Goal: Transaction & Acquisition: Purchase product/service

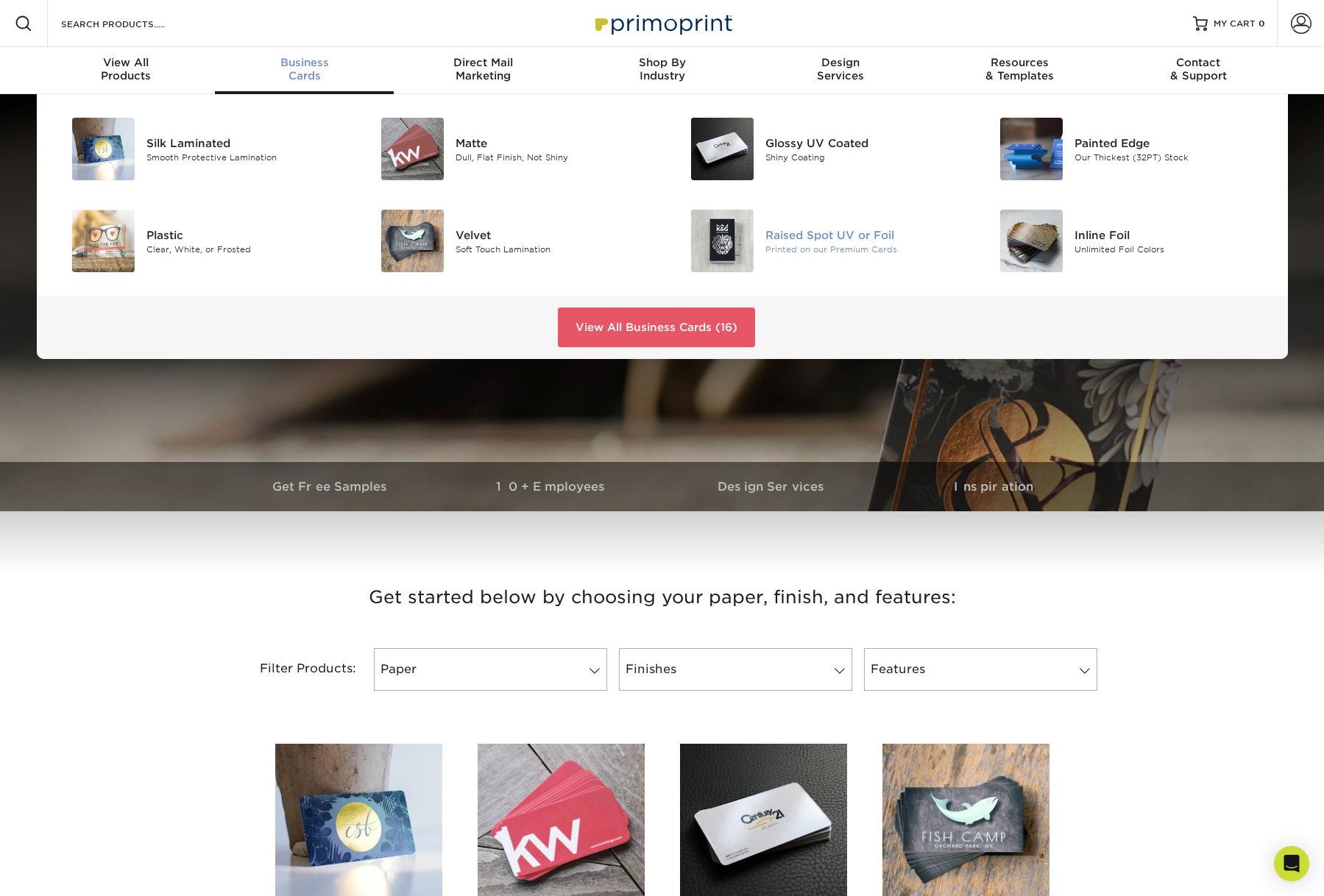
click at [874, 243] on div "Raised Spot UV or Foil" at bounding box center [862, 234] width 195 height 16
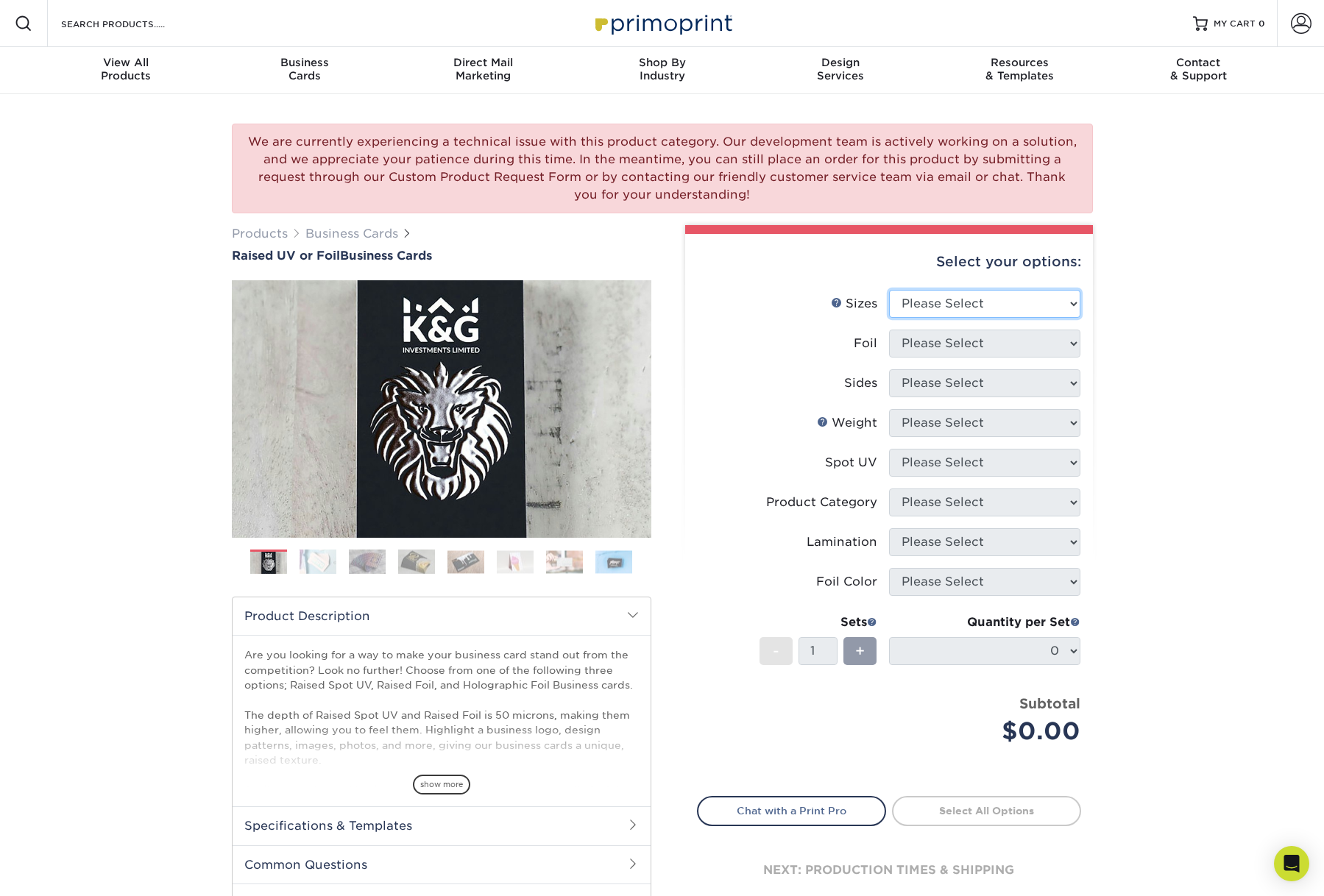
click at [1057, 318] on select "Please Select 2" x 3.5" - Standard" at bounding box center [984, 303] width 192 height 28
select select "2.00x3.50"
click at [889, 318] on select "Please Select 2" x 3.5" - Standard" at bounding box center [984, 303] width 192 height 28
click at [1045, 357] on select "Please Select No Yes" at bounding box center [984, 343] width 192 height 28
select select "1"
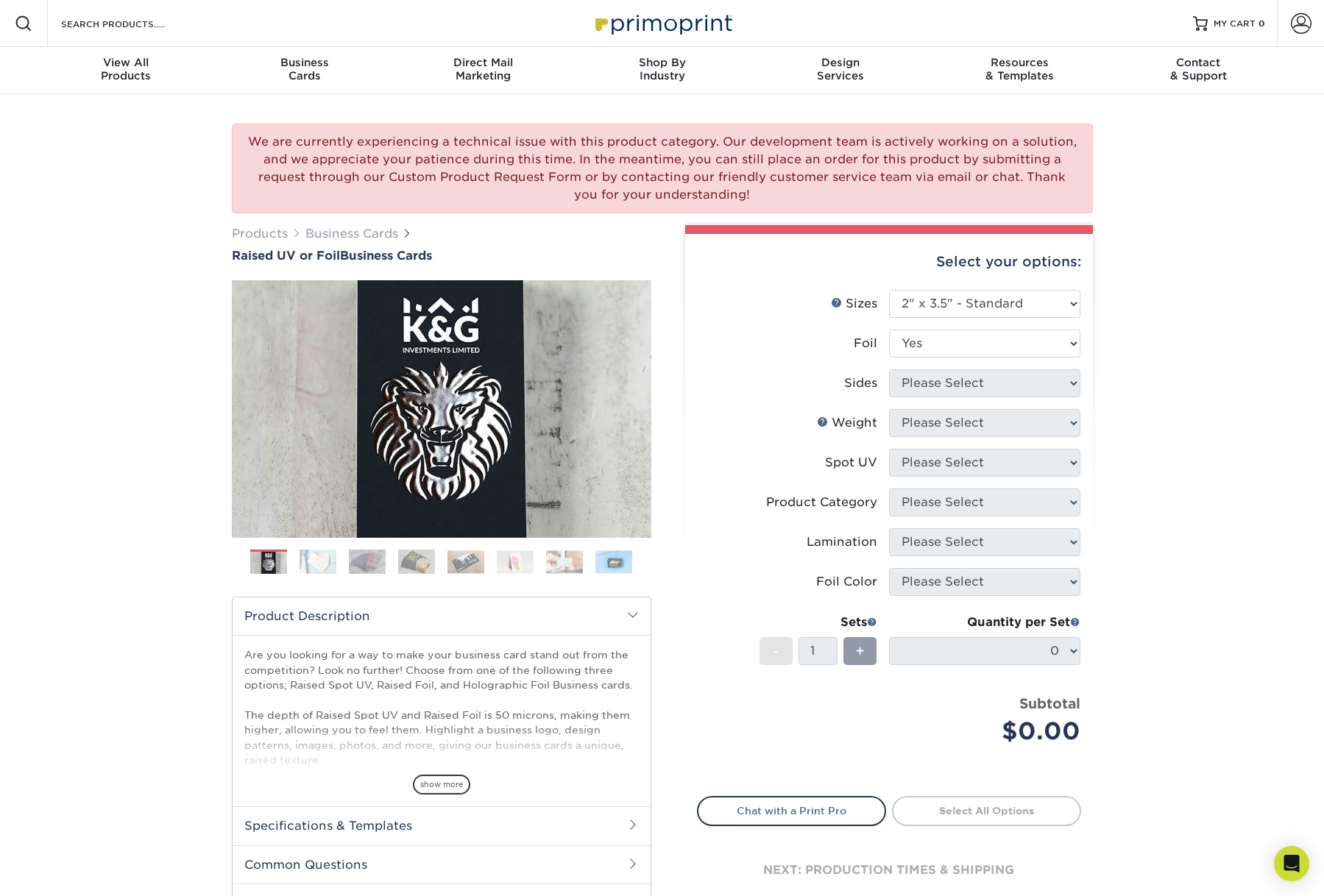
click at [889, 357] on select "Please Select No Yes" at bounding box center [984, 343] width 192 height 28
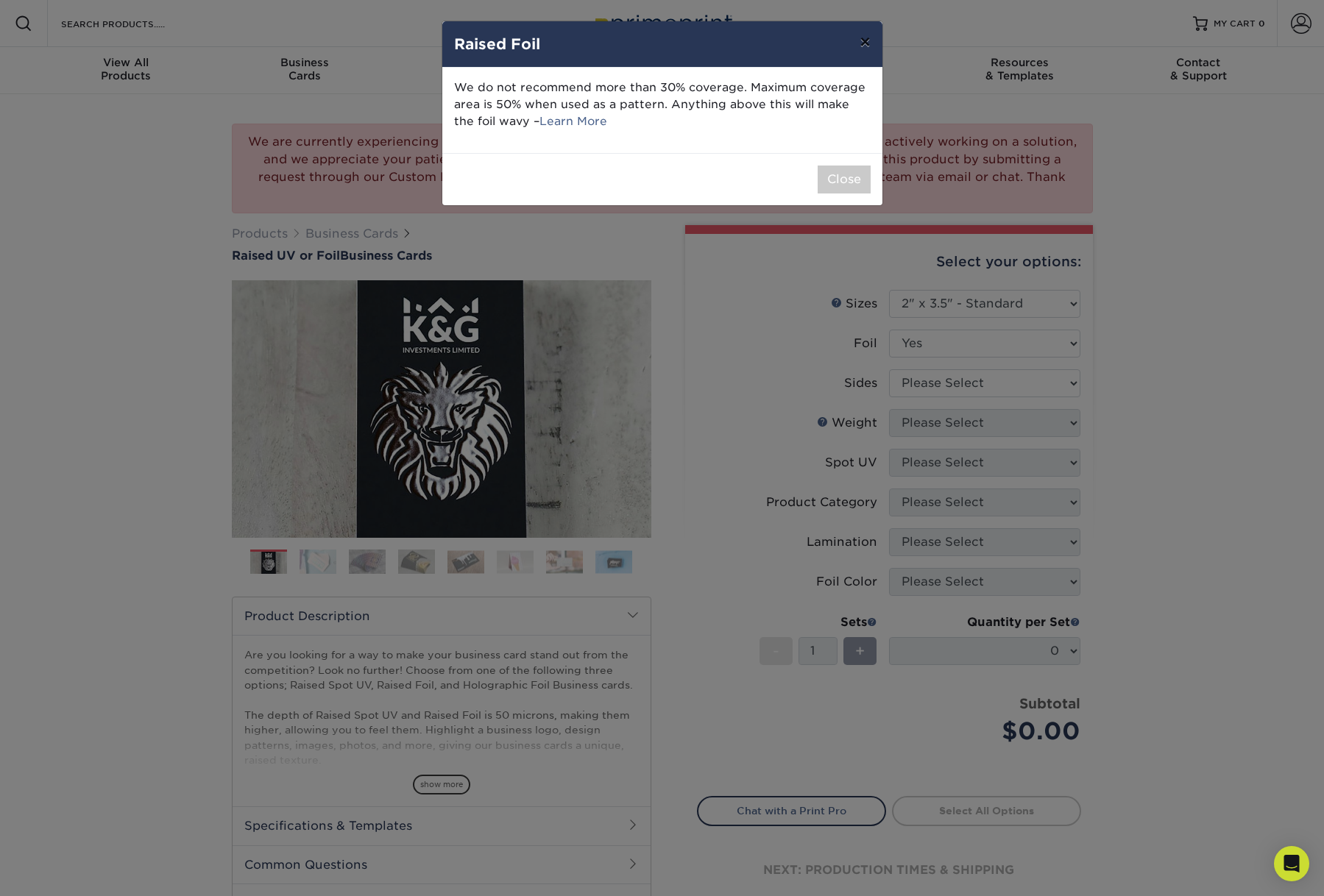
click at [862, 49] on button "×" at bounding box center [865, 41] width 33 height 41
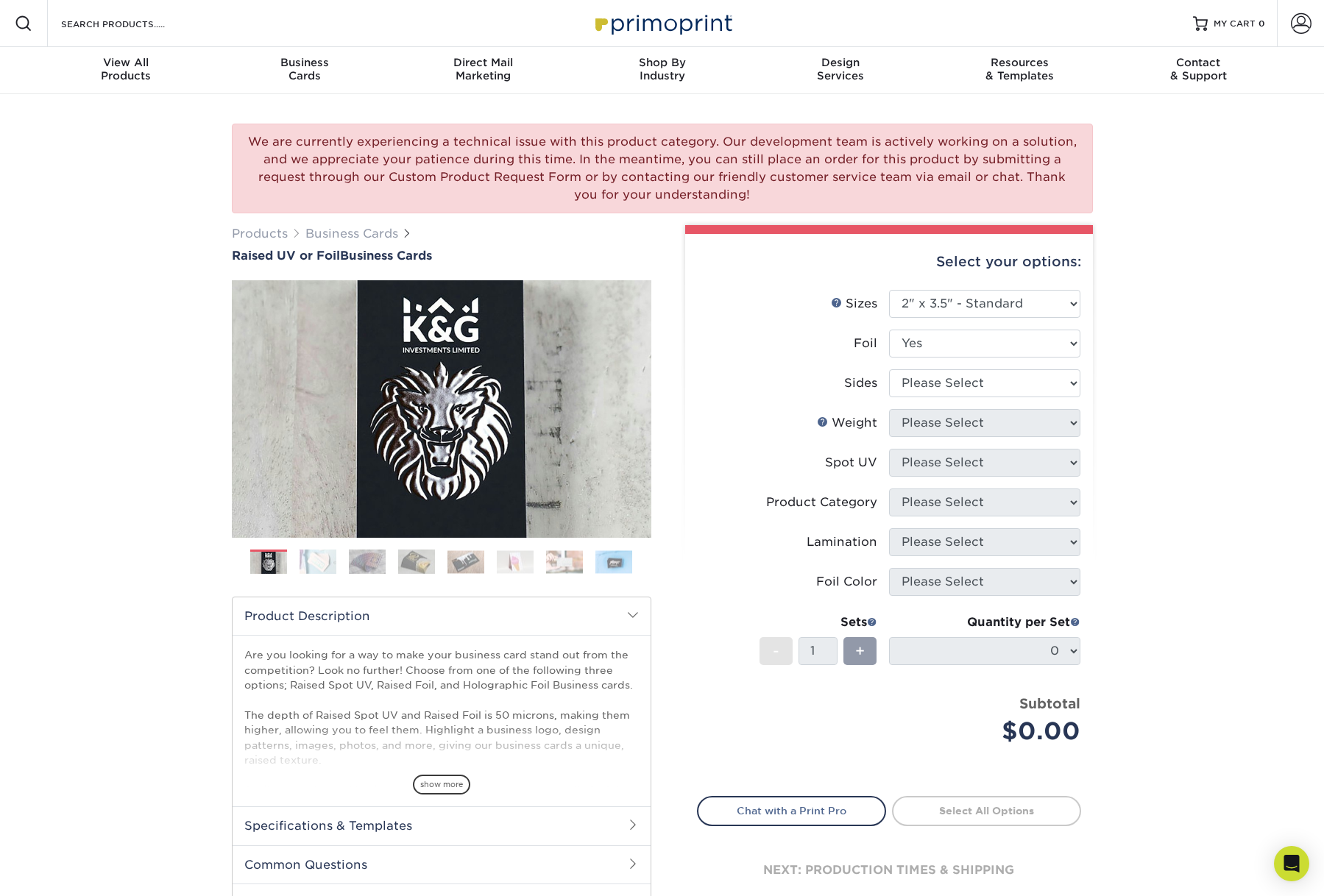
click at [1234, 574] on div "We are currently experiencing a technical issue with this product category. Our…" at bounding box center [662, 538] width 1324 height 887
click at [288, 69] on span "Business" at bounding box center [305, 63] width 179 height 13
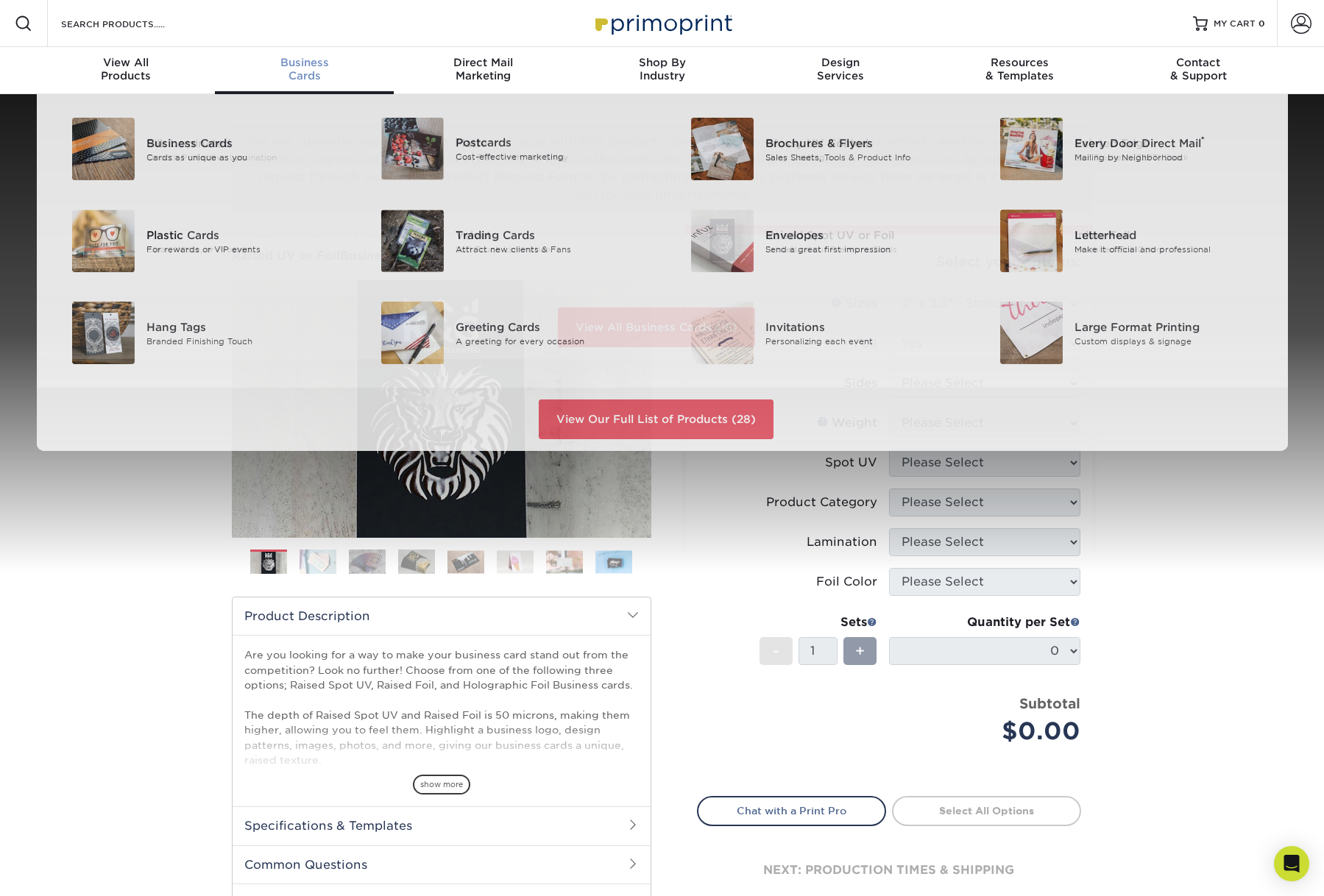
click at [284, 69] on span "Business" at bounding box center [305, 63] width 179 height 13
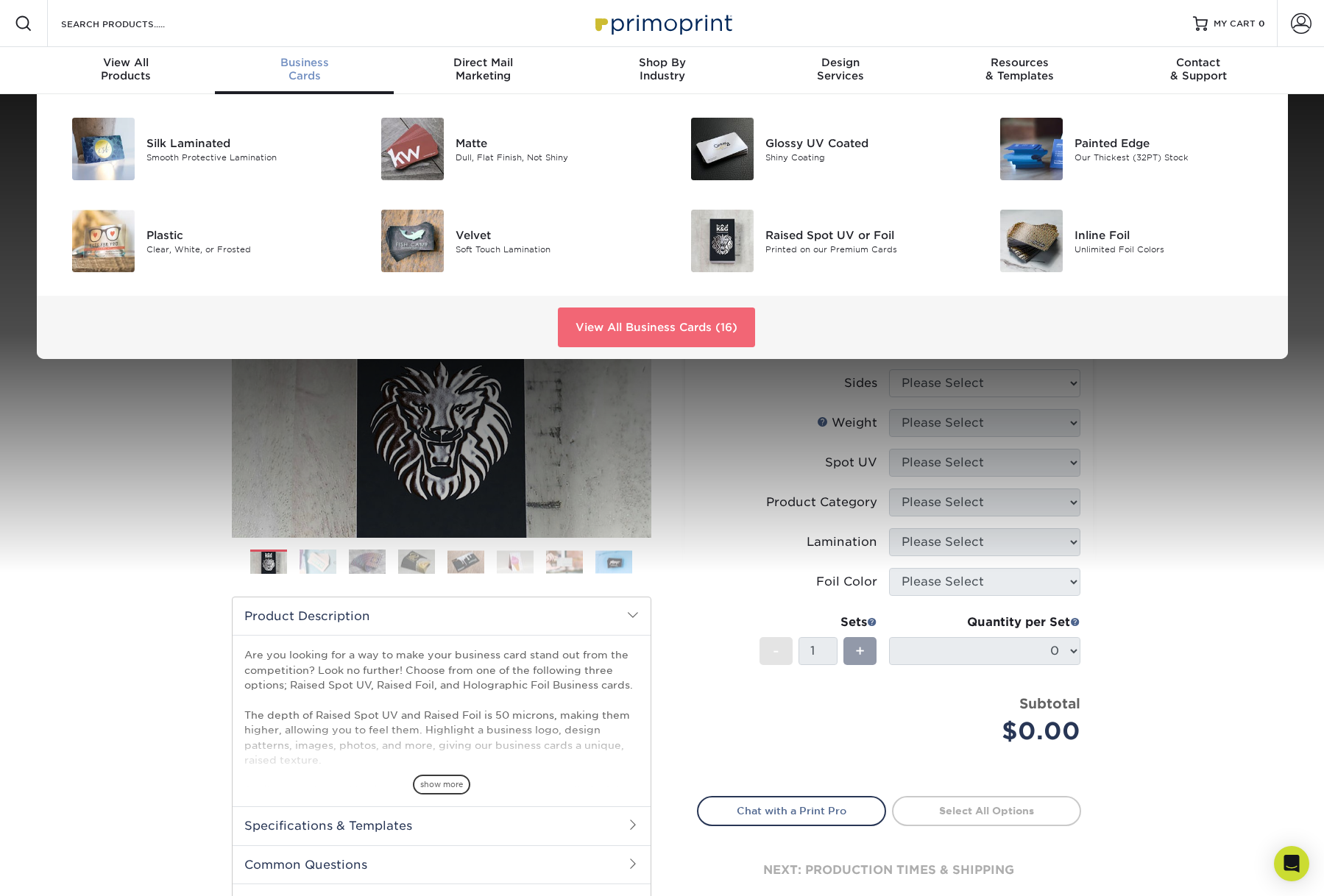
click at [629, 347] on link "View All Business Cards (16)" at bounding box center [656, 327] width 198 height 39
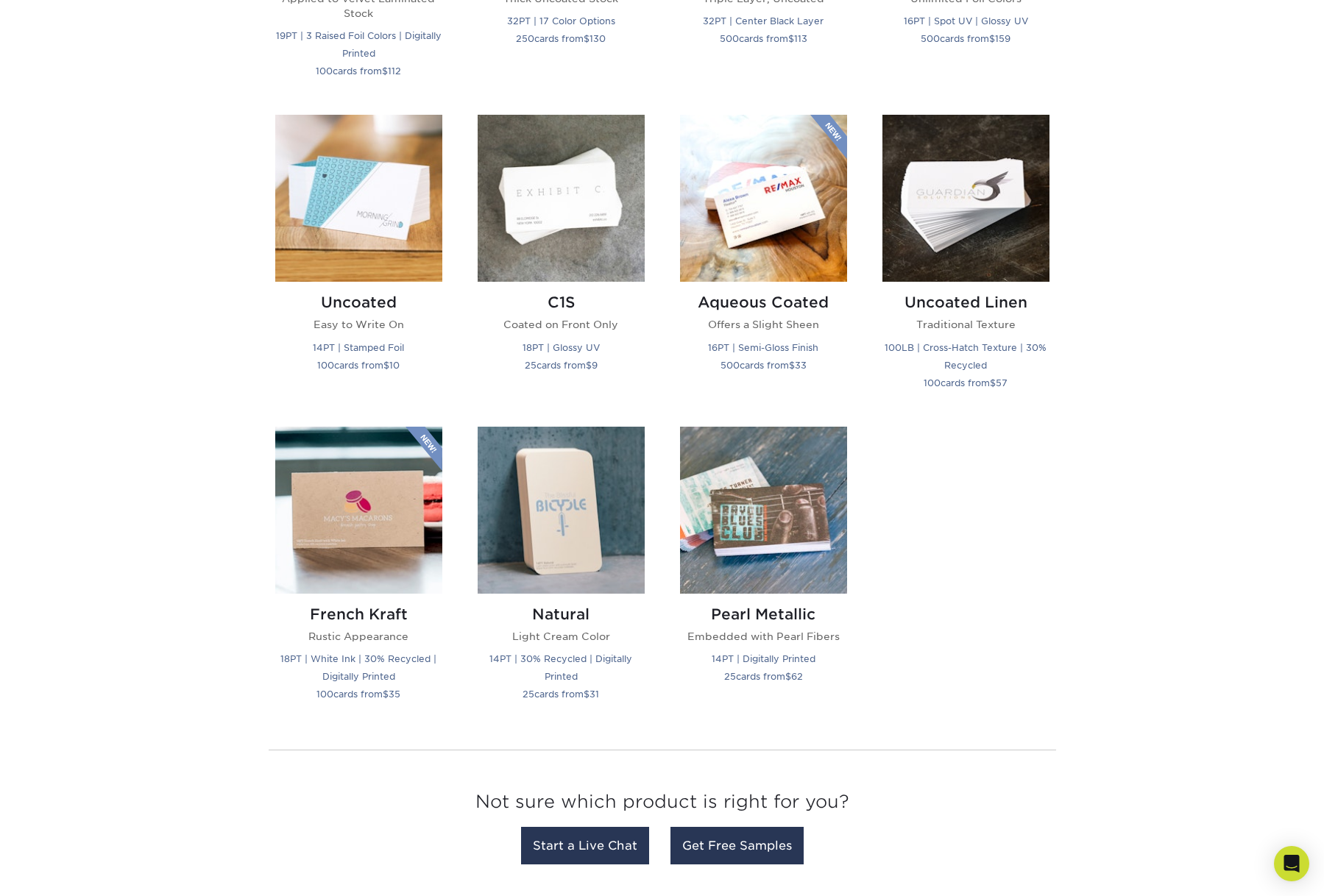
scroll to position [1255, 0]
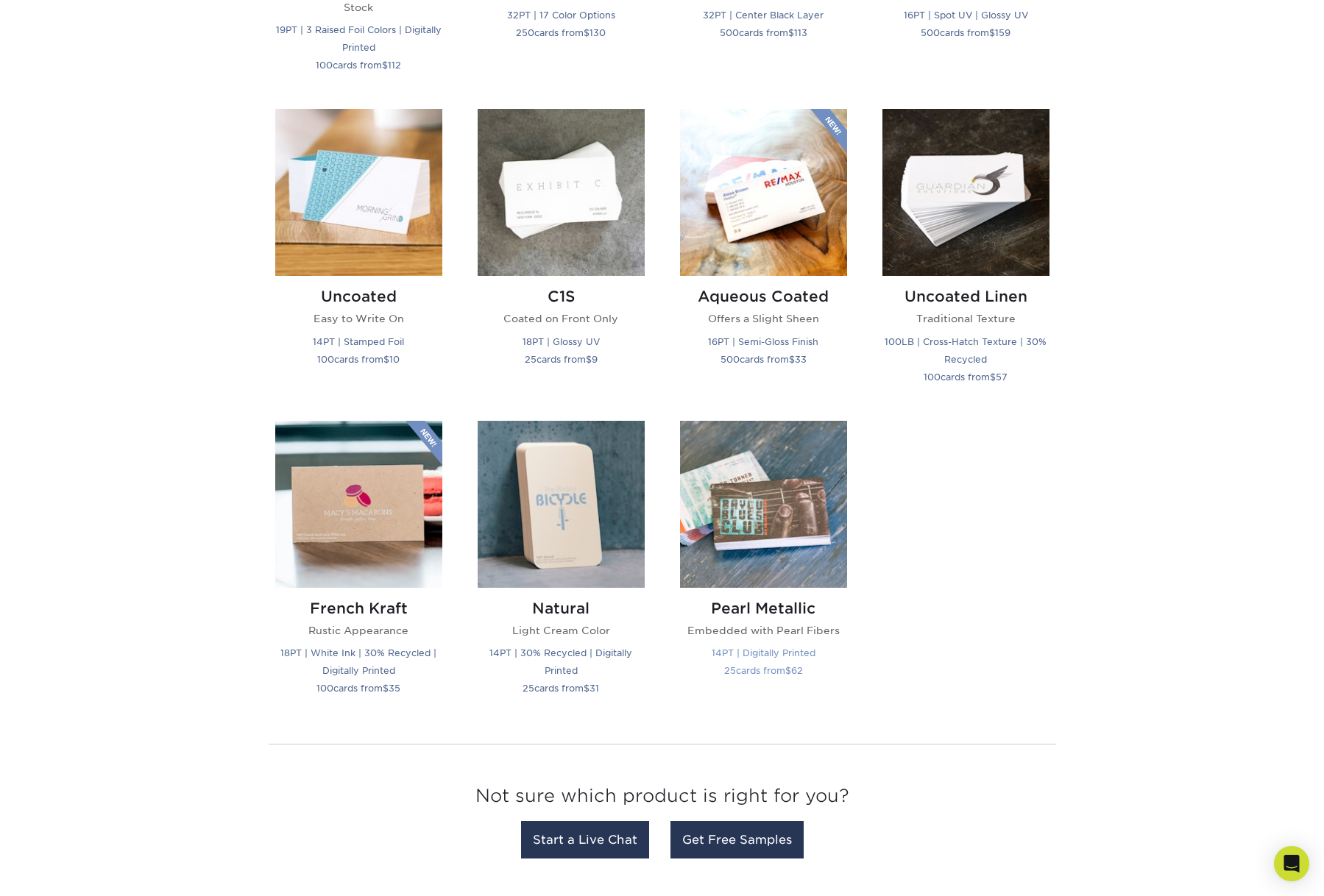
click at [811, 588] on img at bounding box center [763, 504] width 167 height 167
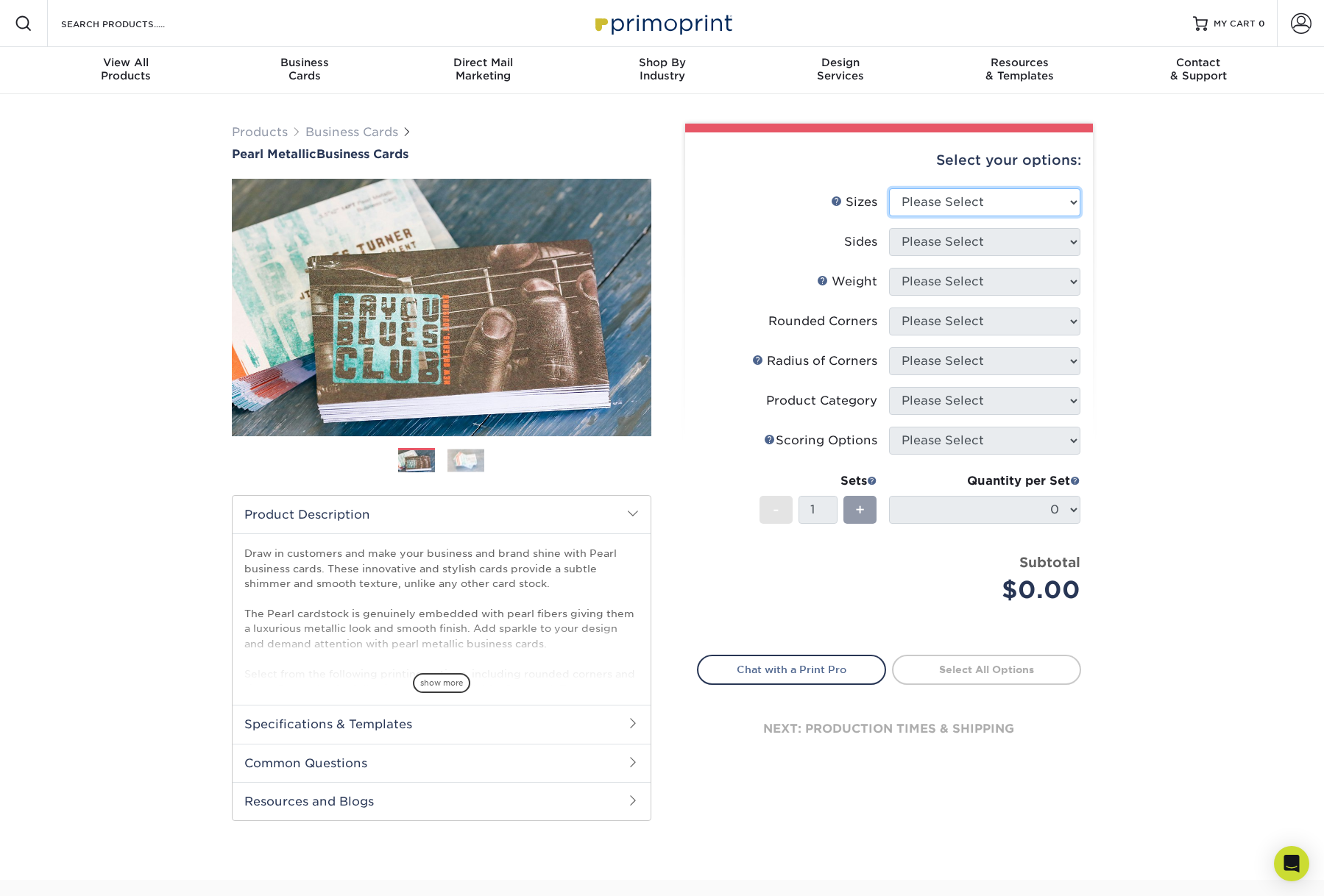
click at [981, 216] on select "Please Select 1.5" x 3.5" - Mini 1.75" x 3.5" - Mini 2" x 2" - Square 2" x 3" -…" at bounding box center [984, 202] width 192 height 28
select select "2.00x3.50"
click at [889, 211] on select "Please Select 1.5" x 3.5" - Mini 1.75" x 3.5" - Mini 2" x 2" - Square 2" x 3" -…" at bounding box center [984, 202] width 192 height 28
drag, startPoint x: 947, startPoint y: 337, endPoint x: 944, endPoint y: 326, distance: 11.4
click at [947, 308] on li "Weight Help Weight Please Select" at bounding box center [889, 287] width 382 height 39
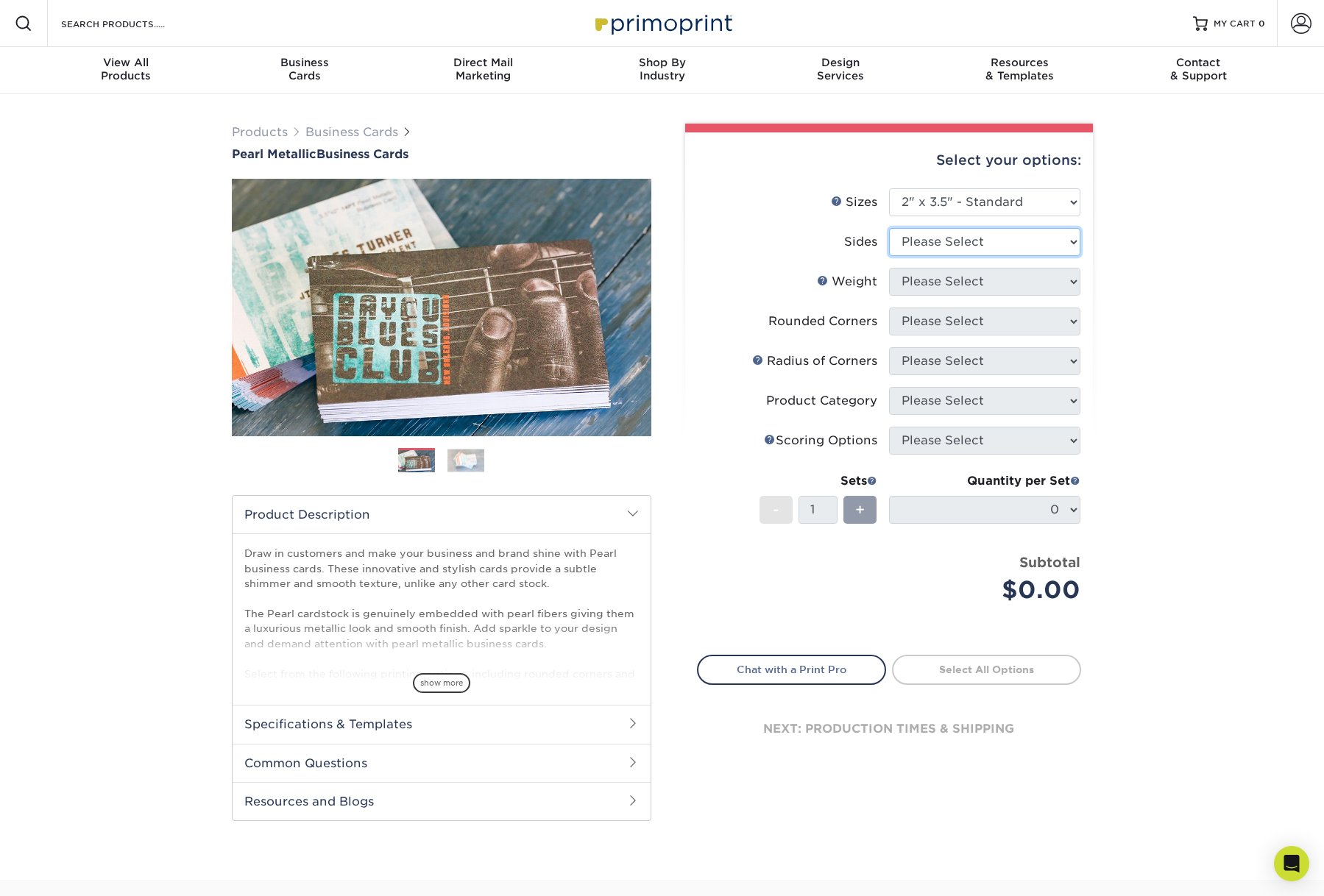
click at [940, 256] on select "Please Select Print Both Sides Print Front Only" at bounding box center [984, 242] width 192 height 28
select select "13abbda7-1d64-4f25-8bb2-c179b224825d"
click at [889, 255] on select "Please Select Print Both Sides Print Front Only" at bounding box center [984, 242] width 192 height 28
click at [952, 295] on select "Please Select 14PTPM" at bounding box center [984, 281] width 192 height 28
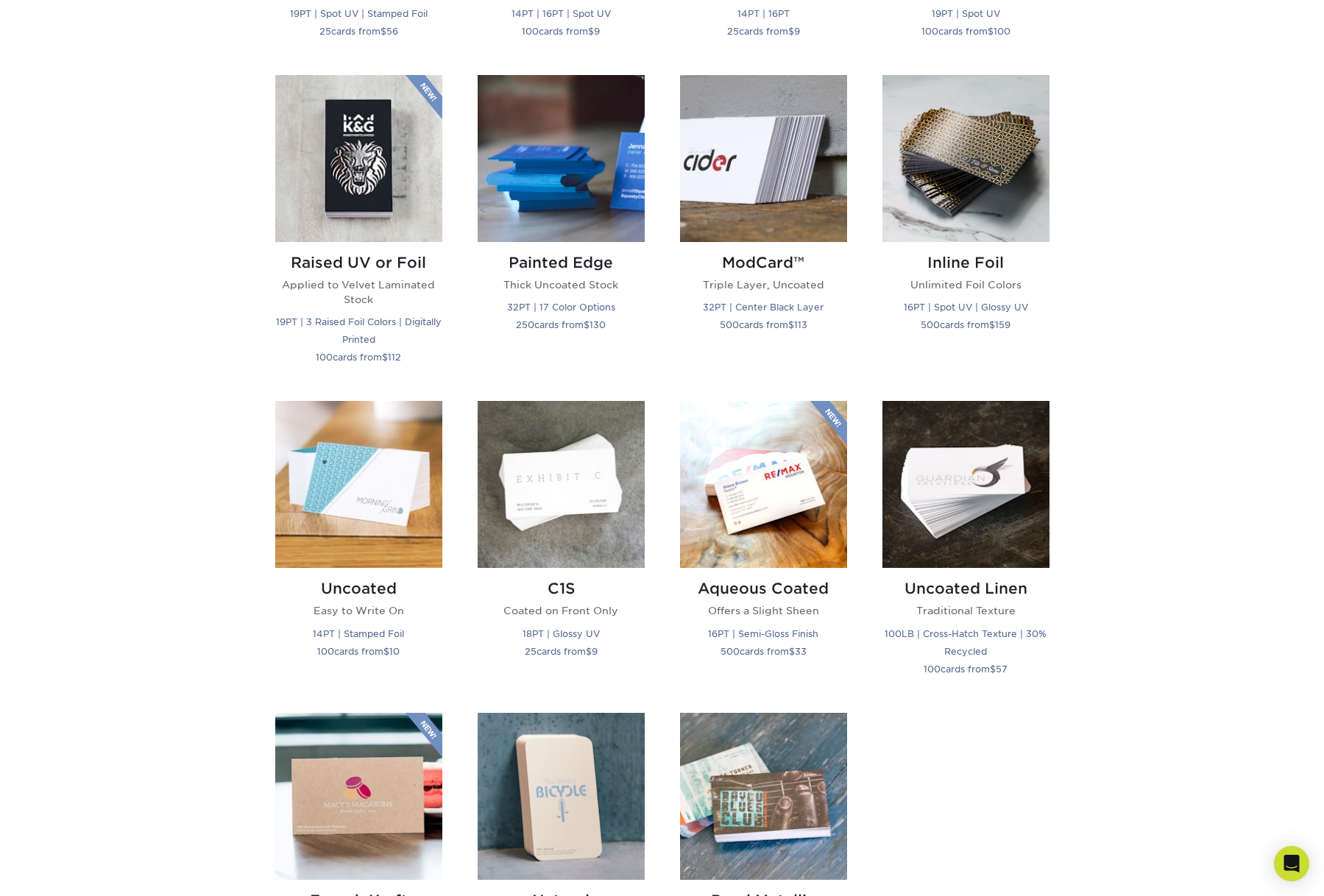
scroll to position [964, 0]
click at [1011, 241] on img at bounding box center [966, 158] width 167 height 167
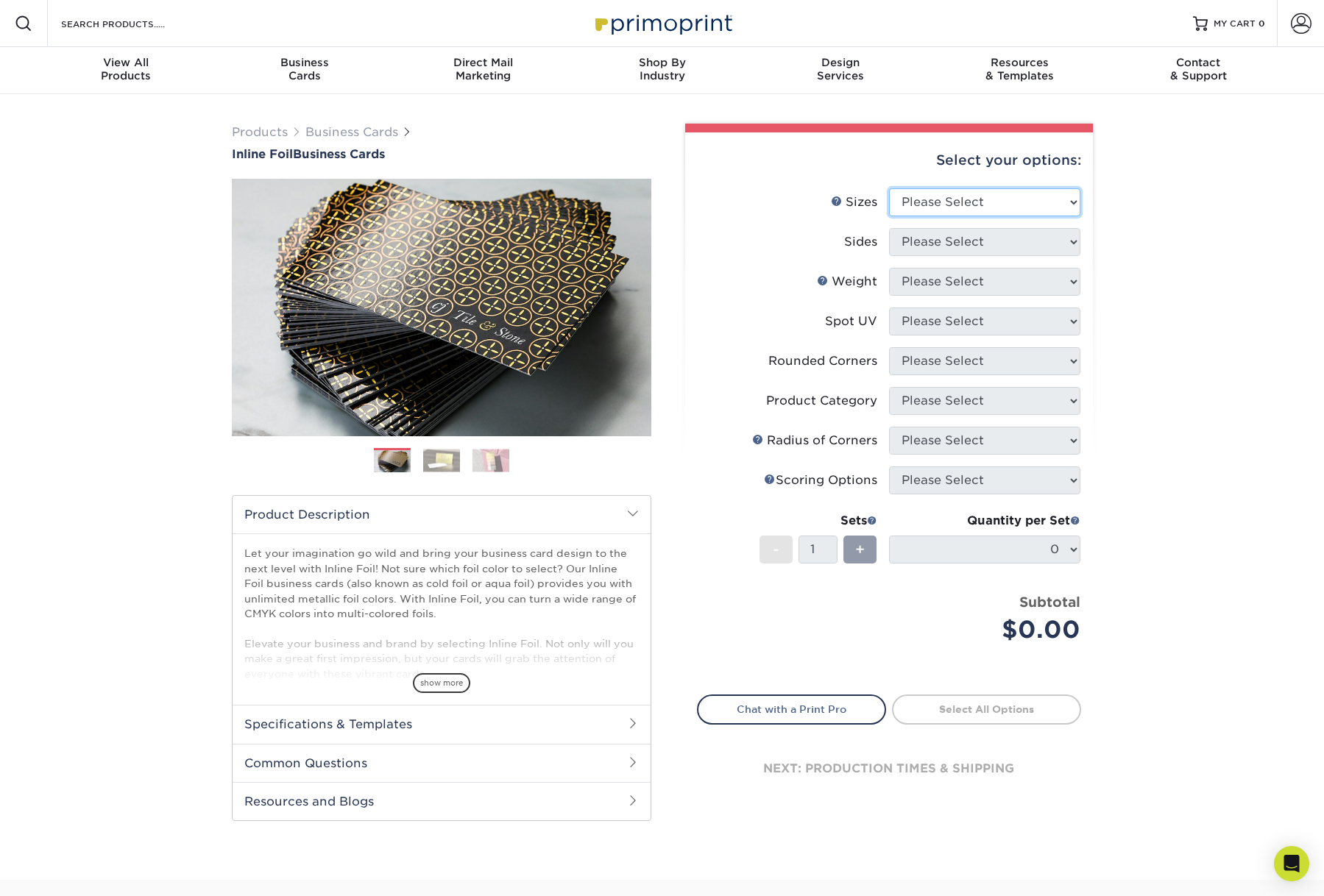
click at [996, 216] on select "Please Select 1.5" x 3.5" - Mini 1.75" x 3.5" - Mini 2" x 2" - Square 2" x 3" -…" at bounding box center [984, 202] width 192 height 28
select select "2.00x3.50"
click at [889, 211] on select "Please Select 1.5" x 3.5" - Mini 1.75" x 3.5" - Mini 2" x 2" - Square 2" x 3" -…" at bounding box center [984, 202] width 192 height 28
click at [971, 256] on select "Please Select Print Both Sides - Foil Back Only Print Both Sides - Foil Both Si…" at bounding box center [984, 242] width 192 height 28
select select "e9e9dfb3-fba1-4d60-972c-fd9ca5904d33"
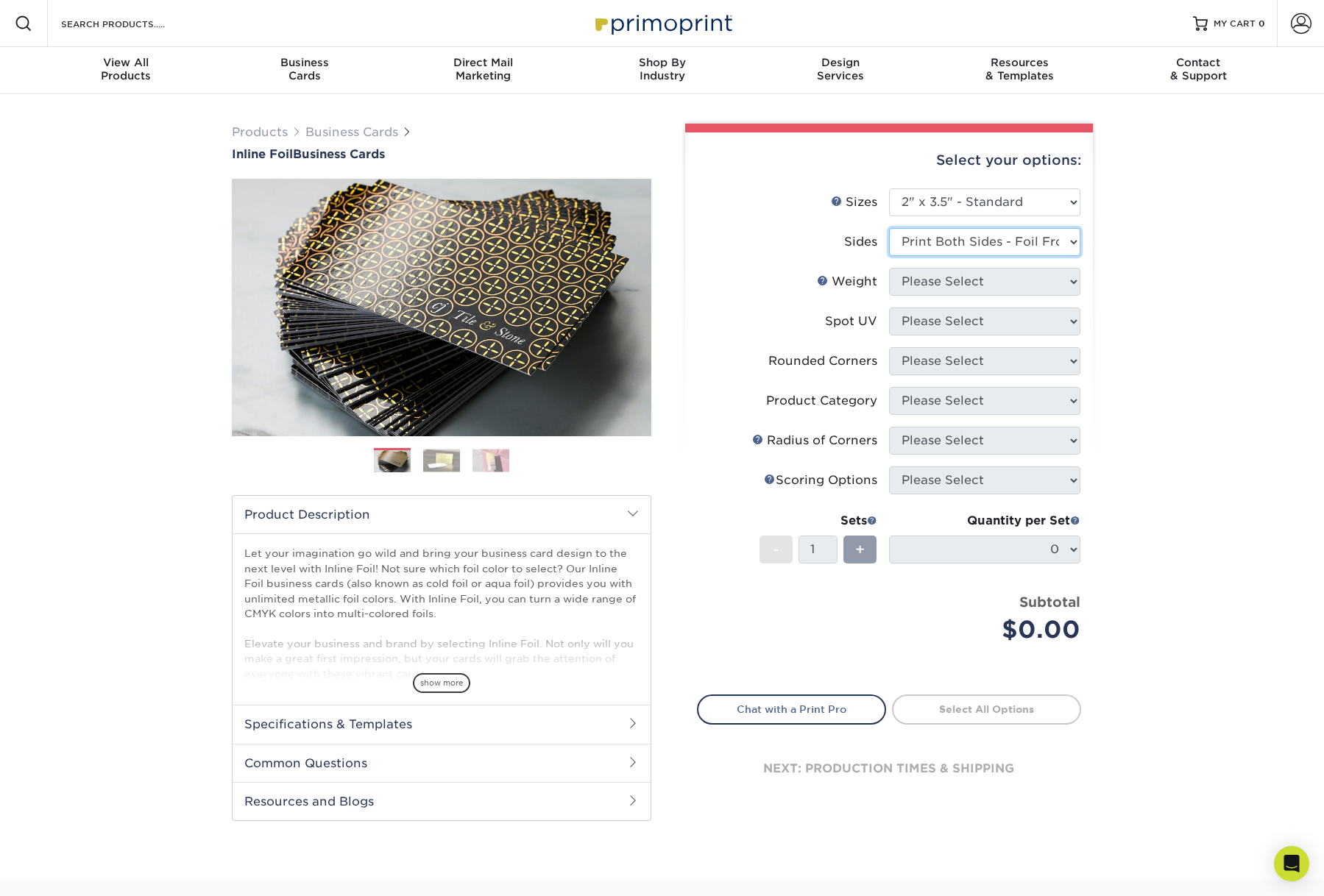
click at [889, 255] on select "Please Select Print Both Sides - Foil Back Only Print Both Sides - Foil Both Si…" at bounding box center [984, 242] width 192 height 28
click at [1054, 295] on select "Please Select 16PT" at bounding box center [984, 281] width 192 height 28
select select "16PT"
click at [889, 295] on select "Please Select 16PT" at bounding box center [984, 281] width 192 height 28
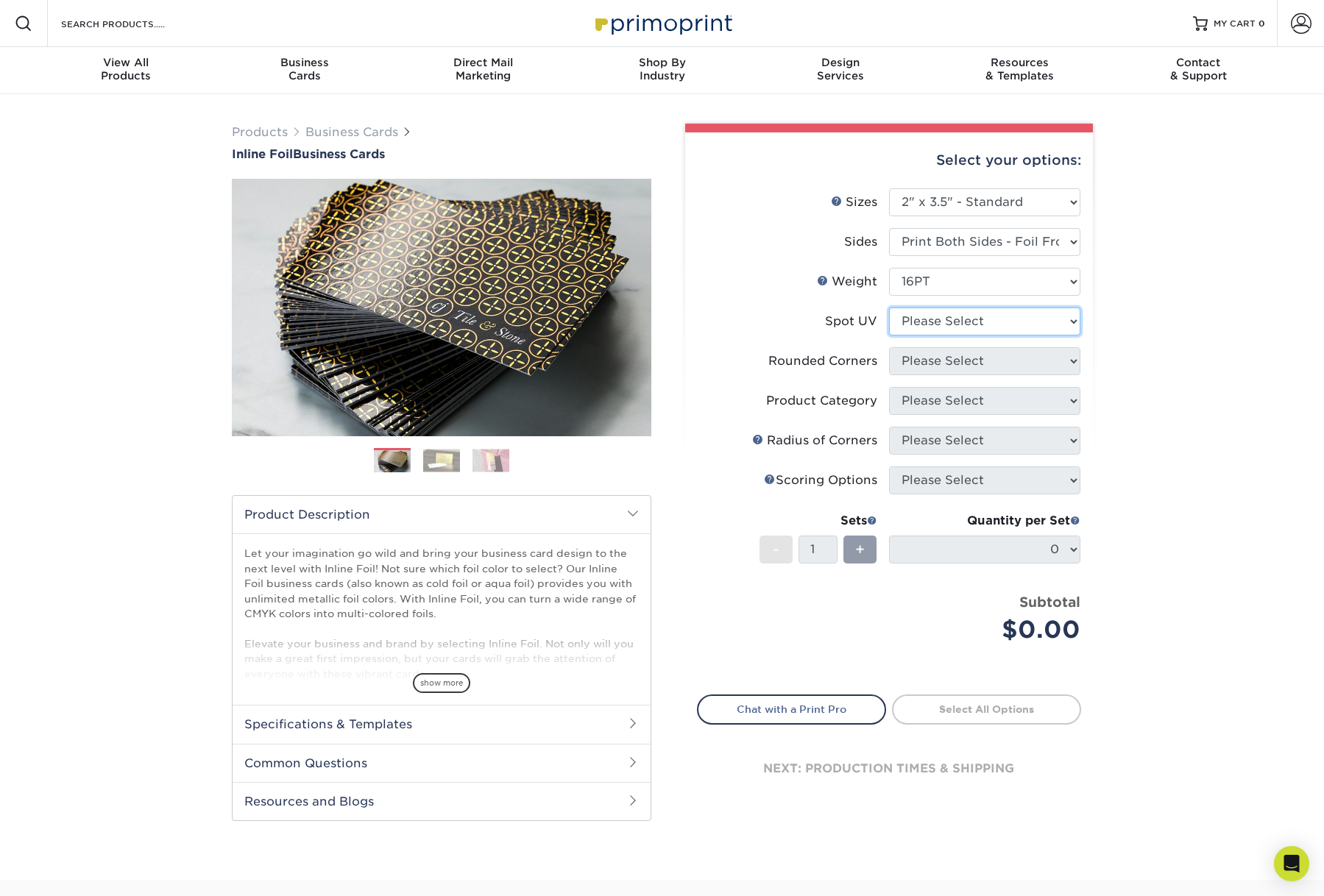
click at [1029, 335] on select "Please Select No Spot UV Front and Back (Both Sides) Front Only Back Only" at bounding box center [984, 321] width 192 height 28
select select "3"
click at [889, 335] on select "Please Select No Spot UV Front and Back (Both Sides) Front Only Back Only" at bounding box center [984, 321] width 192 height 28
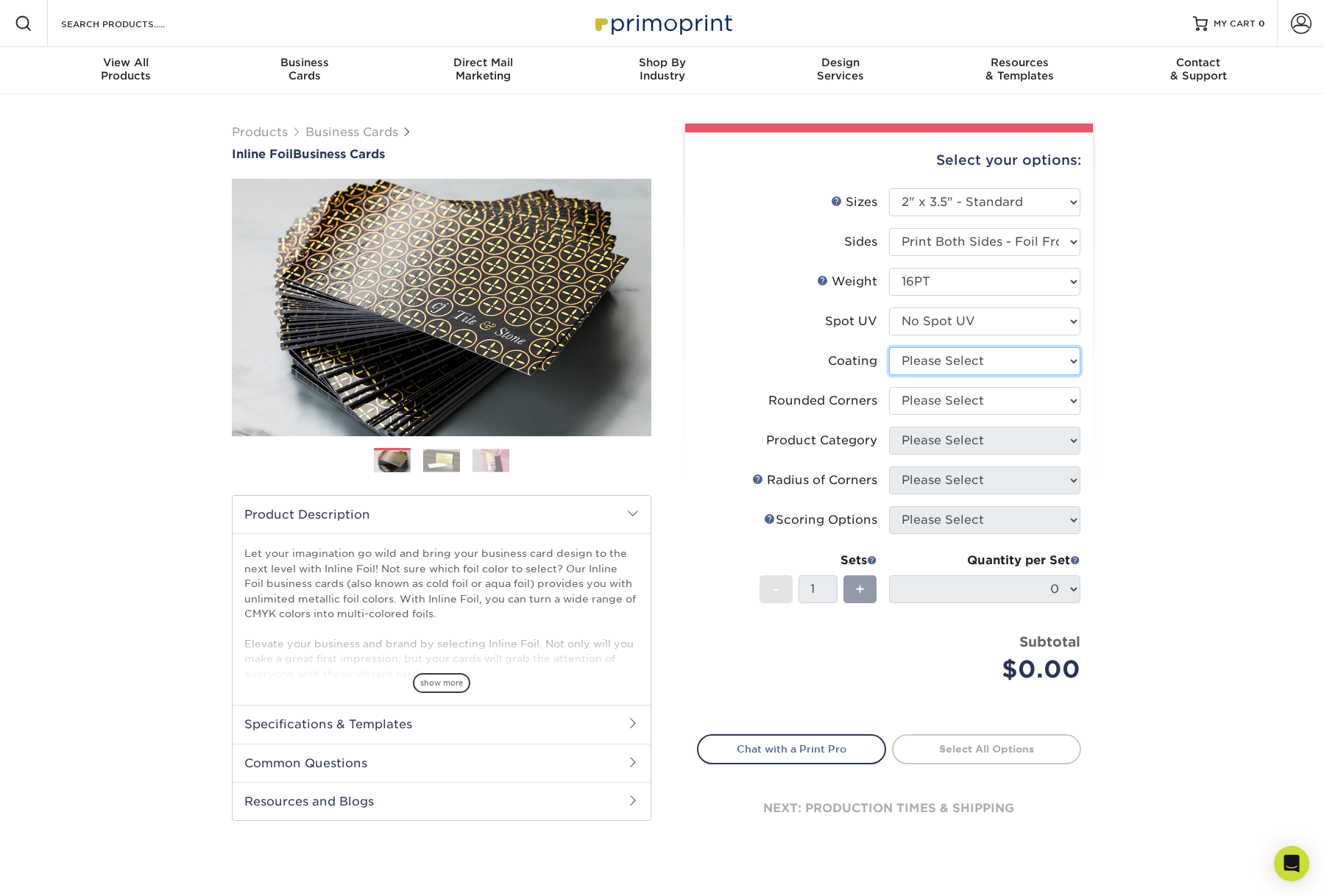
click at [1014, 375] on select at bounding box center [984, 361] width 192 height 28
select select "3e7618de-abca-4bda-9f97-8b9129e913d8"
click at [889, 375] on select at bounding box center [984, 361] width 192 height 28
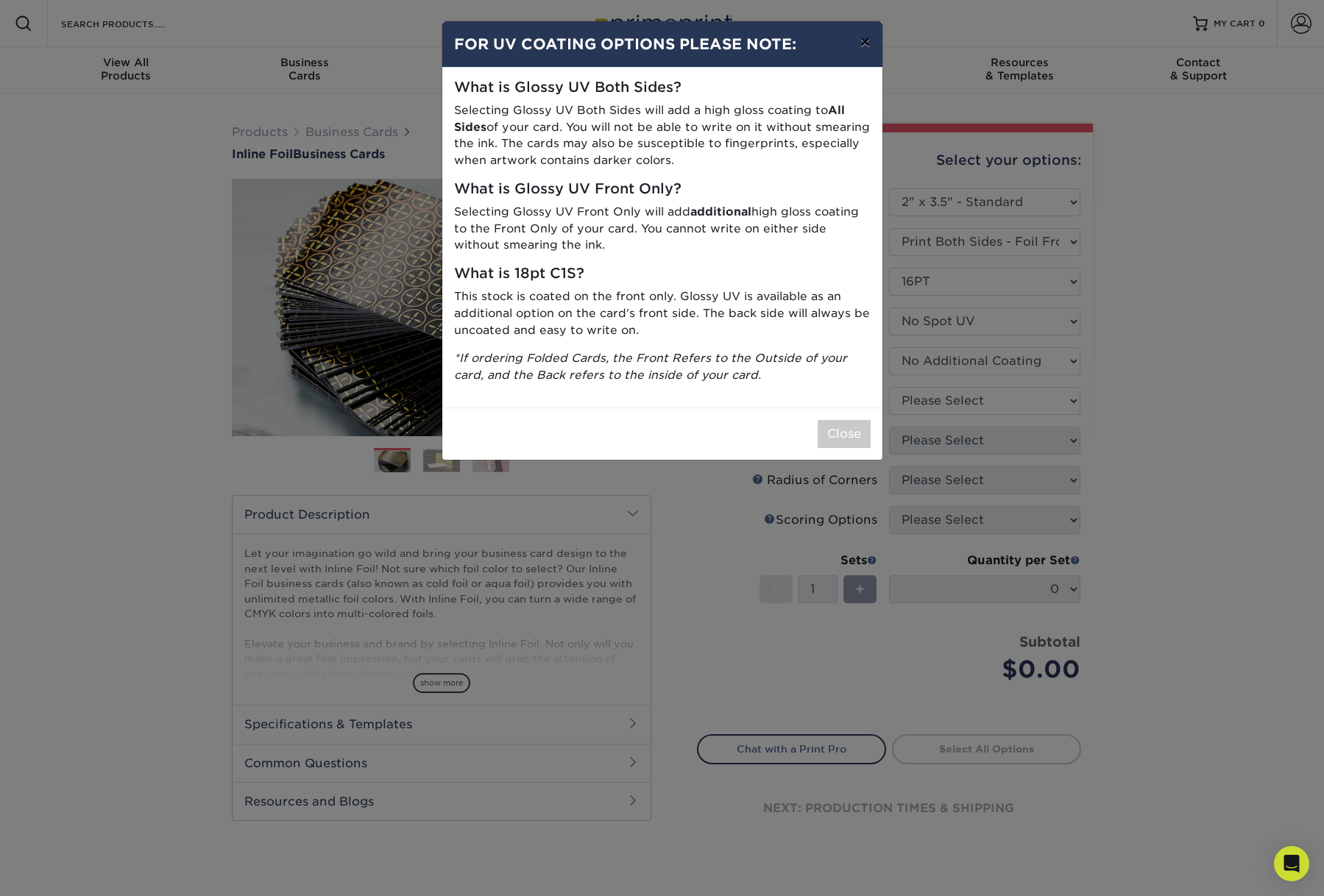
click at [865, 49] on button "×" at bounding box center [865, 41] width 33 height 41
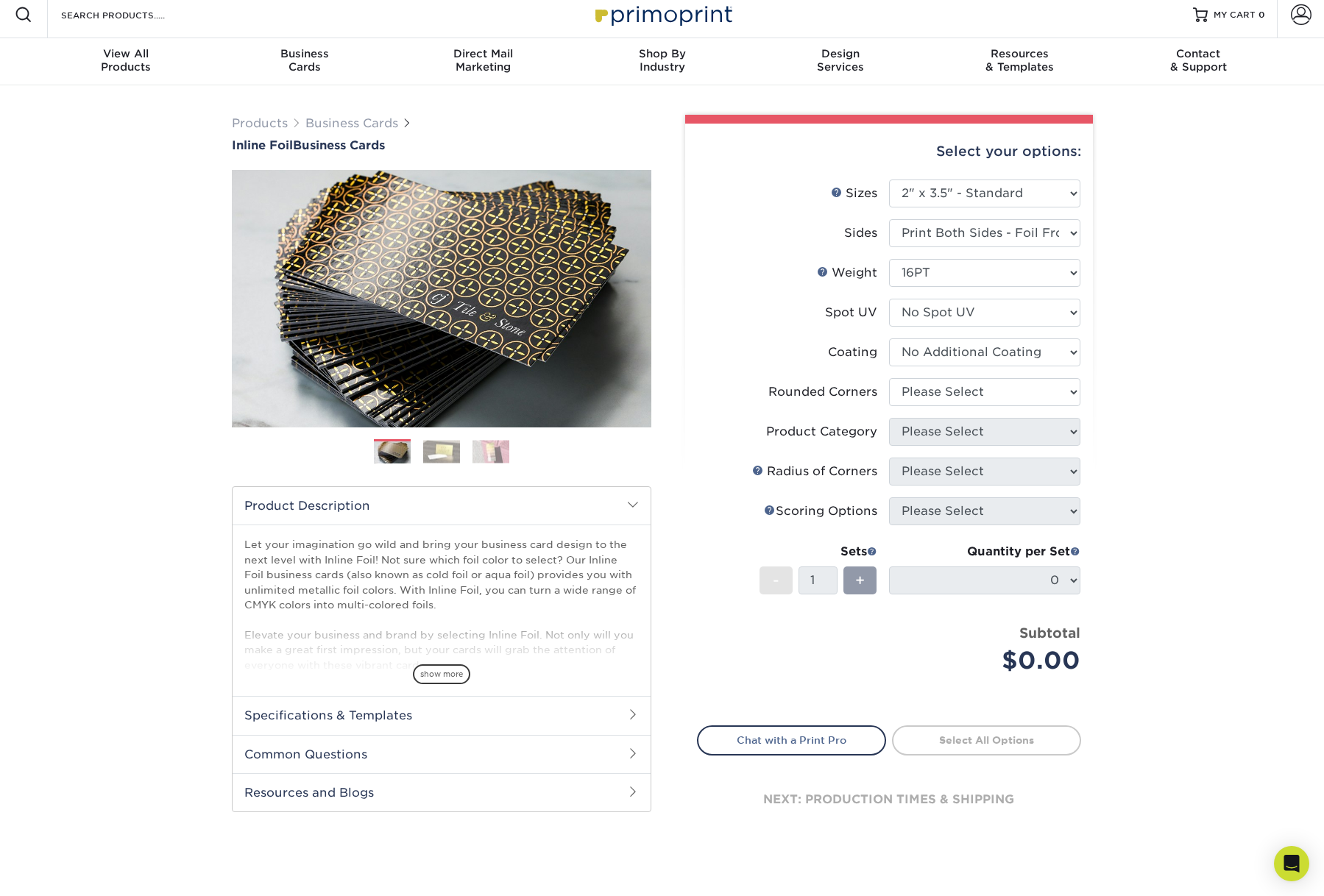
scroll to position [9, 0]
click at [1066, 405] on select "Please Select Yes - Round 2 Corners Yes - Round 4 Corners No" at bounding box center [984, 391] width 192 height 28
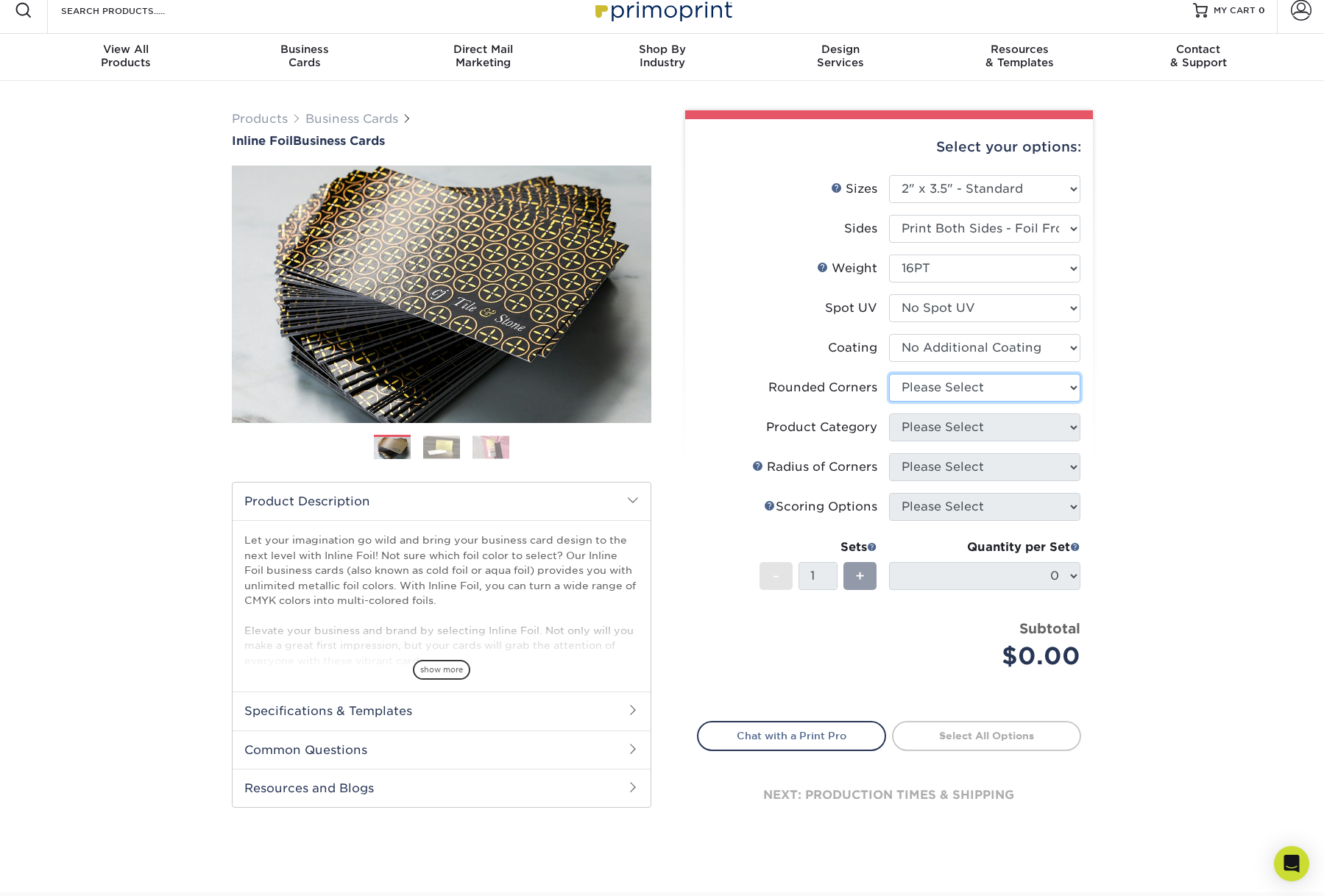
select select "0"
click at [889, 402] on select "Please Select Yes - Round 2 Corners Yes - Round 4 Corners No" at bounding box center [984, 387] width 192 height 28
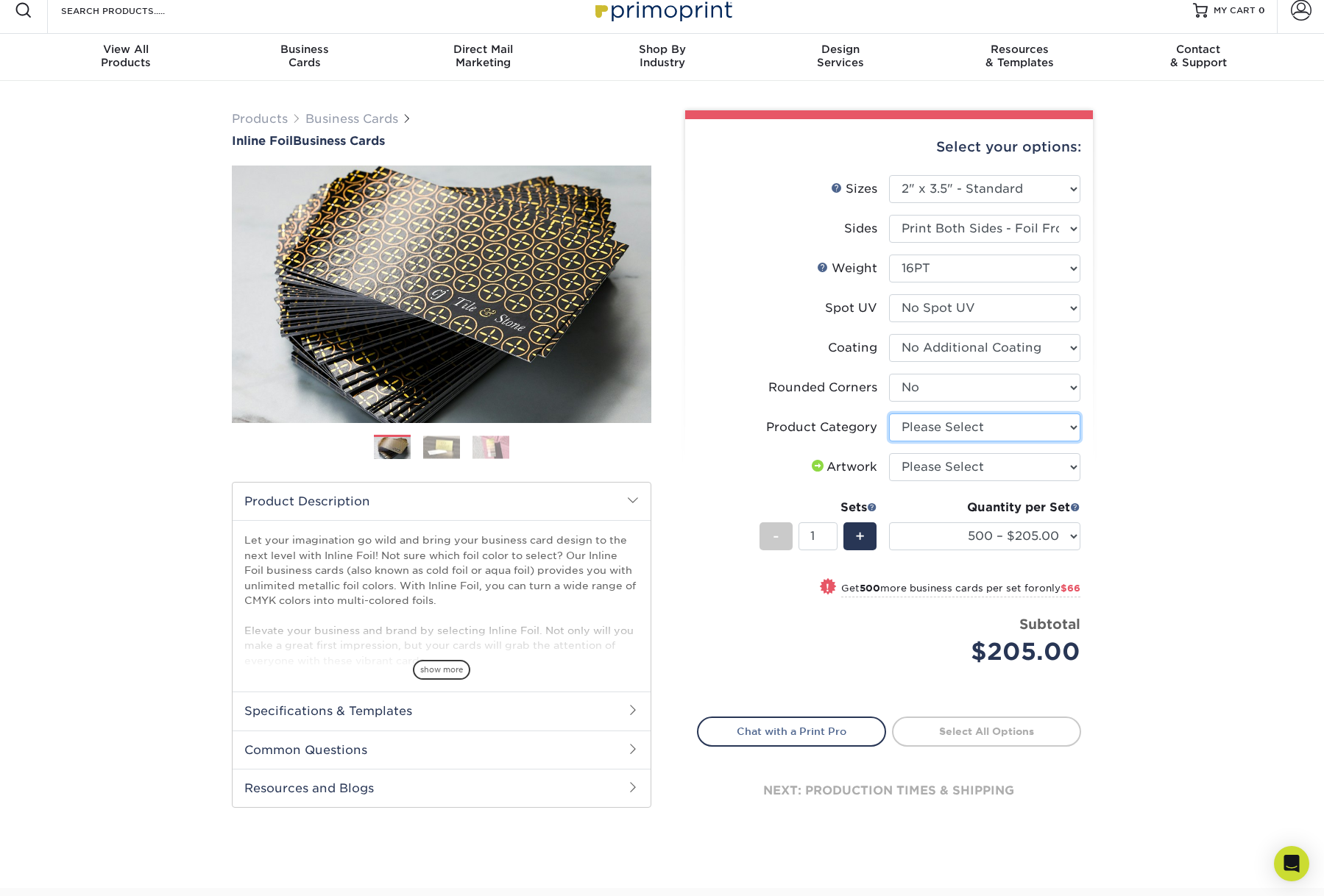
click at [1033, 442] on select "Please Select Business Cards" at bounding box center [984, 427] width 192 height 28
select select "3b5148f1-0588-4f88-a218-97bcfdce65c1"
click at [889, 442] on select "Please Select Business Cards" at bounding box center [984, 427] width 192 height 28
click at [1060, 481] on select "Please Select I will upload files I need a design - $100" at bounding box center [984, 467] width 192 height 28
select select "upload"
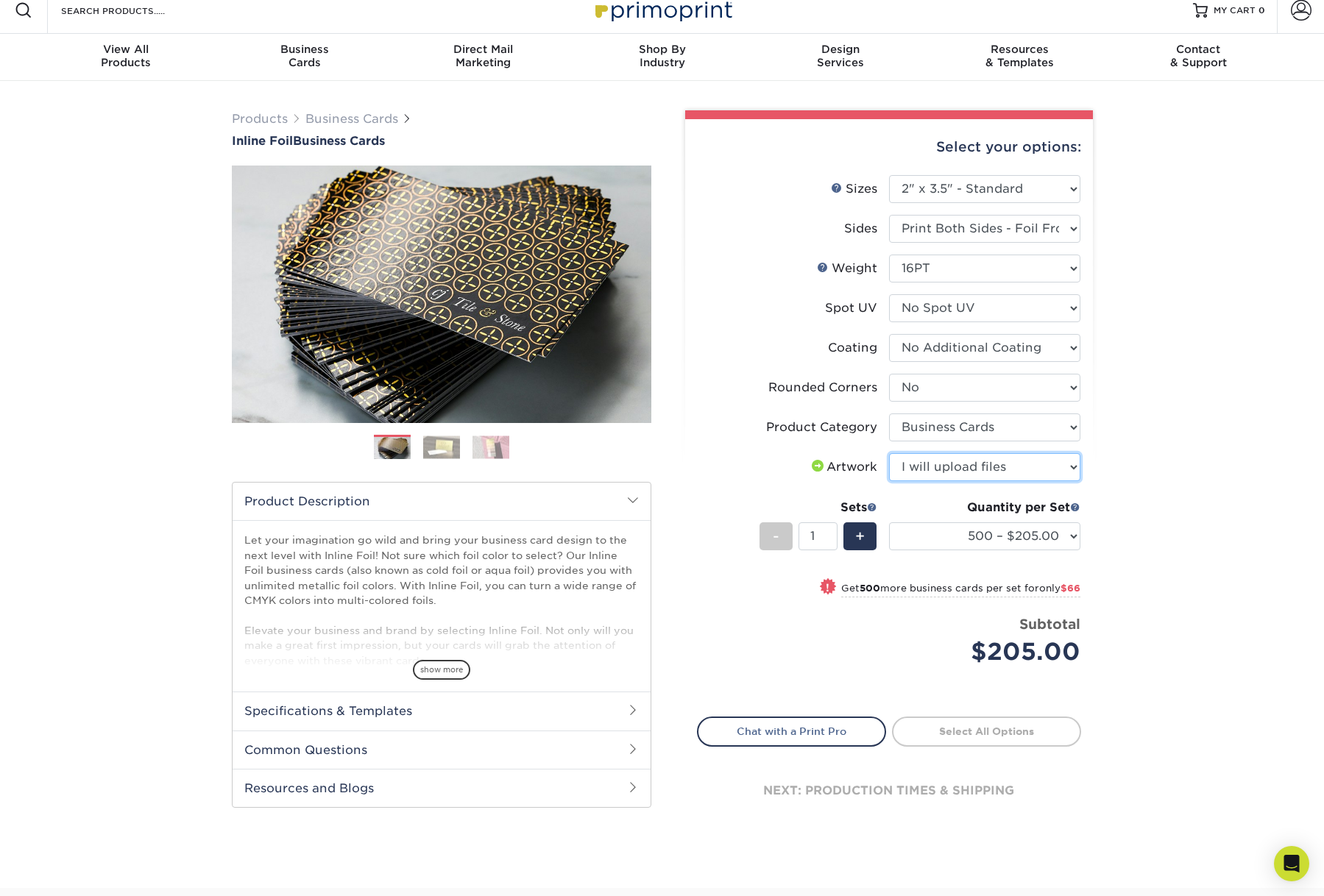
click at [889, 481] on select "Please Select I will upload files I need a design - $100" at bounding box center [984, 467] width 192 height 28
click at [447, 458] on img at bounding box center [442, 447] width 37 height 23
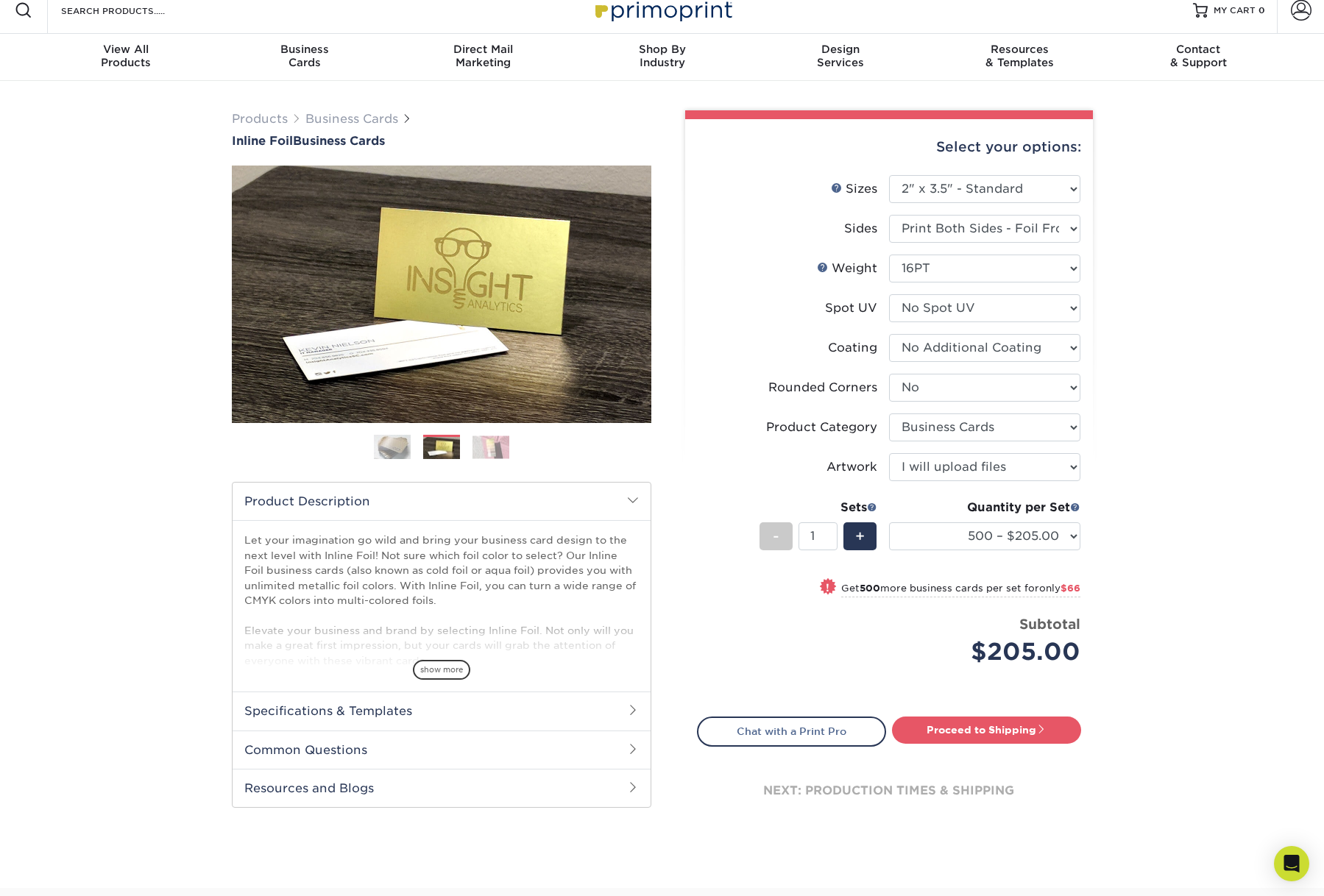
click at [485, 458] on img at bounding box center [490, 447] width 37 height 23
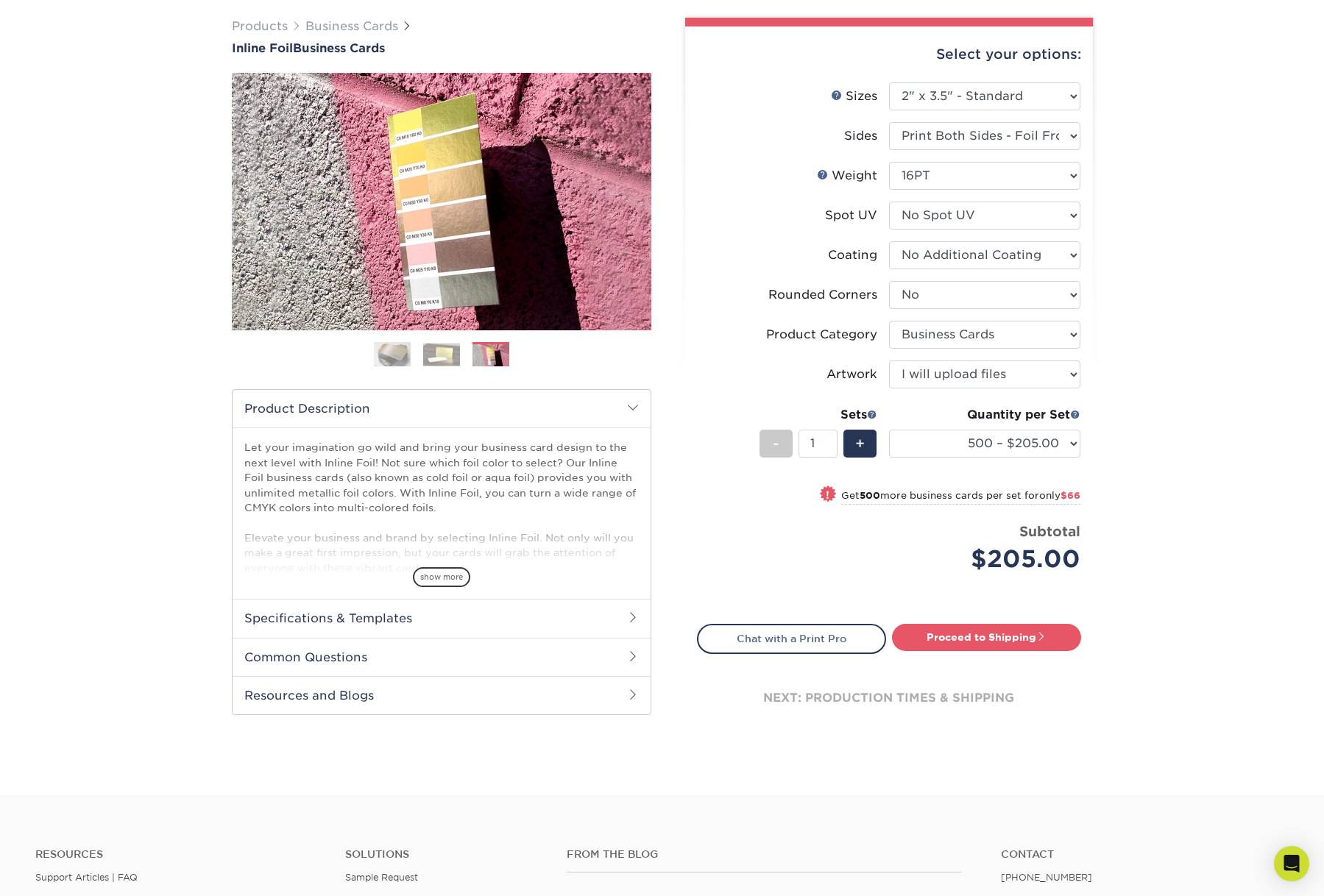
scroll to position [142, 0]
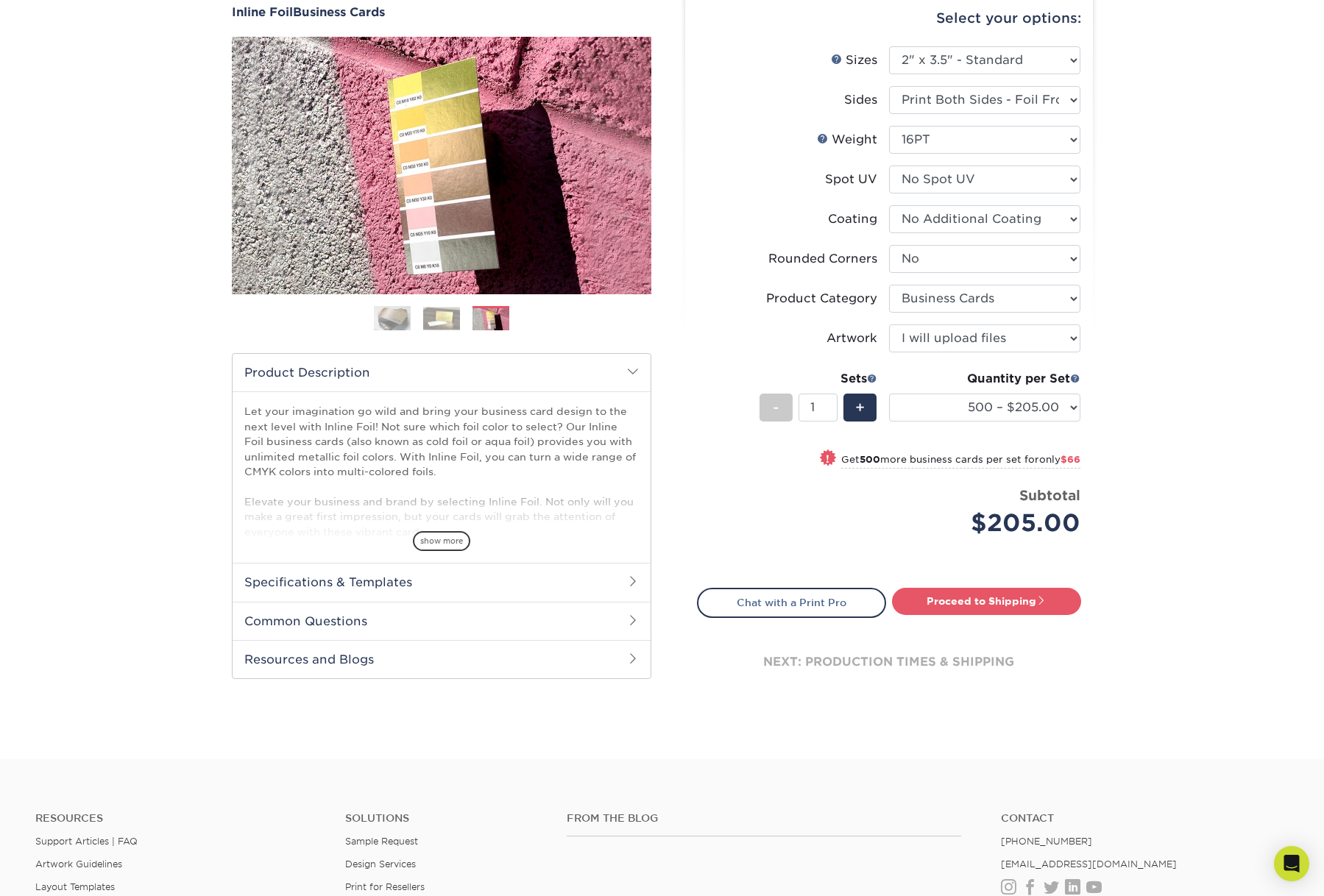
click at [628, 587] on span at bounding box center [633, 581] width 12 height 12
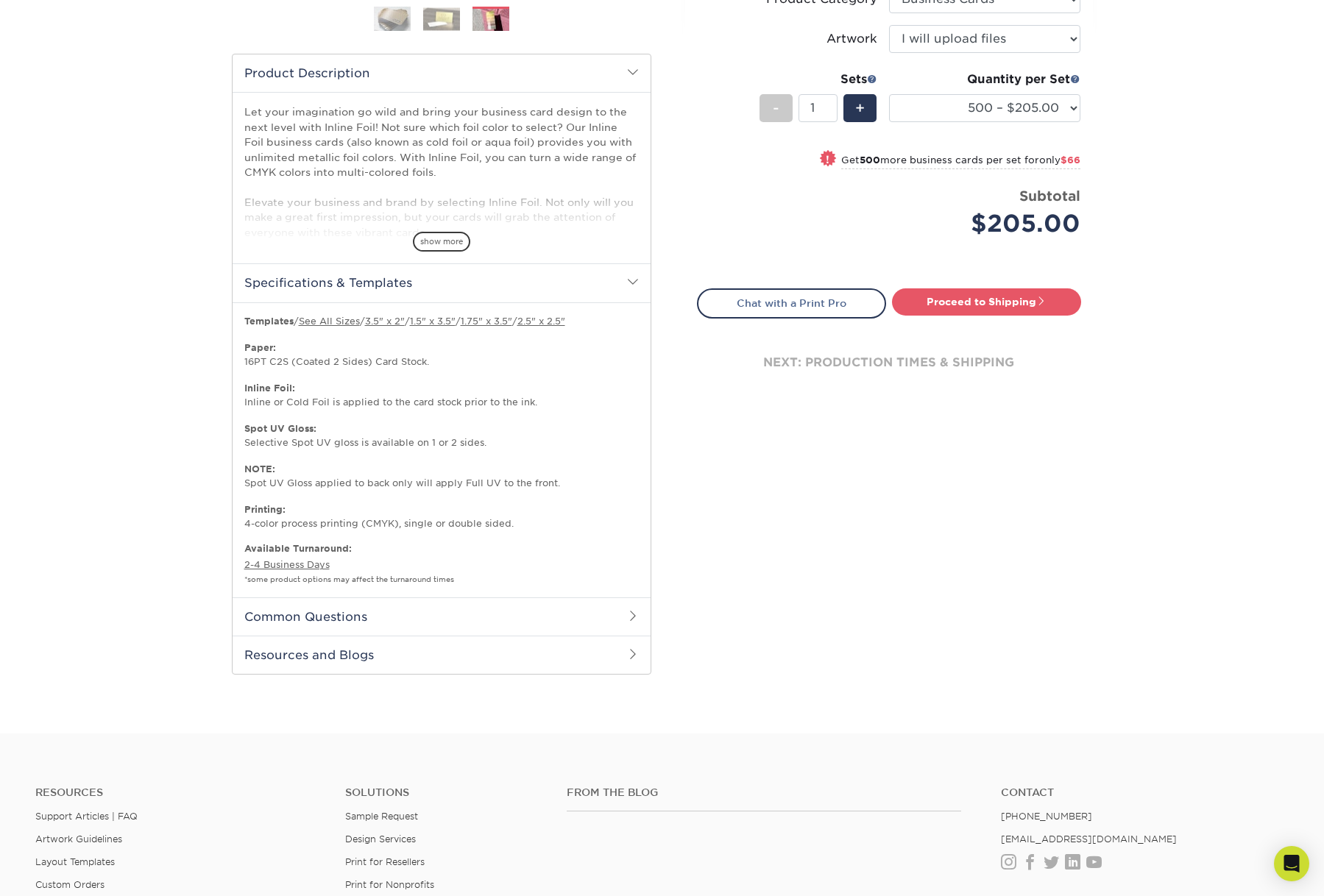
scroll to position [442, 0]
click at [405, 326] on link "3.5" x 2"" at bounding box center [384, 320] width 39 height 11
click at [1249, 182] on div "Products Business Cards Inline Foil Business Cards Previous Next" at bounding box center [662, 192] width 1324 height 1081
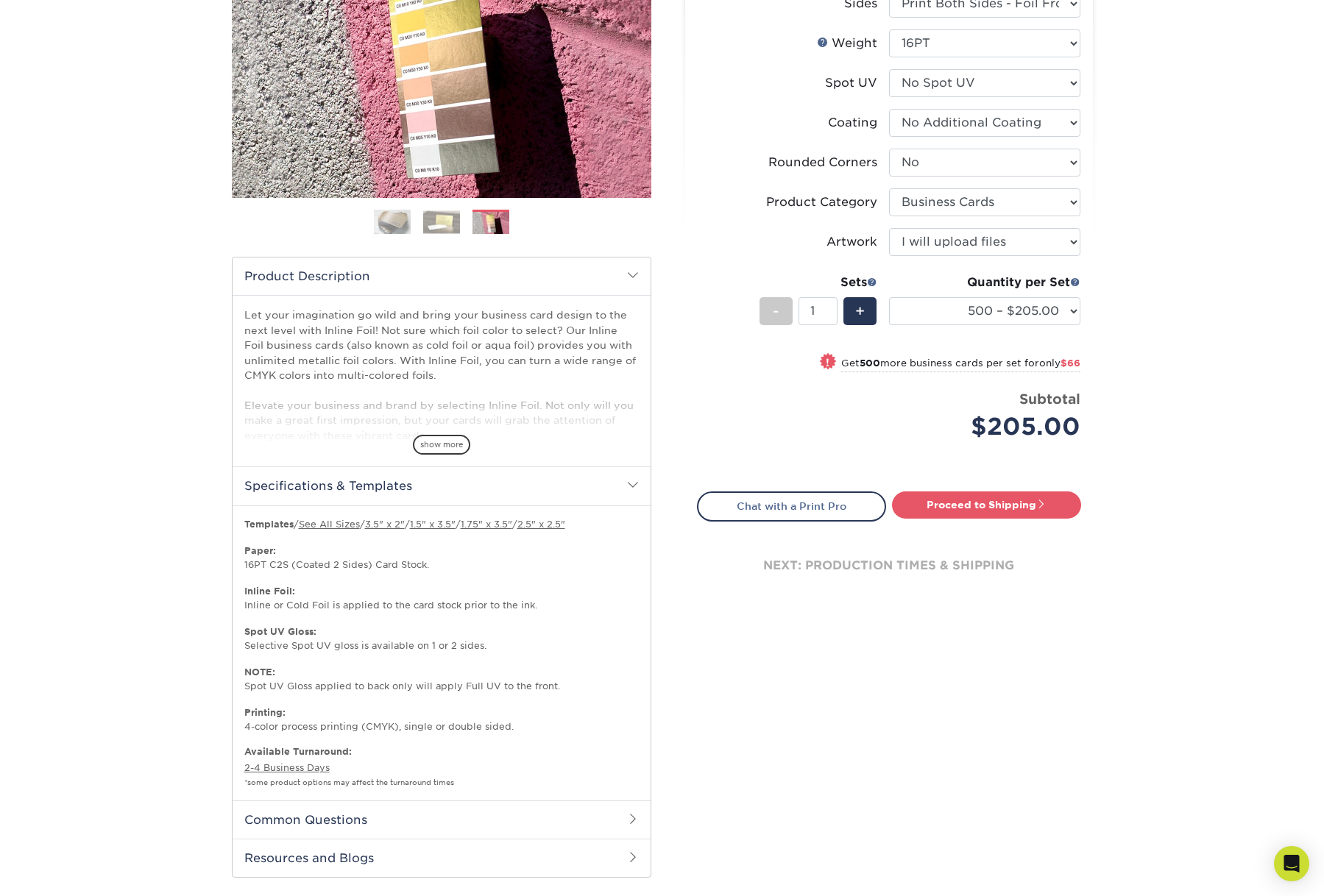
scroll to position [237, 0]
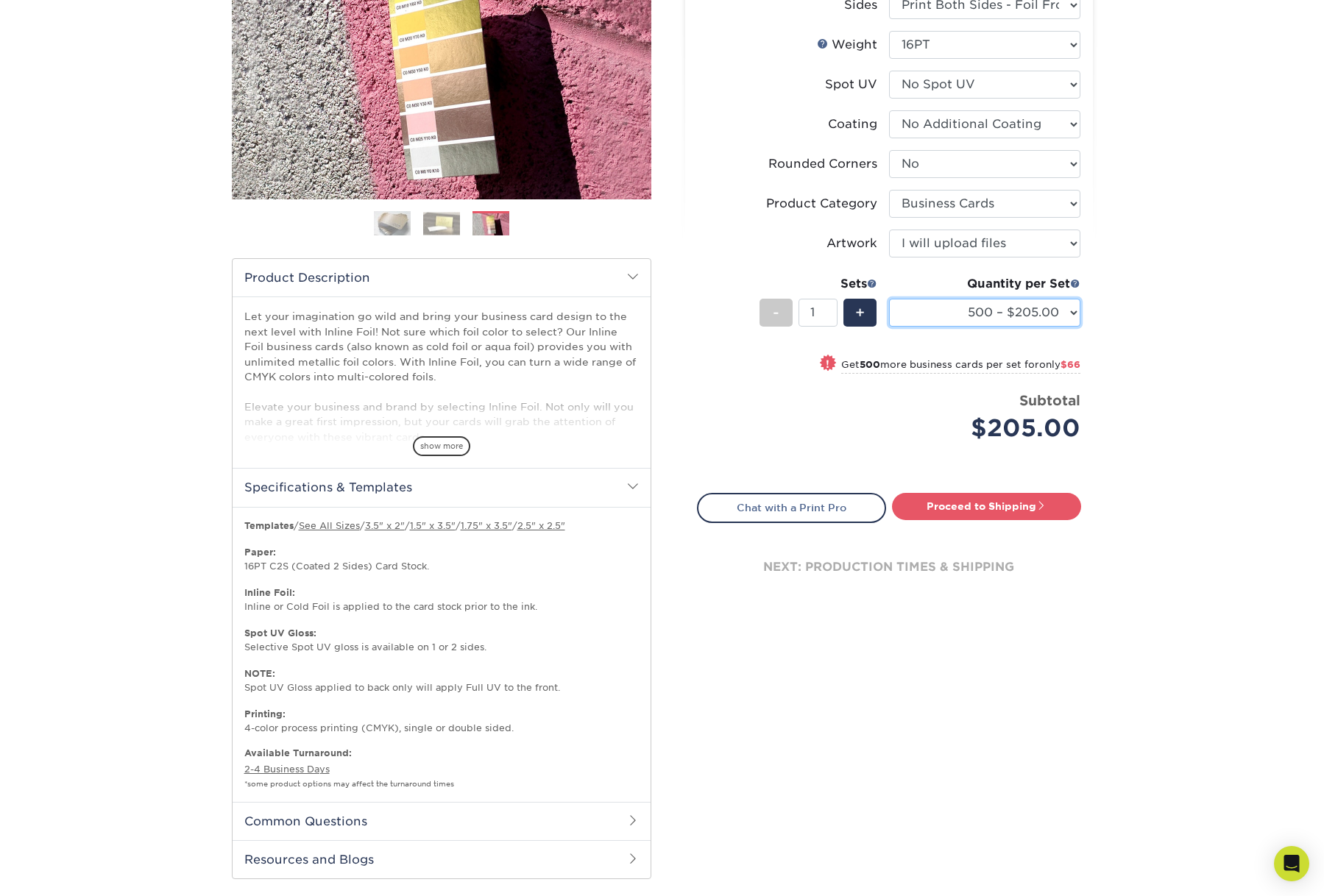
click at [1050, 326] on select "500 – $205.00 1000 – $271.00 2500 – $502.00 5000 – $715.00" at bounding box center [984, 312] width 192 height 28
click at [1047, 326] on select "500 – $205.00 1000 – $271.00 2500 – $502.00 5000 – $715.00" at bounding box center [984, 312] width 192 height 28
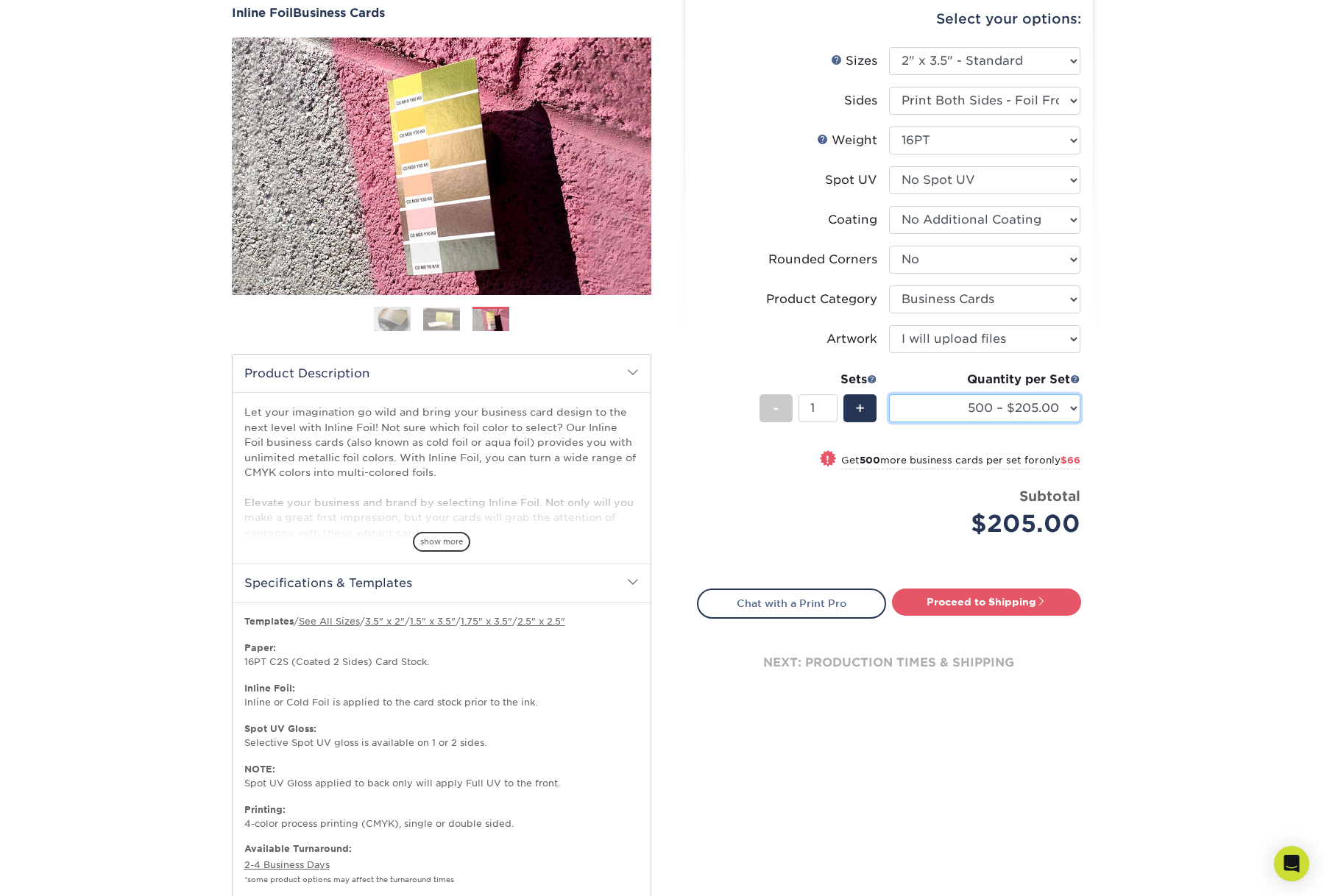
scroll to position [142, 0]
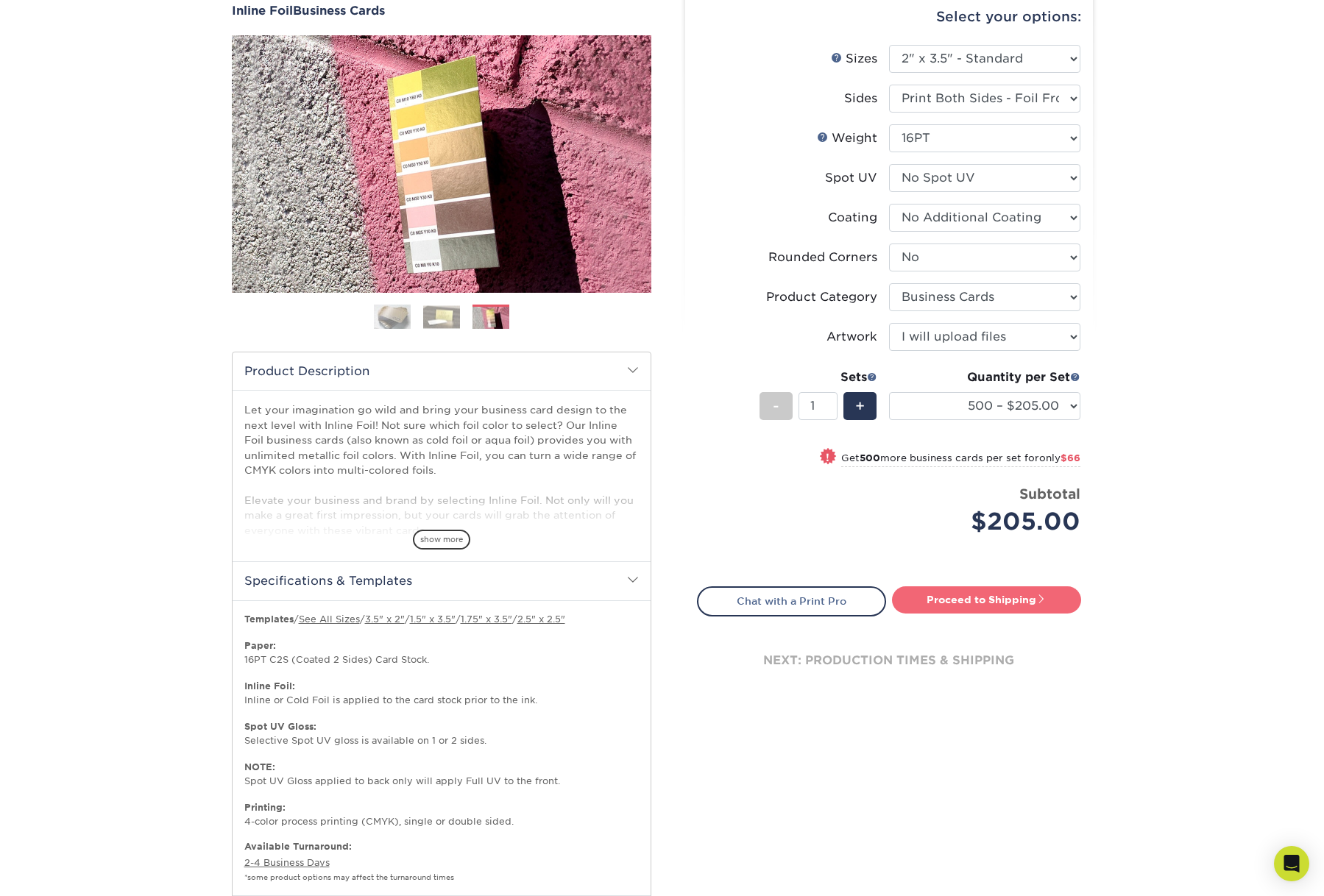
click at [1015, 612] on link "Proceed to Shipping" at bounding box center [987, 600] width 189 height 27
type input "Set 1"
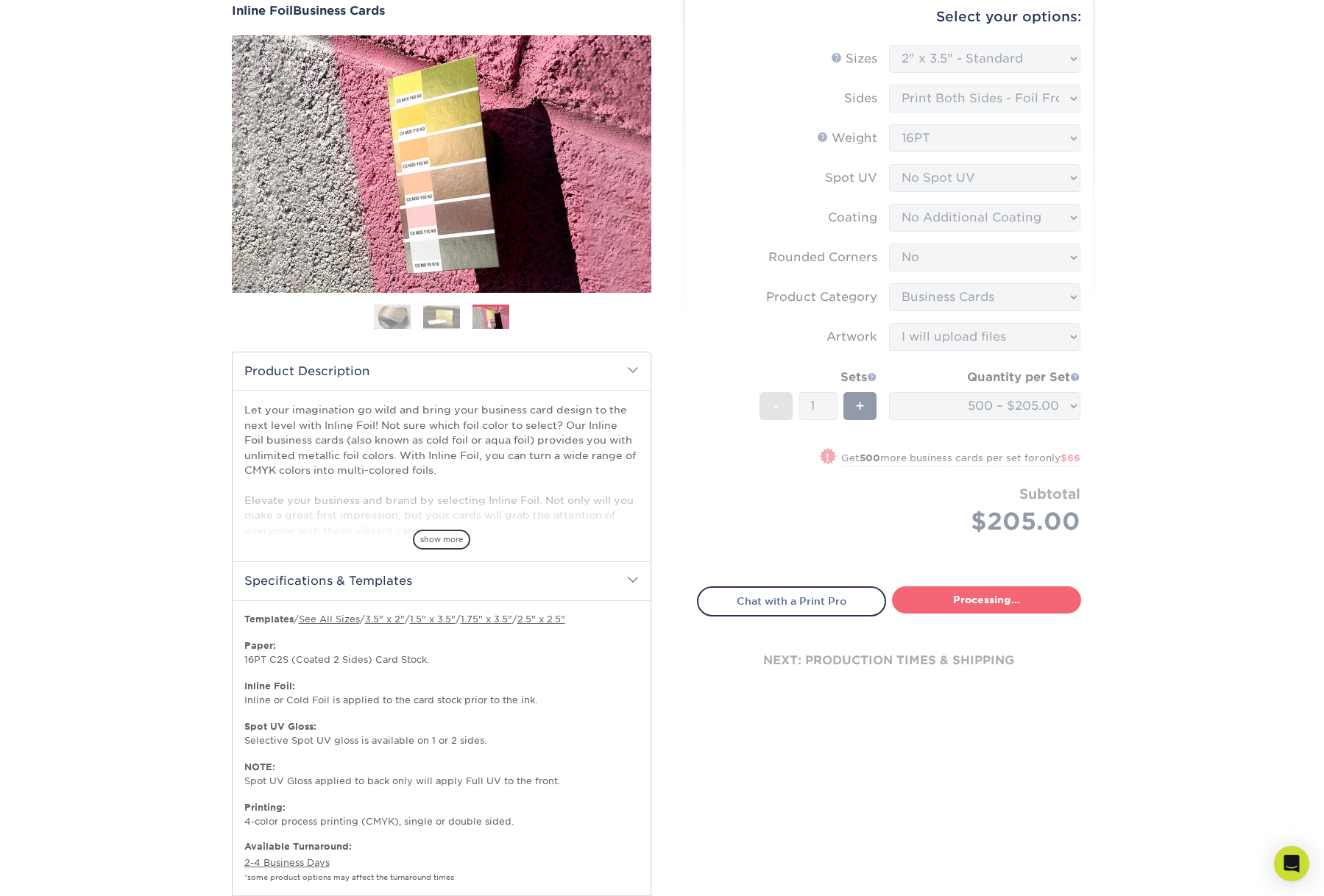
select select "0ef83bf2-0916-4e27-9816-51d57c9d8b41"
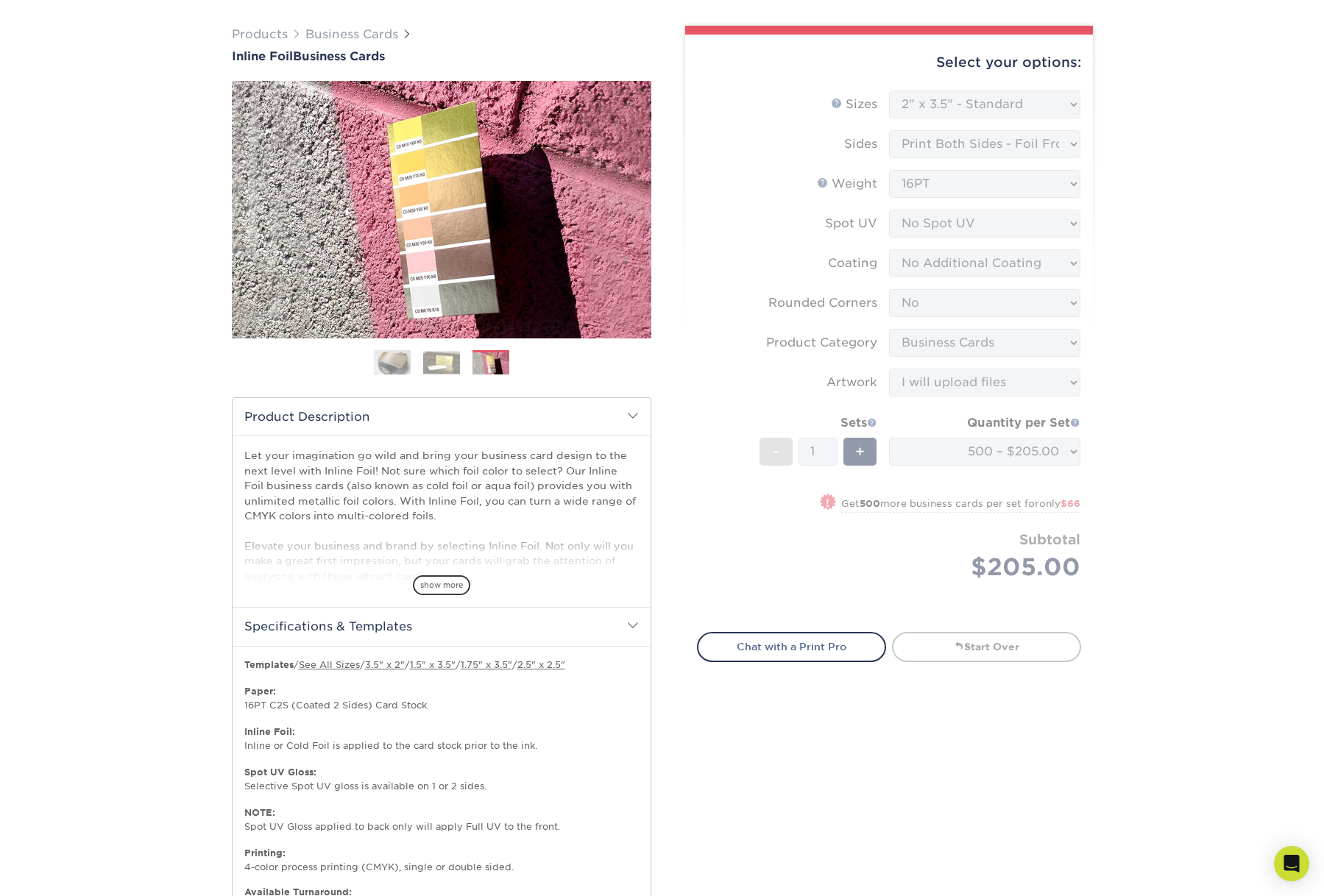
scroll to position [93, 0]
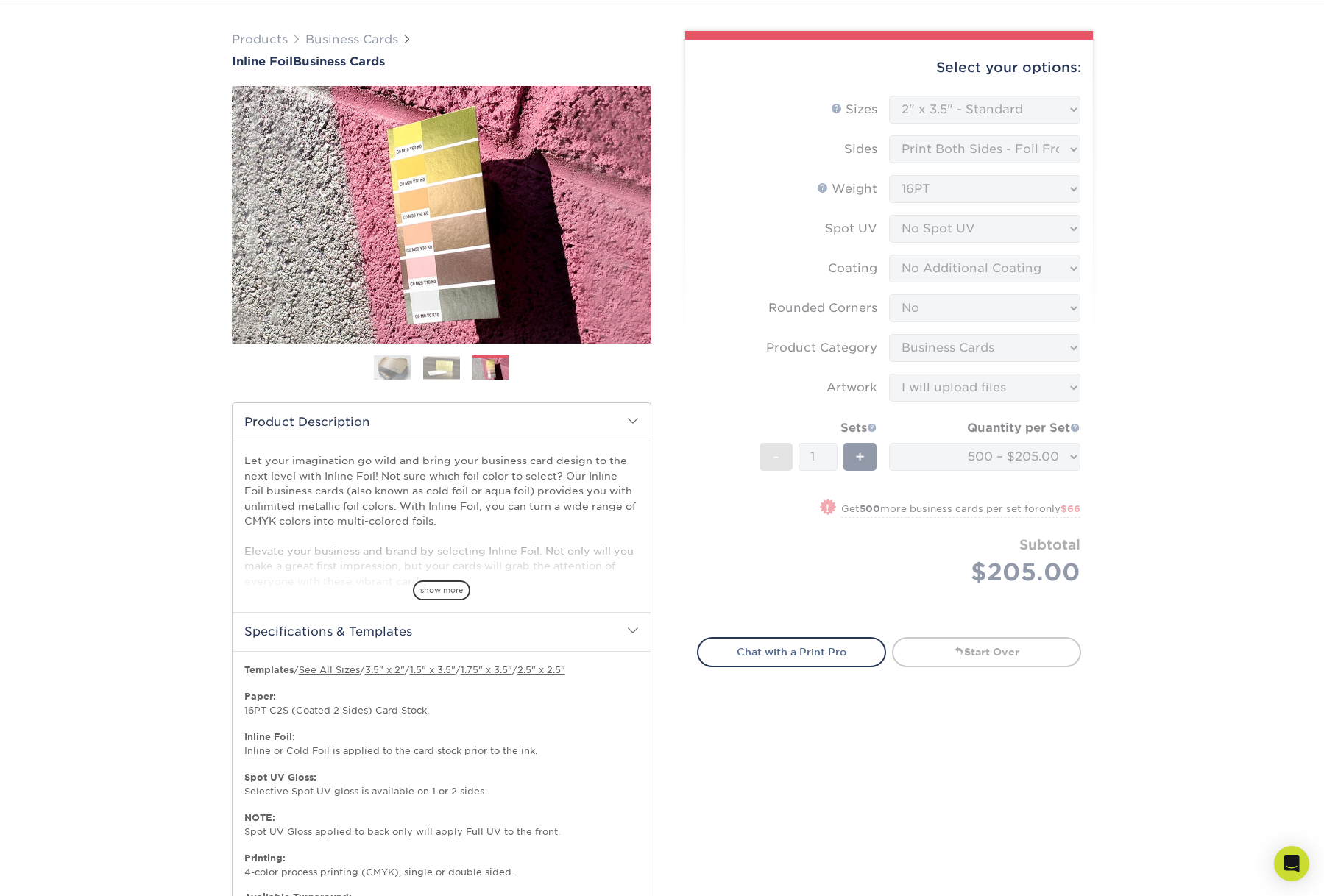
click at [1060, 177] on form "Sizes Help Sizes Please Select 1.5" x 3.5" - Mini 1.75" x 3.5" - Mini 2" x 2" -…" at bounding box center [889, 357] width 384 height 525
click at [1059, 179] on form "Sizes Help Sizes Please Select 1.5" x 3.5" - Mini 1.75" x 3.5" - Mini 2" x 2" -…" at bounding box center [889, 357] width 384 height 525
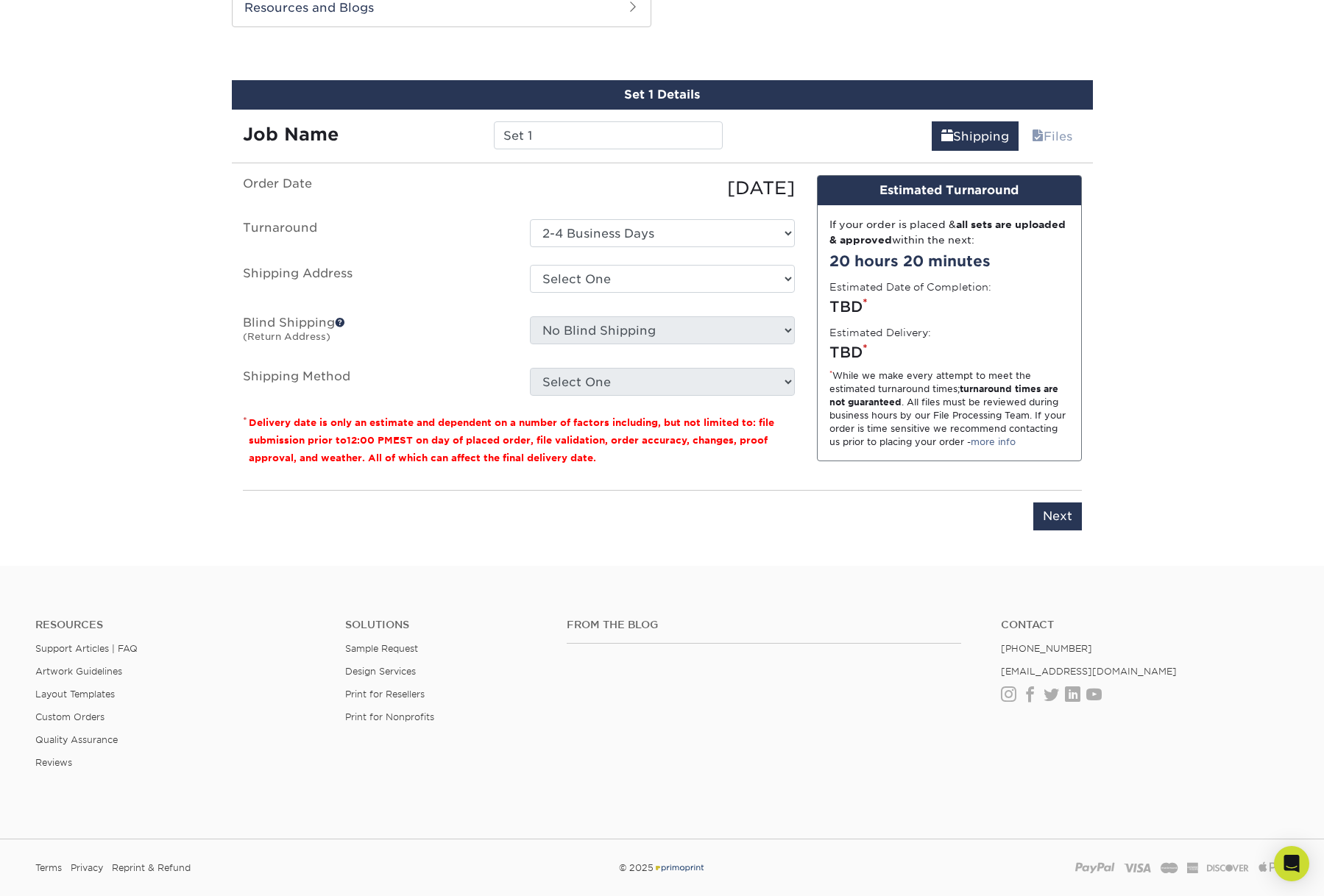
scroll to position [1101, 0]
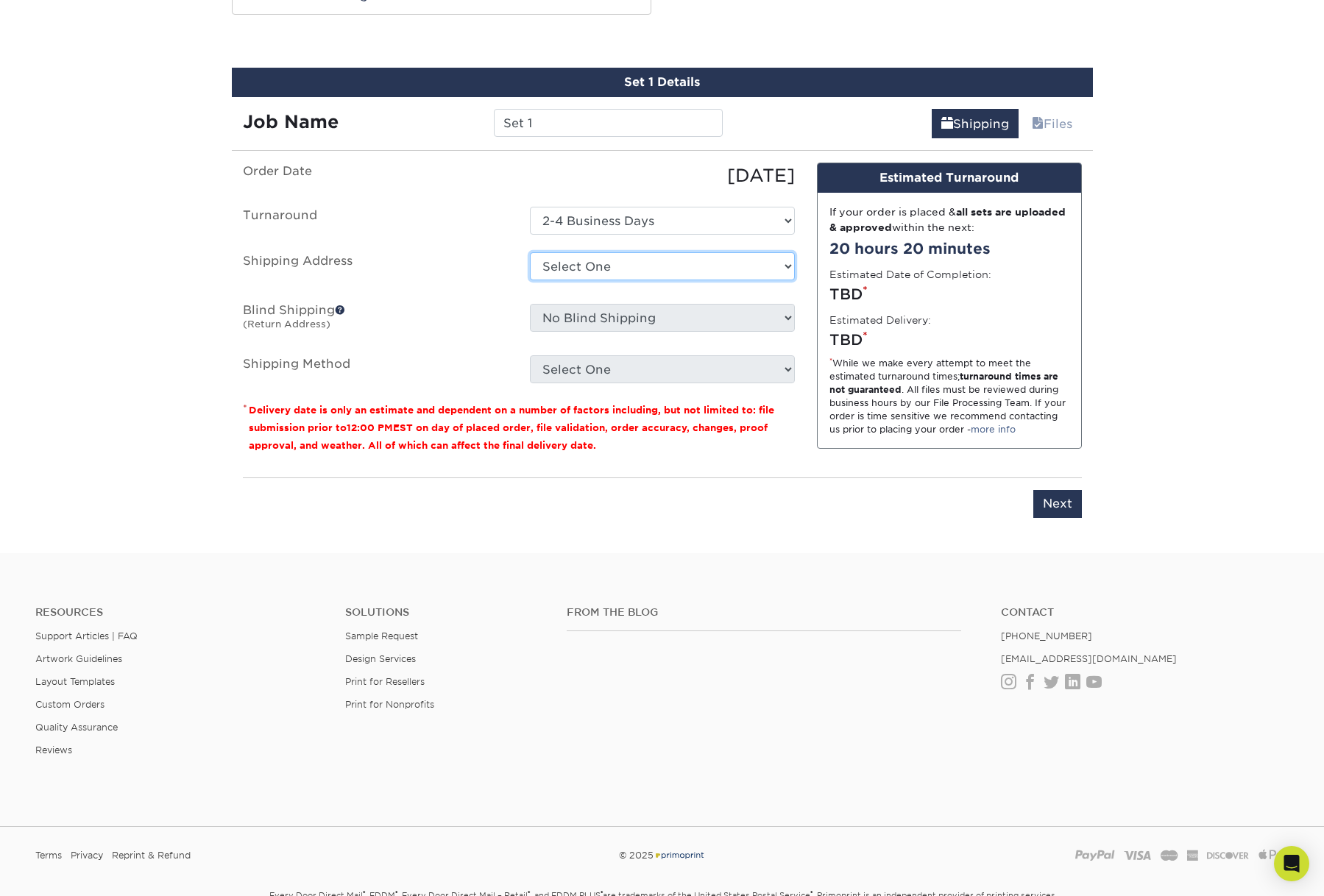
click at [614, 280] on select "Select One + Add New Address - Login" at bounding box center [662, 266] width 265 height 28
click at [530, 280] on select "Select One + Add New Address - Login" at bounding box center [662, 266] width 265 height 28
select select "-1"
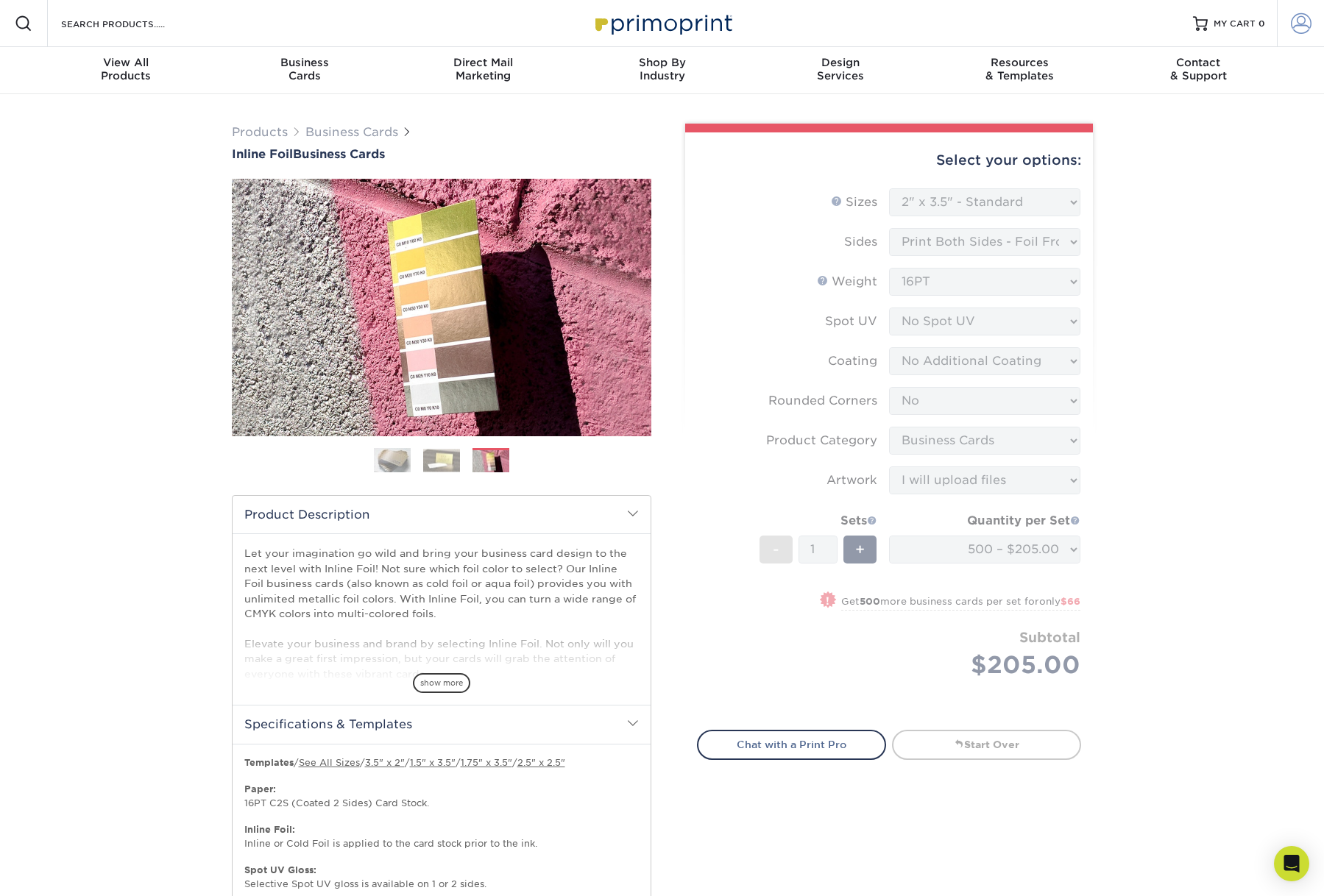
click at [1297, 26] on span at bounding box center [1301, 23] width 21 height 21
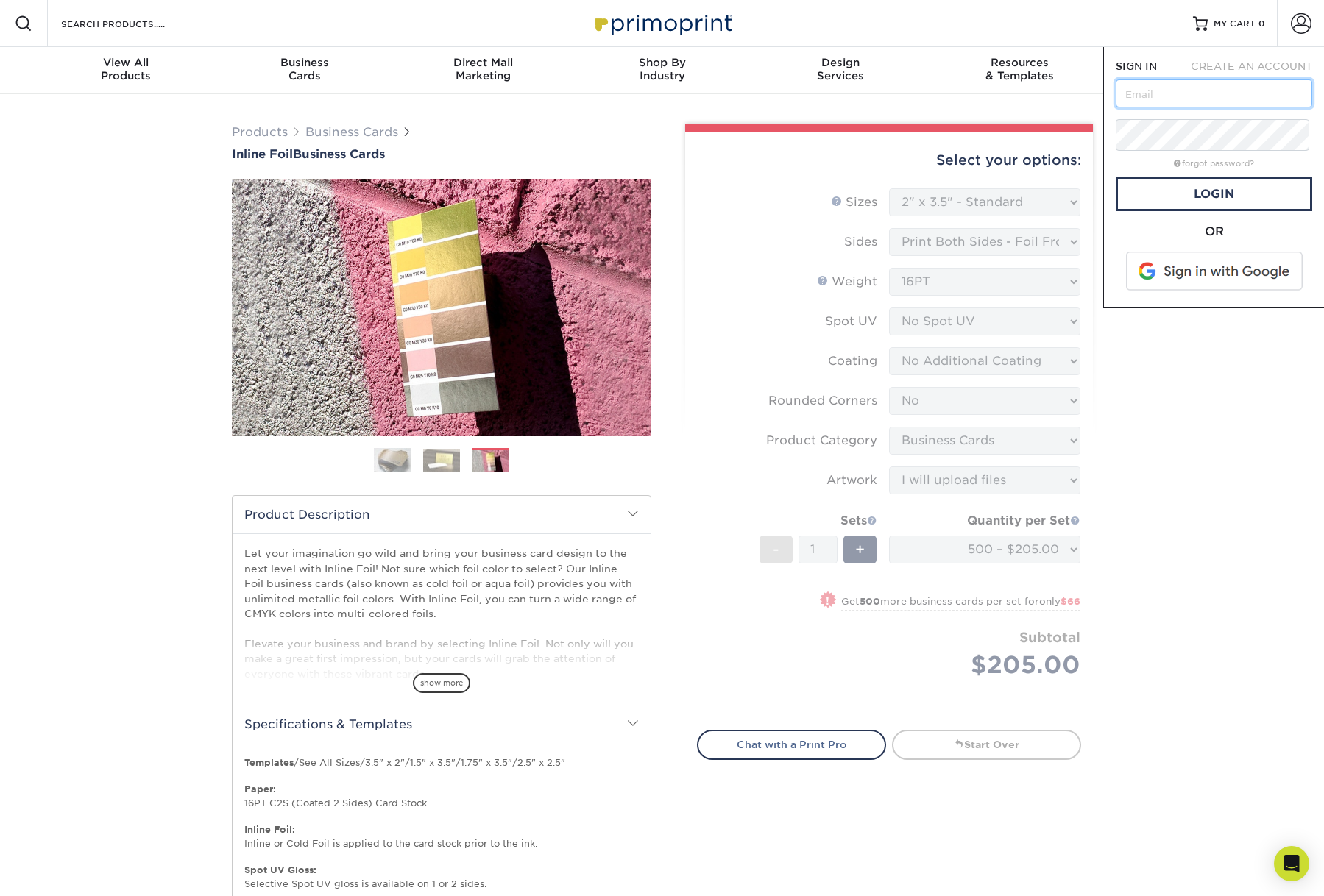
click at [1201, 107] on input "text" at bounding box center [1214, 93] width 197 height 28
type input "[PERSON_NAME][EMAIL_ADDRESS][DOMAIN_NAME]"
click at [1231, 290] on span at bounding box center [1215, 272] width 187 height 38
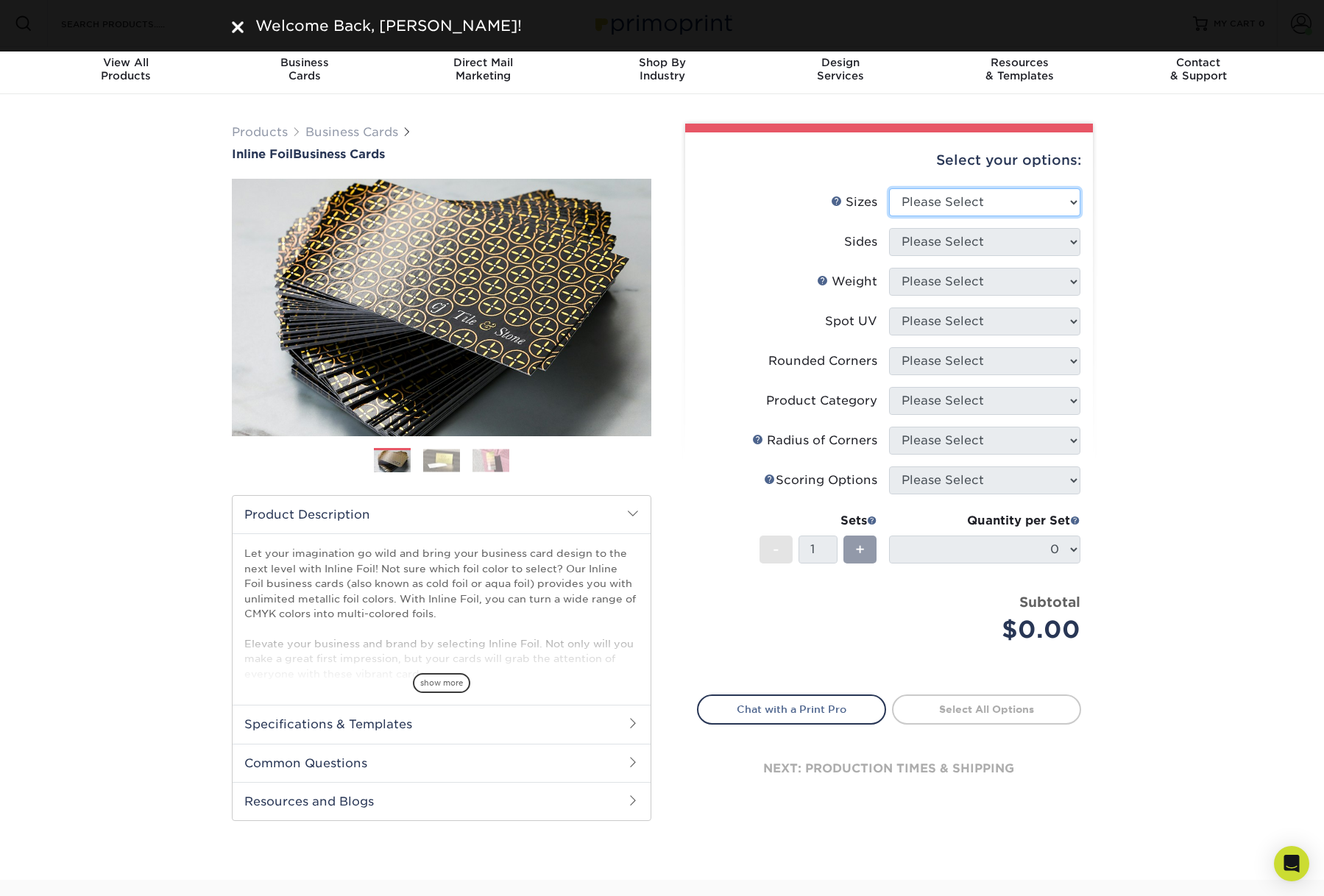
click at [945, 216] on select "Please Select 1.5" x 3.5" - Mini 1.75" x 3.5" - Mini 2" x 2" - Square 2" x 3" -…" at bounding box center [984, 202] width 192 height 28
select select "2.00x3.50"
click at [889, 211] on select "Please Select 1.5" x 3.5" - Mini 1.75" x 3.5" - Mini 2" x 2" - Square 2" x 3" -…" at bounding box center [984, 202] width 192 height 28
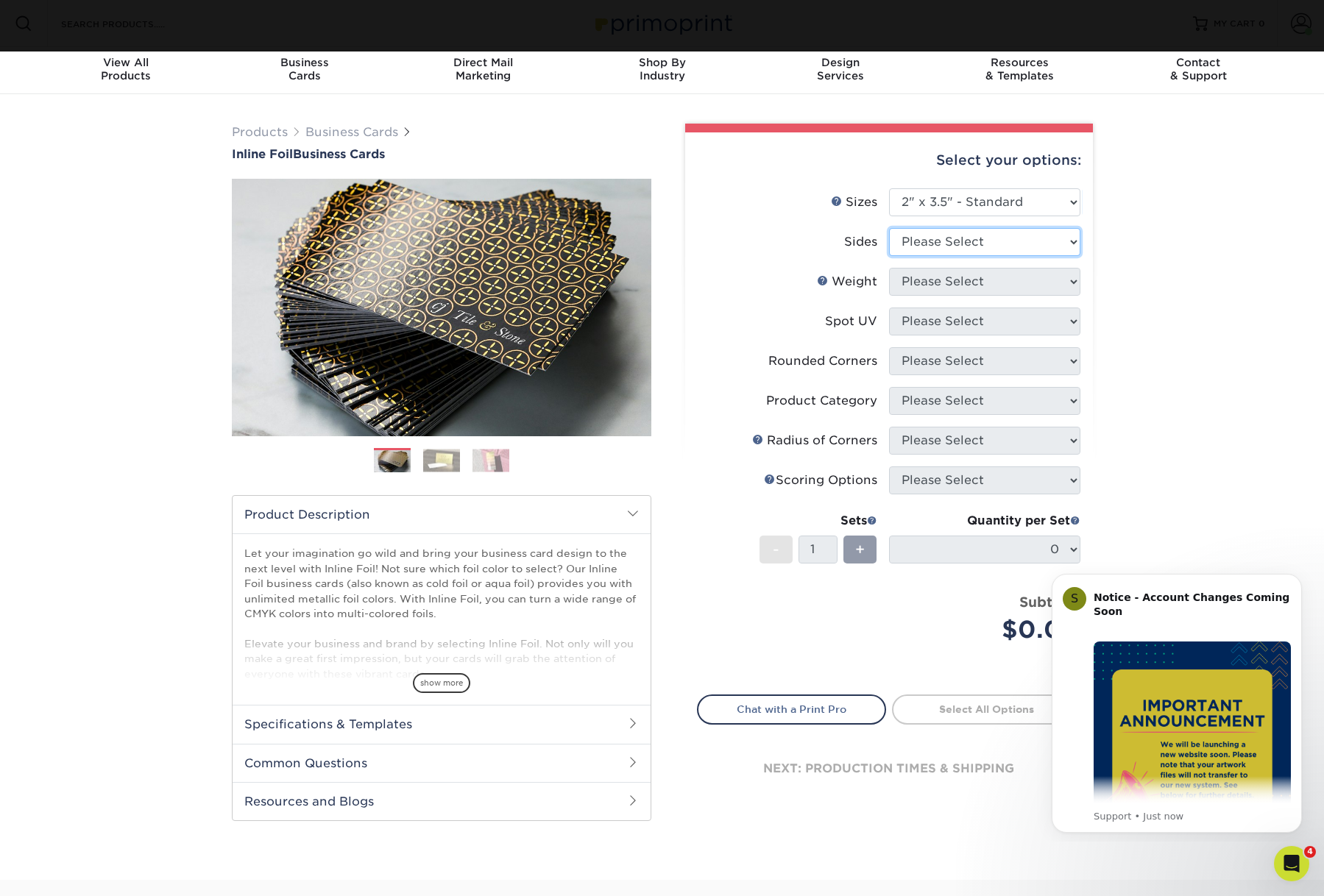
click at [949, 256] on select "Please Select Print Both Sides - Foil Back Only Print Both Sides - Foil Both Si…" at bounding box center [984, 242] width 192 height 28
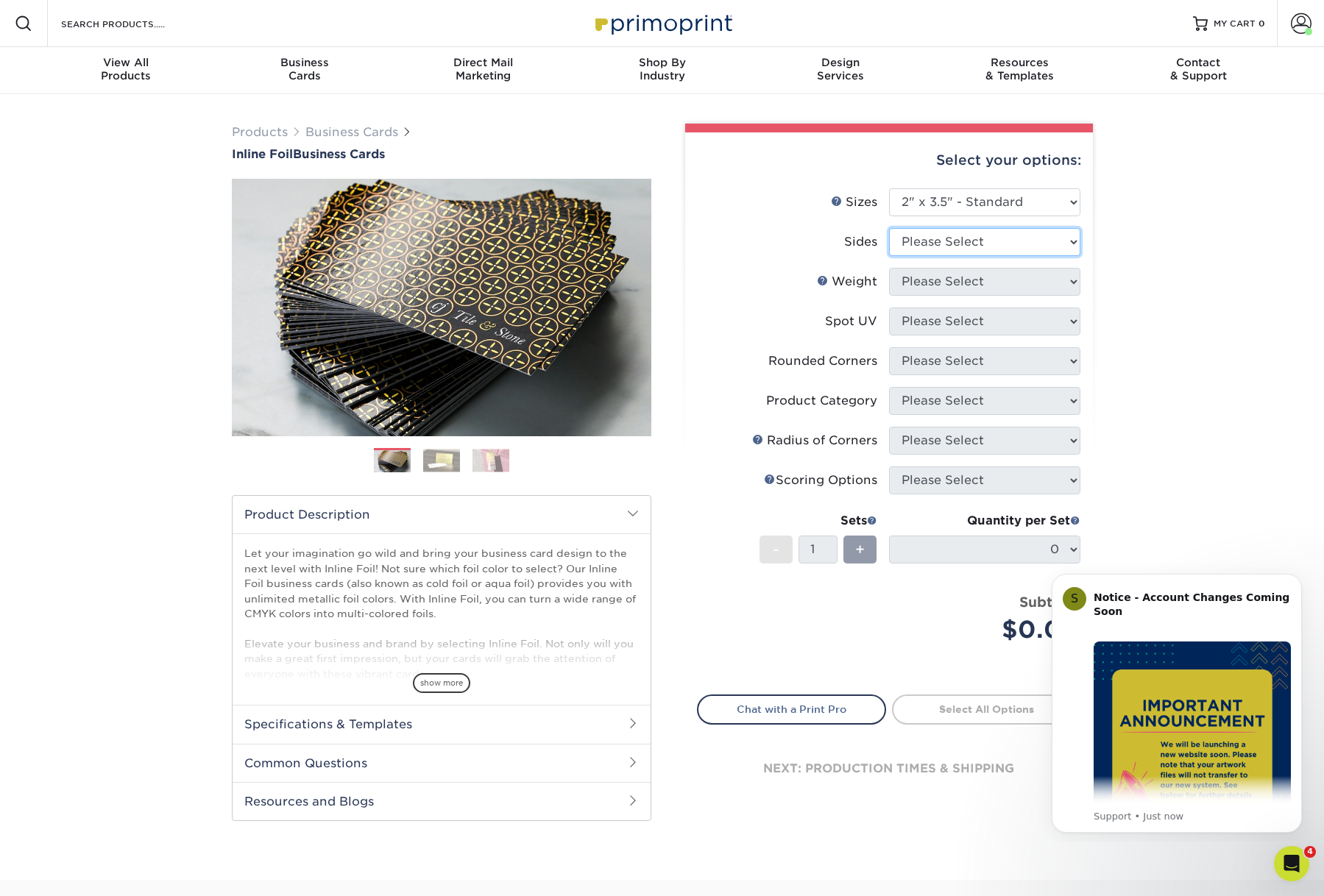
select select "e9e9dfb3-fba1-4d60-972c-fd9ca5904d33"
click at [889, 255] on select "Please Select Print Both Sides - Foil Back Only Print Both Sides - Foil Both Si…" at bounding box center [984, 242] width 192 height 28
click at [945, 295] on select "Please Select 16PT" at bounding box center [984, 281] width 192 height 28
select select "16PT"
click at [889, 295] on select "Please Select 16PT" at bounding box center [984, 281] width 192 height 28
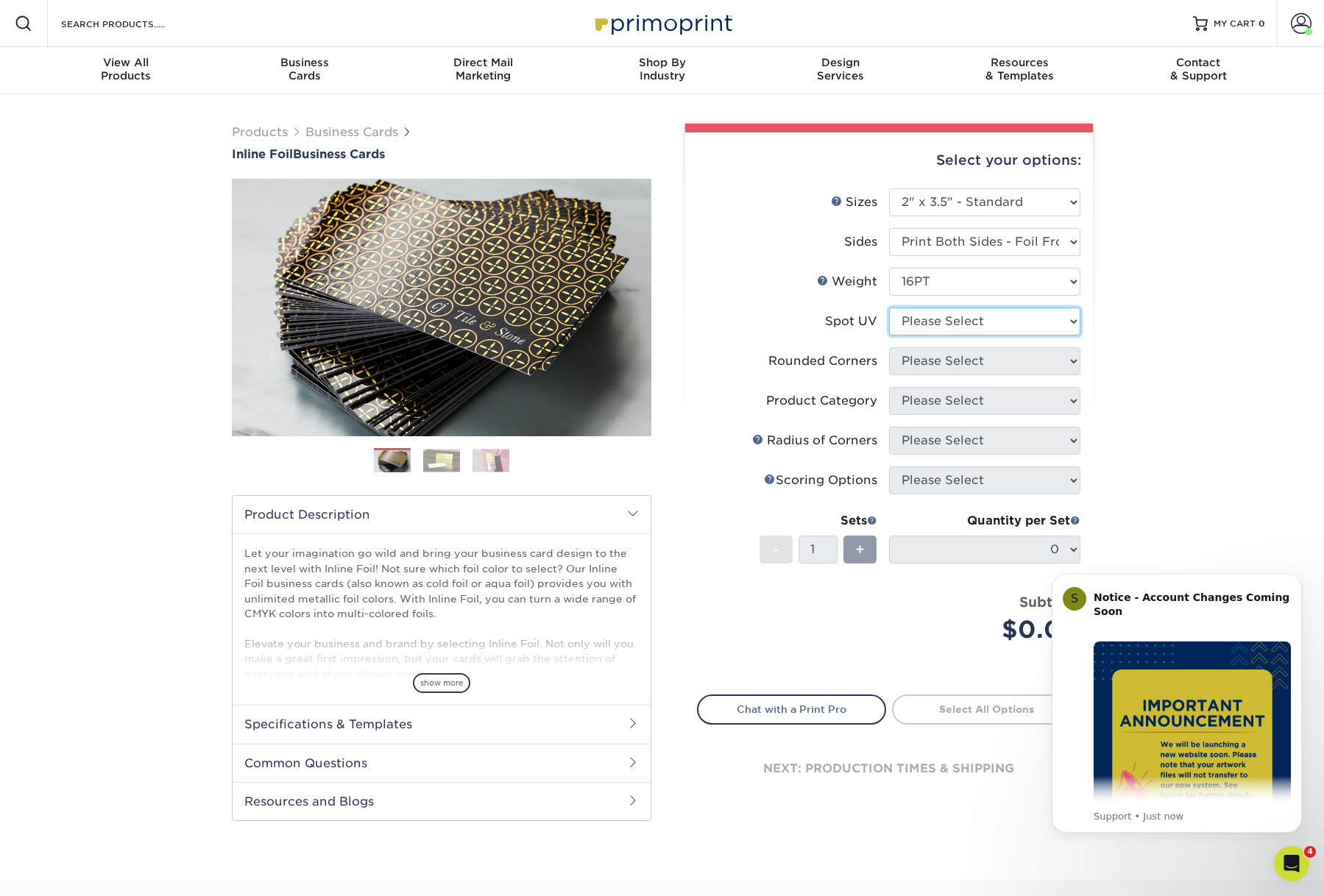
click at [943, 335] on select "Please Select No Spot UV Front and Back (Both Sides) Front Only Back Only" at bounding box center [984, 321] width 192 height 28
select select "3"
click at [889, 335] on select "Please Select No Spot UV Front and Back (Both Sides) Front Only Back Only" at bounding box center [984, 321] width 192 height 28
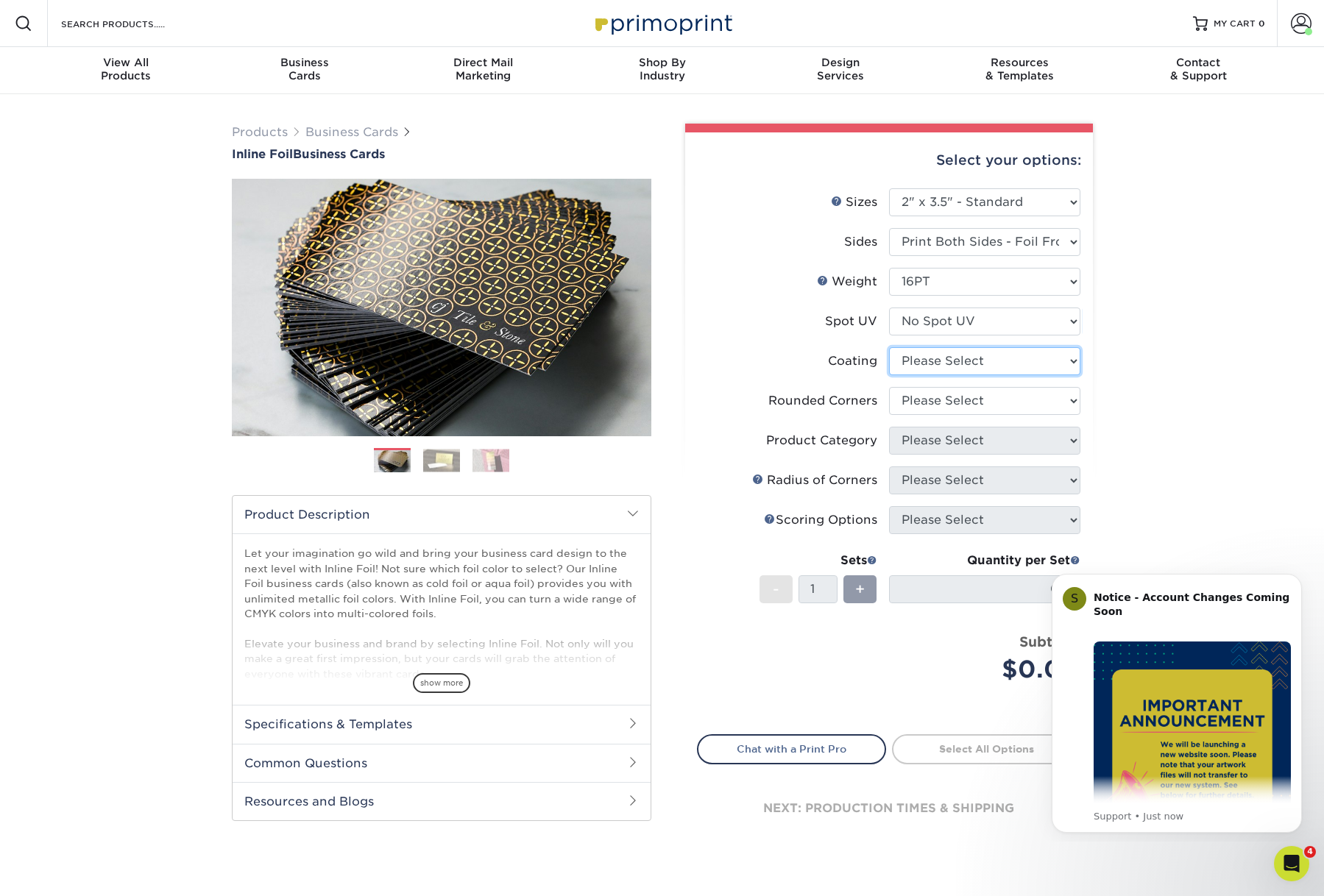
click at [941, 375] on select at bounding box center [984, 361] width 192 height 28
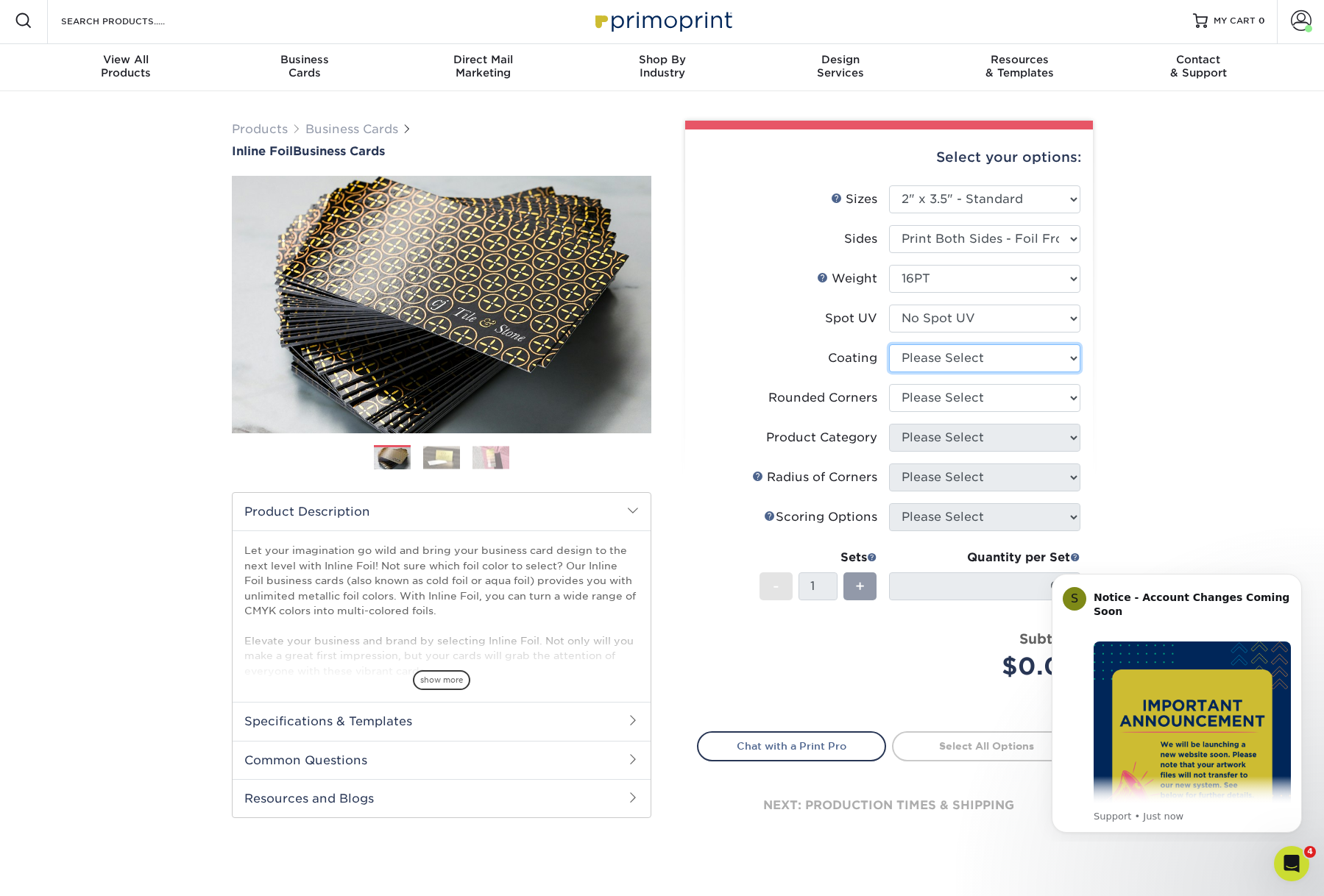
select select "3e7618de-abca-4bda-9f97-8b9129e913d8"
click at [889, 372] on select at bounding box center [984, 357] width 192 height 28
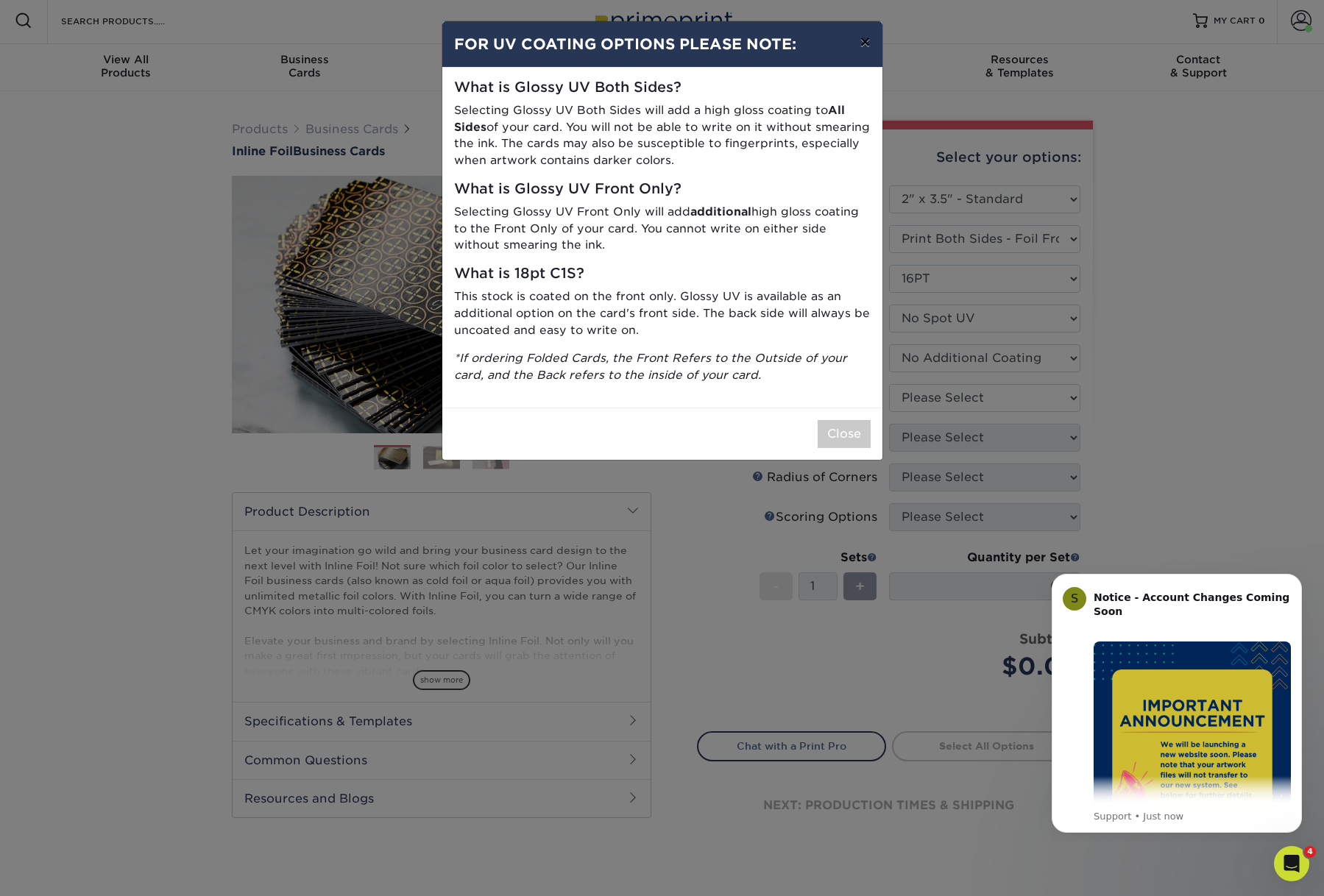
click at [857, 43] on button "×" at bounding box center [865, 41] width 33 height 41
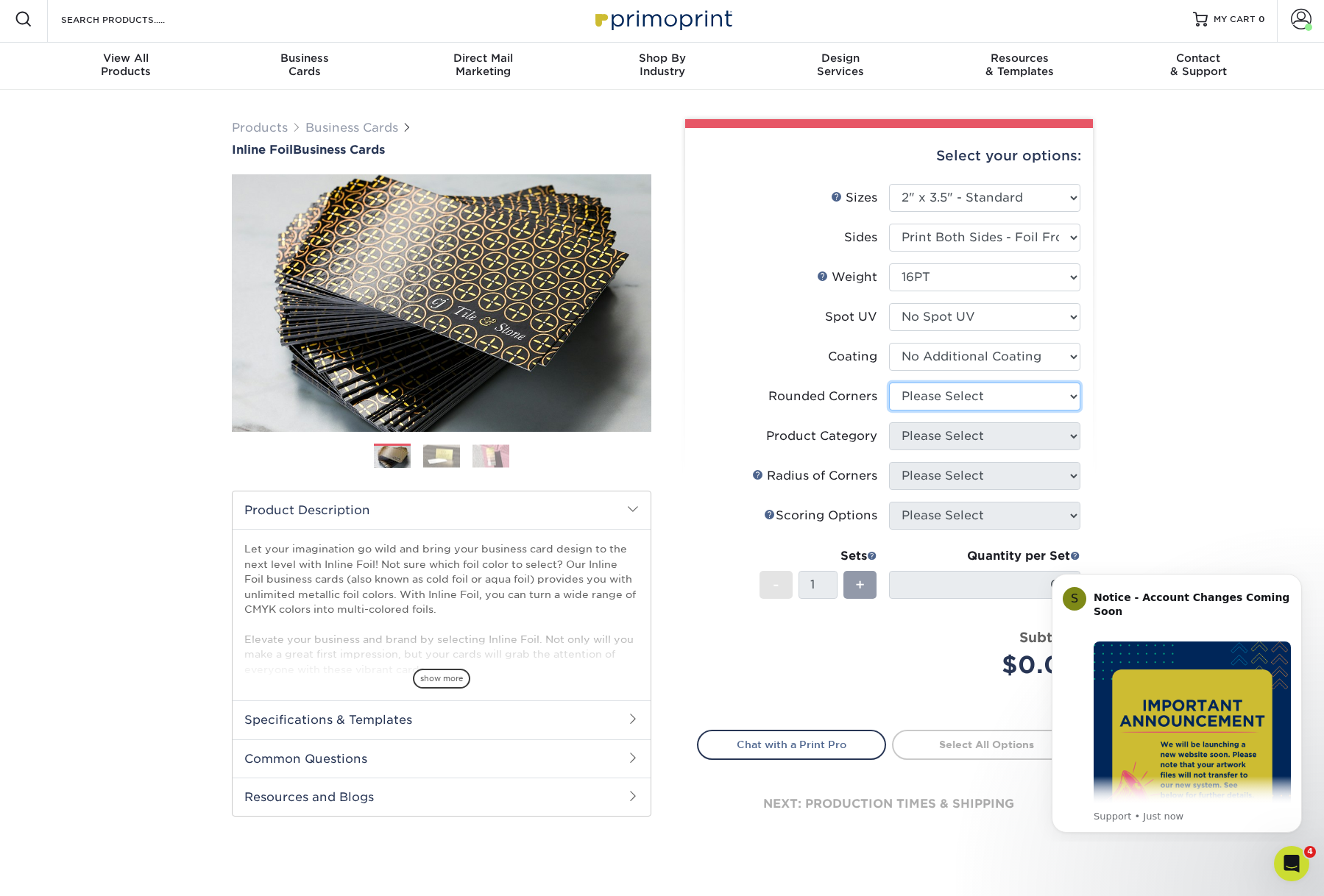
click at [960, 411] on select "Please Select Yes - Round 2 Corners Yes - Round 4 Corners No" at bounding box center [984, 396] width 192 height 28
select select "0"
click at [889, 410] on select "Please Select Yes - Round 2 Corners Yes - Round 4 Corners No" at bounding box center [984, 395] width 192 height 28
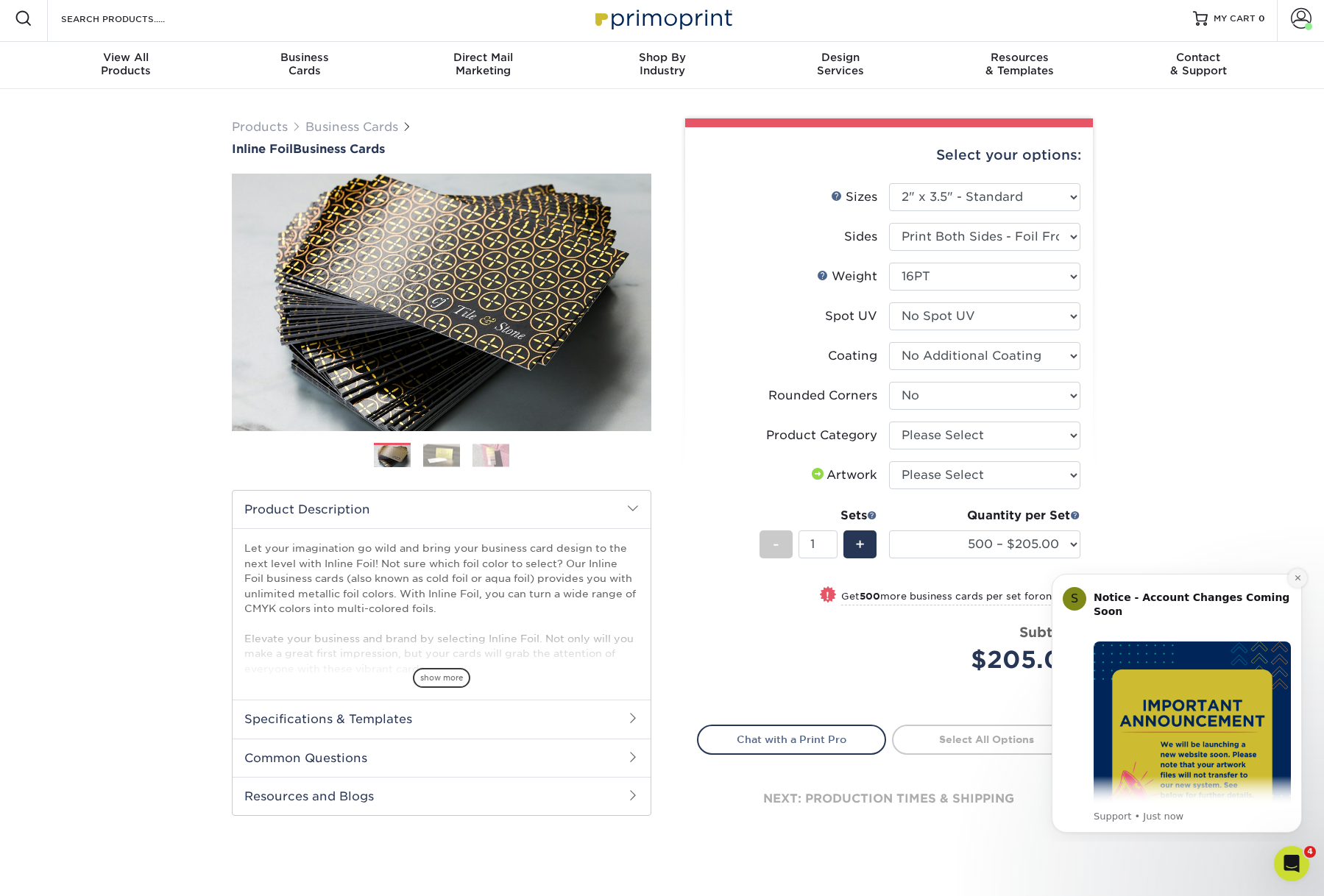
click at [1295, 576] on icon "Dismiss notification" at bounding box center [1298, 578] width 8 height 8
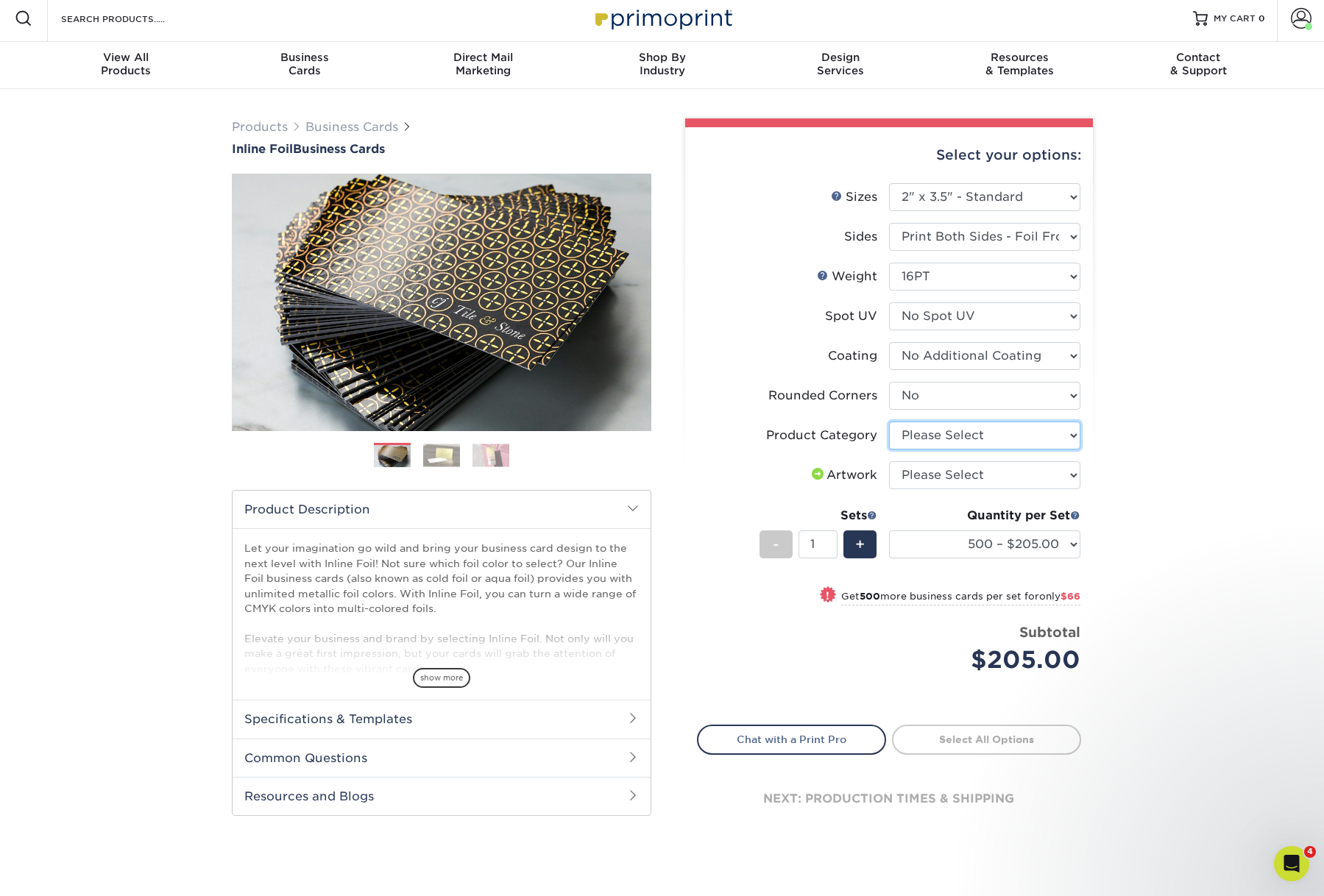
click at [966, 449] on select "Please Select Business Cards" at bounding box center [984, 435] width 192 height 28
select select "3b5148f1-0588-4f88-a218-97bcfdce65c1"
click at [889, 449] on select "Please Select Business Cards" at bounding box center [984, 435] width 192 height 28
click at [952, 489] on select "Please Select I will upload files I need a design - $100" at bounding box center [984, 474] width 192 height 28
select select "upload"
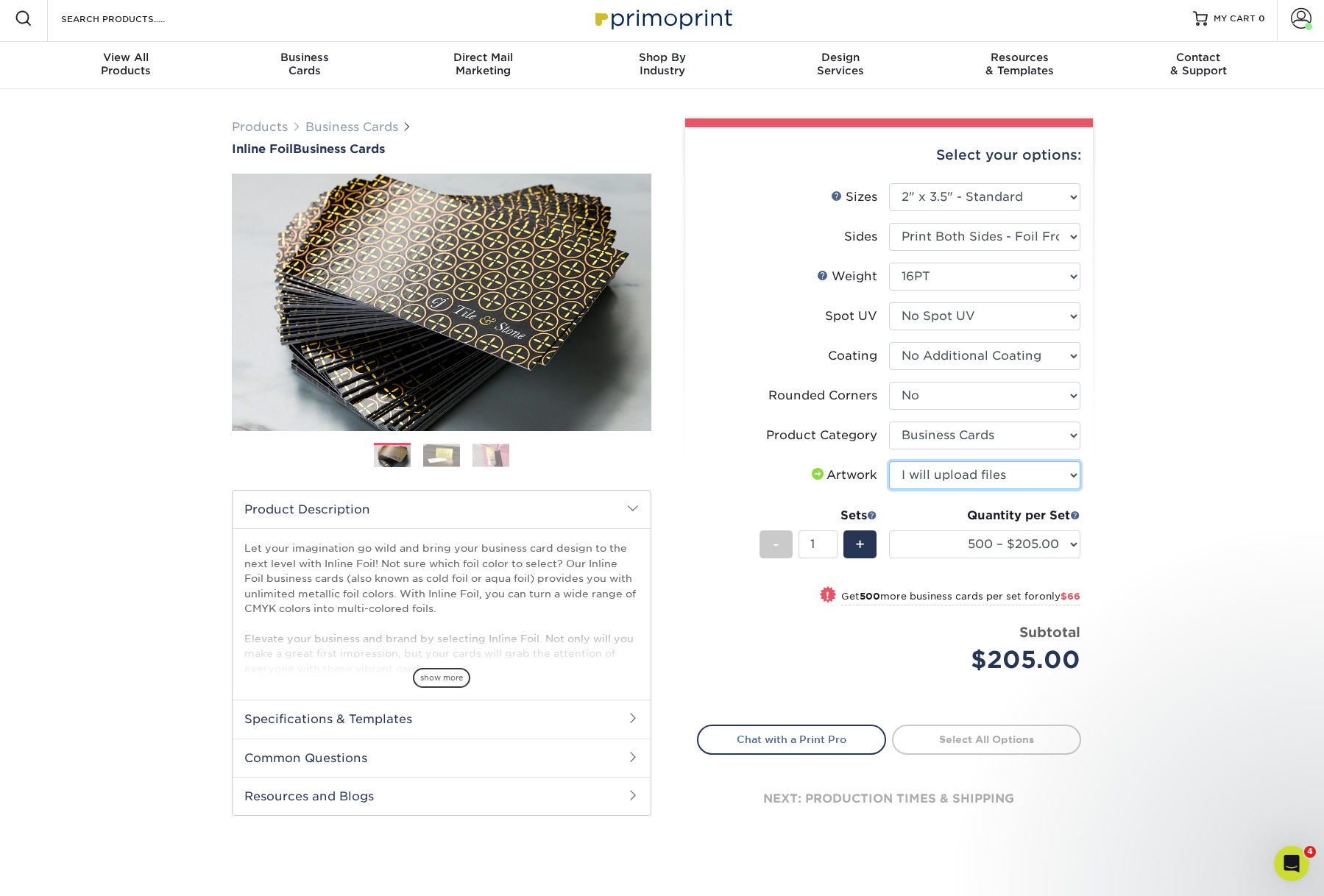
click at [889, 489] on select "Please Select I will upload files I need a design - $100" at bounding box center [984, 474] width 192 height 28
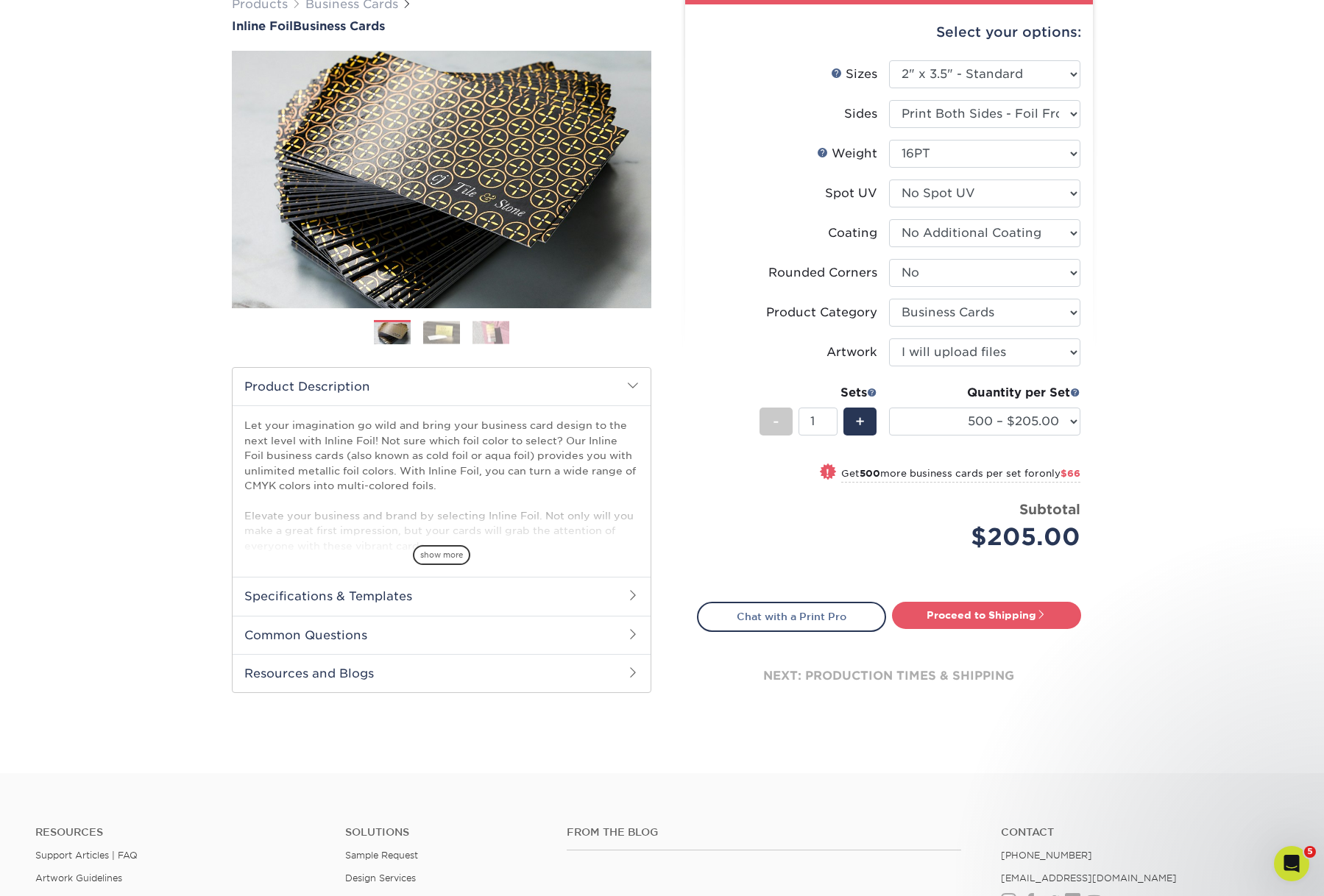
scroll to position [130, 0]
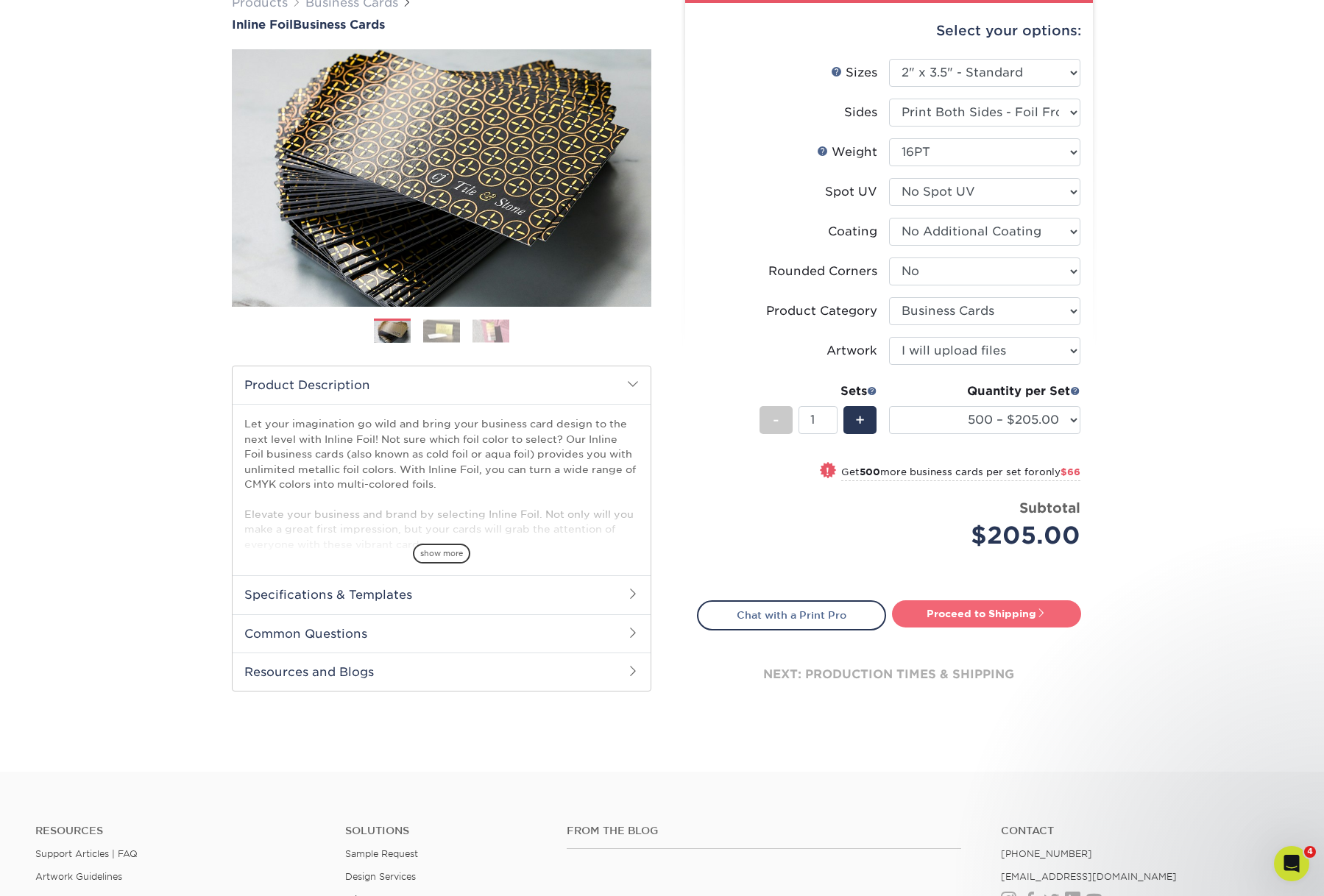
click at [988, 627] on link "Proceed to Shipping" at bounding box center [987, 613] width 189 height 27
type input "Set 1"
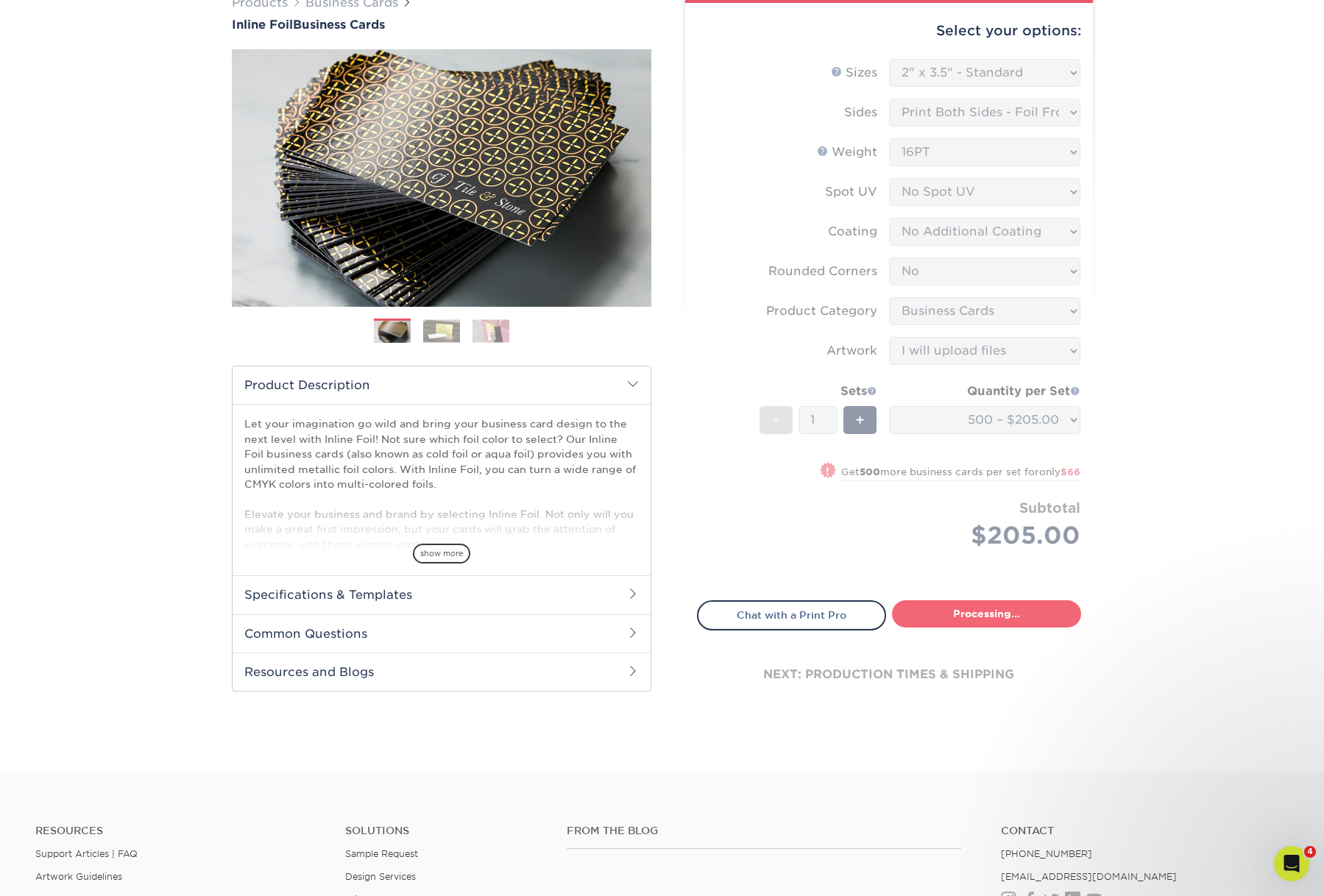
select select "0ef83bf2-0916-4e27-9816-51d57c9d8b41"
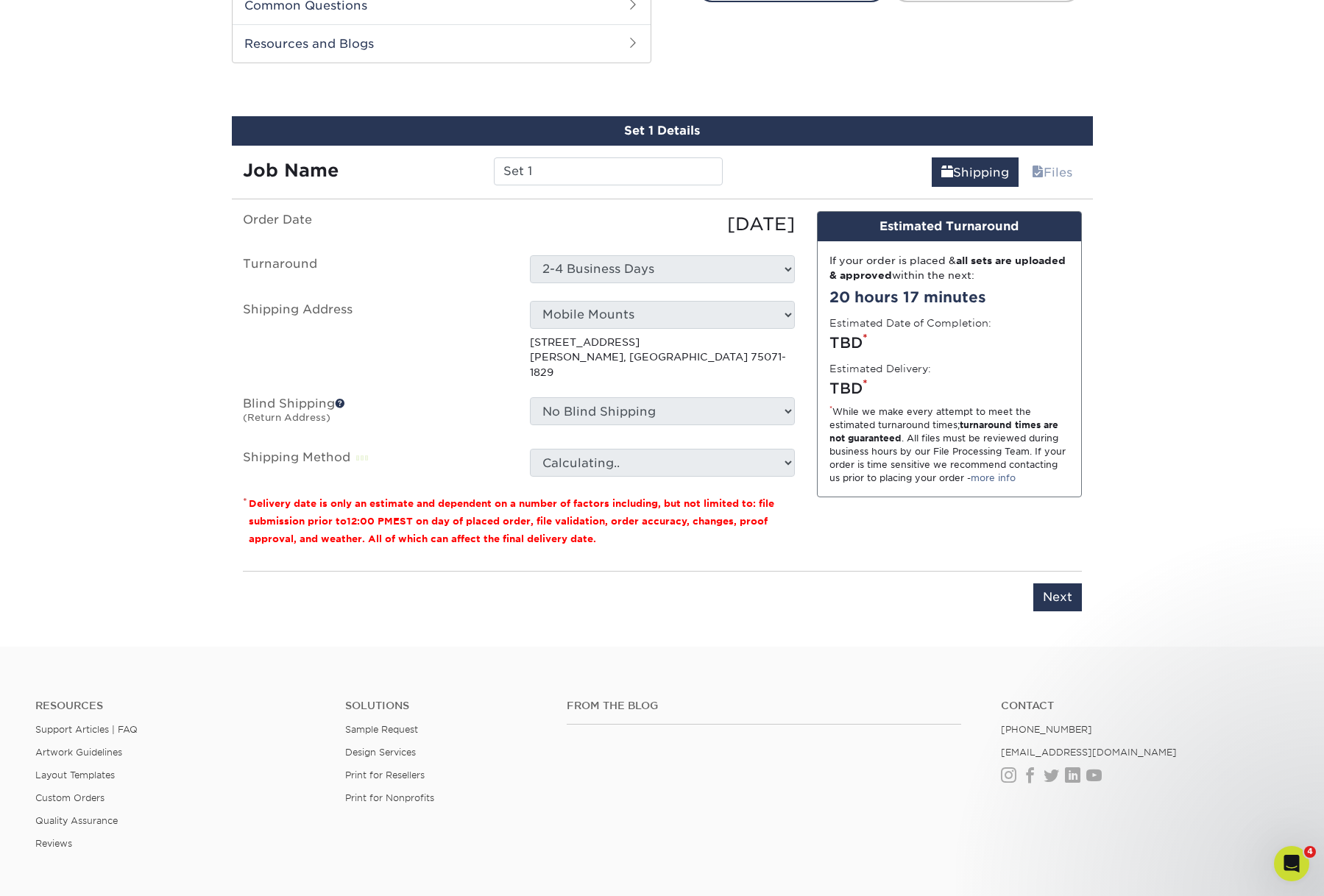
scroll to position [875, 0]
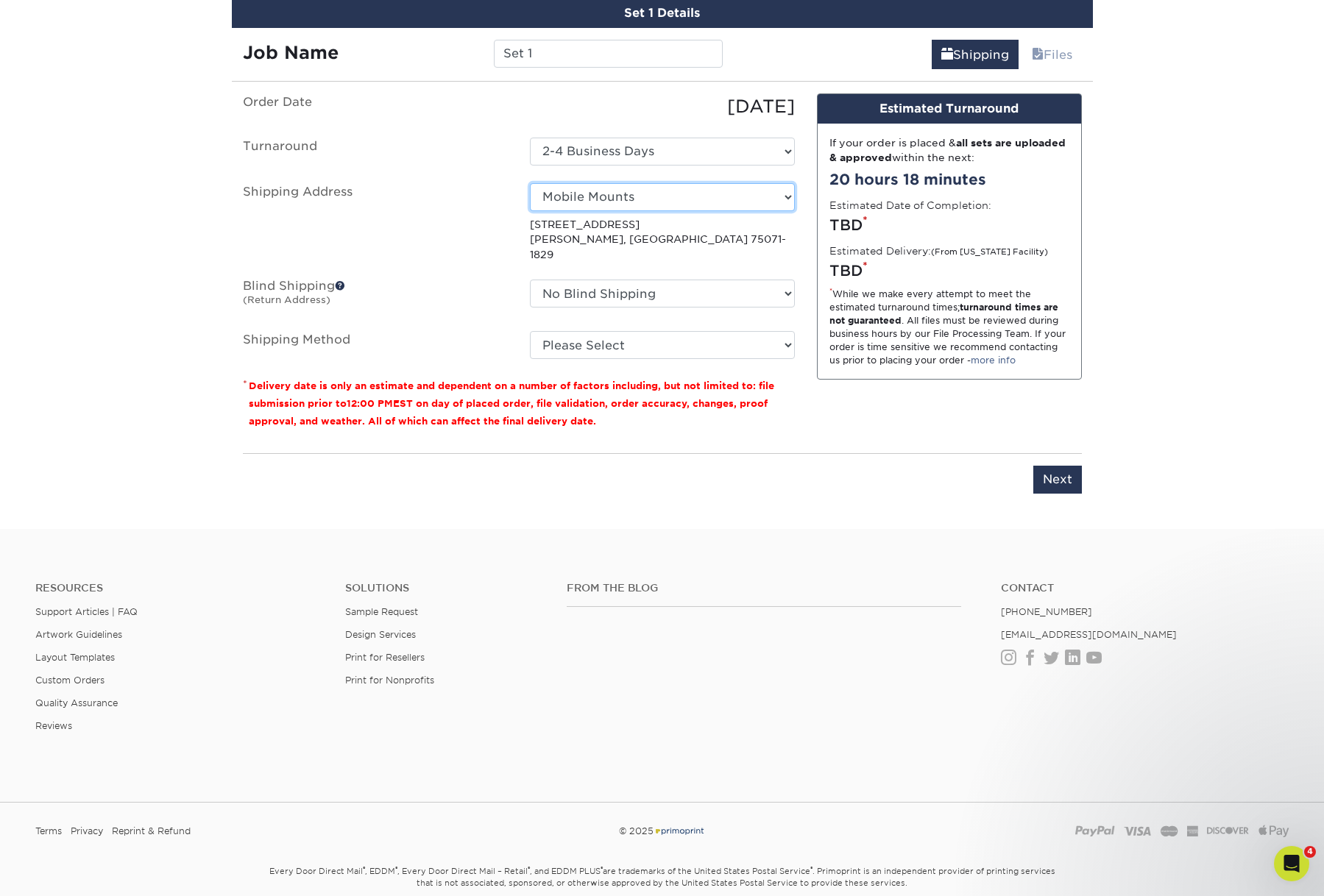
click at [771, 211] on select "Select One AGD SEMA HANDOUT Amy Higgins Bob Bolles DAN NEWLIN HOME MM AG MM CH …" at bounding box center [662, 197] width 265 height 28
click at [602, 211] on select "Select One AGD SEMA HANDOUT Amy Higgins Bob Bolles DAN NEWLIN HOME MM AG MM CH …" at bounding box center [662, 197] width 265 height 28
select select "newaddress"
click at [530, 211] on select "Select One AGD SEMA HANDOUT Amy Higgins Bob Bolles DAN NEWLIN HOME MM AG MM CH …" at bounding box center [662, 197] width 265 height 28
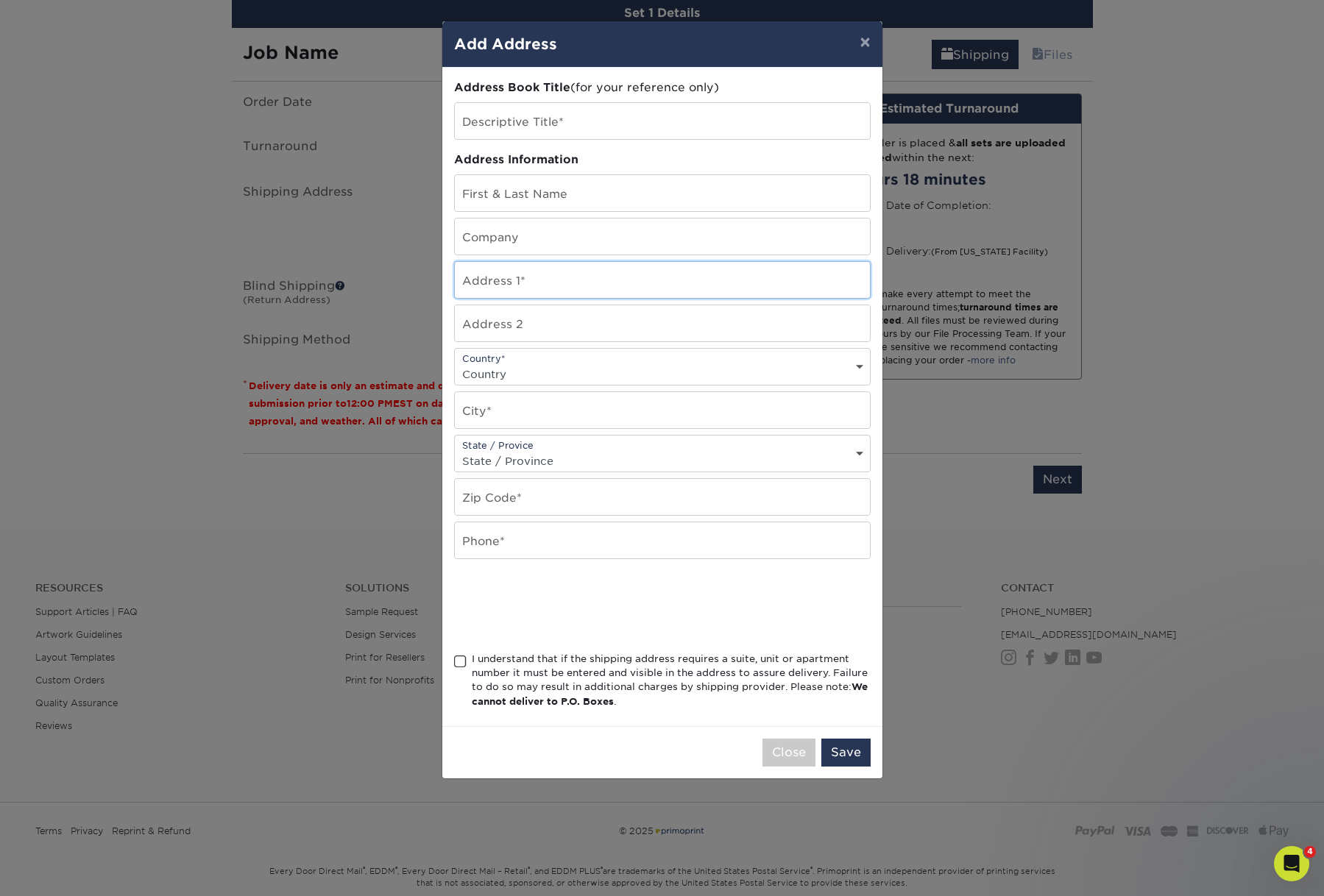
click at [560, 298] on input "text" at bounding box center [662, 279] width 415 height 36
paste input "3663 S Las Vegas Blvd #610"
drag, startPoint x: 605, startPoint y: 318, endPoint x: 677, endPoint y: 320, distance: 72.0
click at [677, 298] on input "3663 S Las Vegas Blvd #610" at bounding box center [662, 279] width 415 height 36
type input "3663 S Las Vegas Blvd #610"
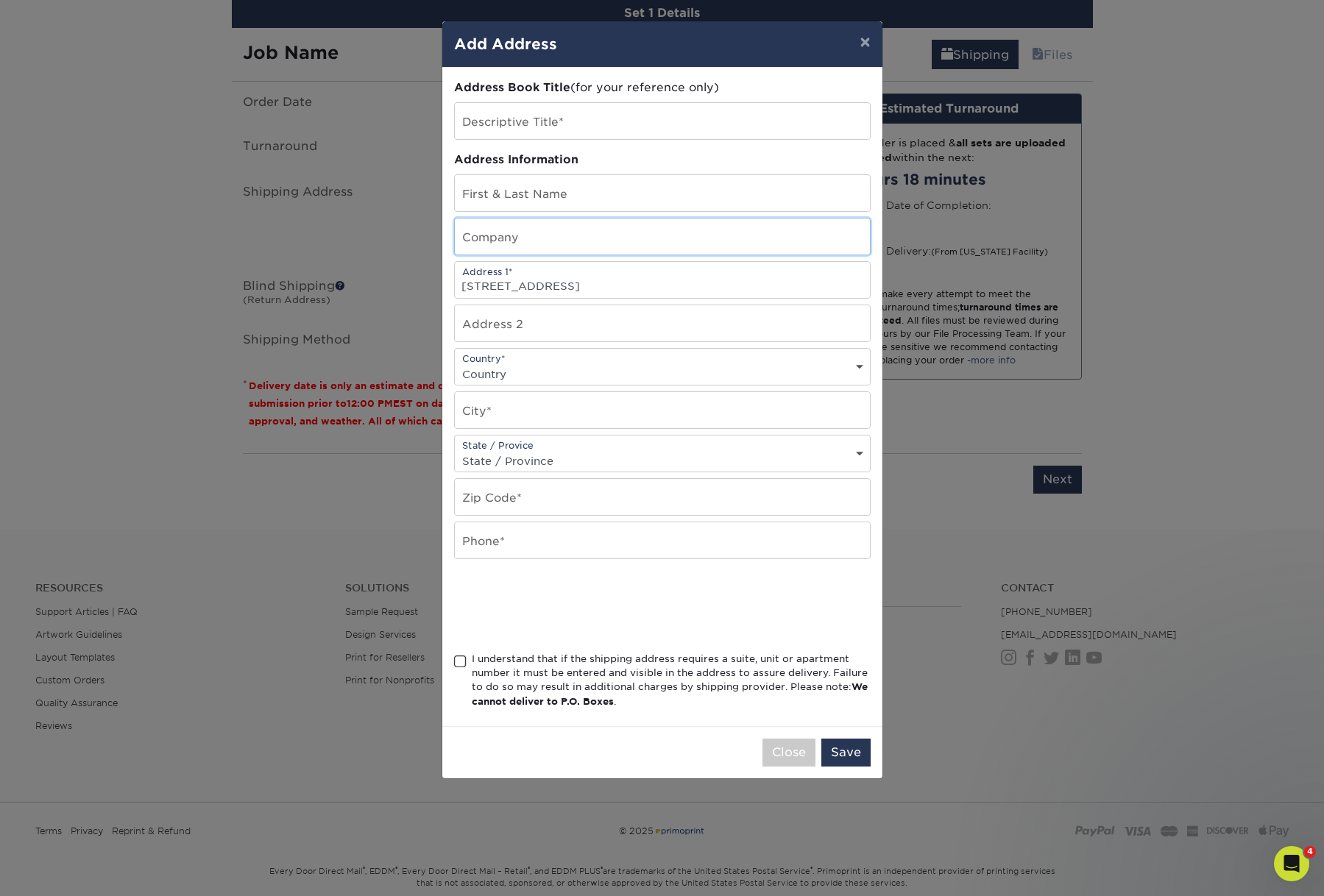
click at [557, 254] on input "text" at bounding box center [662, 236] width 415 height 36
drag, startPoint x: 588, startPoint y: 267, endPoint x: 455, endPoint y: 265, distance: 133.0
click at [455, 254] on input "Pampas Las Vegas" at bounding box center [662, 236] width 415 height 36
type input "Pampas Las Vegas"
click at [496, 211] on input "text" at bounding box center [662, 192] width 415 height 36
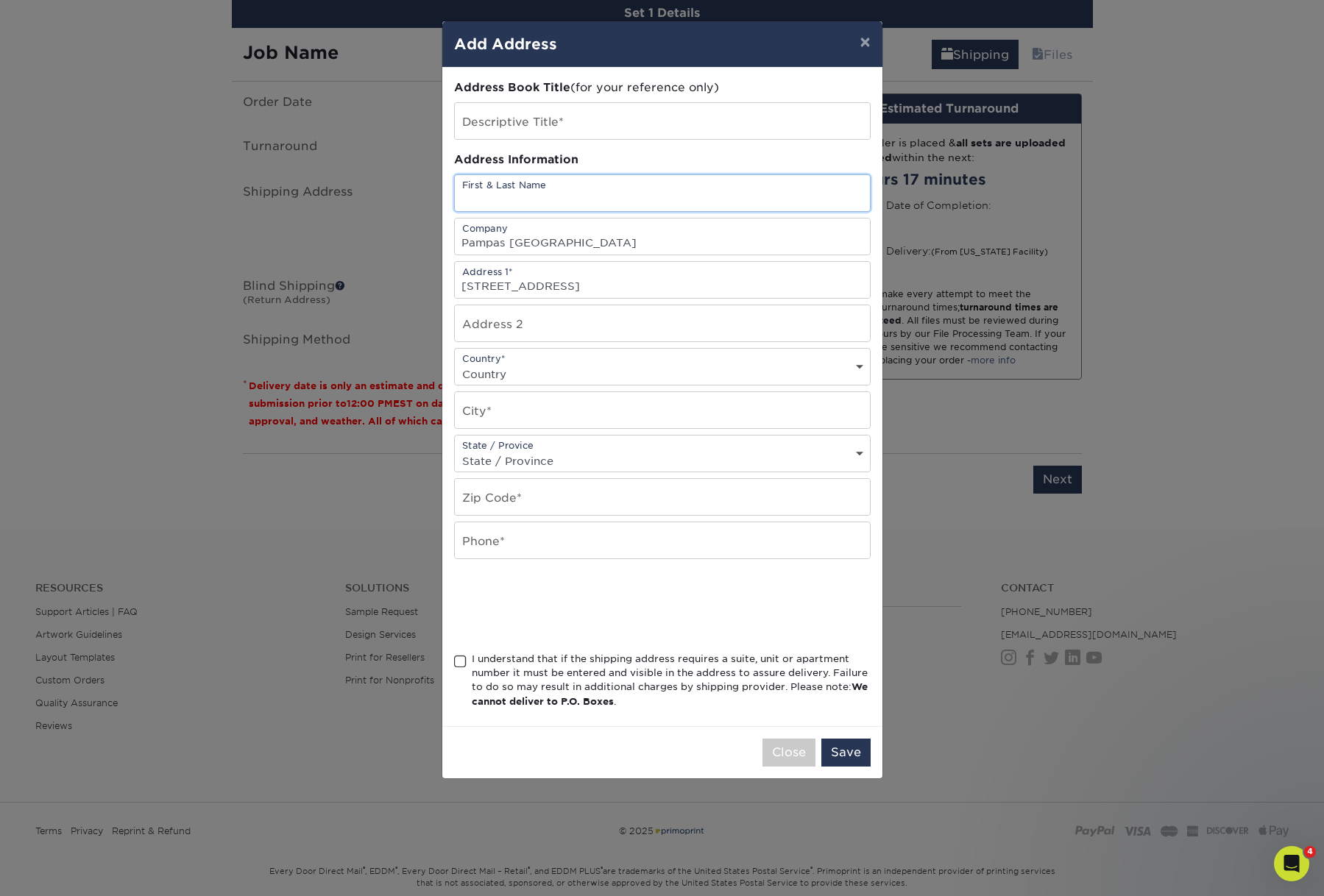
type input "J"
type input "Kristin"
drag, startPoint x: 514, startPoint y: 218, endPoint x: 408, endPoint y: 213, distance: 106.1
click at [408, 213] on div "× Add Address Address Book Title (for your reference only) Descriptive Title* A…" at bounding box center [662, 448] width 1324 height 896
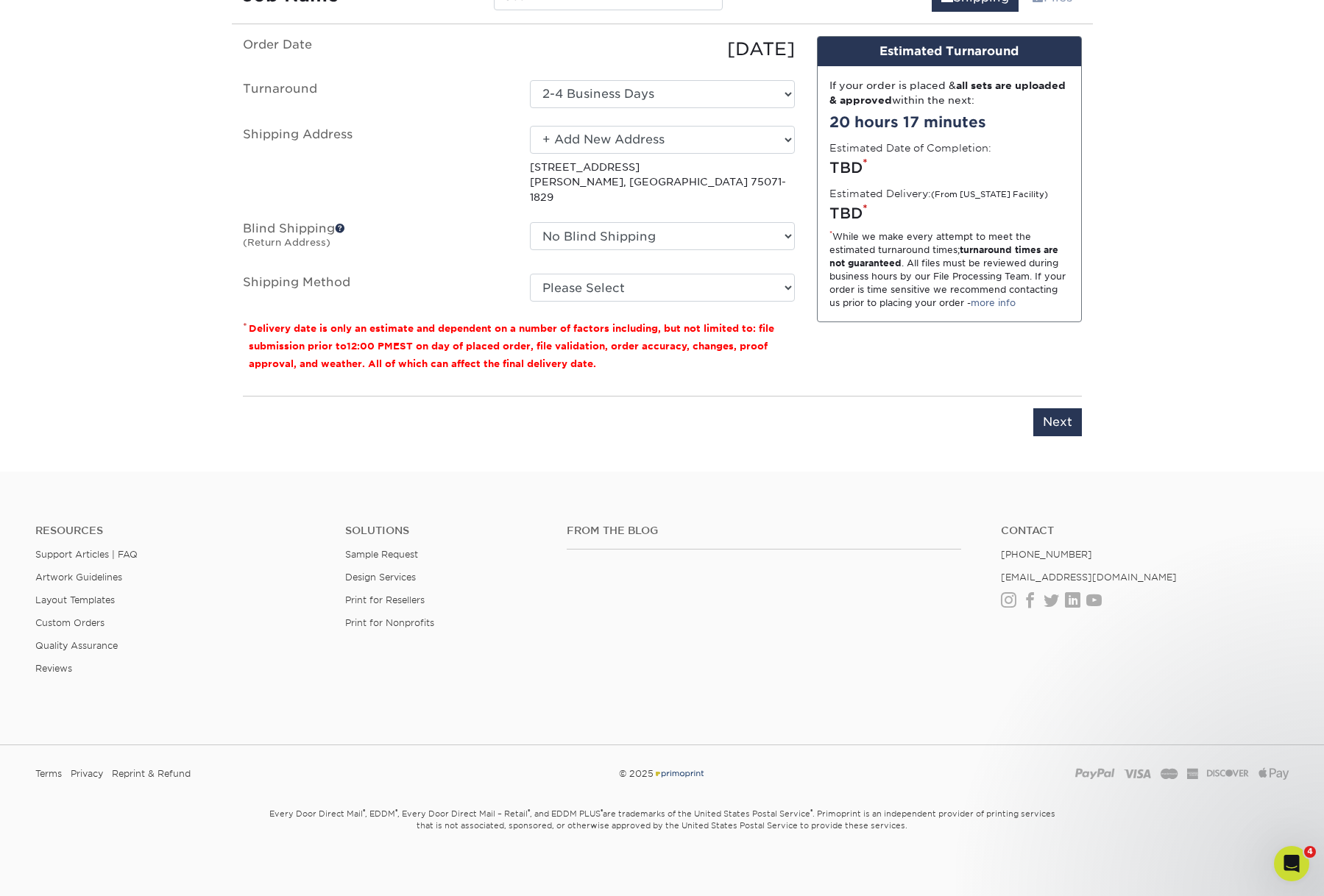
scroll to position [930, 0]
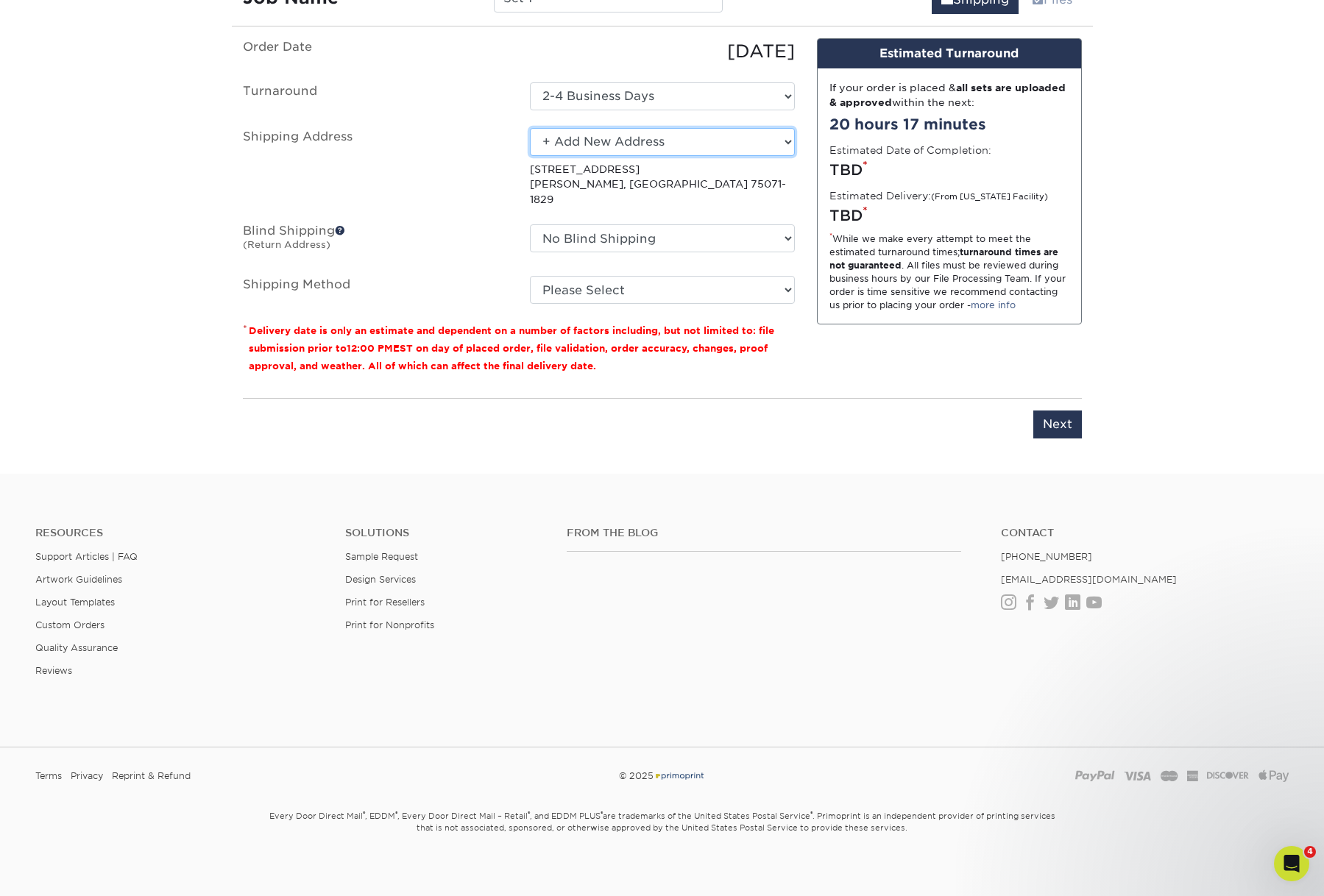
click at [648, 156] on select "Select One AGD SEMA HANDOUT Amy Higgins Bob Bolles DAN NEWLIN HOME MM AG MM CH …" at bounding box center [662, 141] width 265 height 28
click at [530, 156] on select "Select One AGD SEMA HANDOUT Amy Higgins Bob Bolles DAN NEWLIN HOME MM AG MM CH …" at bounding box center [662, 141] width 265 height 28
click at [784, 156] on select "Select One AGD SEMA HANDOUT Amy Higgins Bob Bolles DAN NEWLIN HOME MM AG MM CH …" at bounding box center [662, 141] width 265 height 28
click at [530, 156] on select "Select One AGD SEMA HANDOUT Amy Higgins Bob Bolles DAN NEWLIN HOME MM AG MM CH …" at bounding box center [662, 141] width 265 height 28
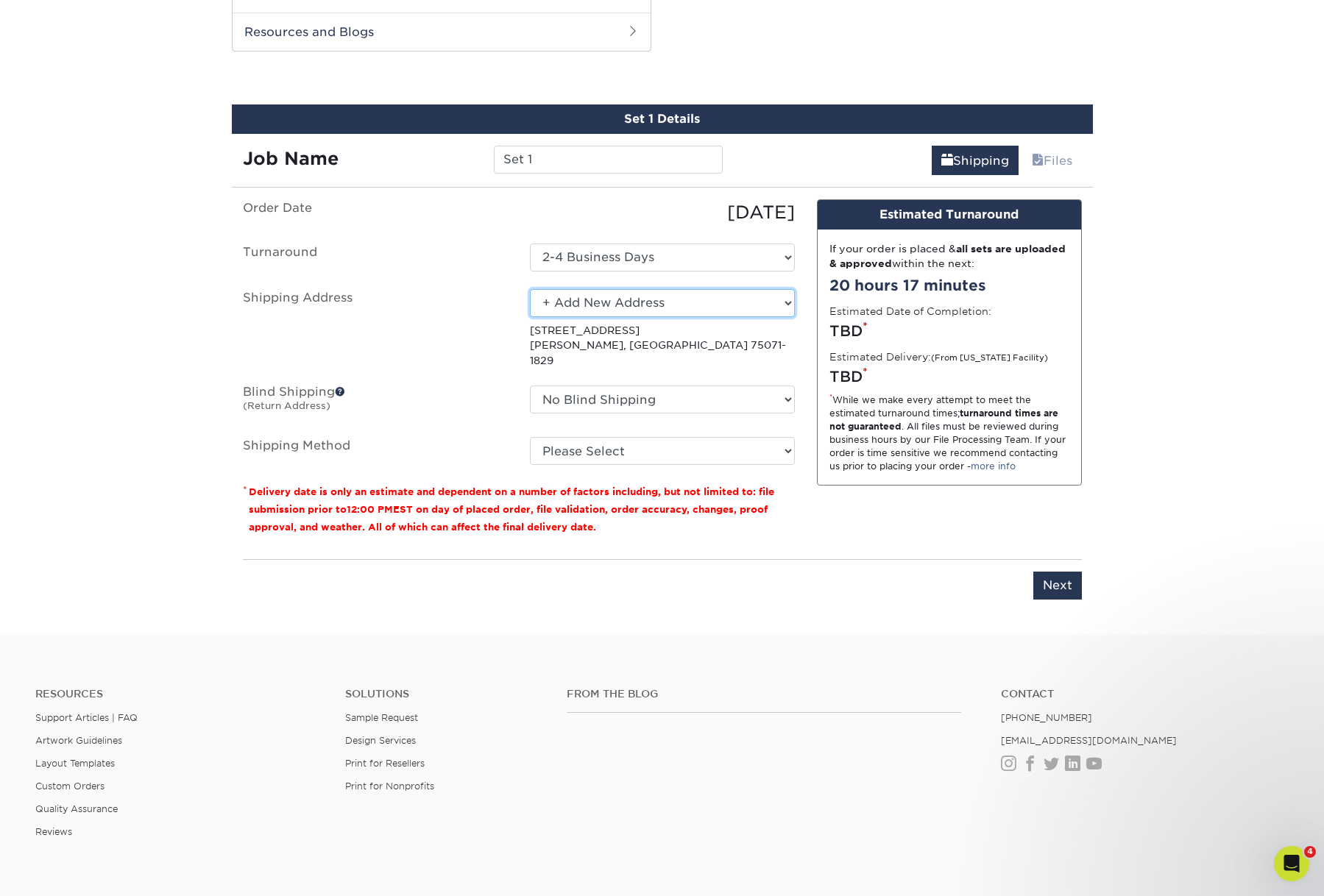
scroll to position [899, 0]
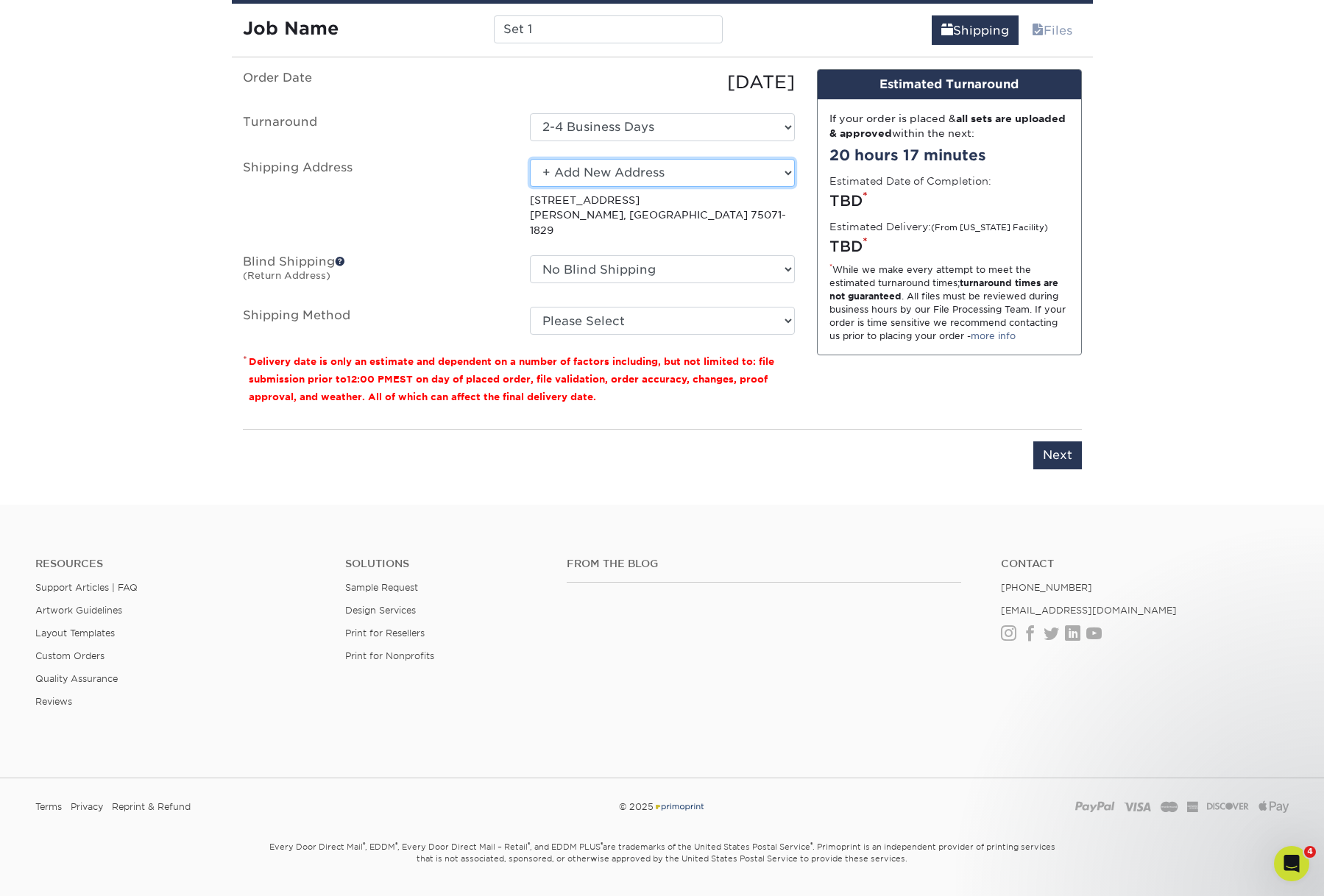
click at [734, 187] on select "Select One AGD SEMA HANDOUT Amy Higgins Bob Bolles DAN NEWLIN HOME MM AG MM CH …" at bounding box center [662, 172] width 265 height 28
click at [530, 187] on select "Select One AGD SEMA HANDOUT Amy Higgins Bob Bolles DAN NEWLIN HOME MM AG MM CH …" at bounding box center [662, 172] width 265 height 28
click at [702, 187] on select "Select One AGD SEMA HANDOUT Amy Higgins Bob Bolles DAN NEWLIN HOME MM AG MM CH …" at bounding box center [662, 172] width 265 height 28
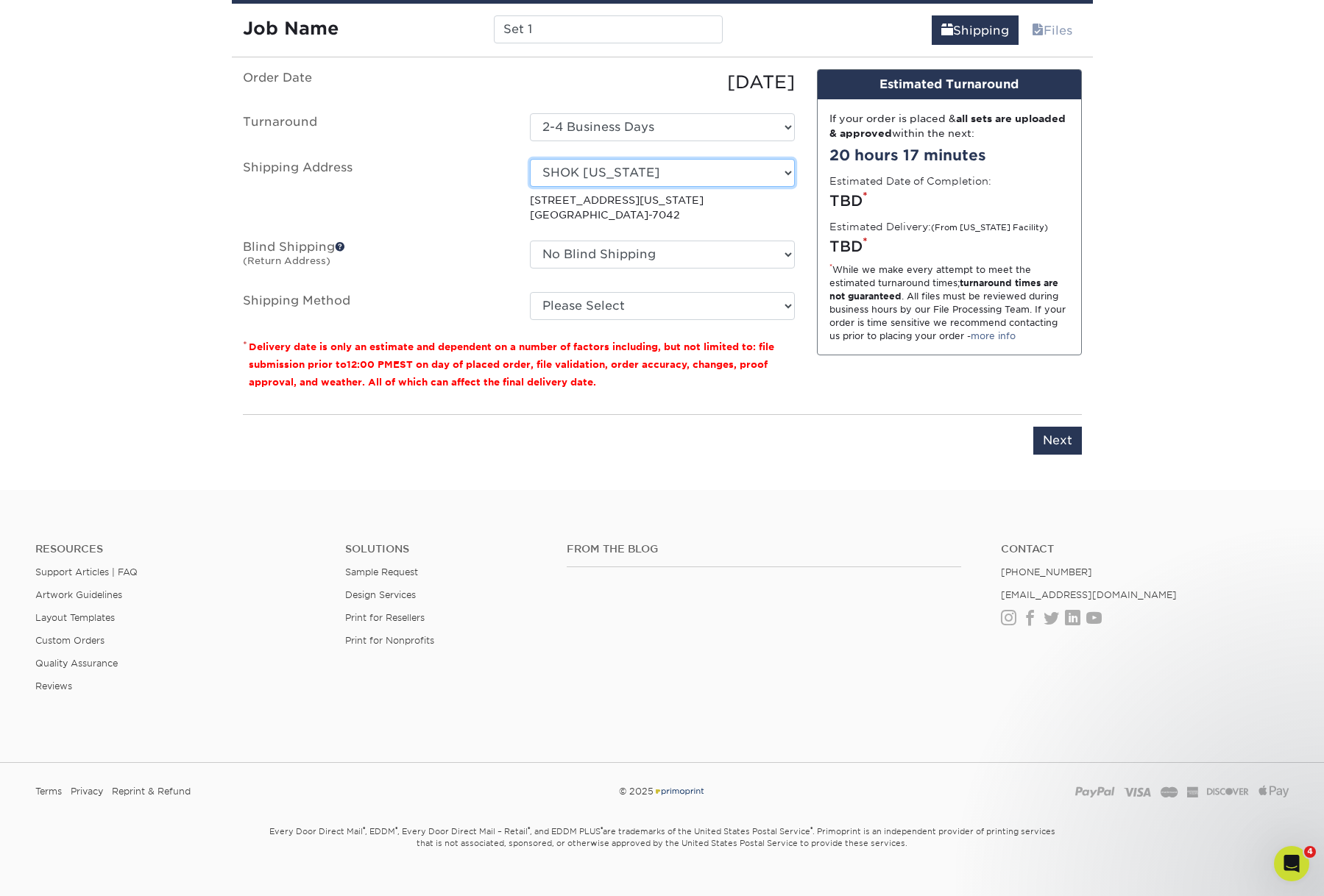
click at [787, 187] on select "Select One AGD SEMA HANDOUT Amy Higgins Bob Bolles DAN NEWLIN HOME MM AG MM CH …" at bounding box center [662, 172] width 265 height 28
select select "newaddress"
click at [530, 187] on select "Select One AGD SEMA HANDOUT Amy Higgins Bob Bolles DAN NEWLIN HOME MM AG MM CH …" at bounding box center [662, 172] width 265 height 28
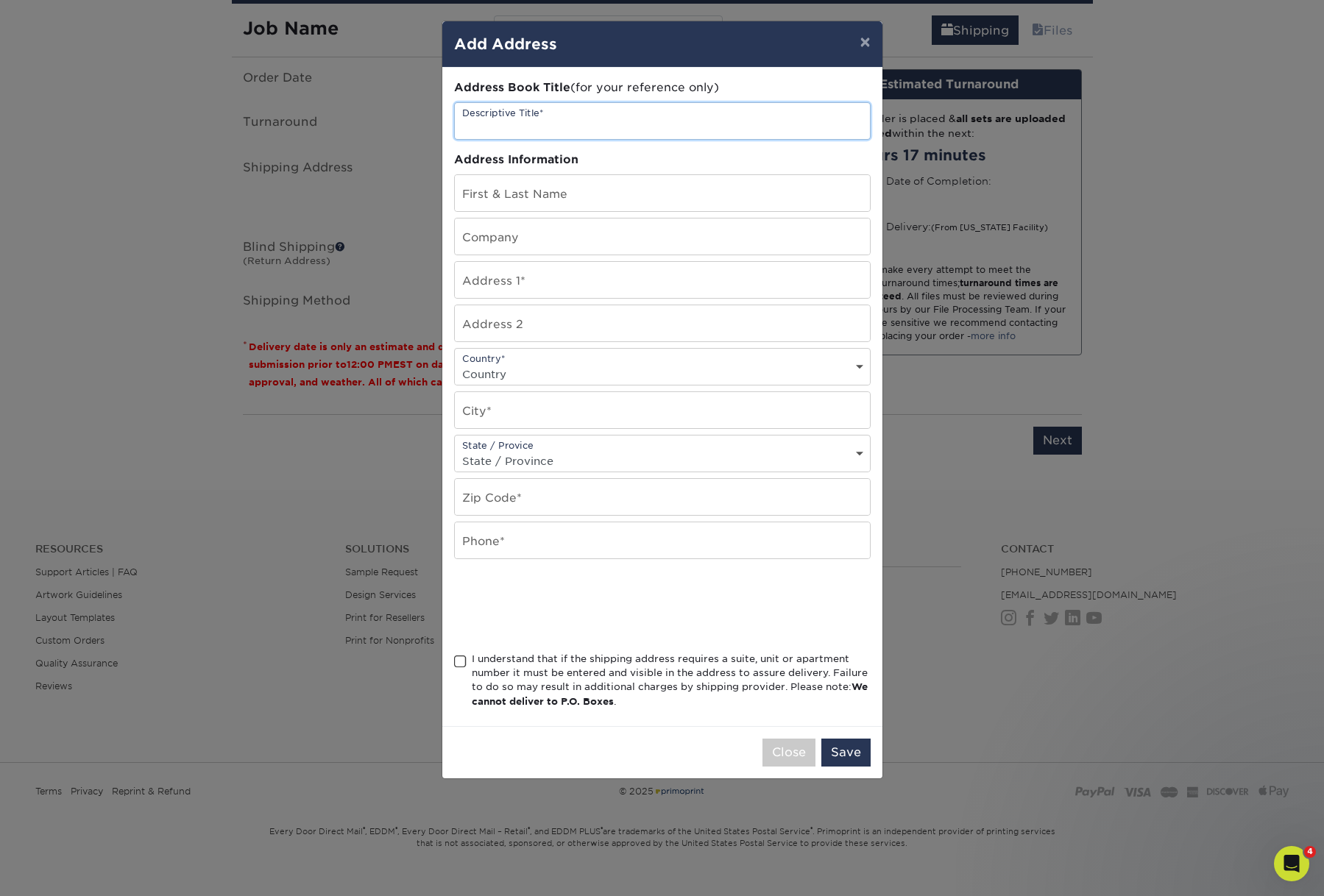
click at [624, 138] on input "text" at bounding box center [662, 120] width 415 height 36
type input "PAMPAS"
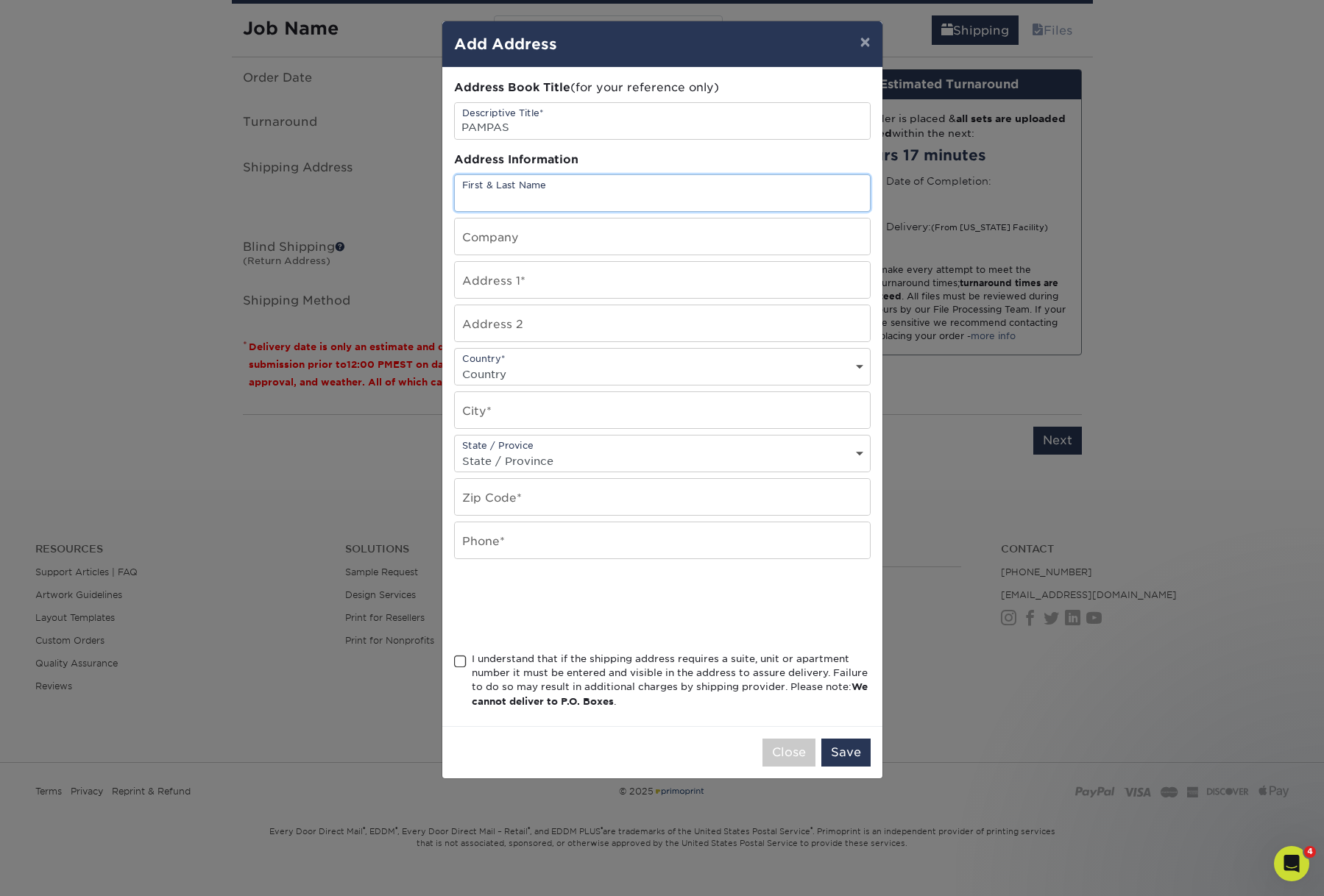
click at [613, 211] on input "text" at bounding box center [662, 192] width 415 height 36
type input "Crystal Pena"
click at [545, 254] on input "text" at bounding box center [662, 236] width 415 height 36
type input "Pampas Las Vegas"
click at [600, 298] on input "text" at bounding box center [662, 279] width 415 height 36
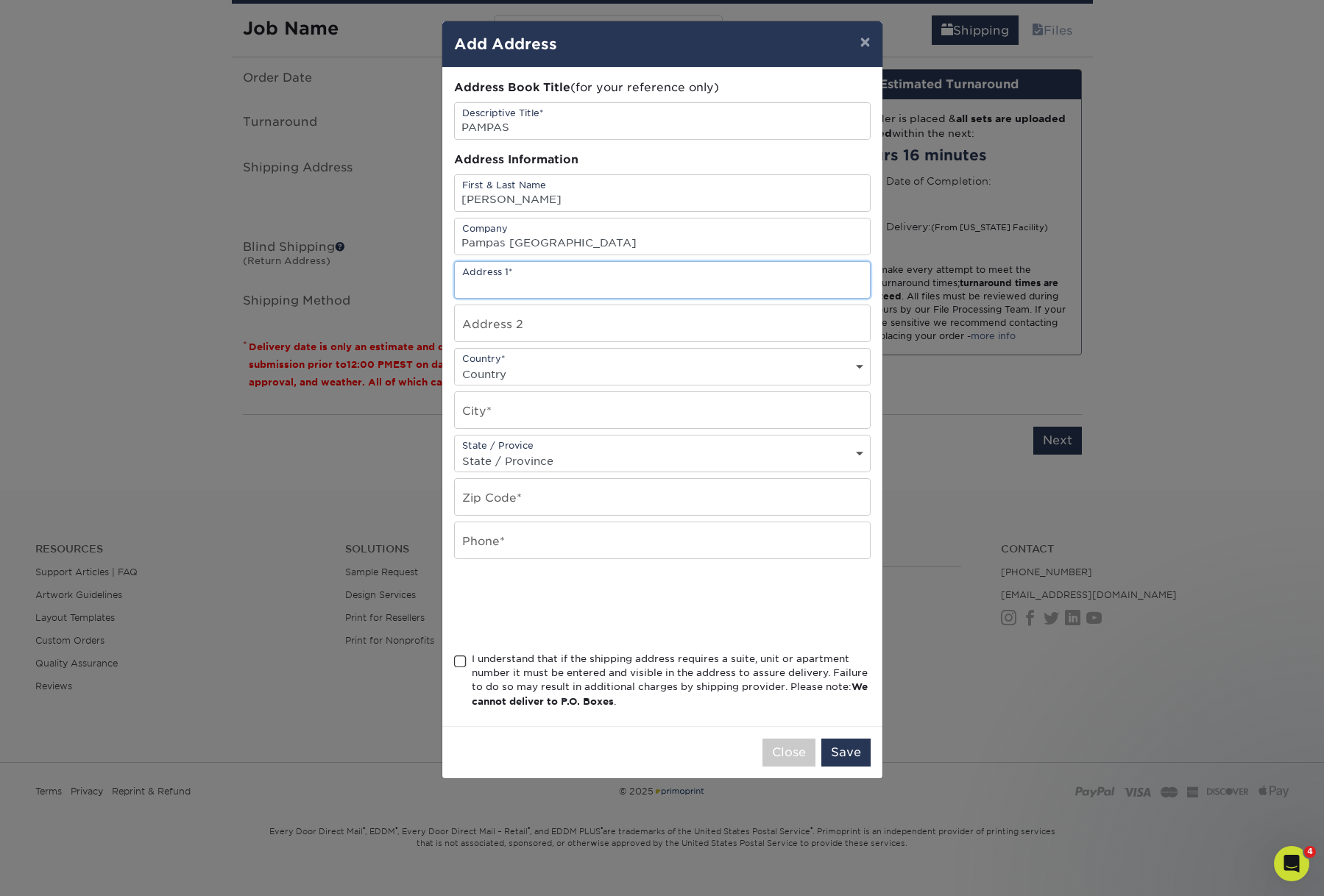
paste input "3663 S Las Vegas Blvd #610"
type input "3663 S Las Vegas Blvd #610"
click at [567, 386] on div "Country* Country United States Canada ----------------------------- Afghanistan…" at bounding box center [662, 366] width 417 height 38
click at [566, 385] on select "Country [GEOGRAPHIC_DATA] [GEOGRAPHIC_DATA] ----------------------------- [GEOG…" at bounding box center [662, 373] width 415 height 21
select select "US"
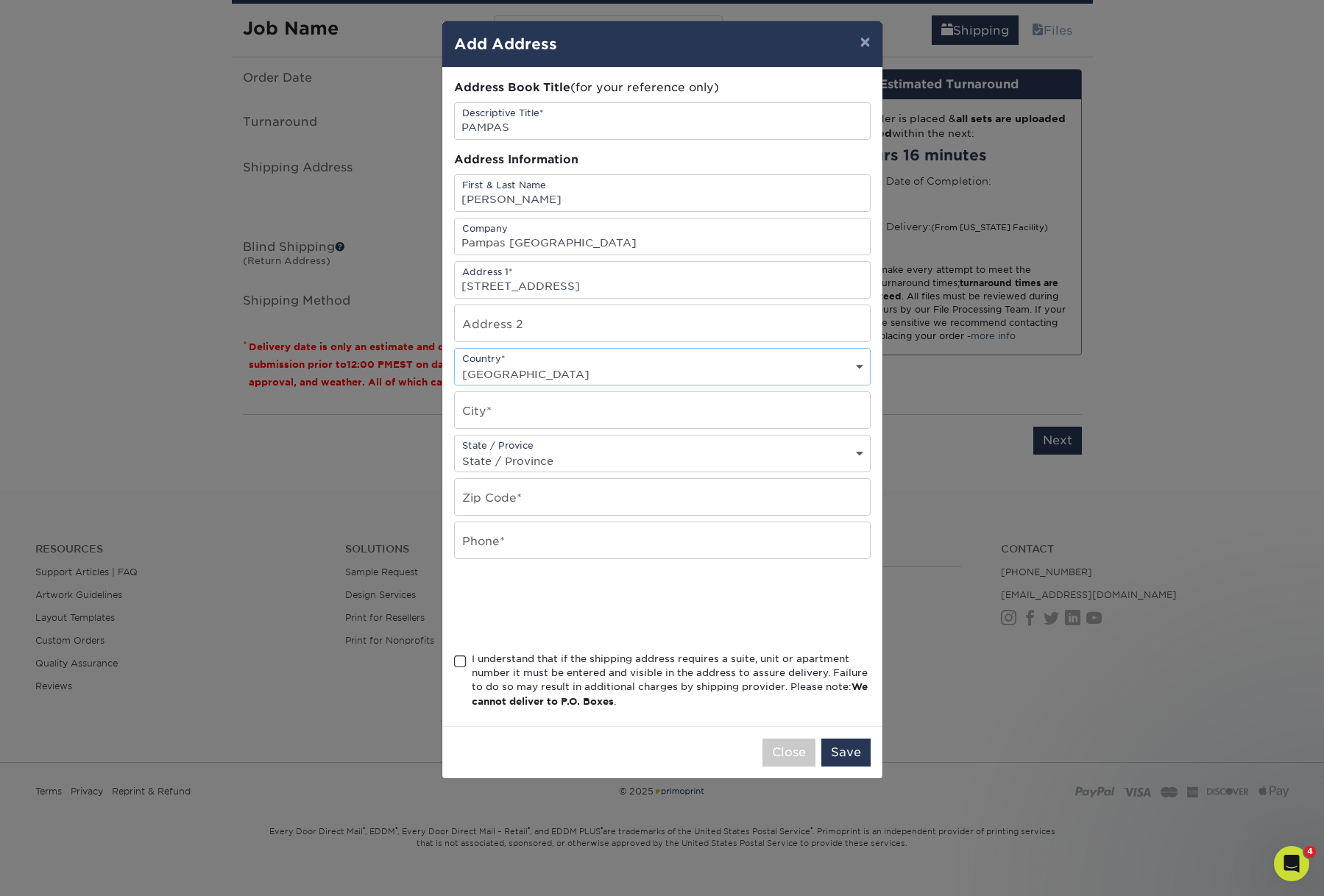
click at [455, 385] on select "Country [GEOGRAPHIC_DATA] [GEOGRAPHIC_DATA] ----------------------------- [GEOG…" at bounding box center [662, 373] width 415 height 21
click at [546, 428] on input "text" at bounding box center [662, 410] width 415 height 36
type input "Las Vegas"
click at [579, 472] on select "State / Province [US_STATE] [US_STATE] [US_STATE] [US_STATE] [US_STATE] [US_STA…" at bounding box center [662, 460] width 415 height 21
select select "NV"
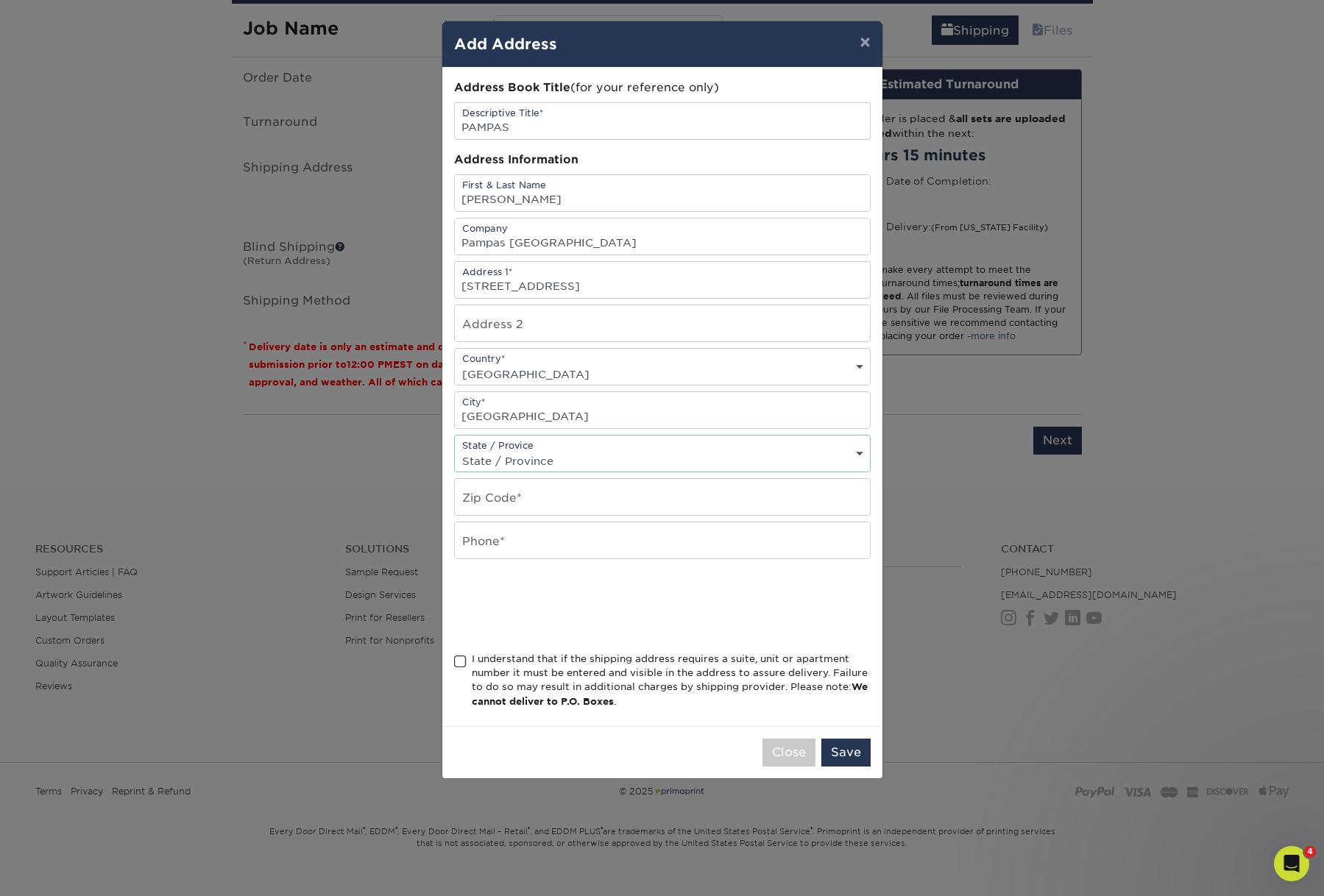
click at [455, 472] on select "State / Province [US_STATE] [US_STATE] [US_STATE] [US_STATE] [US_STATE] [US_STA…" at bounding box center [662, 460] width 415 height 21
click at [574, 515] on input "text" at bounding box center [662, 496] width 415 height 36
type input "89109"
click at [509, 558] on input "text" at bounding box center [662, 540] width 415 height 36
paste input "(702) 737-4748"
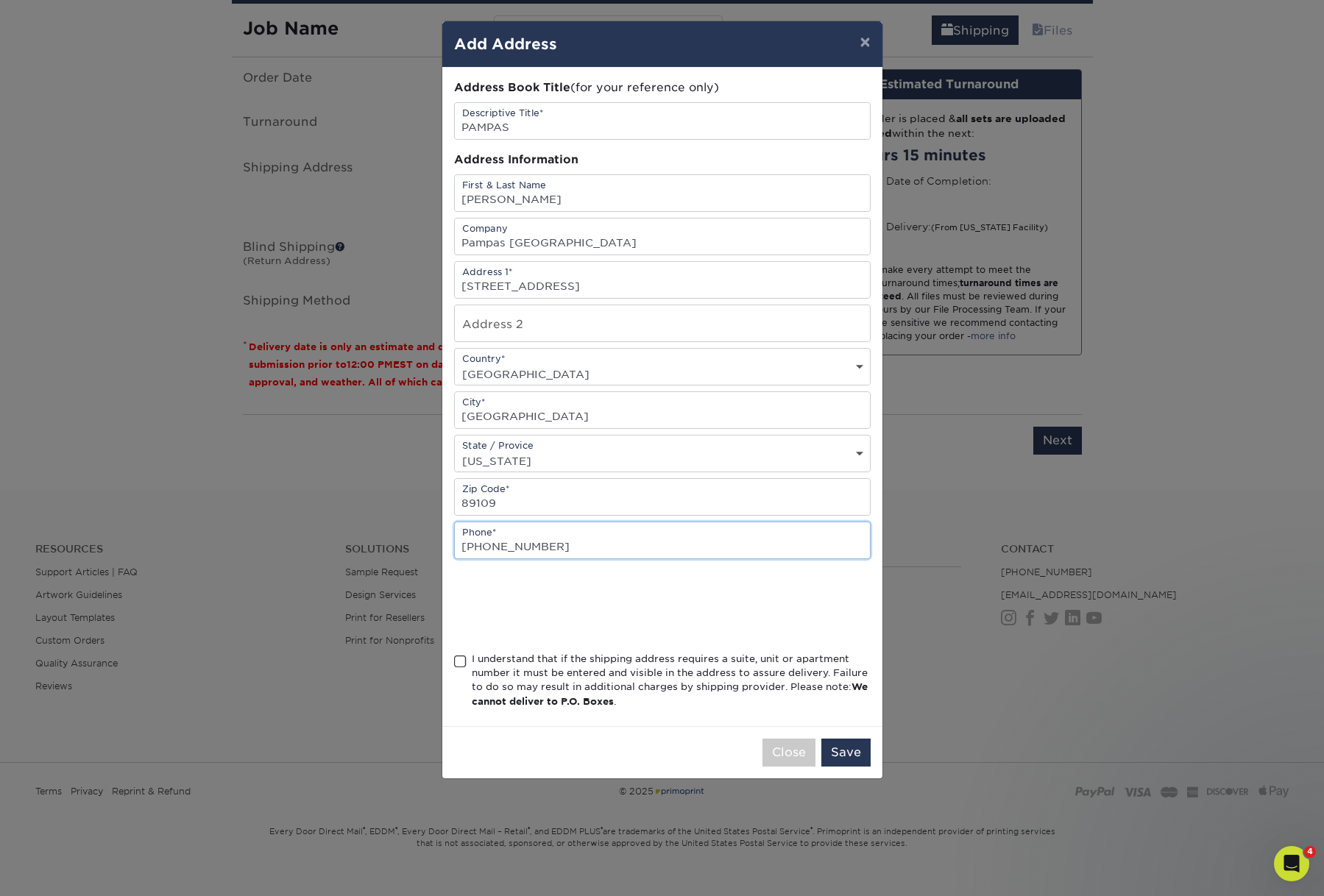
type input "(702) 737-4748"
click at [459, 668] on span at bounding box center [459, 662] width 13 height 14
click at [0, 0] on input "I understand that if the shipping address requires a suite, unit or apartment n…" at bounding box center [0, 0] width 0 height 0
click at [845, 766] on button "Save" at bounding box center [845, 752] width 49 height 28
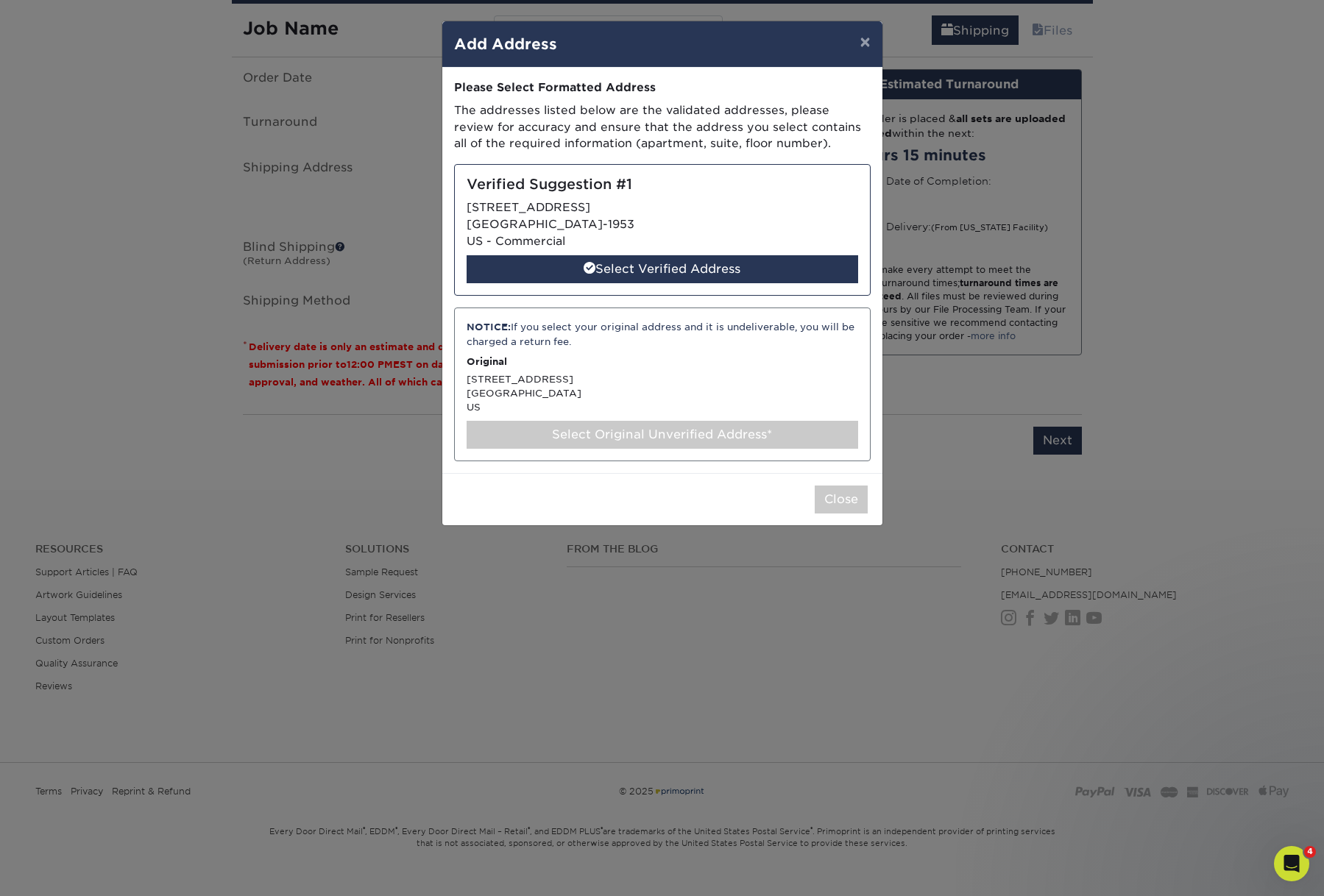
click at [624, 246] on div "Verified Suggestion #1 3663 LAS VEGAS BLVD S LAS VEGAS, NV 89109-1953 US - Comm…" at bounding box center [662, 229] width 417 height 131
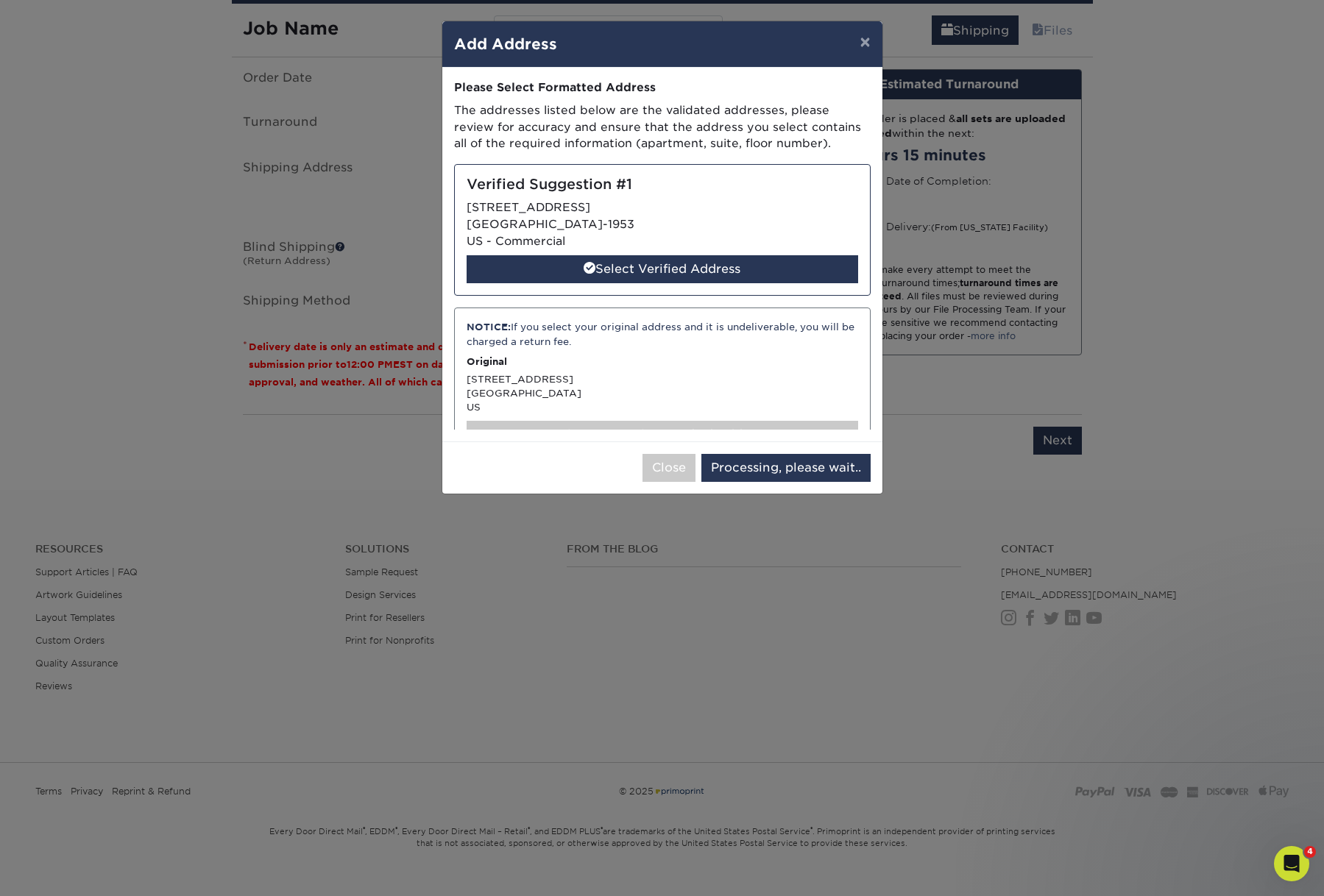
select select "285921"
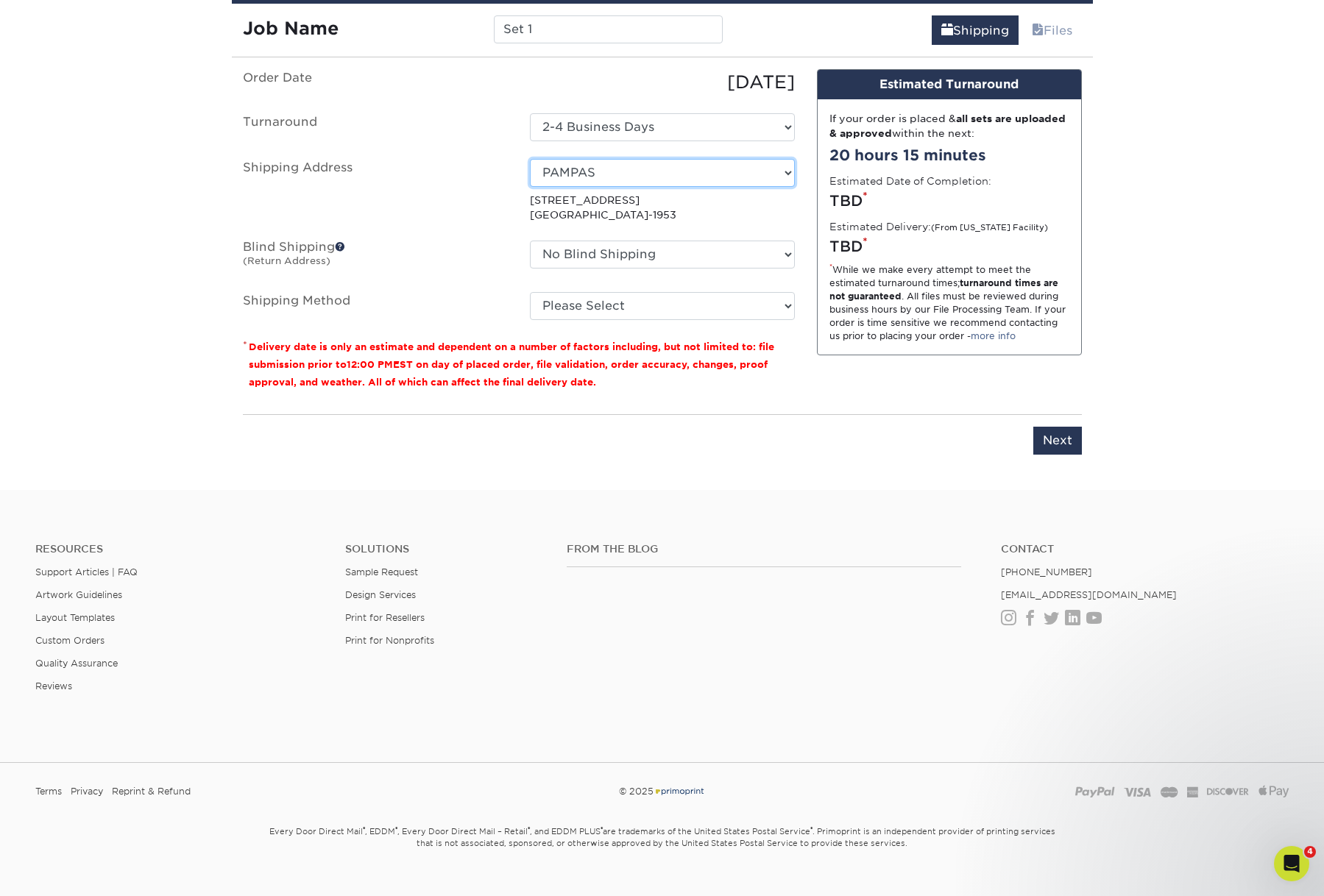
click at [691, 187] on select "Select One AGD SEMA HANDOUT Amy Higgins Bob Bolles DAN NEWLIN HOME MM AG MM CH …" at bounding box center [662, 172] width 265 height 28
click at [530, 187] on select "Select One AGD SEMA HANDOUT Amy Higgins Bob Bolles DAN NEWLIN HOME MM AG MM CH …" at bounding box center [662, 172] width 265 height 28
click at [691, 187] on select "Select One AGD SEMA HANDOUT Amy Higgins Bob Bolles DAN NEWLIN HOME MM AG MM CH …" at bounding box center [662, 172] width 265 height 28
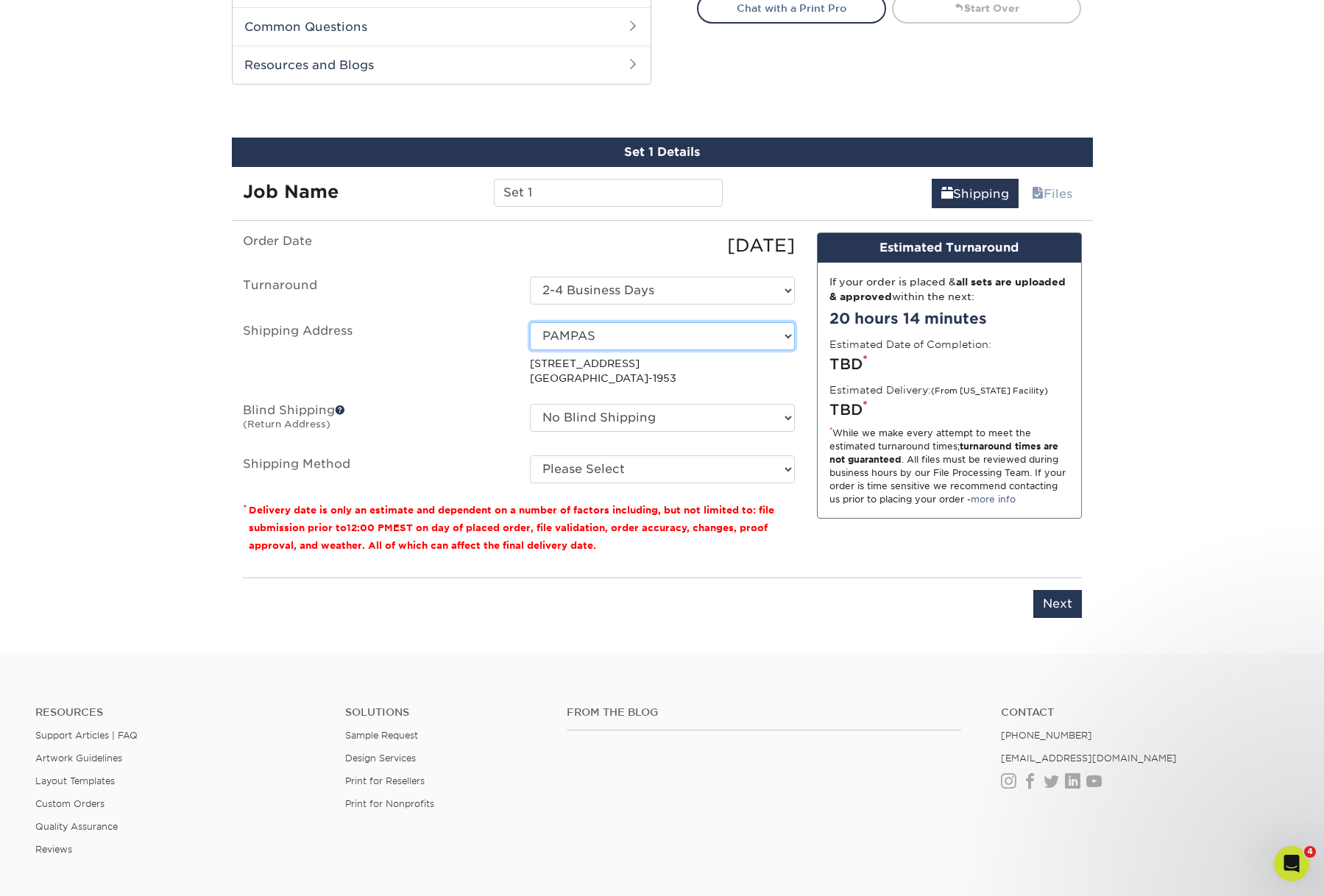
scroll to position [729, 0]
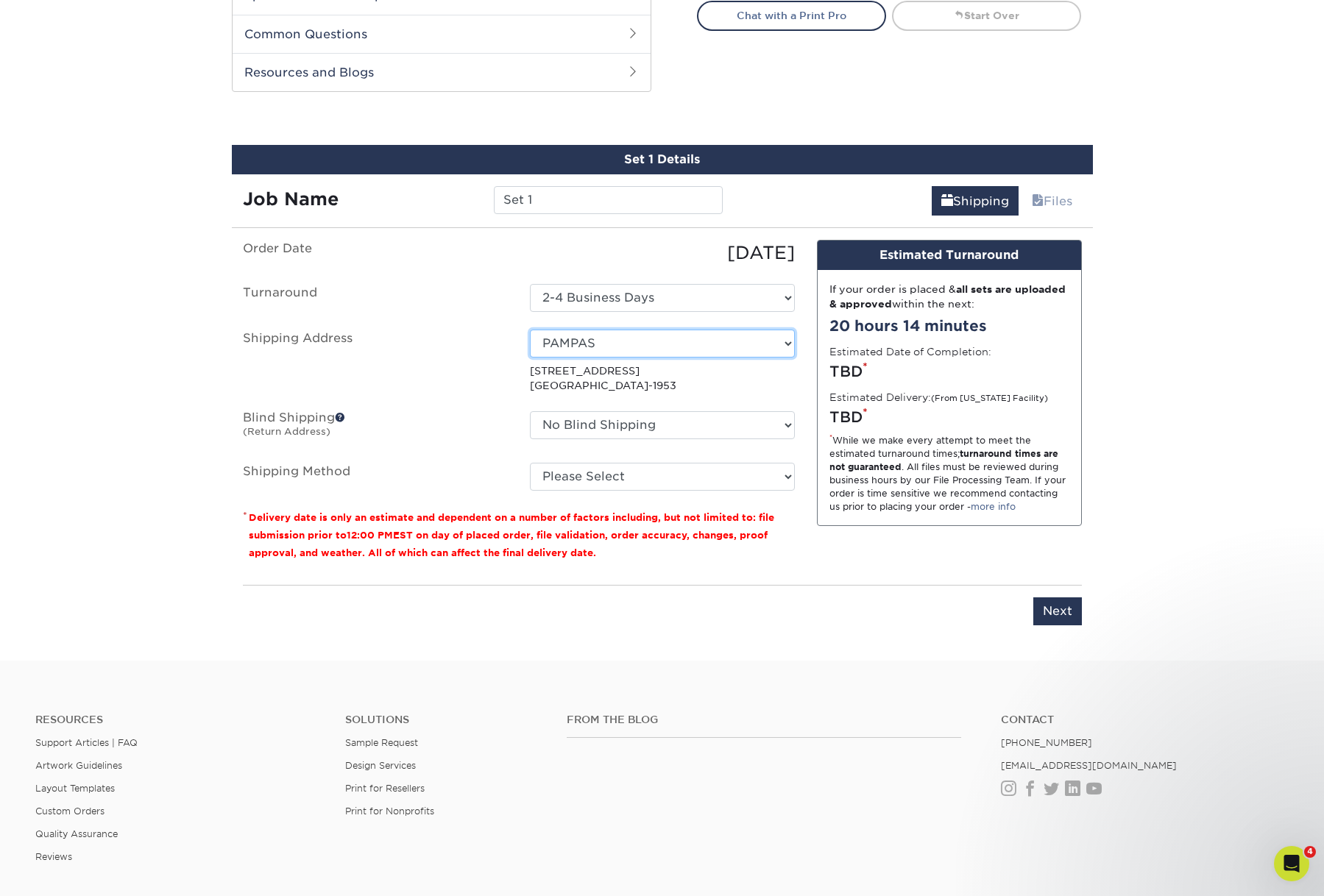
click at [781, 357] on select "Select One AGD SEMA HANDOUT Amy Higgins Bob Bolles DAN NEWLIN HOME MM AG MM CH …" at bounding box center [662, 343] width 265 height 28
click at [530, 357] on select "Select One AGD SEMA HANDOUT Amy Higgins Bob Bolles DAN NEWLIN HOME MM AG MM CH …" at bounding box center [662, 343] width 265 height 28
click at [677, 393] on p "3663 LAS VEGAS BLVD S LAS VEGAS, NV 89109-1953" at bounding box center [662, 378] width 265 height 30
click at [654, 393] on p "3663 LAS VEGAS BLVD S LAS VEGAS, NV 89109-1953" at bounding box center [662, 378] width 265 height 30
click at [653, 393] on p "3663 LAS VEGAS BLVD S LAS VEGAS, NV 89109-1953" at bounding box center [662, 378] width 265 height 30
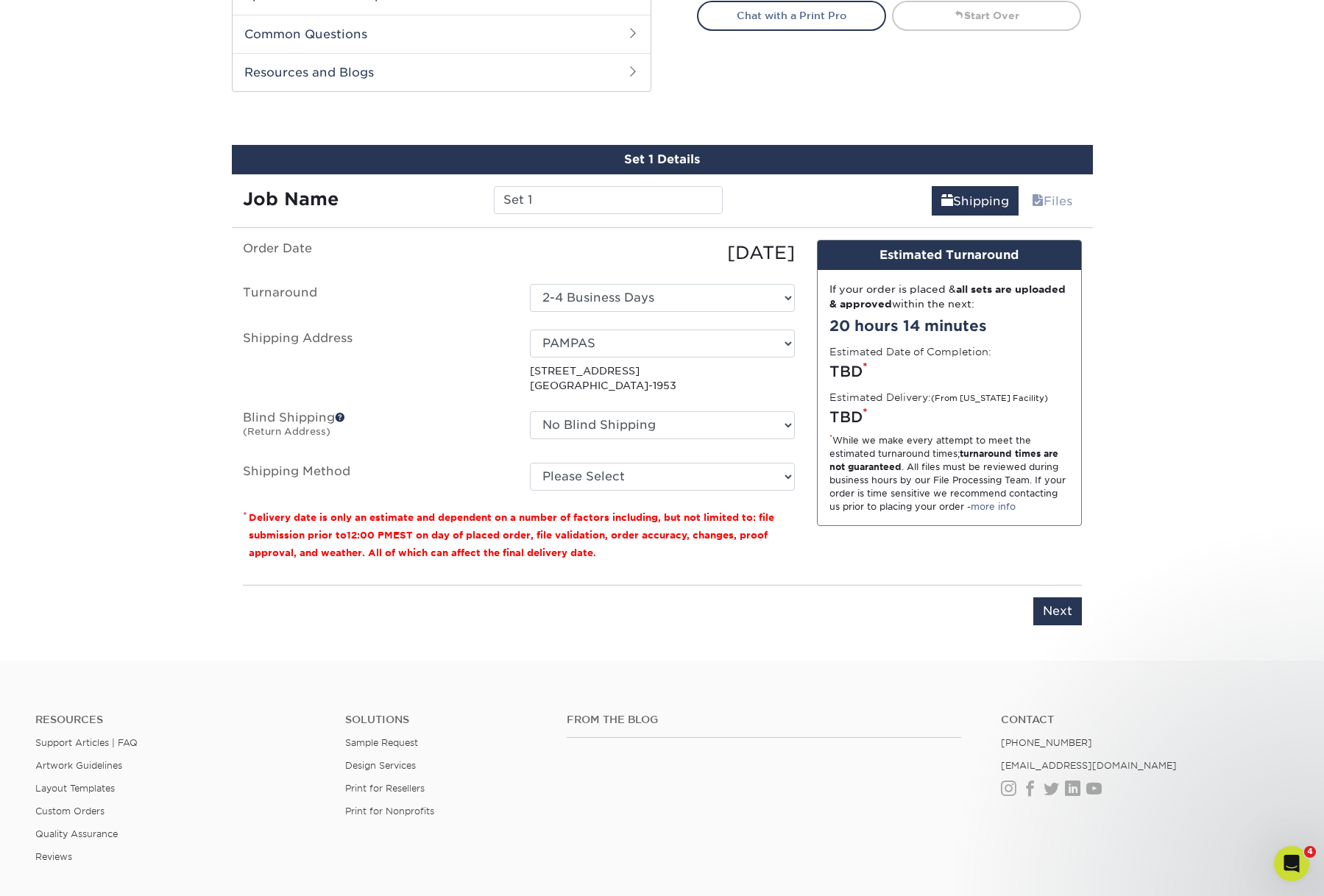
click at [681, 393] on p "3663 LAS VEGAS BLVD S LAS VEGAS, NV 89109-1953" at bounding box center [662, 378] width 265 height 30
click at [680, 393] on p "3663 LAS VEGAS BLVD S LAS VEGAS, NV 89109-1953" at bounding box center [662, 378] width 265 height 30
click at [678, 393] on p "3663 LAS VEGAS BLVD S LAS VEGAS, NV 89109-1953" at bounding box center [662, 378] width 265 height 30
click at [566, 393] on p "3663 LAS VEGAS BLVD S LAS VEGAS, NV 89109-1953" at bounding box center [662, 378] width 265 height 30
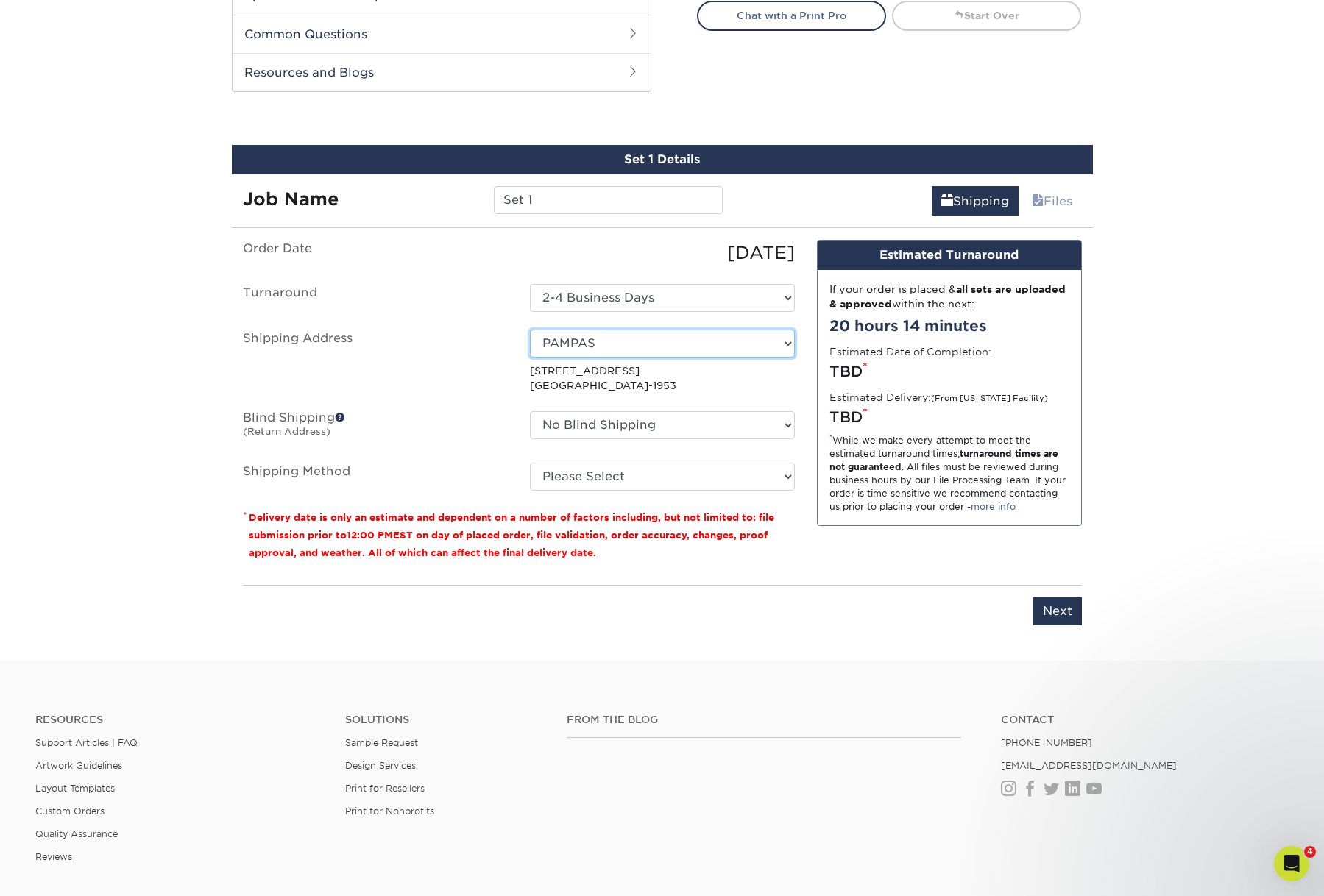
click at [777, 357] on select "Select One AGD SEMA HANDOUT Amy Higgins Bob Bolles DAN NEWLIN HOME MM AG MM CH …" at bounding box center [662, 343] width 265 height 28
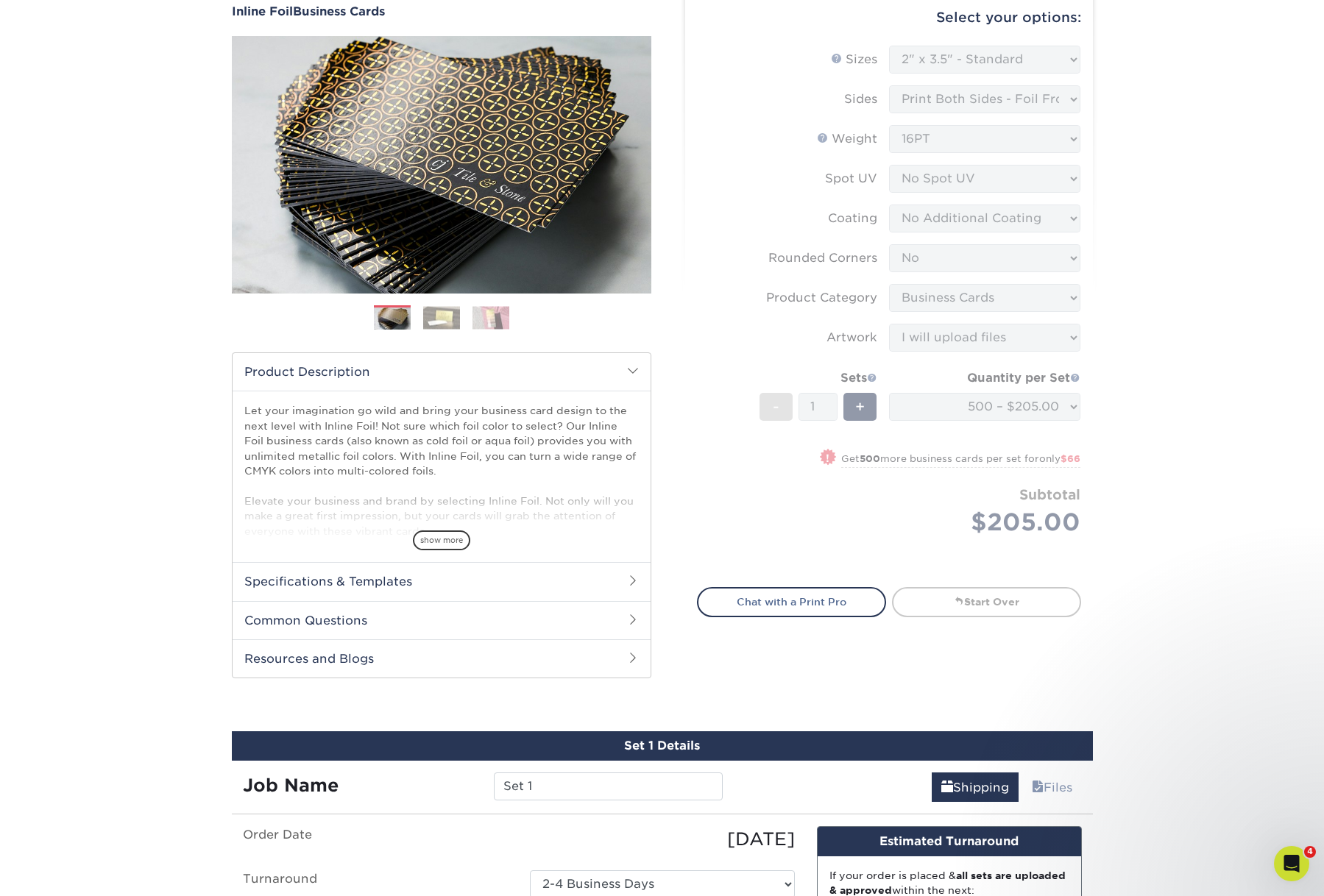
scroll to position [0, 0]
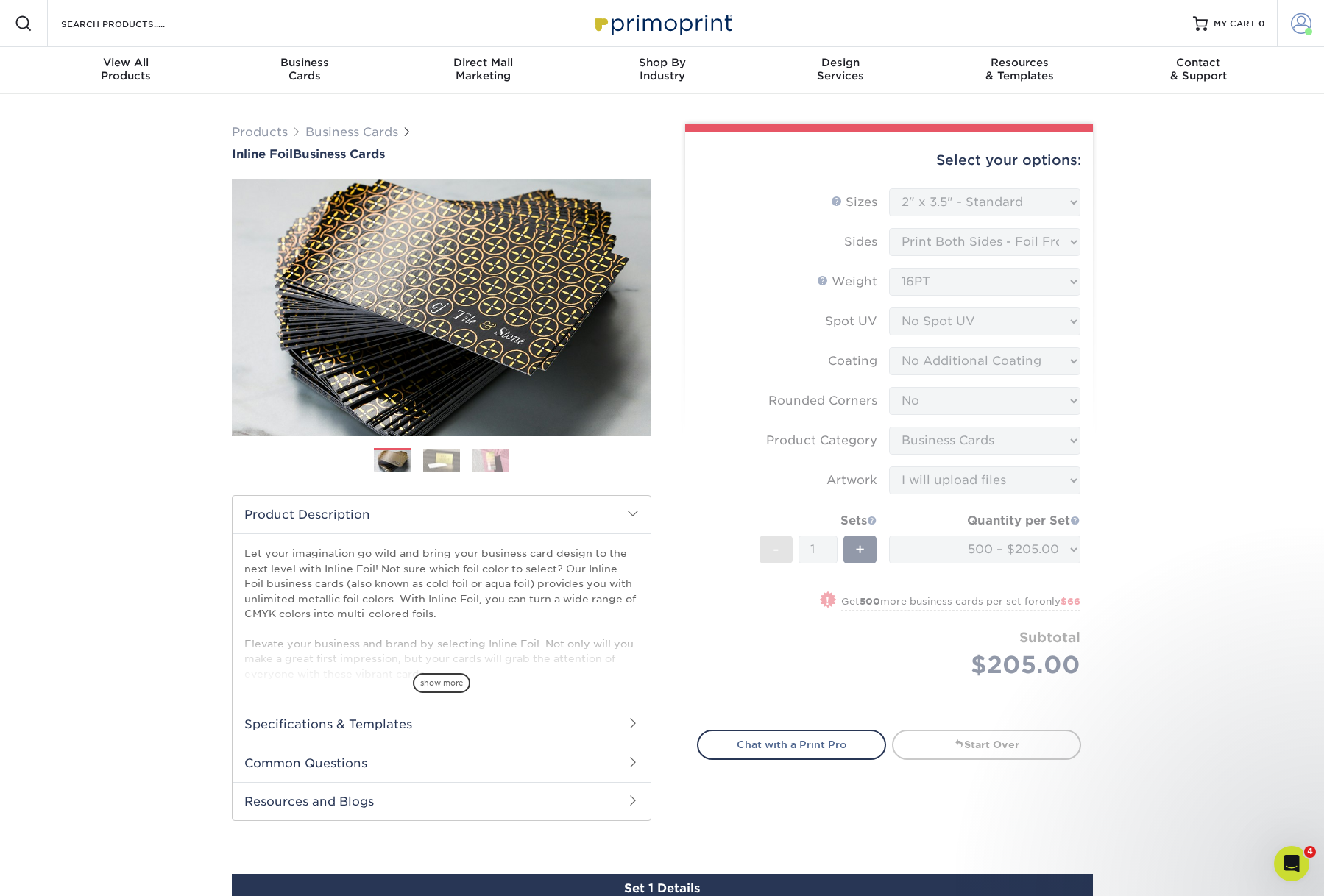
click at [1295, 23] on span at bounding box center [1301, 23] width 21 height 21
click at [1185, 117] on link "Account Dashboard" at bounding box center [1214, 122] width 185 height 20
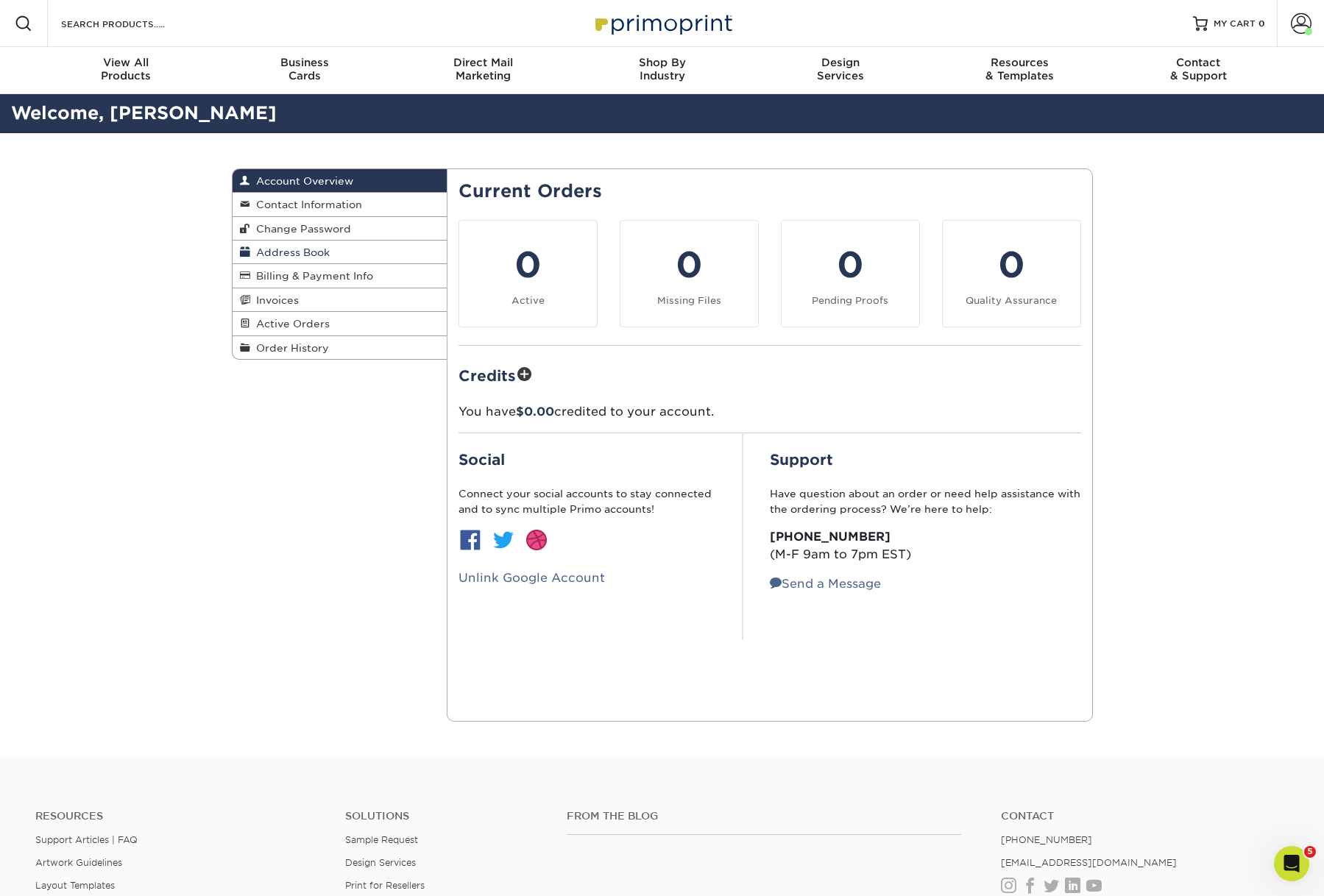
click at [330, 259] on span "Address Book" at bounding box center [290, 253] width 80 height 12
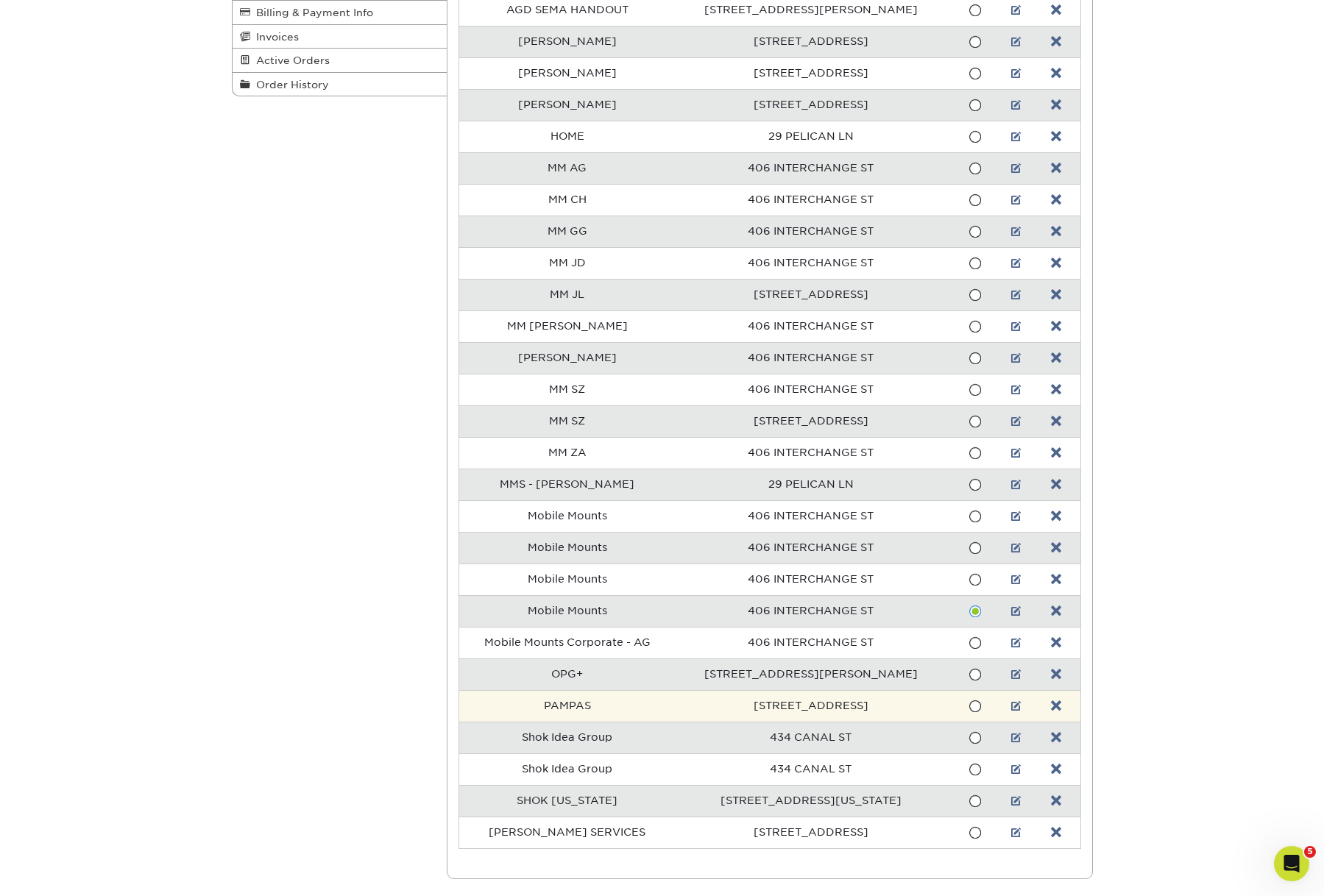
scroll to position [465, 0]
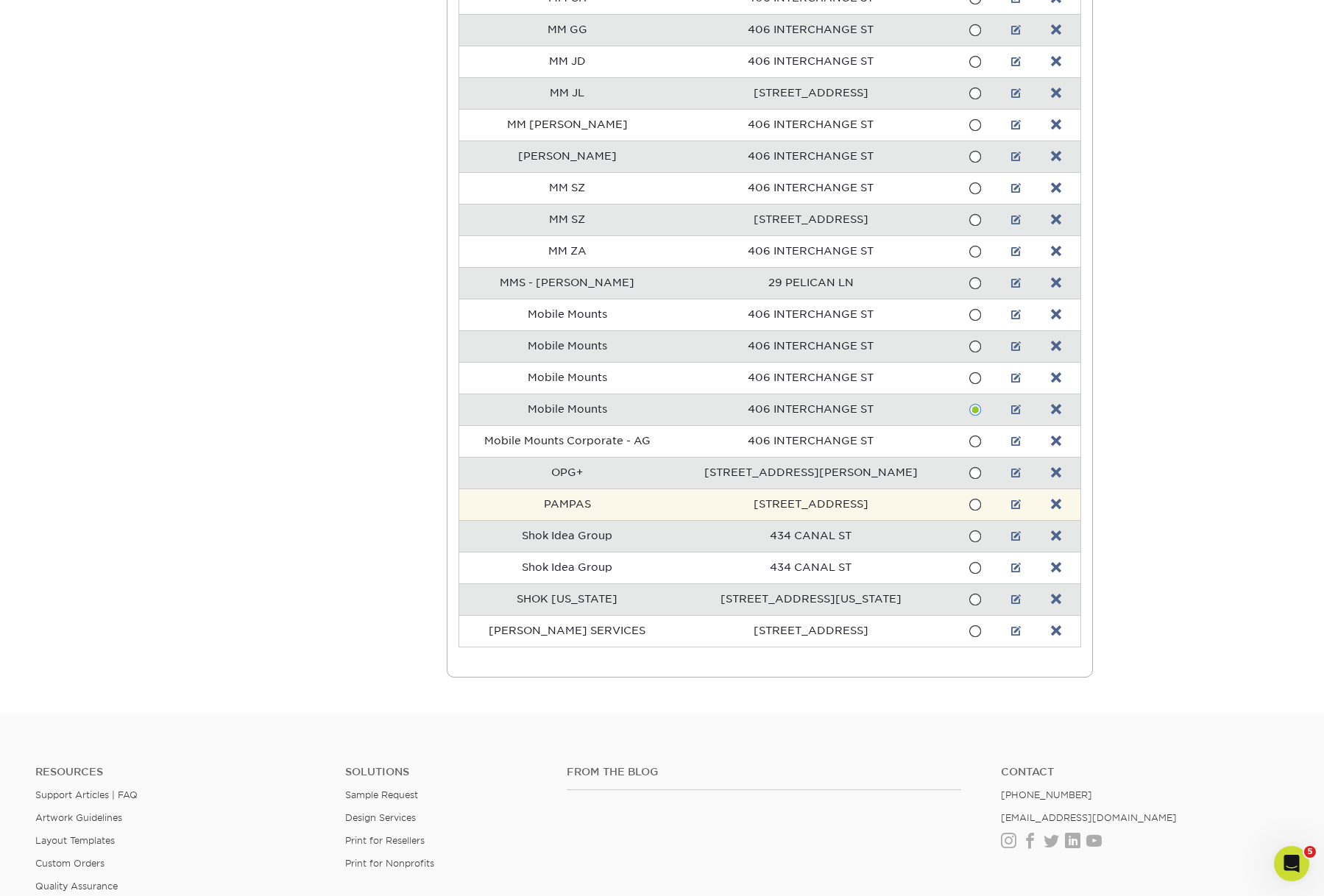
click at [600, 520] on td "PAMPAS" at bounding box center [567, 504] width 216 height 32
click at [642, 520] on td "PAMPAS" at bounding box center [567, 504] width 216 height 32
click at [1011, 510] on link at bounding box center [1016, 504] width 10 height 12
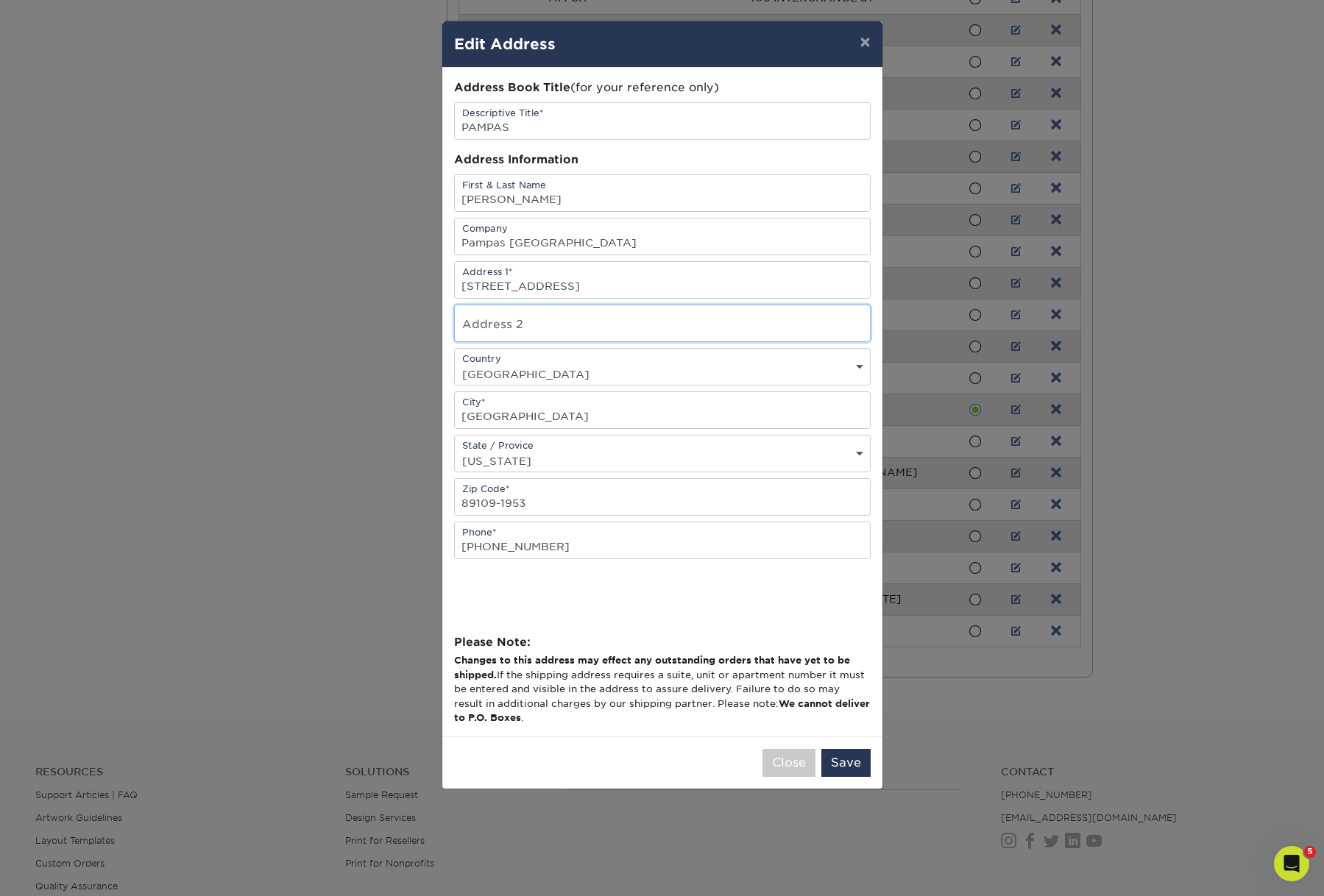
click at [569, 341] on input "text" at bounding box center [662, 323] width 415 height 36
type input "#610"
click at [845, 776] on button "Save" at bounding box center [845, 762] width 49 height 28
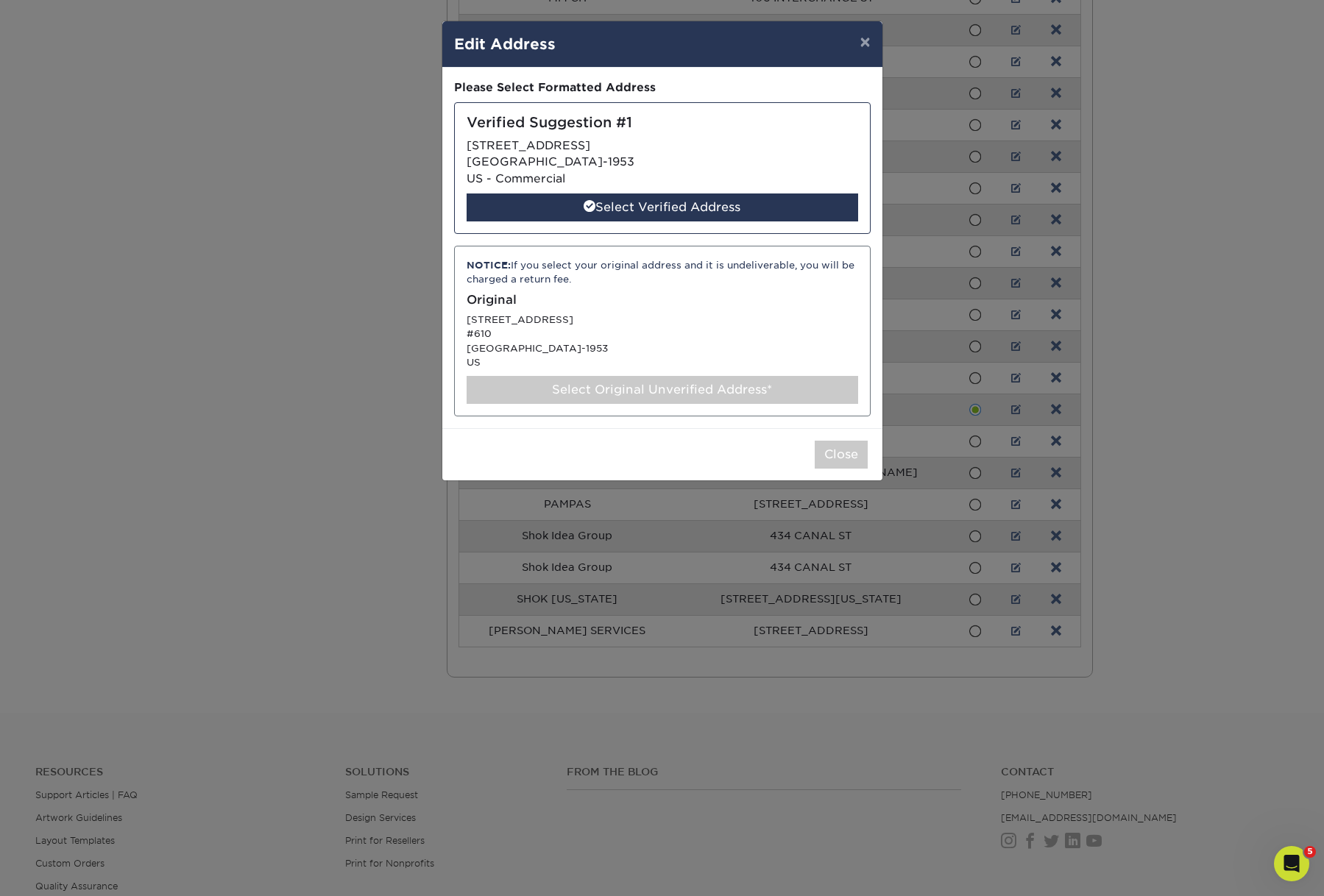
click at [691, 404] on div "Select Original Unverified Address*" at bounding box center [662, 389] width 392 height 28
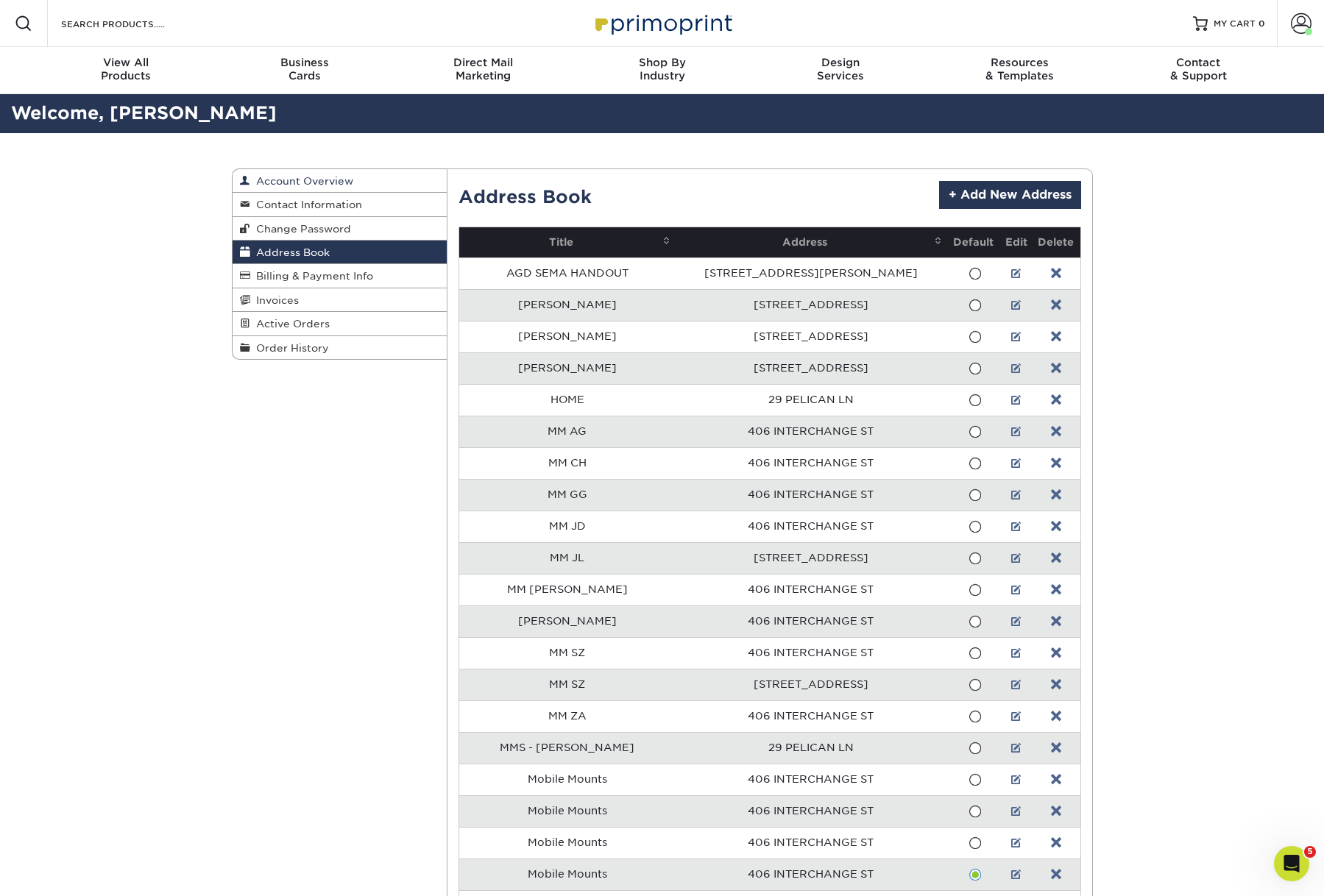
click at [336, 187] on span "Account Overview" at bounding box center [301, 181] width 103 height 12
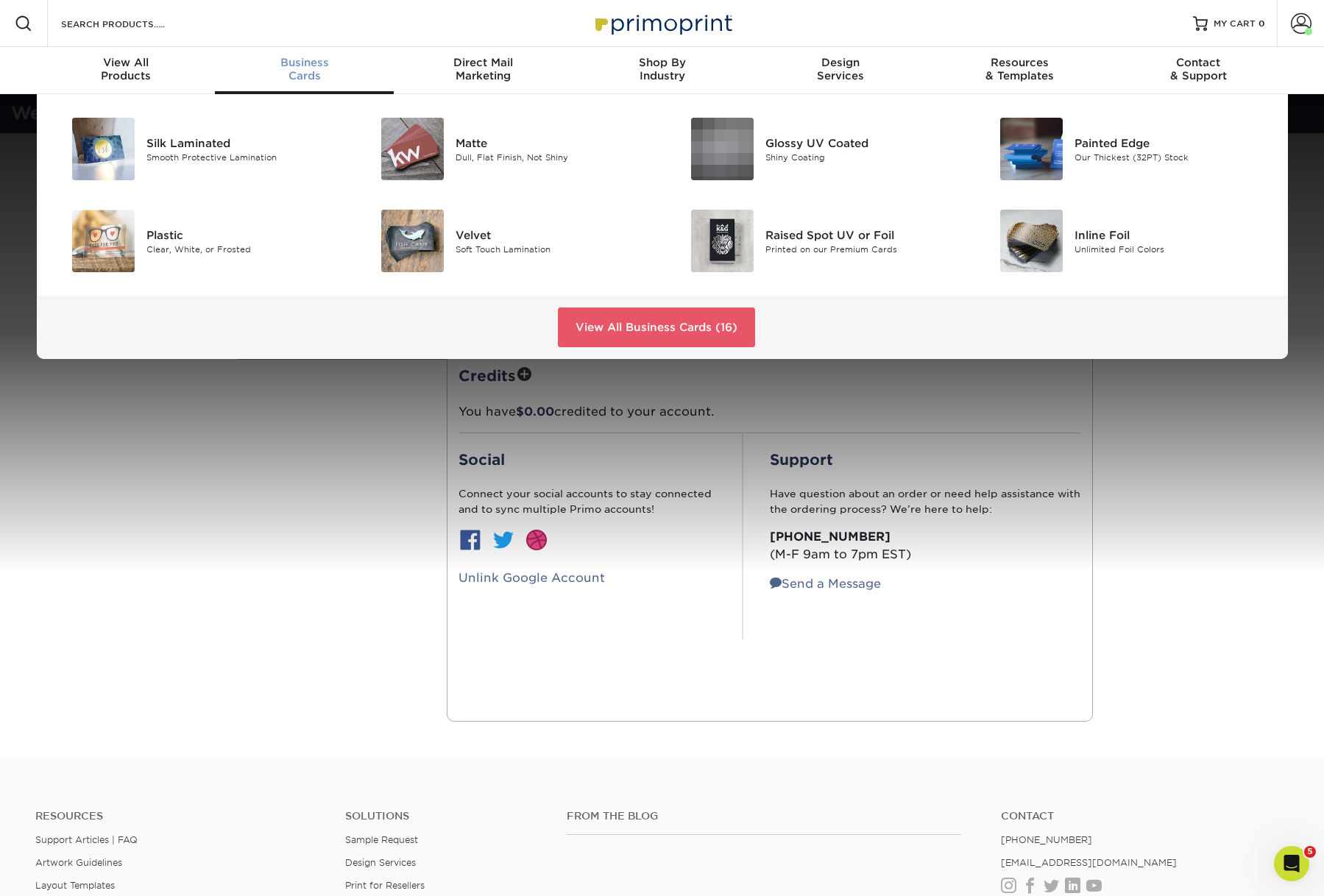
click at [308, 69] on span "Business" at bounding box center [305, 63] width 179 height 13
click at [608, 347] on link "View All Business Cards (16)" at bounding box center [656, 327] width 198 height 39
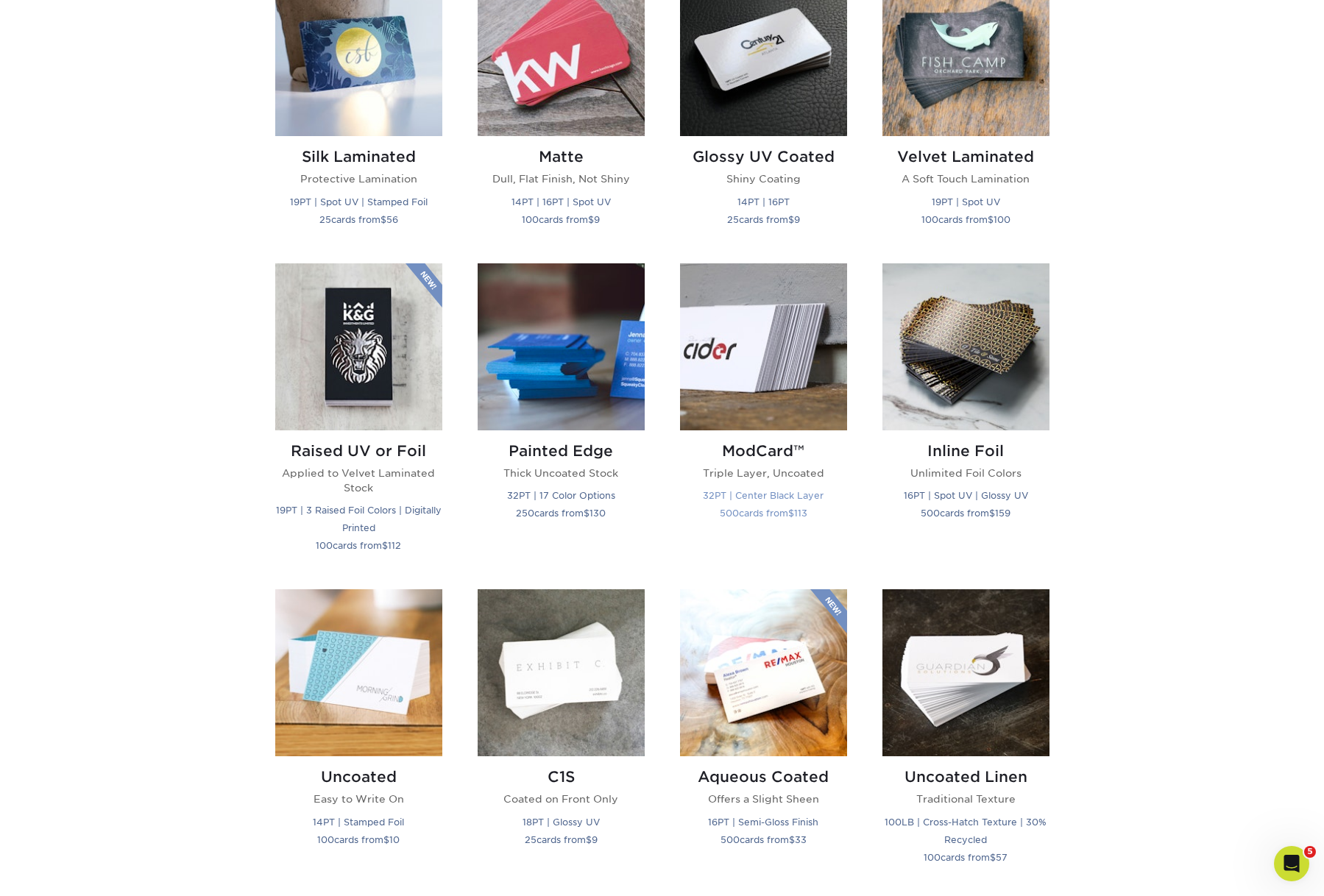
scroll to position [774, 0]
click at [985, 431] on img at bounding box center [966, 348] width 167 height 167
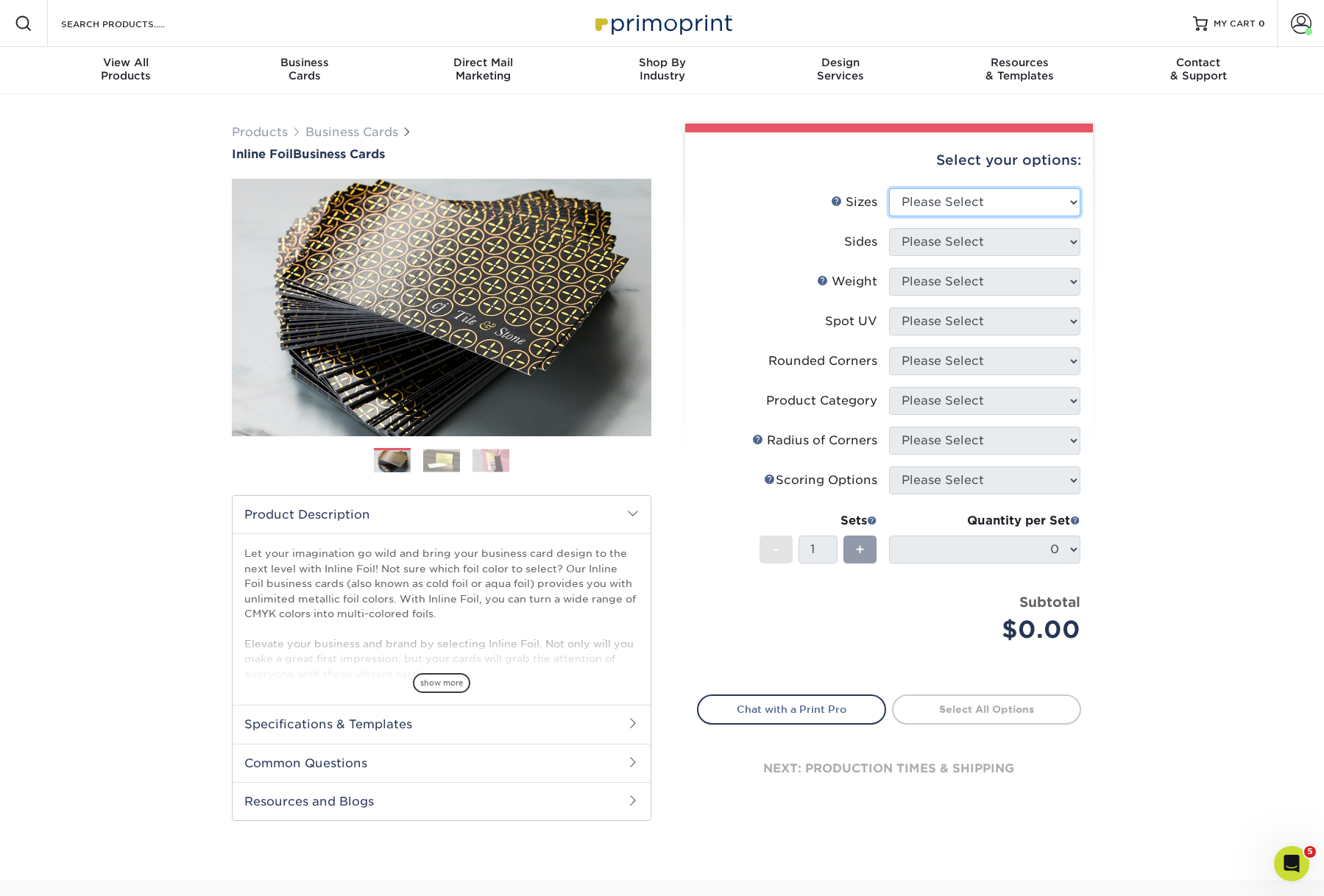
click at [978, 216] on select "Please Select 1.5" x 3.5" - Mini 1.75" x 3.5" - Mini 2" x 2" - Square 2" x 3" -…" at bounding box center [984, 202] width 192 height 28
select select "2.00x3.50"
click at [889, 211] on select "Please Select 1.5" x 3.5" - Mini 1.75" x 3.5" - Mini 2" x 2" - Square 2" x 3" -…" at bounding box center [984, 202] width 192 height 28
click at [957, 256] on select "Please Select Print Both Sides - Foil Back Only Print Both Sides - Foil Both Si…" at bounding box center [984, 242] width 192 height 28
select select "e9e9dfb3-fba1-4d60-972c-fd9ca5904d33"
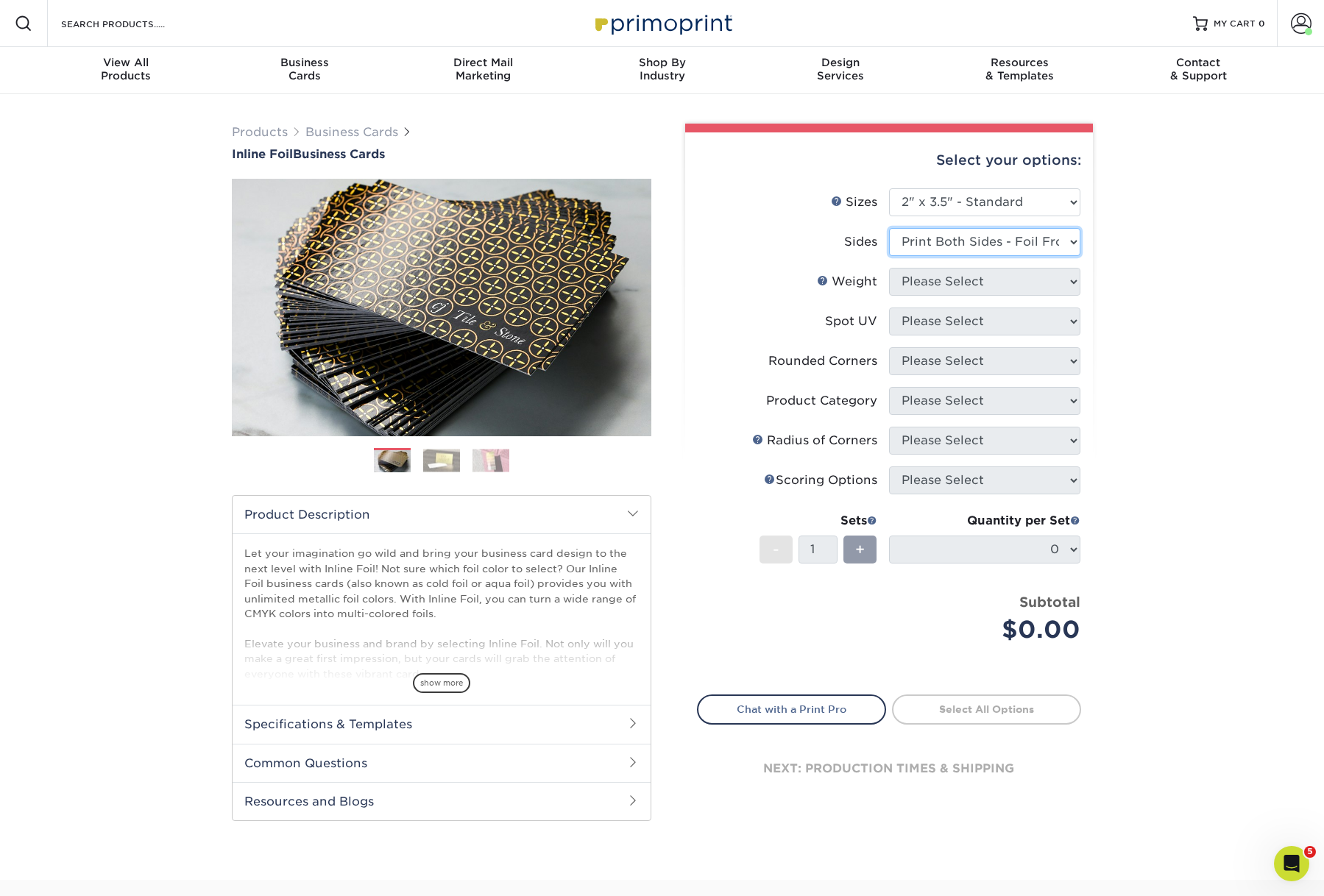
click at [889, 255] on select "Please Select Print Both Sides - Foil Back Only Print Both Sides - Foil Both Si…" at bounding box center [984, 242] width 192 height 28
click at [961, 295] on select "Please Select 16PT" at bounding box center [984, 281] width 192 height 28
select select "16PT"
click at [889, 295] on select "Please Select 16PT" at bounding box center [984, 281] width 192 height 28
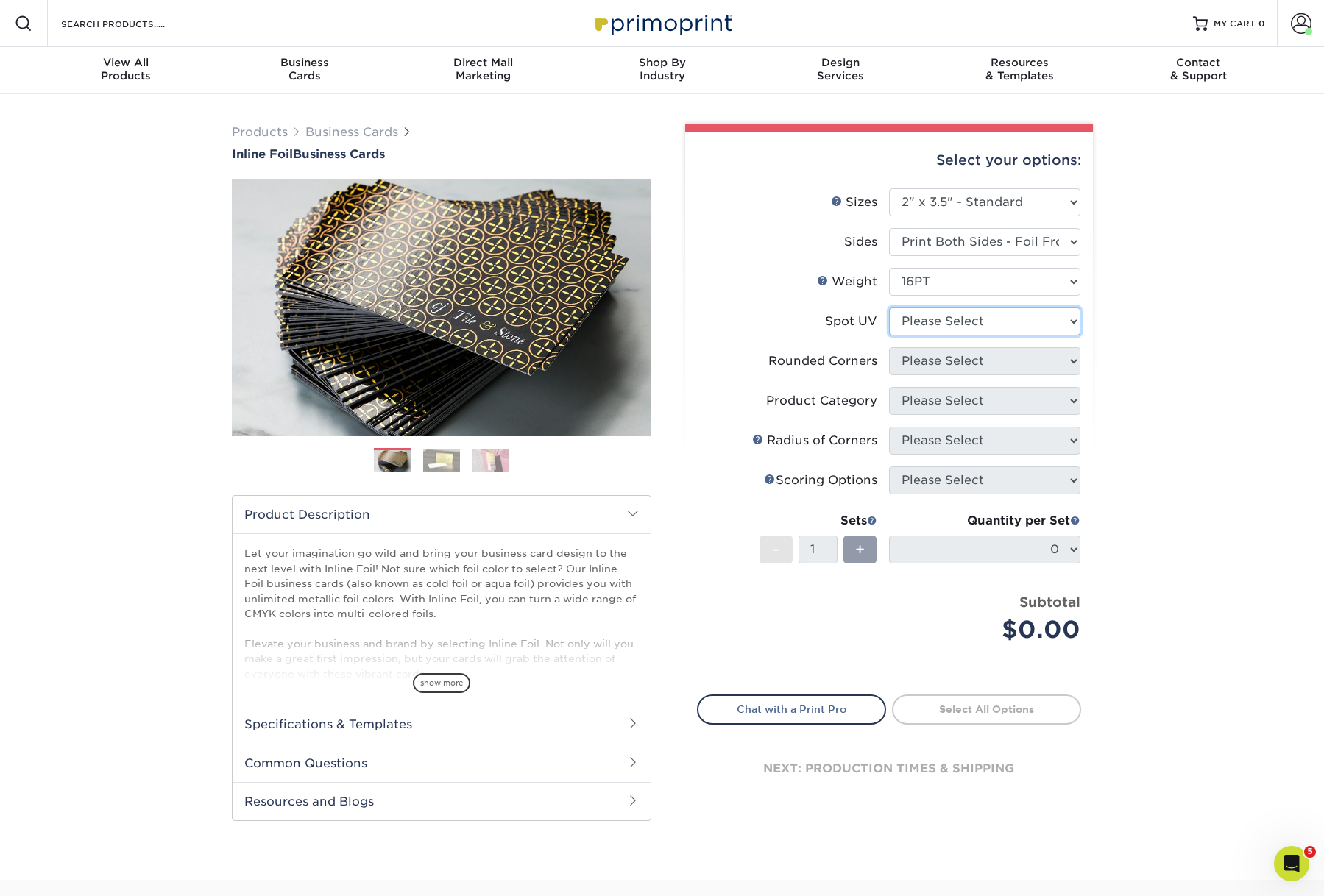
click at [964, 335] on select "Please Select No Spot UV Front and Back (Both Sides) Front Only Back Only" at bounding box center [984, 321] width 192 height 28
select select "3"
click at [889, 335] on select "Please Select No Spot UV Front and Back (Both Sides) Front Only Back Only" at bounding box center [984, 321] width 192 height 28
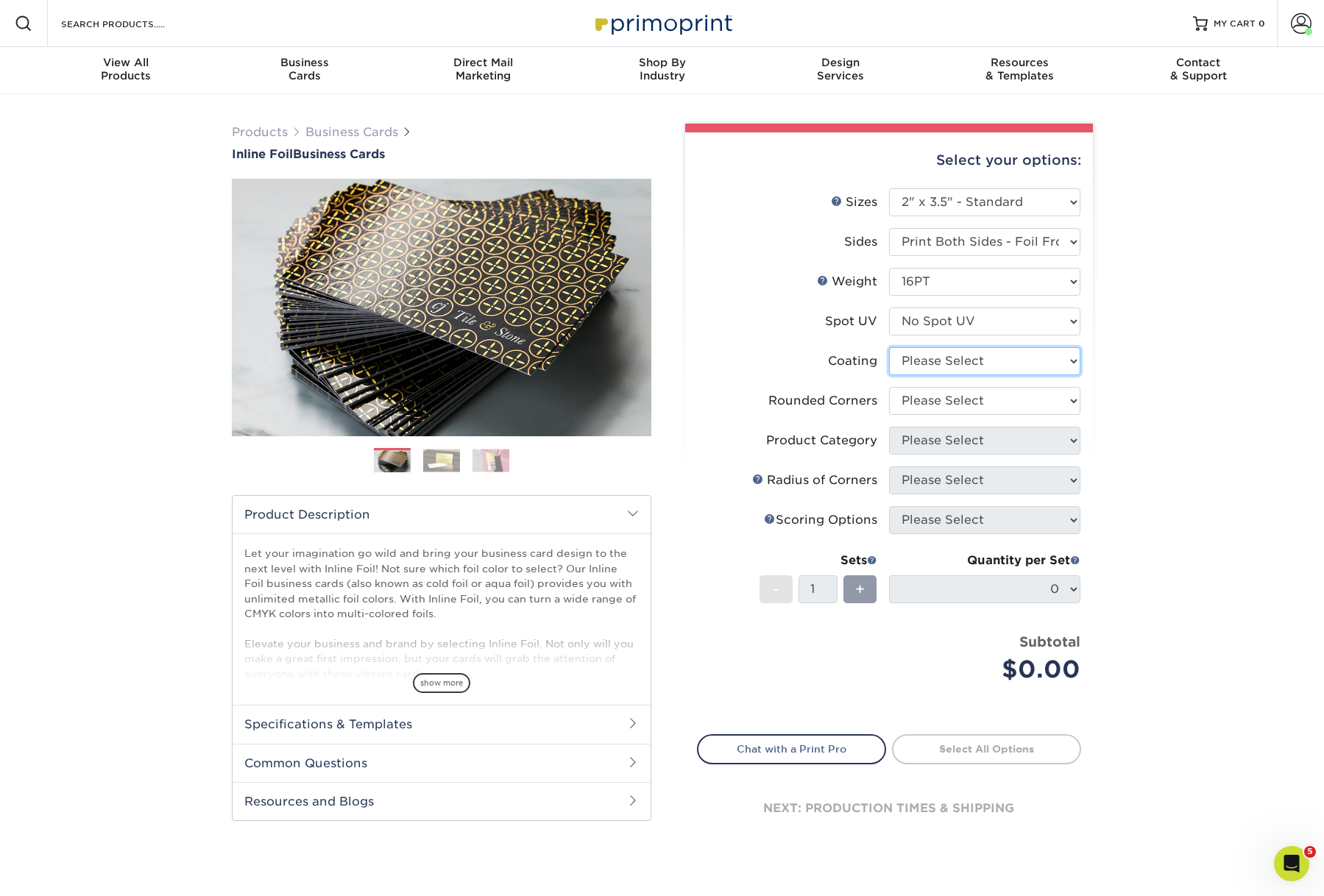
click at [967, 375] on select at bounding box center [984, 361] width 192 height 28
select select "3e7618de-abca-4bda-9f97-8b9129e913d8"
click at [889, 375] on select at bounding box center [984, 361] width 192 height 28
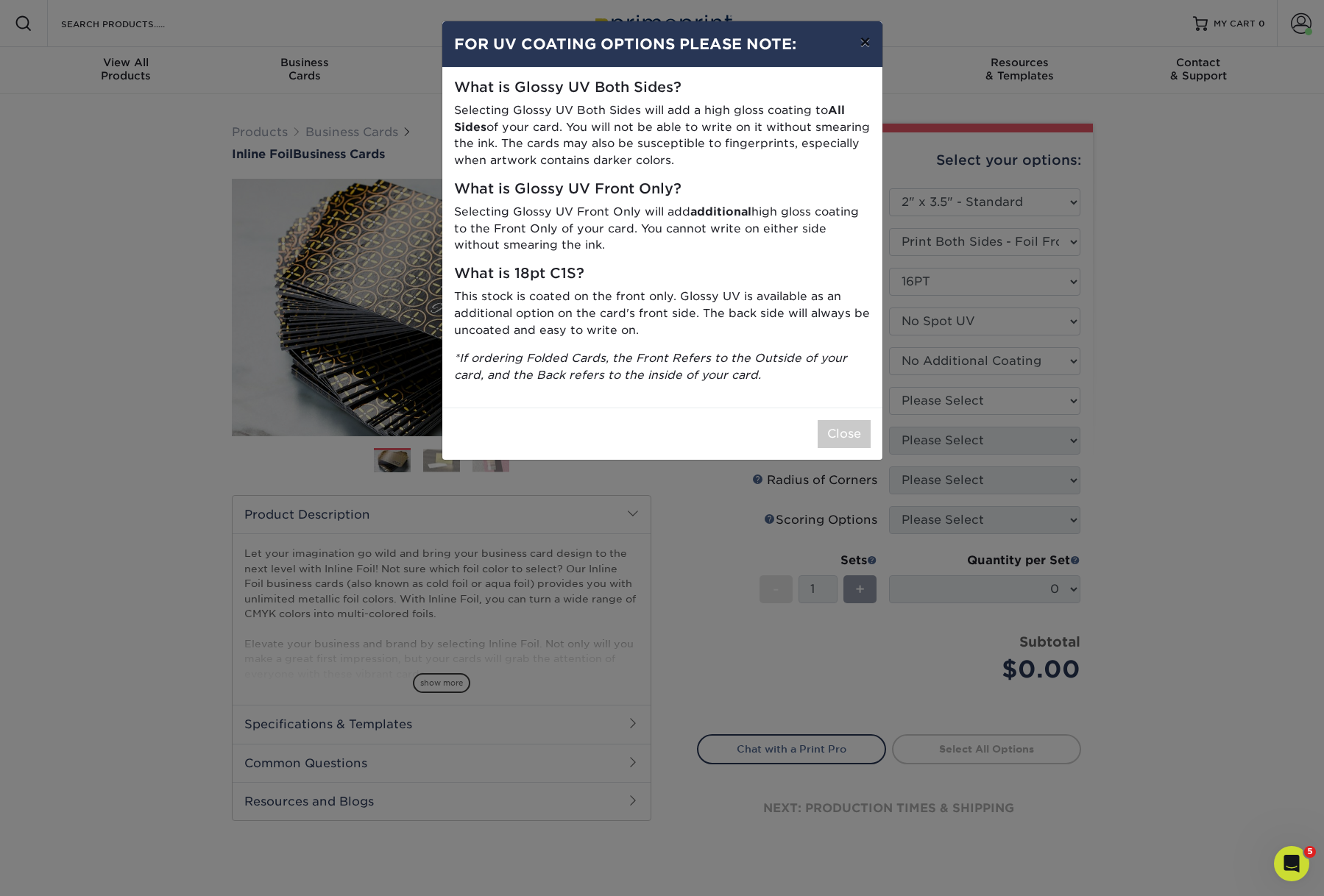
click at [872, 44] on button "×" at bounding box center [865, 41] width 33 height 41
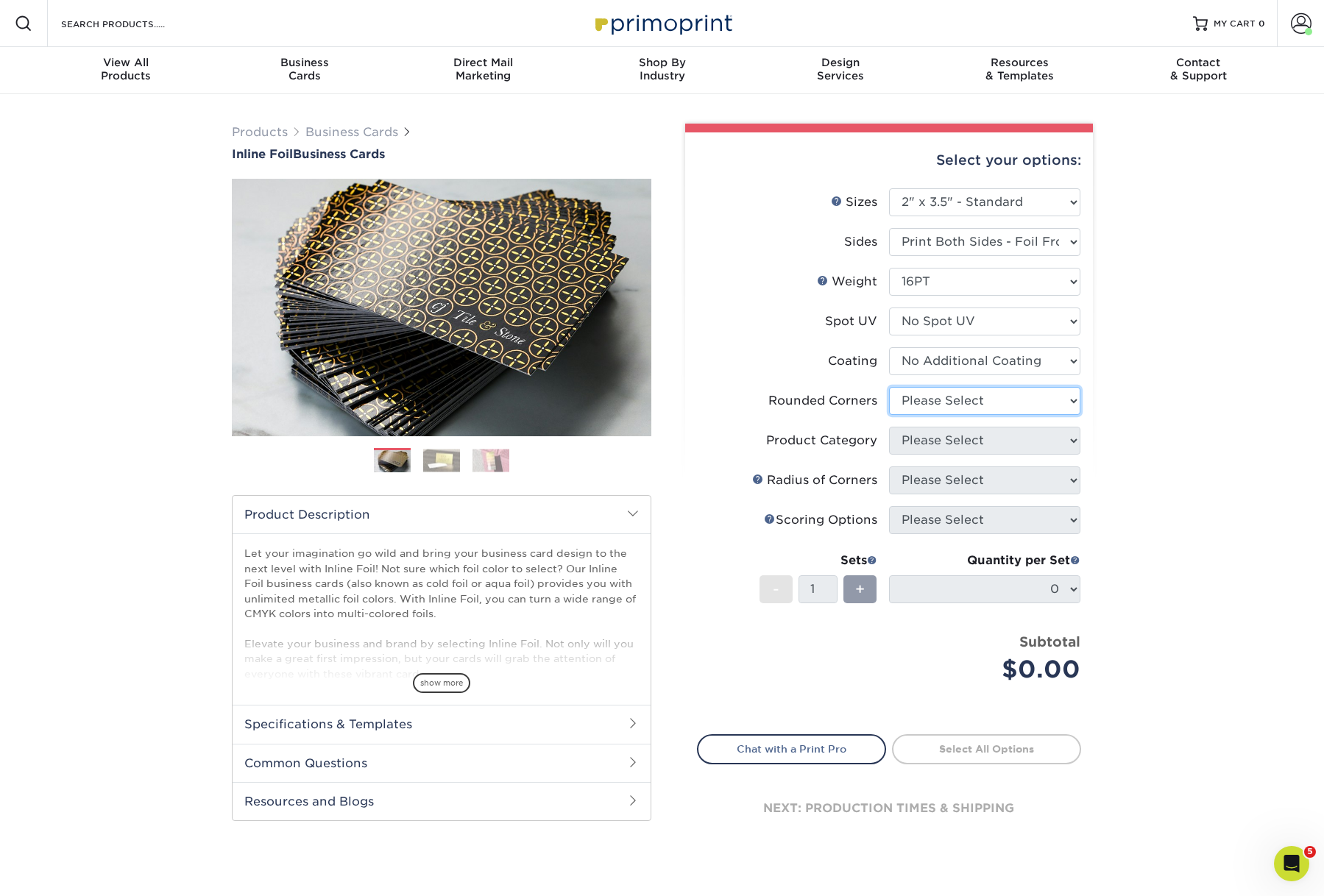
click at [978, 415] on select "Please Select Yes - Round 2 Corners Yes - Round 4 Corners No" at bounding box center [984, 400] width 192 height 28
select select "0"
click at [889, 415] on select "Please Select Yes - Round 2 Corners Yes - Round 4 Corners No" at bounding box center [984, 400] width 192 height 28
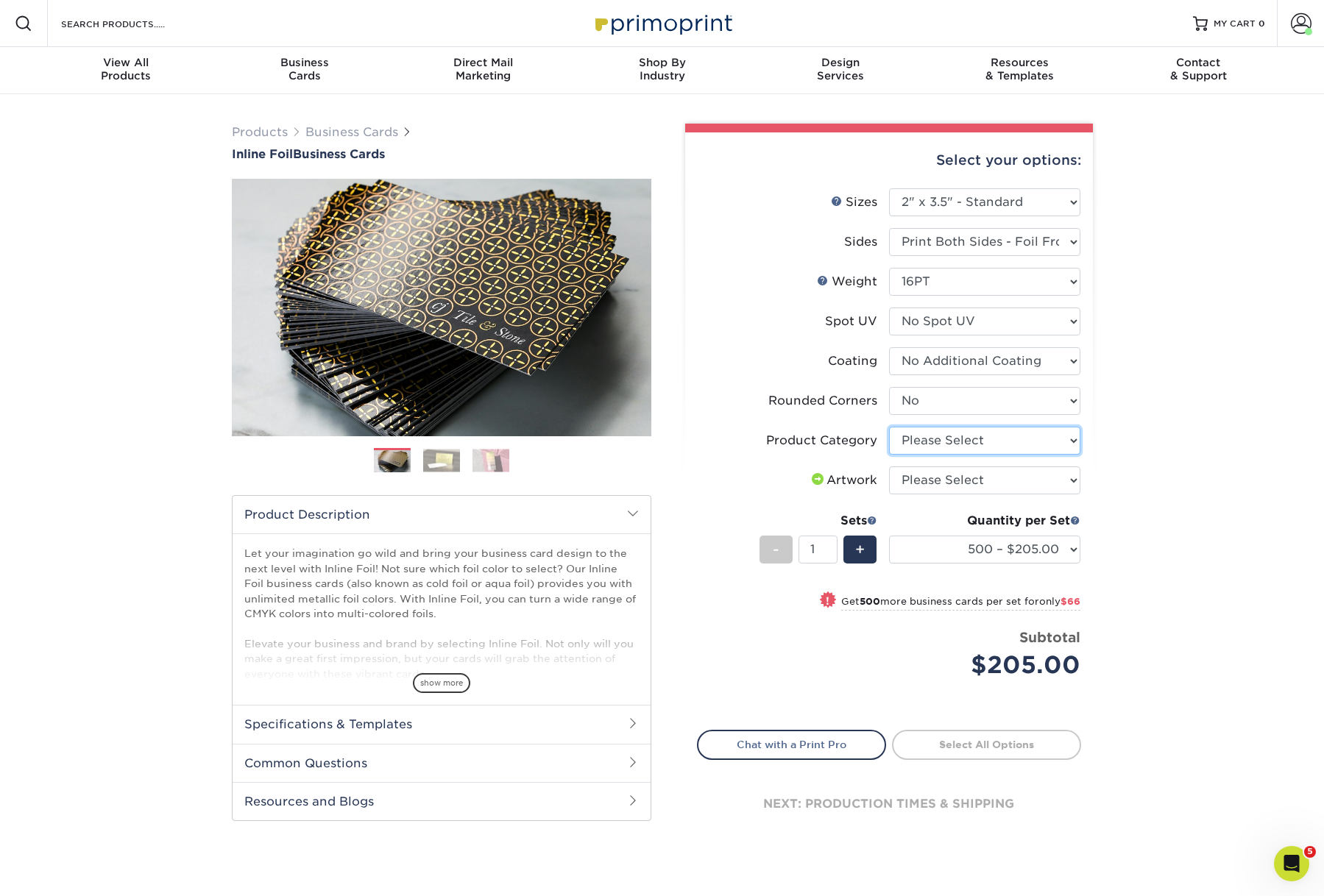
click at [970, 454] on select "Please Select Business Cards" at bounding box center [984, 440] width 192 height 28
select select "3b5148f1-0588-4f88-a218-97bcfdce65c1"
click at [889, 454] on select "Please Select Business Cards" at bounding box center [984, 440] width 192 height 28
click at [972, 494] on select "Please Select I will upload files I need a design - $100" at bounding box center [984, 479] width 192 height 28
select select "upload"
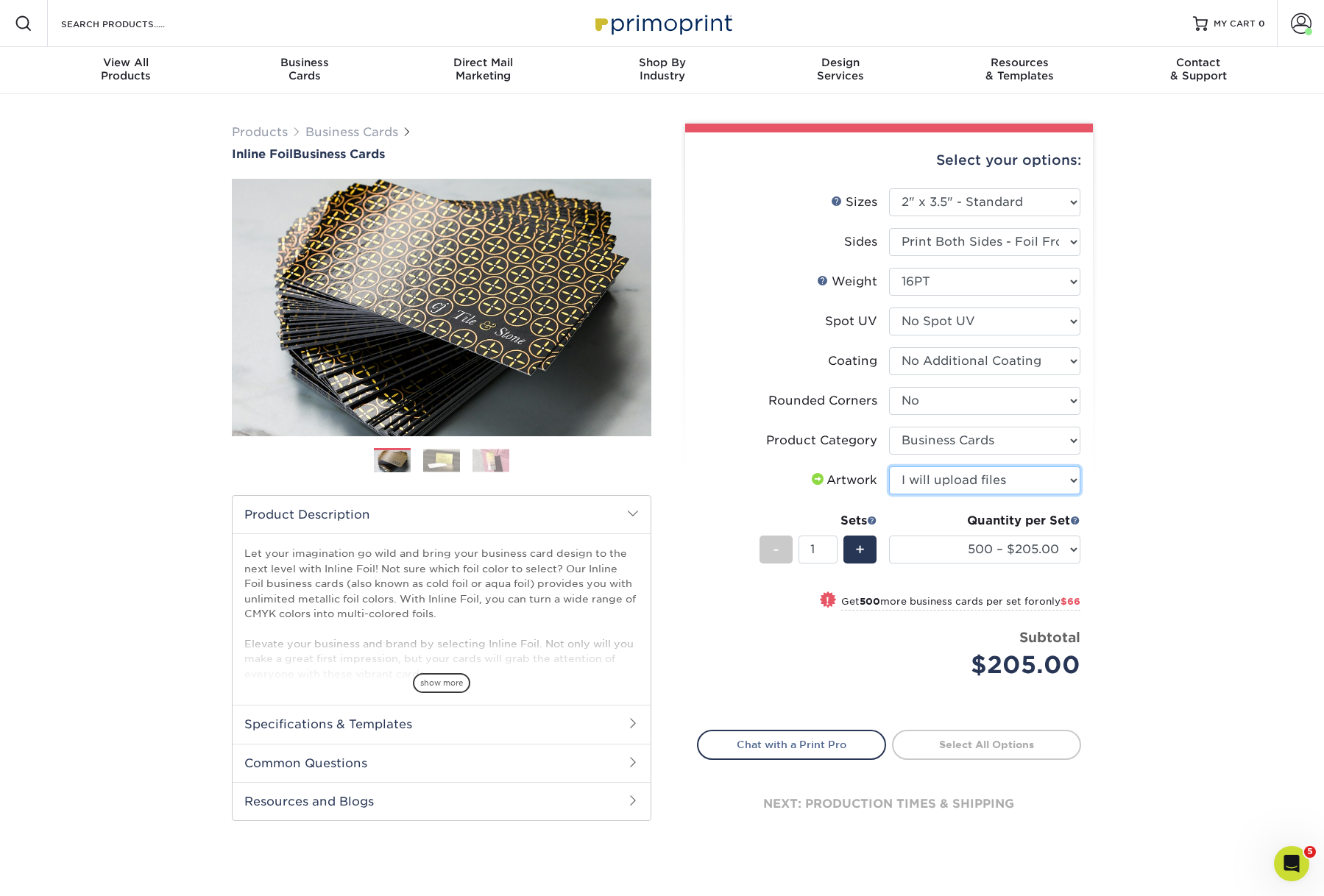
click at [889, 494] on select "Please Select I will upload files I need a design - $100" at bounding box center [984, 479] width 192 height 28
click at [967, 756] on link "Proceed to Shipping" at bounding box center [987, 743] width 189 height 27
type input "Set 1"
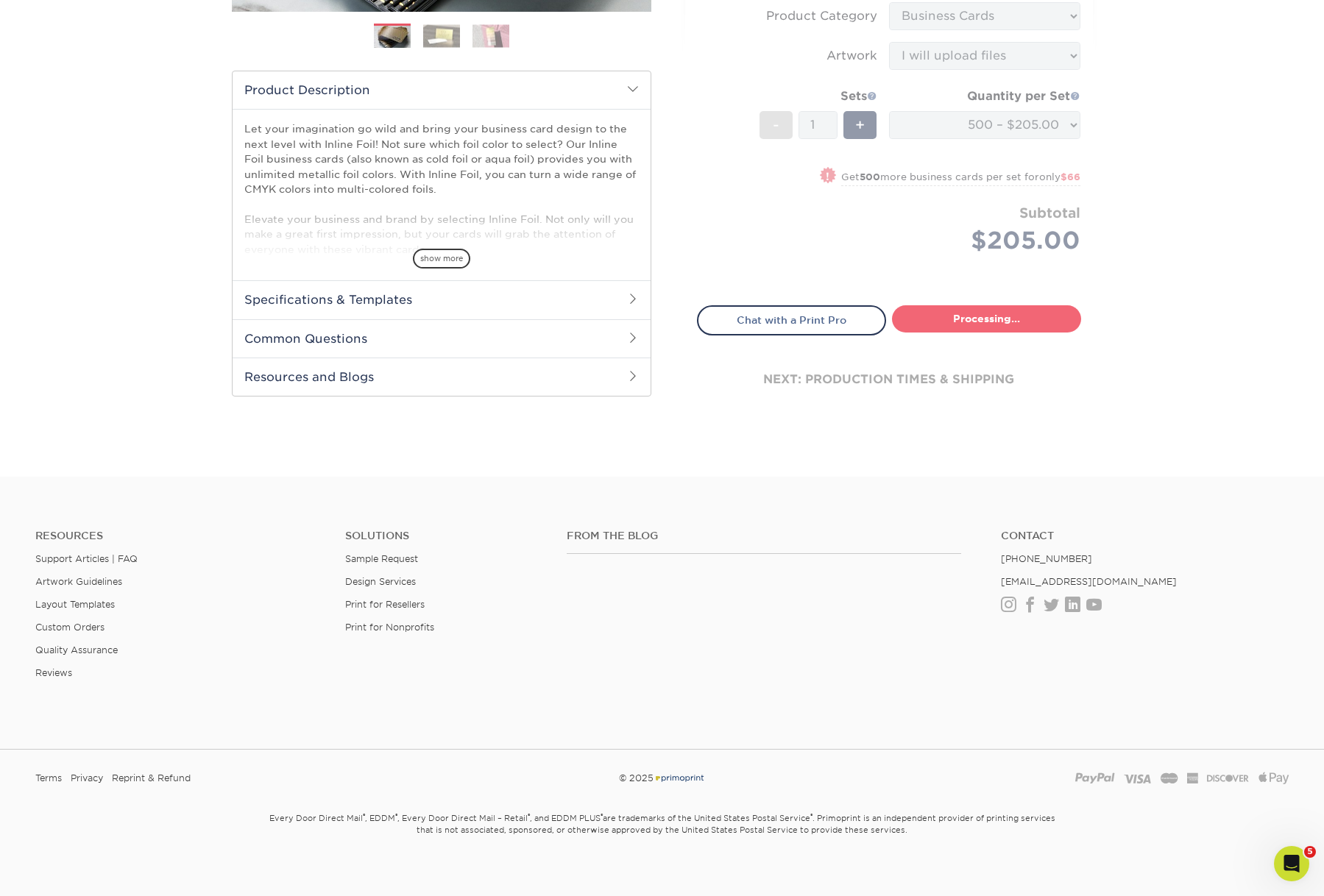
select select "0ef83bf2-0916-4e27-9816-51d57c9d8b41"
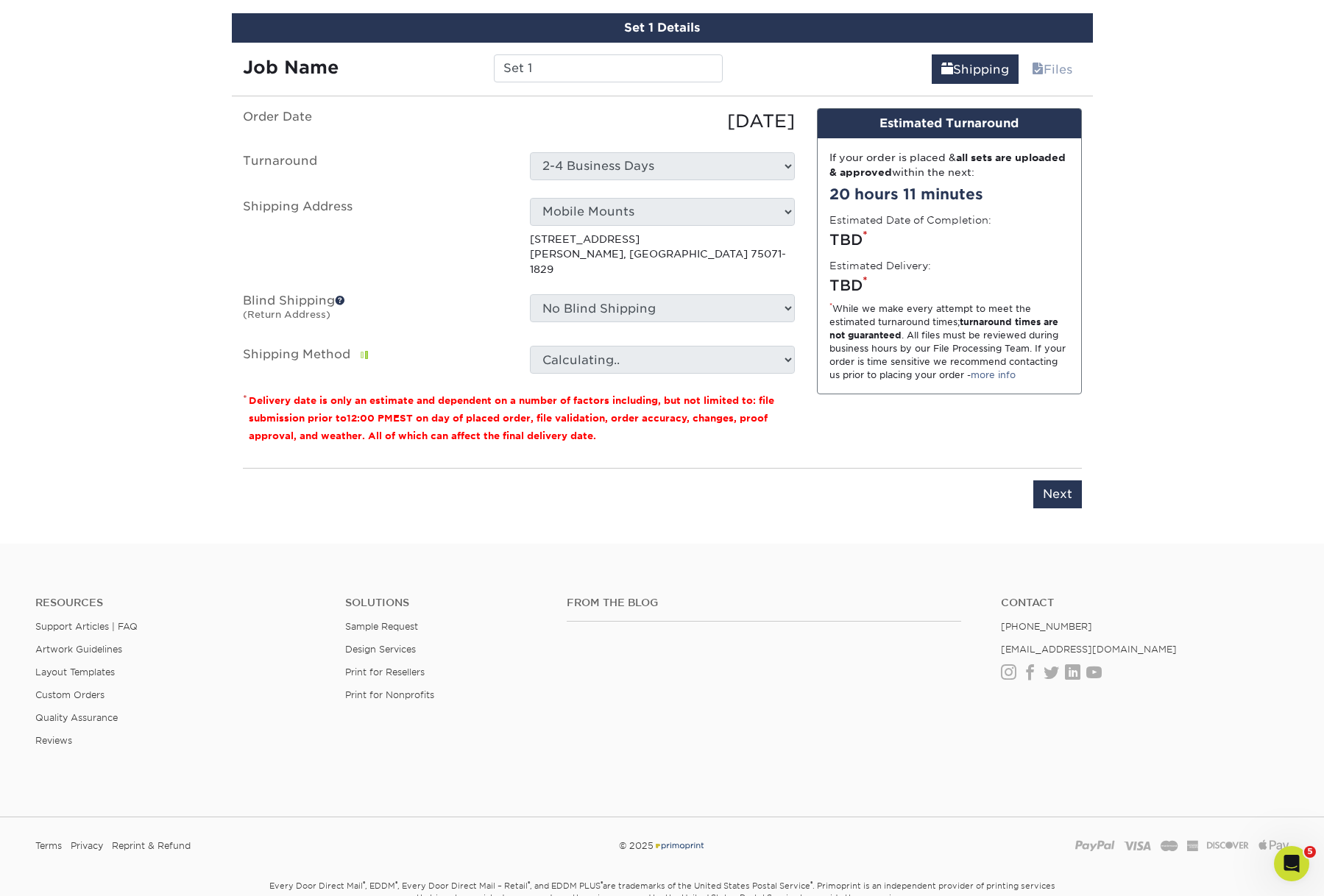
scroll to position [875, 0]
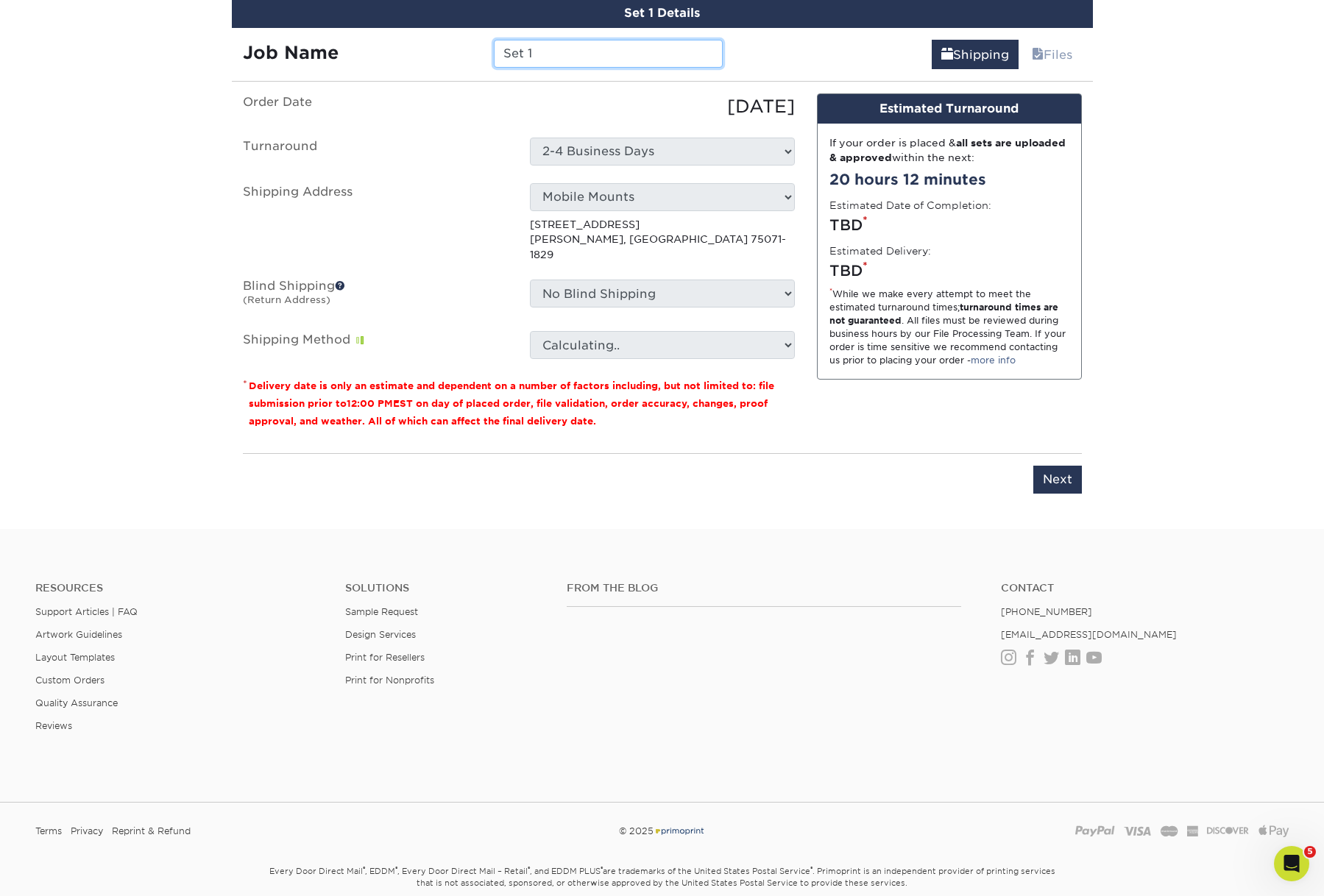
drag, startPoint x: 557, startPoint y: 110, endPoint x: 504, endPoint y: 112, distance: 53.0
click at [504, 68] on input "Set 1" at bounding box center [608, 53] width 228 height 28
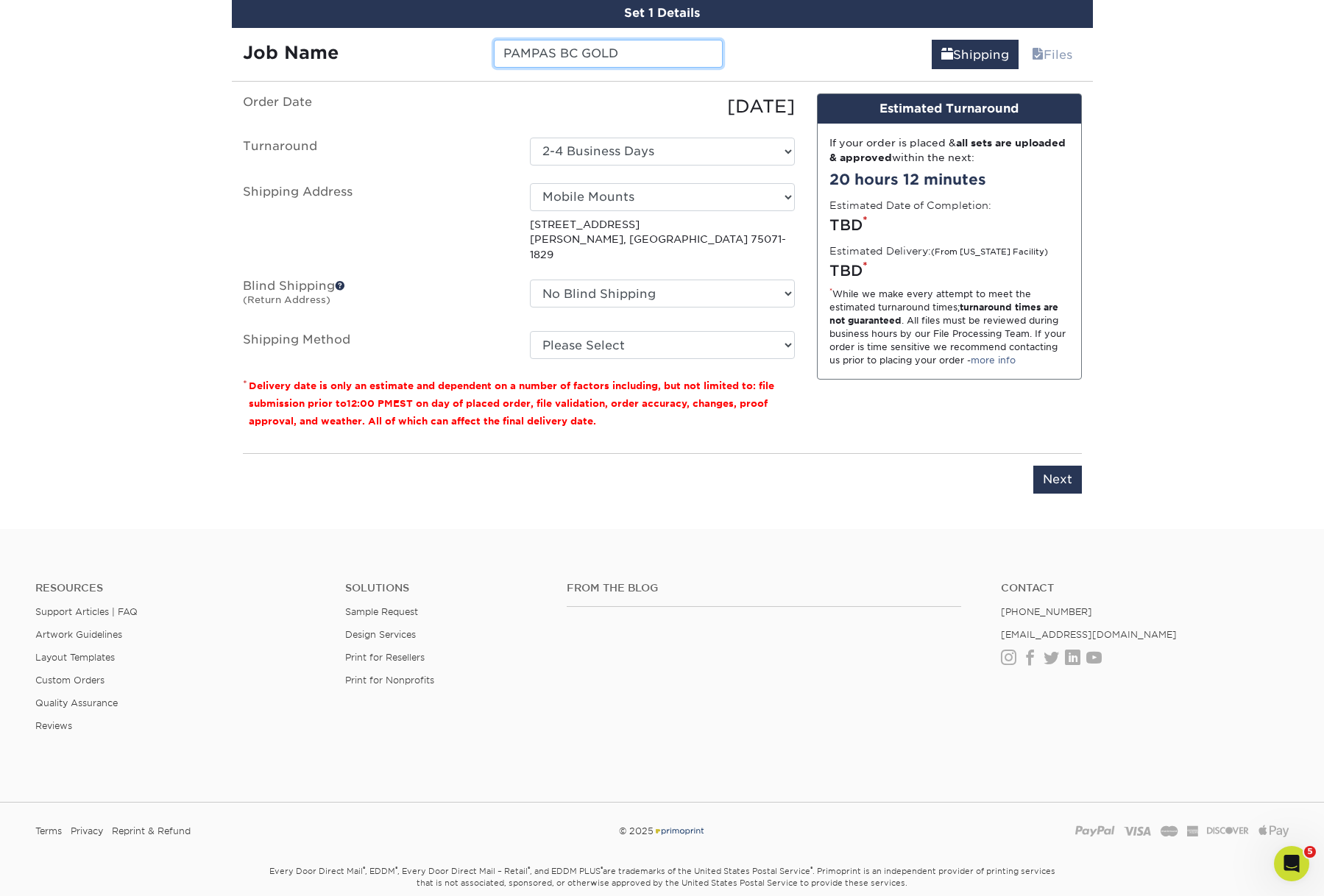
type input "PAMPAS BC GOLD"
click at [587, 211] on select "Select One AGD SEMA HANDOUT [PERSON_NAME] [PERSON_NAME] [PERSON_NAME] HOME MM A…" at bounding box center [662, 197] width 265 height 28
select select "285921"
click at [640, 359] on select "Please Select Ground Shipping (+$8.96) 3 Day Shipping Service (+$15.34) 2 Day A…" at bounding box center [662, 345] width 265 height 28
select select "03"
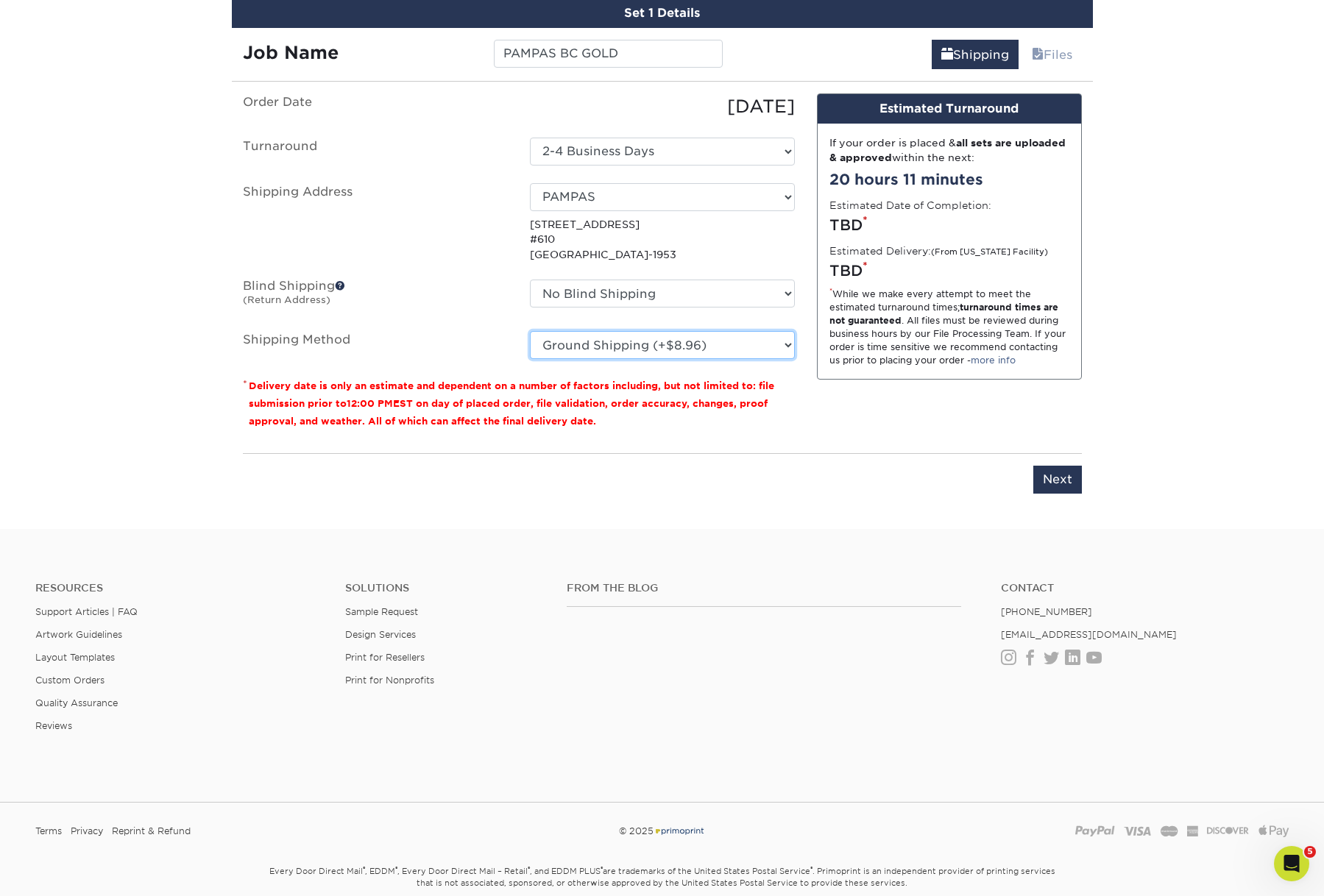
click at [530, 359] on select "Please Select Ground Shipping (+$8.96) 3 Day Shipping Service (+$15.34) 2 Day A…" at bounding box center [662, 345] width 265 height 28
click at [1039, 494] on input "Next" at bounding box center [1057, 479] width 49 height 28
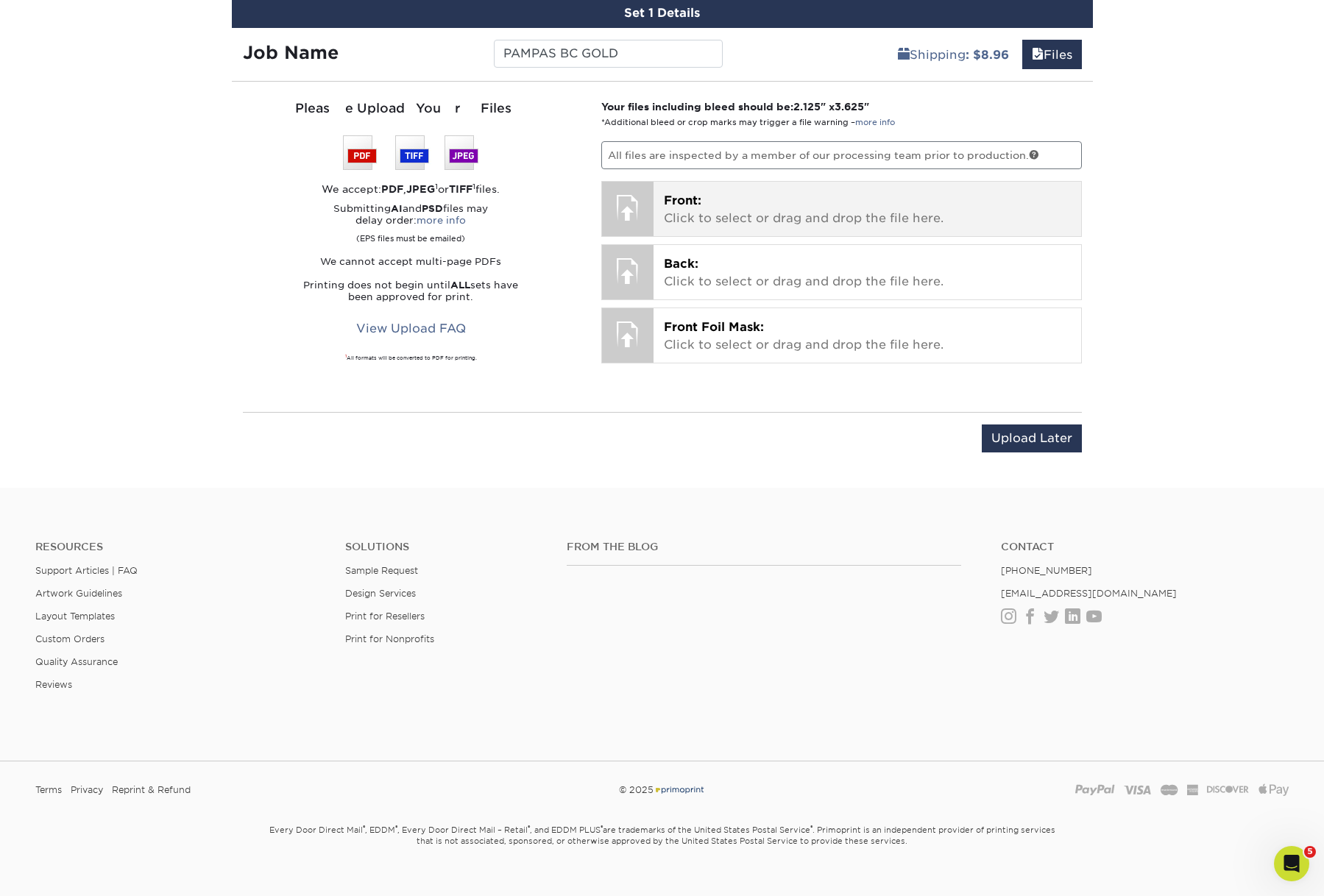
click at [871, 228] on p "Front: Click to select or drag and drop the file here." at bounding box center [867, 209] width 407 height 35
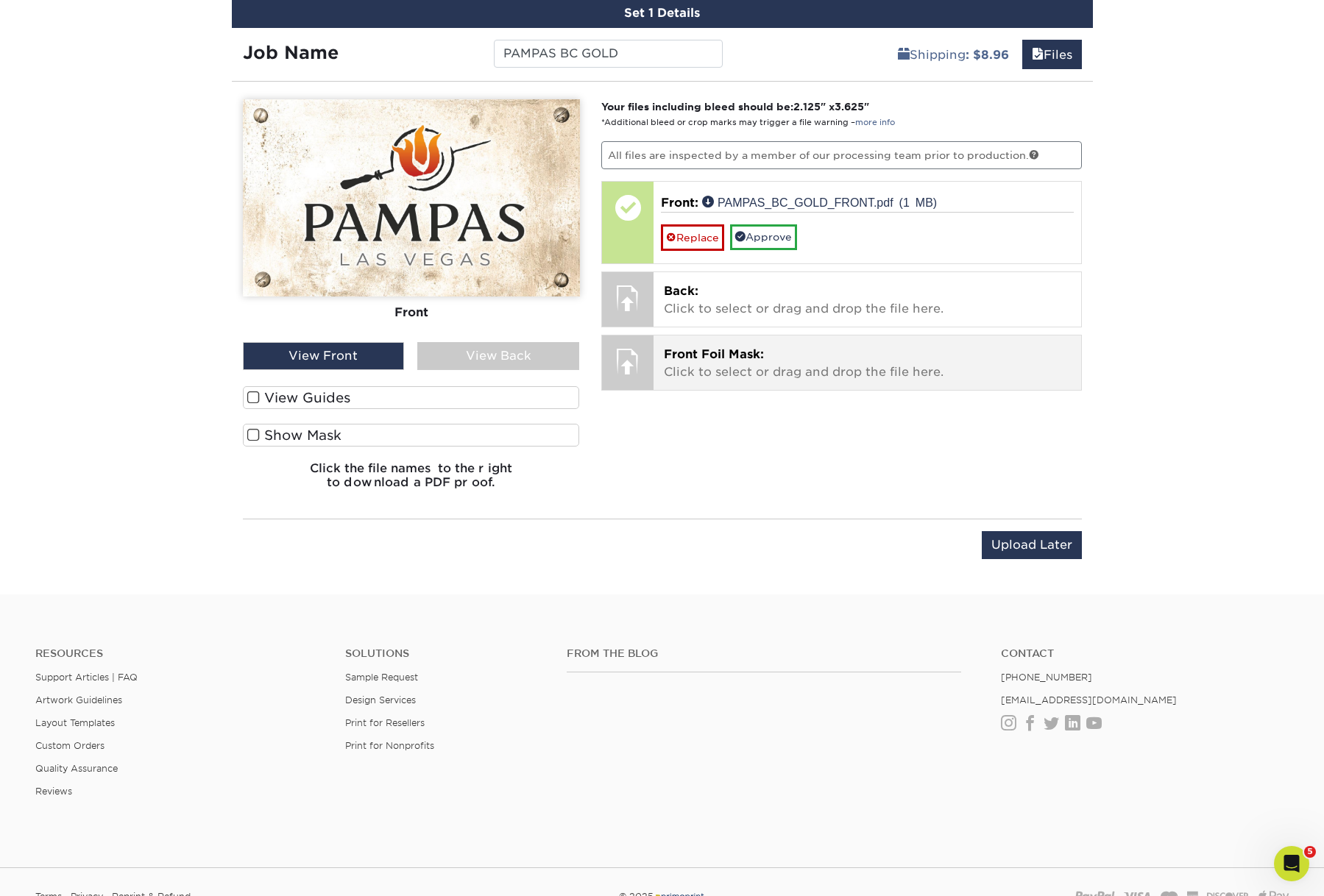
click at [993, 390] on div "Front Foil Mask: Click to select or drag and drop the file here. Choose file" at bounding box center [867, 362] width 428 height 54
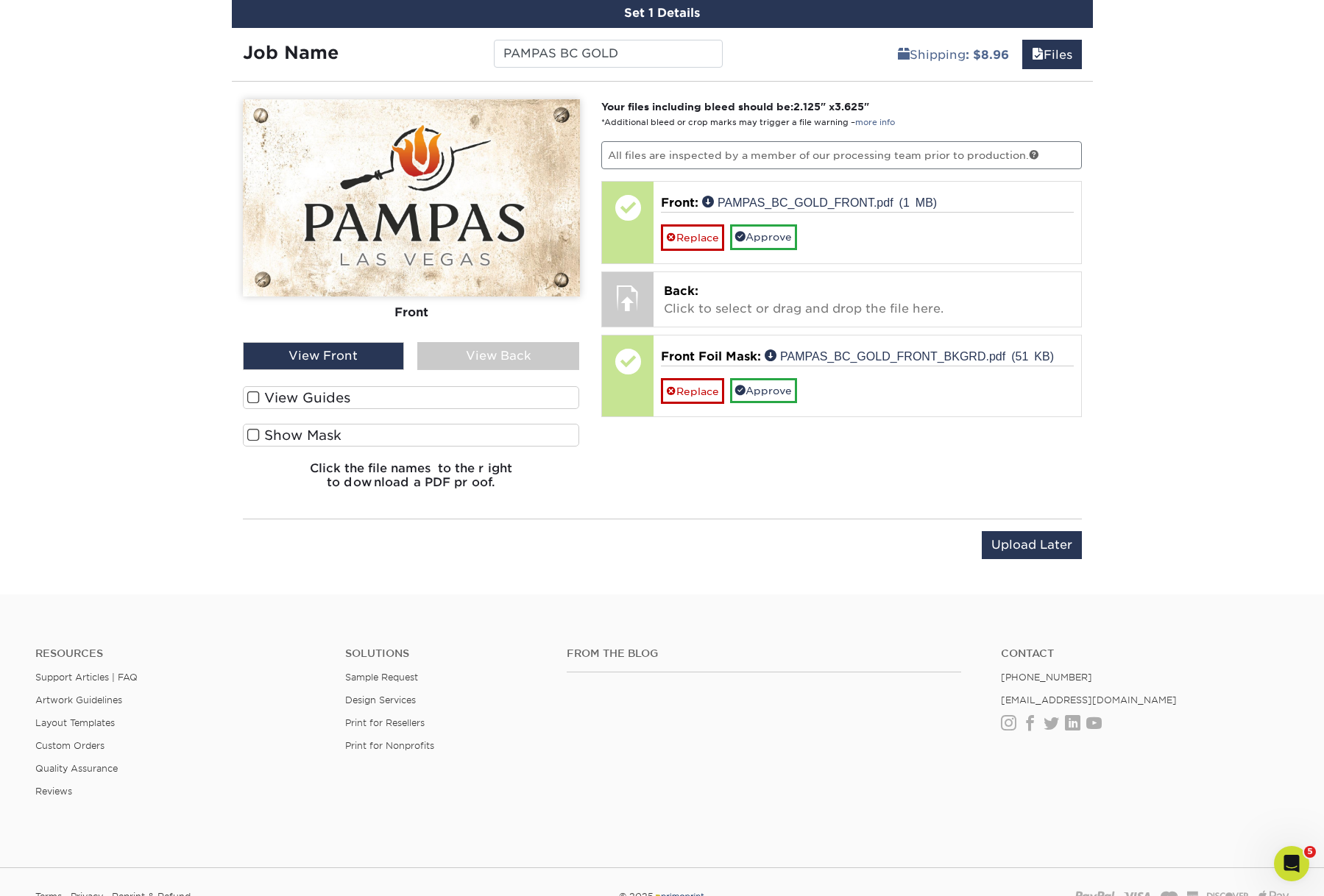
click at [252, 442] on span at bounding box center [253, 435] width 13 height 14
click at [0, 0] on input "Show Mask" at bounding box center [0, 0] width 0 height 0
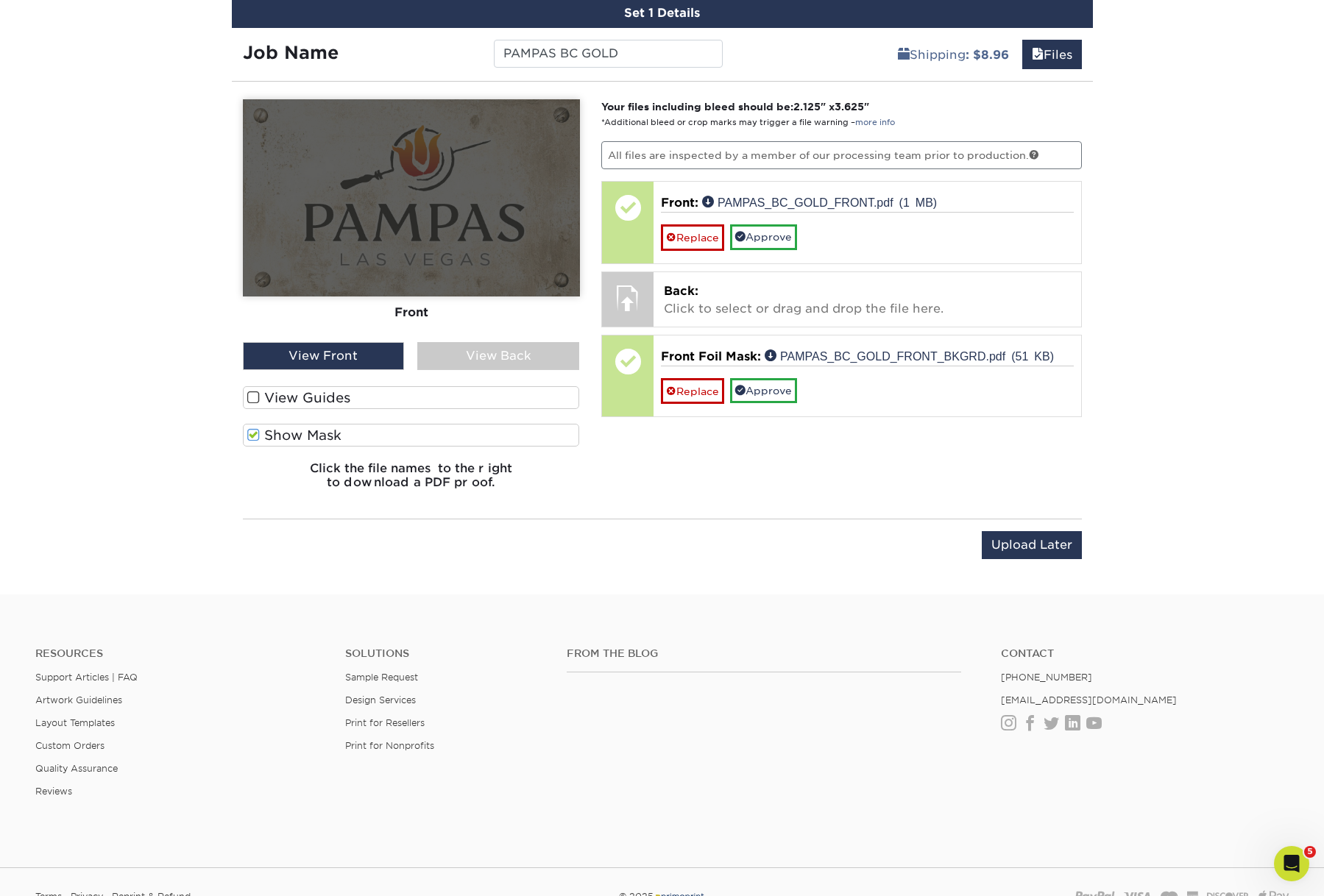
click at [254, 405] on span at bounding box center [253, 397] width 13 height 14
click at [0, 0] on input "View Guides" at bounding box center [0, 0] width 0 height 0
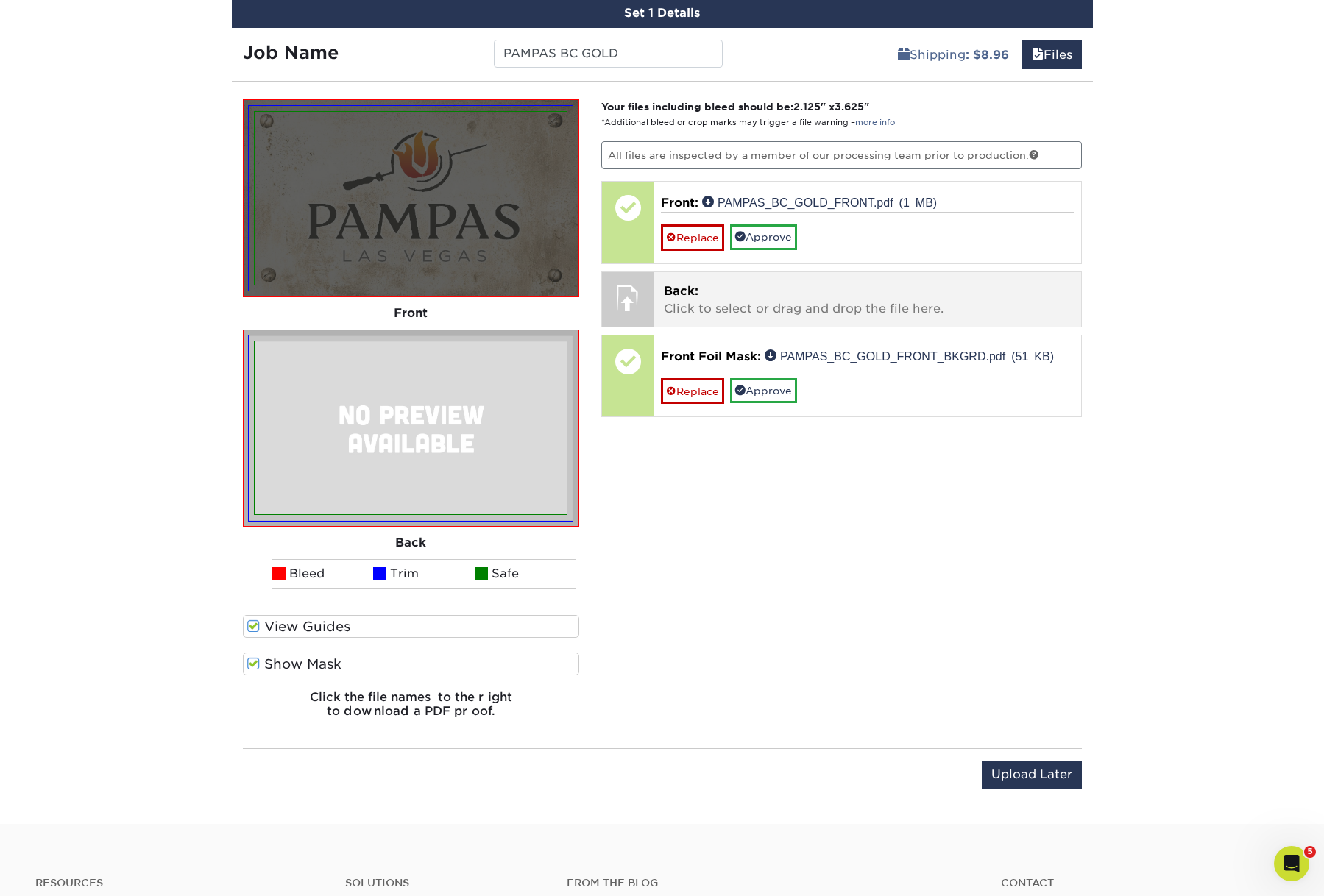
click at [814, 318] on p "Back: Click to select or drag and drop the file here." at bounding box center [867, 300] width 407 height 35
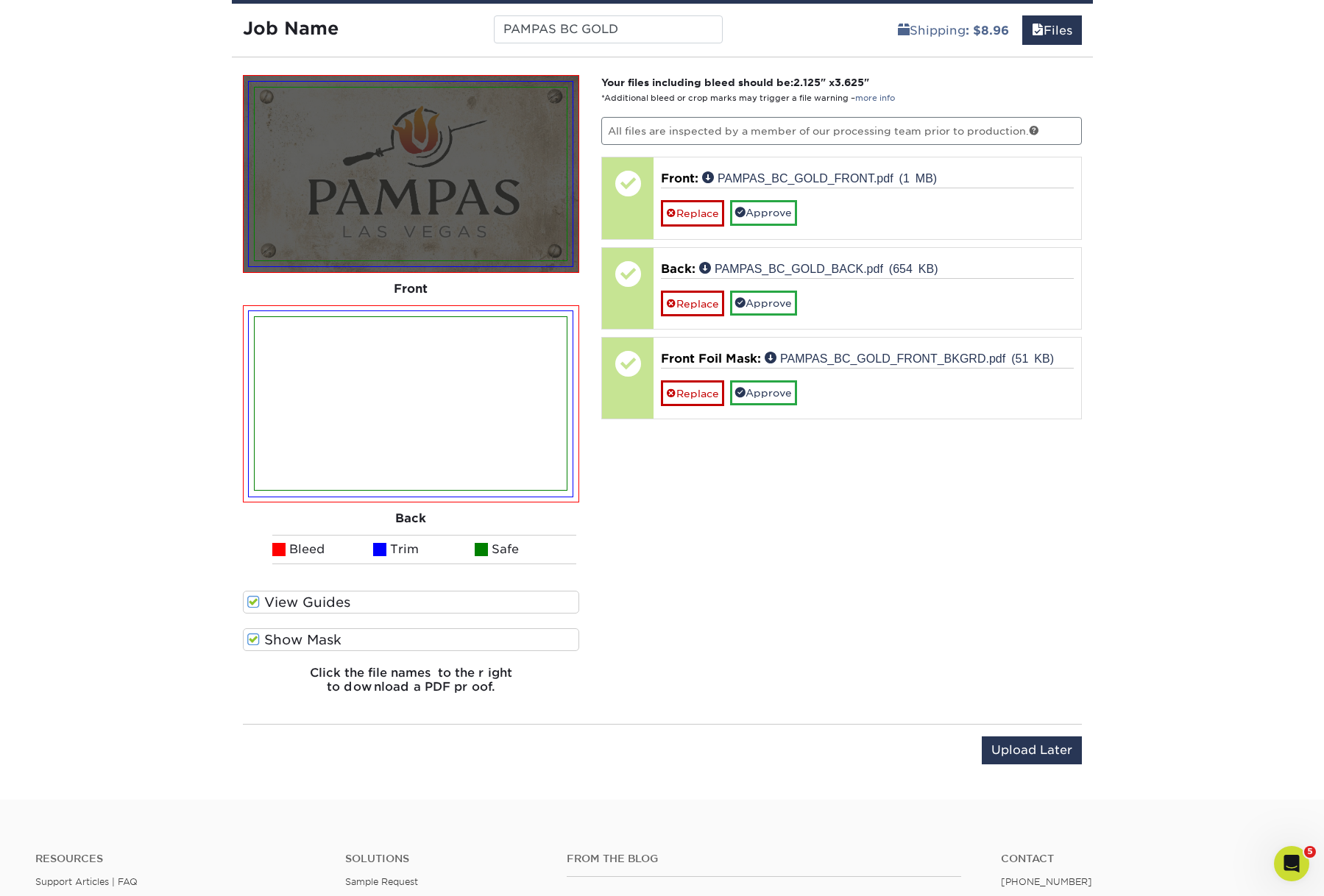
scroll to position [893, 0]
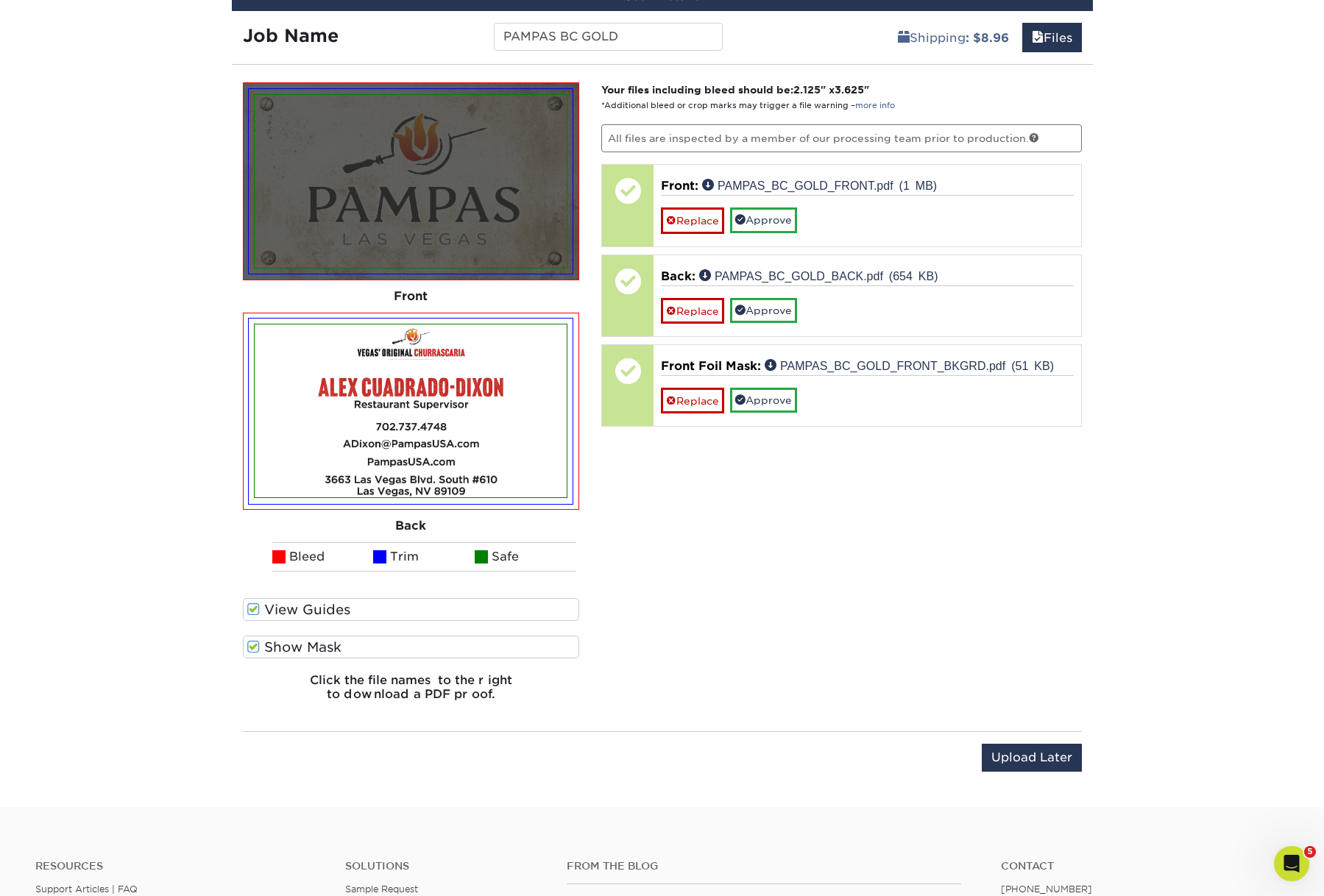
click at [254, 654] on span at bounding box center [253, 647] width 13 height 14
click at [0, 0] on input "Show Mask" at bounding box center [0, 0] width 0 height 0
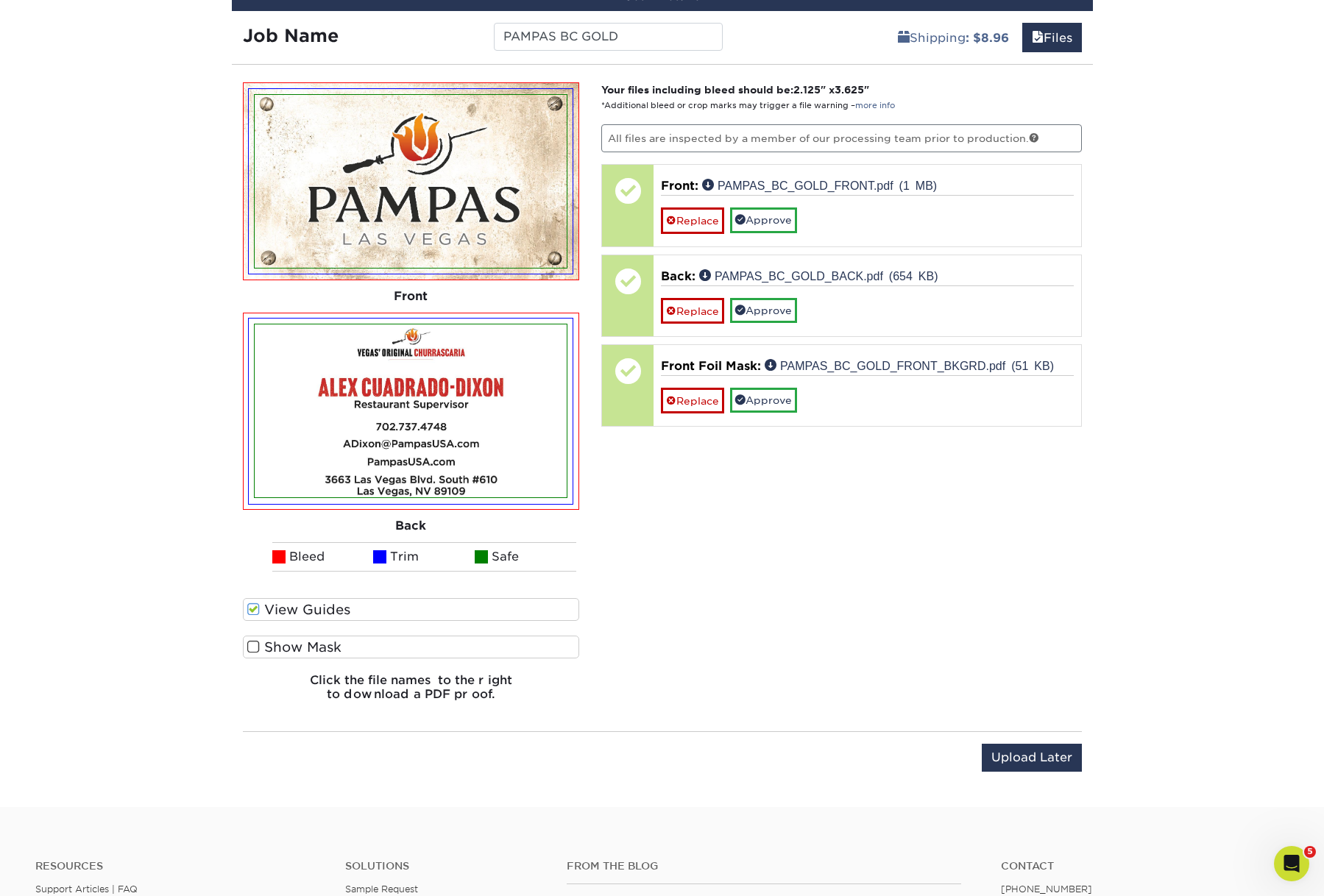
click at [254, 654] on span at bounding box center [253, 647] width 13 height 14
click at [0, 0] on input "Show Mask" at bounding box center [0, 0] width 0 height 0
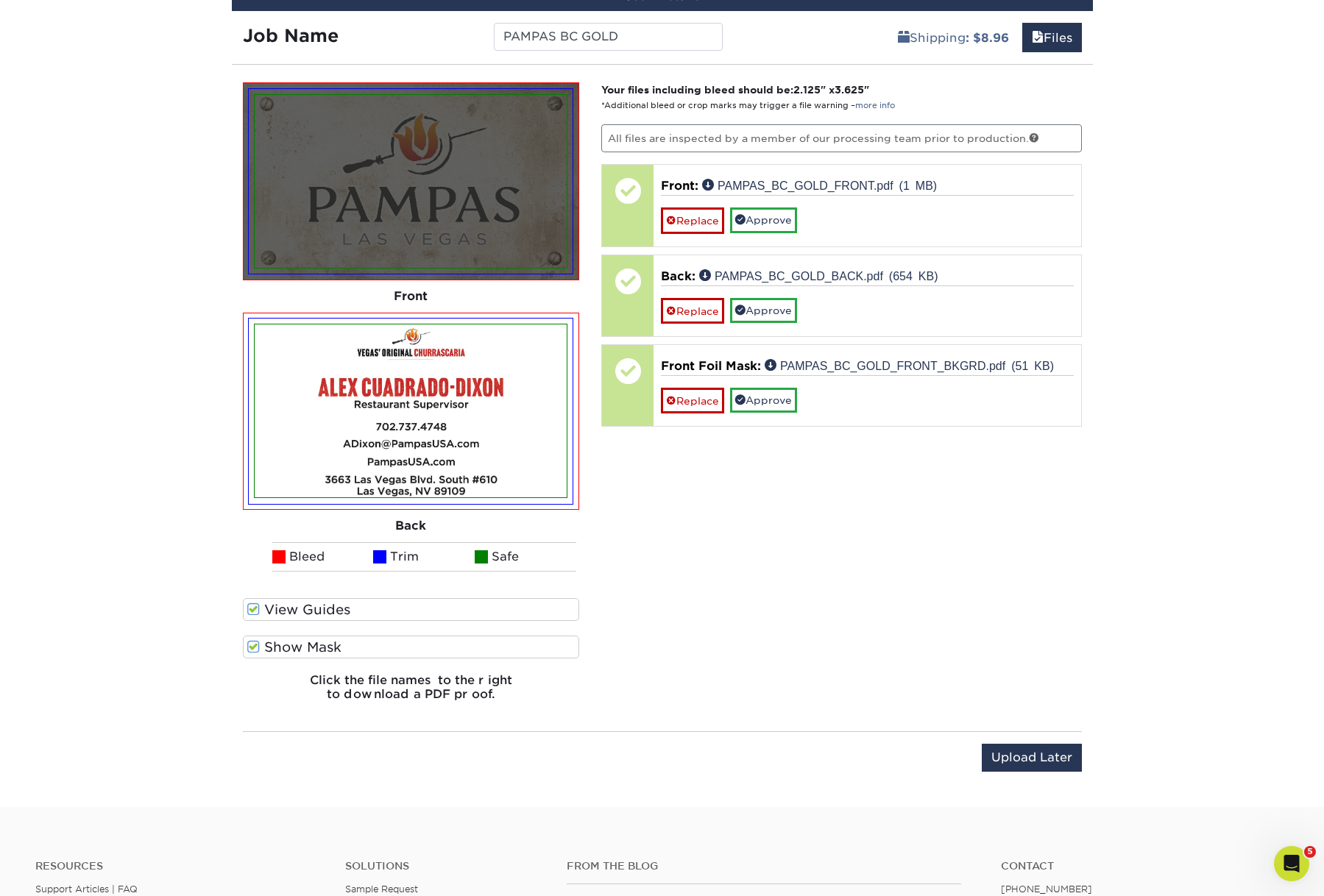
click at [254, 654] on span at bounding box center [253, 647] width 13 height 14
click at [0, 0] on input "Show Mask" at bounding box center [0, 0] width 0 height 0
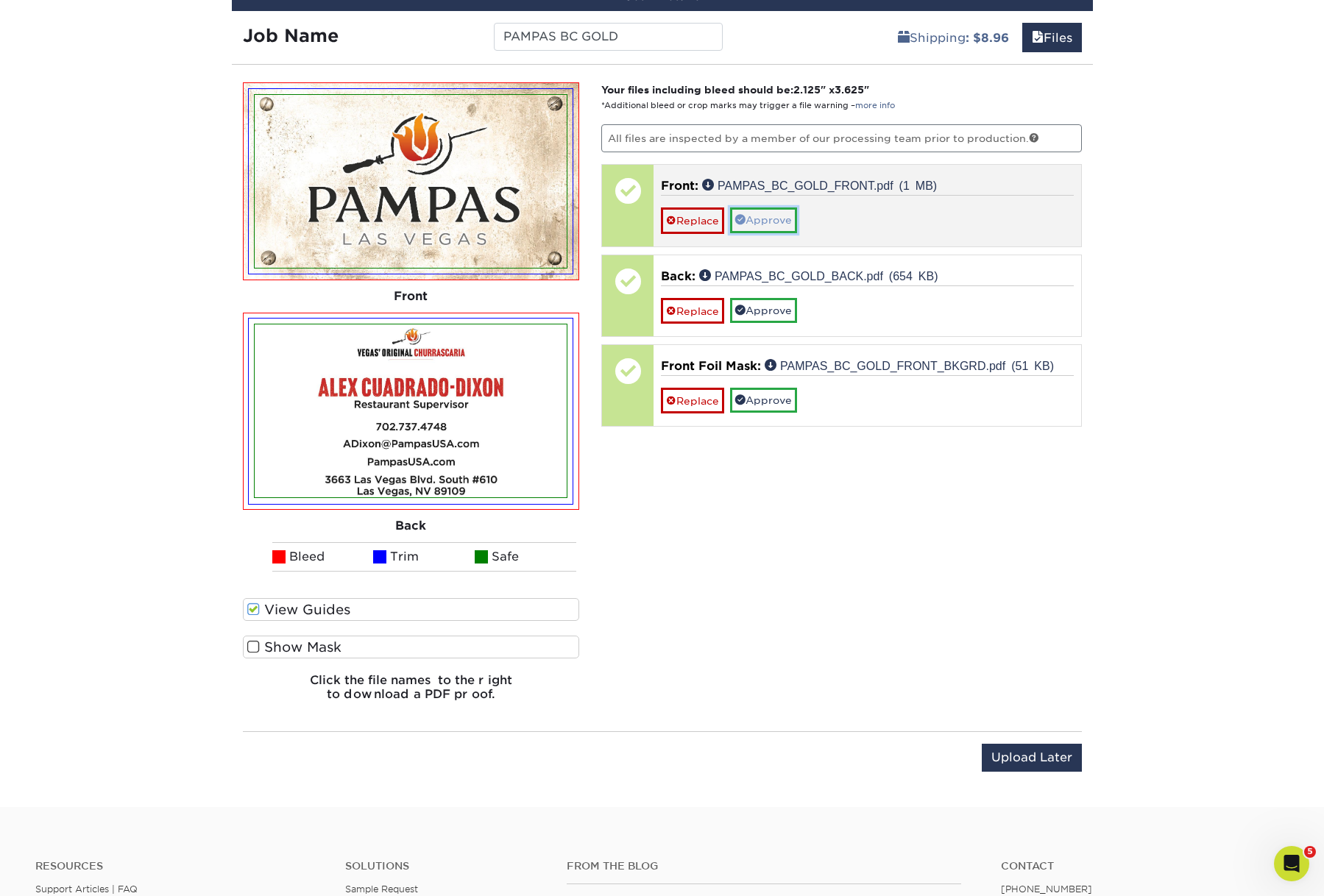
click at [771, 233] on link "Approve" at bounding box center [763, 220] width 67 height 25
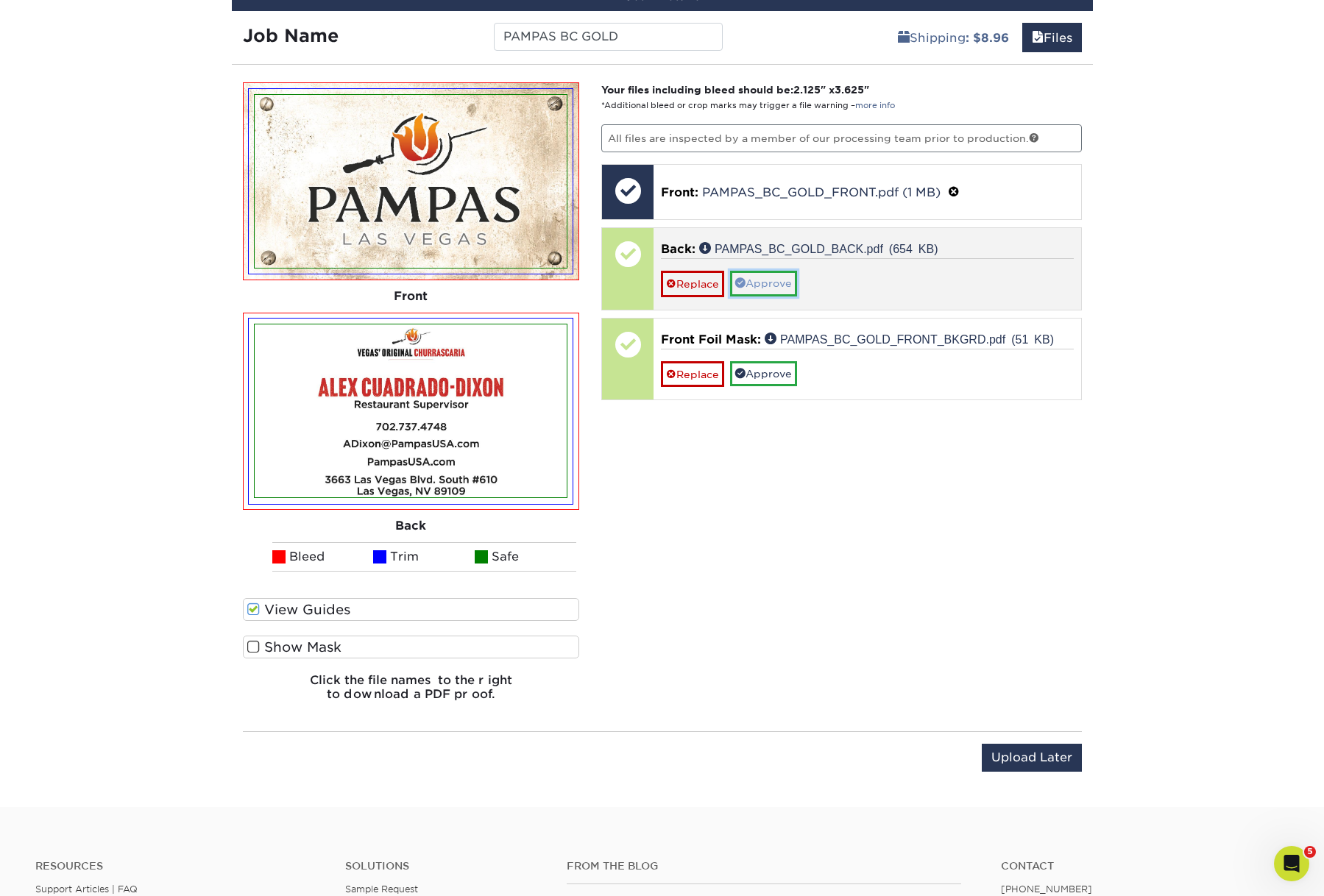
click at [783, 295] on link "Approve" at bounding box center [763, 284] width 67 height 25
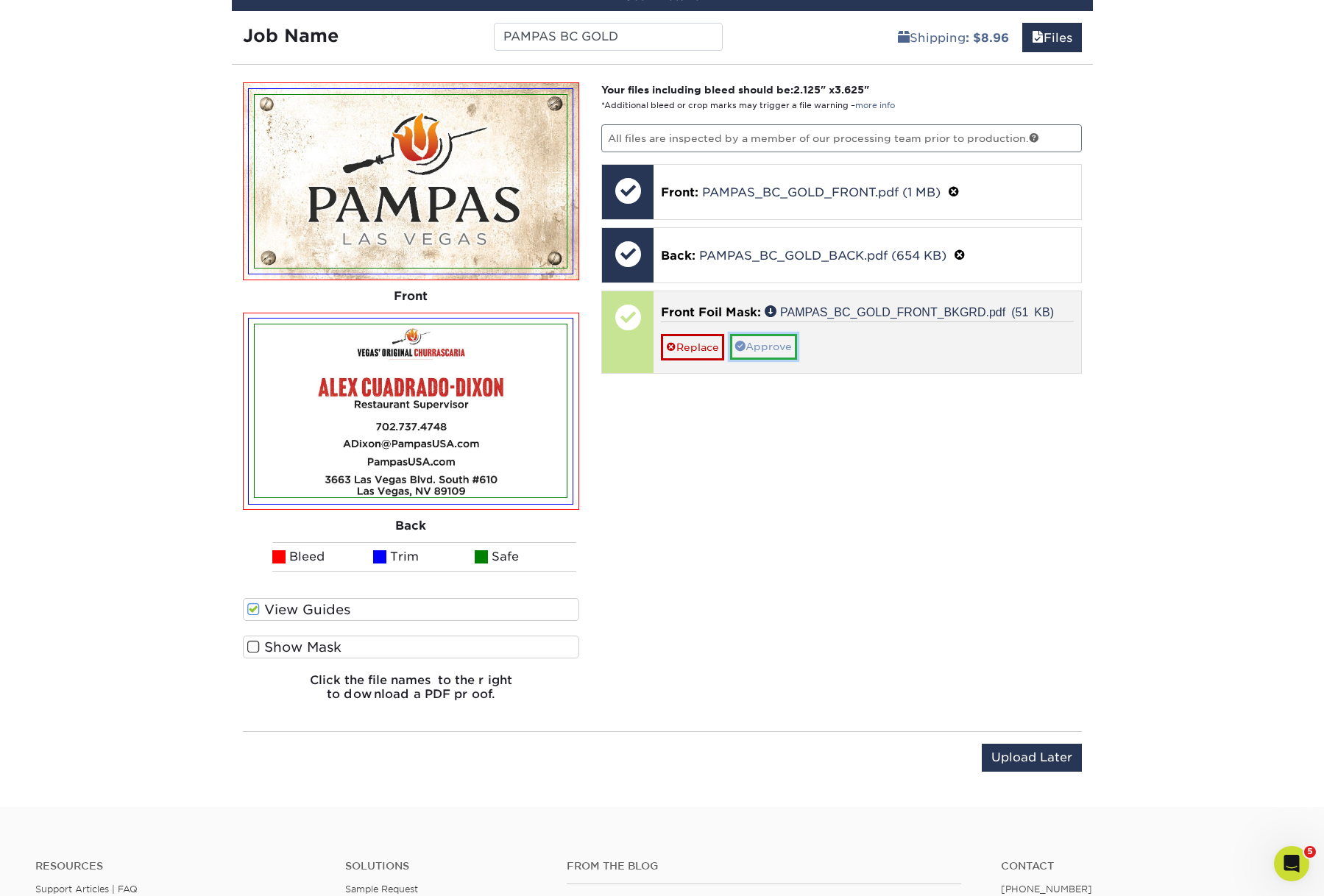
click at [788, 359] on link "Approve" at bounding box center [763, 346] width 67 height 25
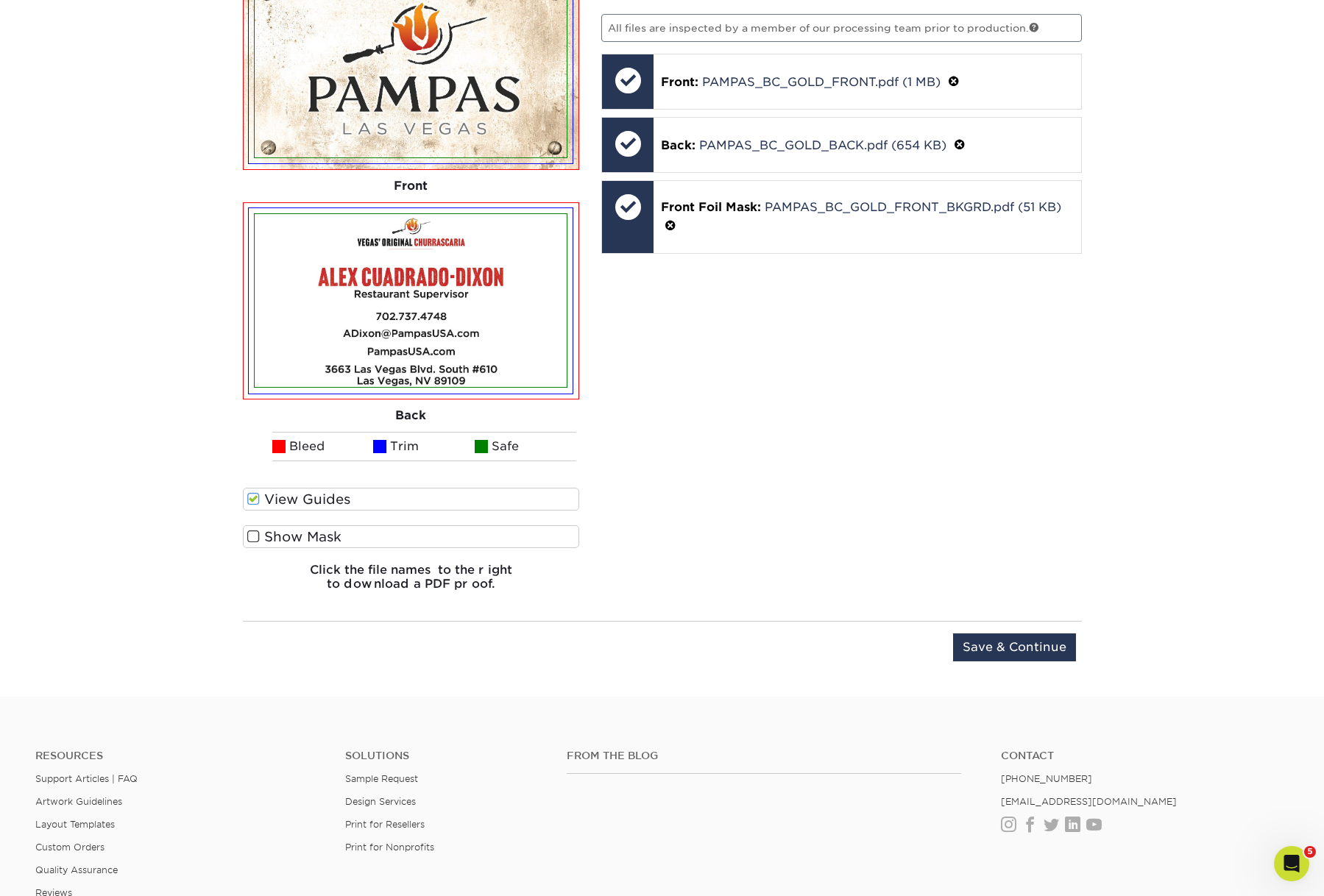
scroll to position [1006, 0]
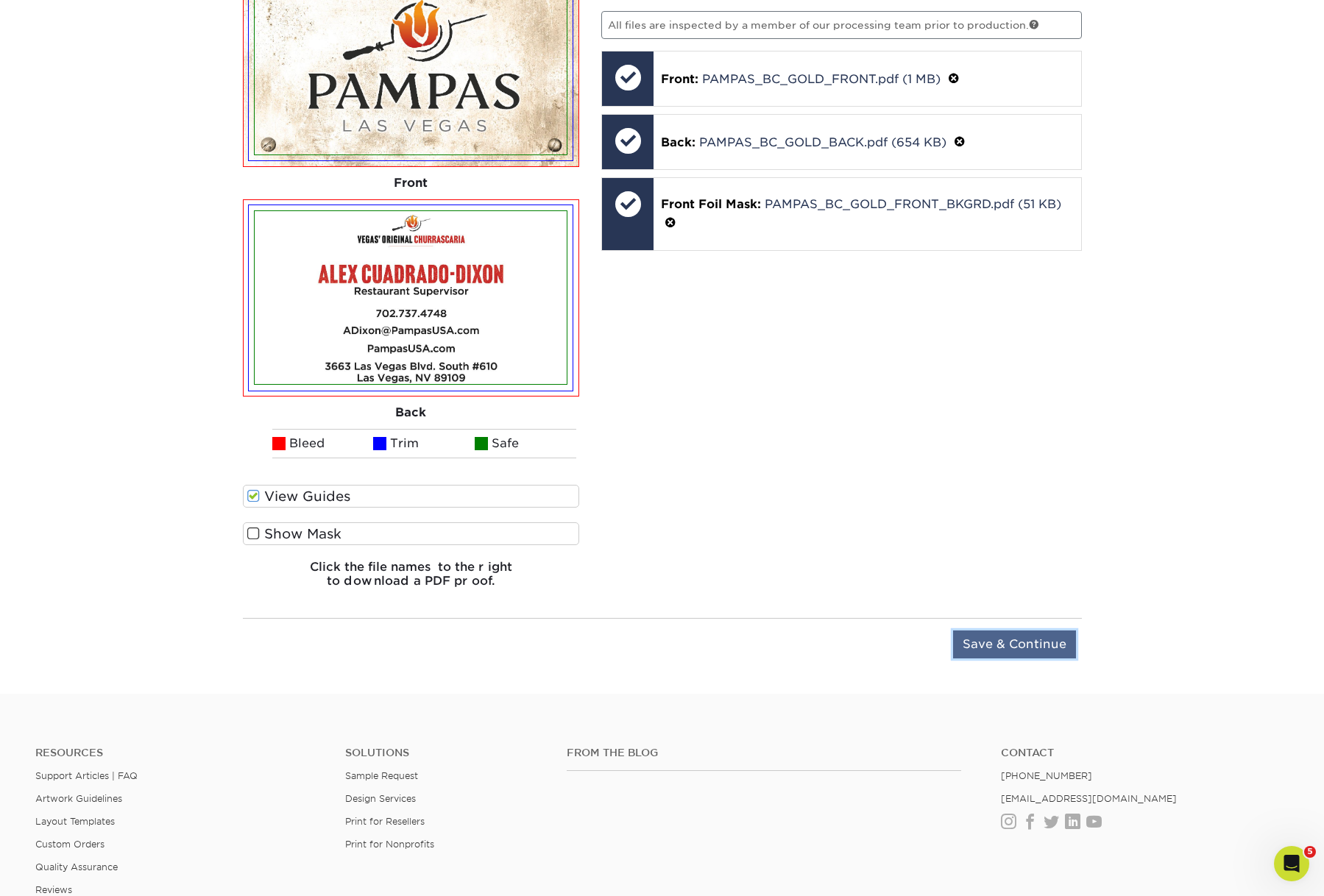
click at [996, 658] on input "Save & Continue" at bounding box center [1014, 644] width 123 height 28
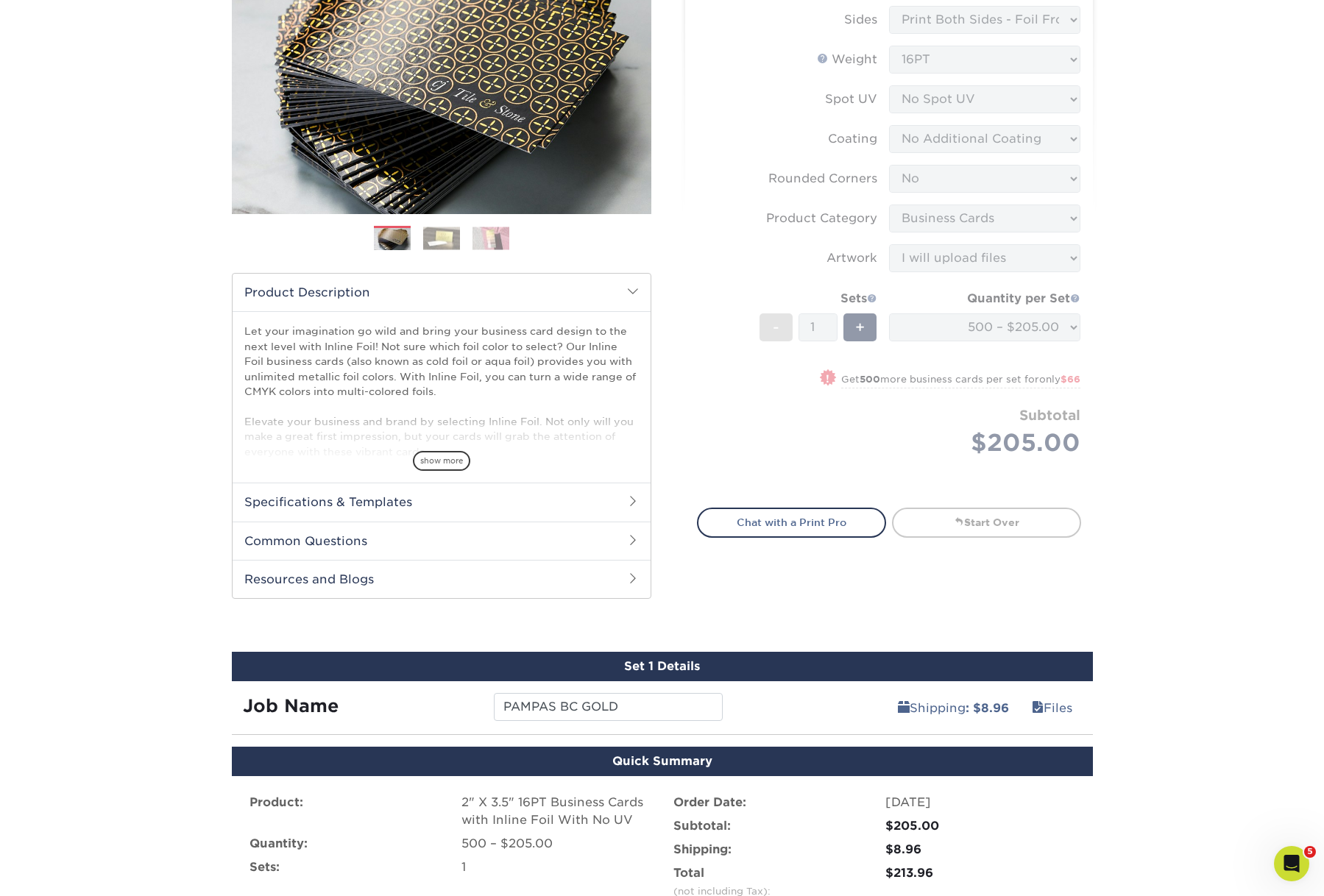
scroll to position [205, 0]
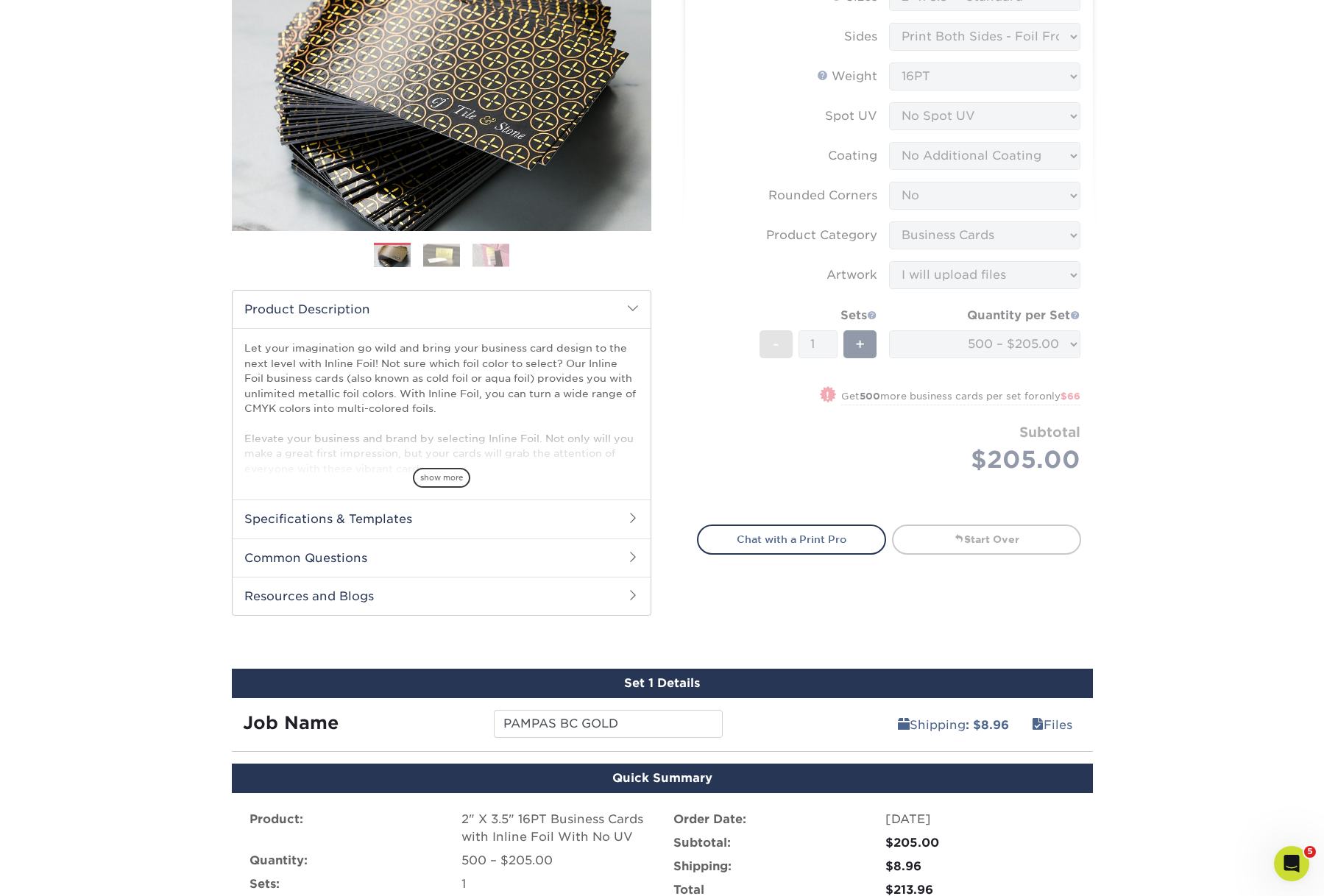
click at [441, 266] on img at bounding box center [442, 254] width 37 height 23
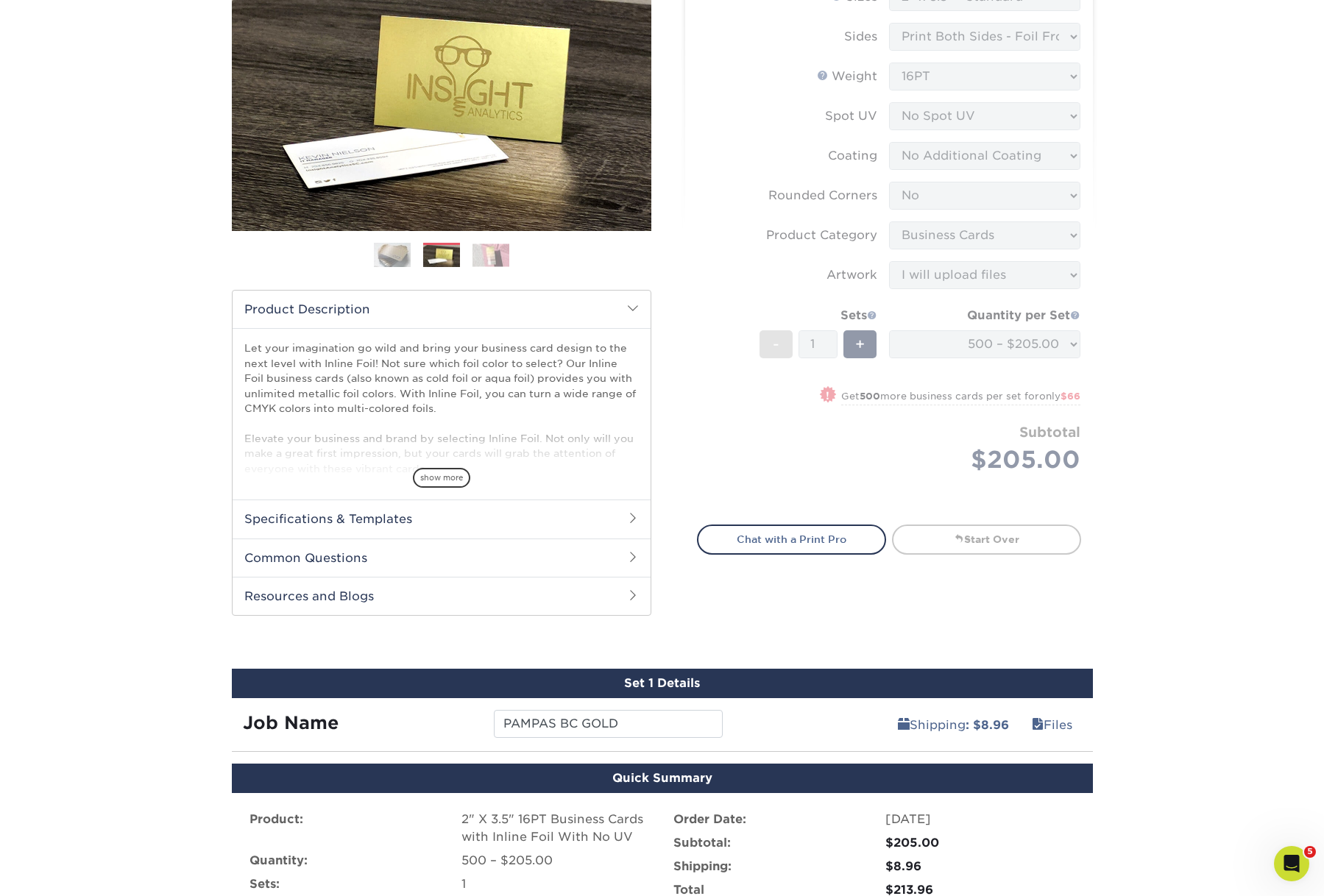
click at [499, 266] on img at bounding box center [490, 254] width 37 height 23
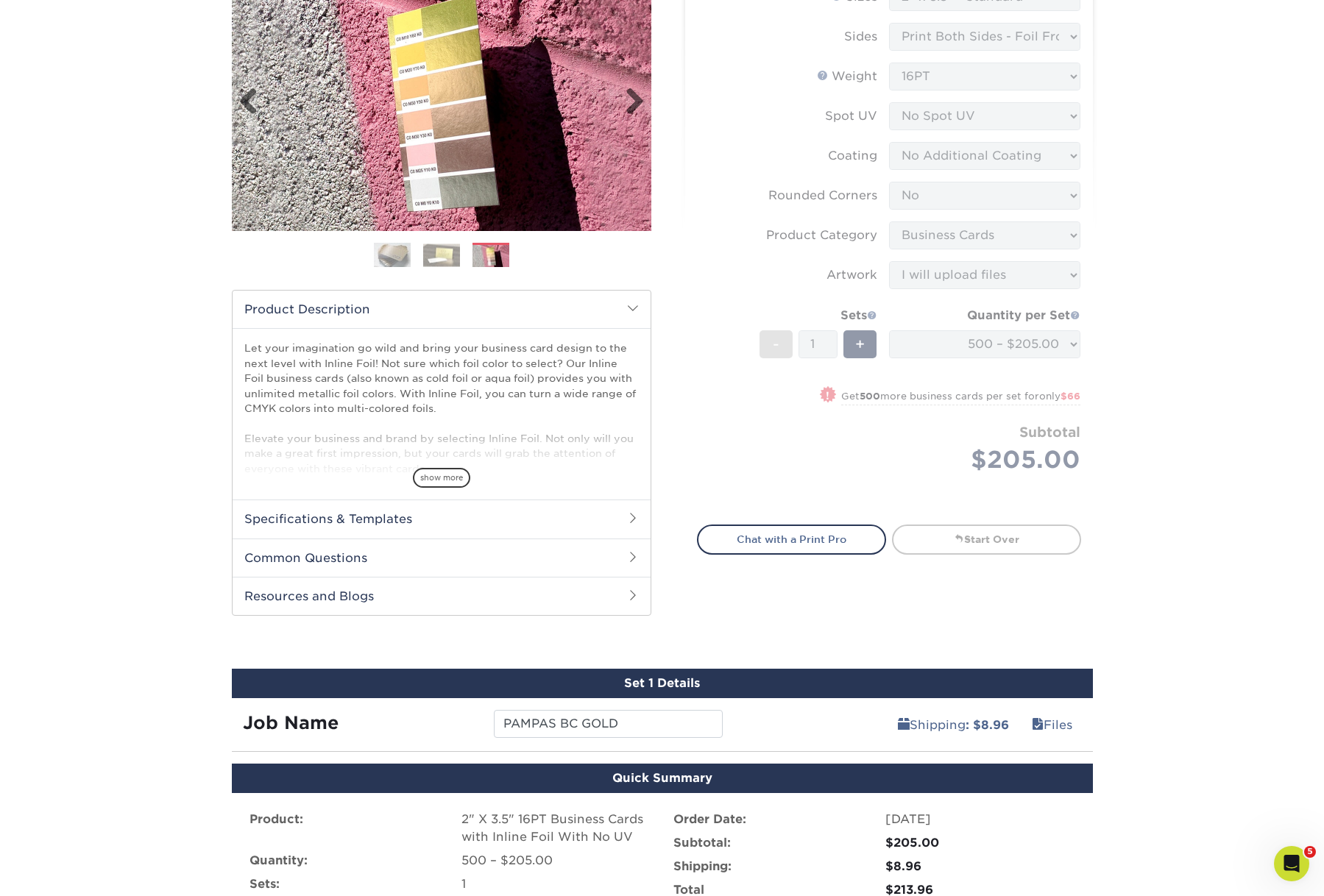
click at [492, 163] on img at bounding box center [441, 102] width 419 height 258
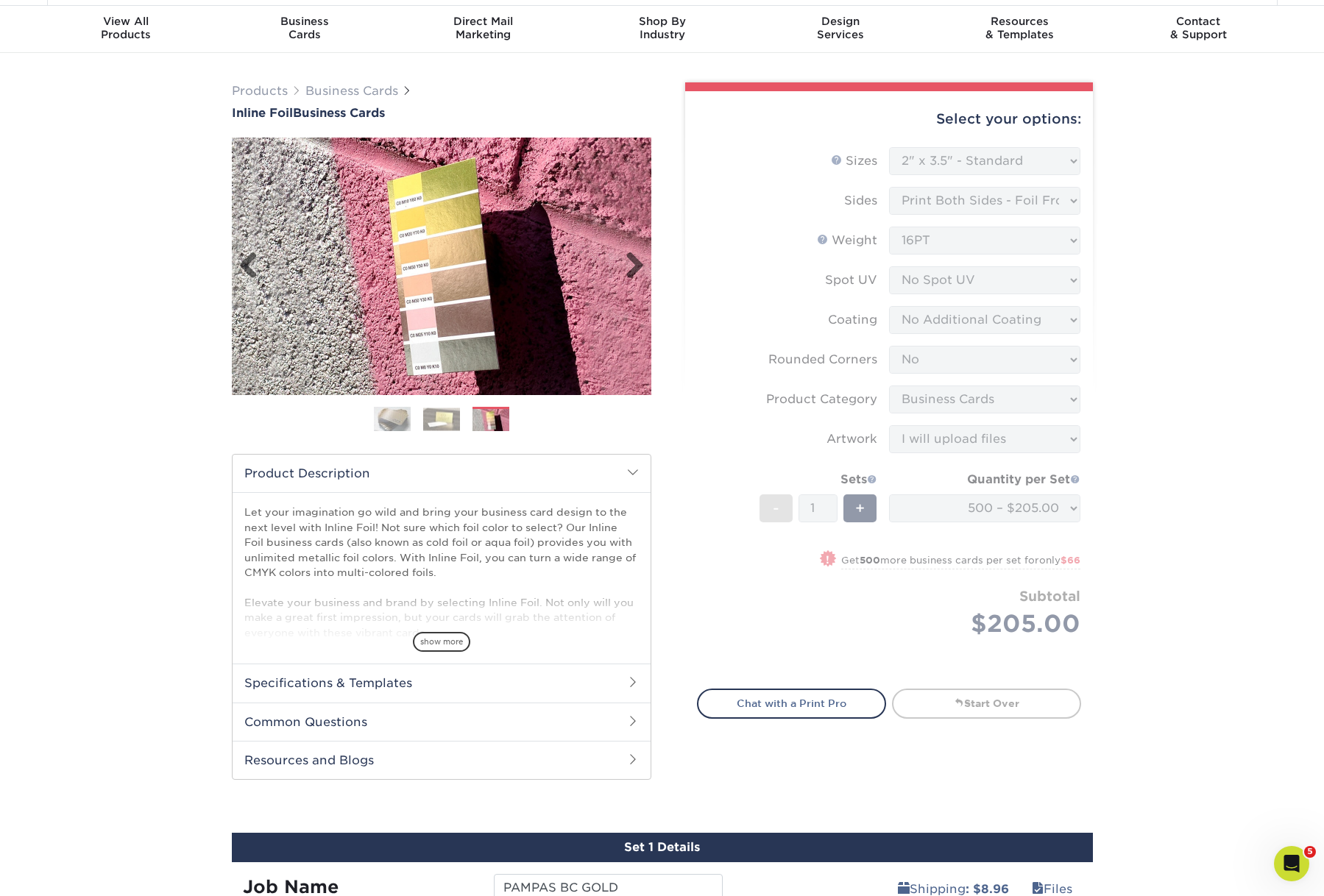
scroll to position [39, 0]
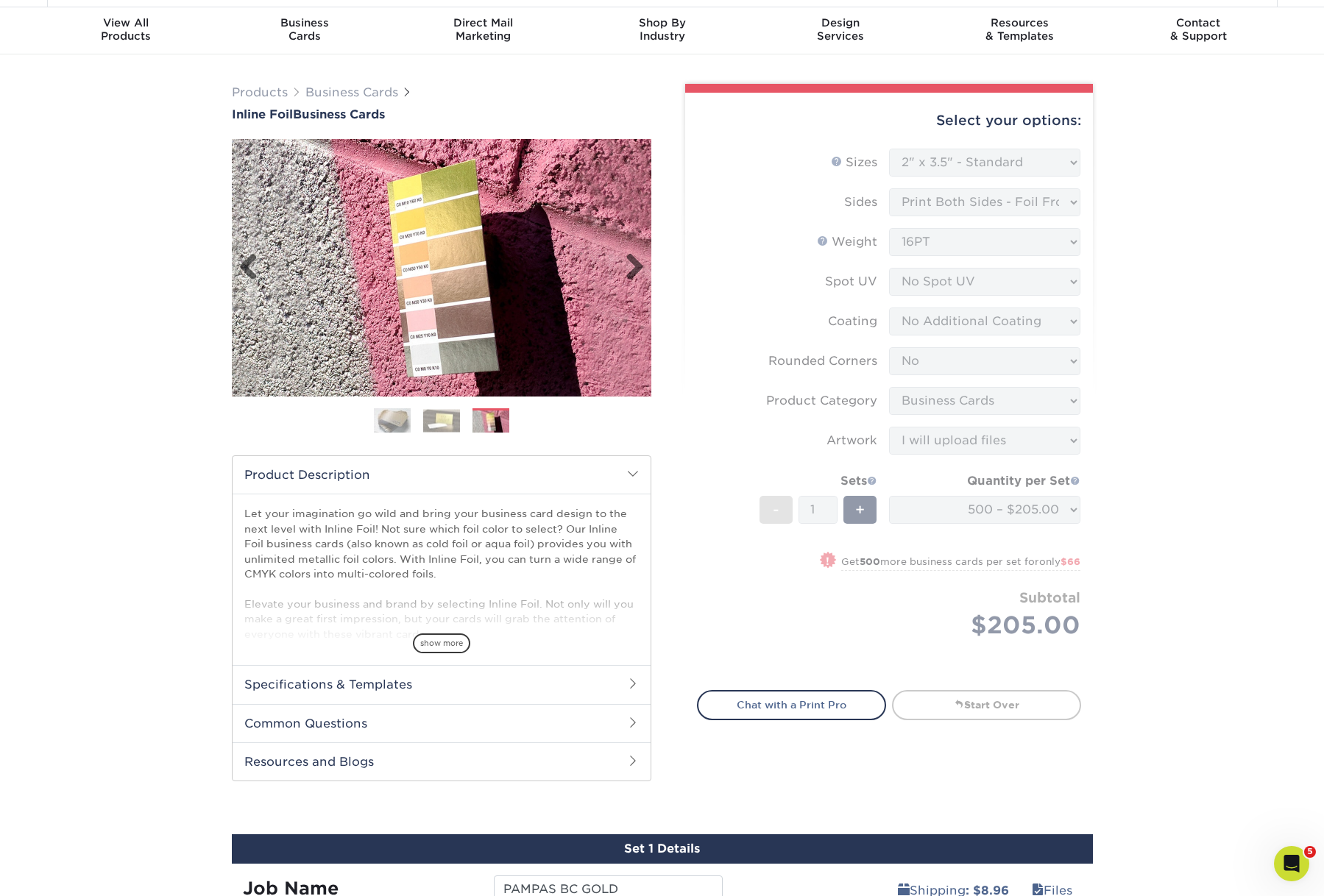
click at [485, 192] on img at bounding box center [441, 268] width 419 height 258
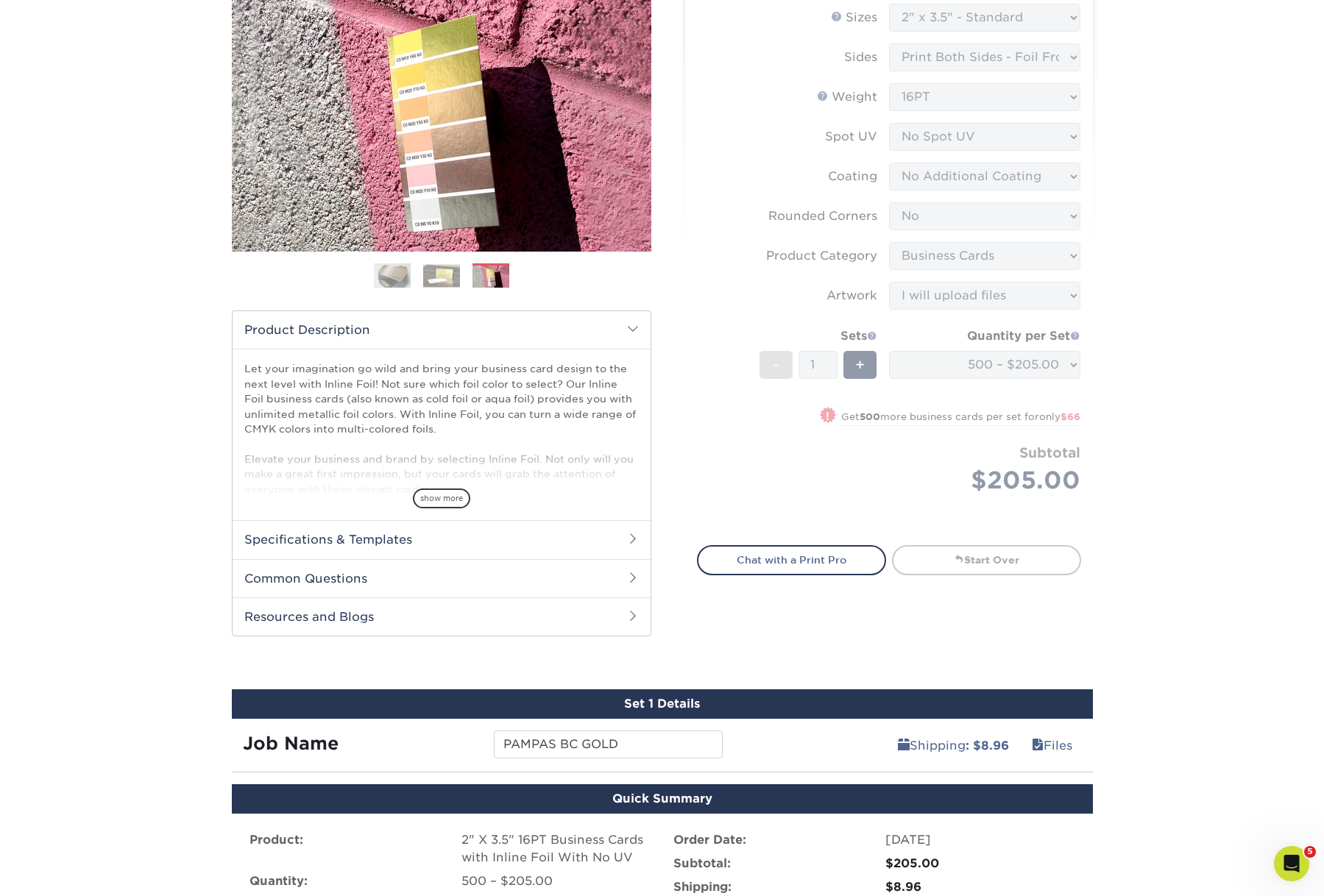
scroll to position [180, 0]
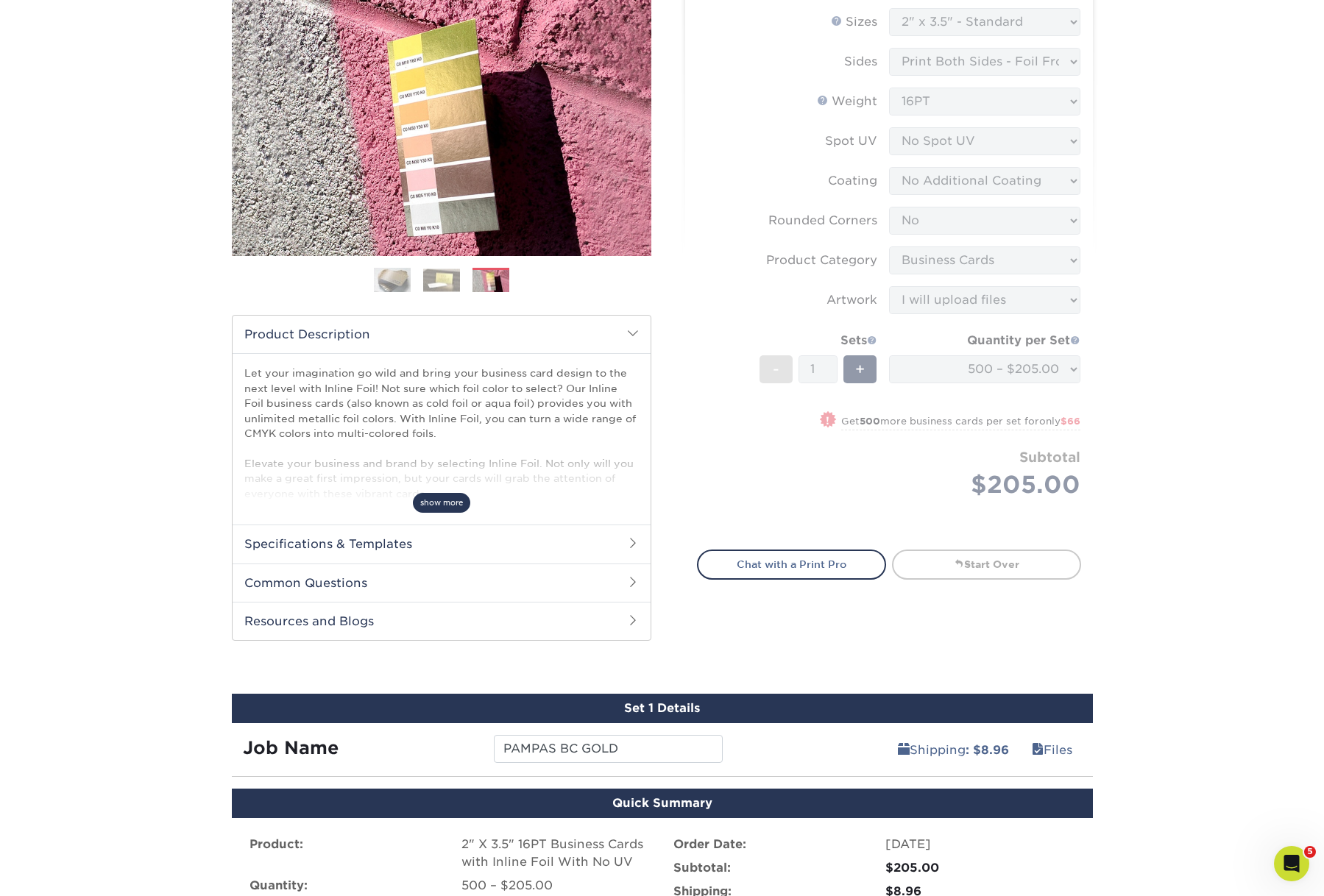
click at [453, 513] on span "show more" at bounding box center [441, 503] width 58 height 20
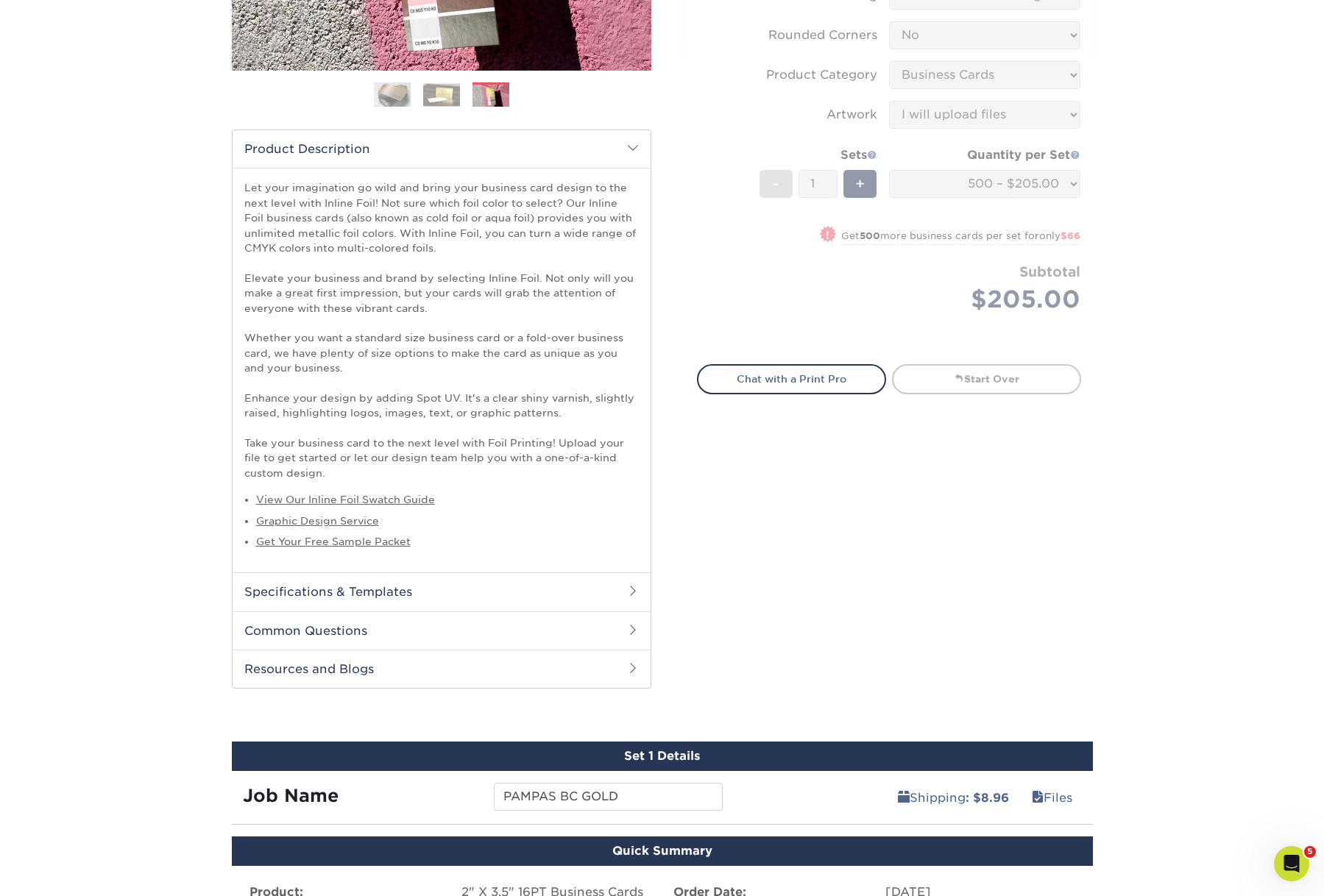
scroll to position [366, 0]
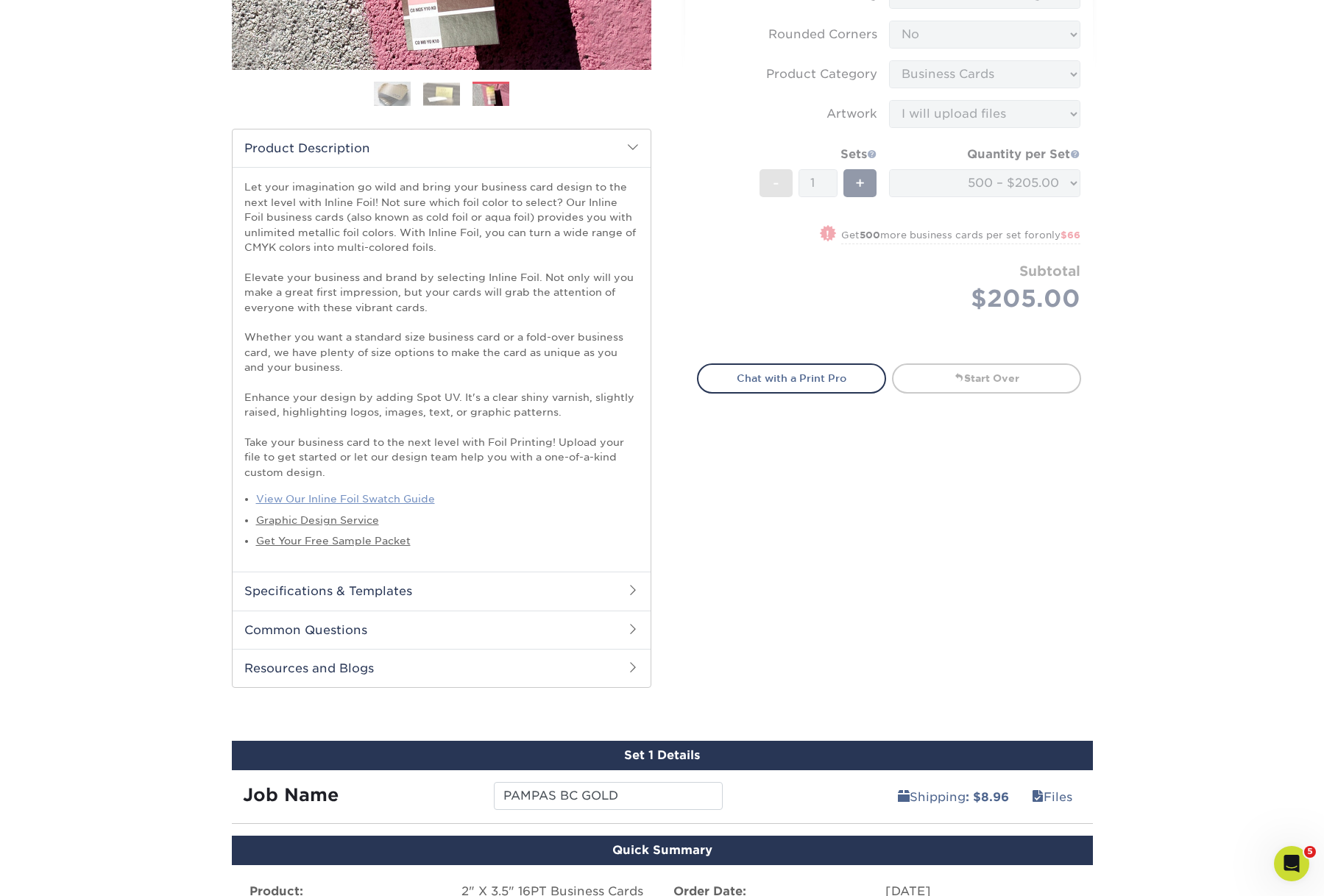
click at [435, 504] on link "View Our Inline Foil Swatch Guide" at bounding box center [346, 499] width 179 height 12
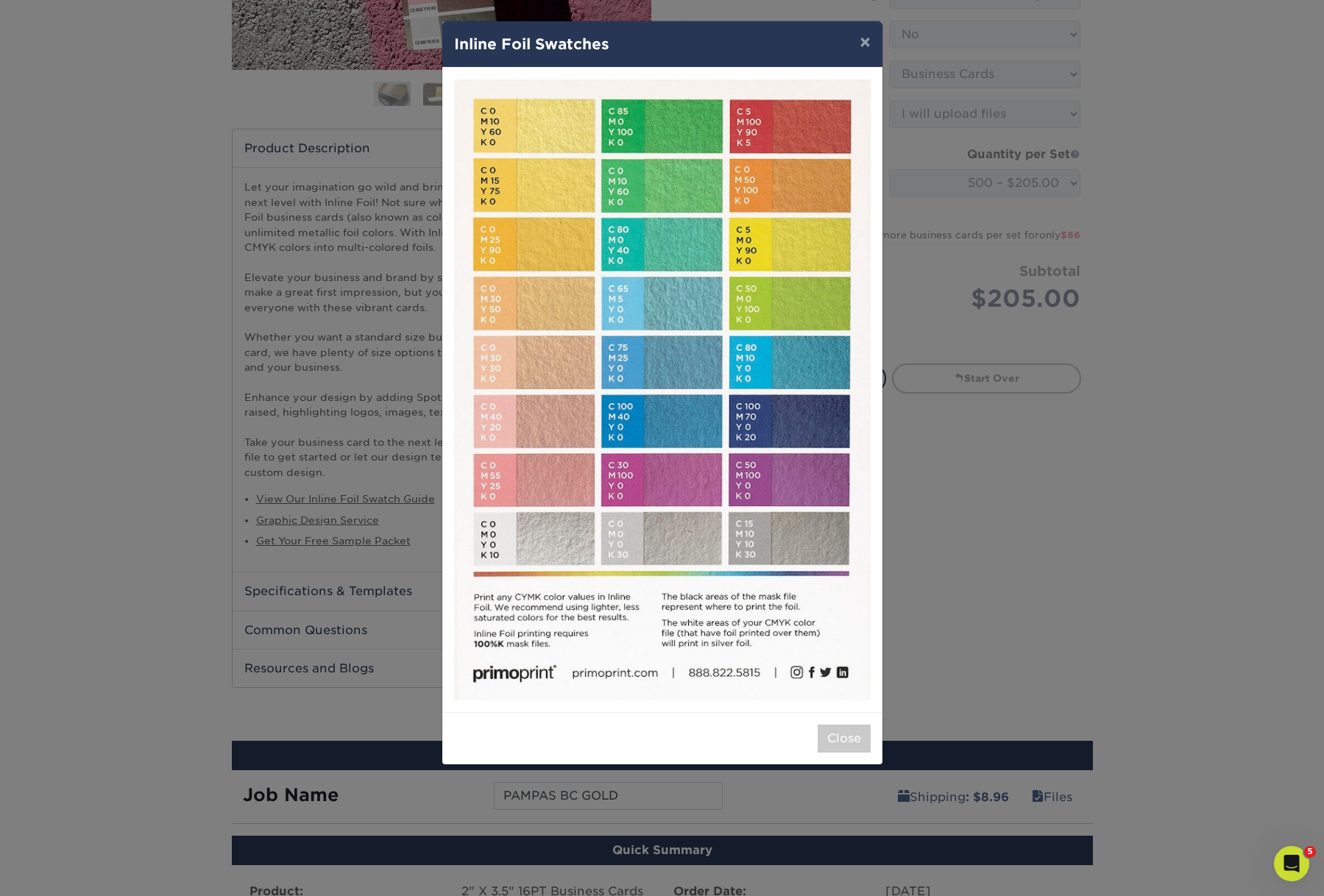
click at [940, 586] on div "× Inline Foil Swatches Close" at bounding box center [662, 448] width 1324 height 896
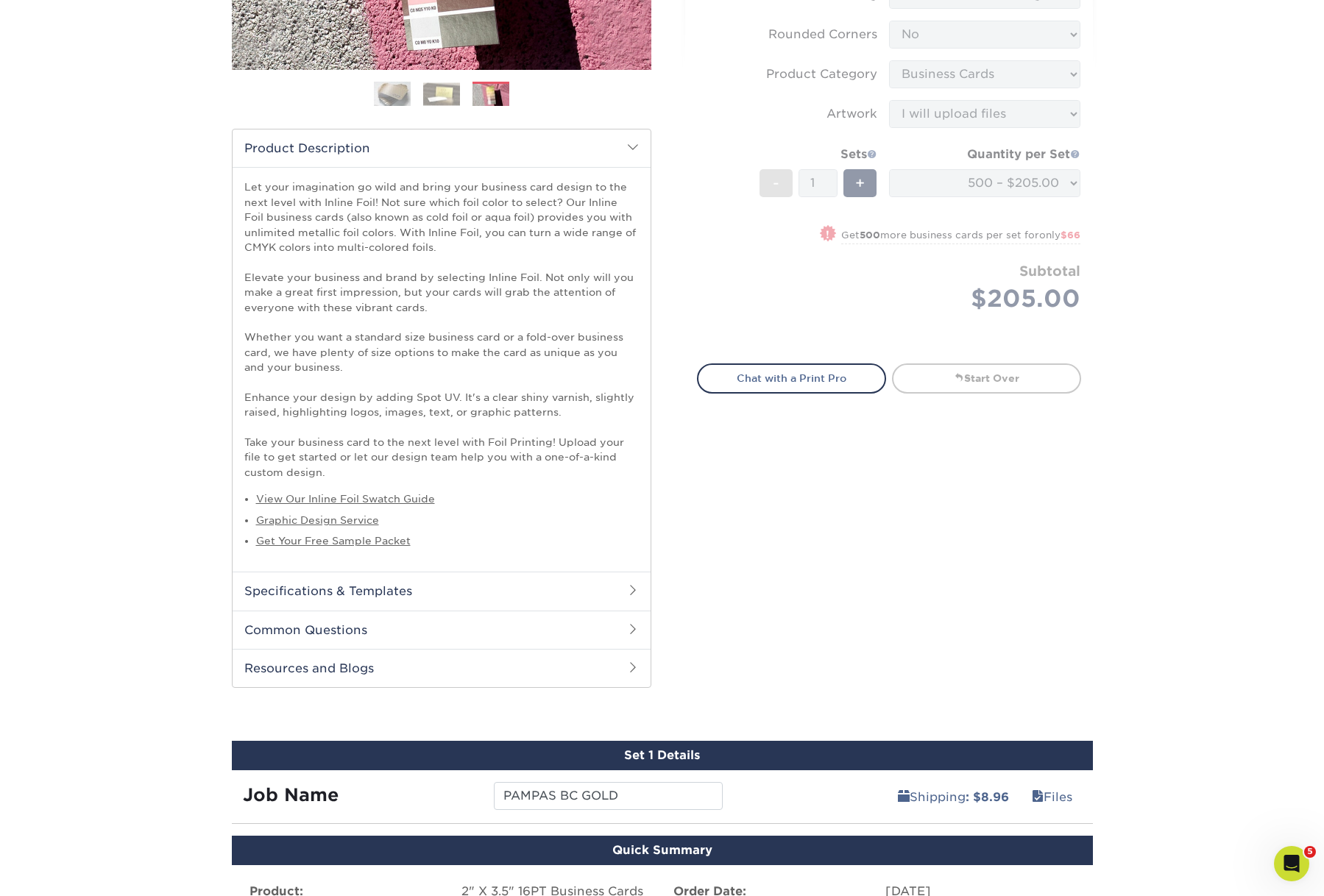
scroll to position [374, 0]
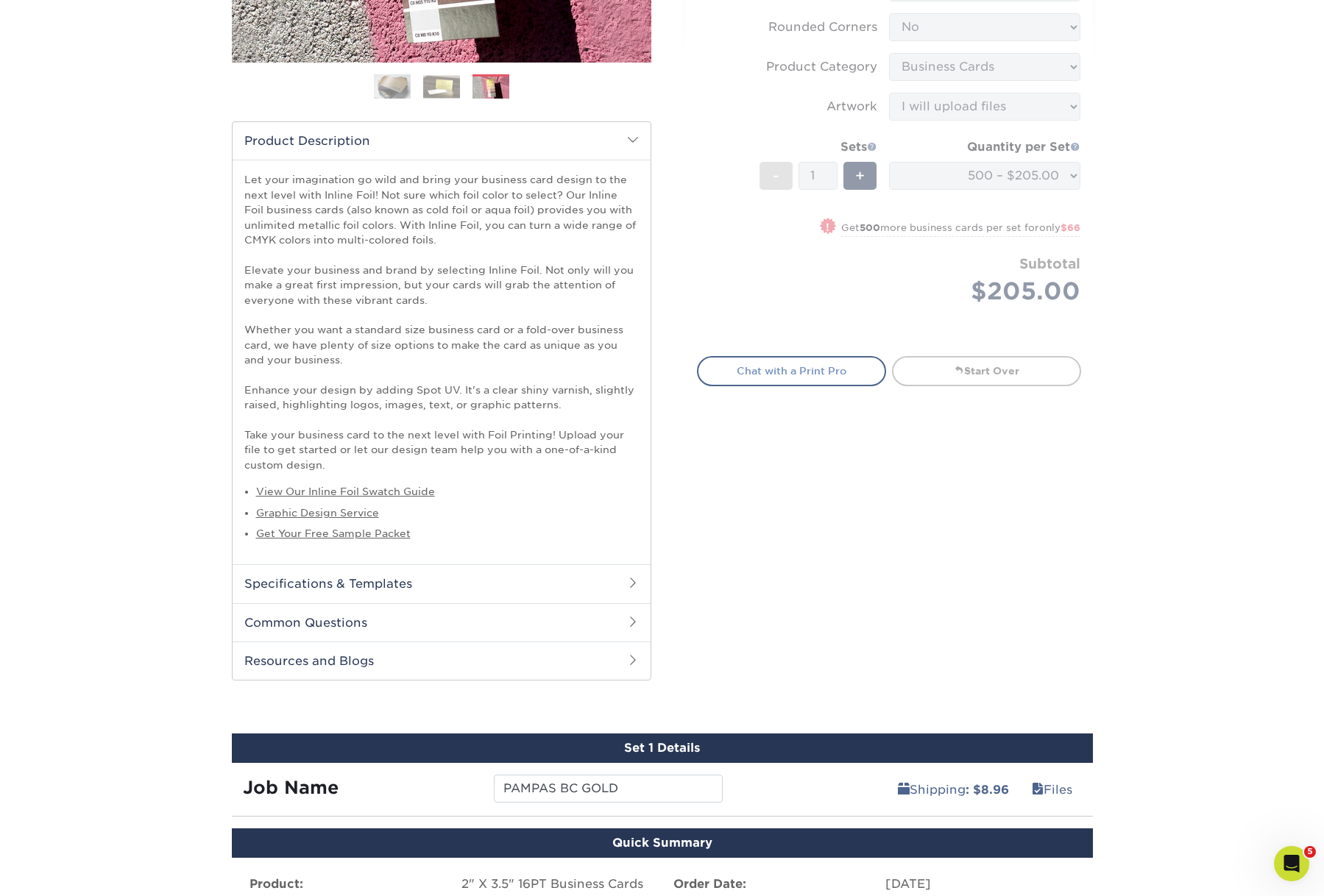
click at [833, 386] on link "Chat with a Print Pro" at bounding box center [792, 371] width 189 height 29
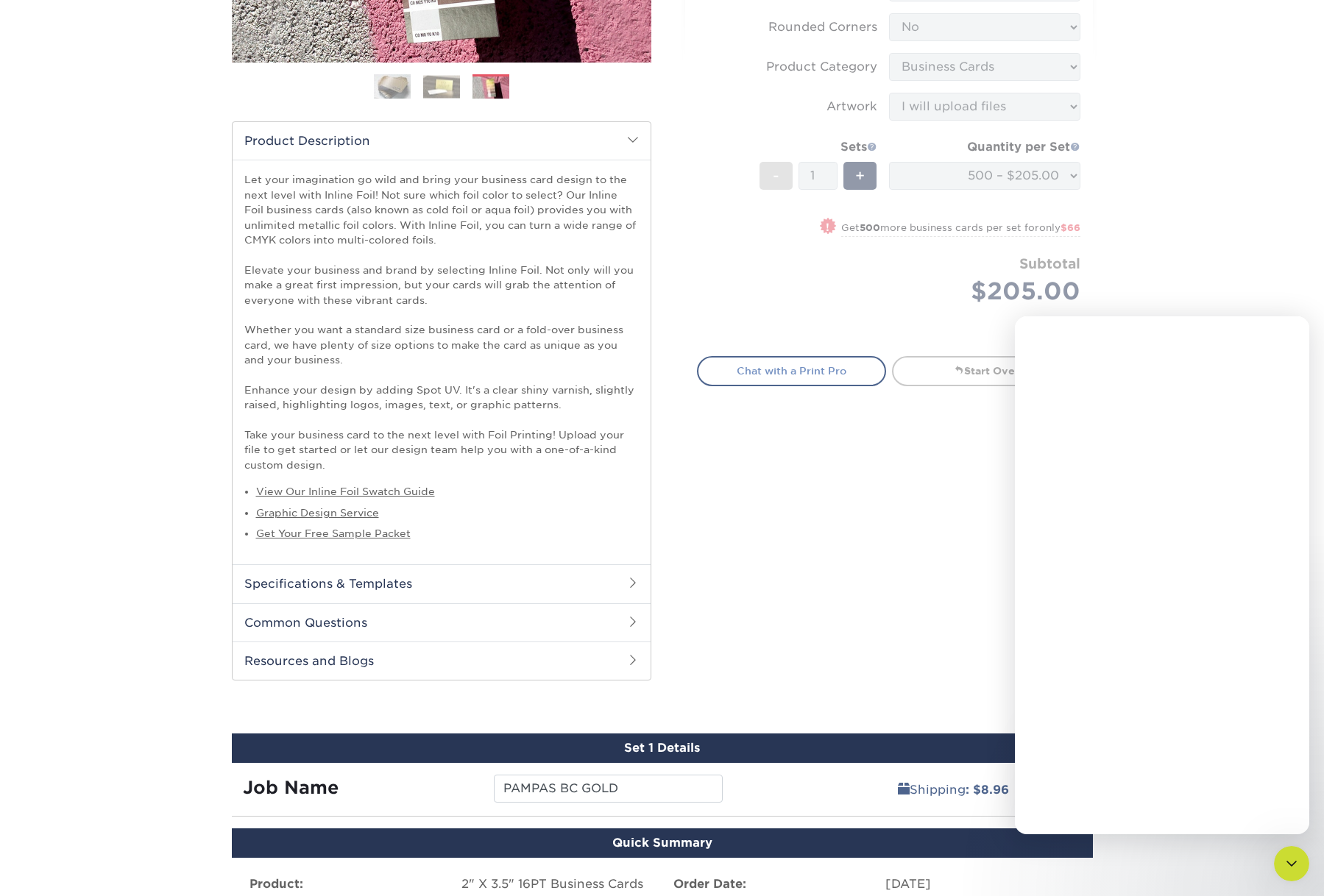
scroll to position [0, 0]
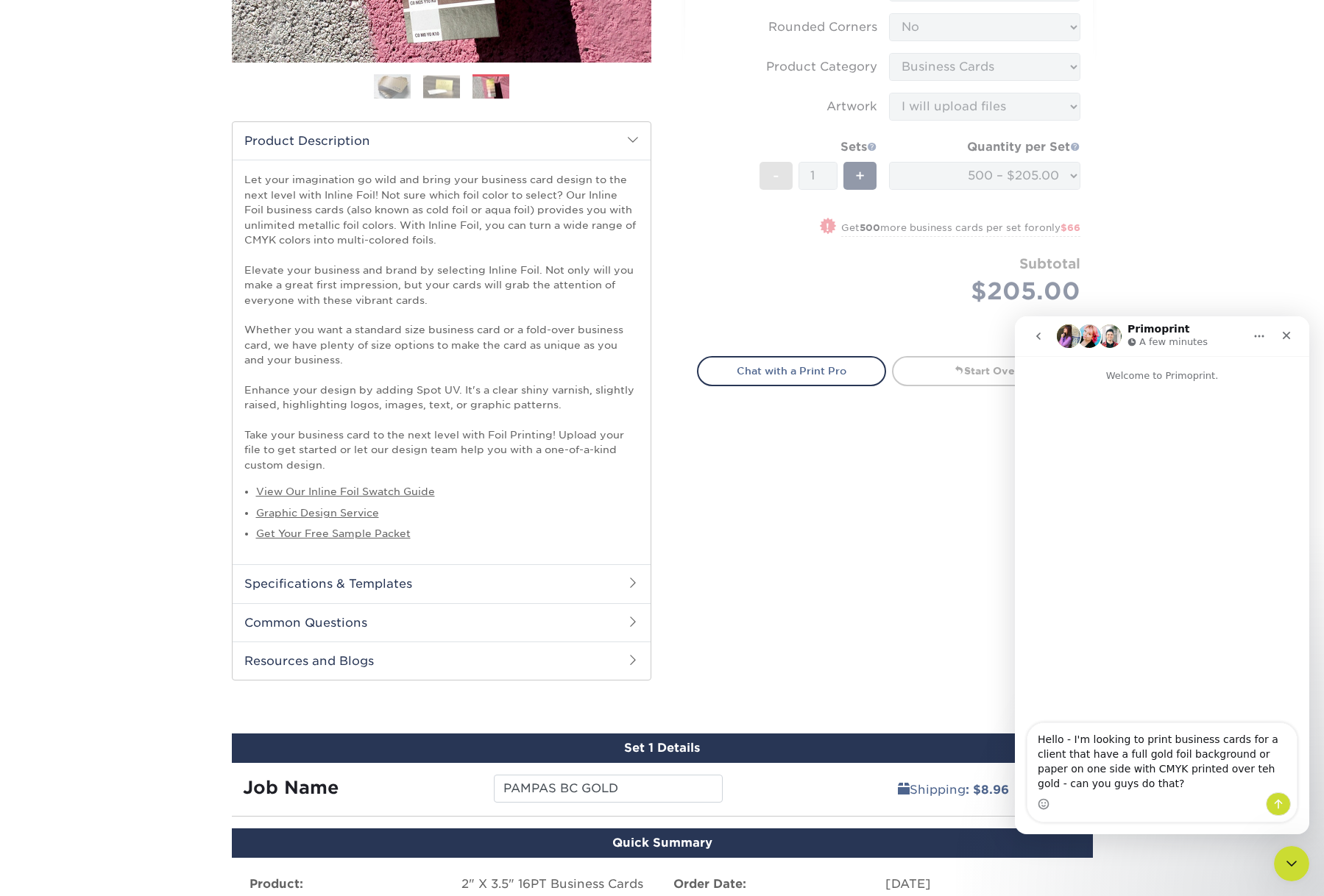
click at [1149, 757] on textarea "Hello - I'm looking to print business cards for a client that have a full gold …" at bounding box center [1162, 757] width 269 height 69
click at [1261, 755] on textarea "Hello - I'm looking to print business cards for a client that have a full gold …" at bounding box center [1162, 757] width 269 height 69
drag, startPoint x: 1259, startPoint y: 755, endPoint x: 1285, endPoint y: 756, distance: 26.0
click at [1285, 756] on textarea "Hello - I'm looking to print business cards for a client that have a full gold …" at bounding box center [1162, 757] width 269 height 69
click at [1220, 770] on textarea "Hello - I'm looking to print business cards for a client that have a full gold …" at bounding box center [1162, 757] width 269 height 69
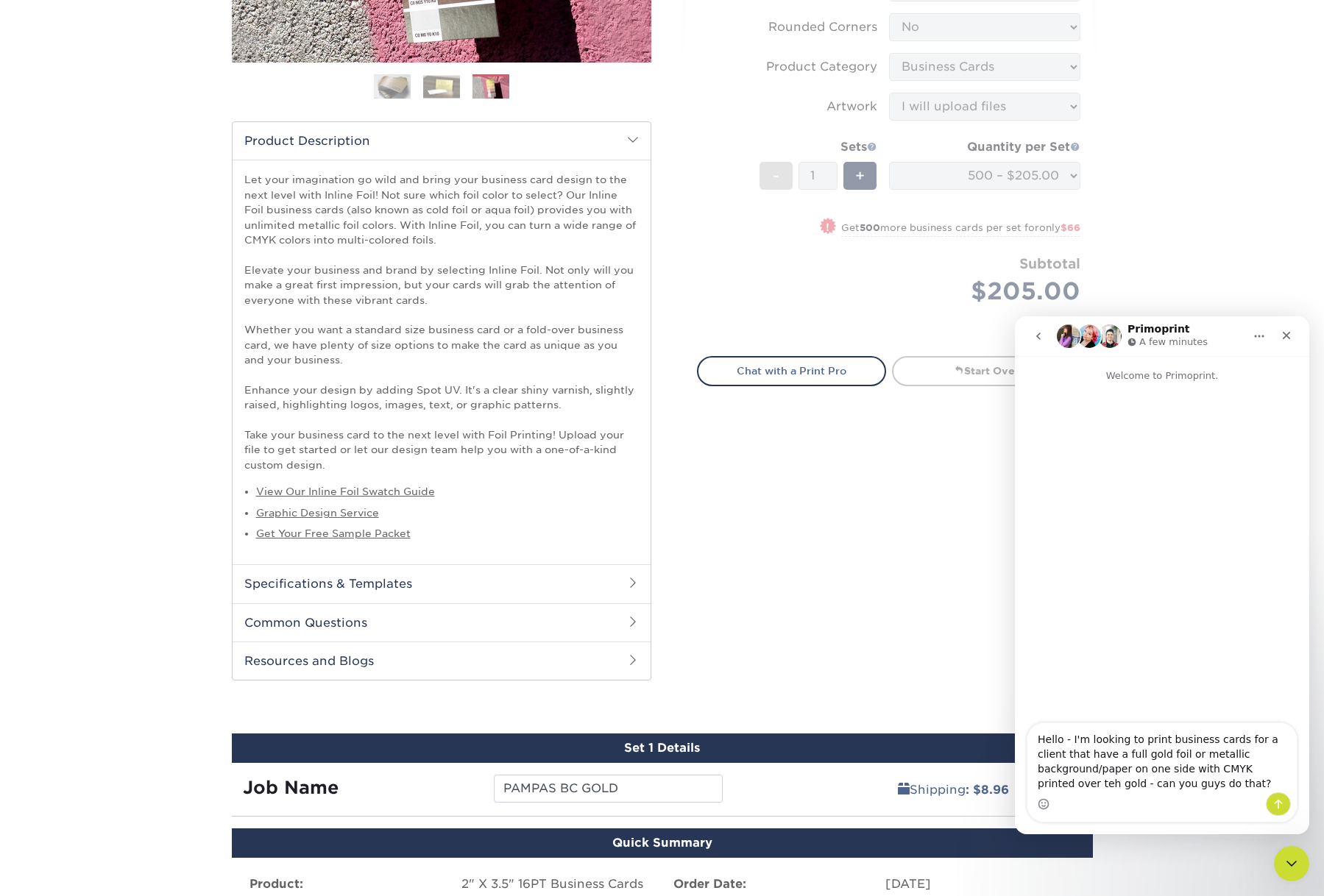
click at [1222, 771] on textarea "Hello - I'm looking to print business cards for a client that have a full gold …" at bounding box center [1162, 757] width 269 height 69
type textarea "Hello - I'm looking to print business cards for a client that have a full gold …"
click at [1276, 803] on icon "Send a message…" at bounding box center [1278, 804] width 12 height 12
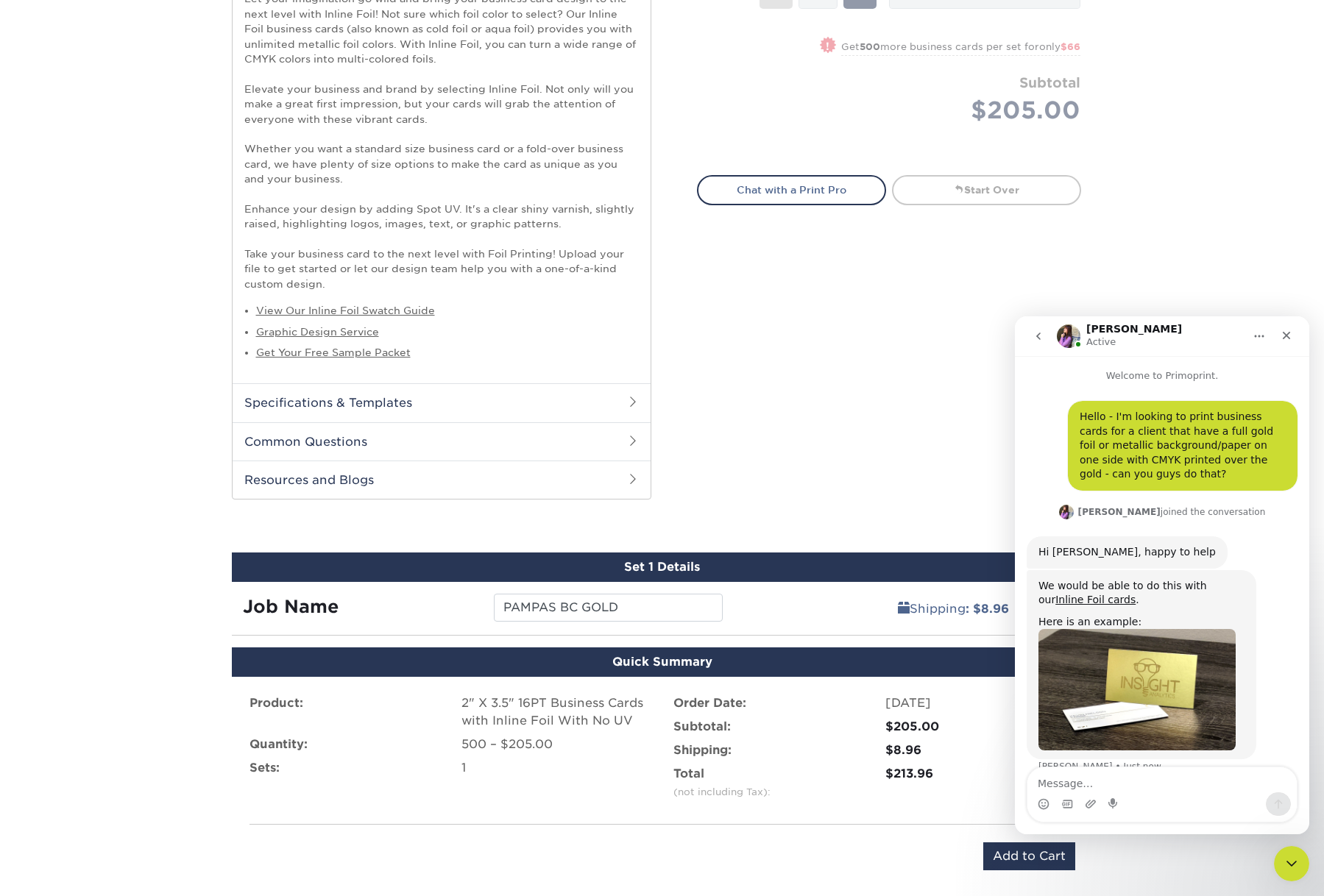
scroll to position [23, 0]
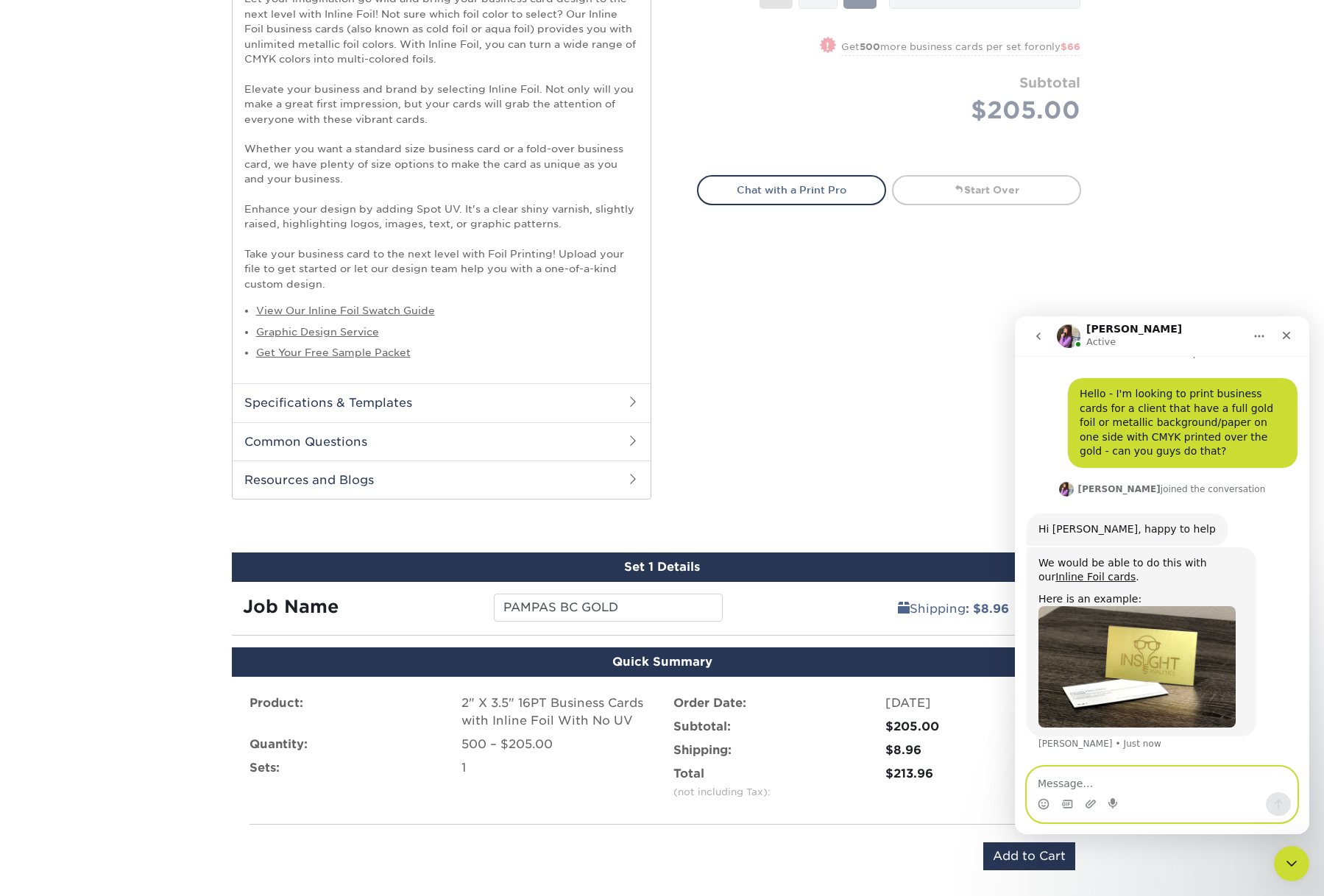
click at [1098, 780] on textarea "Message…" at bounding box center [1162, 780] width 269 height 25
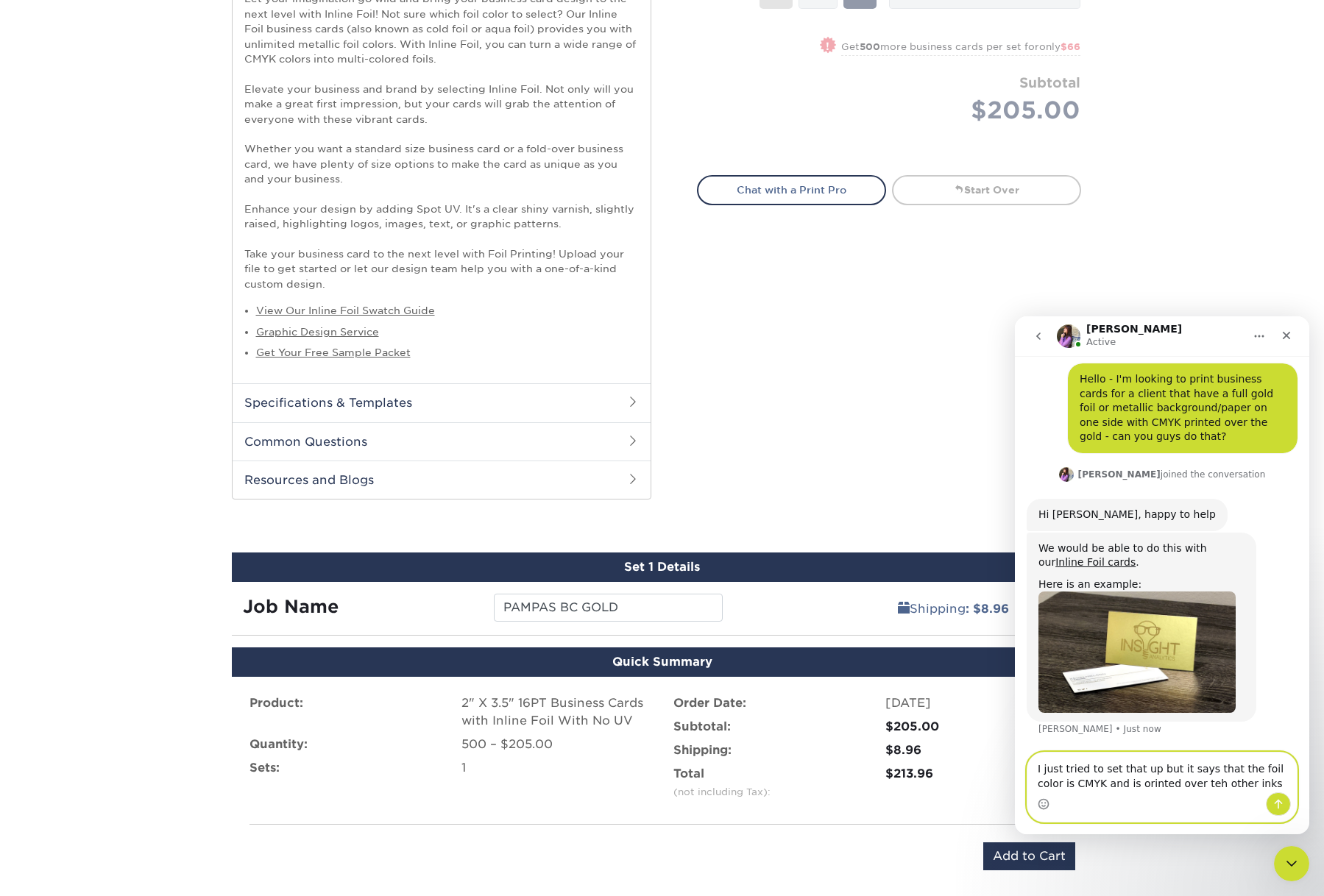
click at [1111, 783] on textarea "I just tried to set that up but it says that the foil color is CMYK and is orin…" at bounding box center [1162, 771] width 269 height 39
drag, startPoint x: 1185, startPoint y: 786, endPoint x: 1178, endPoint y: 788, distance: 7.3
click at [1178, 786] on textarea "I just tried to set that up but it says that the foil color is CMYK and is prin…" at bounding box center [1162, 771] width 269 height 39
click at [1240, 784] on textarea "I just tried to set that up but it says that the foil color is CMYK and is prin…" at bounding box center [1162, 771] width 269 height 39
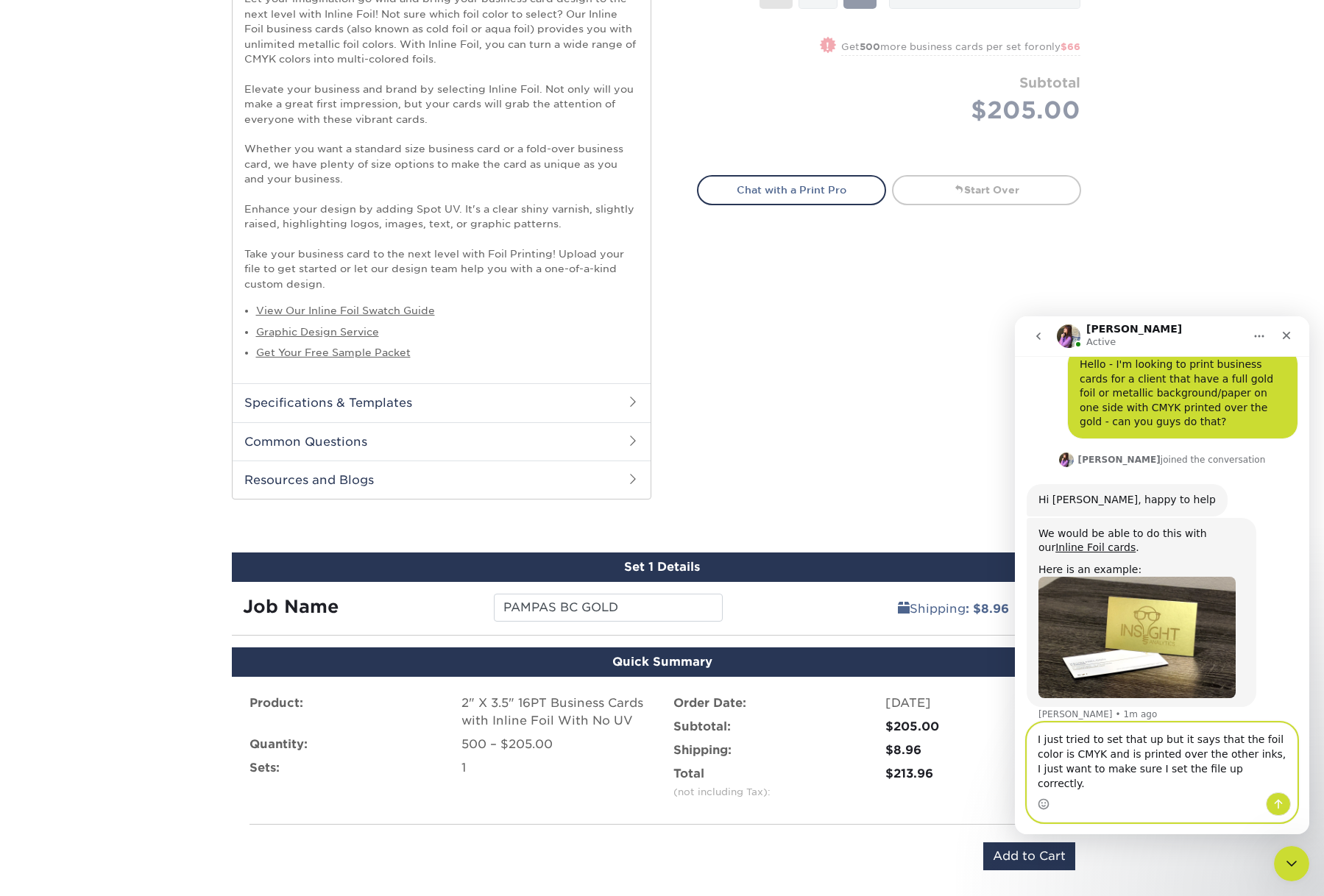
drag, startPoint x: 1234, startPoint y: 770, endPoint x: 1239, endPoint y: 783, distance: 13.9
click at [1234, 770] on textarea "I just tried to set that up but it says that the foil color is CMYK and is prin…" at bounding box center [1162, 757] width 269 height 69
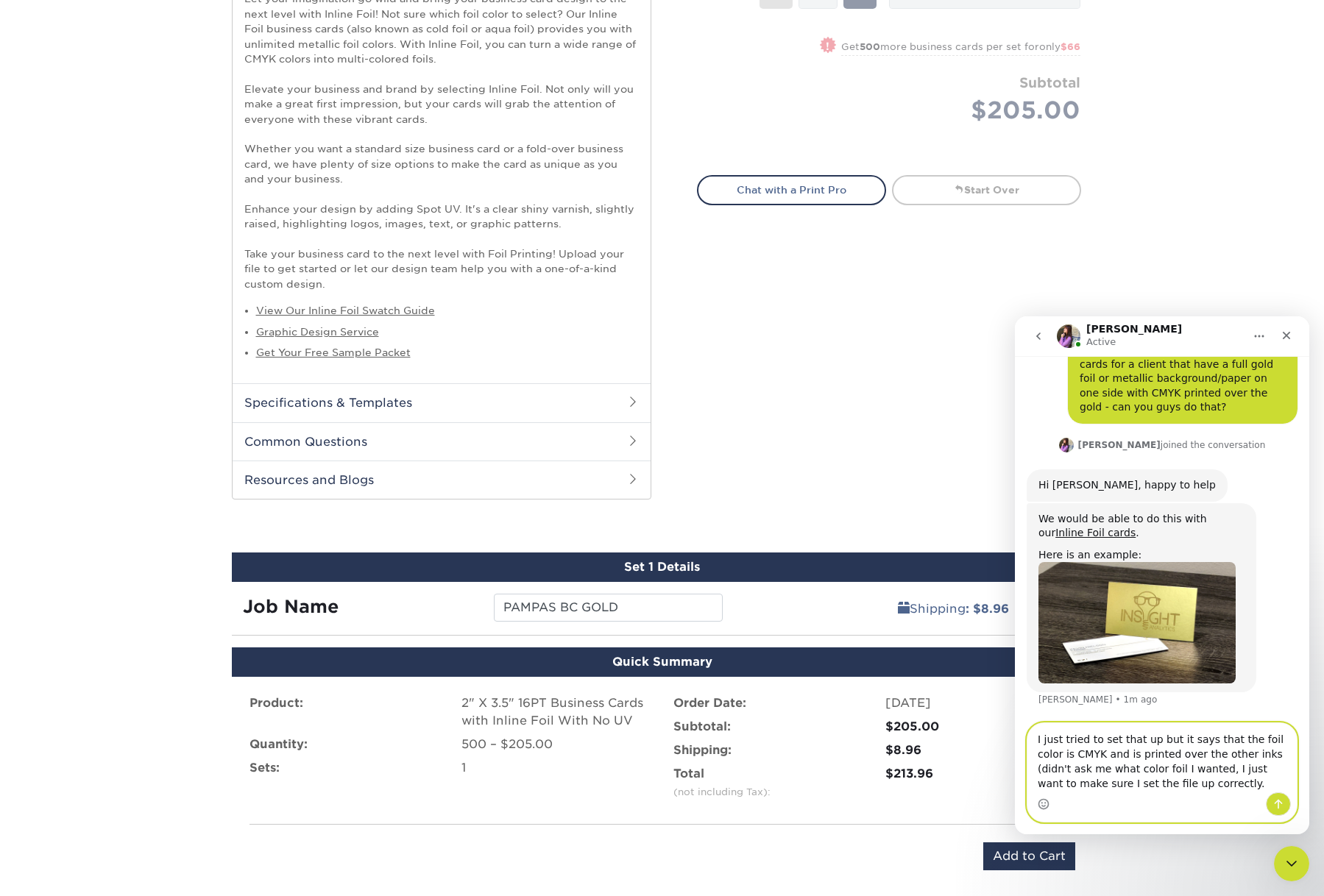
type textarea "I just tried to set that up but it says that the foil color is CMYK and is prin…"
click at [1283, 803] on icon "Send a message…" at bounding box center [1278, 804] width 12 height 12
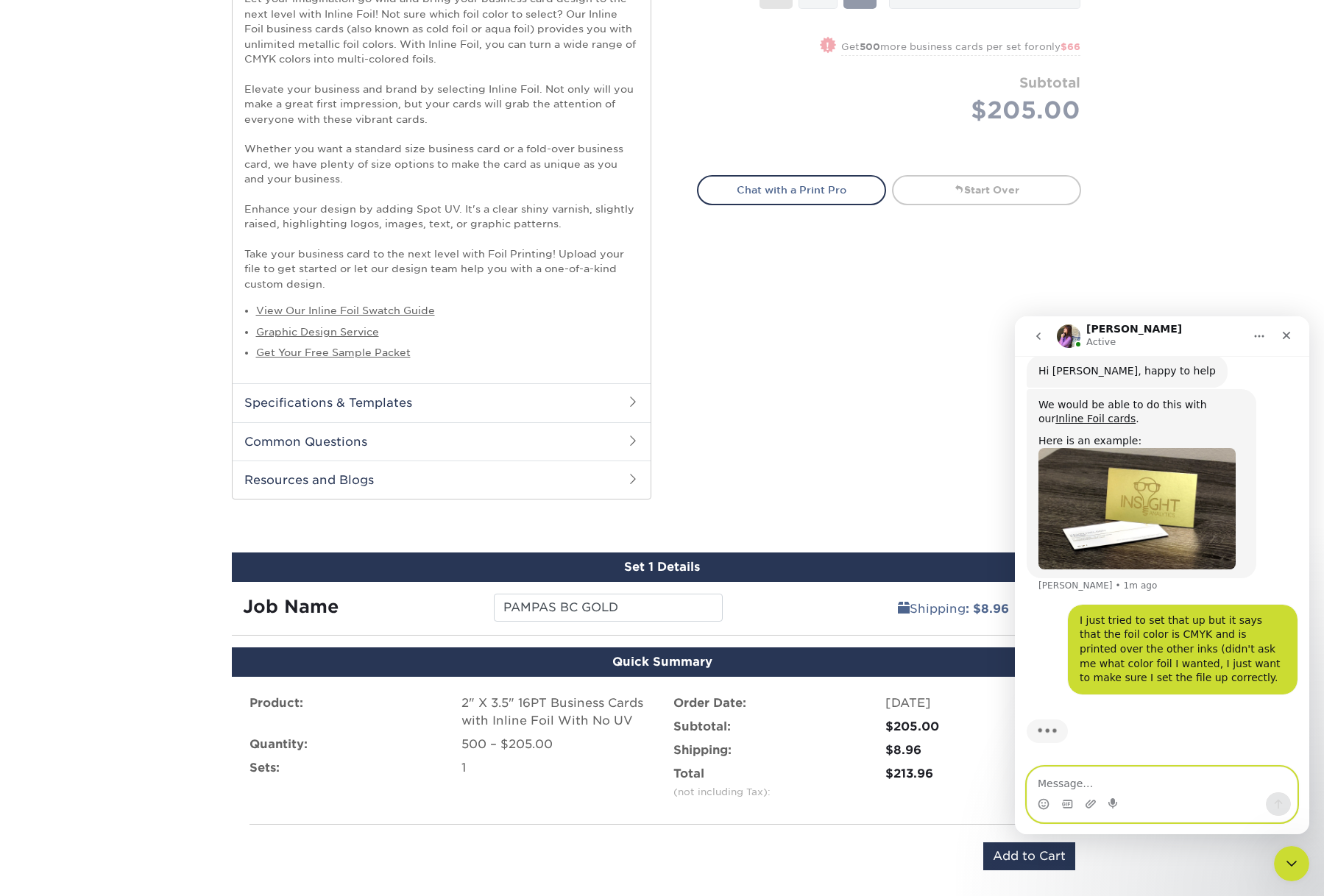
scroll to position [125, 0]
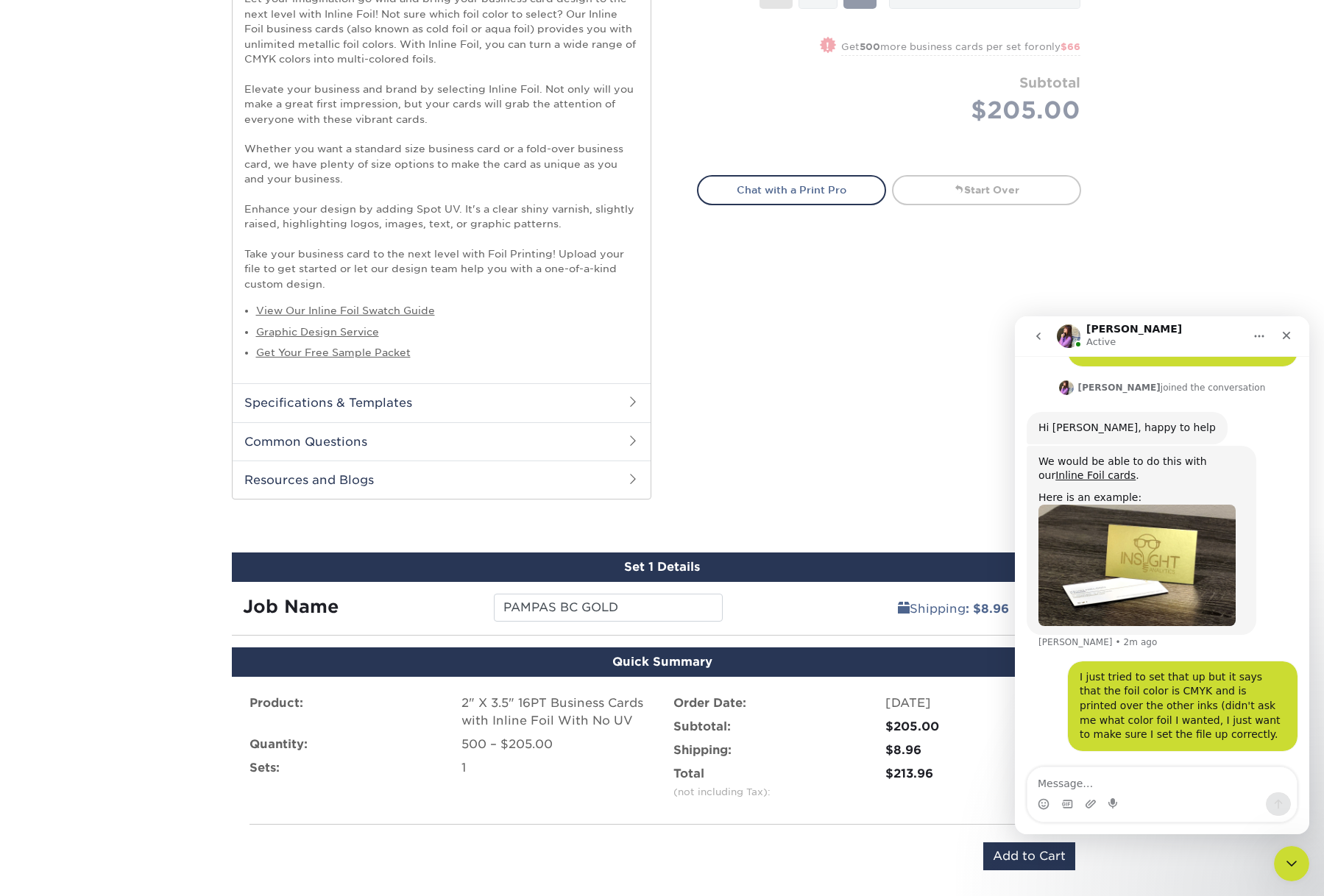
click at [1142, 605] on img "Erica says…" at bounding box center [1137, 565] width 198 height 121
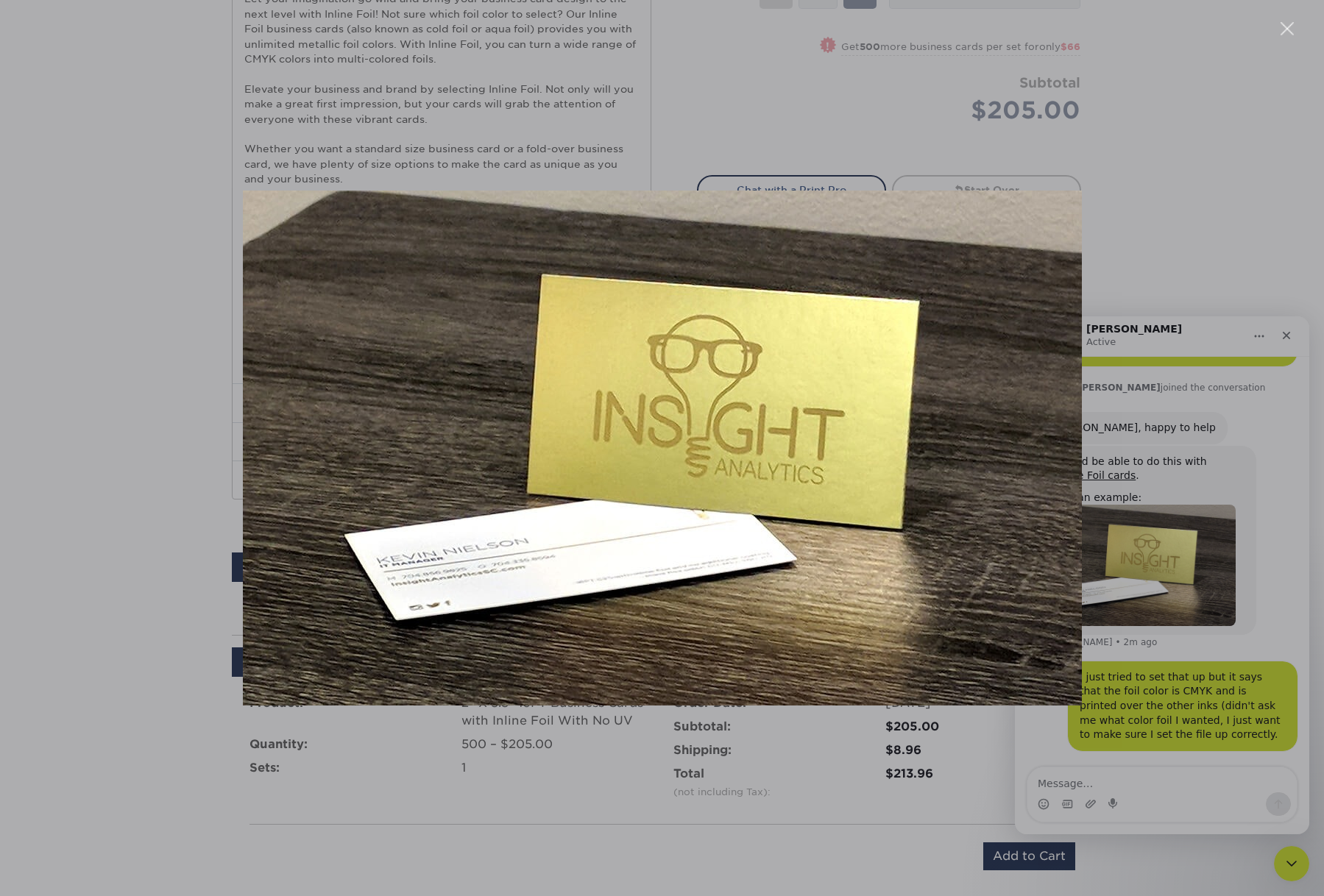
scroll to position [181, 0]
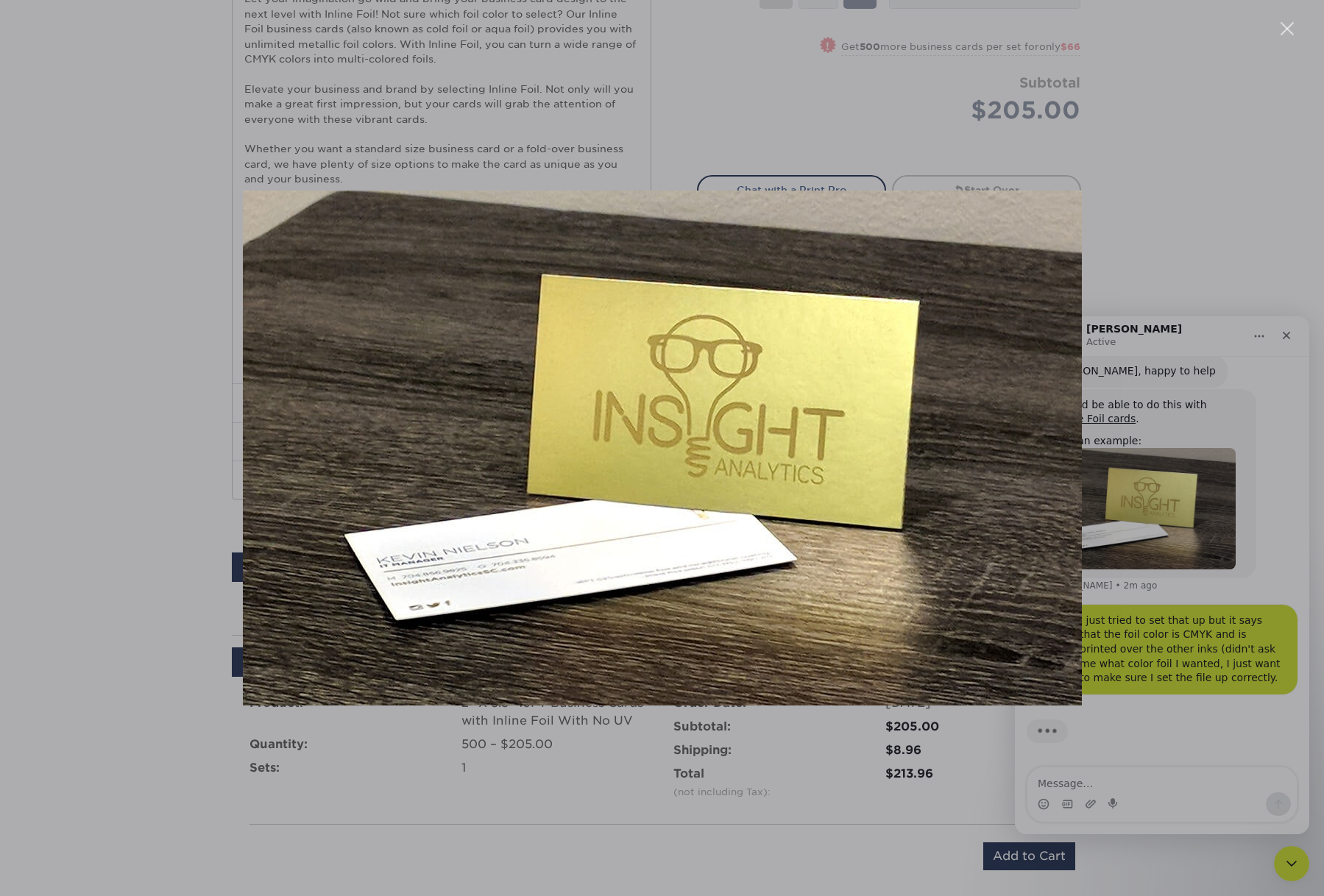
click at [1297, 502] on div "Intercom messenger" at bounding box center [662, 448] width 1324 height 896
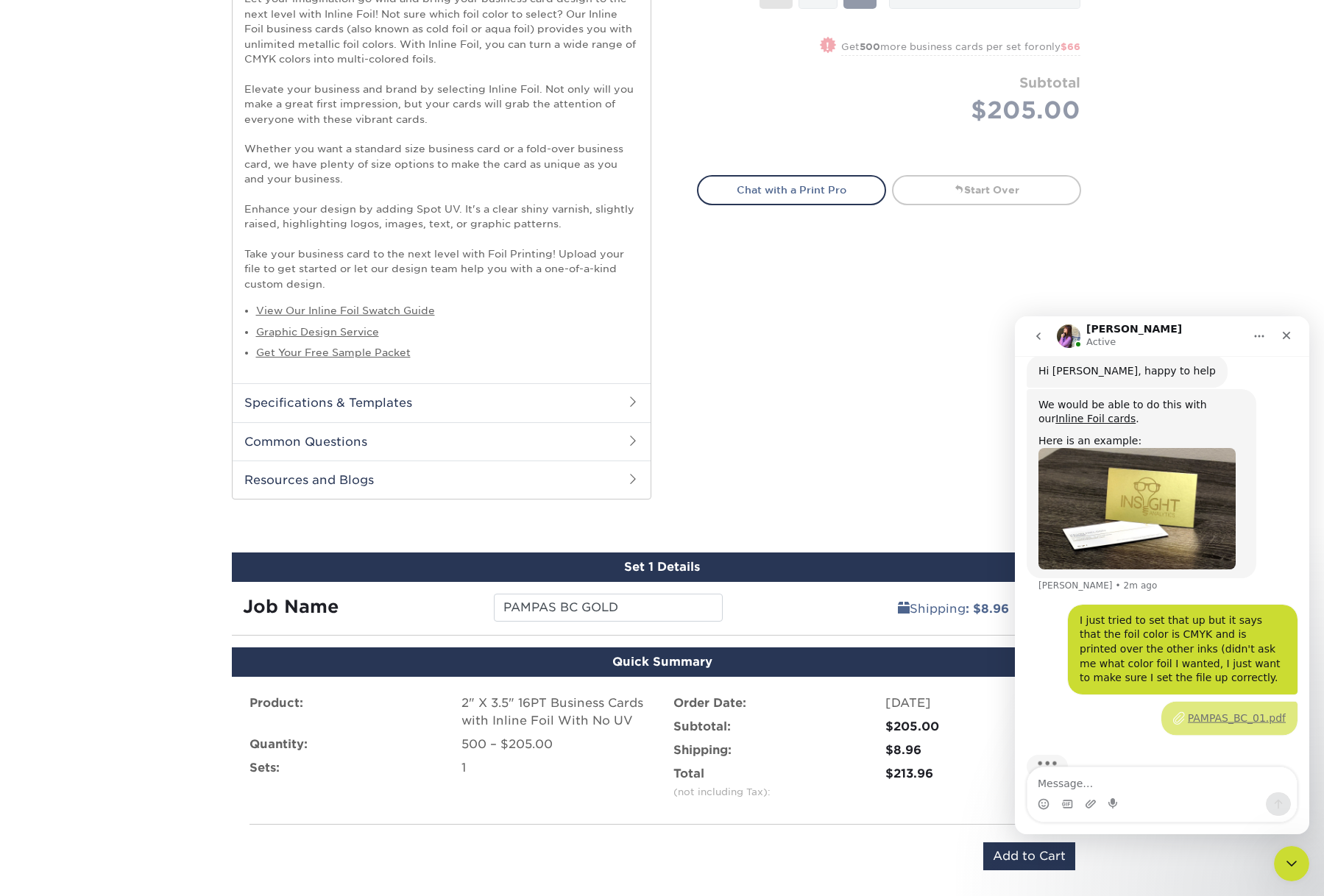
scroll to position [216, 0]
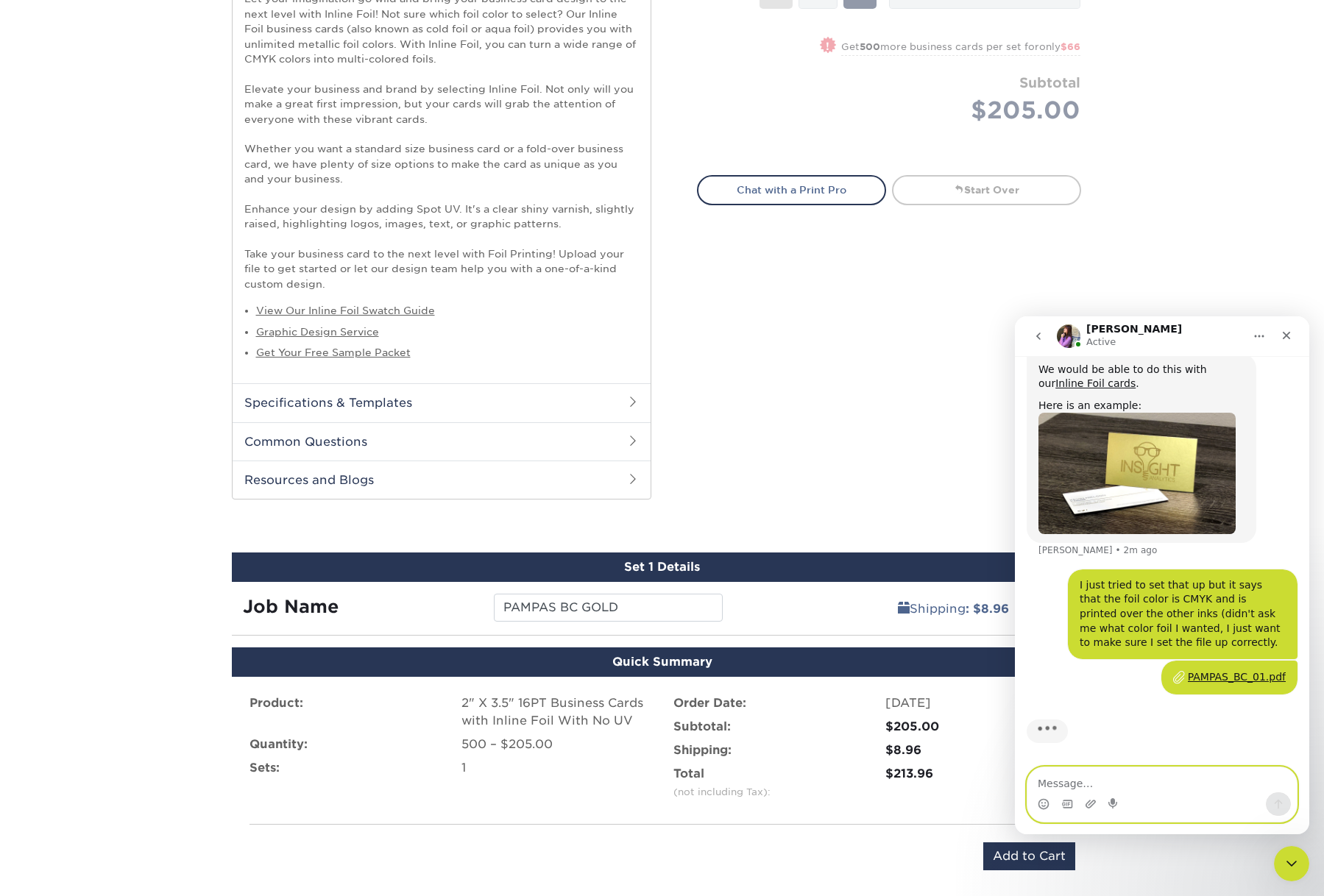
click at [1159, 787] on textarea "Message…" at bounding box center [1162, 780] width 269 height 25
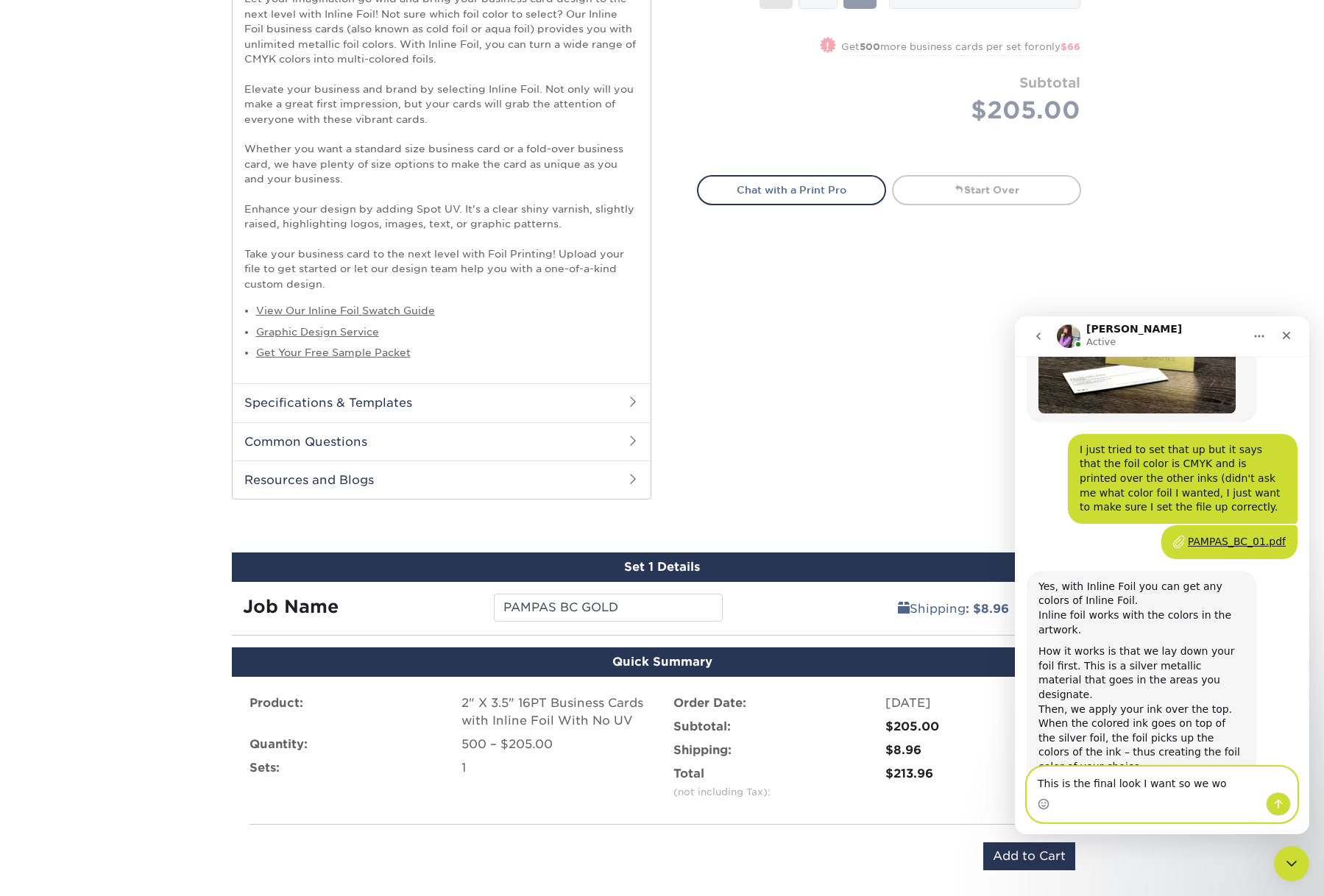
scroll to position [355, 0]
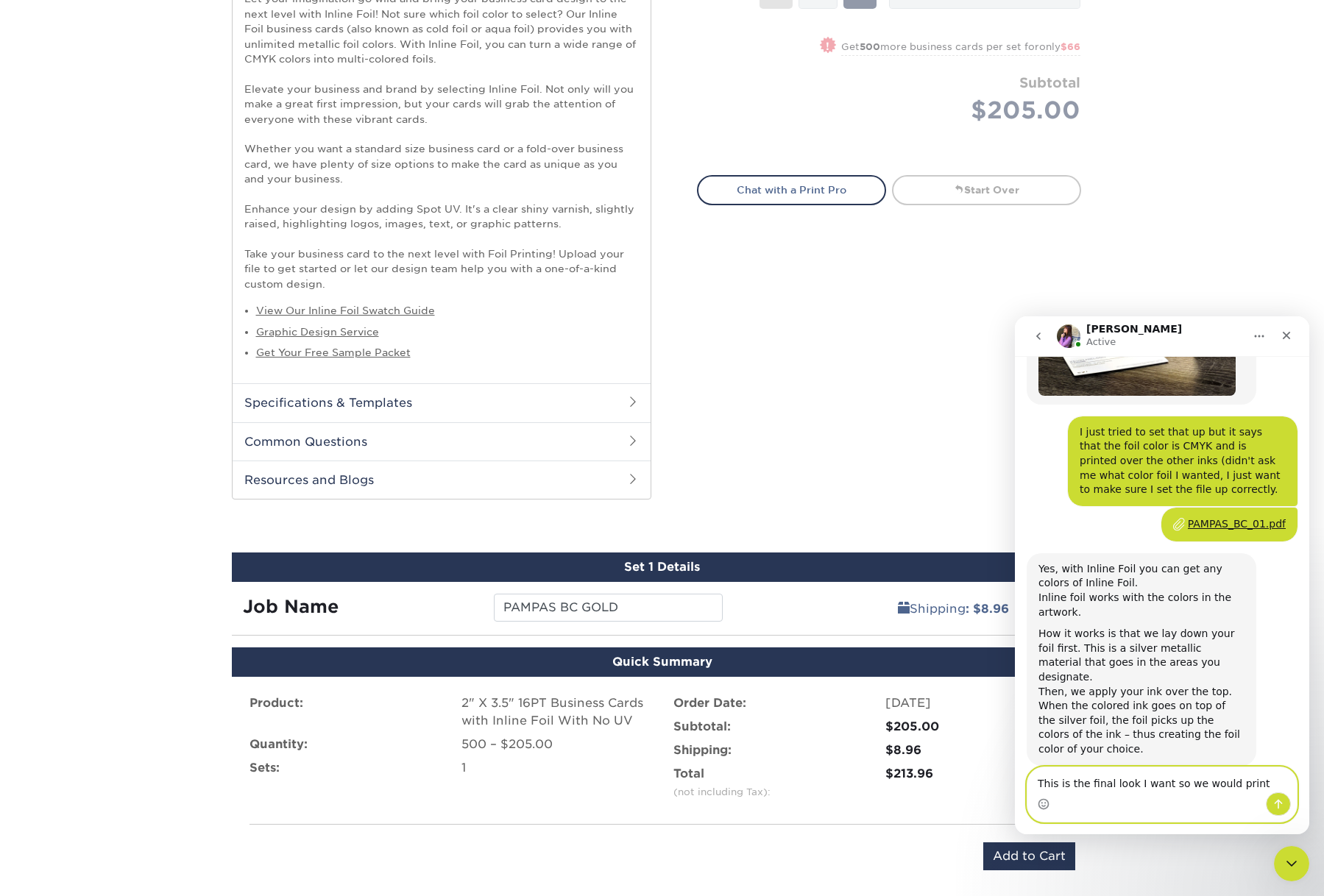
drag, startPoint x: 1248, startPoint y: 781, endPoint x: 1034, endPoint y: 783, distance: 214.0
click at [1034, 783] on textarea "This is the final look I want so we would print" at bounding box center [1162, 780] width 269 height 25
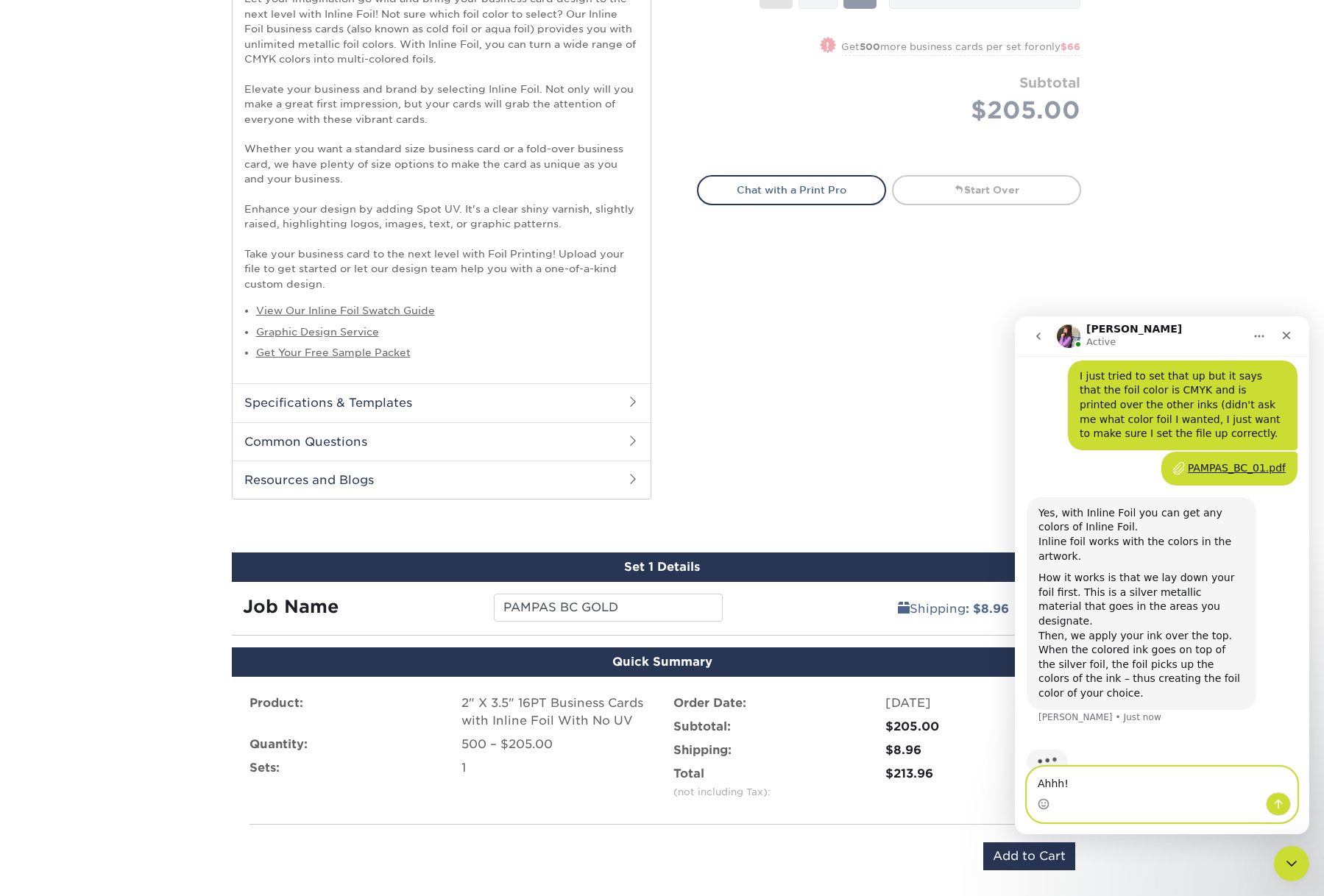
scroll to position [411, 0]
click at [1121, 783] on textarea "Ahhh! TY!" at bounding box center [1162, 780] width 269 height 25
drag, startPoint x: 1111, startPoint y: 784, endPoint x: 1060, endPoint y: 791, distance: 51.5
click at [1063, 790] on textarea "Ahhh! TY! So" at bounding box center [1162, 780] width 269 height 25
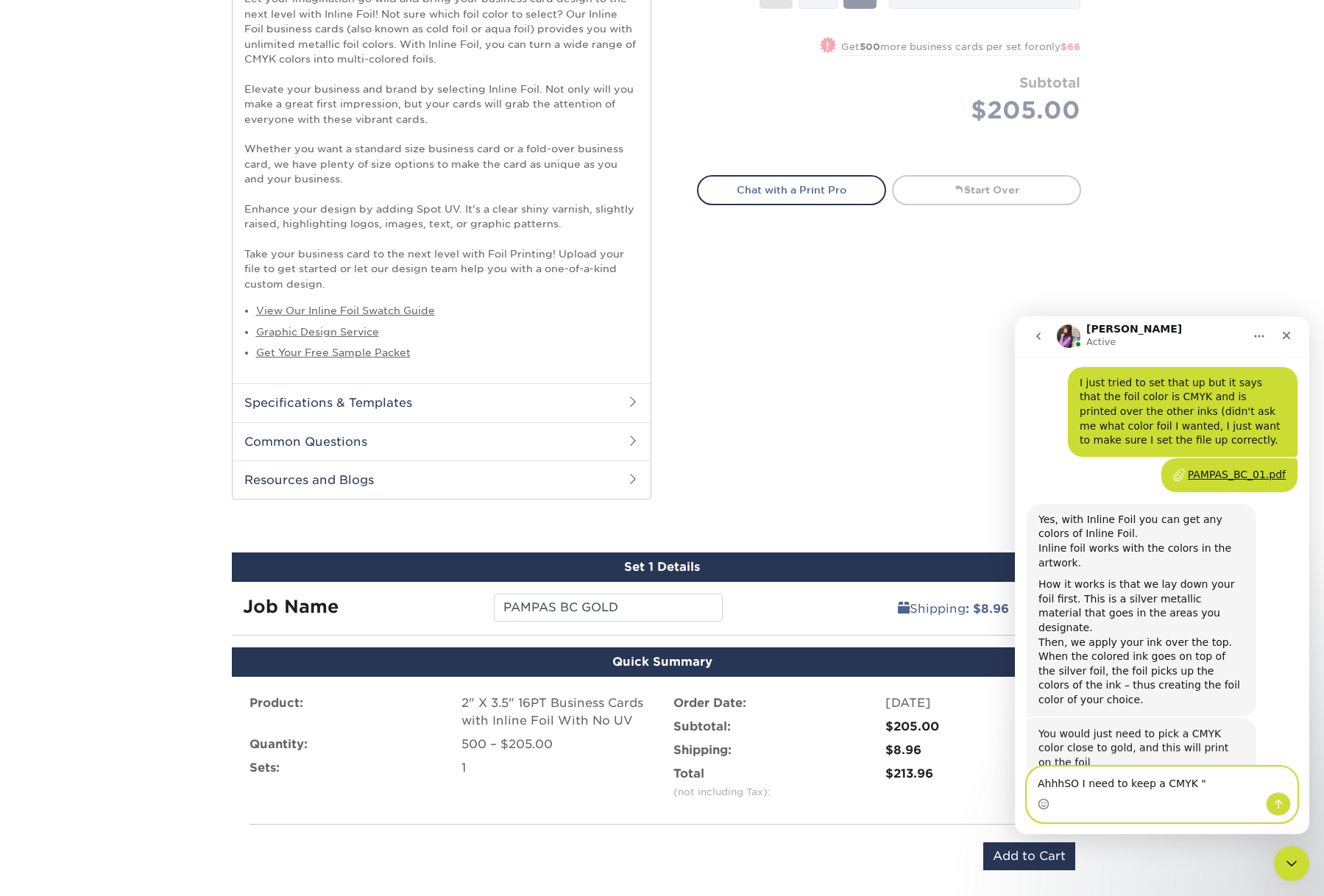
scroll to position [403, 0]
drag, startPoint x: 1219, startPoint y: 783, endPoint x: 1028, endPoint y: 787, distance: 191.0
click at [1028, 787] on textarea "AhhhSO I need to keep a CMYK "gold"" at bounding box center [1162, 780] width 269 height 25
type textarea "Got it - TY!"
click at [1286, 805] on button "Send a message…" at bounding box center [1278, 804] width 25 height 23
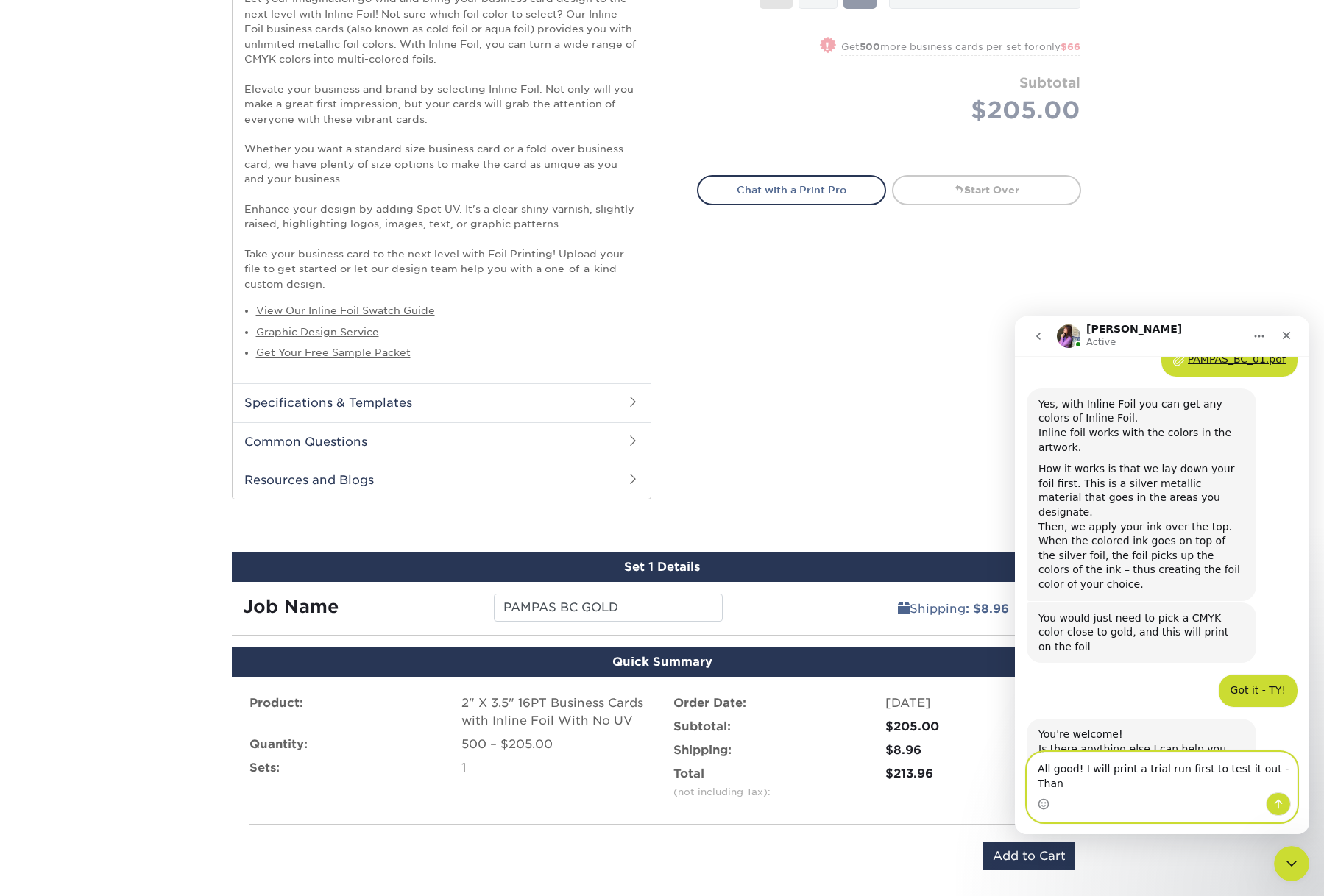
scroll to position [534, 0]
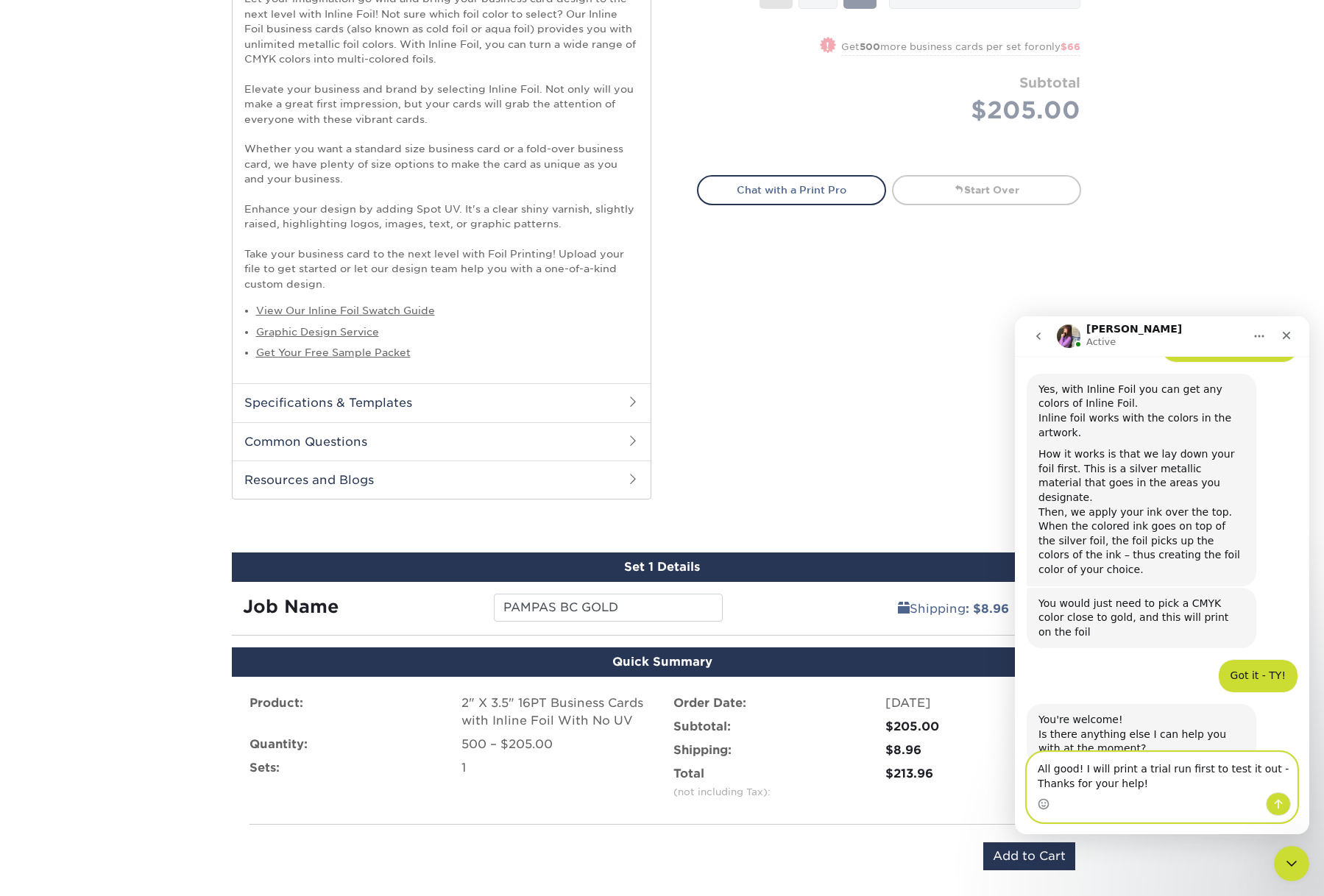
type textarea "All good! I will print a trial run first to test it out - Thanks for your help!"
click at [1282, 807] on icon "Send a message…" at bounding box center [1278, 804] width 12 height 12
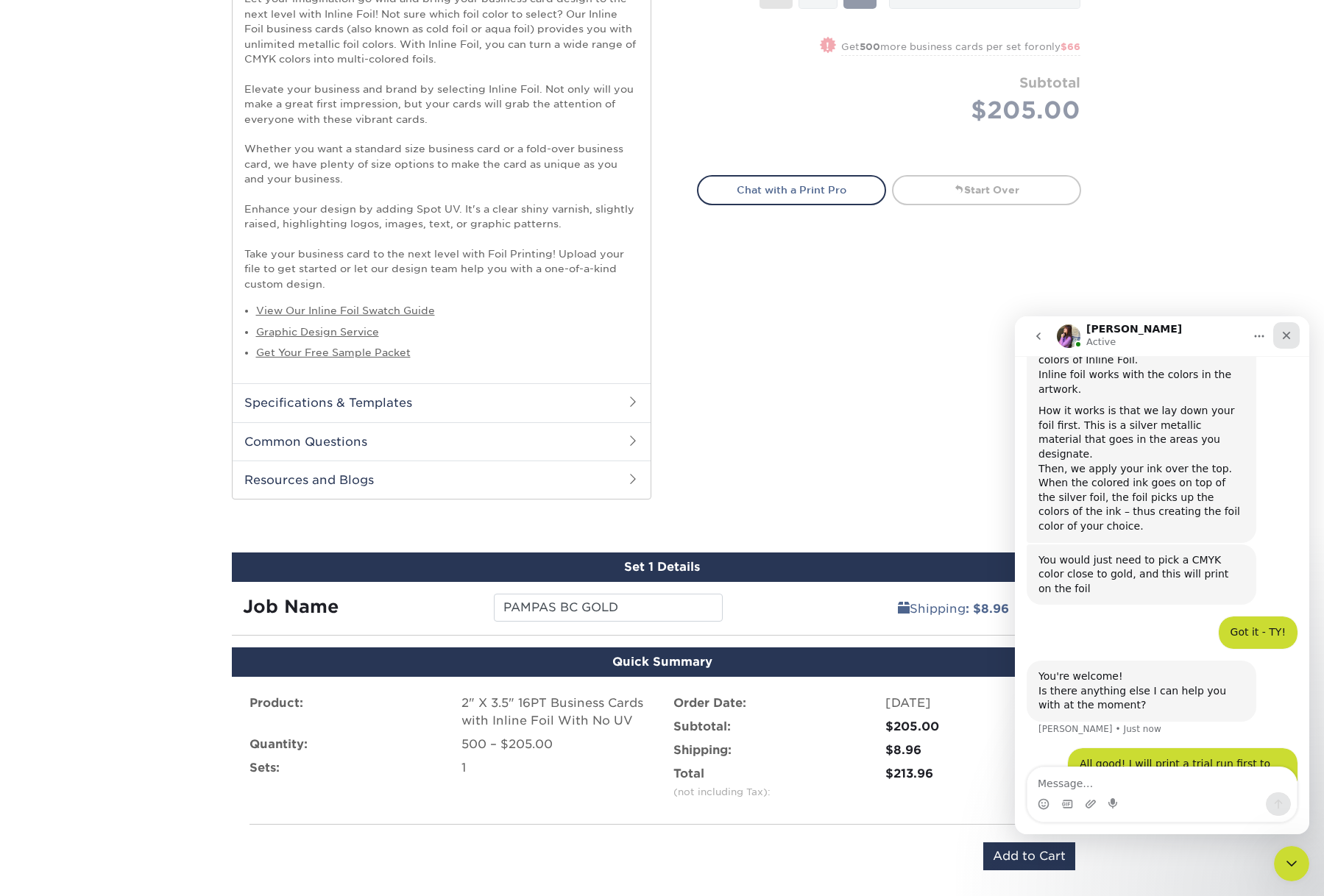
click at [1291, 333] on icon "Close" at bounding box center [1286, 335] width 12 height 12
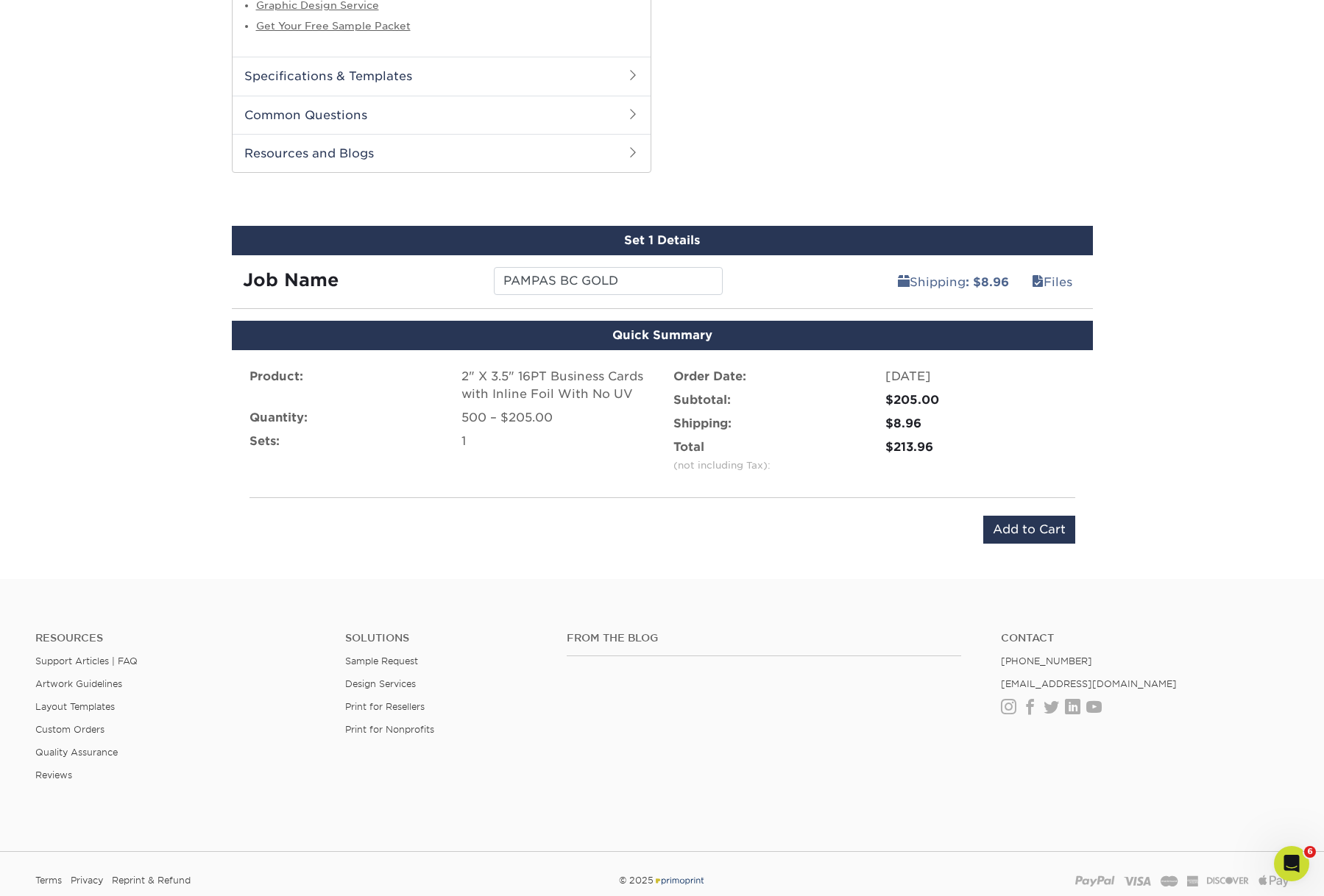
scroll to position [911, 0]
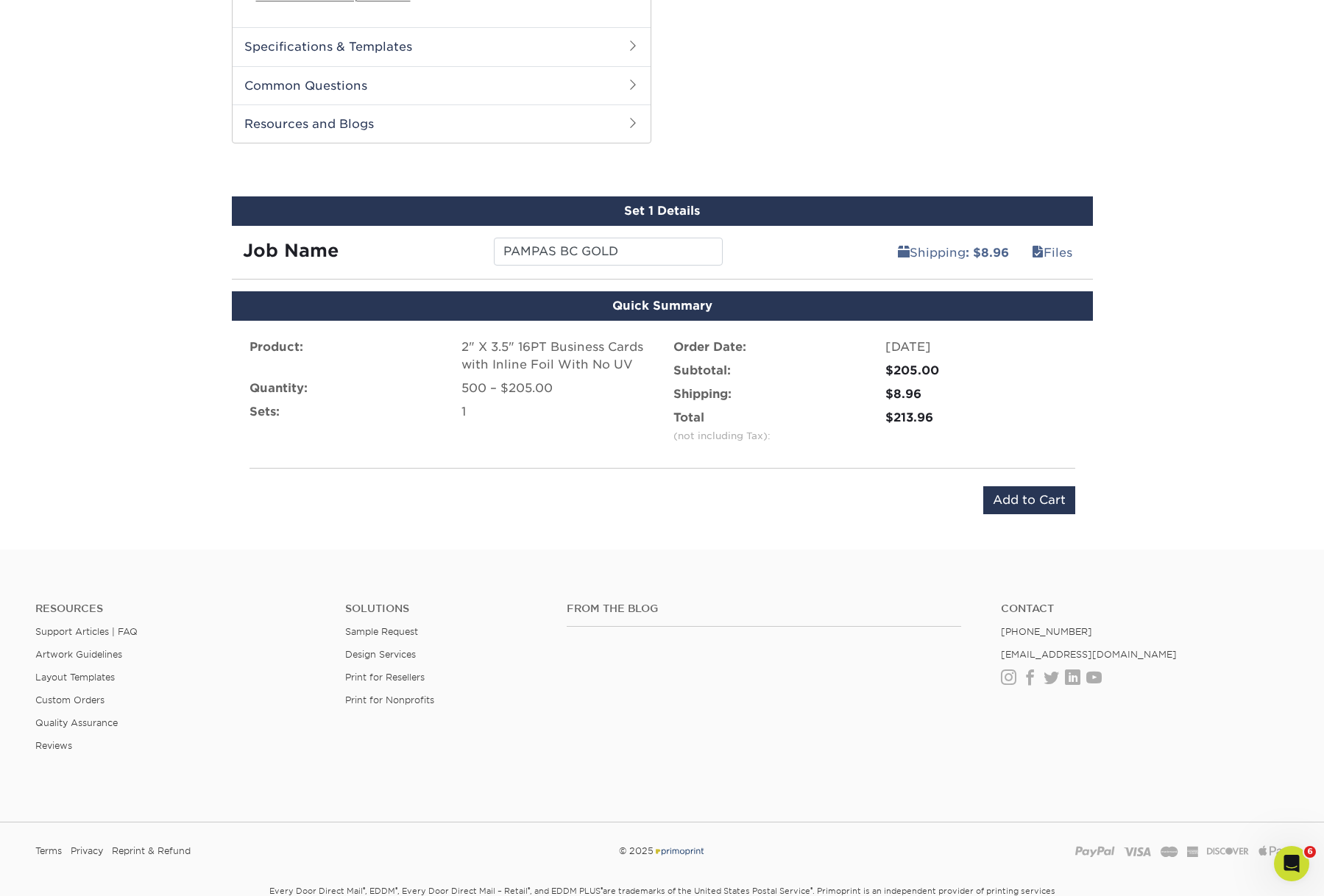
click at [698, 226] on div "Set 1 Details" at bounding box center [662, 211] width 861 height 29
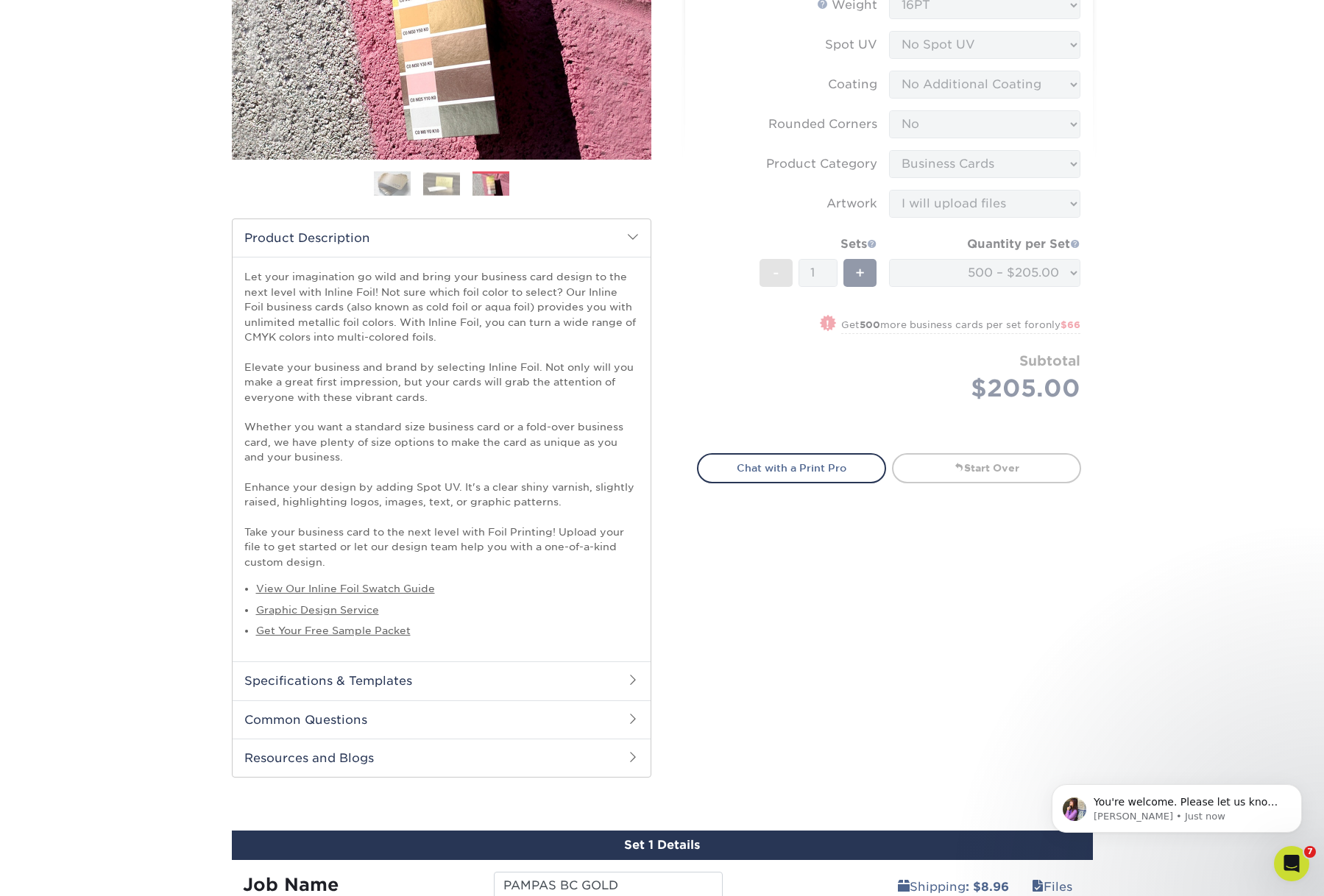
scroll to position [271, 0]
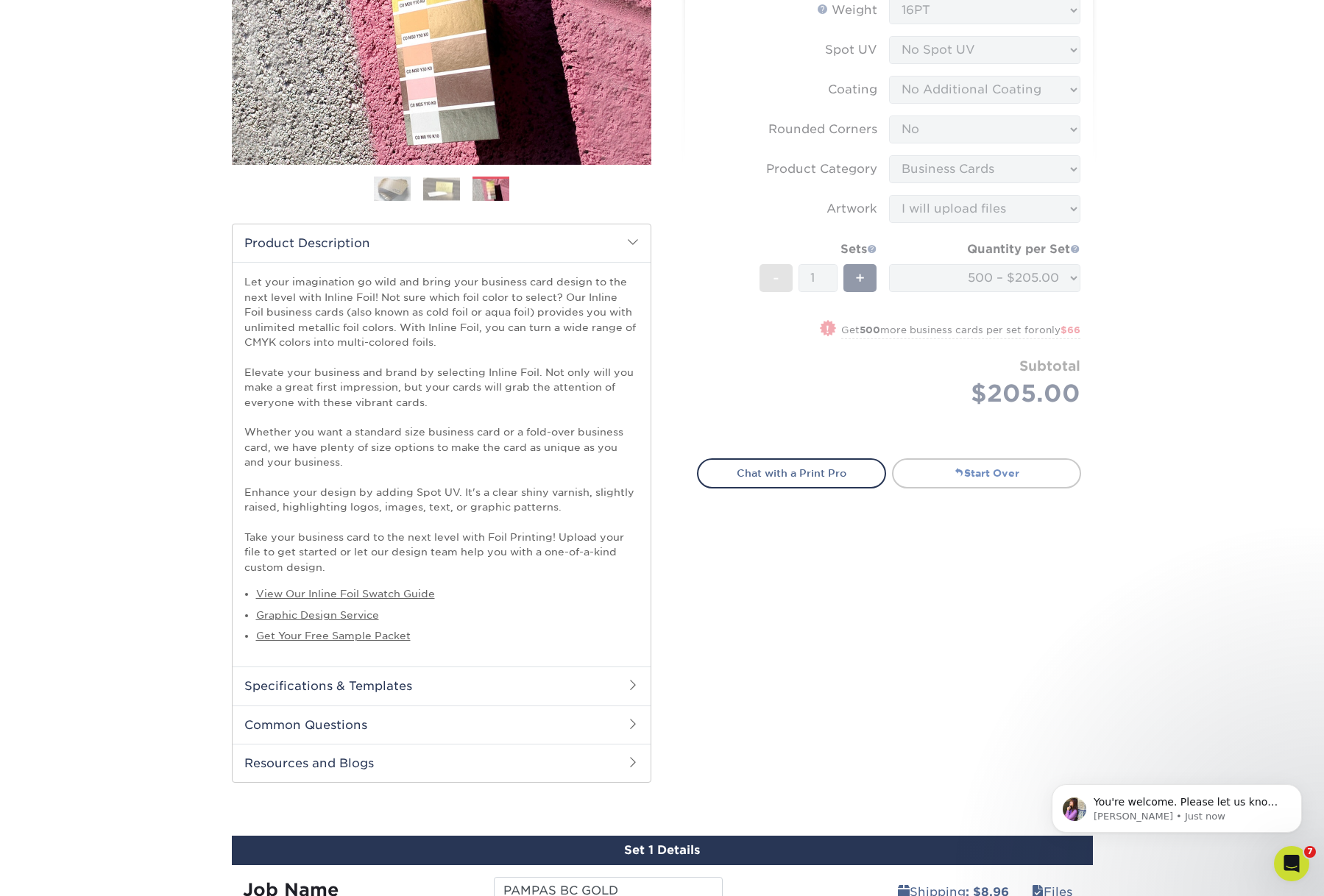
click at [950, 488] on link "Start Over" at bounding box center [987, 473] width 189 height 29
click at [954, 478] on span at bounding box center [959, 472] width 10 height 10
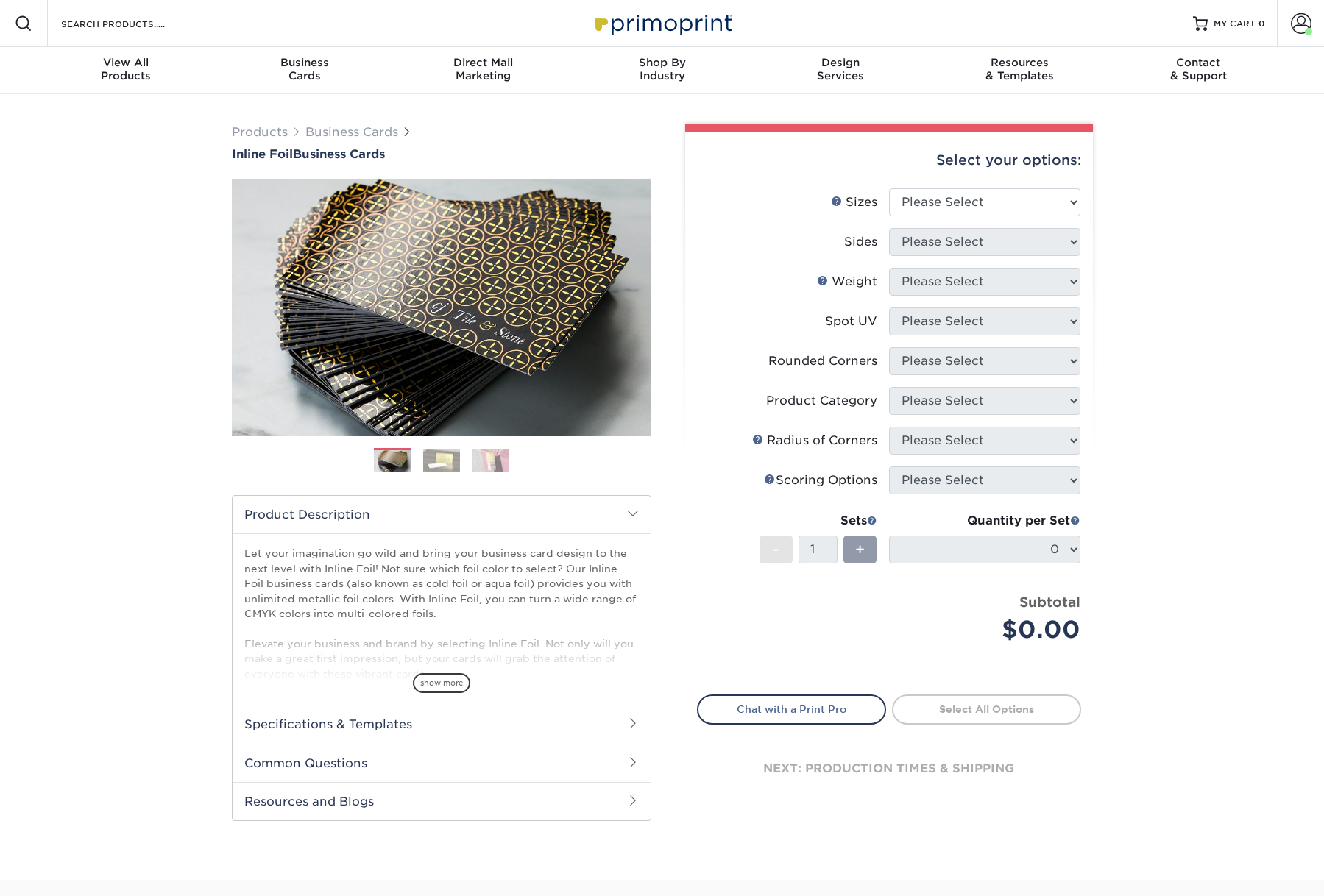
click at [935, 506] on li "Scoring Help Scoring Options Please Select" at bounding box center [889, 485] width 382 height 39
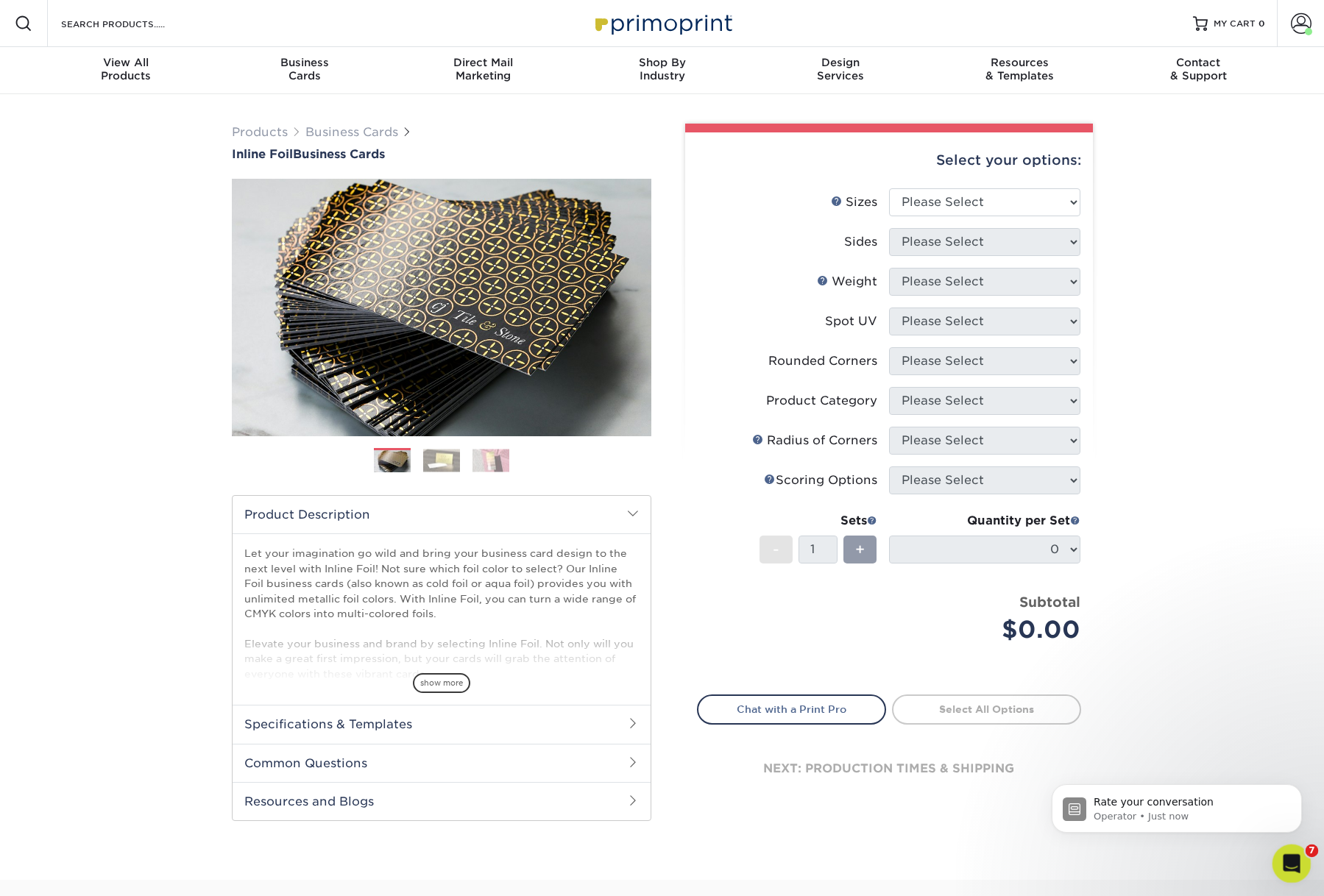
click at [1290, 856] on icon "Open Intercom Messenger" at bounding box center [1289, 862] width 24 height 24
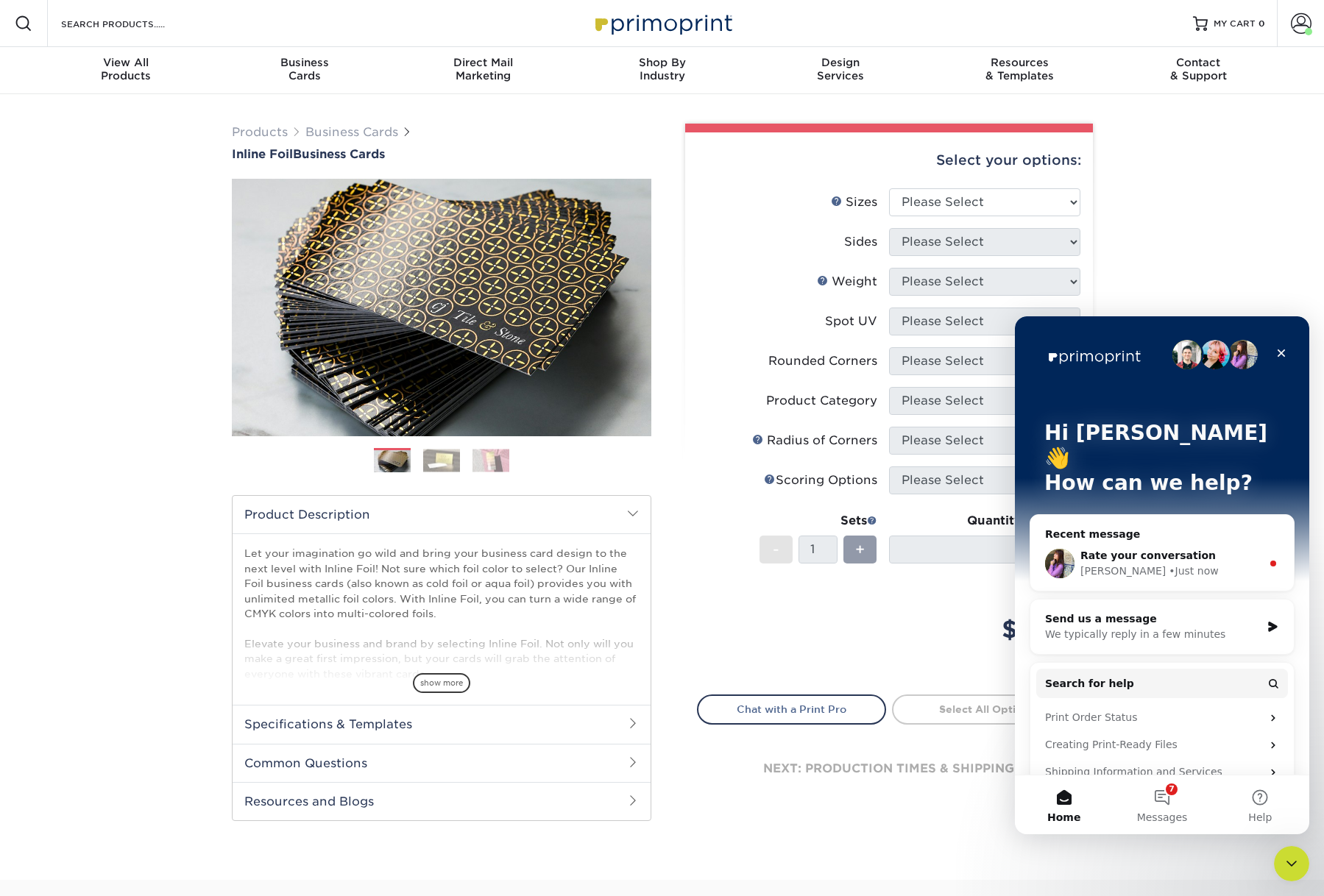
click at [1240, 564] on div "[PERSON_NAME] • Just now" at bounding box center [1171, 571] width 181 height 15
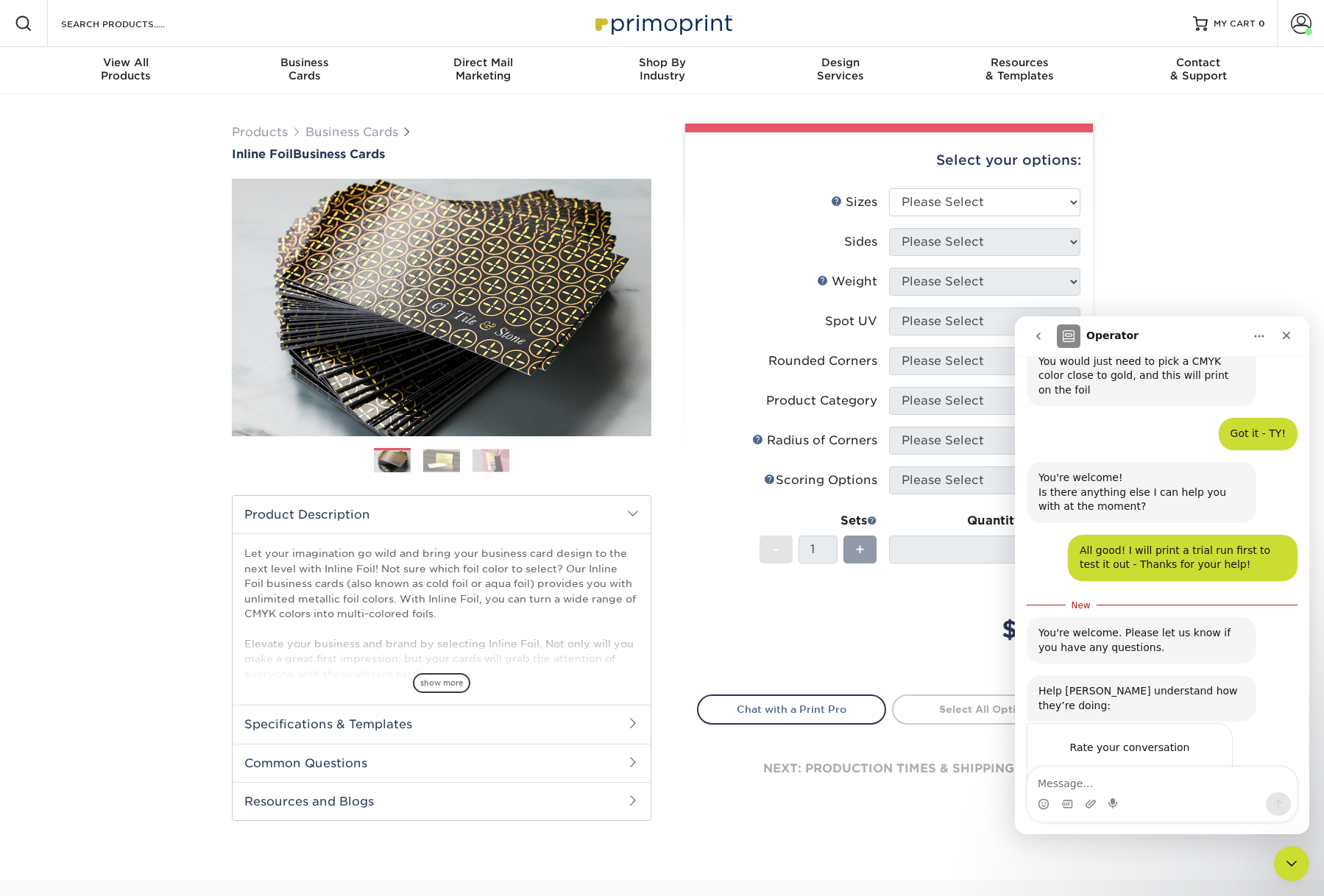
scroll to position [777, 0]
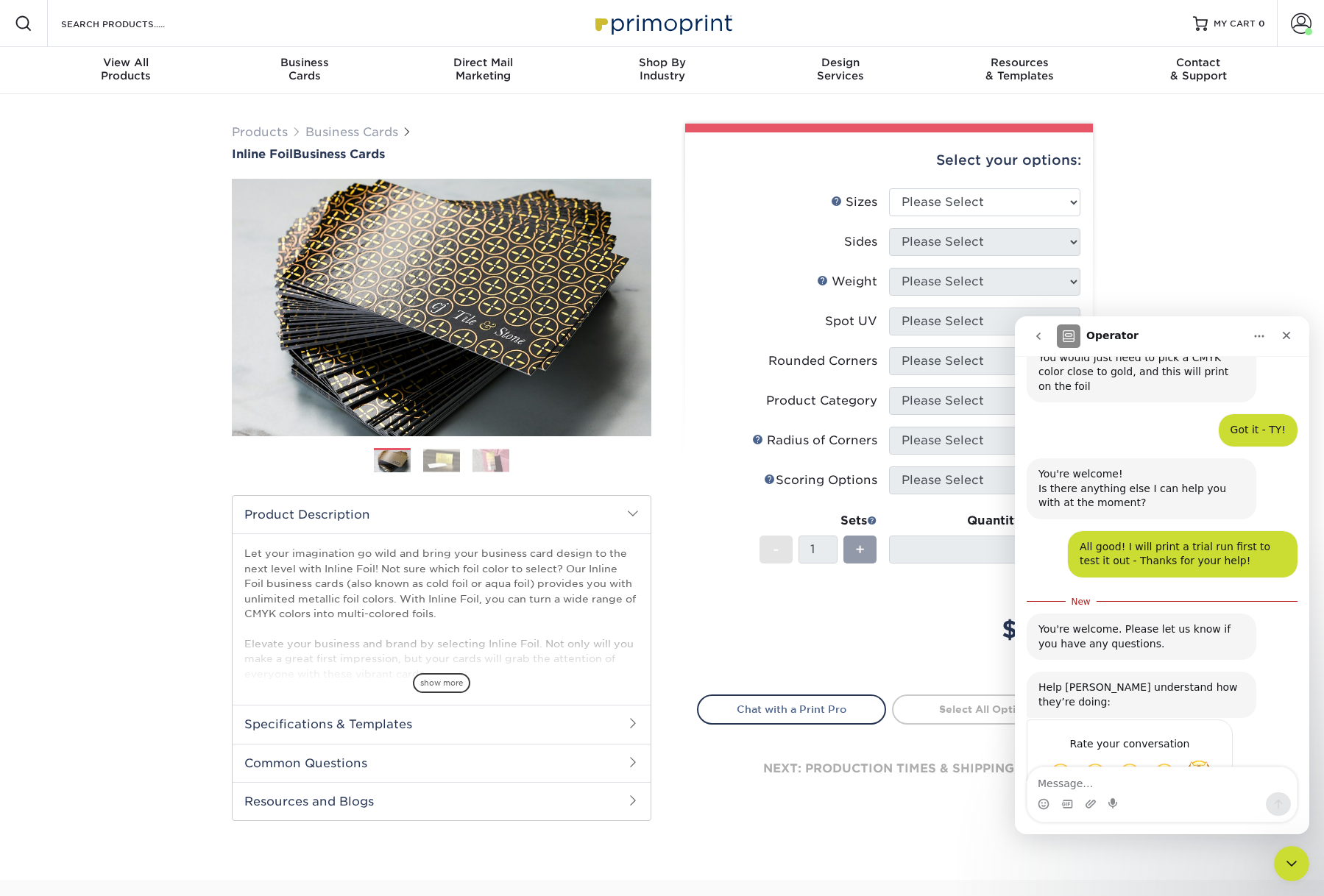
click at [1205, 760] on span "Amazing" at bounding box center [1198, 773] width 27 height 27
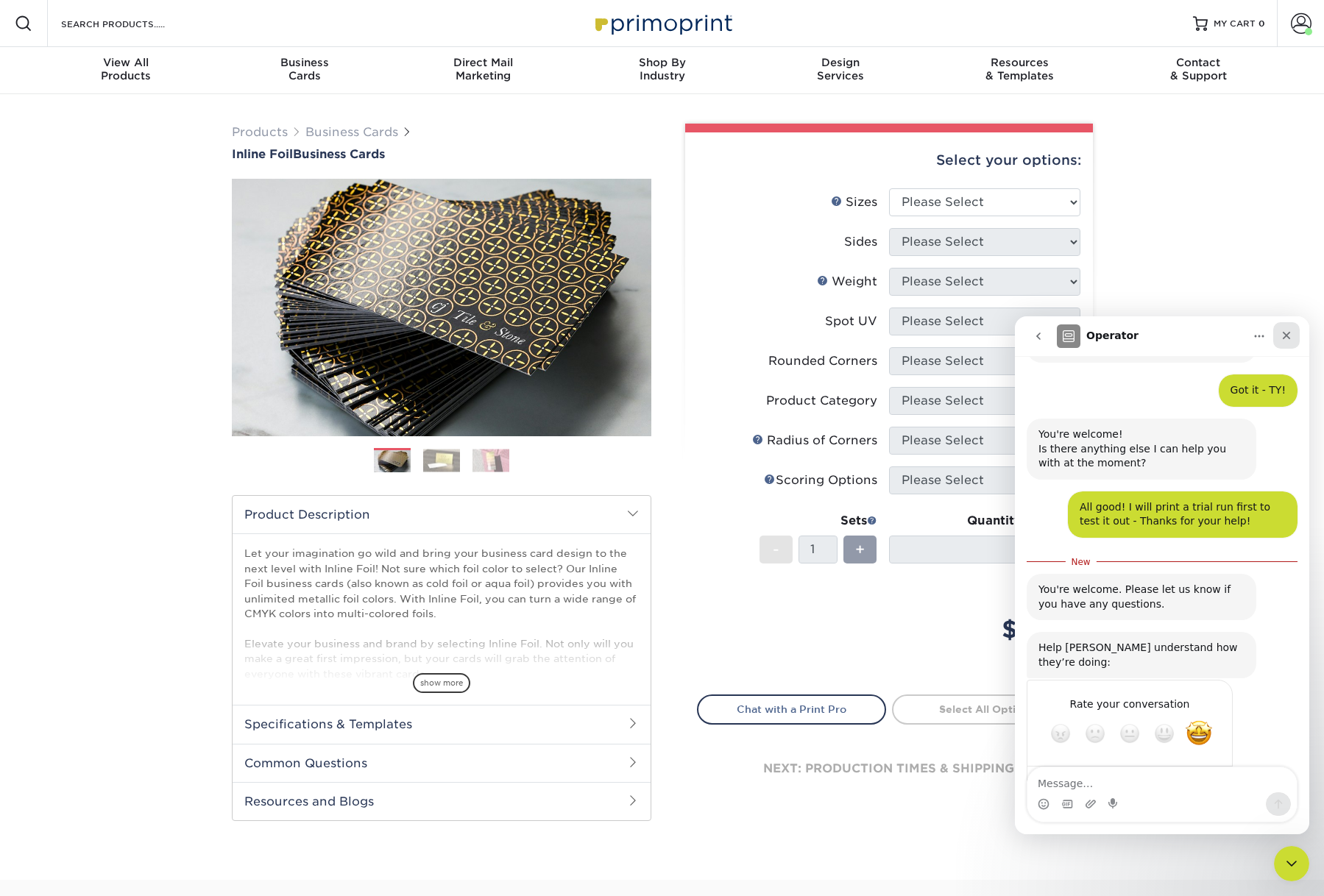
click at [1289, 331] on icon "Close" at bounding box center [1286, 335] width 12 height 12
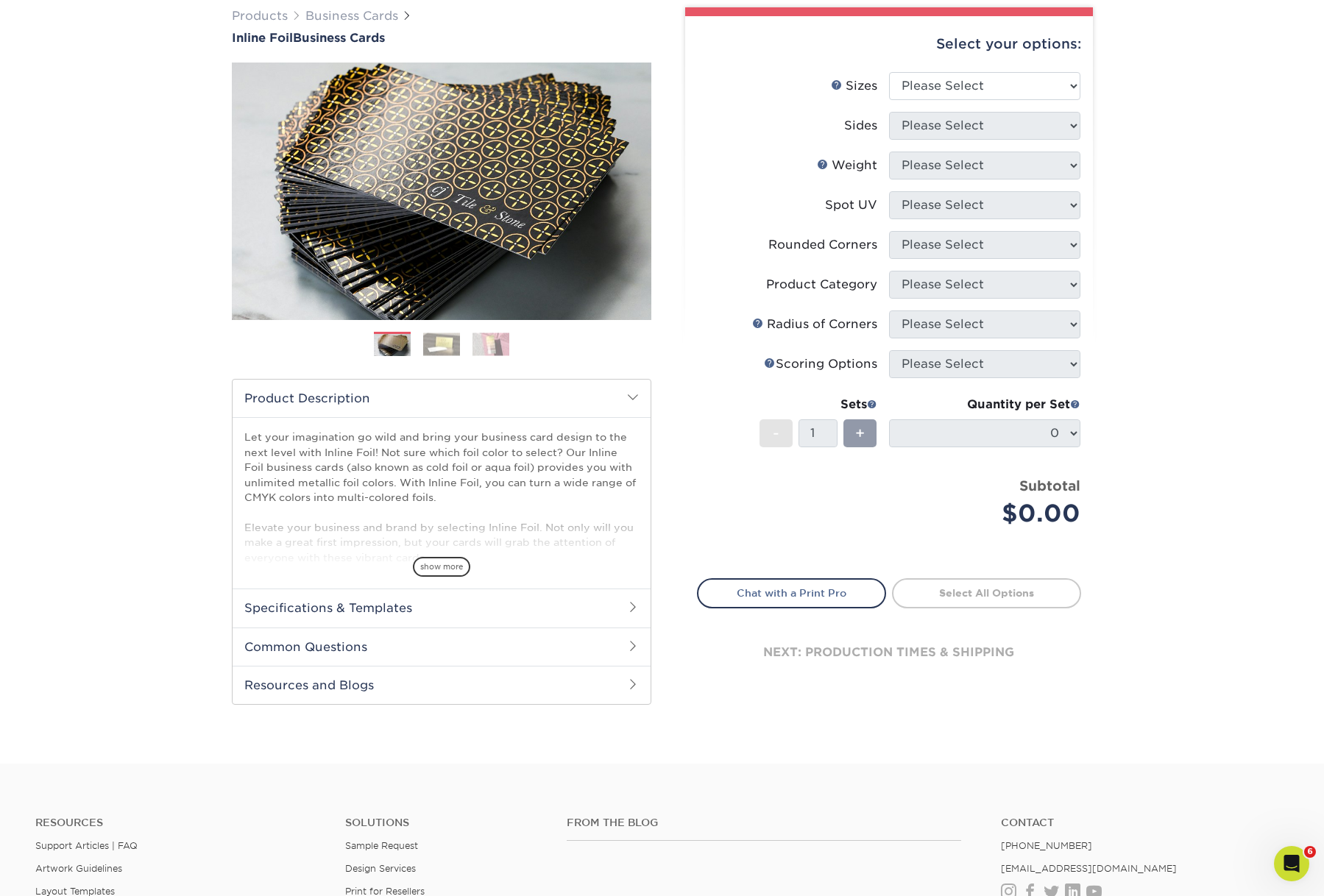
scroll to position [118, 0]
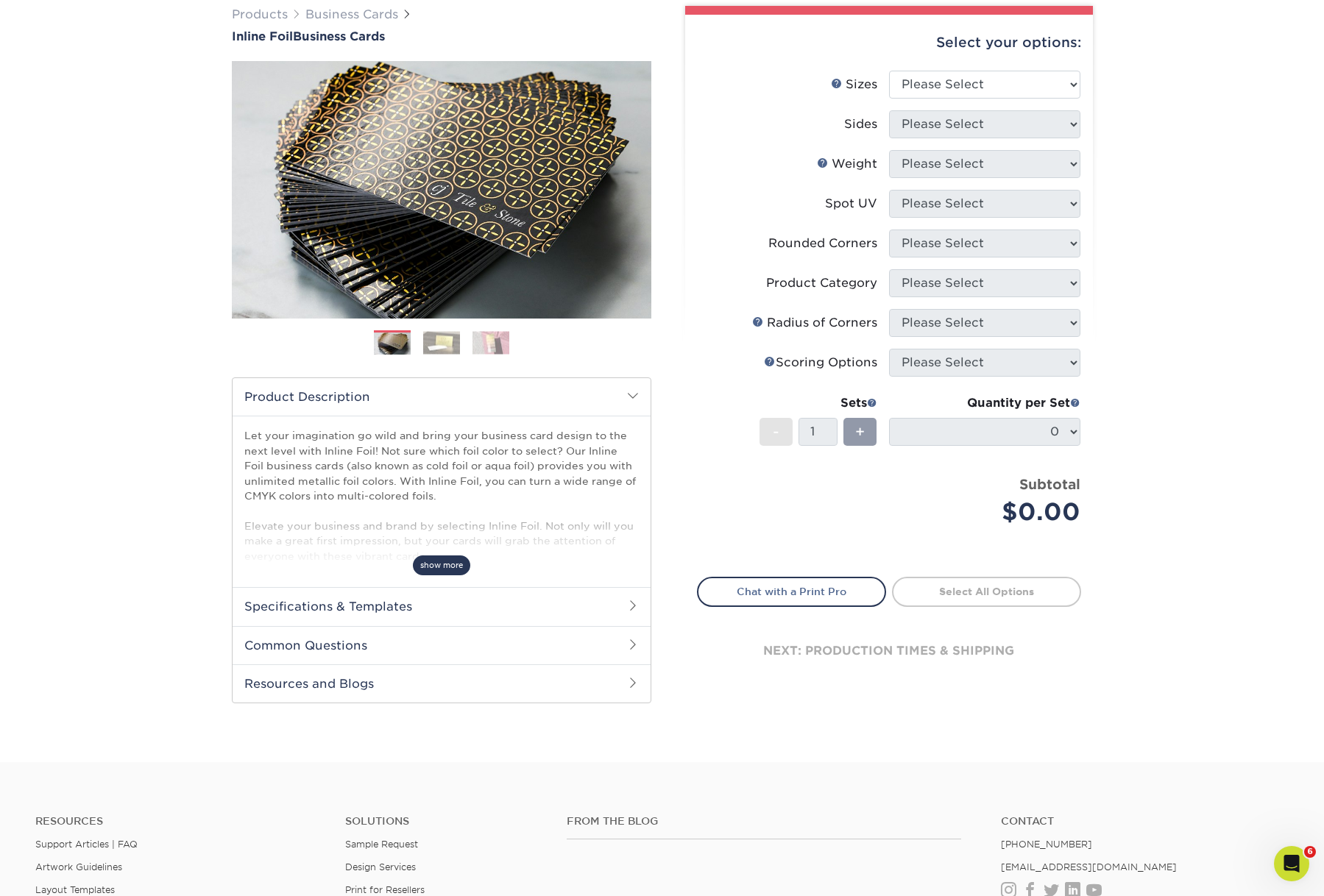
click at [435, 576] on span "show more" at bounding box center [441, 566] width 58 height 20
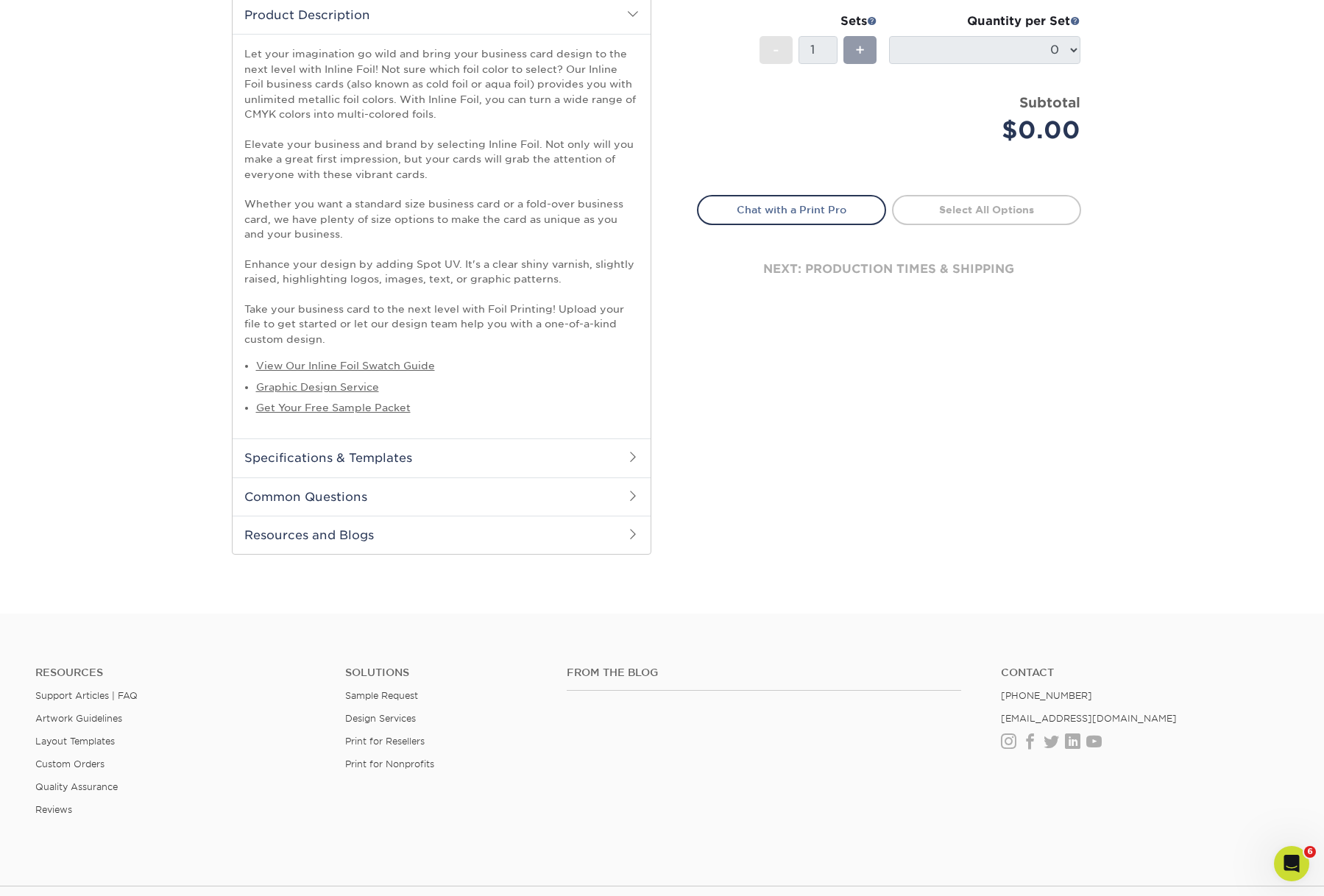
scroll to position [515, 0]
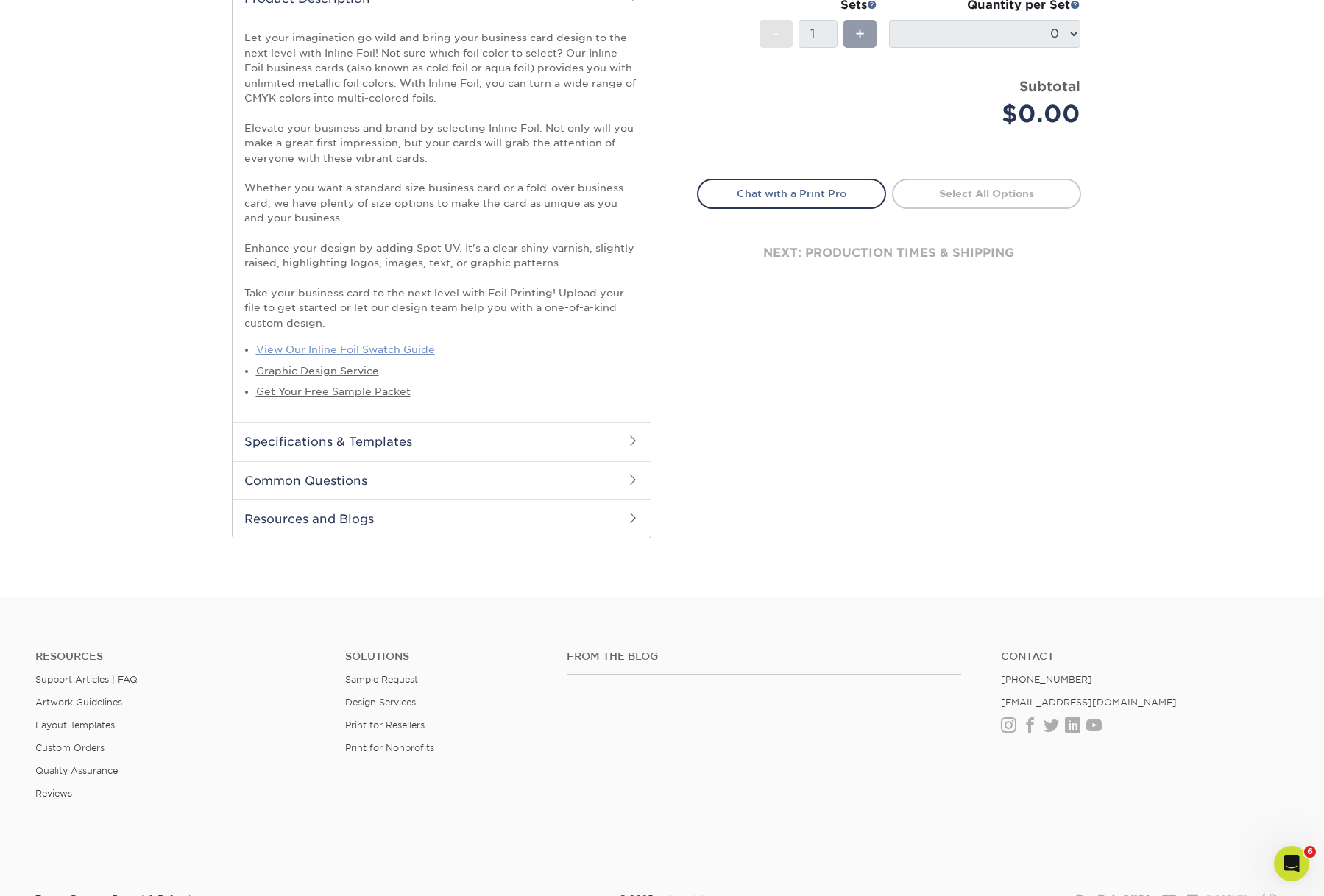
click at [403, 356] on link "View Our Inline Foil Swatch Guide" at bounding box center [346, 350] width 179 height 12
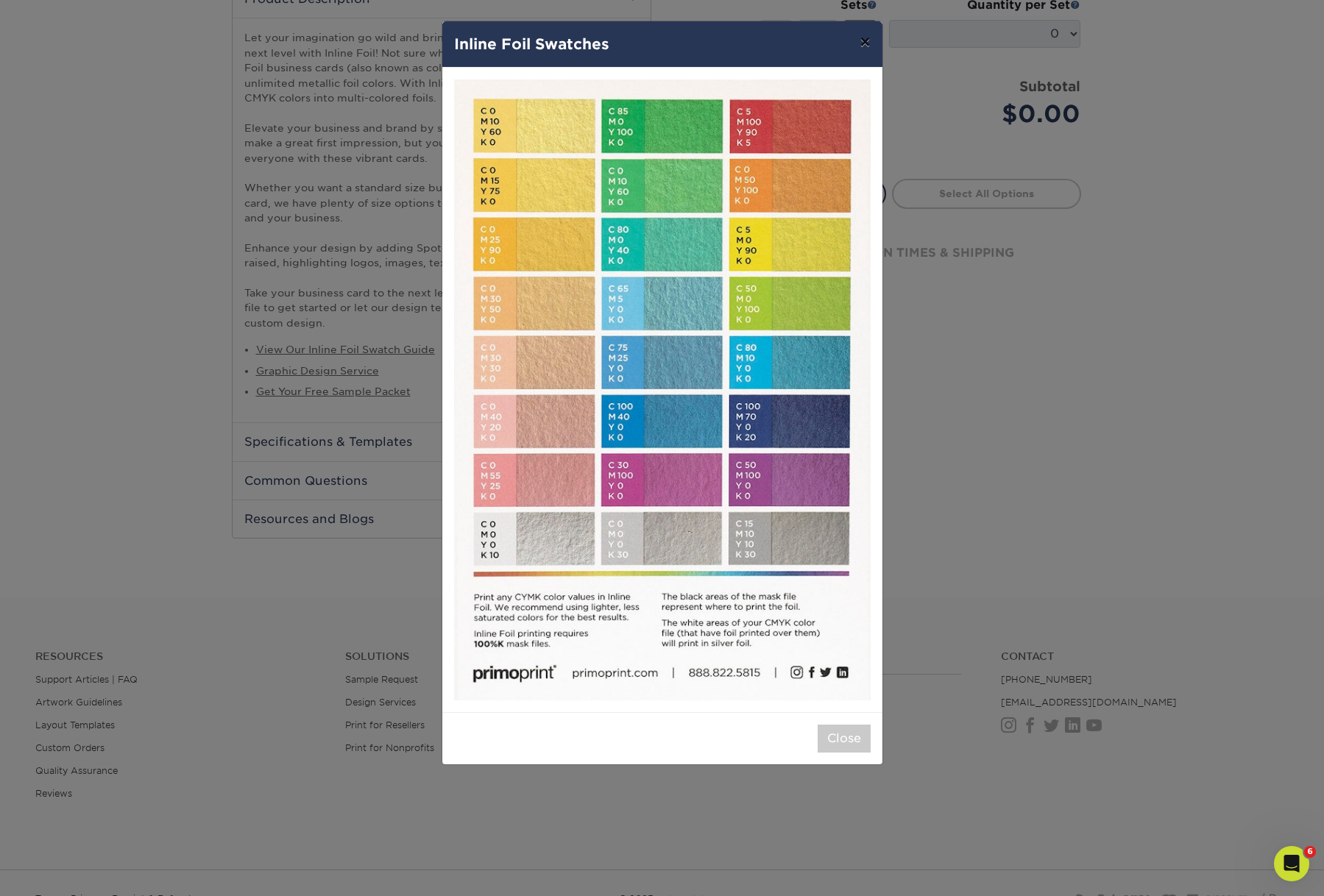
click at [860, 50] on button "×" at bounding box center [865, 41] width 33 height 41
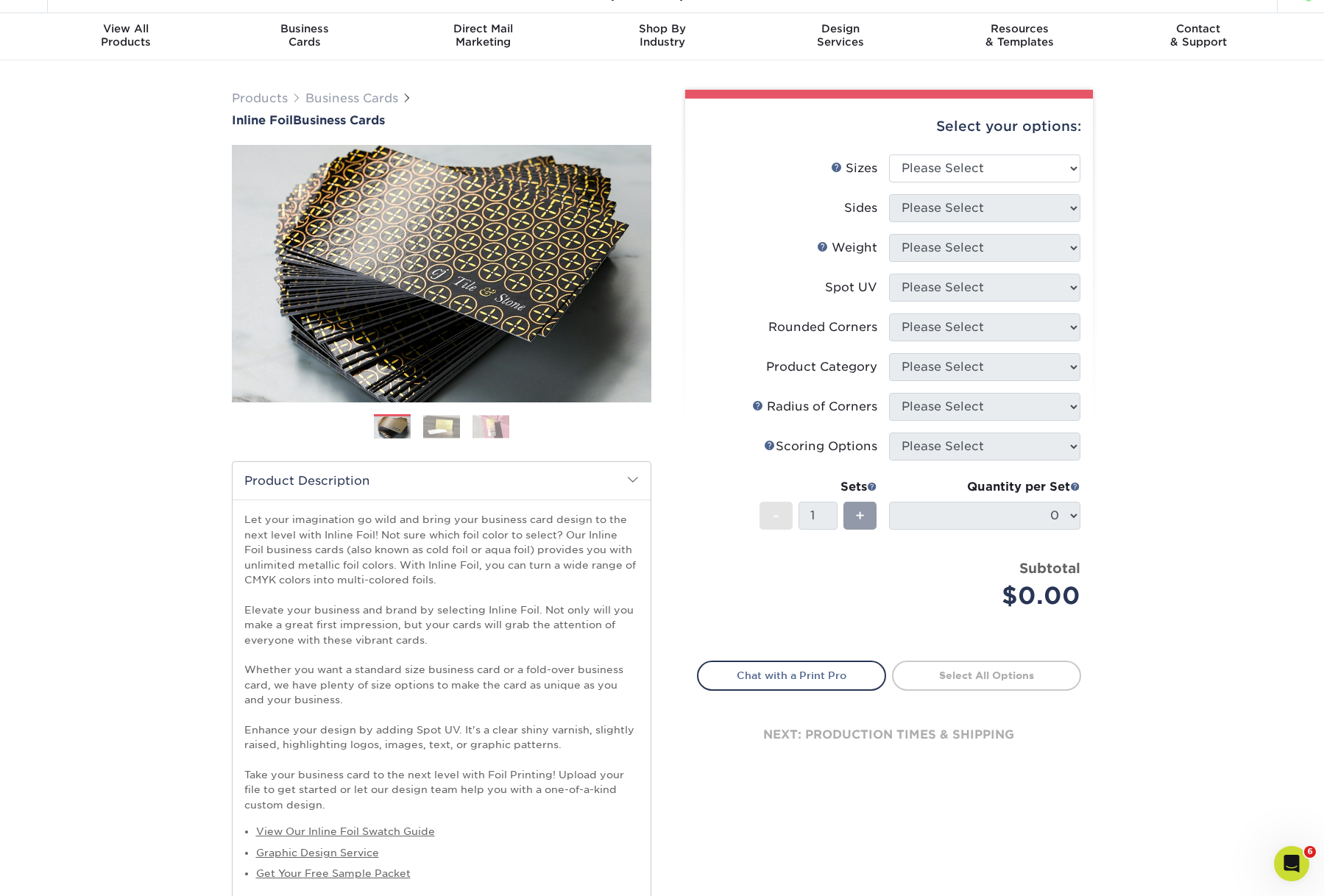
scroll to position [33, 0]
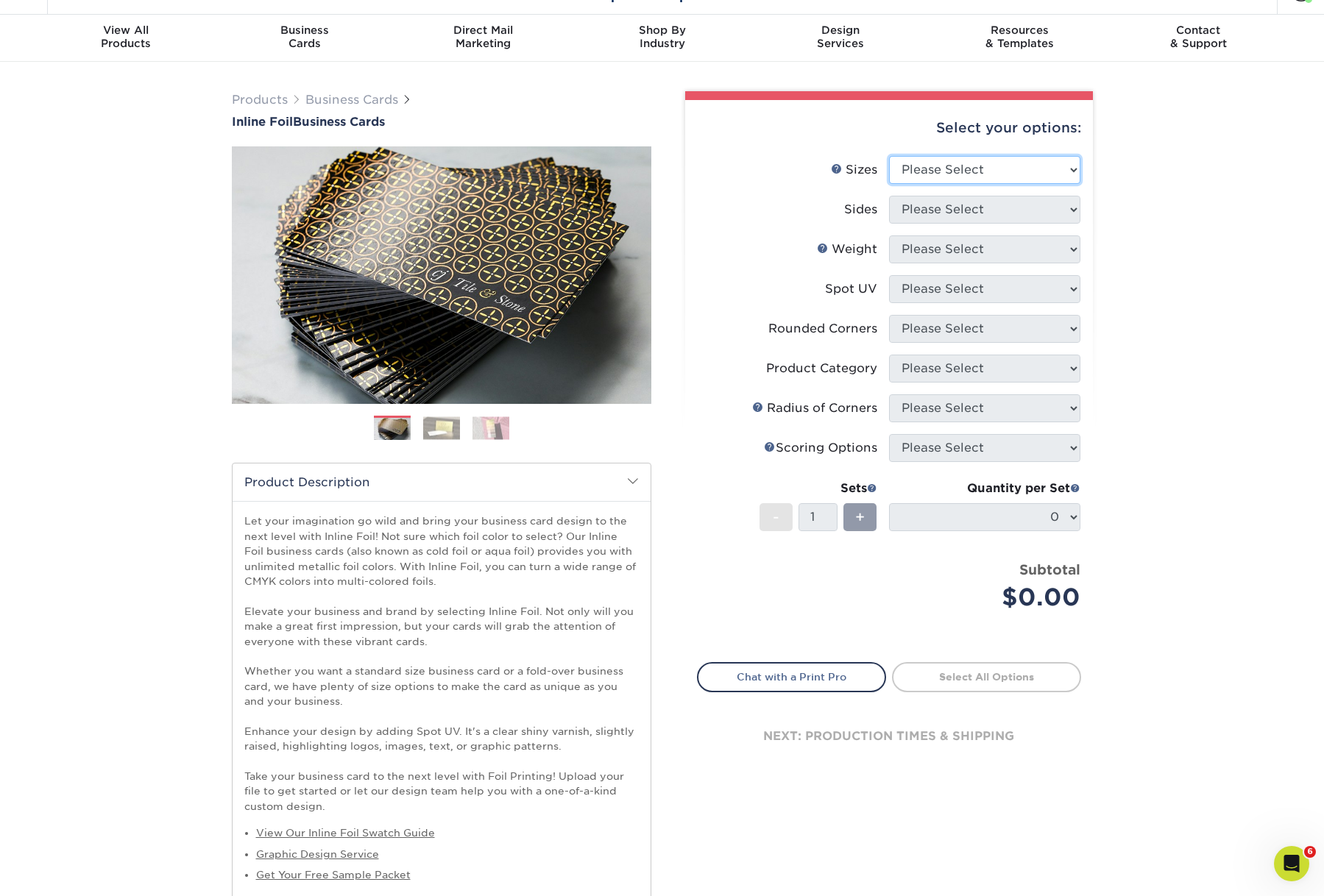
click at [1003, 184] on select "Please Select 1.5" x 3.5" - Mini 1.75" x 3.5" - Mini 2" x 2" - Square 2" x 3" -…" at bounding box center [984, 169] width 192 height 28
select select "2.00x3.50"
click at [889, 179] on select "Please Select 1.5" x 3.5" - Mini 1.75" x 3.5" - Mini 2" x 2" - Square 2" x 3" -…" at bounding box center [984, 169] width 192 height 28
click at [964, 223] on select "Please Select Print Both Sides - Foil Back Only Print Both Sides - Foil Both Si…" at bounding box center [984, 209] width 192 height 28
select select "e9e9dfb3-fba1-4d60-972c-fd9ca5904d33"
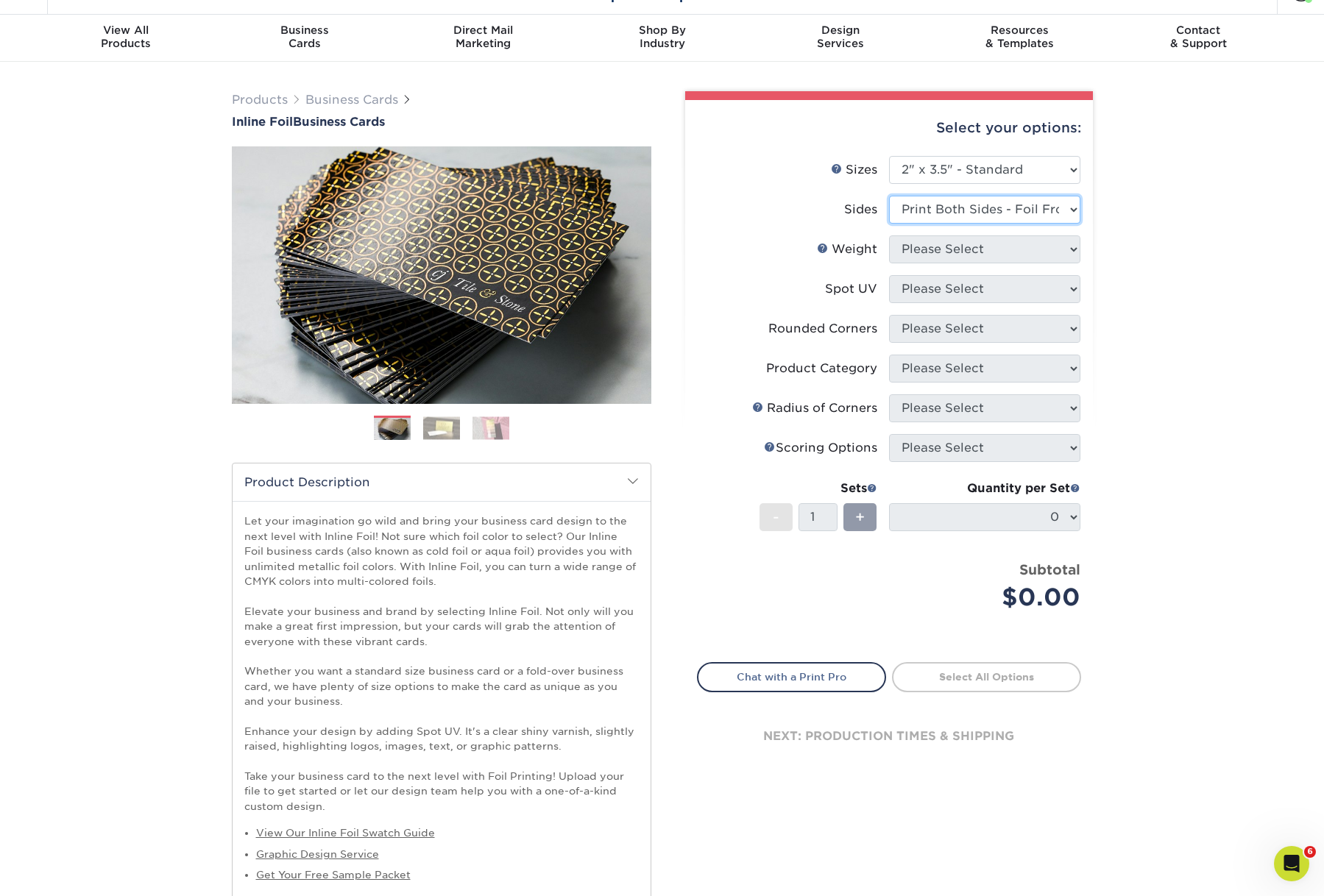
click at [889, 223] on select "Please Select Print Both Sides - Foil Back Only Print Both Sides - Foil Both Si…" at bounding box center [984, 209] width 192 height 28
click at [972, 264] on select "Please Select 16PT" at bounding box center [984, 248] width 192 height 28
select select "16PT"
click at [889, 264] on select "Please Select 16PT" at bounding box center [984, 248] width 192 height 28
click at [965, 303] on select "Please Select No Spot UV Front and Back (Both Sides) Front Only Back Only" at bounding box center [984, 289] width 192 height 28
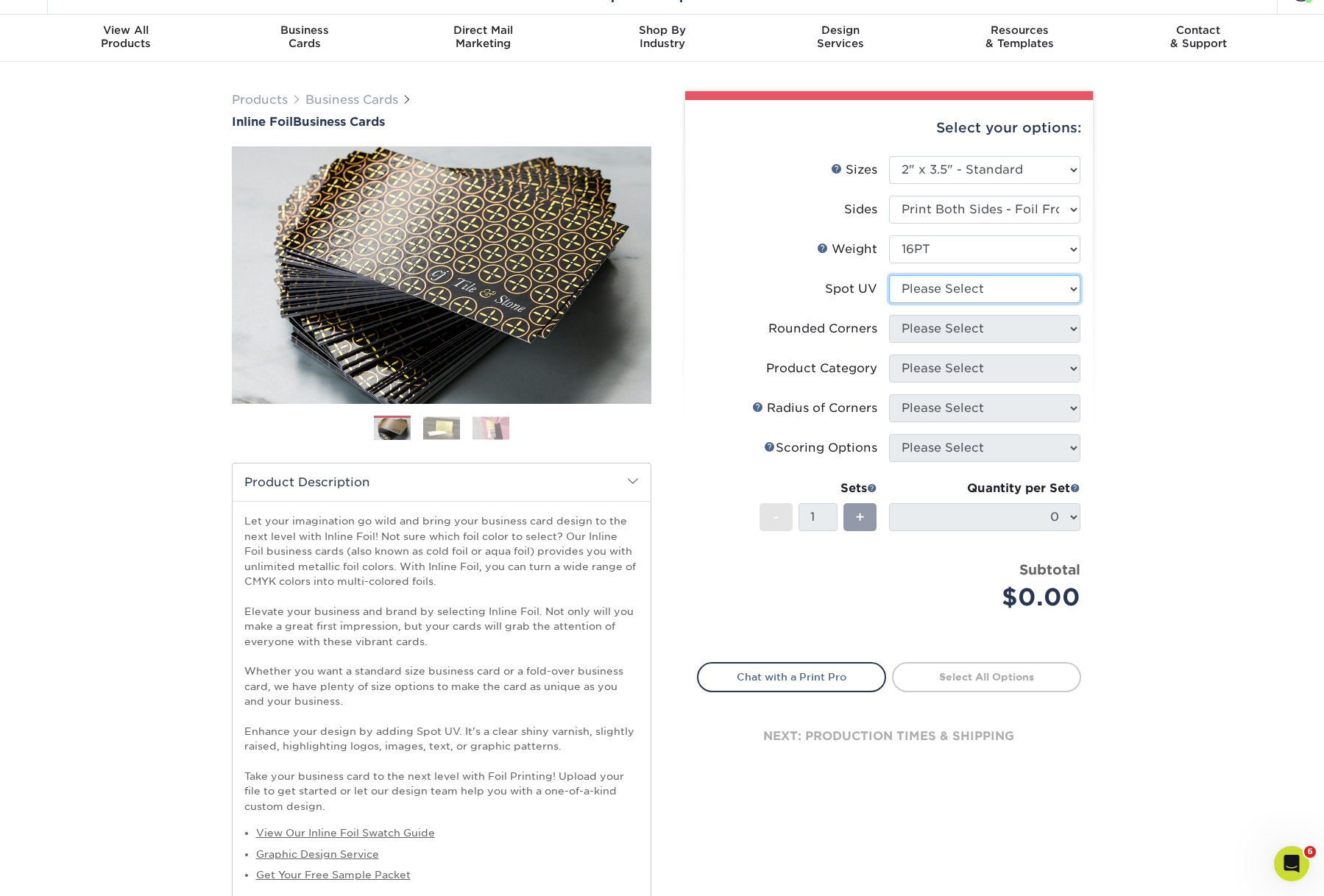
select select "3"
click at [889, 303] on select "Please Select No Spot UV Front and Back (Both Sides) Front Only Back Only" at bounding box center [984, 289] width 192 height 28
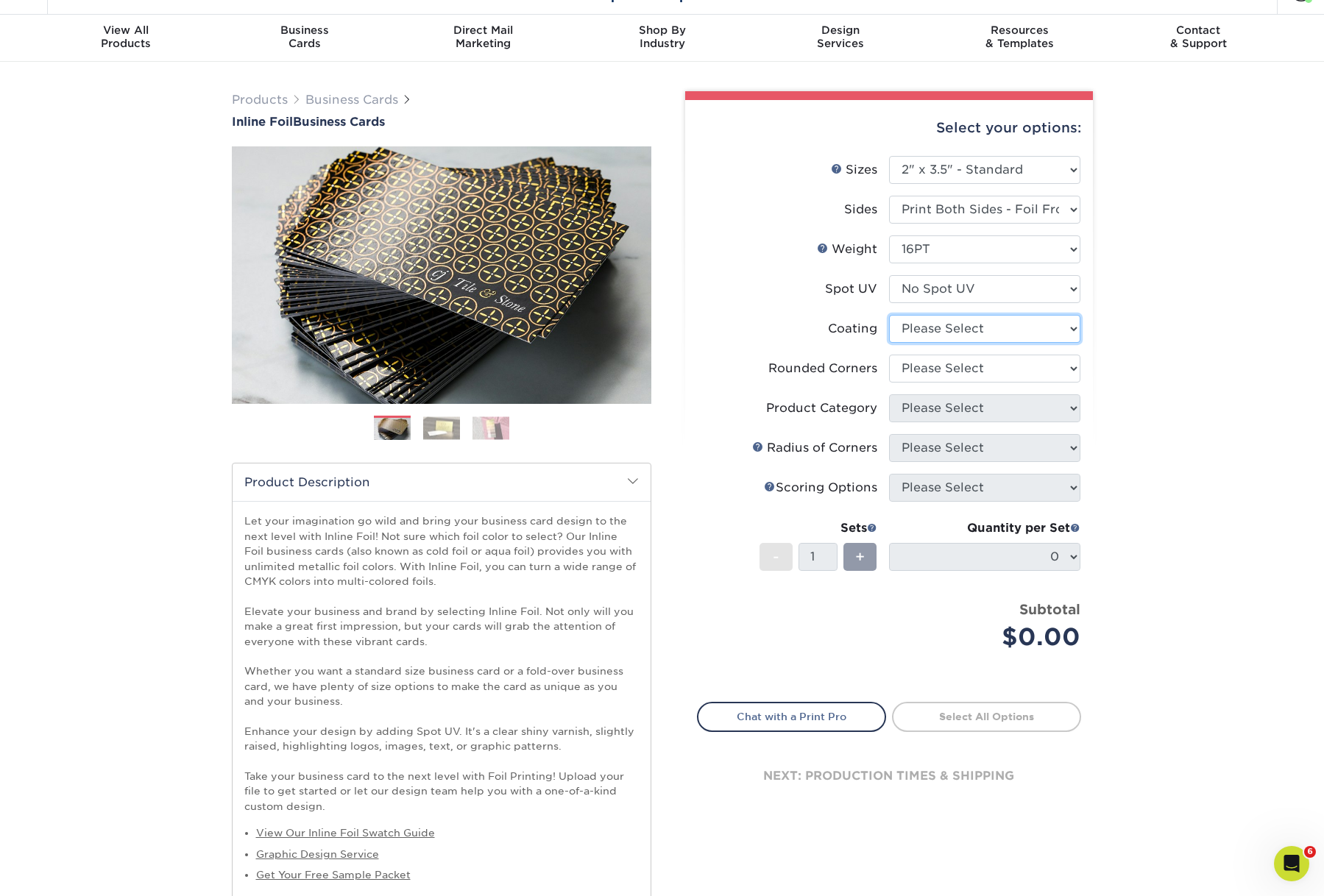
click at [950, 343] on select at bounding box center [984, 328] width 192 height 28
click at [889, 343] on select at bounding box center [984, 328] width 192 height 28
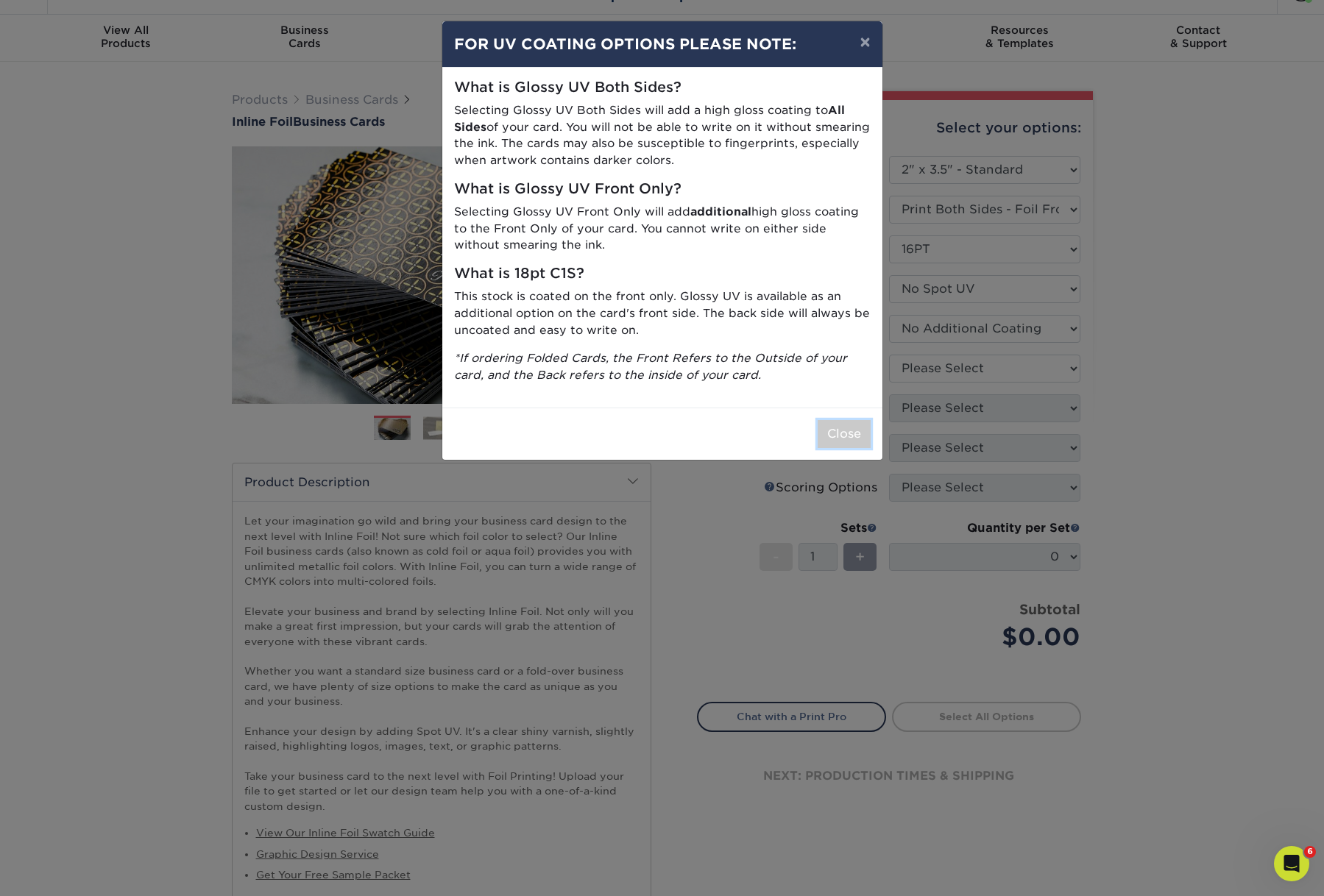
click at [835, 448] on button "Close" at bounding box center [844, 433] width 53 height 28
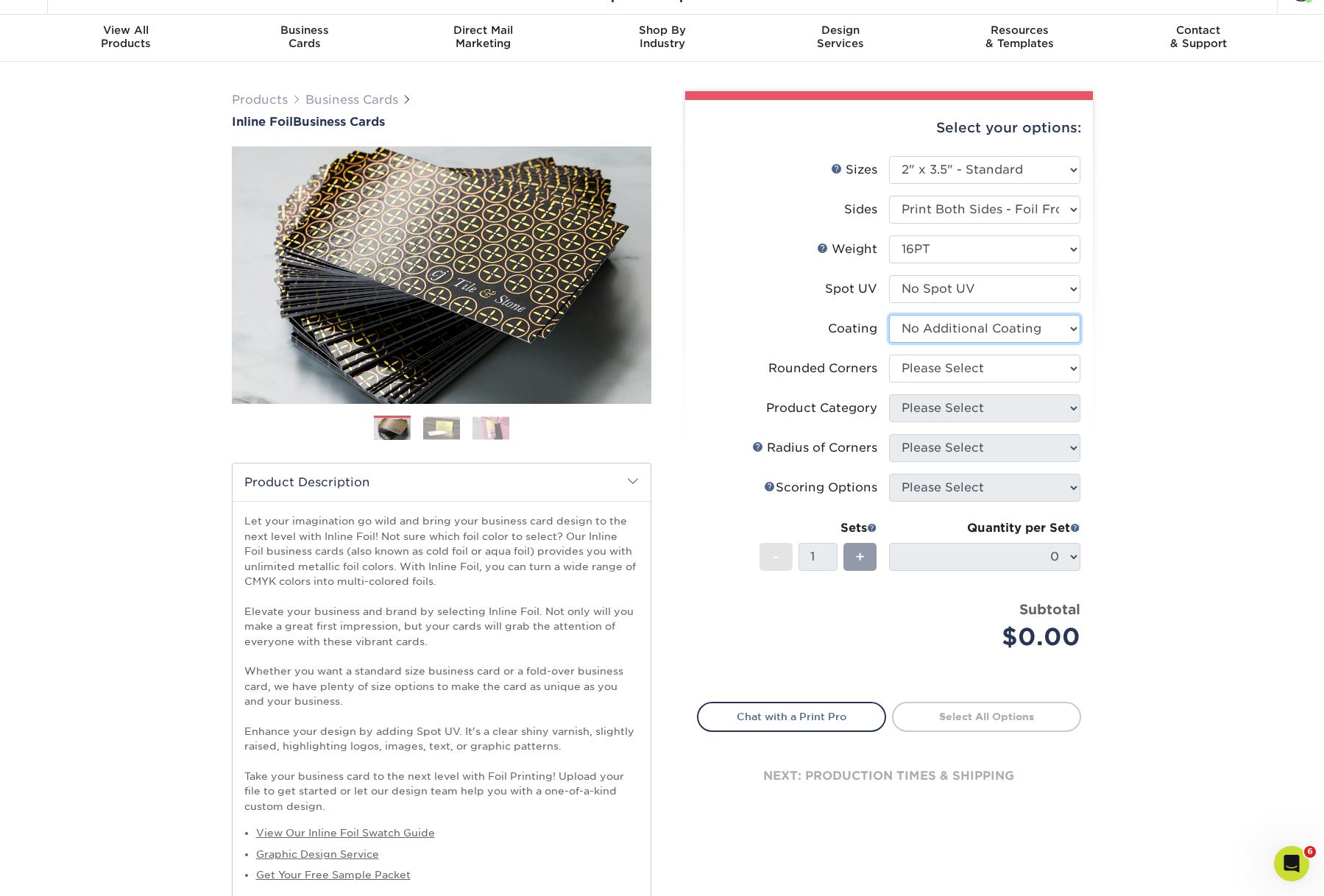
click at [949, 343] on select at bounding box center [984, 328] width 192 height 28
click at [889, 343] on select at bounding box center [984, 328] width 192 height 28
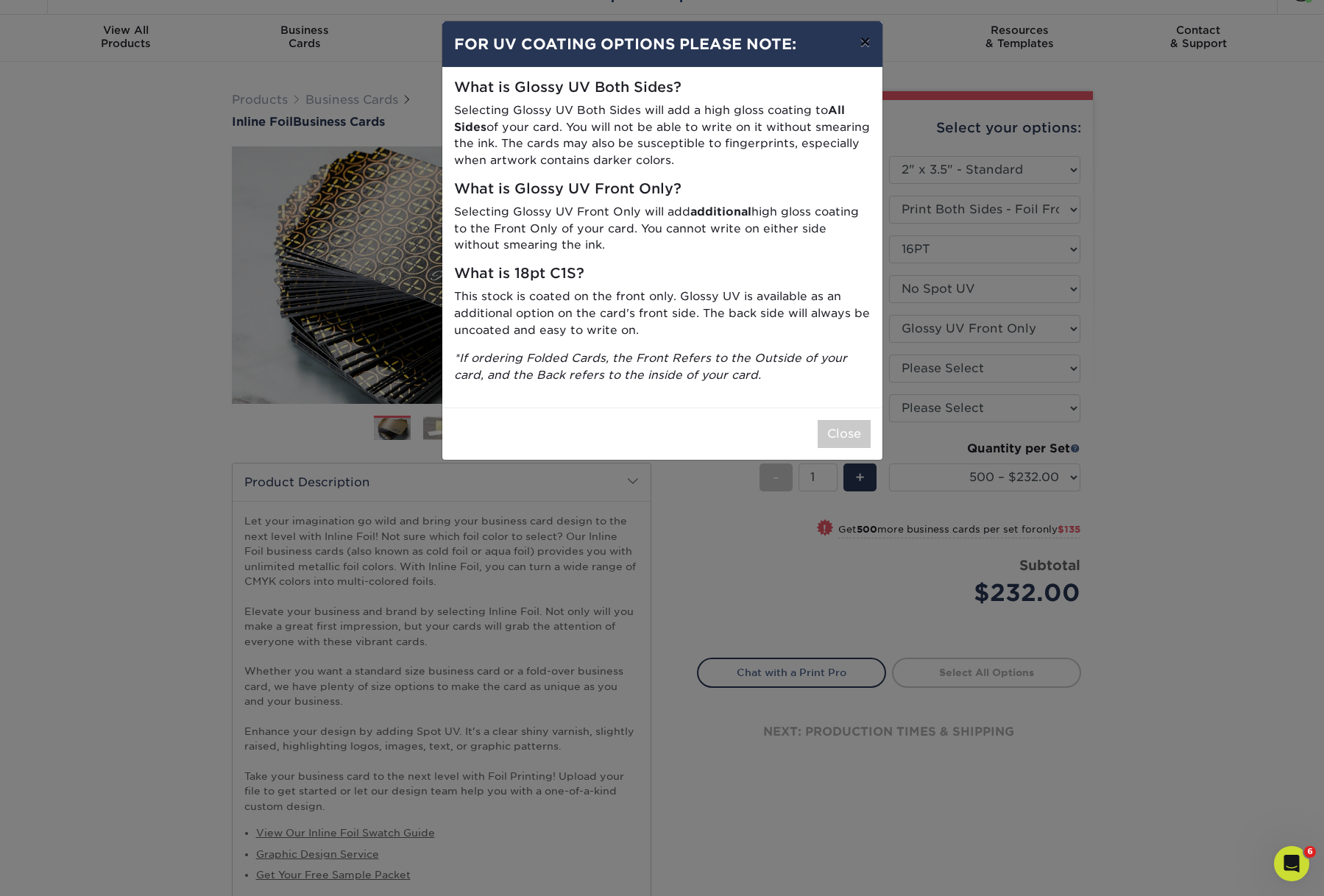
drag, startPoint x: 1008, startPoint y: 398, endPoint x: 862, endPoint y: 46, distance: 381.1
click at [862, 46] on button "×" at bounding box center [865, 41] width 33 height 41
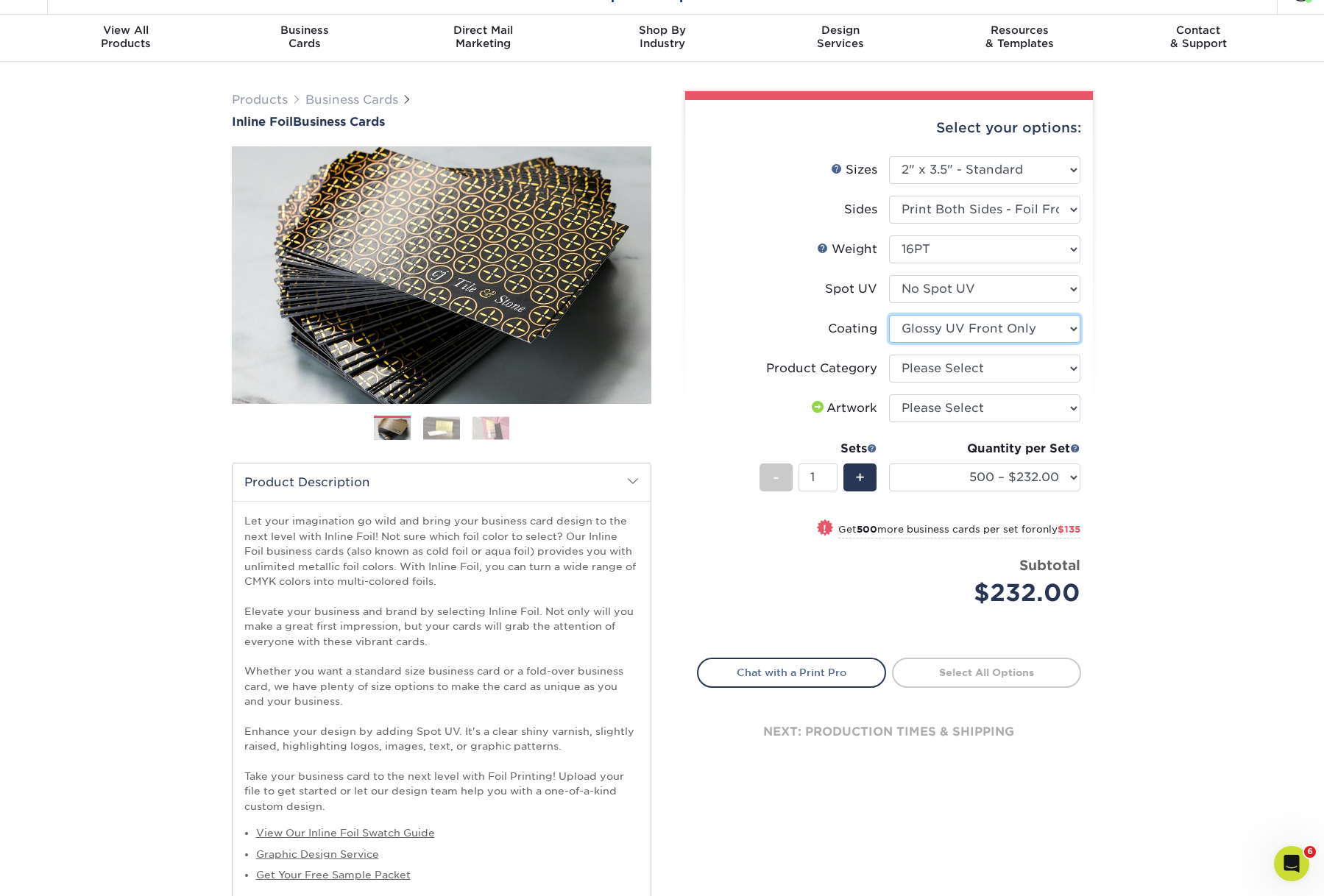
click at [1013, 343] on select at bounding box center [984, 328] width 192 height 28
select select "3e7618de-abca-4bda-9f97-8b9129e913d8"
click at [889, 343] on select at bounding box center [984, 328] width 192 height 28
select select
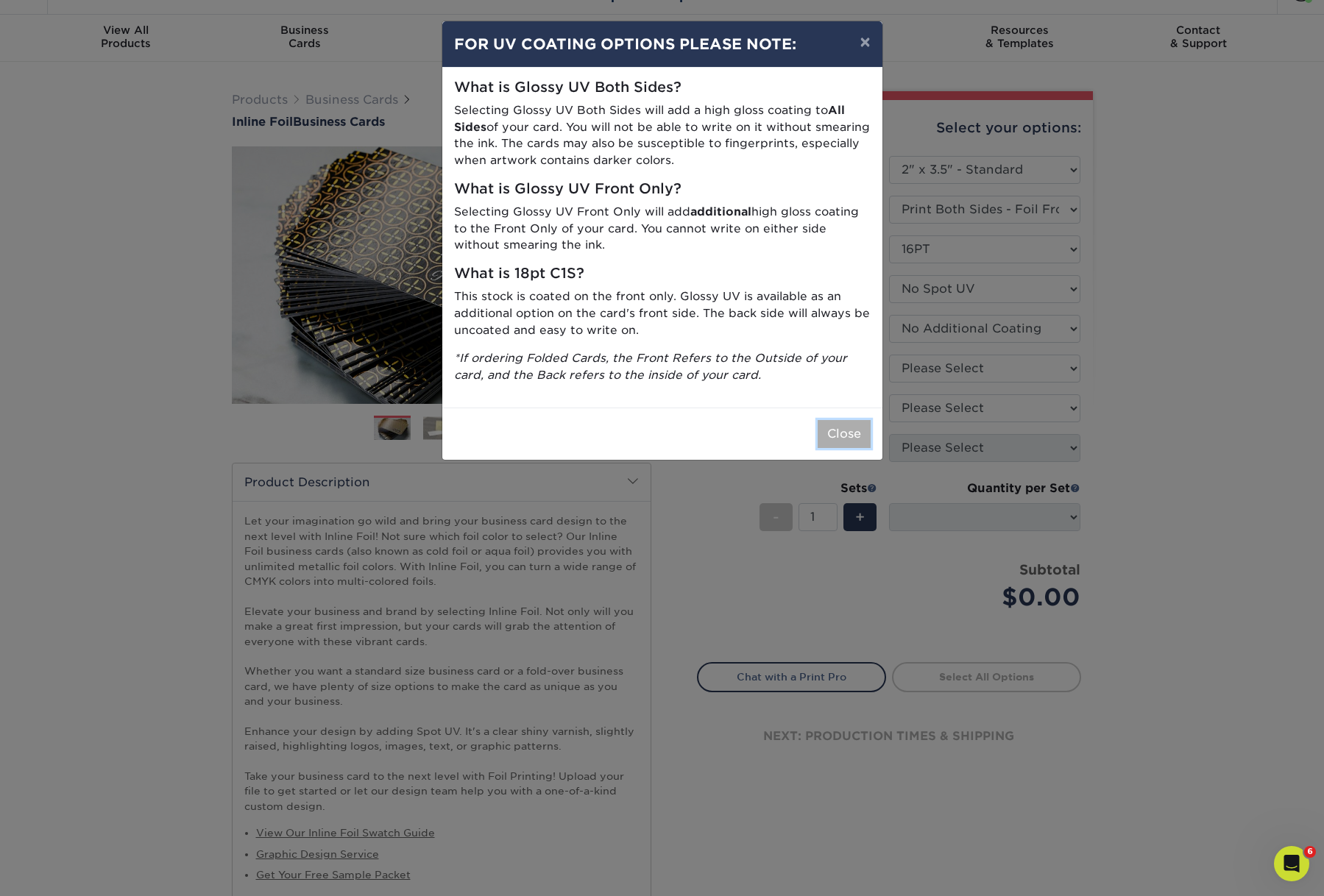
click at [855, 448] on button "Close" at bounding box center [844, 433] width 53 height 28
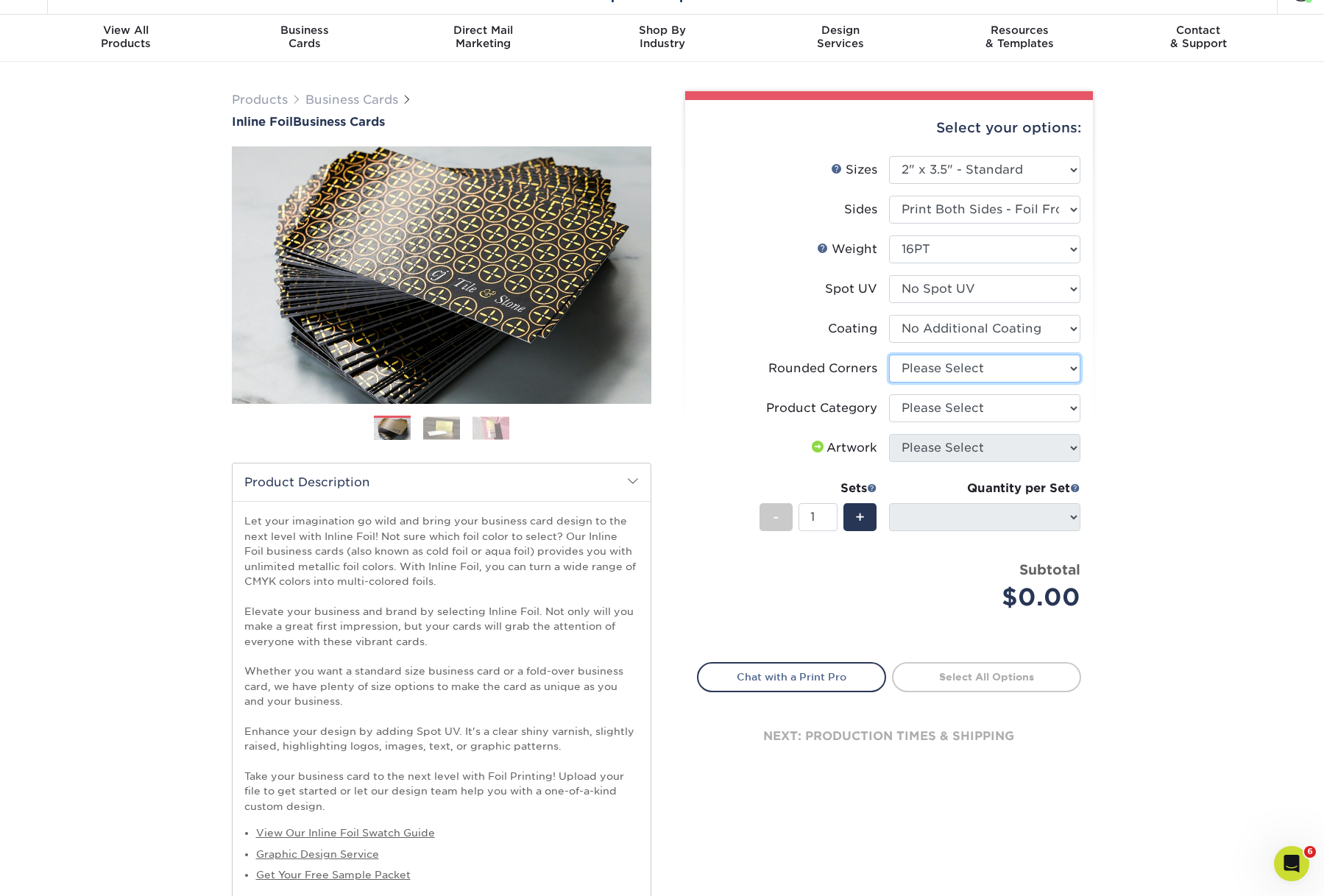
click at [985, 382] on select "Please Select Yes - Round 2 Corners Yes - Round 4 Corners No" at bounding box center [984, 368] width 192 height 28
select select "0"
click at [889, 382] on select "Please Select Yes - Round 2 Corners Yes - Round 4 Corners No" at bounding box center [984, 368] width 192 height 28
select select "-1"
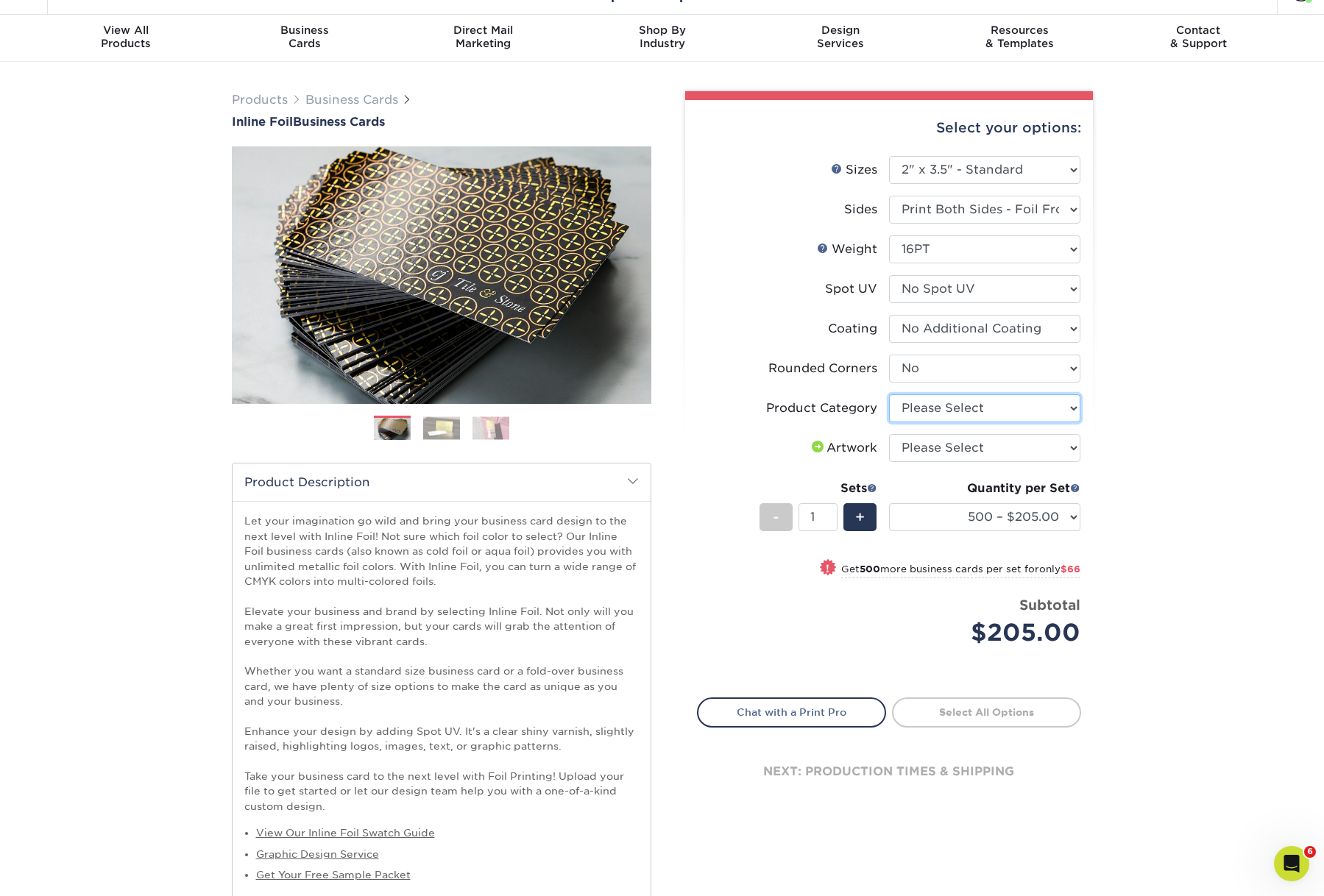
click at [966, 422] on select "Please Select Business Cards" at bounding box center [984, 407] width 192 height 28
select select "3b5148f1-0588-4f88-a218-97bcfdce65c1"
click at [889, 422] on select "Please Select Business Cards" at bounding box center [984, 407] width 192 height 28
click at [976, 462] on select "Please Select I will upload files I need a design - $100" at bounding box center [984, 448] width 192 height 28
select select "upload"
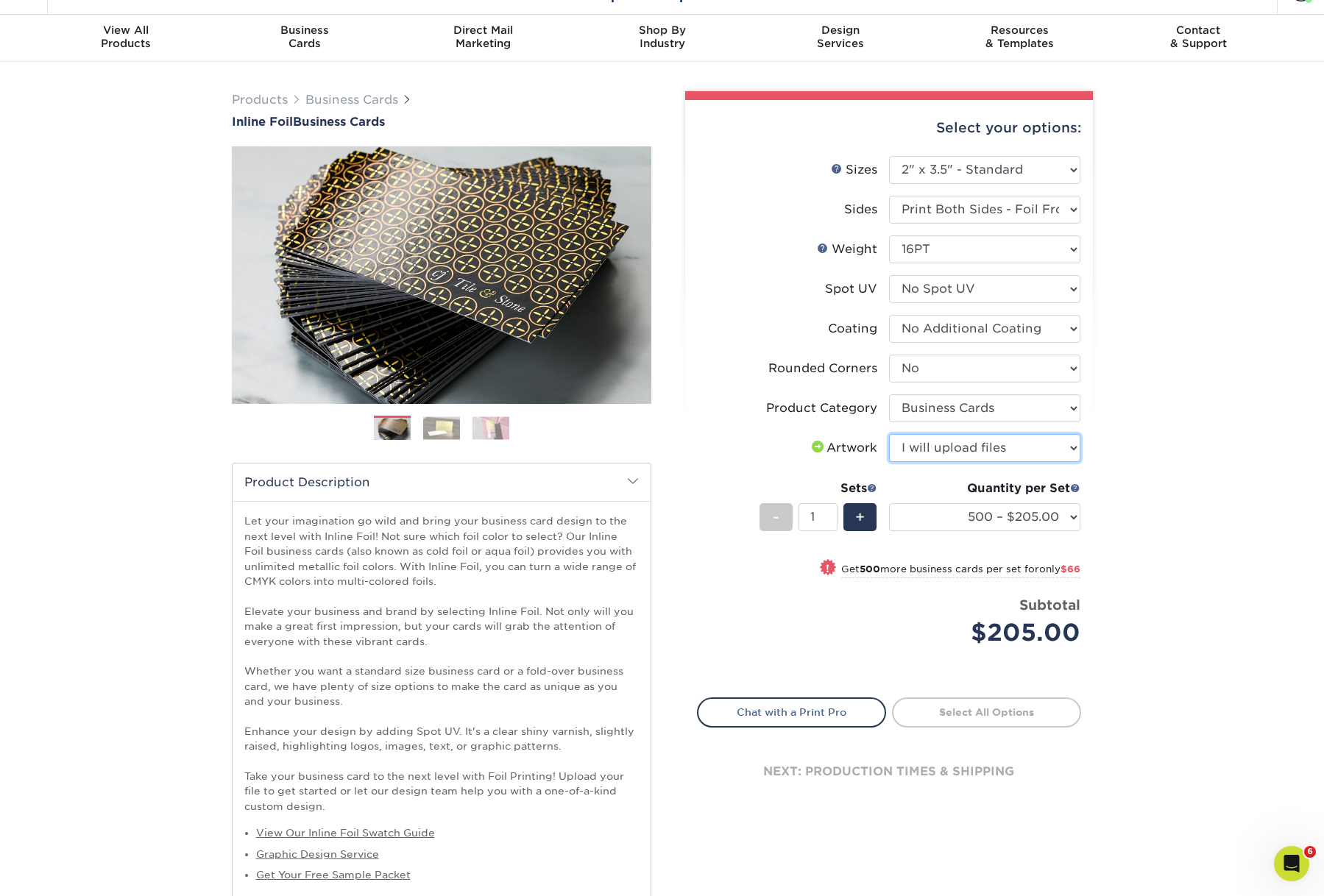
click at [889, 462] on select "Please Select I will upload files I need a design - $100" at bounding box center [984, 448] width 192 height 28
click at [997, 724] on link "Proceed to Shipping" at bounding box center [987, 711] width 189 height 27
type input "Set 1"
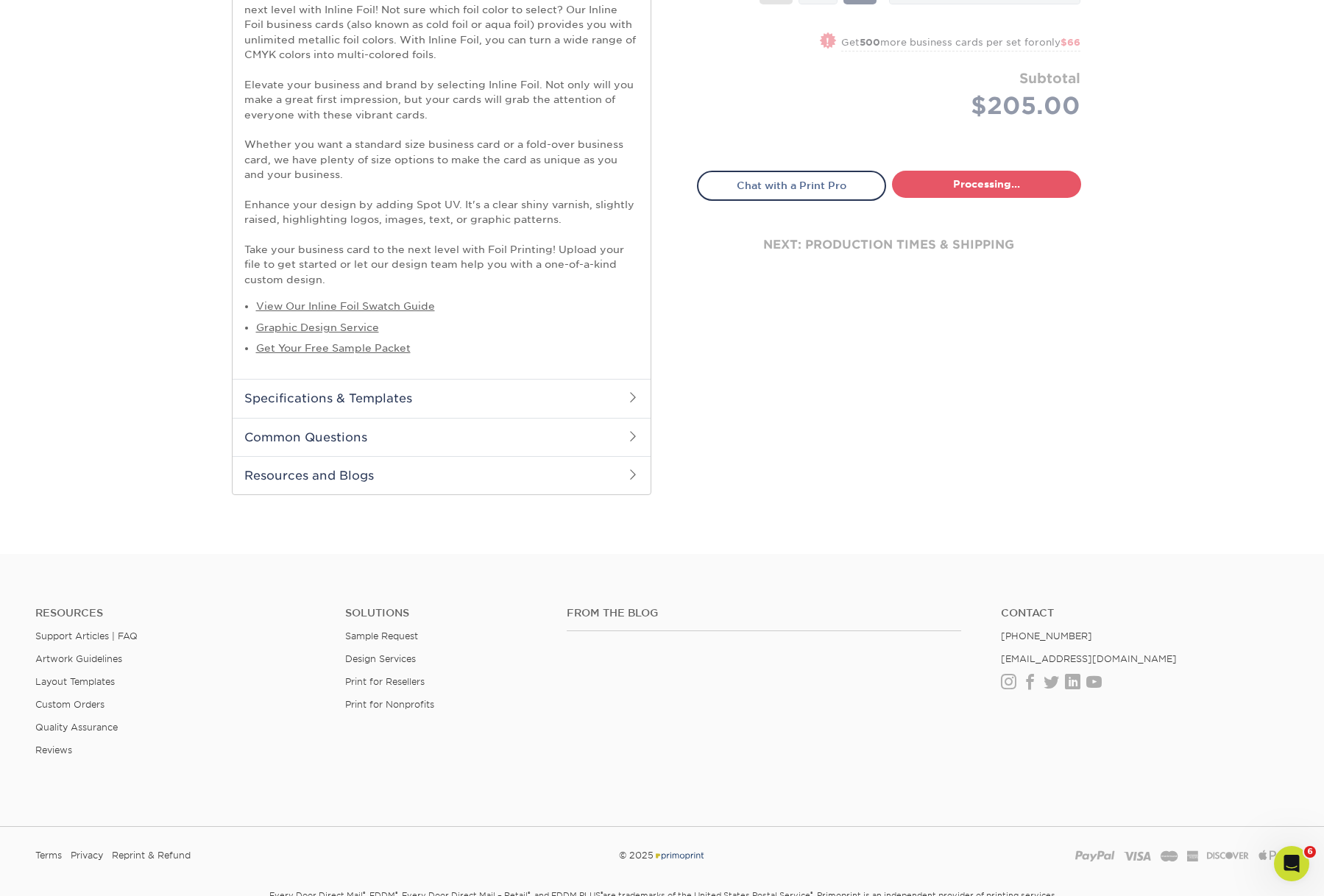
select select "0ef83bf2-0916-4e27-9816-51d57c9d8b41"
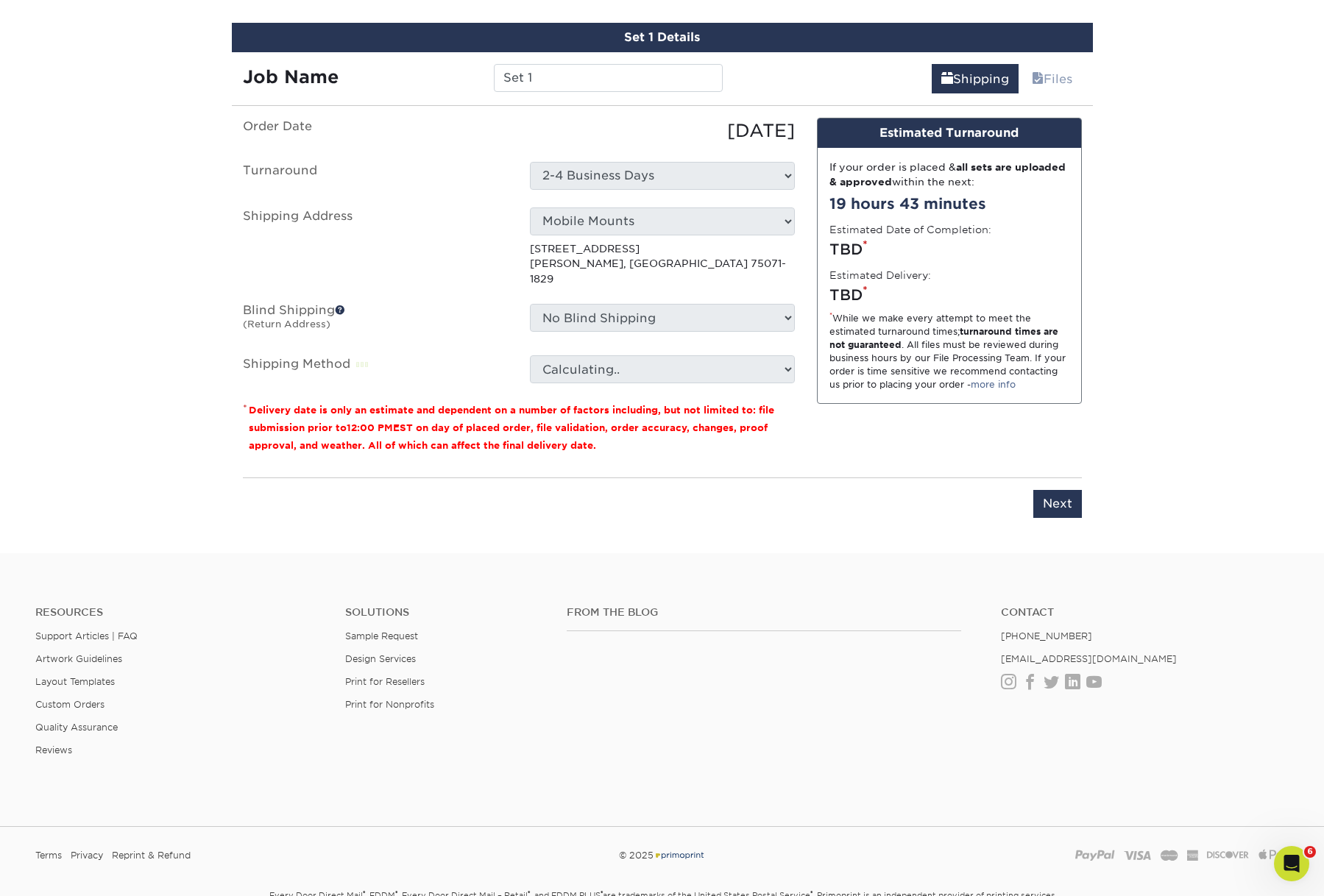
scroll to position [1118, 0]
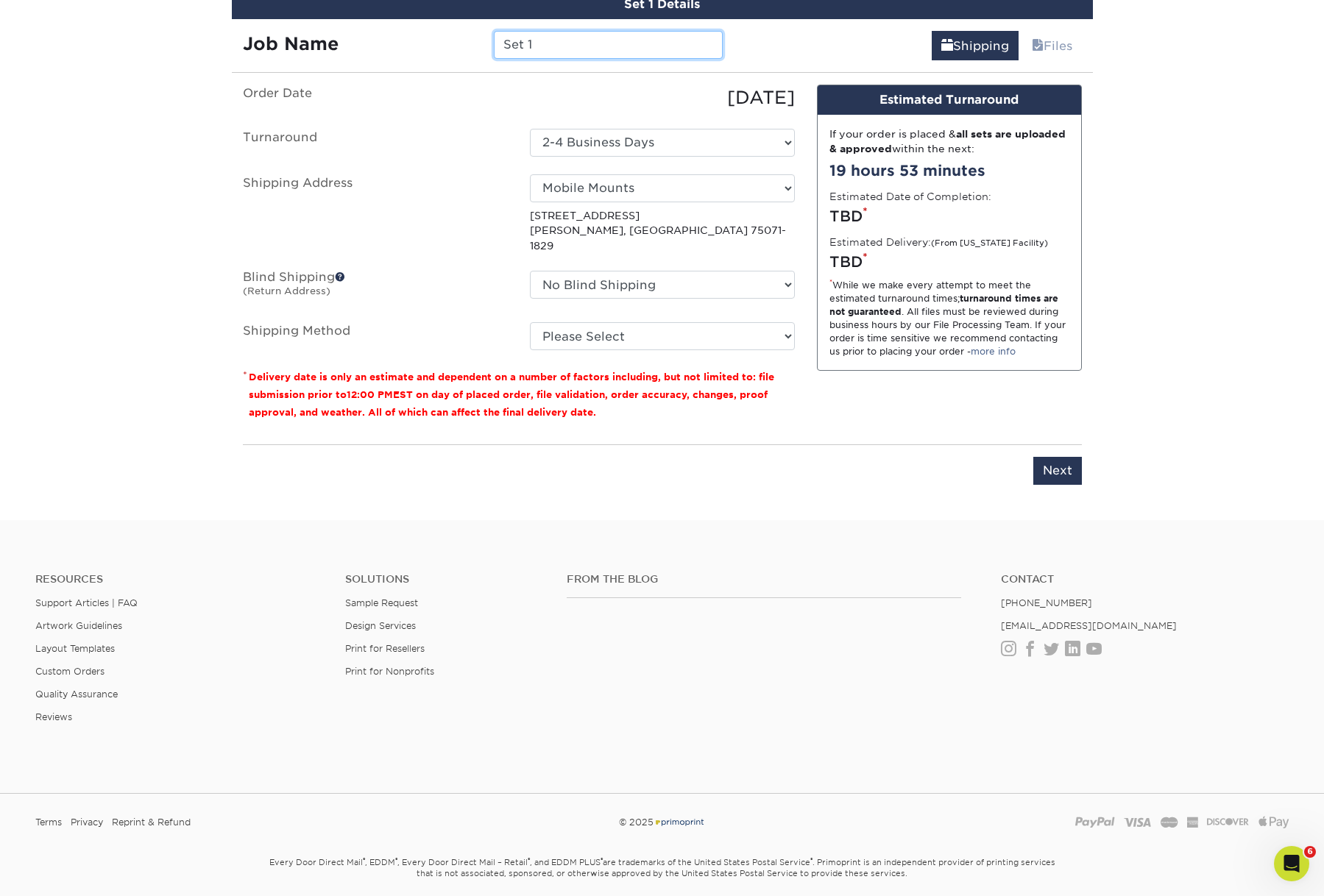
drag, startPoint x: 546, startPoint y: 185, endPoint x: 504, endPoint y: 182, distance: 42.1
click at [504, 59] on input "Set 1" at bounding box center [608, 44] width 228 height 28
type input "PAMPAS GOLD AD"
click at [659, 202] on select "Select One AGD SEMA HANDOUT [PERSON_NAME] [PERSON_NAME] [PERSON_NAME] HOME MM A…" at bounding box center [662, 187] width 265 height 28
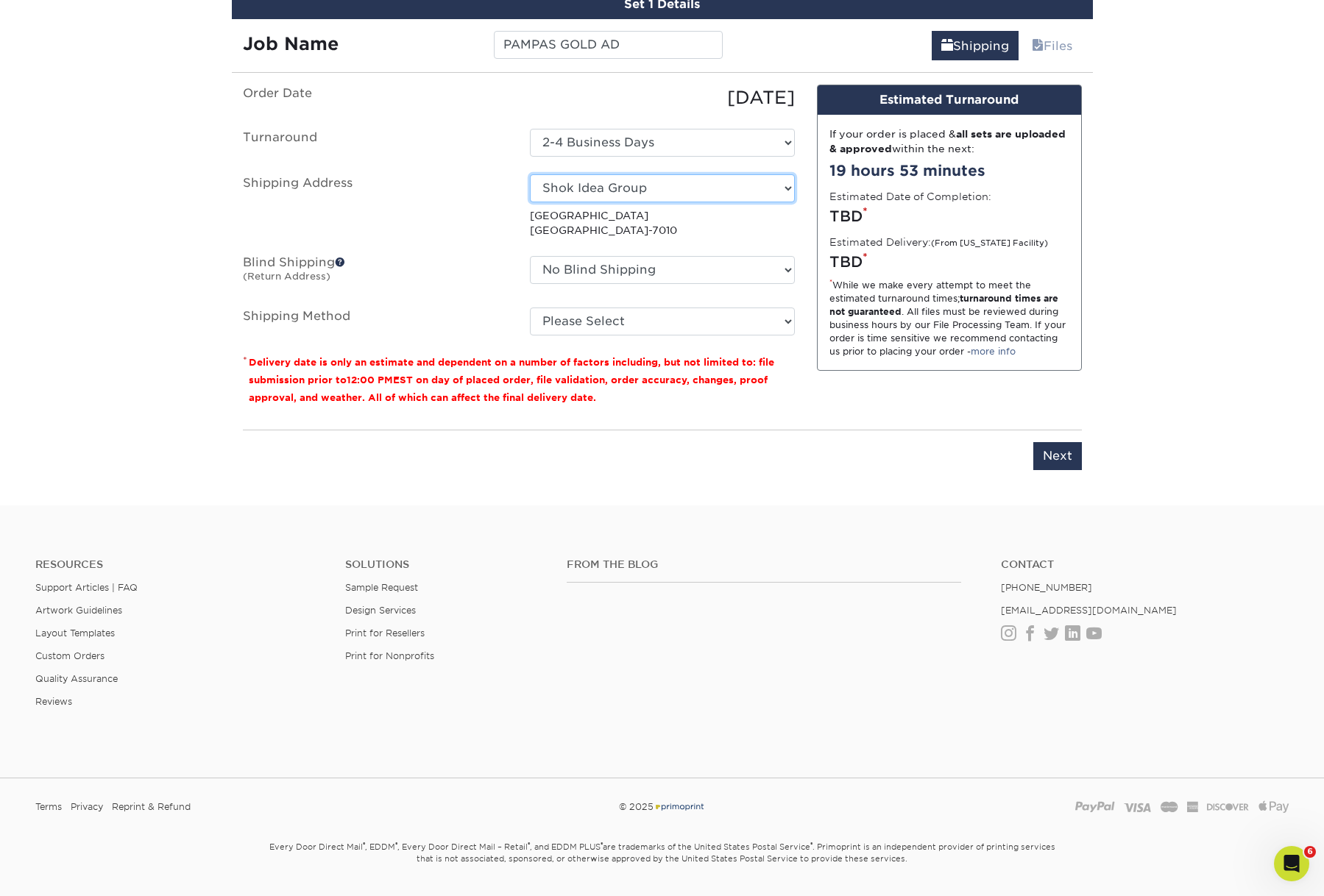
click at [643, 202] on select "Select One AGD SEMA HANDOUT [PERSON_NAME] [PERSON_NAME] [PERSON_NAME] HOME MM A…" at bounding box center [662, 187] width 265 height 28
click at [691, 202] on select "Select One AGD SEMA HANDOUT [PERSON_NAME] [PERSON_NAME] [PERSON_NAME] HOME MM A…" at bounding box center [662, 187] width 265 height 28
select select "newaddress"
click at [530, 202] on select "Select One AGD SEMA HANDOUT [PERSON_NAME] [PERSON_NAME] [PERSON_NAME] HOME MM A…" at bounding box center [662, 187] width 265 height 28
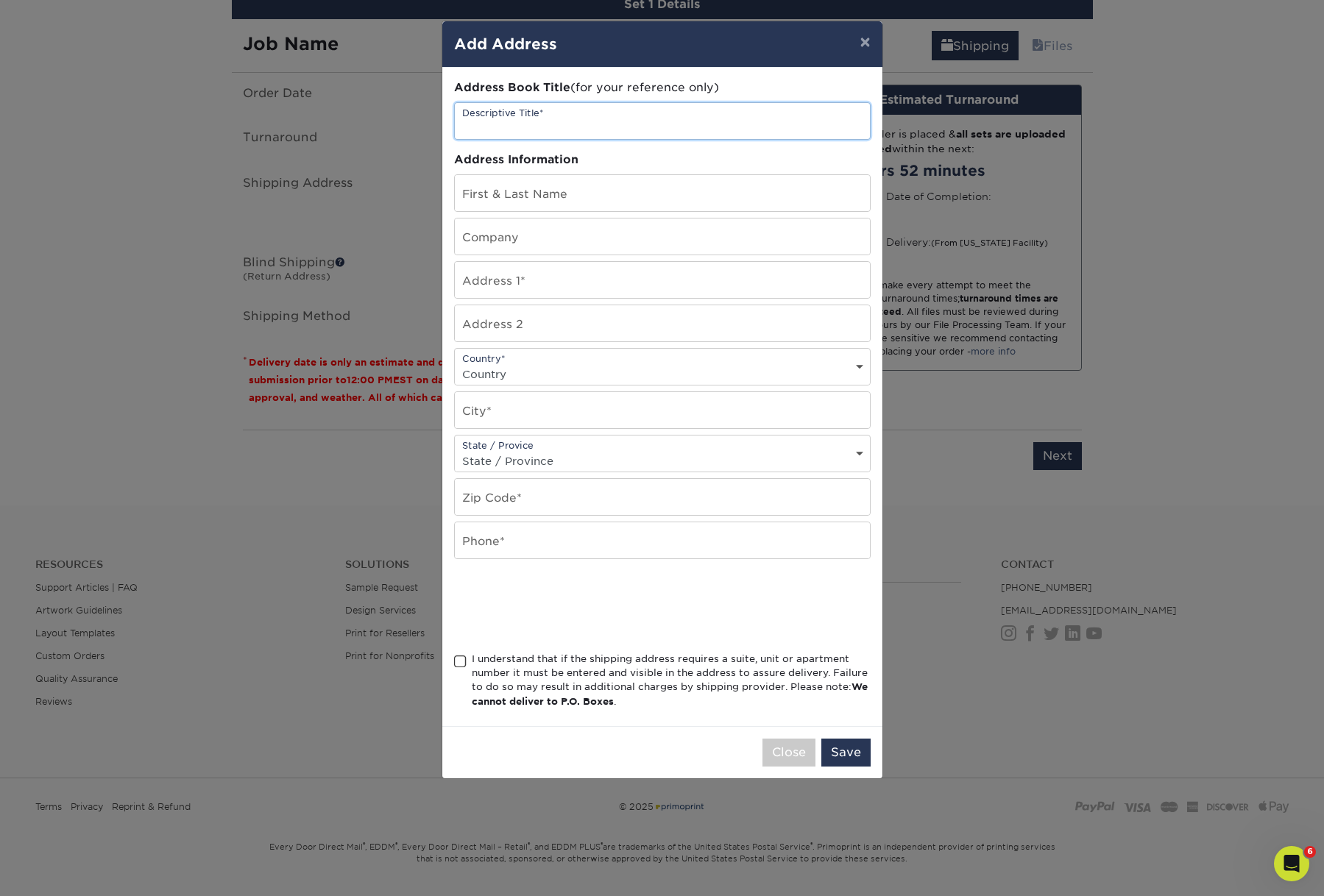
click at [582, 138] on input "text" at bounding box center [662, 120] width 415 height 36
type input "P"
type input "[PERSON_NAME] HOUSE"
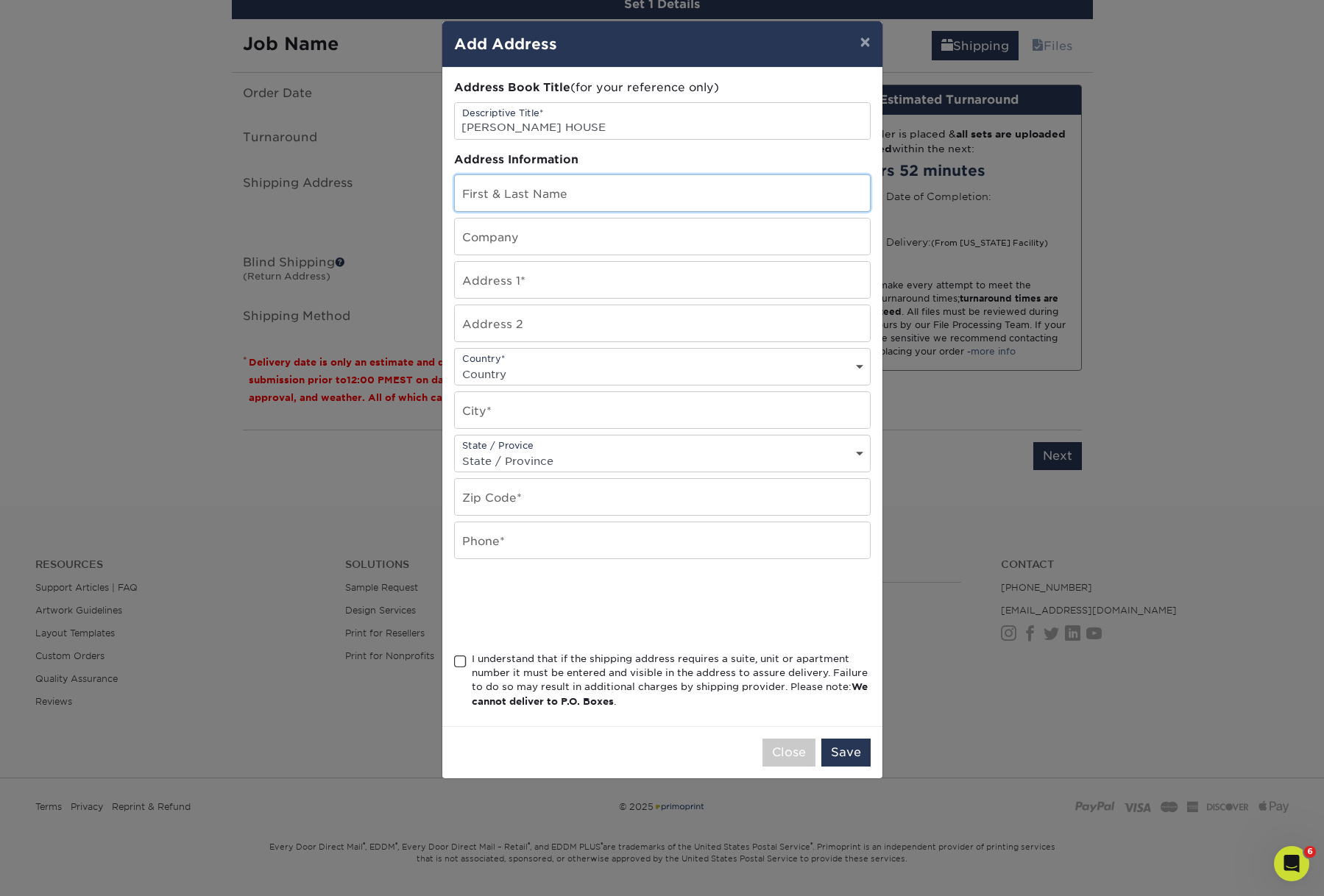
click at [578, 211] on input "text" at bounding box center [662, 192] width 415 height 36
type input "[PERSON_NAME]"
type input "29 Pelican Ln"
select select "US"
type input "Edgewater"
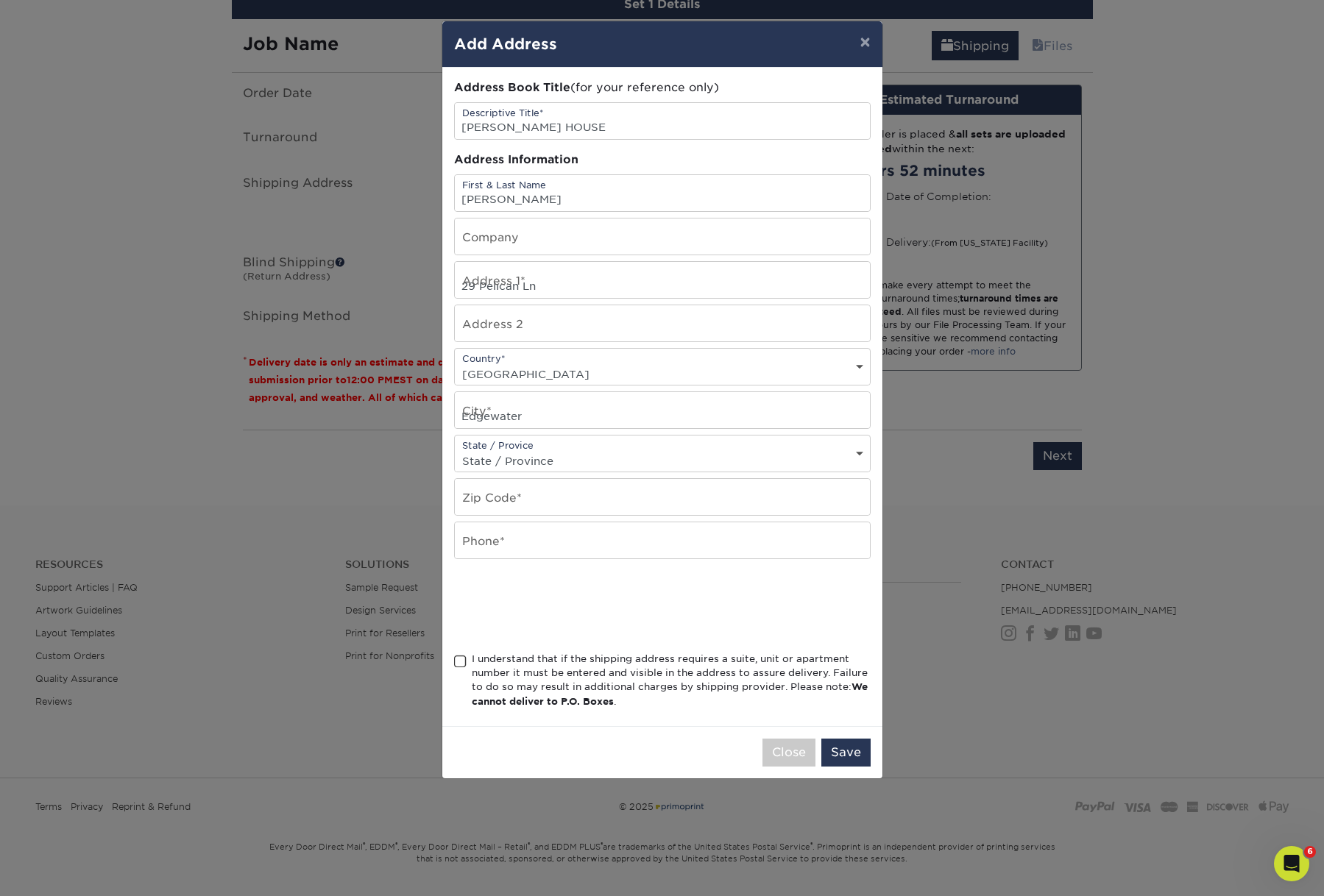
select select "FL"
type input "32141"
type input "3869573939"
click at [571, 298] on input "29 Pelican Ln" at bounding box center [662, 279] width 415 height 36
drag, startPoint x: 456, startPoint y: 311, endPoint x: 448, endPoint y: 311, distance: 8.0
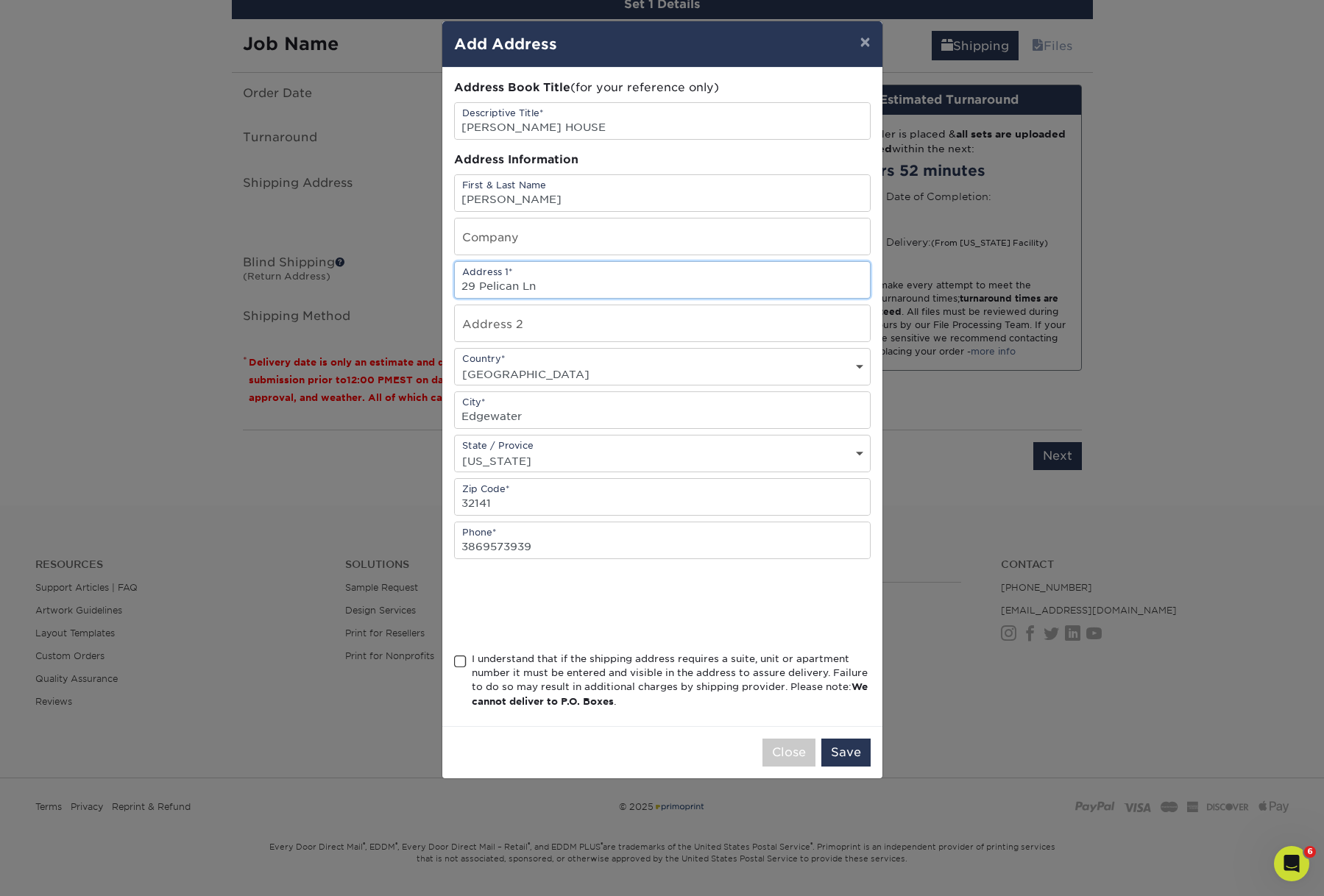
click at [448, 311] on div "Address Book Title (for your reference only) Descriptive Title* [PERSON_NAME] H…" at bounding box center [662, 397] width 440 height 658
type input "[STREET_ADDRESS][PERSON_NAME]"
click at [546, 428] on input "Edgewater" at bounding box center [662, 410] width 415 height 36
drag, startPoint x: 521, startPoint y: 453, endPoint x: 402, endPoint y: 446, distance: 119.2
click at [402, 446] on div "× Add Address Address Book Title (for your reference only) Descriptive Title* […" at bounding box center [662, 448] width 1324 height 896
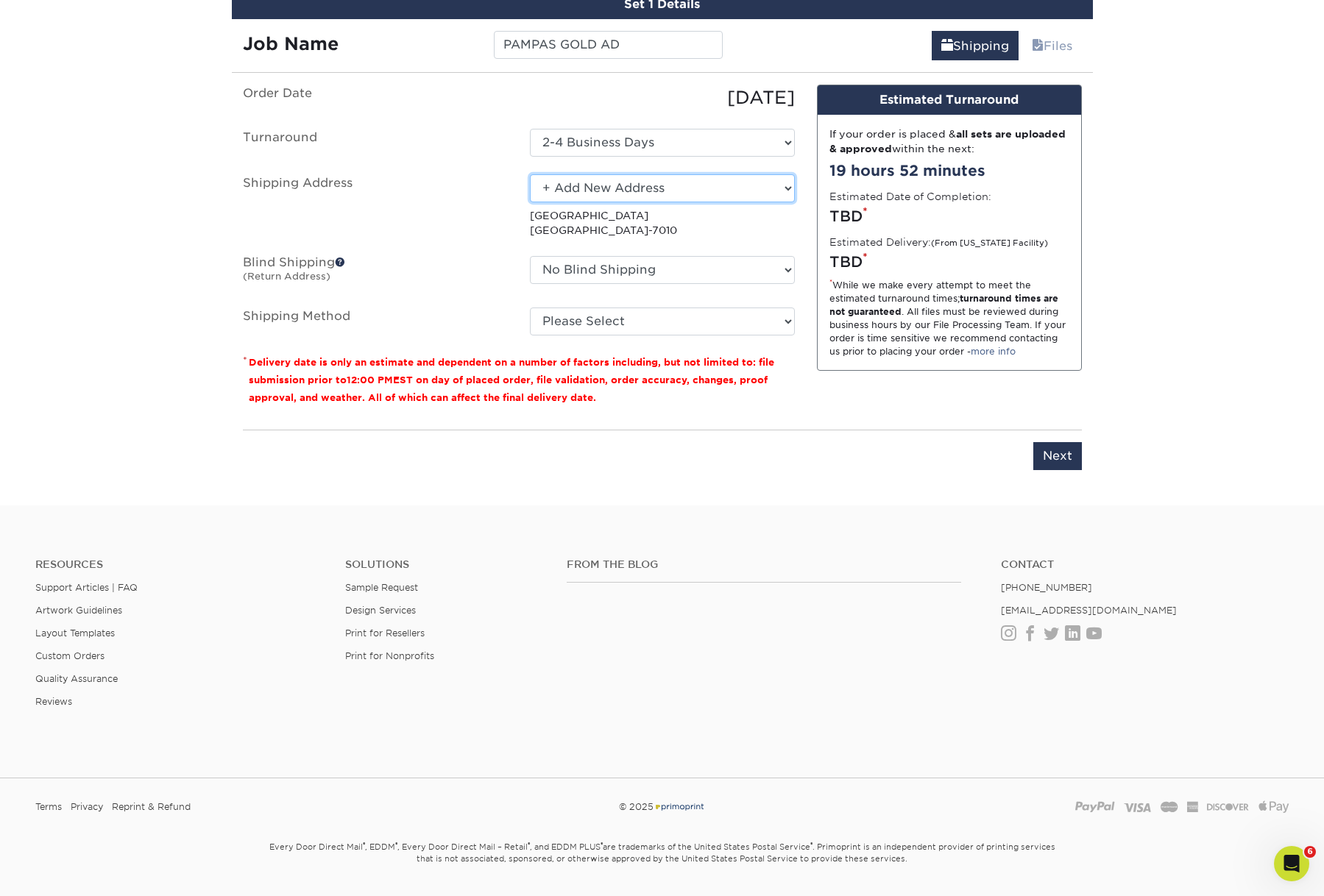
click at [695, 202] on select "Select One AGD SEMA HANDOUT [PERSON_NAME] [PERSON_NAME] [PERSON_NAME] HOME MM A…" at bounding box center [662, 187] width 265 height 28
click at [530, 202] on select "Select One AGD SEMA HANDOUT [PERSON_NAME] [PERSON_NAME] [PERSON_NAME] HOME MM A…" at bounding box center [662, 187] width 265 height 28
click at [695, 202] on select "Select One AGD SEMA HANDOUT [PERSON_NAME] [PERSON_NAME] [PERSON_NAME] HOME MM A…" at bounding box center [662, 187] width 265 height 28
click at [530, 202] on select "Select One AGD SEMA HANDOUT [PERSON_NAME] [PERSON_NAME] [PERSON_NAME] HOME MM A…" at bounding box center [662, 187] width 265 height 28
click at [698, 202] on select "Select One AGD SEMA HANDOUT [PERSON_NAME] [PERSON_NAME] [PERSON_NAME] HOME MM A…" at bounding box center [662, 187] width 265 height 28
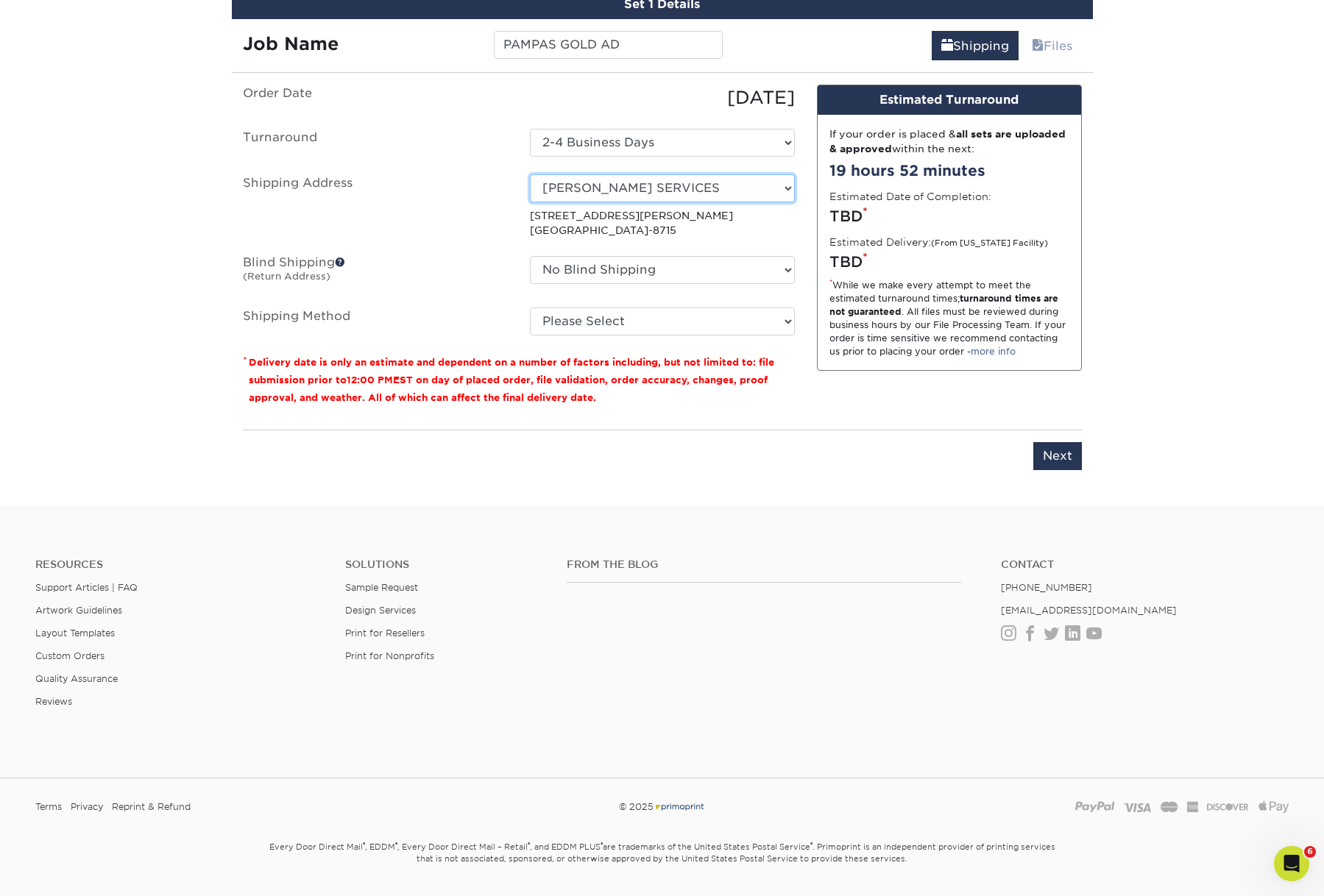
click at [716, 202] on select "Select One AGD SEMA HANDOUT [PERSON_NAME] [PERSON_NAME] [PERSON_NAME] HOME MM A…" at bounding box center [662, 187] width 265 height 28
select select "newaddress"
click at [530, 202] on select "Select One AGD SEMA HANDOUT [PERSON_NAME] [PERSON_NAME] [PERSON_NAME] HOME MM A…" at bounding box center [662, 187] width 265 height 28
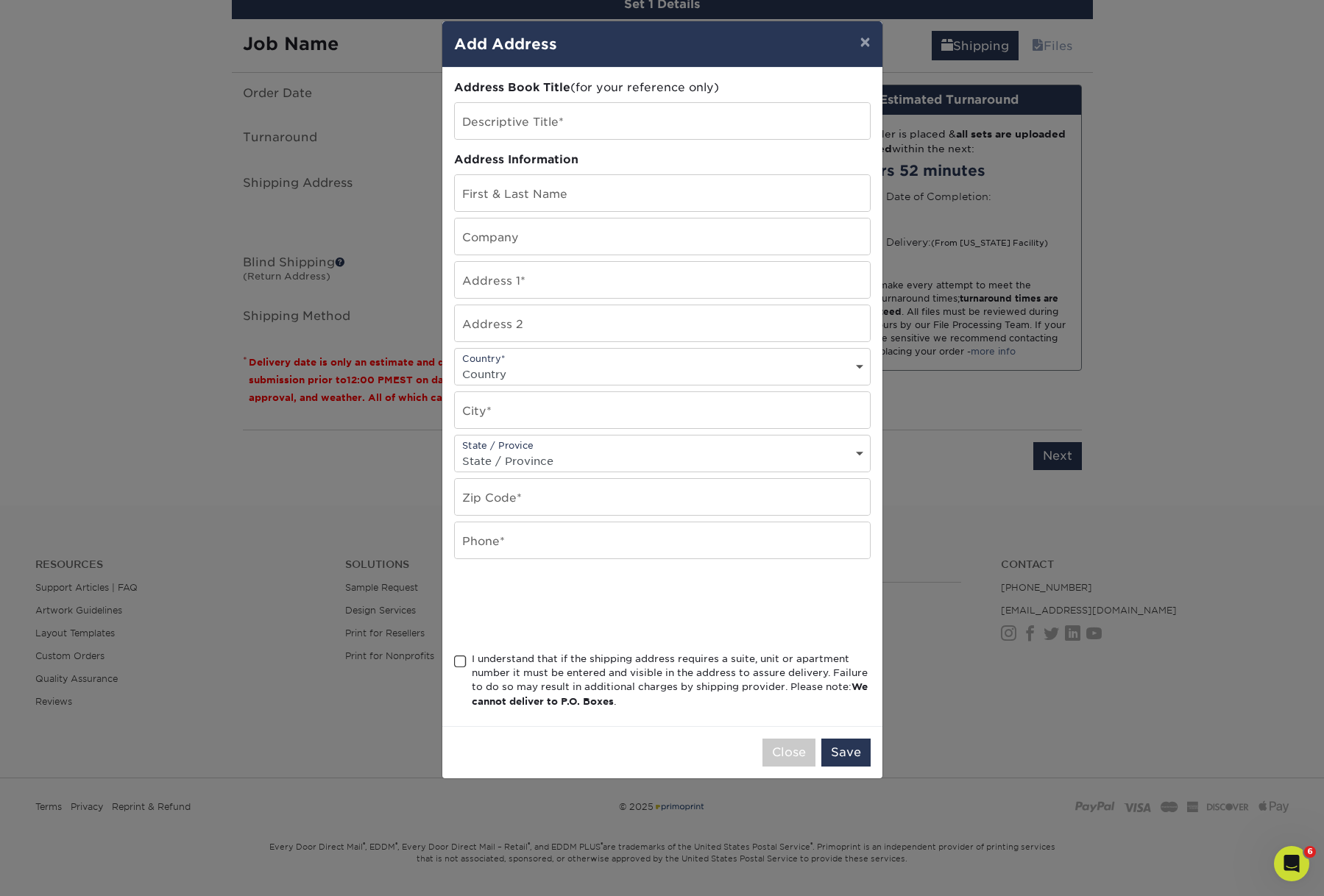
click at [596, 472] on select "State / Province [US_STATE] [US_STATE] [US_STATE] [US_STATE] [US_STATE] [US_STA…" at bounding box center [662, 460] width 415 height 21
select select "FL"
click at [455, 472] on select "State / Province [US_STATE] [US_STATE] [US_STATE] [US_STATE] [US_STATE] [US_STA…" at bounding box center [662, 460] width 415 height 21
click at [554, 211] on input "text" at bounding box center [662, 192] width 415 height 36
click at [562, 204] on input "text" at bounding box center [662, 192] width 415 height 36
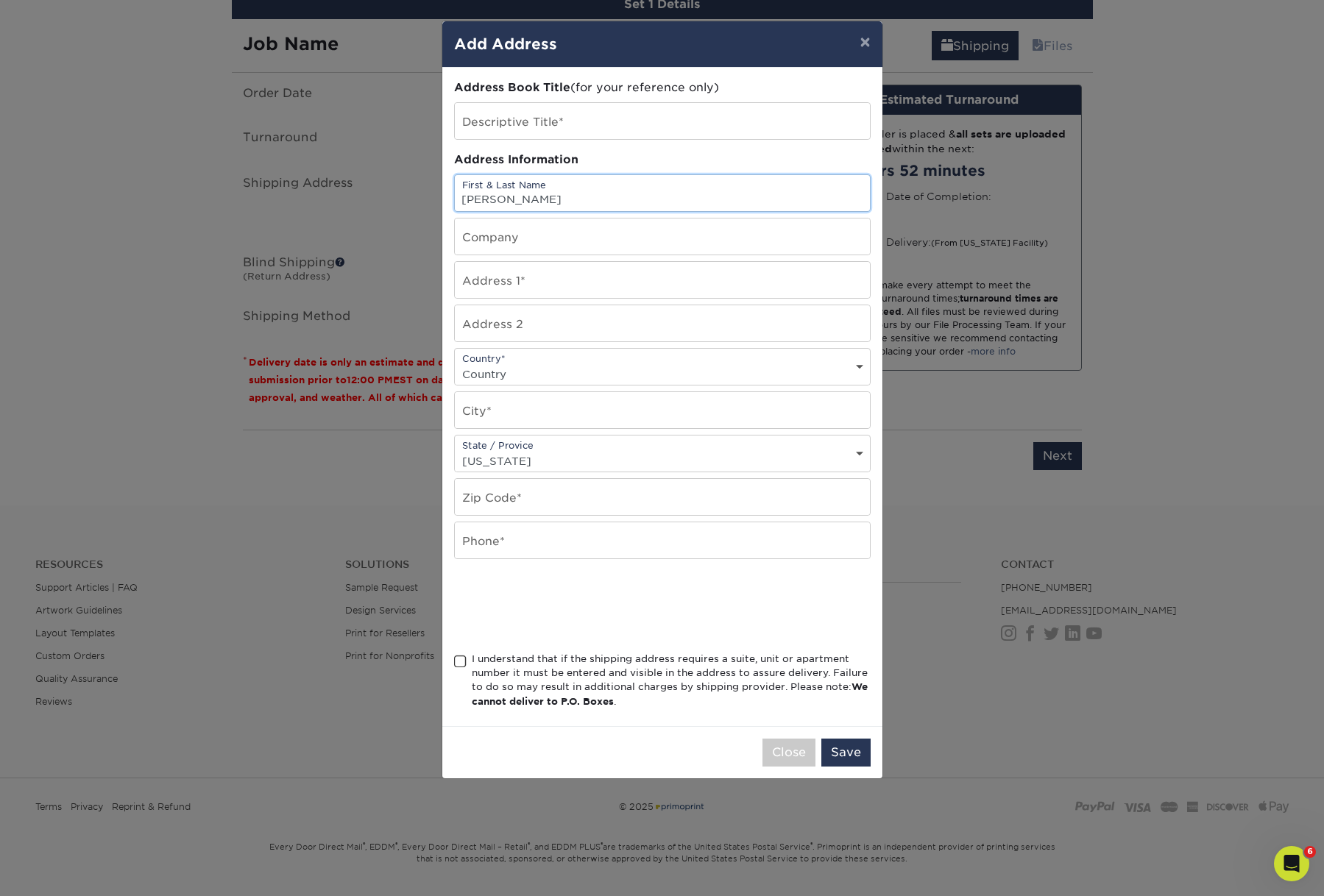
type input "[PERSON_NAME]"
click at [732, 254] on input "text" at bounding box center [662, 236] width 415 height 36
click at [531, 254] on input "Shok Idea group" at bounding box center [662, 236] width 415 height 36
type input "Shok Idea Group"
click at [554, 298] on input "text" at bounding box center [662, 279] width 415 height 36
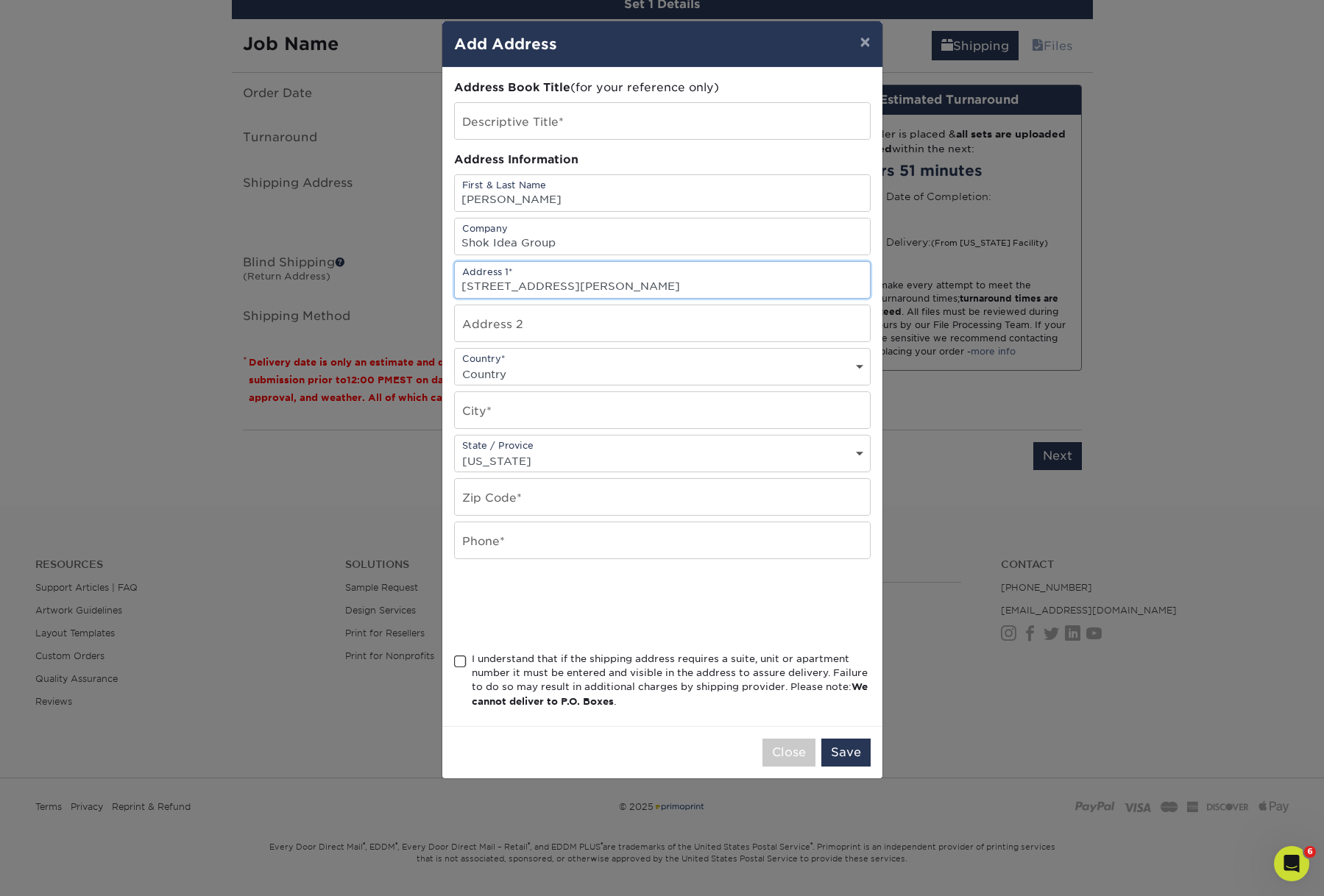
type input "[STREET_ADDRESS][PERSON_NAME]"
click at [542, 385] on select "Country [GEOGRAPHIC_DATA] [GEOGRAPHIC_DATA] ----------------------------- [GEOG…" at bounding box center [662, 373] width 415 height 21
select select "US"
click at [455, 385] on select "Country [GEOGRAPHIC_DATA] [GEOGRAPHIC_DATA] ----------------------------- [GEOG…" at bounding box center [662, 373] width 415 height 21
click at [533, 428] on input "text" at bounding box center [662, 410] width 415 height 36
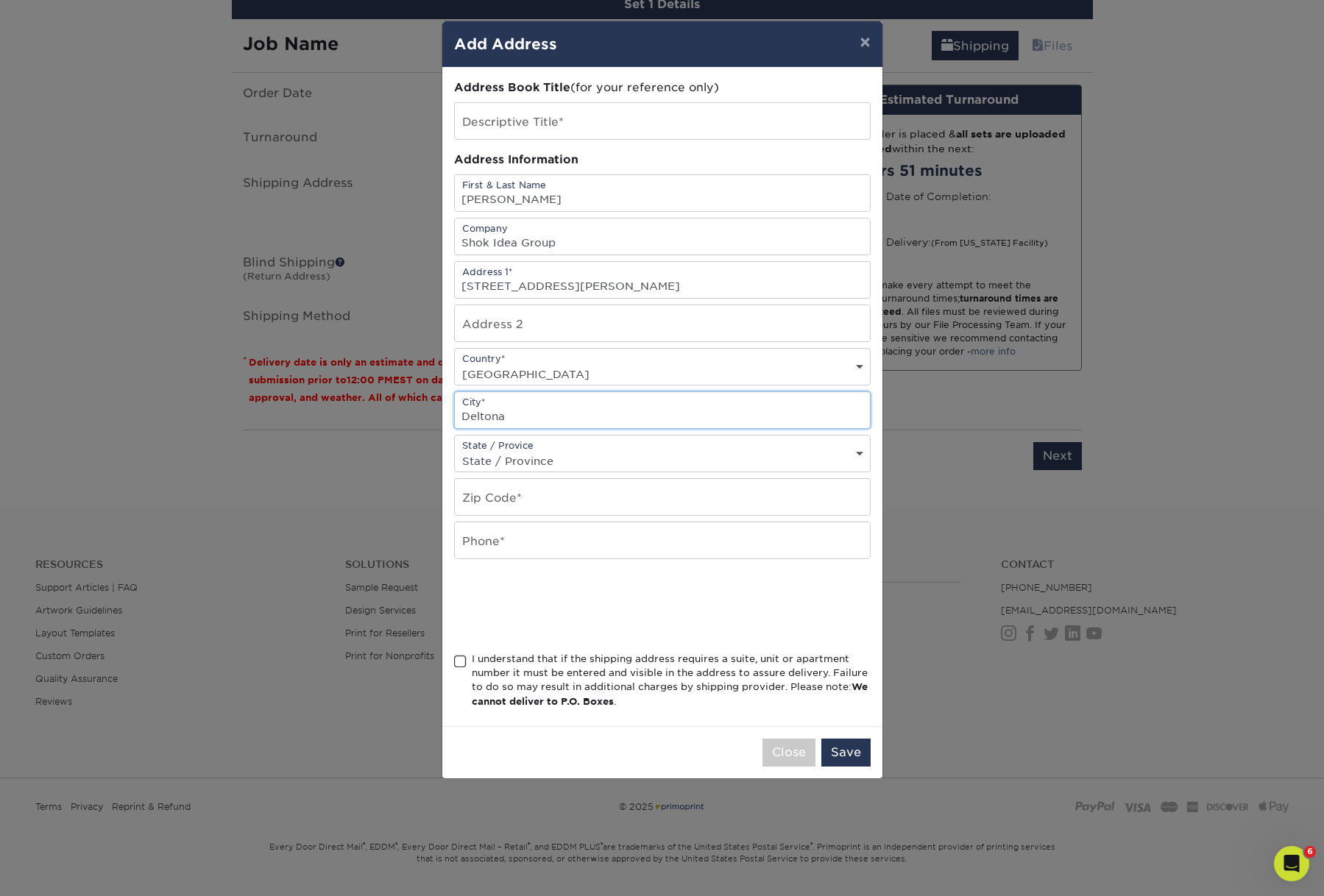
type input "Deltona"
click at [556, 515] on input "text" at bounding box center [662, 496] width 415 height 36
type input "32725"
click at [519, 137] on input "text" at bounding box center [662, 120] width 415 height 36
type input "[PERSON_NAME] House"
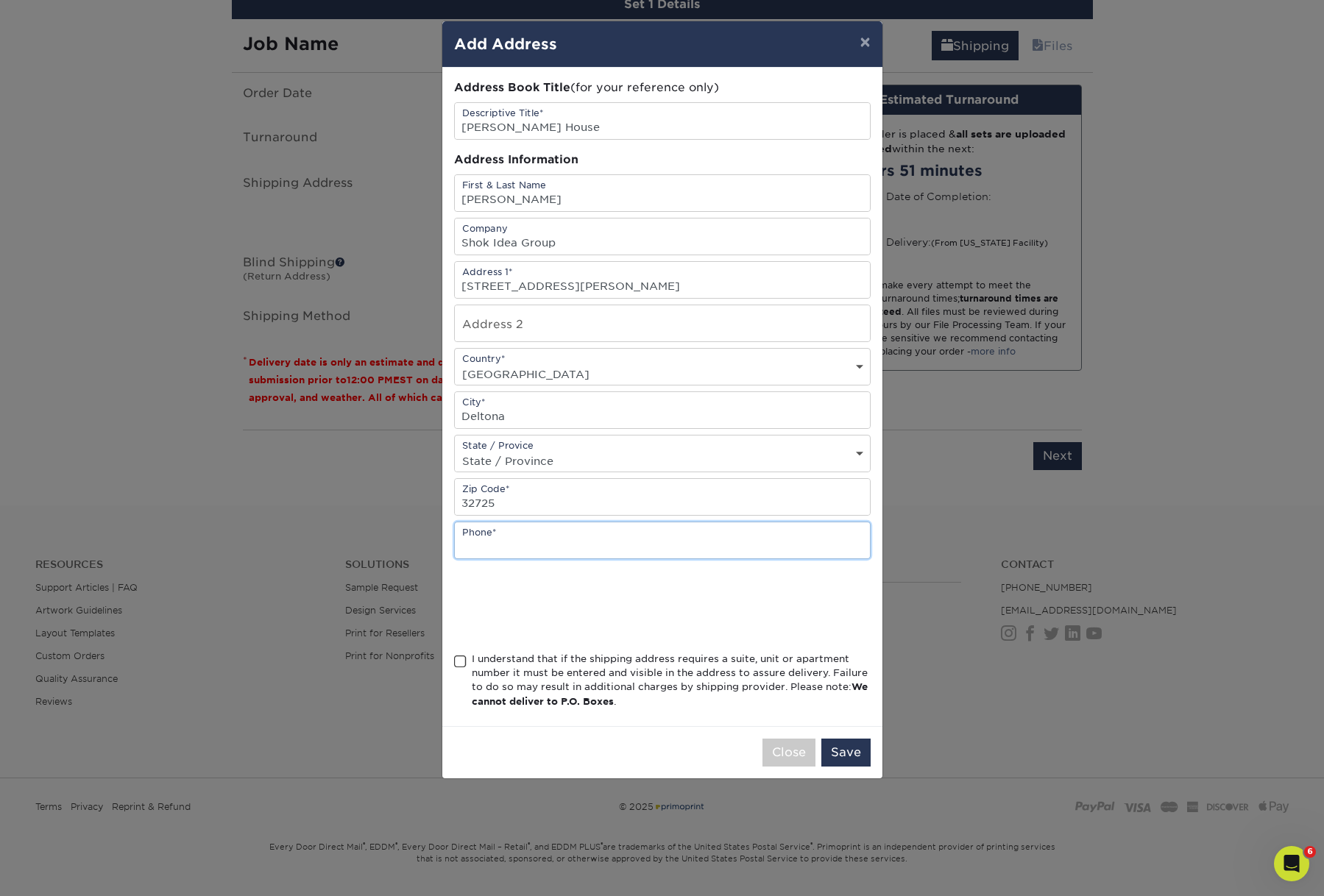
click at [521, 558] on input "text" at bounding box center [662, 540] width 415 height 36
type input "386-957-3939"
click at [465, 668] on span at bounding box center [459, 662] width 13 height 14
click at [0, 0] on input "I understand that if the shipping address requires a suite, unit or apartment n…" at bounding box center [0, 0] width 0 height 0
click at [846, 766] on button "Save" at bounding box center [845, 752] width 49 height 28
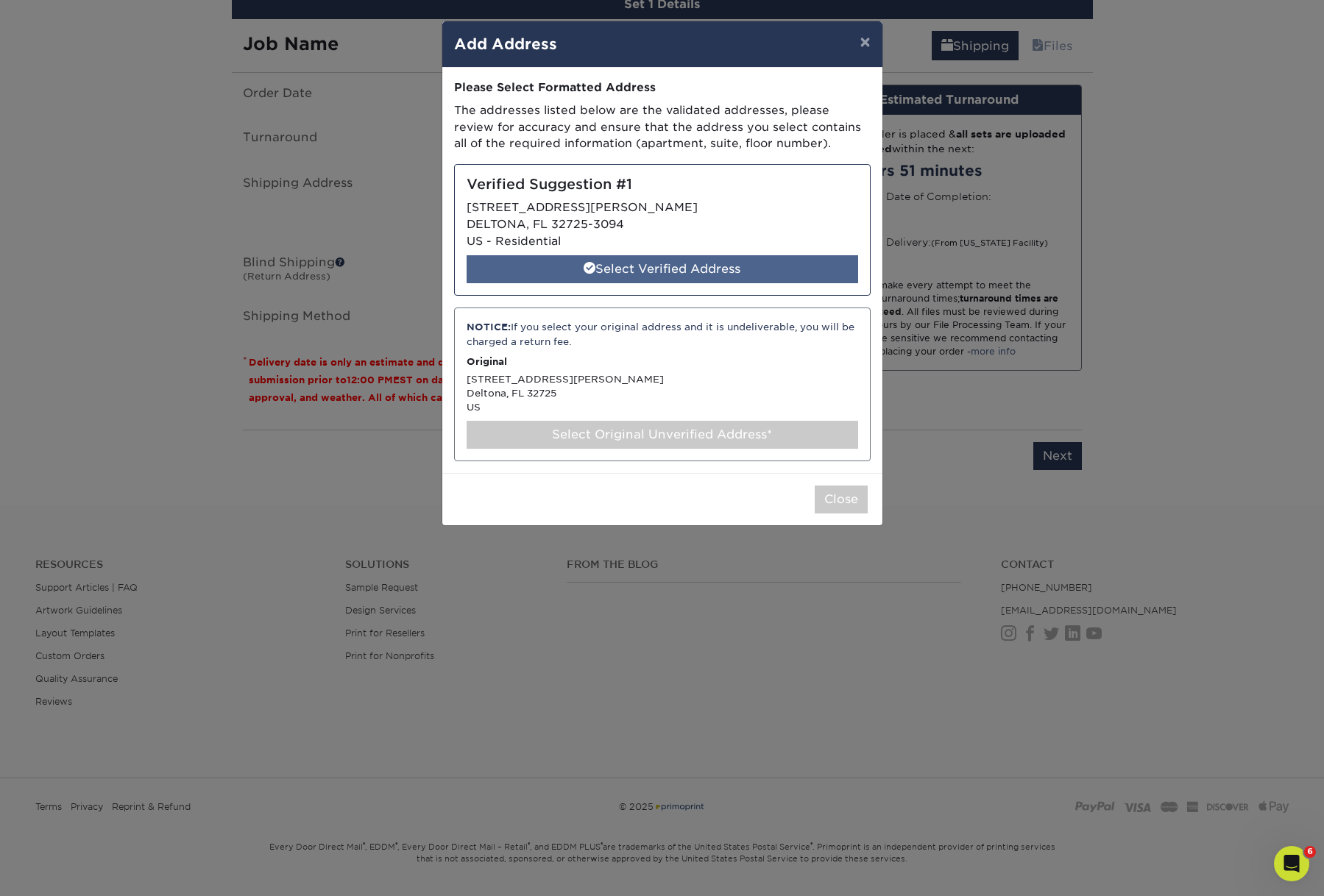
click at [681, 284] on div "Select Verified Address" at bounding box center [662, 269] width 392 height 28
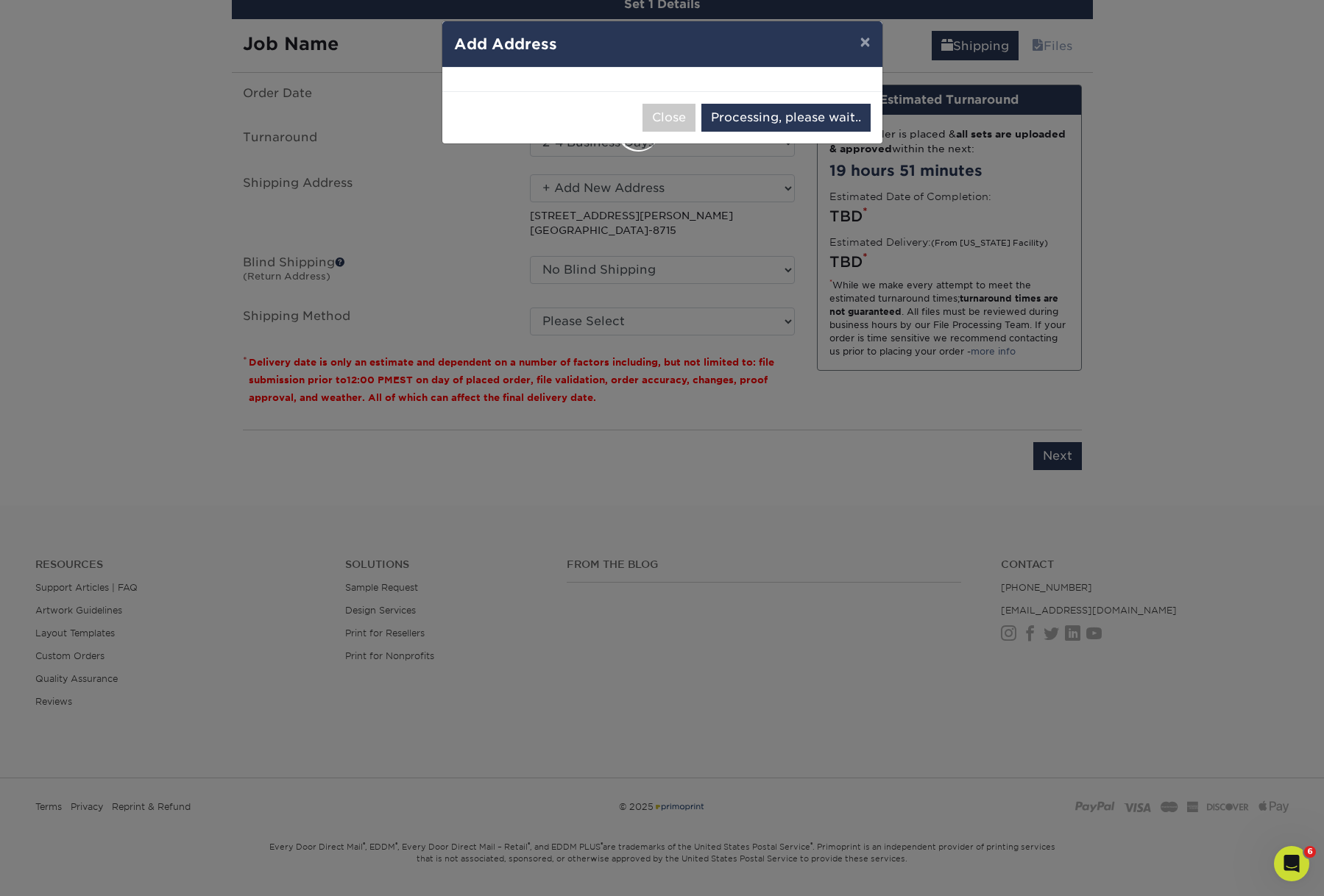
select select "285922"
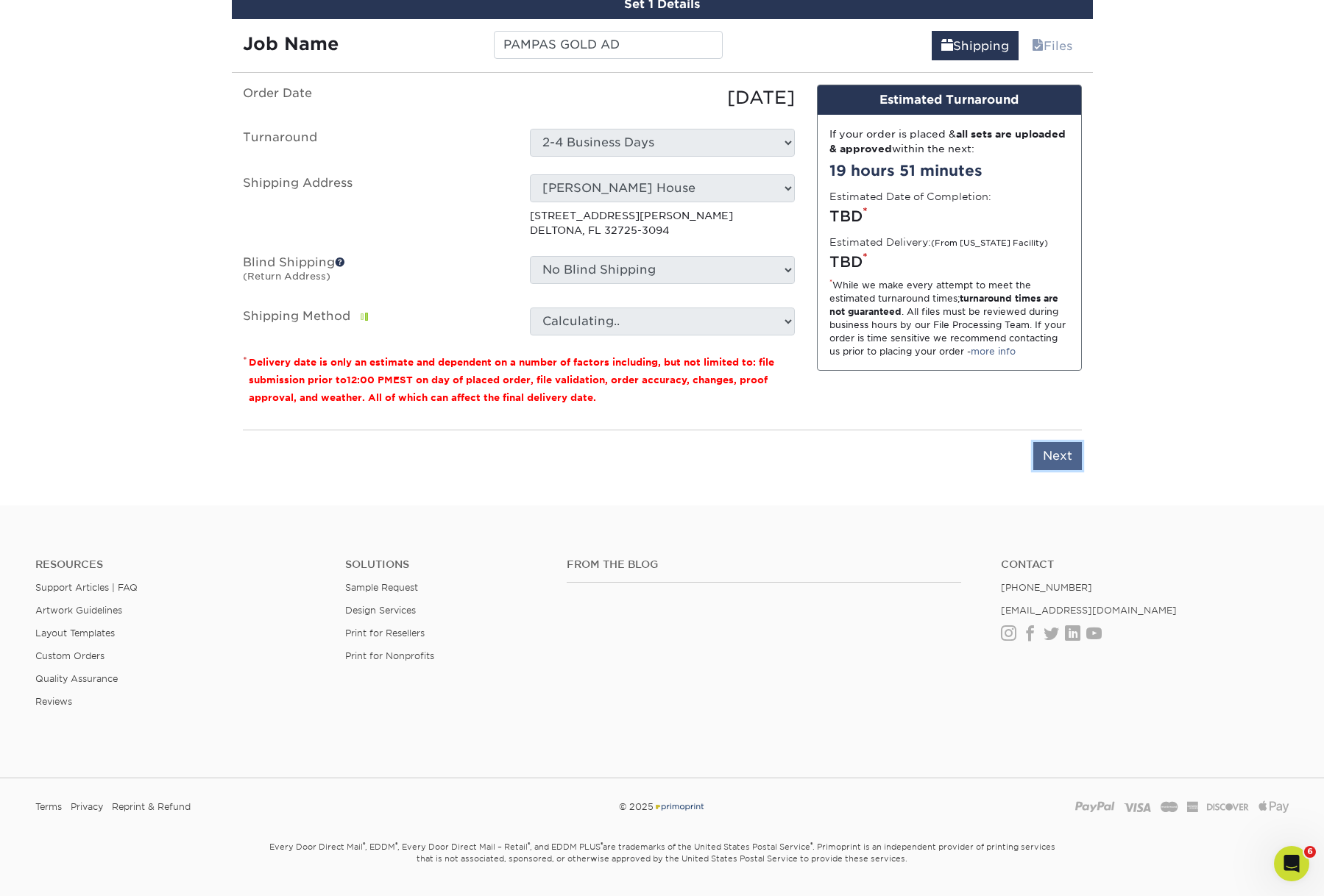
click at [1063, 470] on input "Next" at bounding box center [1057, 455] width 49 height 28
type input "Next"
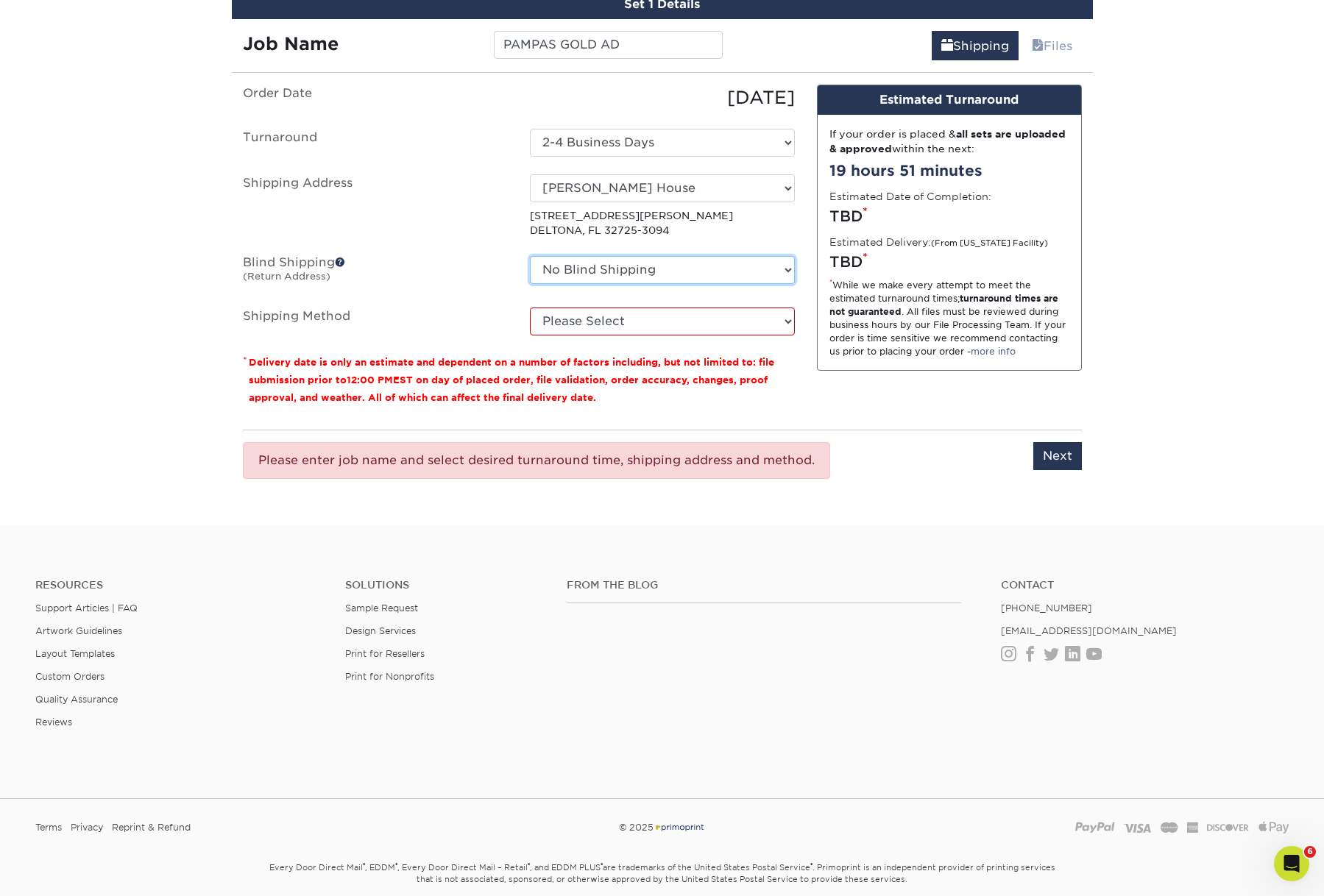
click at [681, 284] on select "No Blind Shipping AGD SEMA HANDOUT Amy Higgins Bob Bolles DAN NEWLIN HOME MM AG…" at bounding box center [662, 269] width 265 height 28
click at [530, 284] on select "No Blind Shipping AGD SEMA HANDOUT Amy Higgins Bob Bolles DAN NEWLIN HOME MM AG…" at bounding box center [662, 269] width 265 height 28
click at [673, 335] on select "Please Select Ground Shipping (+$8.96) 3 Day Shipping Service (+$23.00) 2 Day A…" at bounding box center [662, 321] width 265 height 28
select select "03"
click at [530, 335] on select "Please Select Ground Shipping (+$8.96) 3 Day Shipping Service (+$23.00) 2 Day A…" at bounding box center [662, 321] width 265 height 28
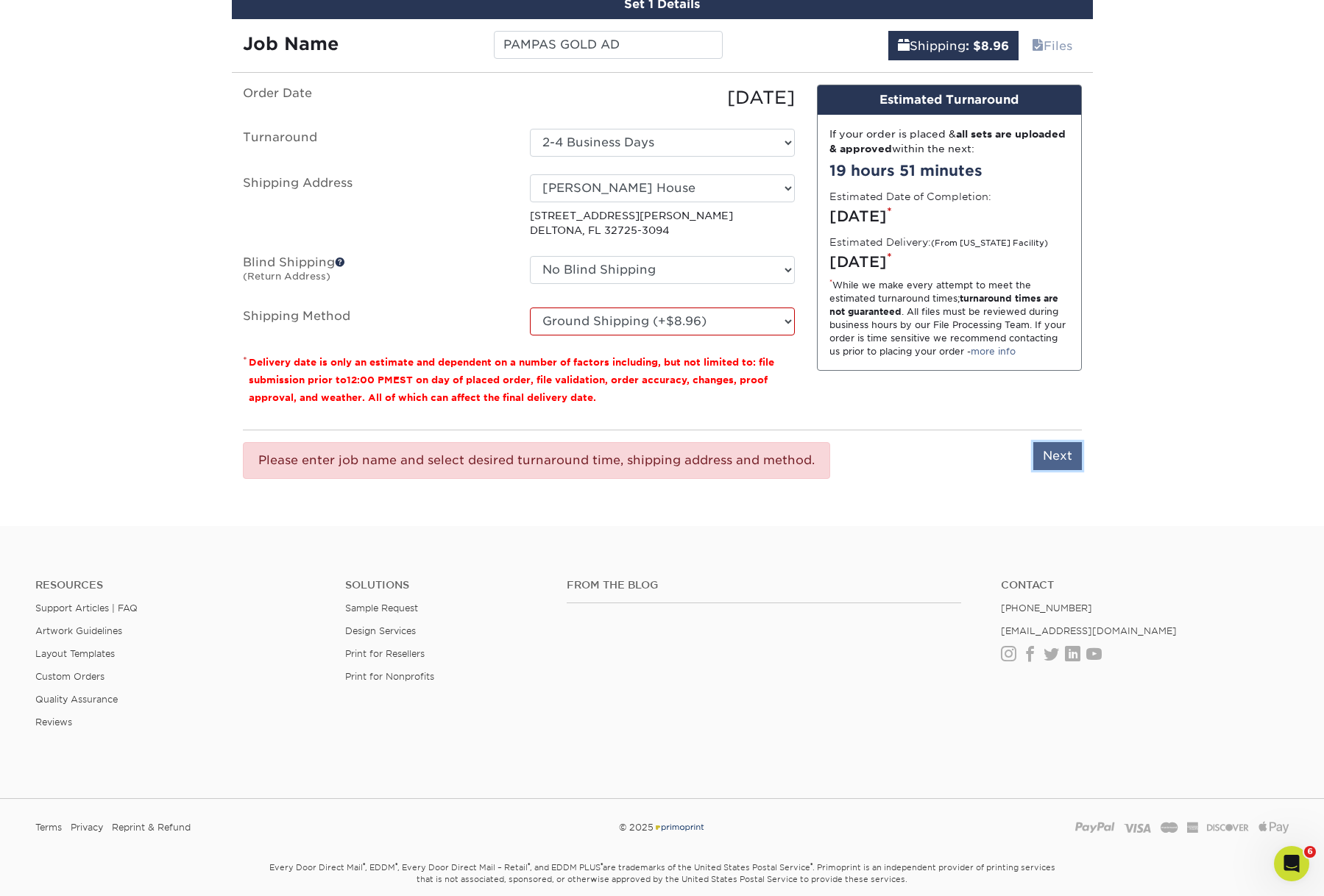
click at [1037, 470] on input "Next" at bounding box center [1057, 455] width 49 height 28
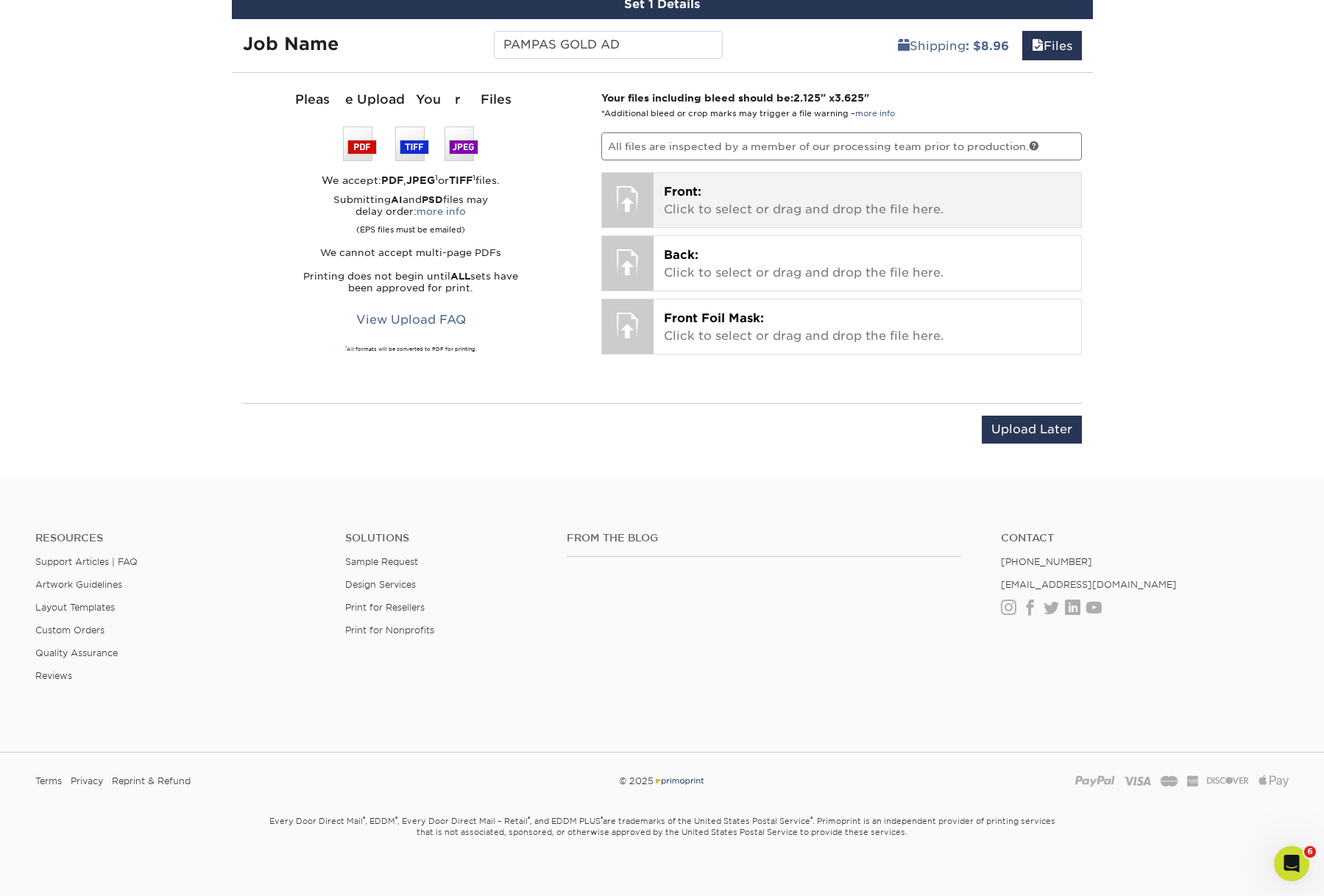
click at [789, 218] on p "Front: Click to select or drag and drop the file here." at bounding box center [867, 201] width 407 height 35
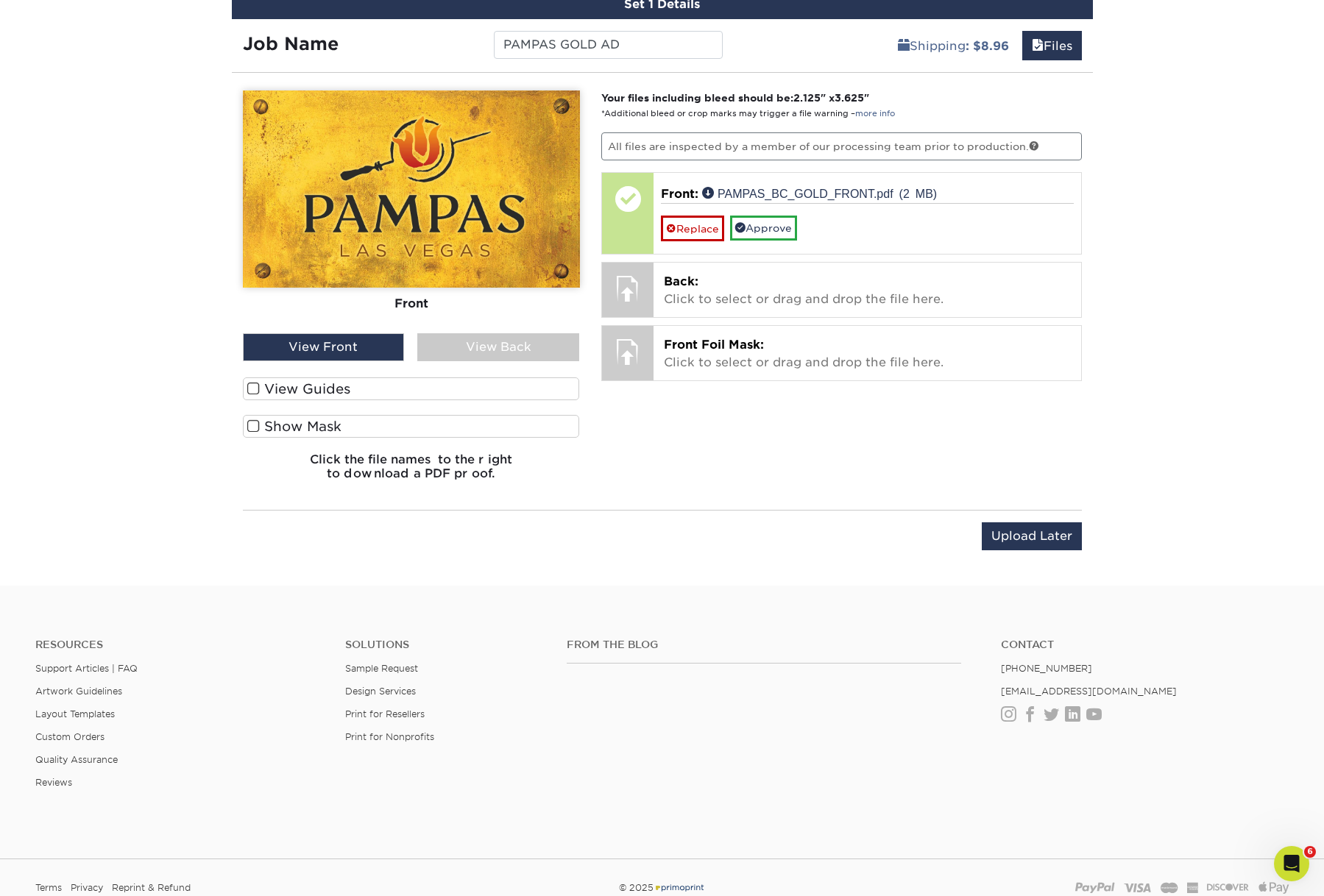
click at [256, 396] on span at bounding box center [253, 388] width 13 height 14
click at [0, 0] on input "View Guides" at bounding box center [0, 0] width 0 height 0
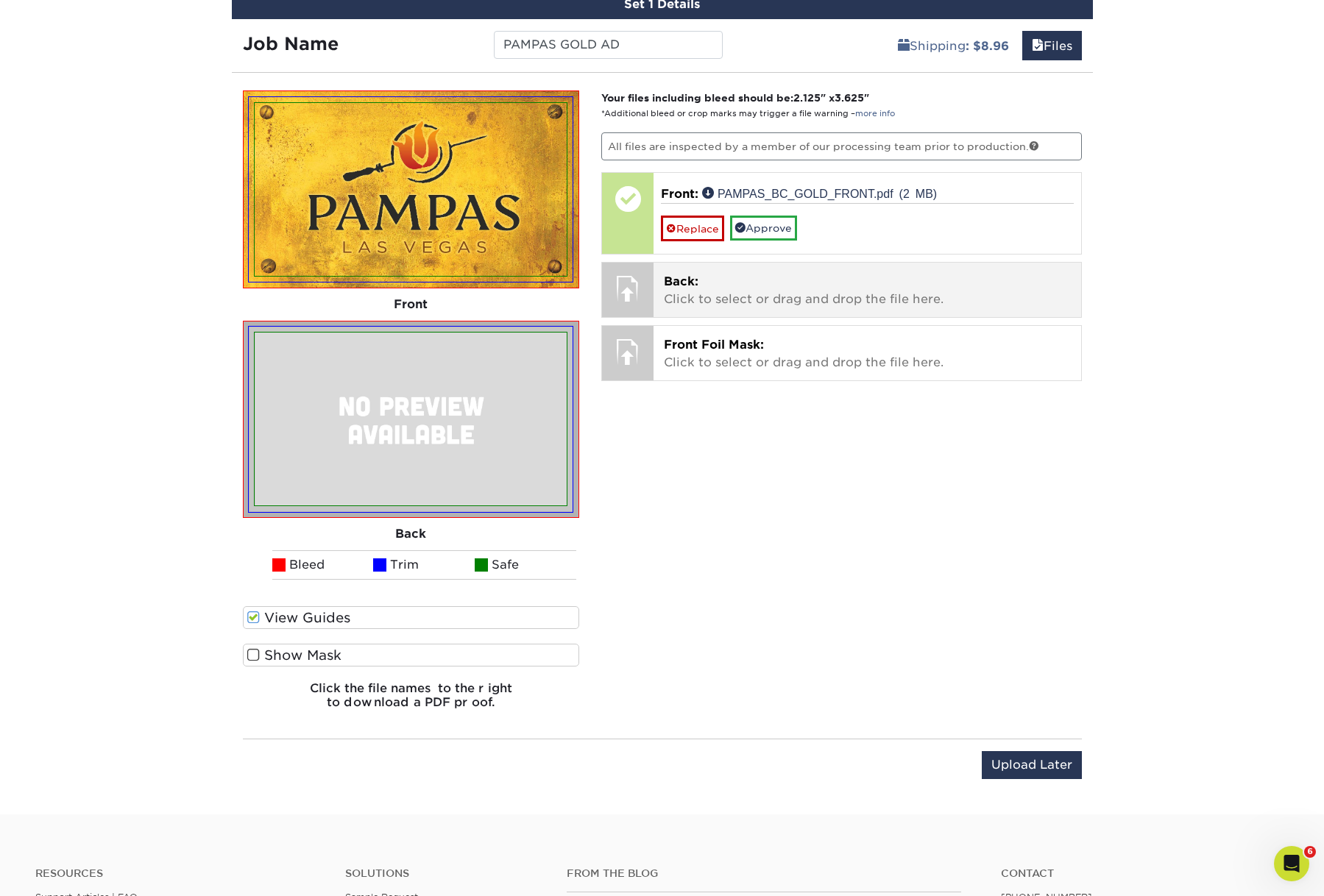
click at [713, 308] on p "Back: Click to select or drag and drop the file here." at bounding box center [867, 290] width 407 height 35
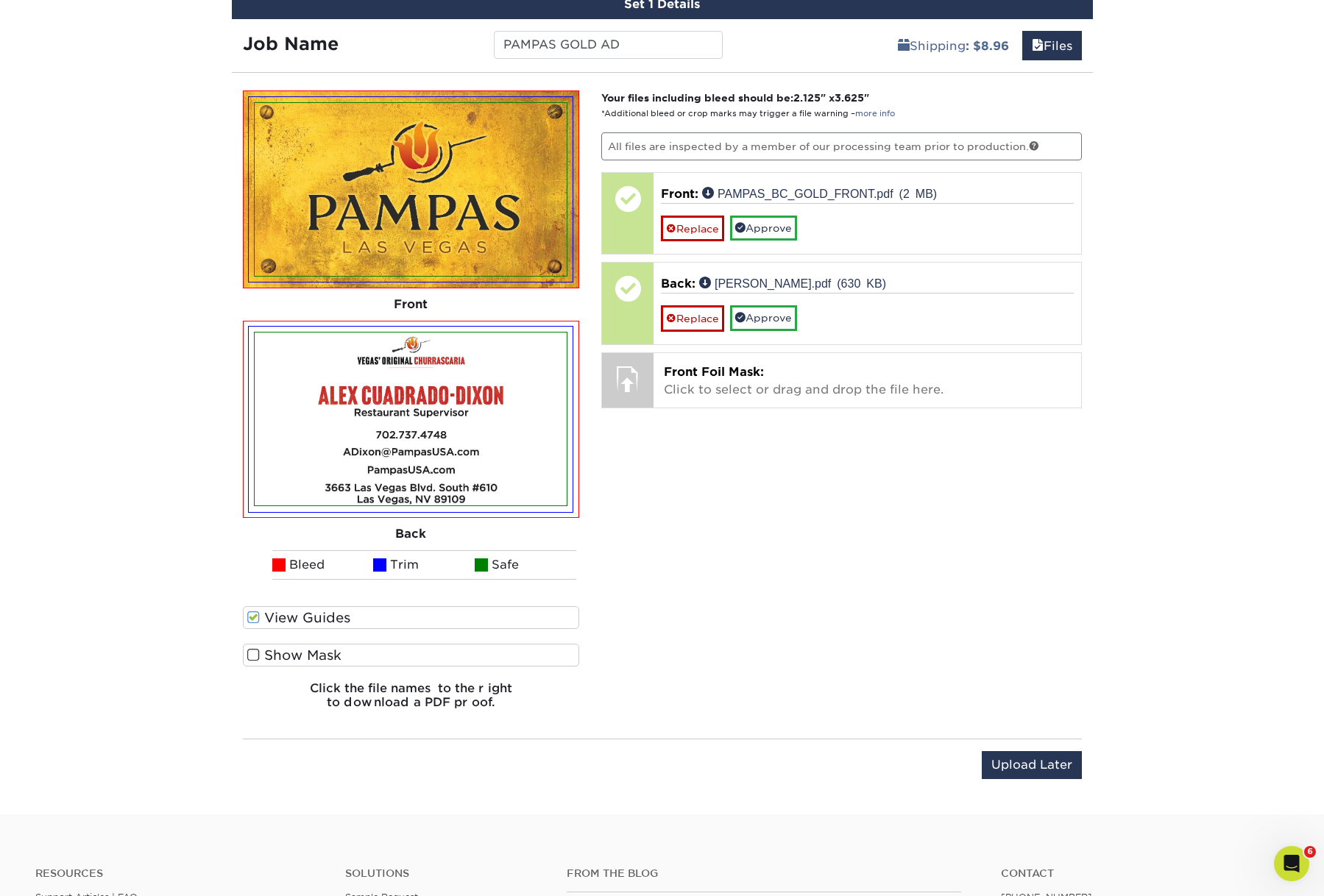
scroll to position [1118, 0]
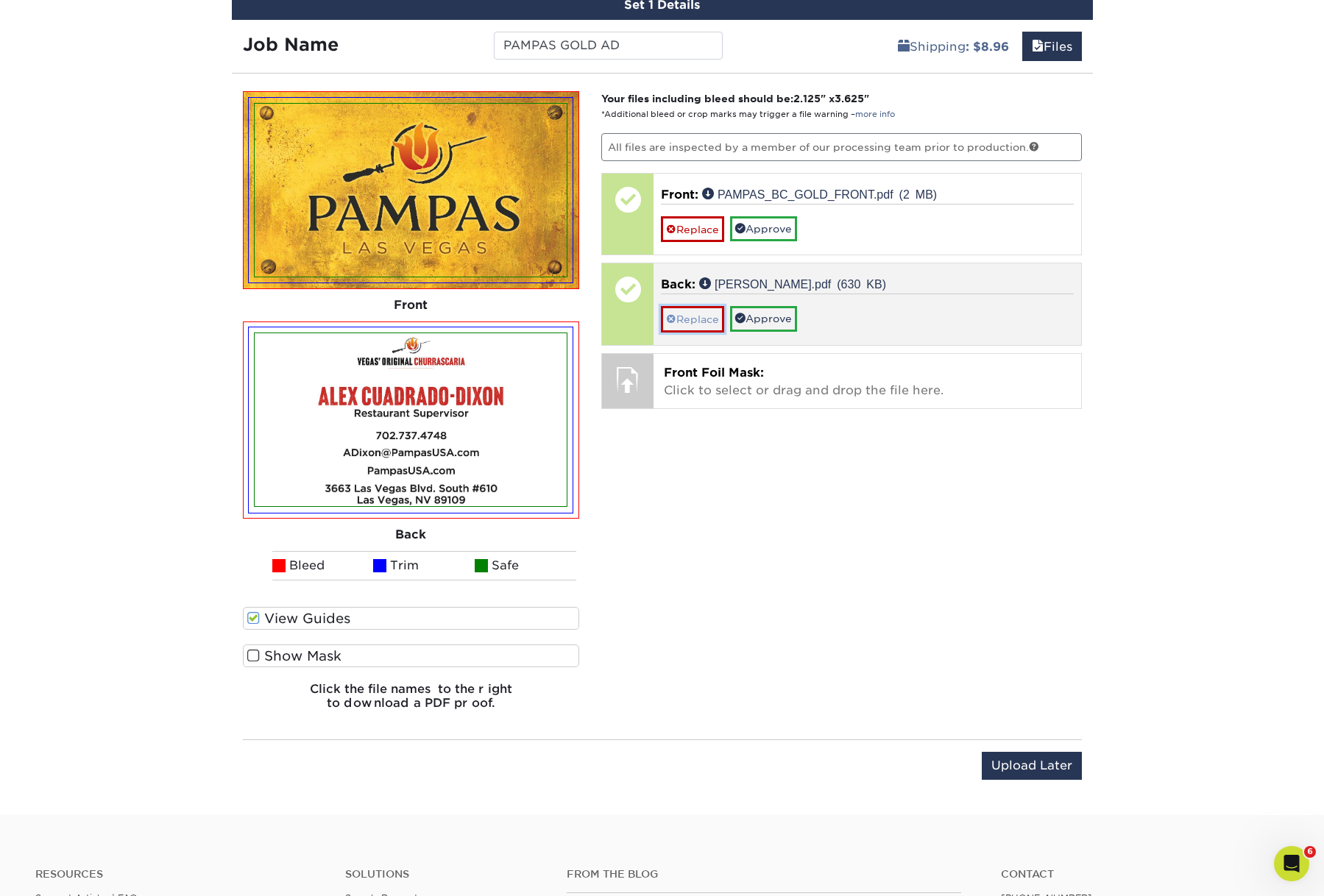
click at [700, 332] on link "Replace" at bounding box center [693, 319] width 64 height 26
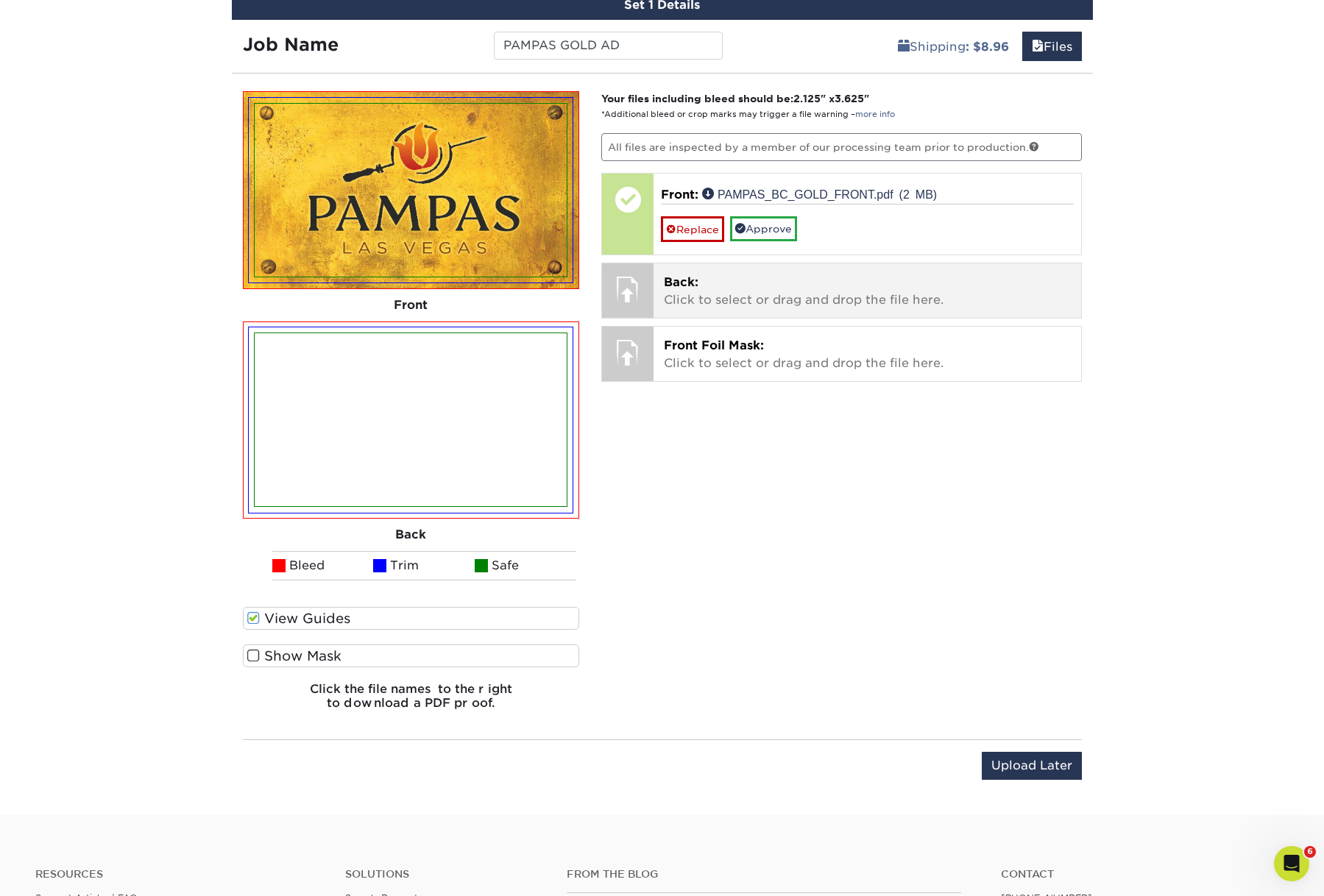
scroll to position [1121, 0]
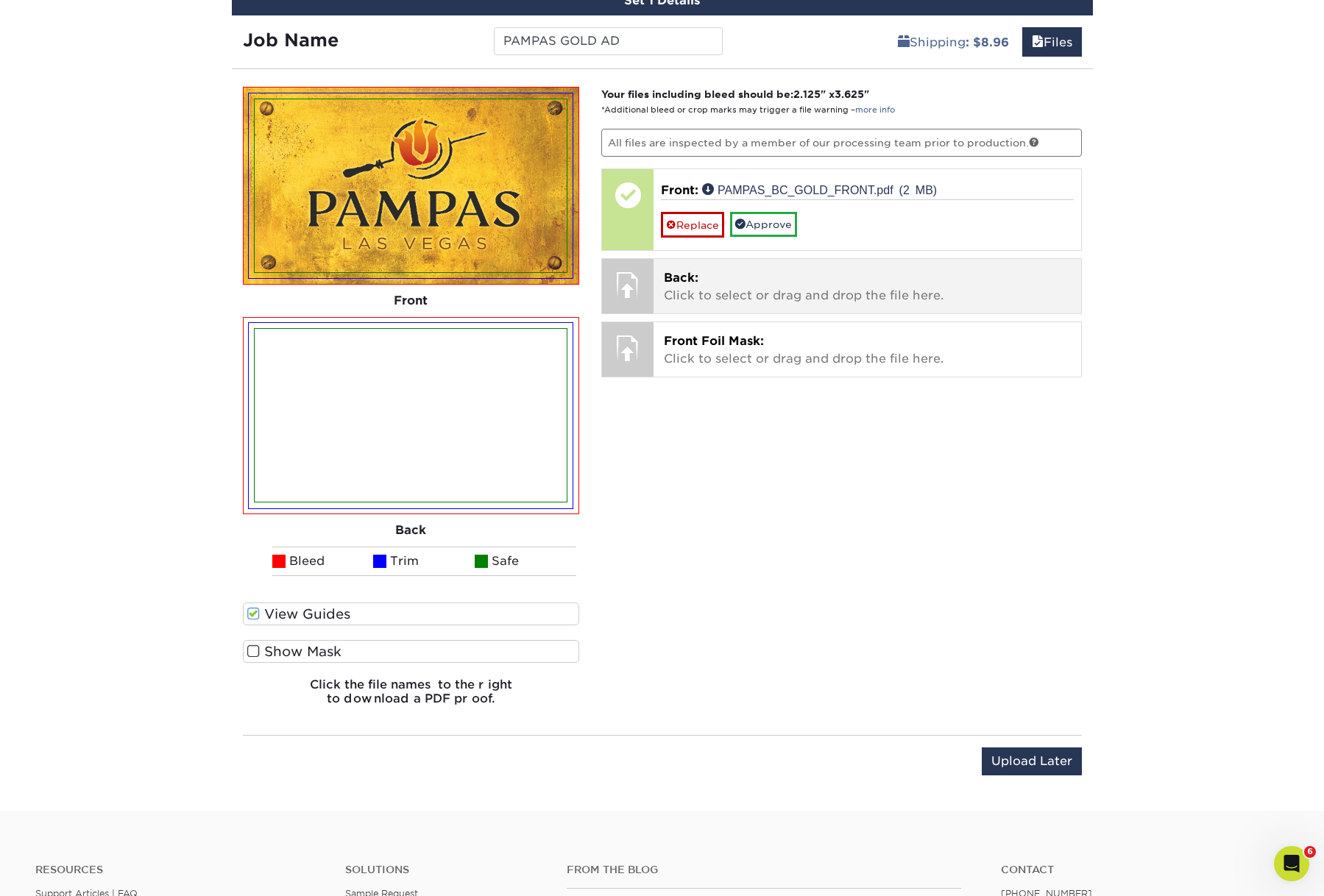
click at [777, 305] on p "Back: Click to select or drag and drop the file here." at bounding box center [867, 287] width 407 height 35
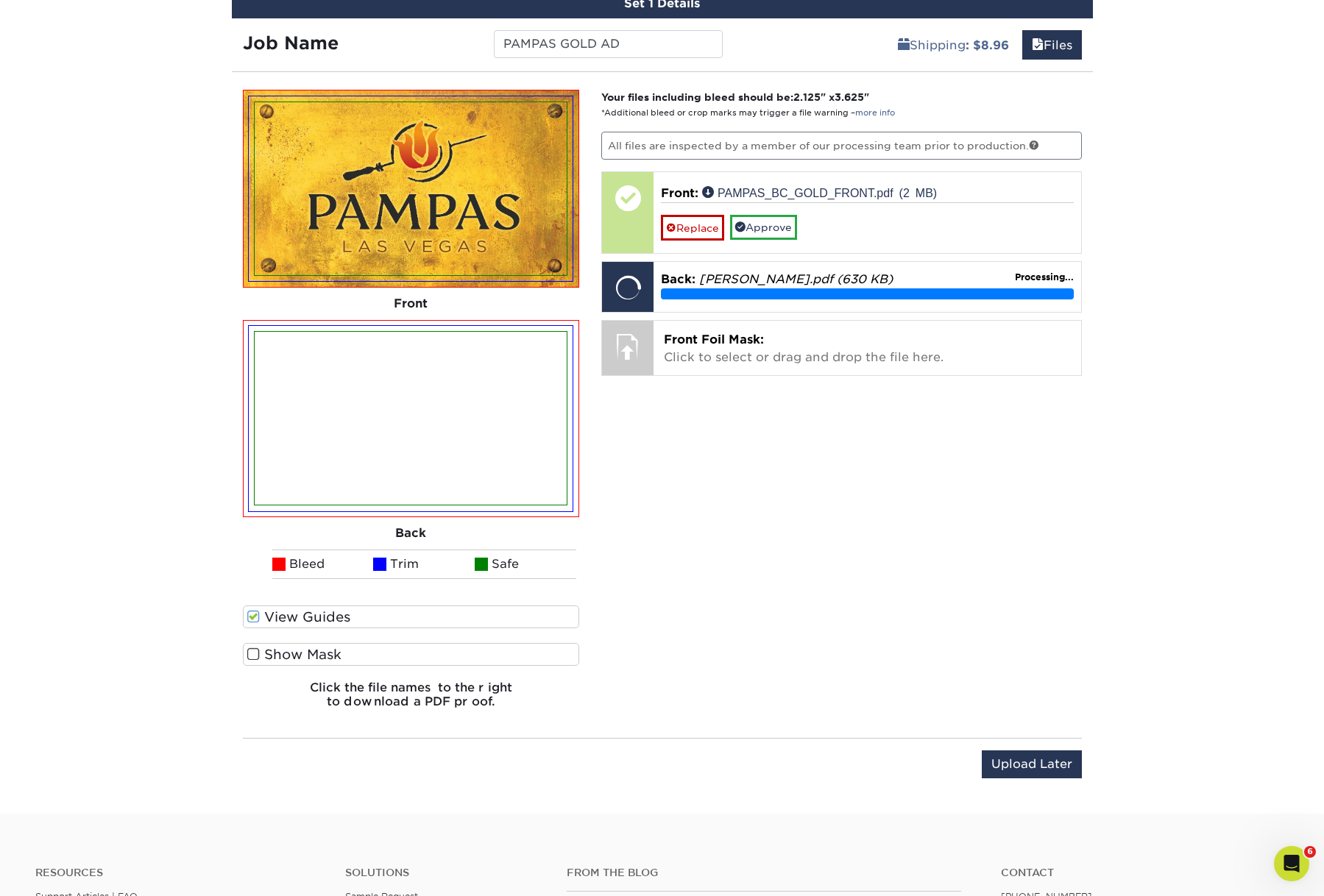
scroll to position [1117, 0]
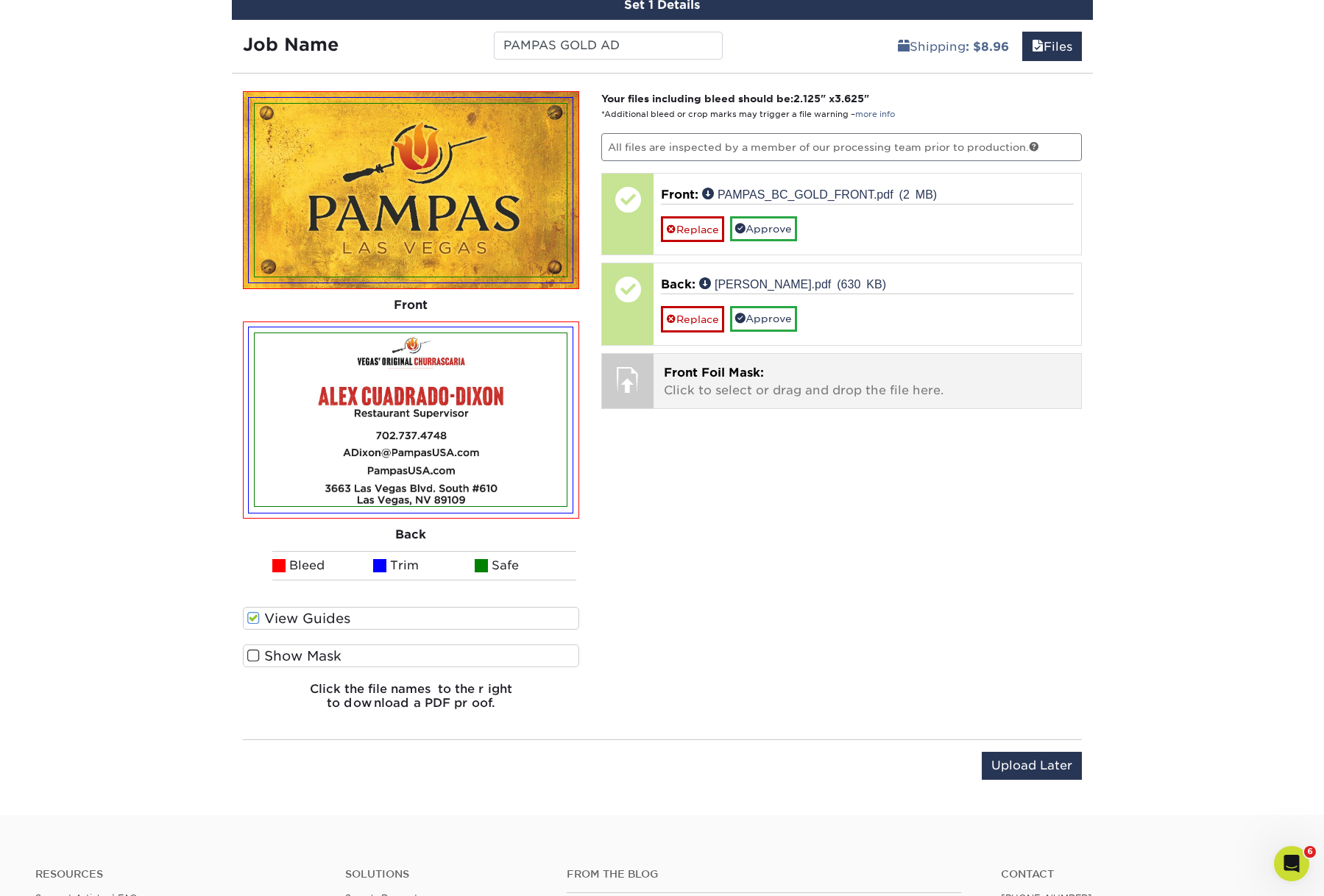
click at [987, 399] on p "Front Foil Mask: Click to select or drag and drop the file here." at bounding box center [867, 381] width 407 height 35
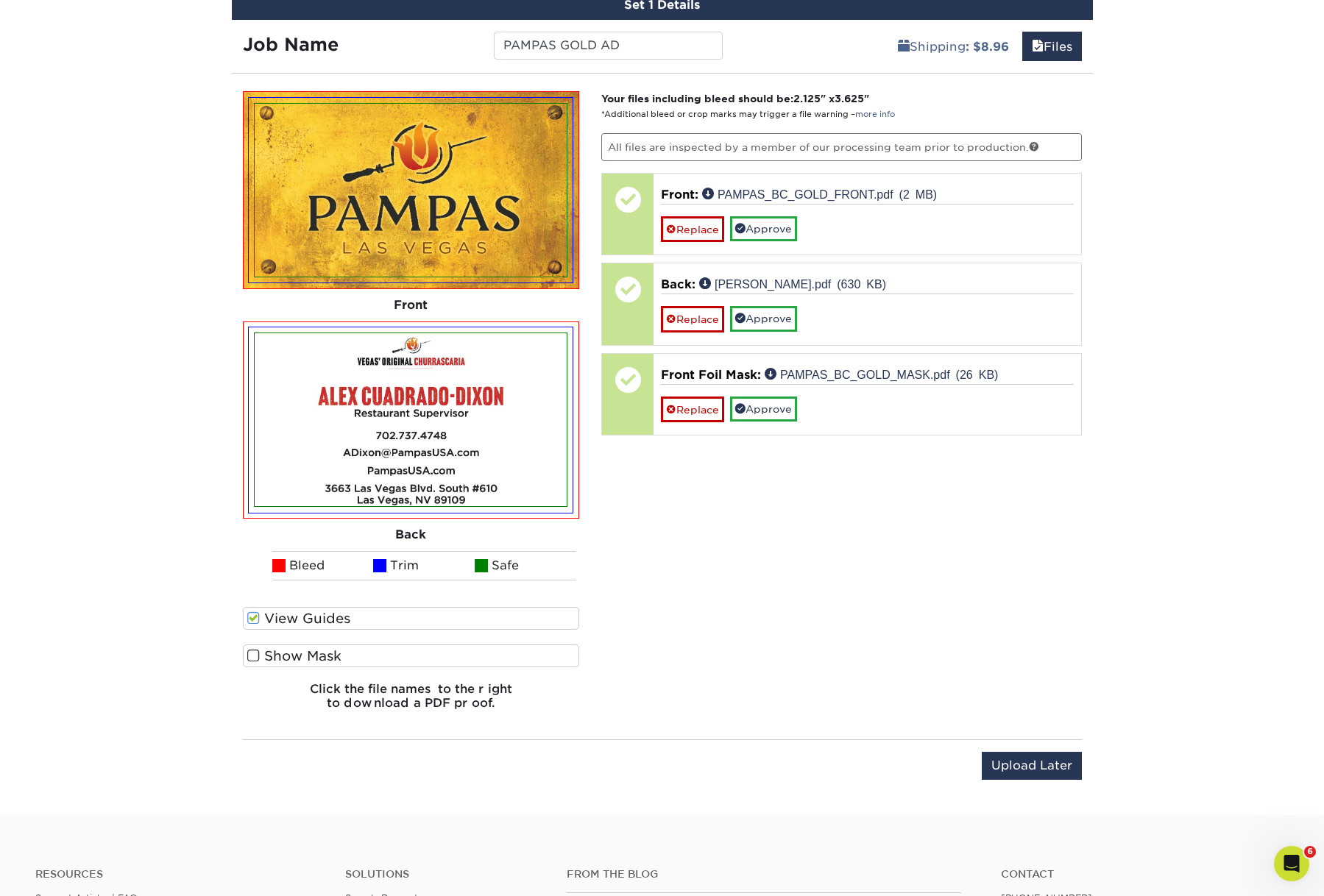
click at [254, 663] on span at bounding box center [253, 655] width 13 height 14
click at [0, 0] on input "Show Mask" at bounding box center [0, 0] width 0 height 0
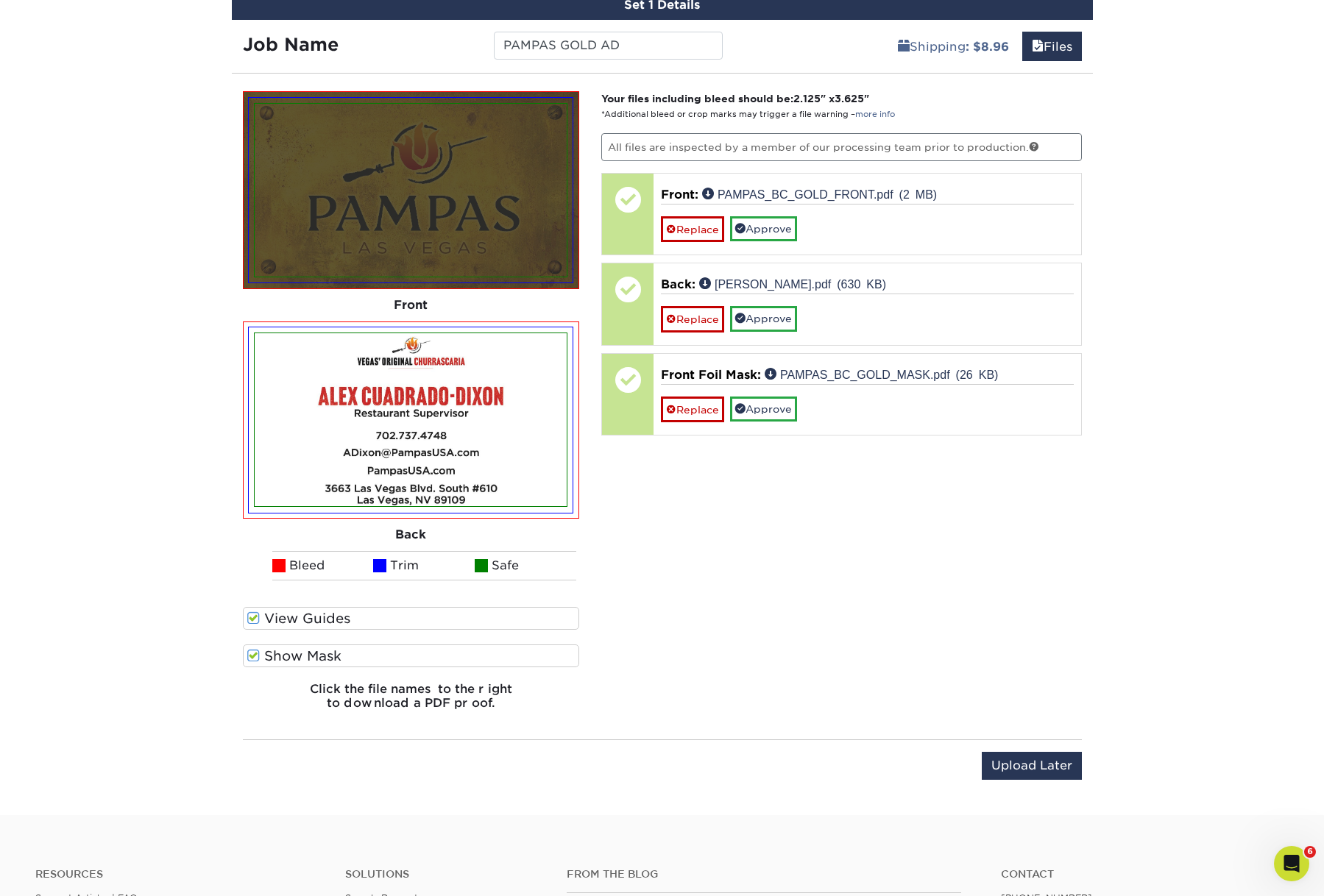
click at [254, 663] on span at bounding box center [253, 655] width 13 height 14
click at [0, 0] on input "Show Mask" at bounding box center [0, 0] width 0 height 0
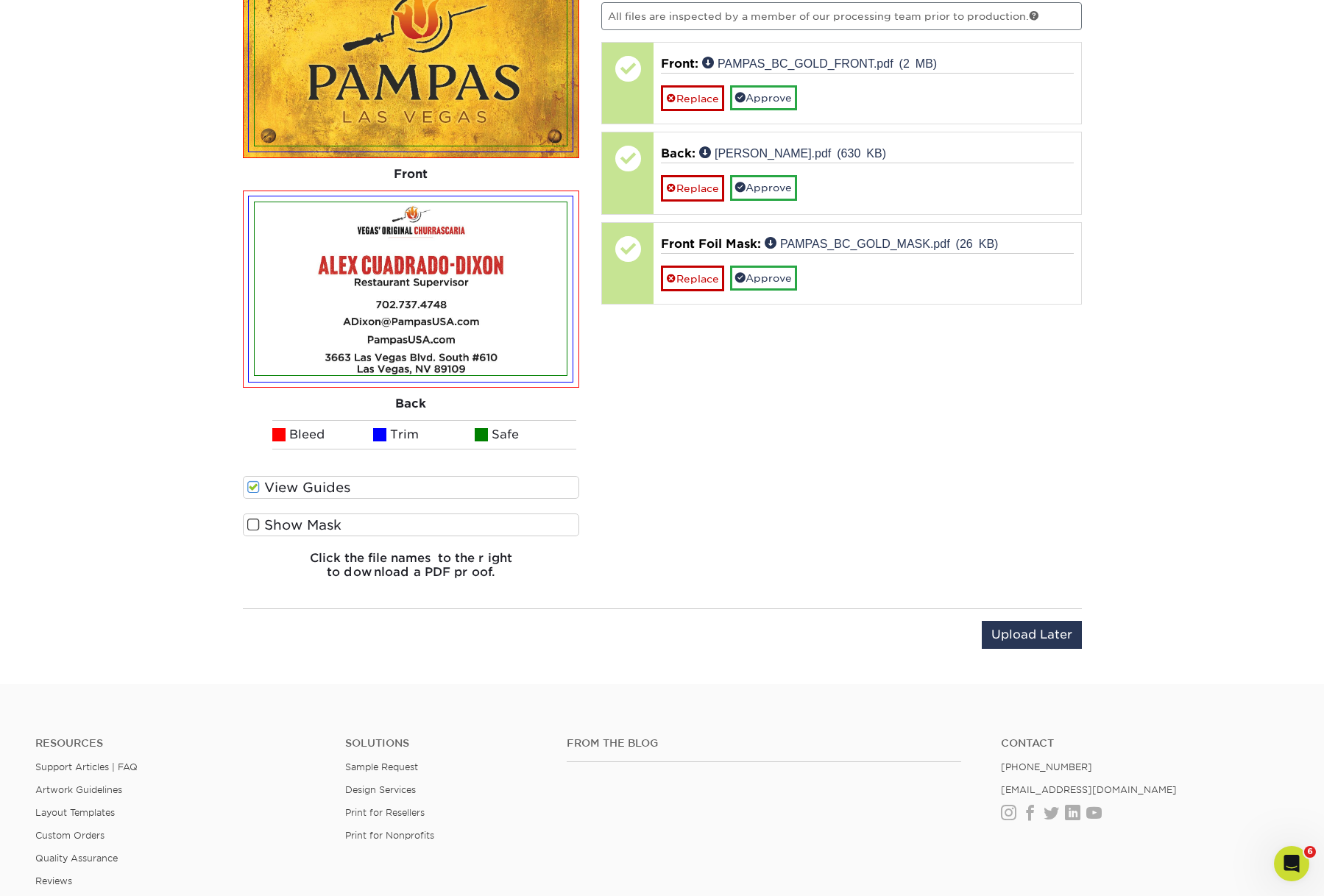
scroll to position [1165, 0]
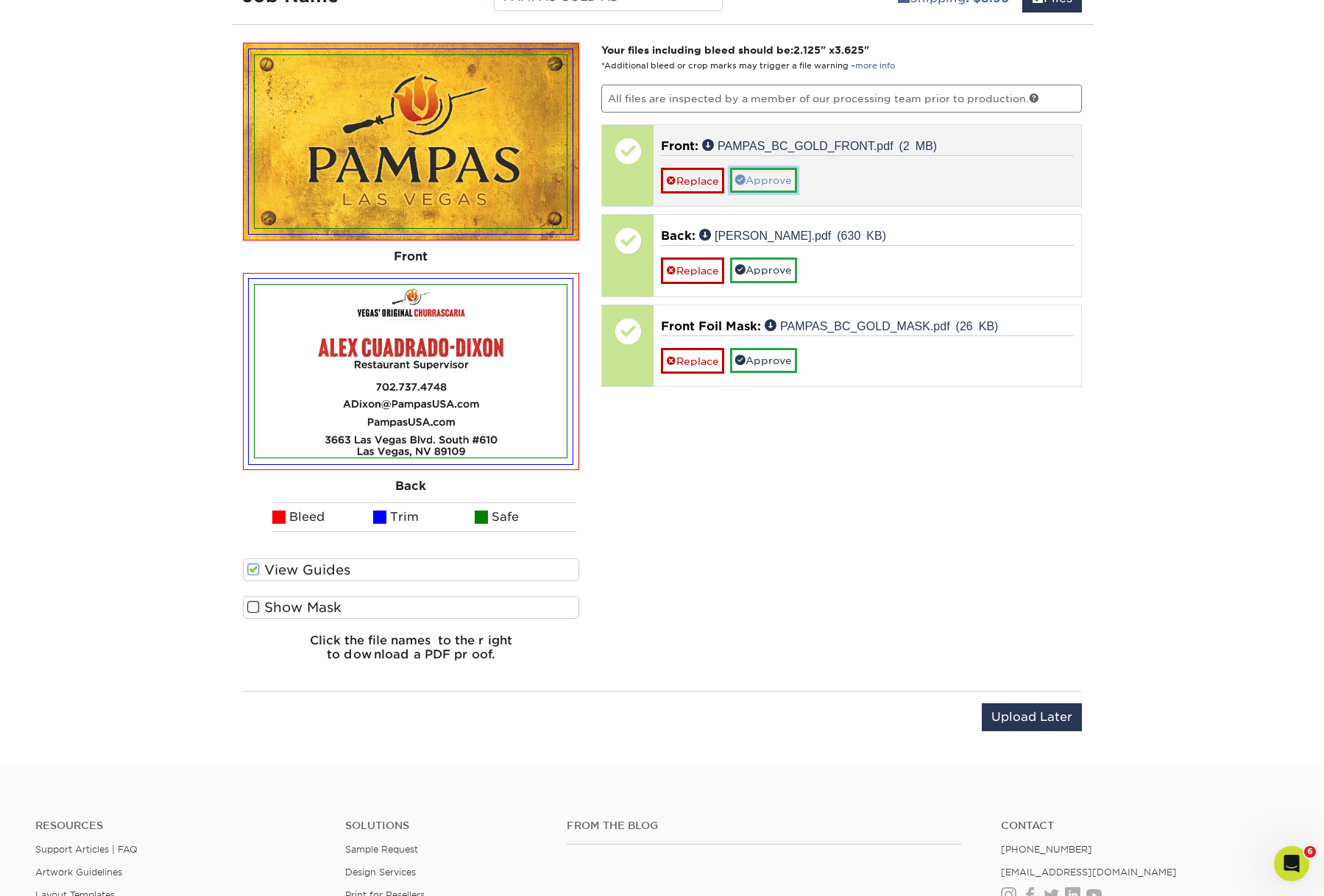
click at [794, 192] on link "Approve" at bounding box center [763, 180] width 67 height 25
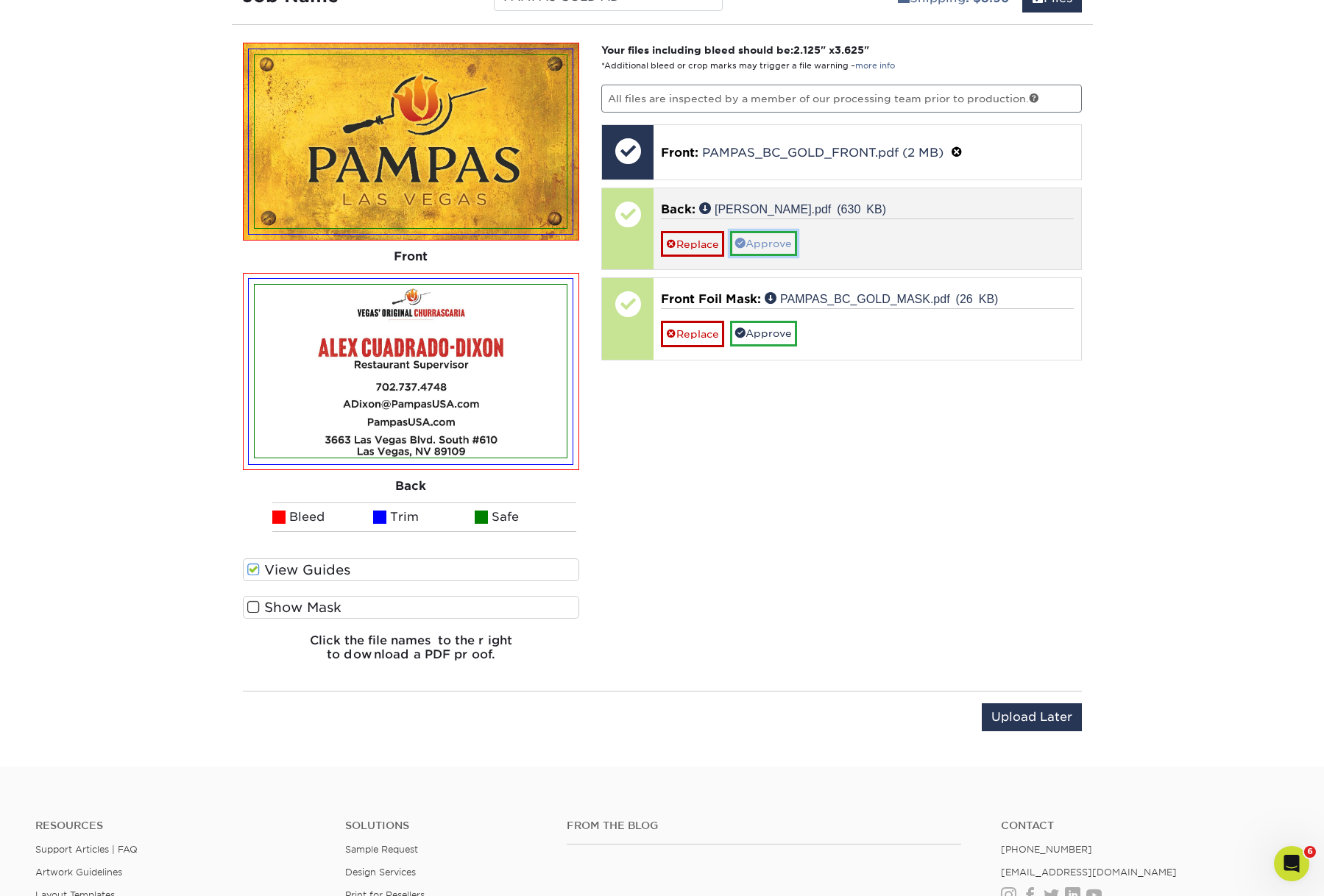
click at [786, 256] on link "Approve" at bounding box center [763, 243] width 67 height 25
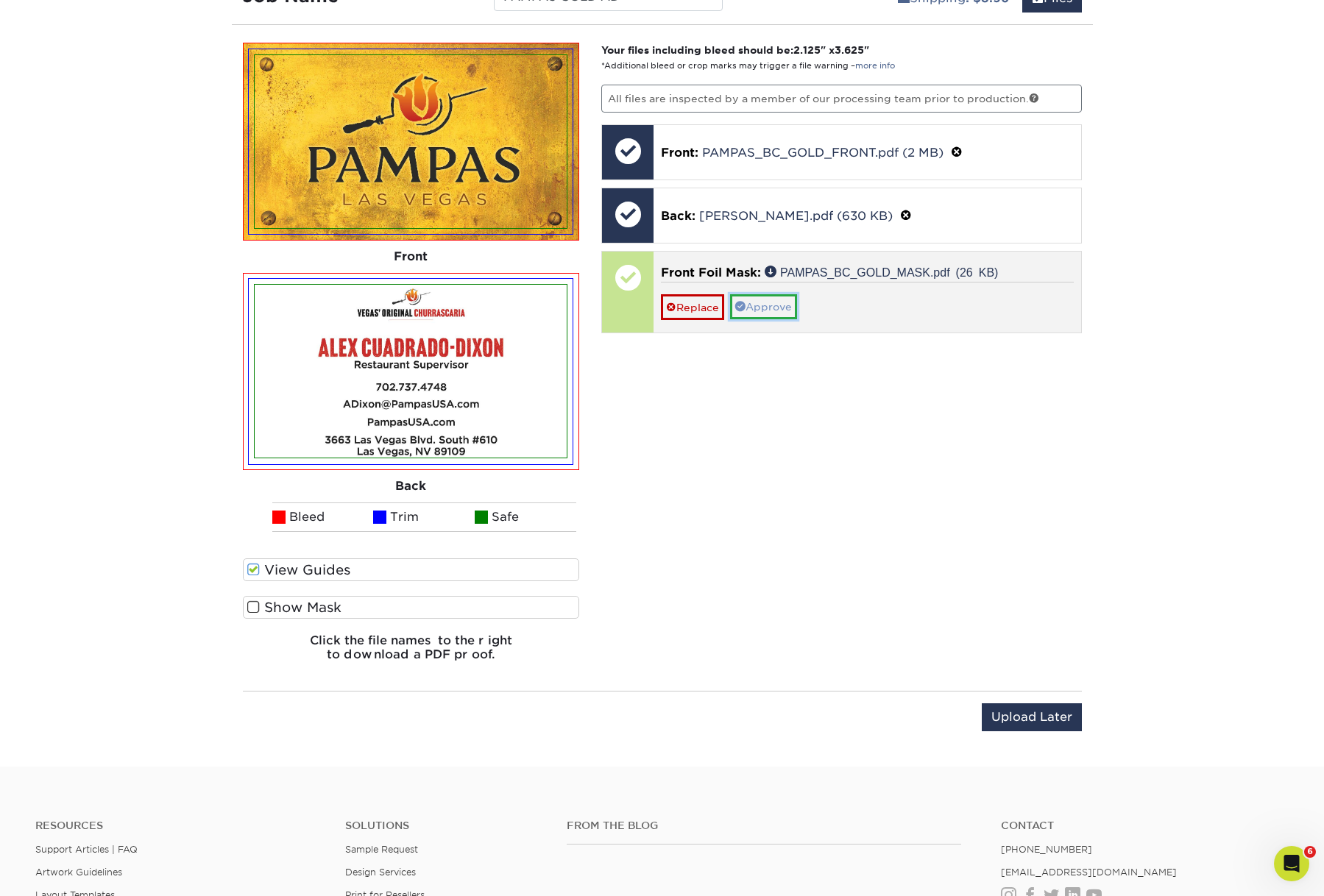
click at [787, 320] on link "Approve" at bounding box center [763, 307] width 67 height 25
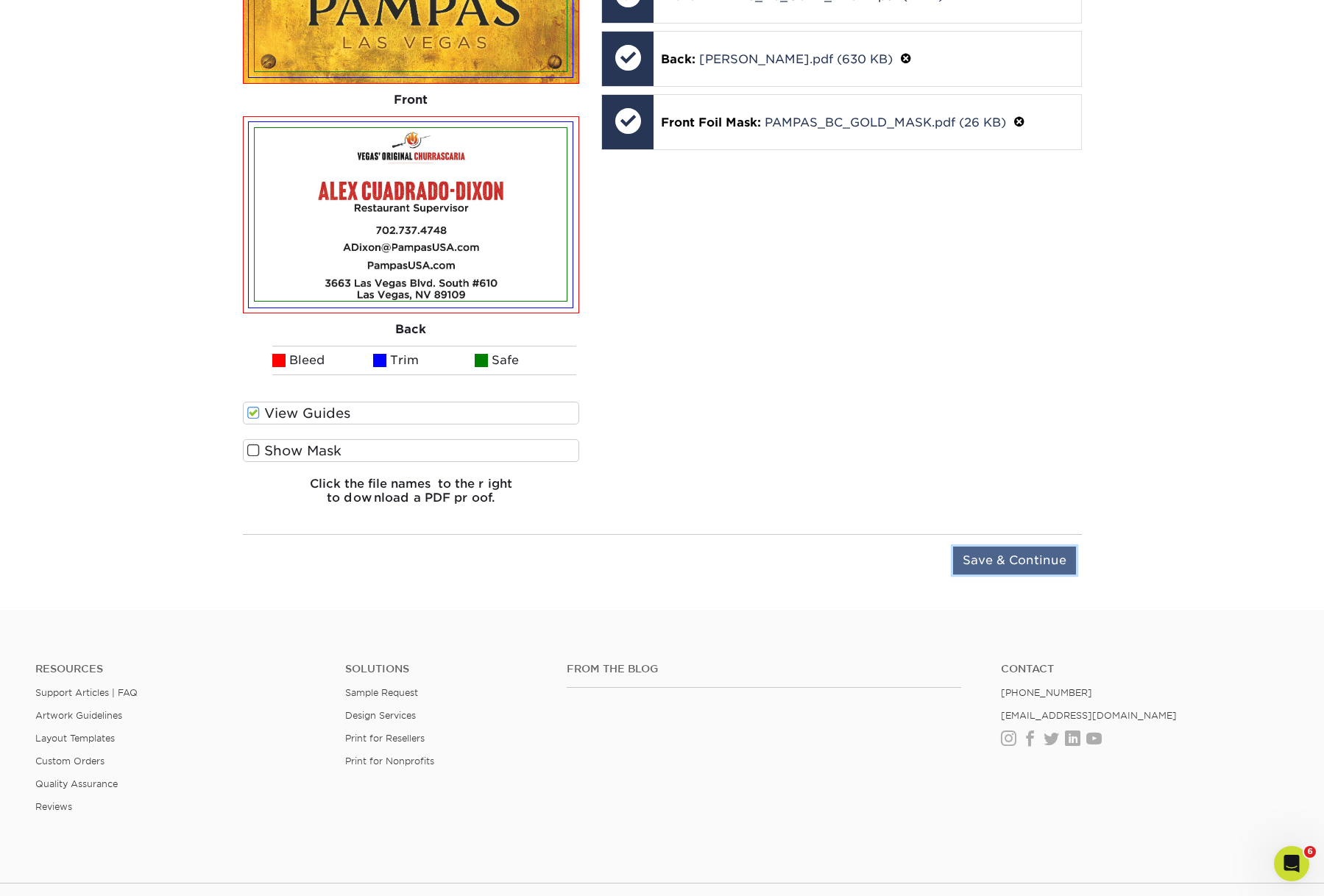
click at [1003, 575] on input "Save & Continue" at bounding box center [1014, 560] width 123 height 28
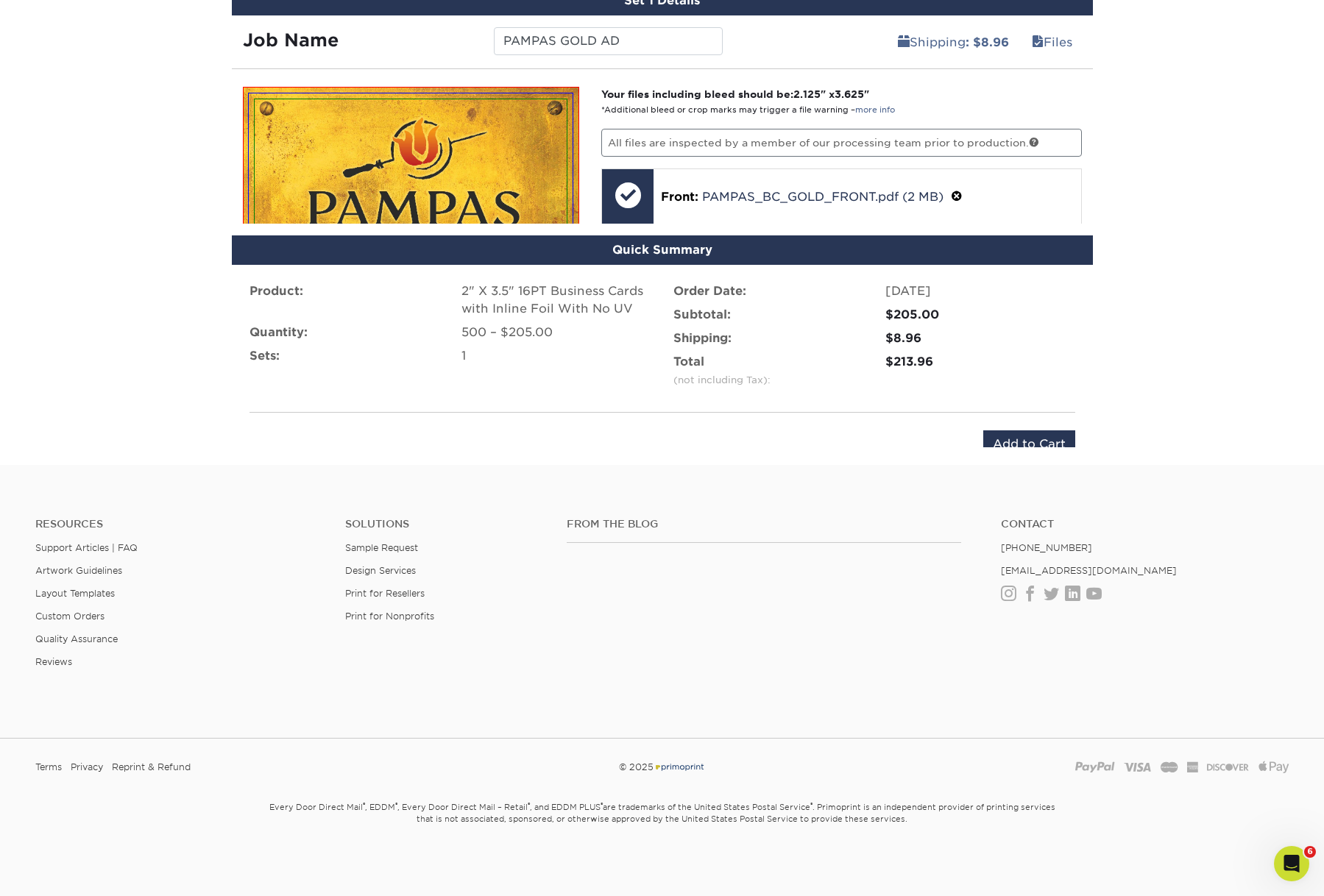
scroll to position [1227, 0]
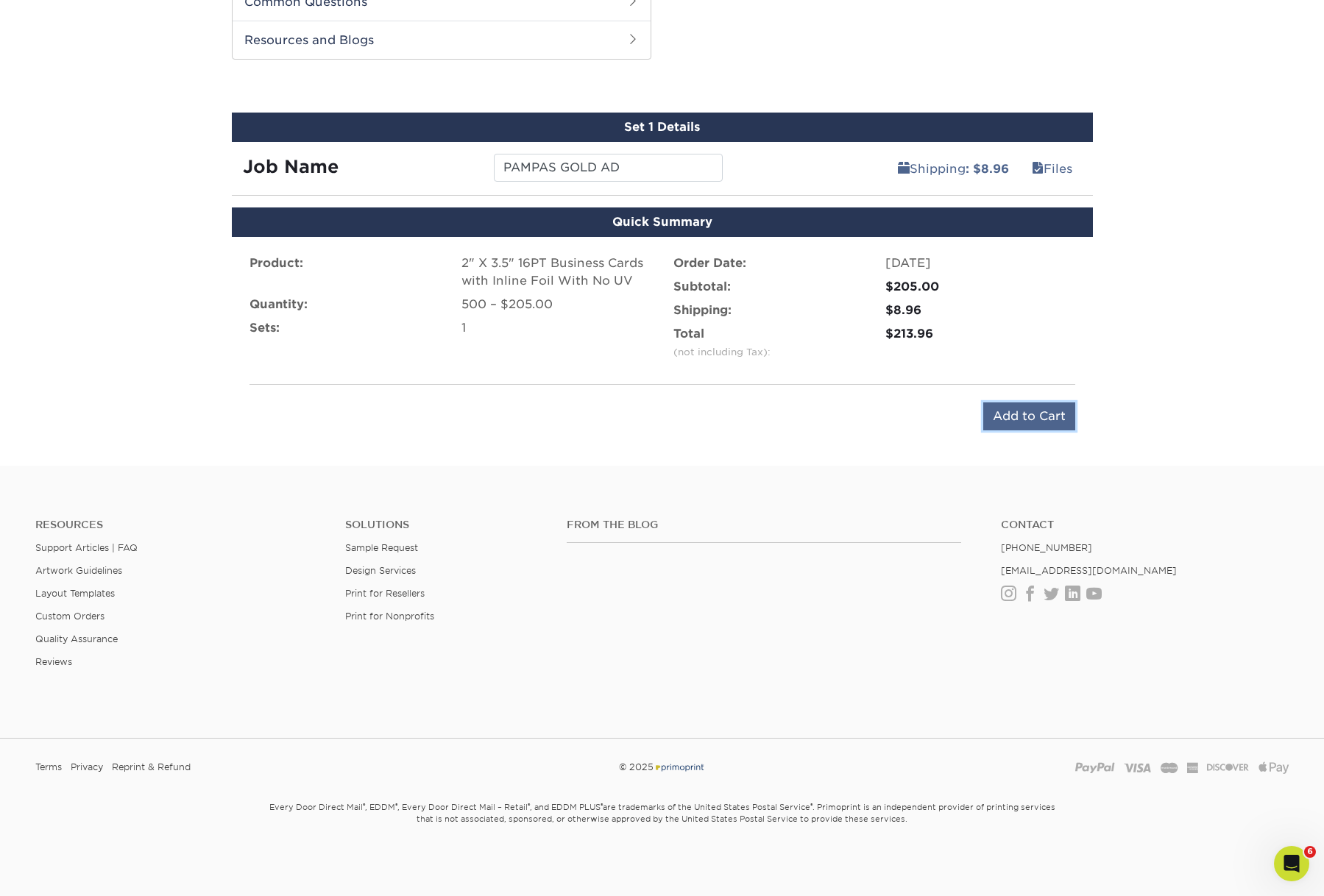
click at [1008, 402] on input "Add to Cart" at bounding box center [1029, 416] width 92 height 28
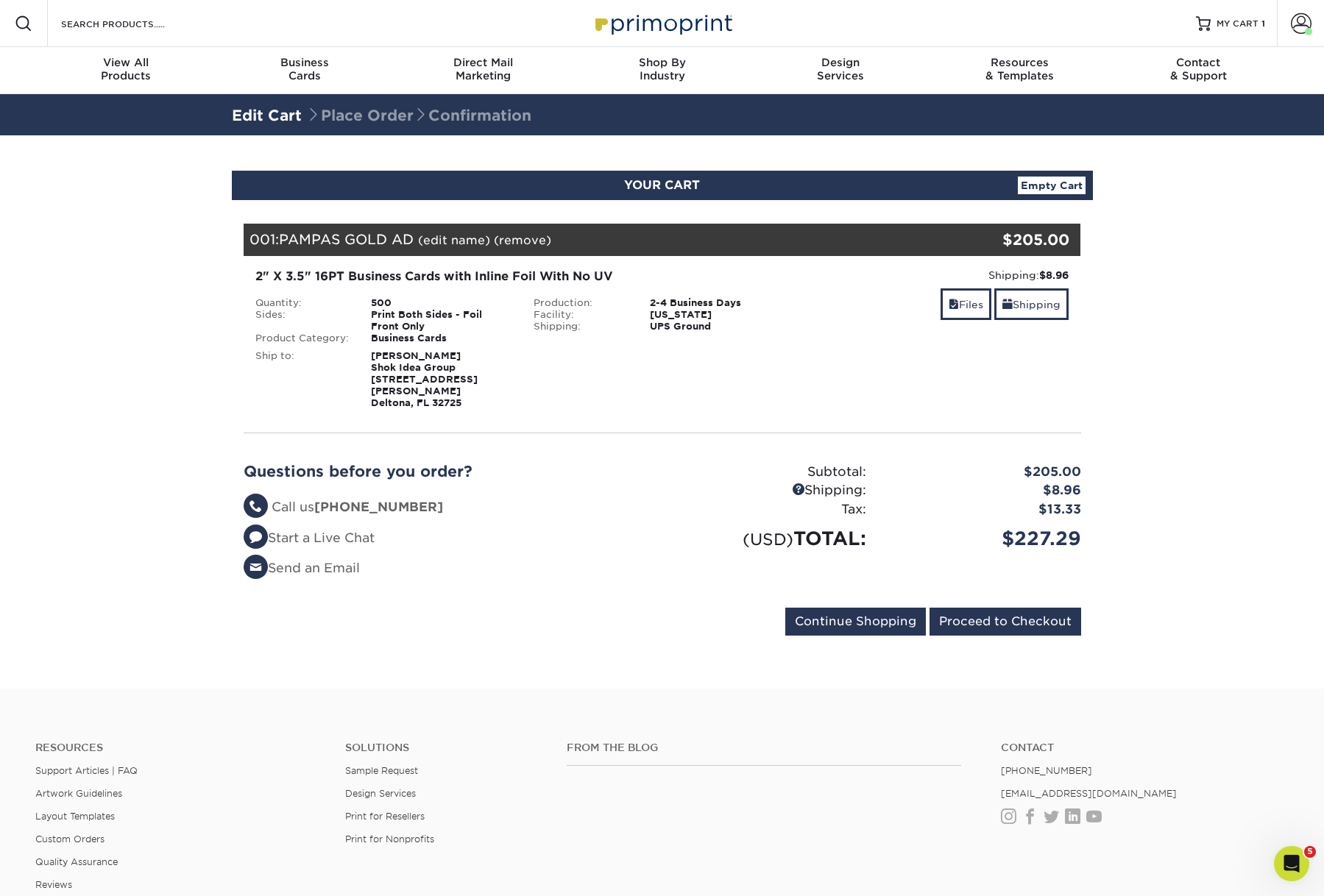
scroll to position [5, 0]
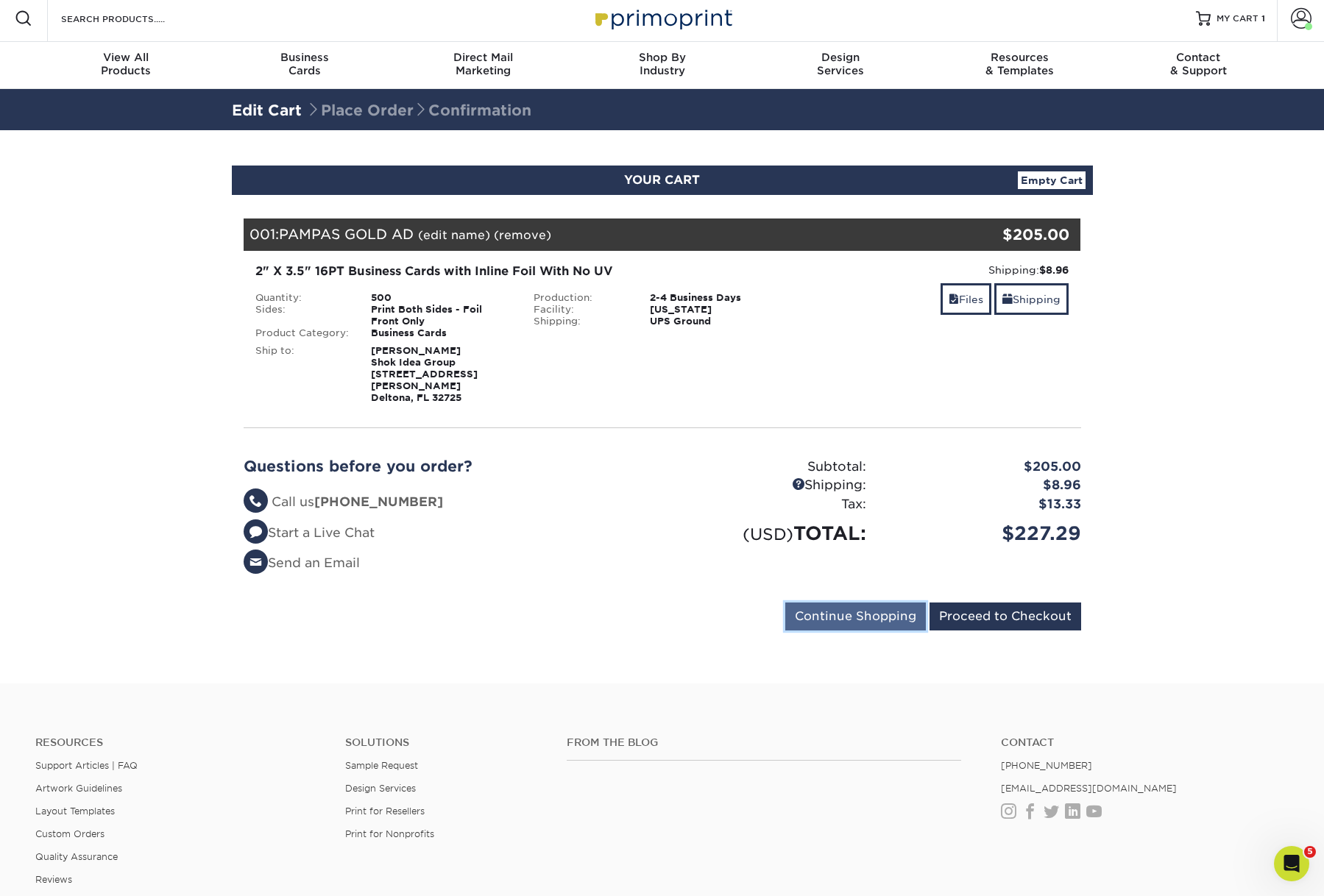
click at [849, 631] on input "Continue Shopping" at bounding box center [855, 616] width 141 height 28
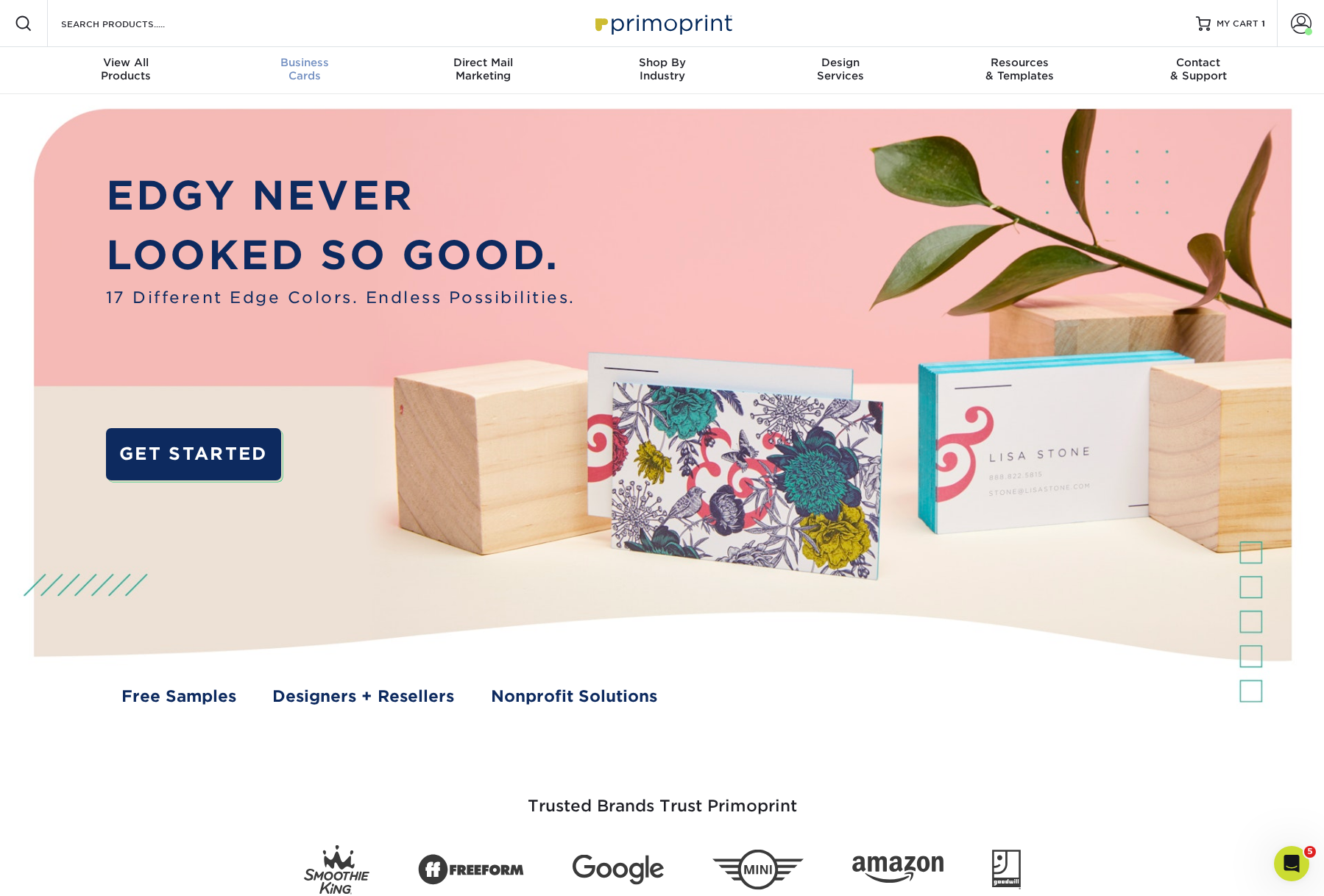
click at [302, 79] on div "Business Cards" at bounding box center [305, 69] width 179 height 27
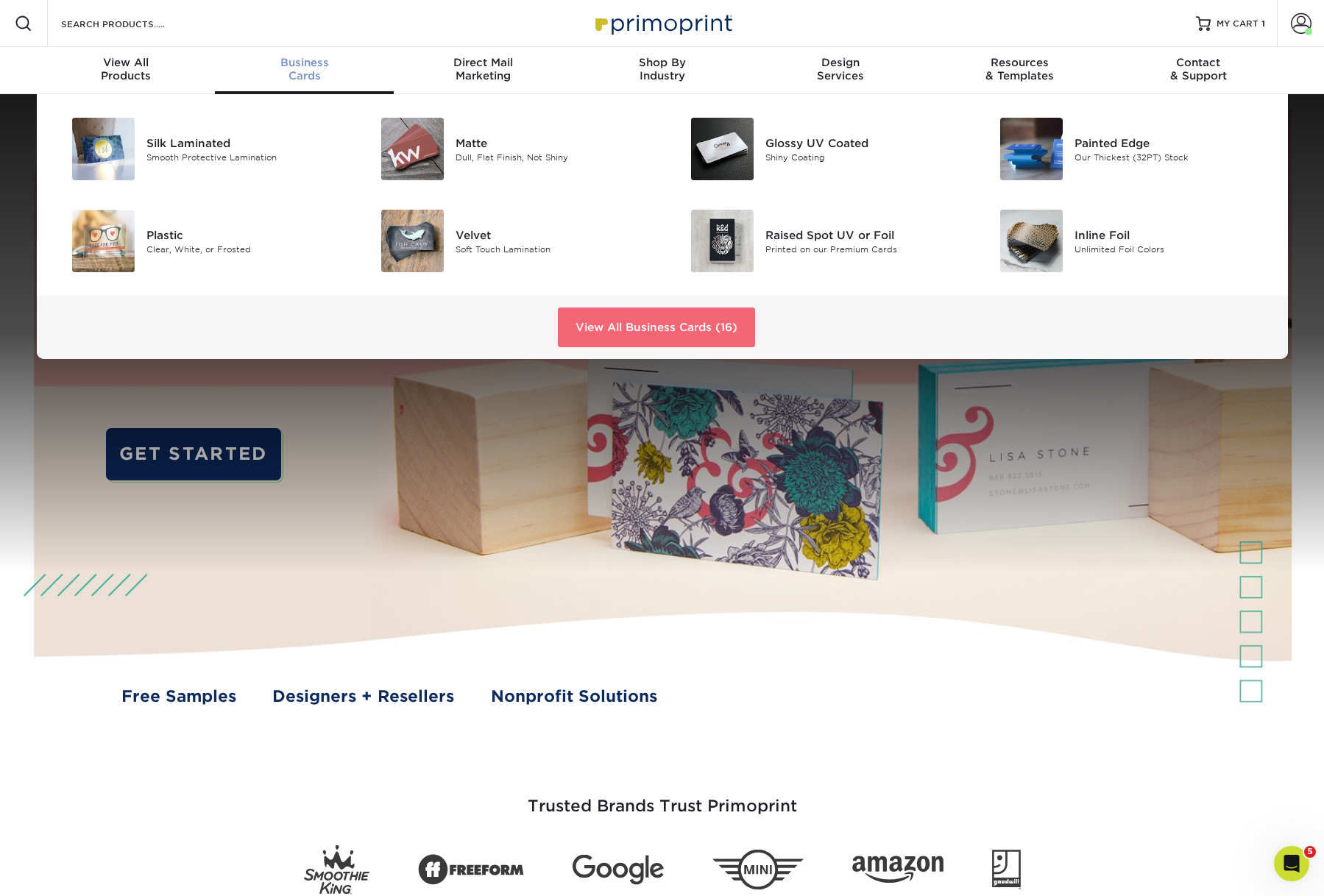
click at [620, 347] on link "View All Business Cards (16)" at bounding box center [656, 327] width 198 height 39
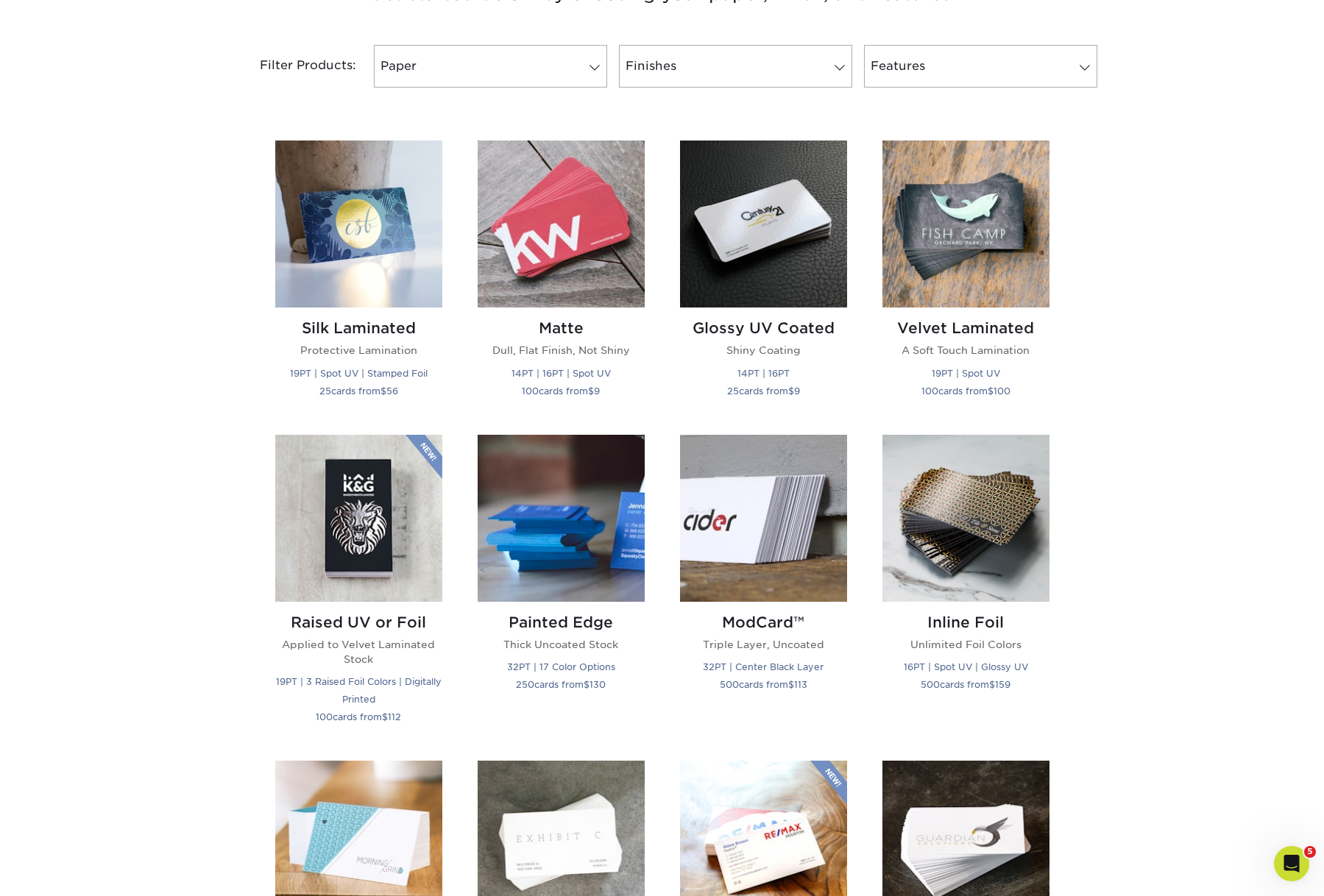
scroll to position [602, 0]
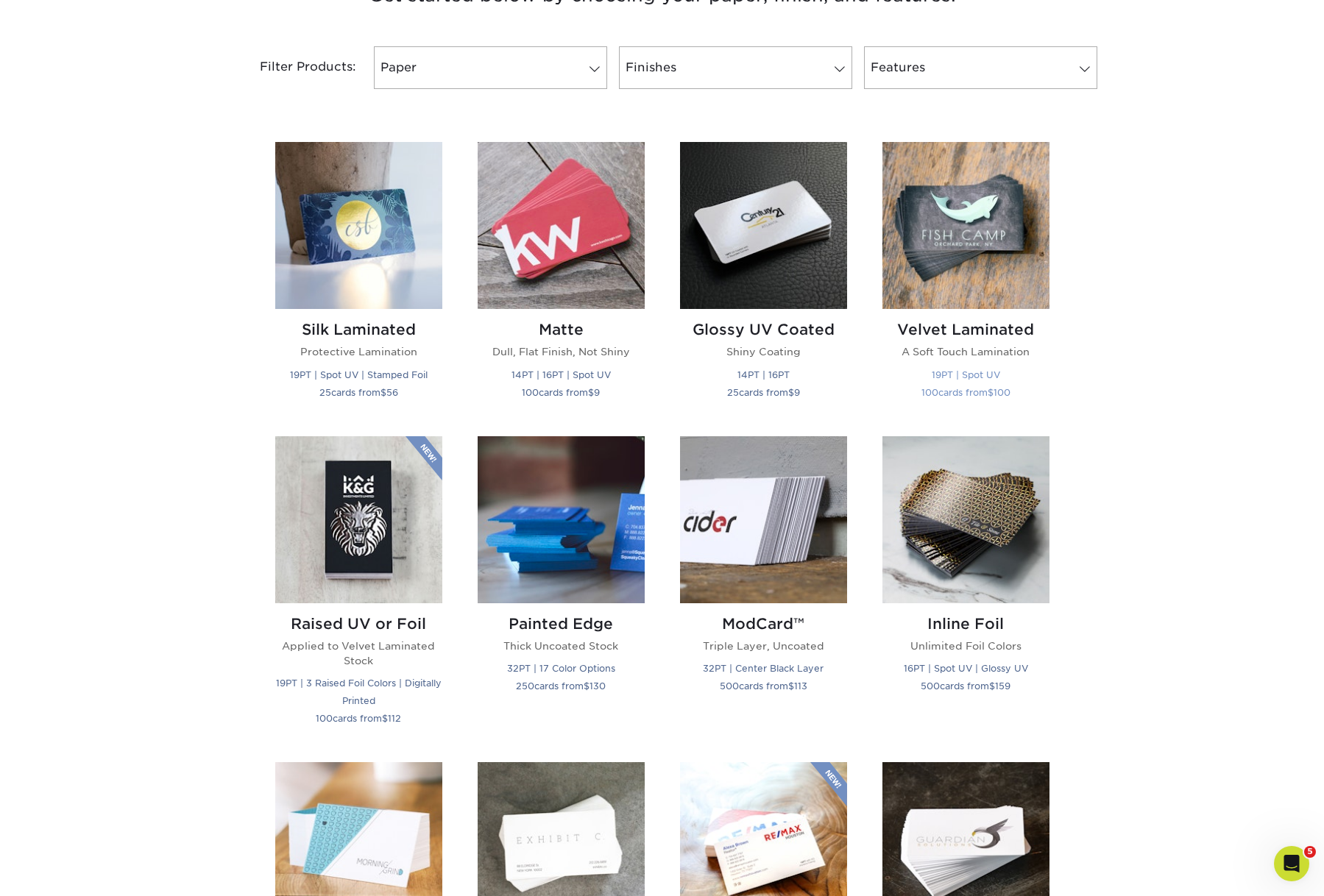
click at [993, 309] on img at bounding box center [966, 226] width 167 height 167
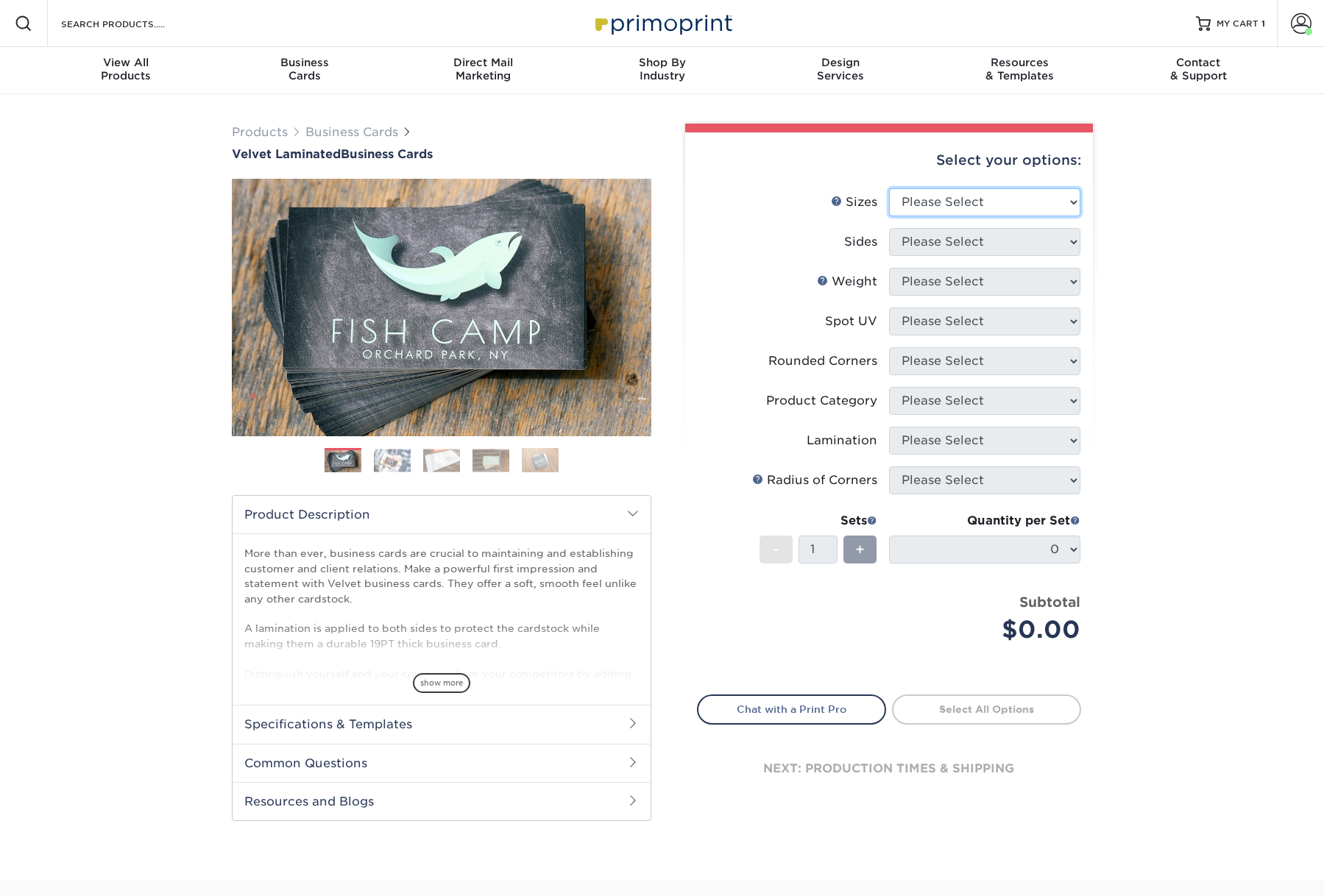
click at [968, 216] on select "Please Select 1.5" x 3.5" - Mini 1.75" x 3.5" - Mini 2" x 2" - Square 2" x 3" -…" at bounding box center [984, 202] width 192 height 28
select select "2.00x3.50"
click at [889, 211] on select "Please Select 1.5" x 3.5" - Mini 1.75" x 3.5" - Mini 2" x 2" - Square 2" x 3" -…" at bounding box center [984, 202] width 192 height 28
click at [947, 256] on select "Please Select Print Both Sides Print Front Only" at bounding box center [984, 242] width 192 height 28
select select "13abbda7-1d64-4f25-8bb2-c179b224825d"
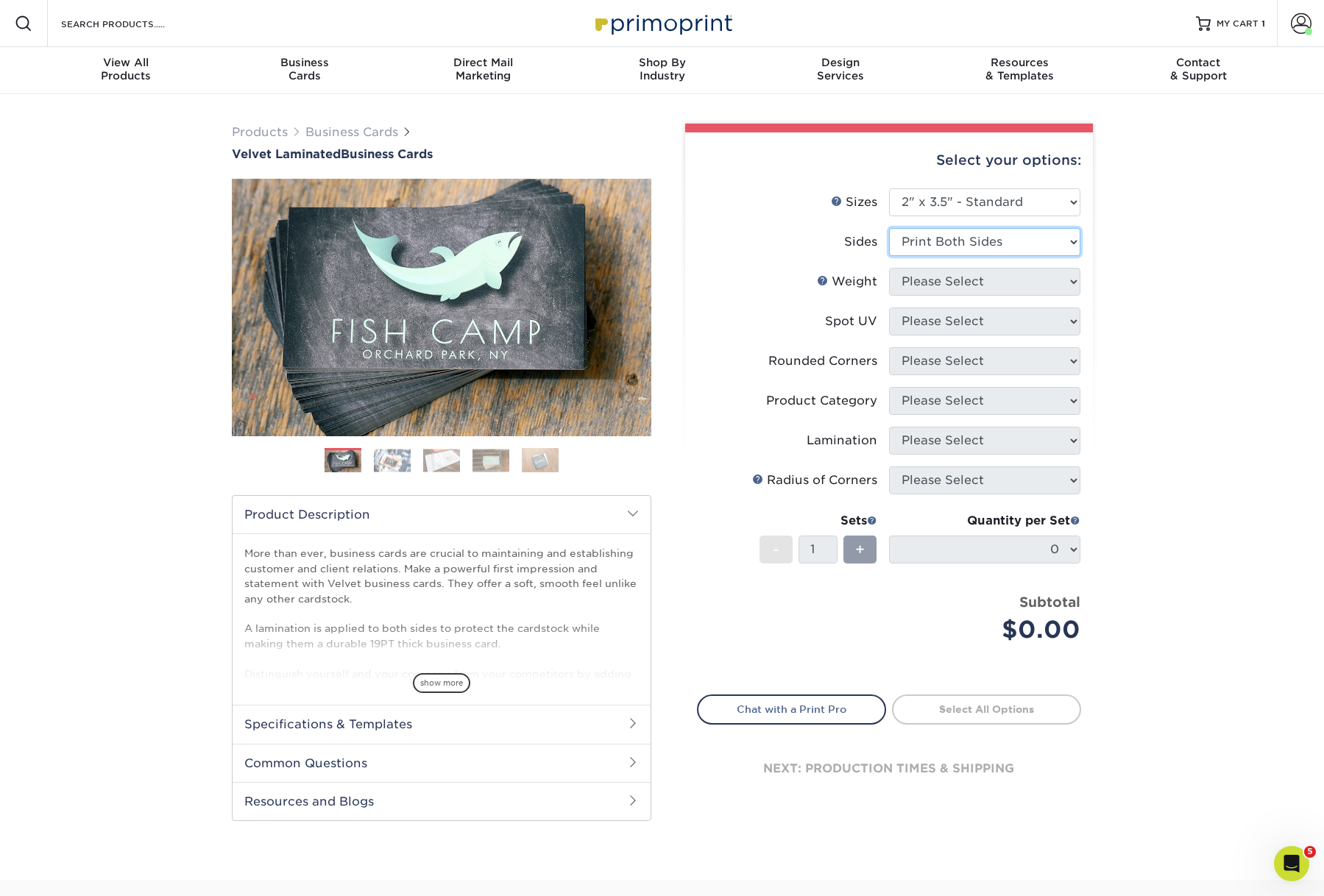
click at [889, 255] on select "Please Select Print Both Sides Print Front Only" at bounding box center [984, 242] width 192 height 28
click at [950, 295] on select "Please Select 16PT" at bounding box center [984, 281] width 192 height 28
select select "16PT"
click at [889, 295] on select "Please Select 16PT" at bounding box center [984, 281] width 192 height 28
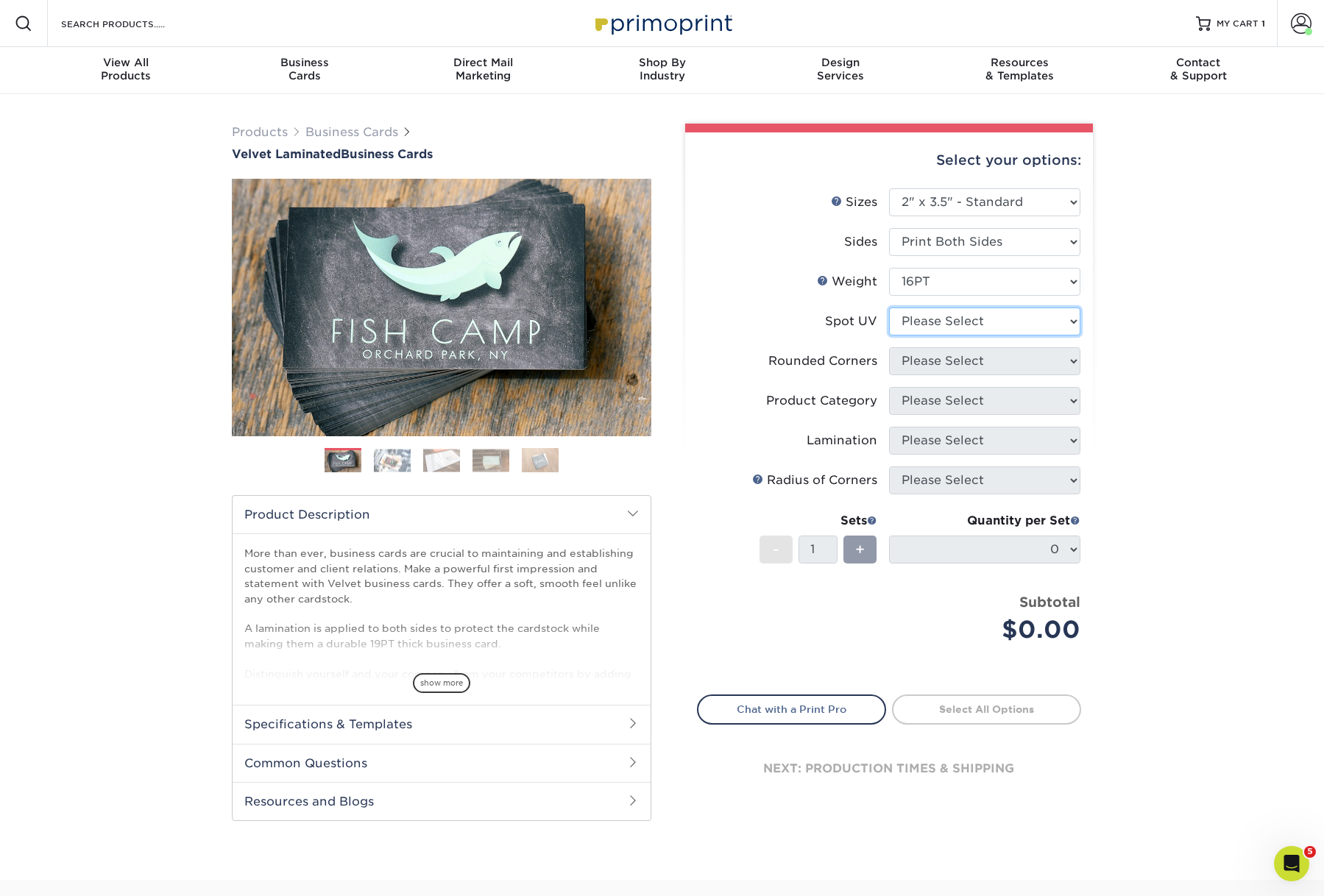
click at [952, 335] on select "Please Select No Spot UV Front and Back (Both Sides) Front Only Back Only" at bounding box center [984, 321] width 192 height 28
select select "3"
click at [889, 335] on select "Please Select No Spot UV Front and Back (Both Sides) Front Only Back Only" at bounding box center [984, 321] width 192 height 28
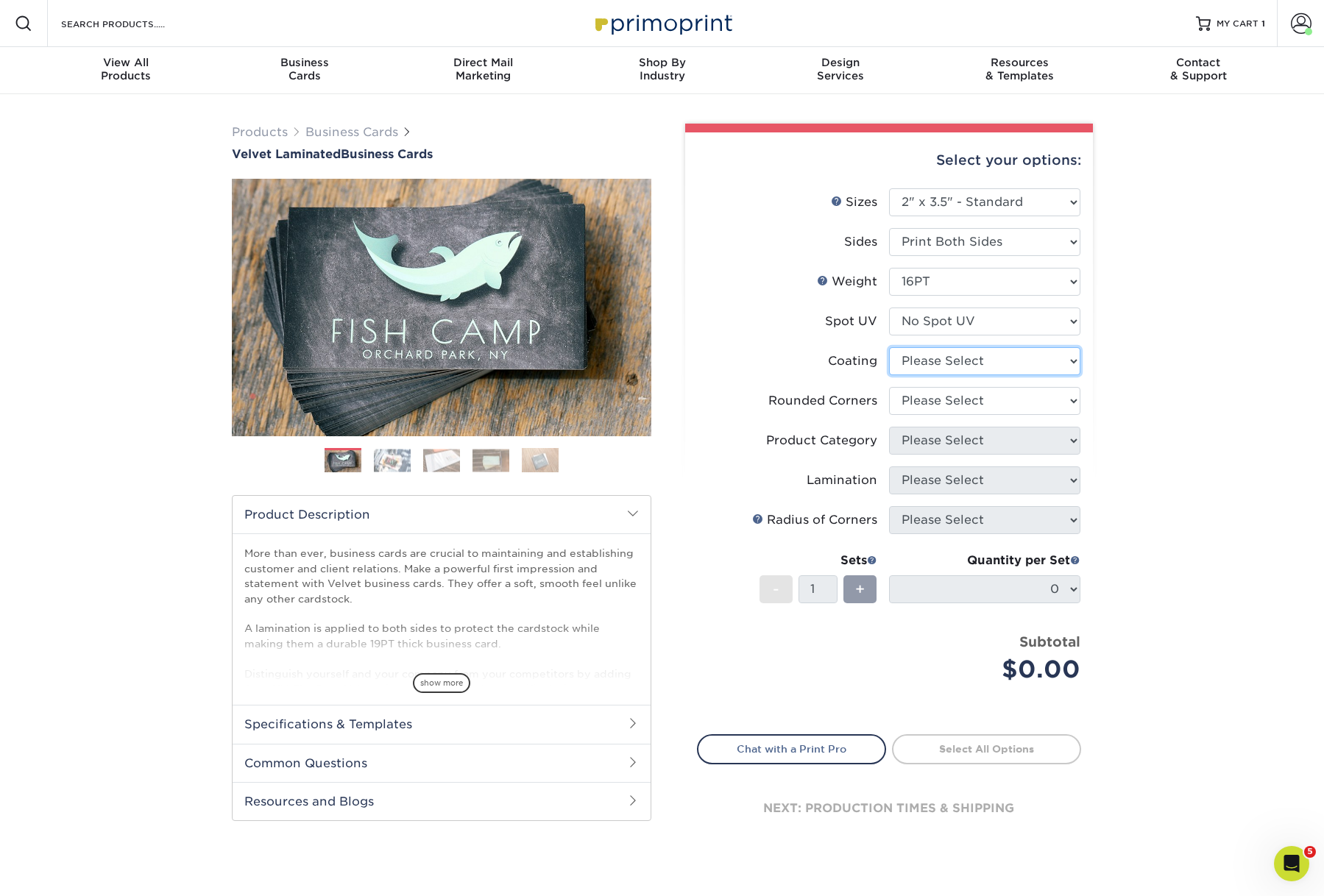
click at [950, 375] on select at bounding box center [984, 361] width 192 height 28
select select "3e7618de-abca-4bda-9f97-8b9129e913d8"
click at [889, 375] on select at bounding box center [984, 361] width 192 height 28
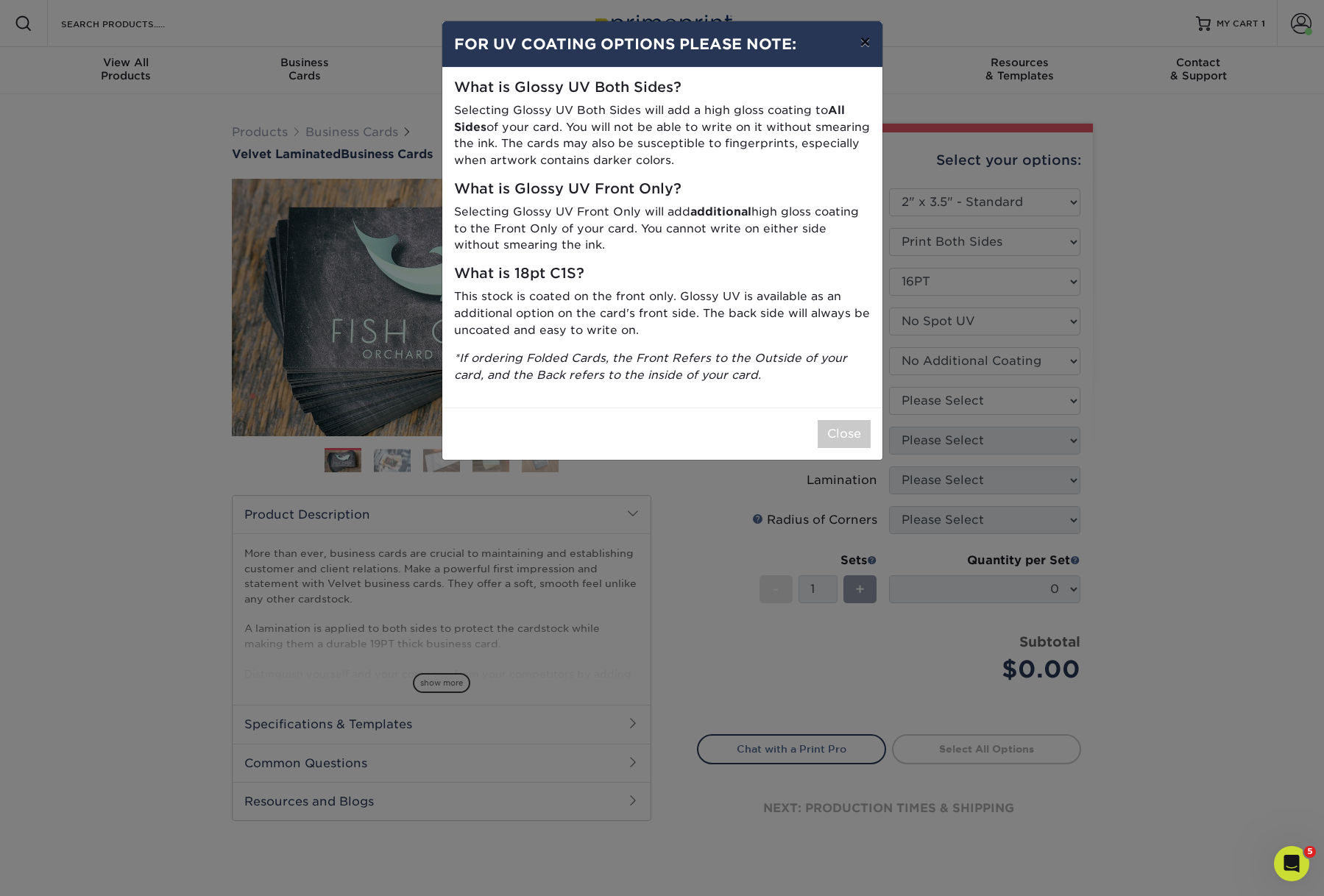
click at [863, 49] on button "×" at bounding box center [865, 41] width 33 height 41
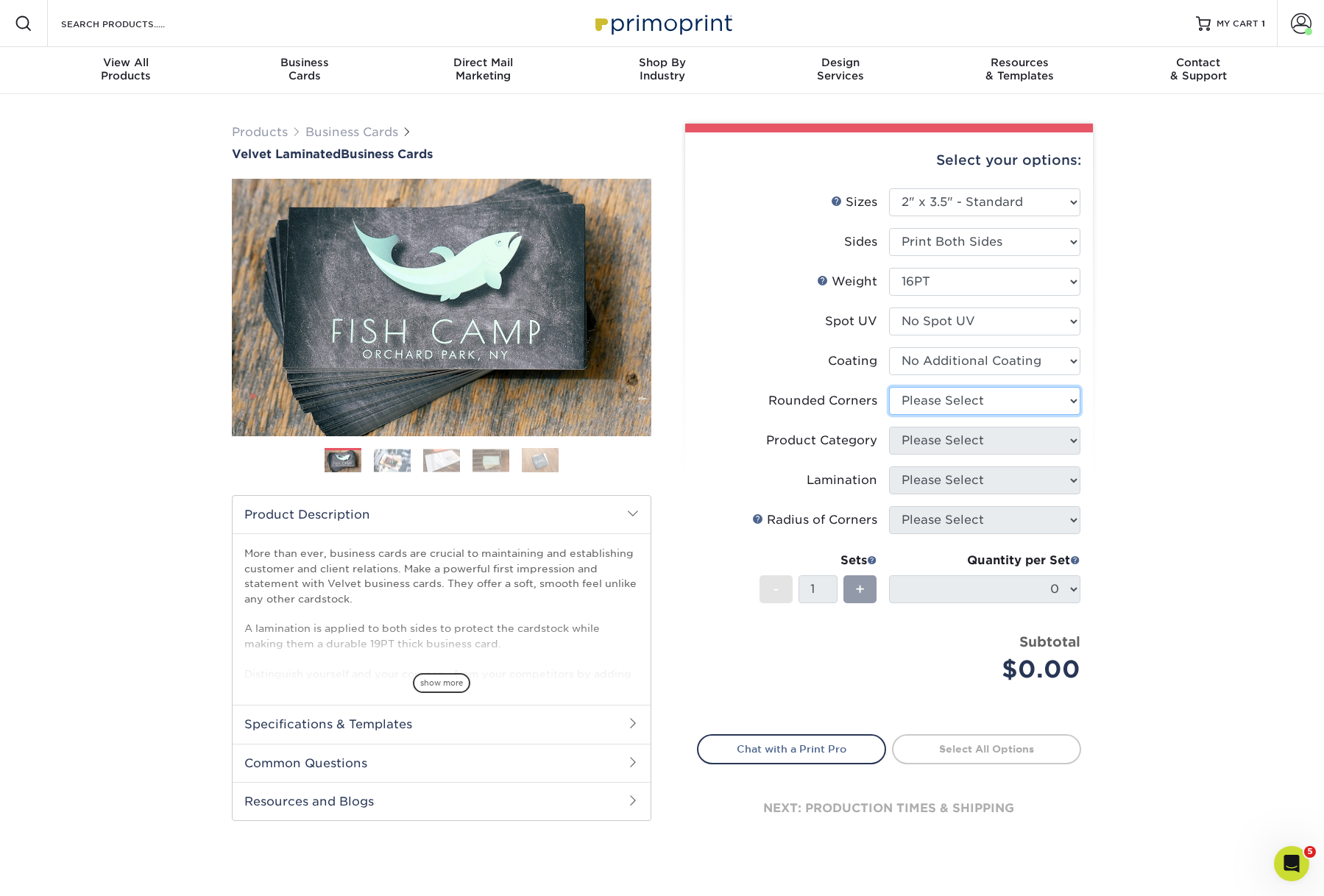
click at [997, 415] on select "Please Select Yes - Round 2 Corners Yes - Round 4 Corners No" at bounding box center [984, 400] width 192 height 28
select select "0"
click at [889, 415] on select "Please Select Yes - Round 2 Corners Yes - Round 4 Corners No" at bounding box center [984, 400] width 192 height 28
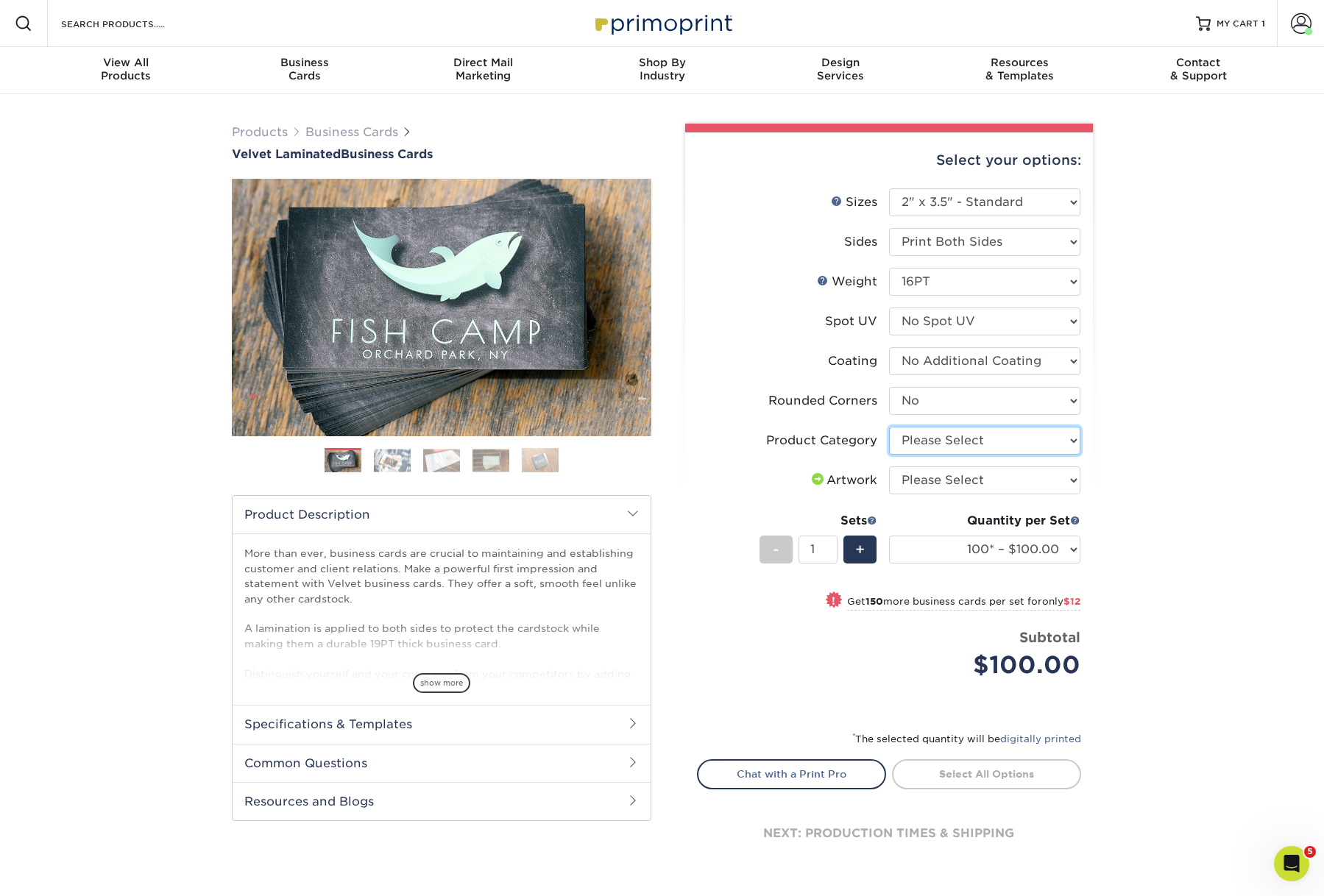
click at [984, 454] on select "Please Select Business Cards" at bounding box center [984, 440] width 192 height 28
select select "3b5148f1-0588-4f88-a218-97bcfdce65c1"
click at [889, 454] on select "Please Select Business Cards" at bounding box center [984, 440] width 192 height 28
click at [308, 79] on div "Business Cards" at bounding box center [305, 69] width 179 height 27
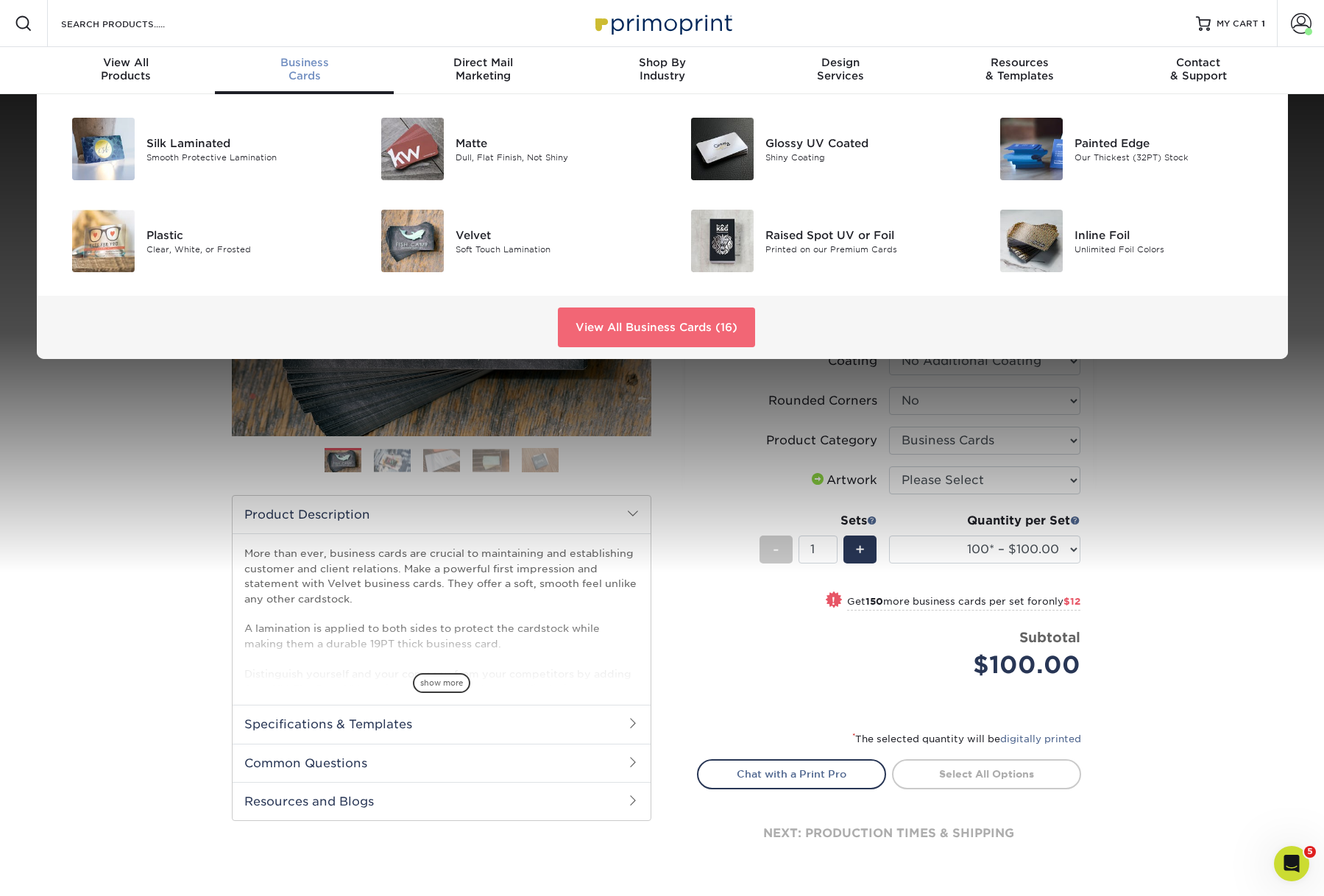
click at [610, 347] on link "View All Business Cards (16)" at bounding box center [656, 327] width 198 height 39
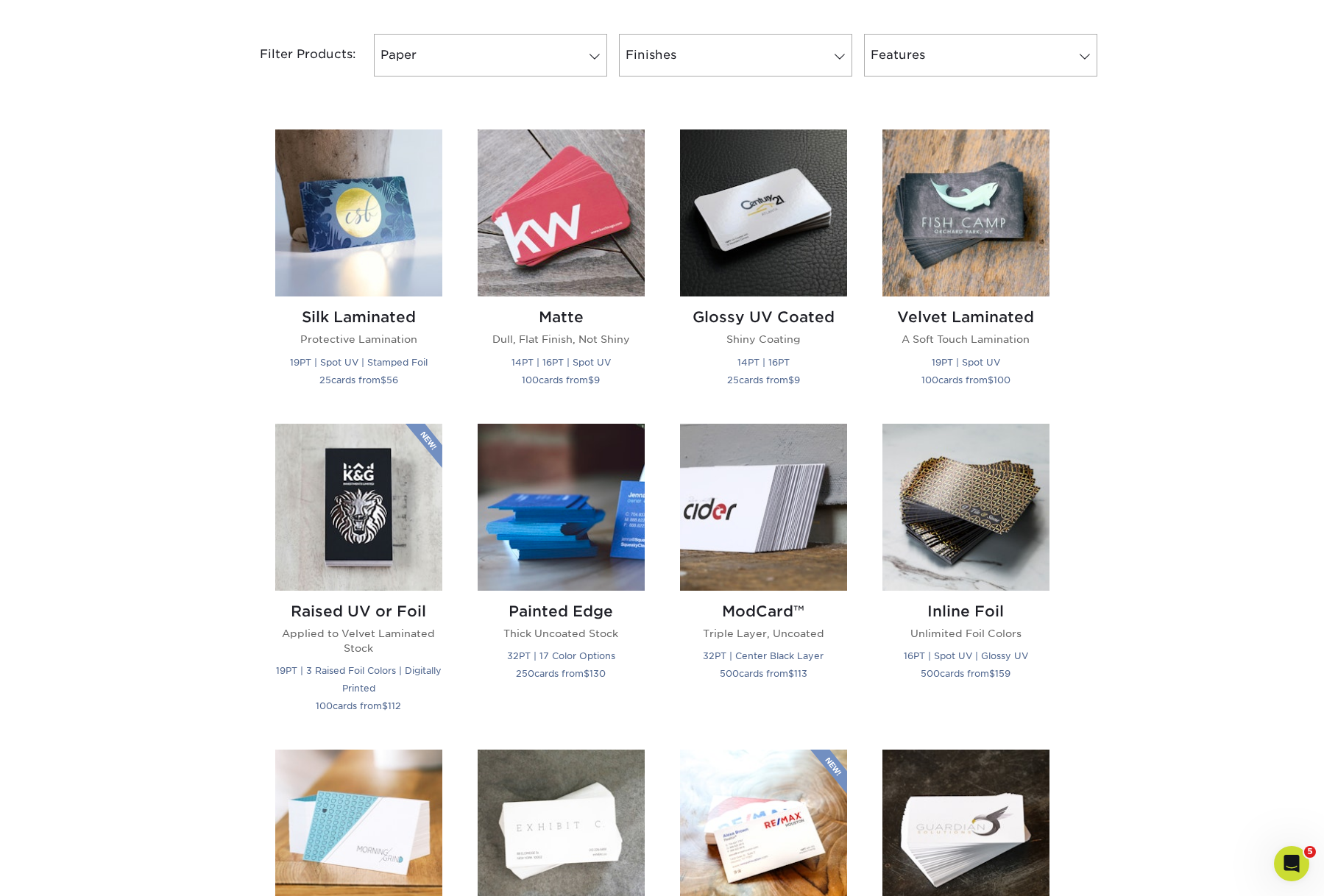
scroll to position [612, 0]
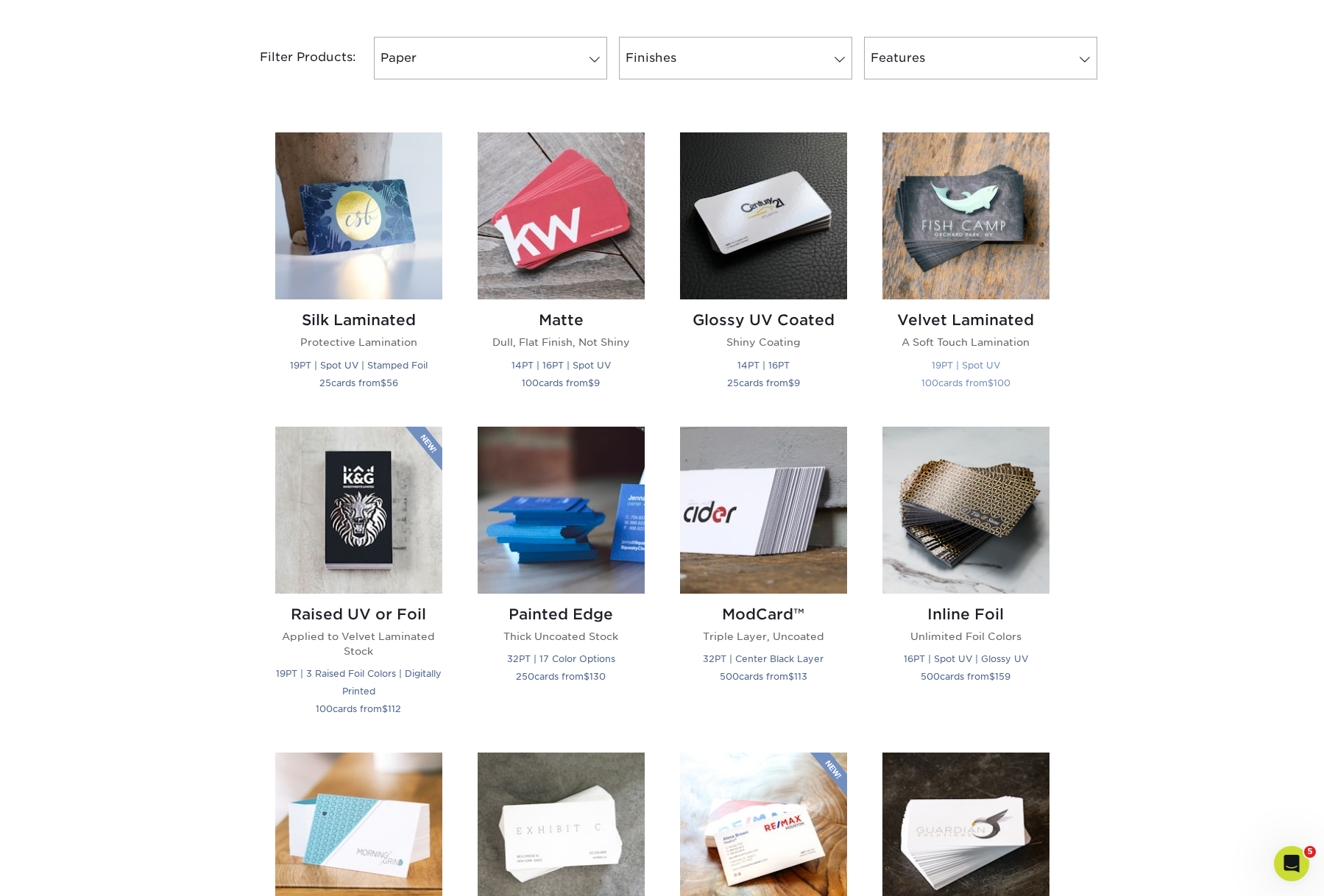
click at [1000, 300] on img at bounding box center [966, 216] width 167 height 167
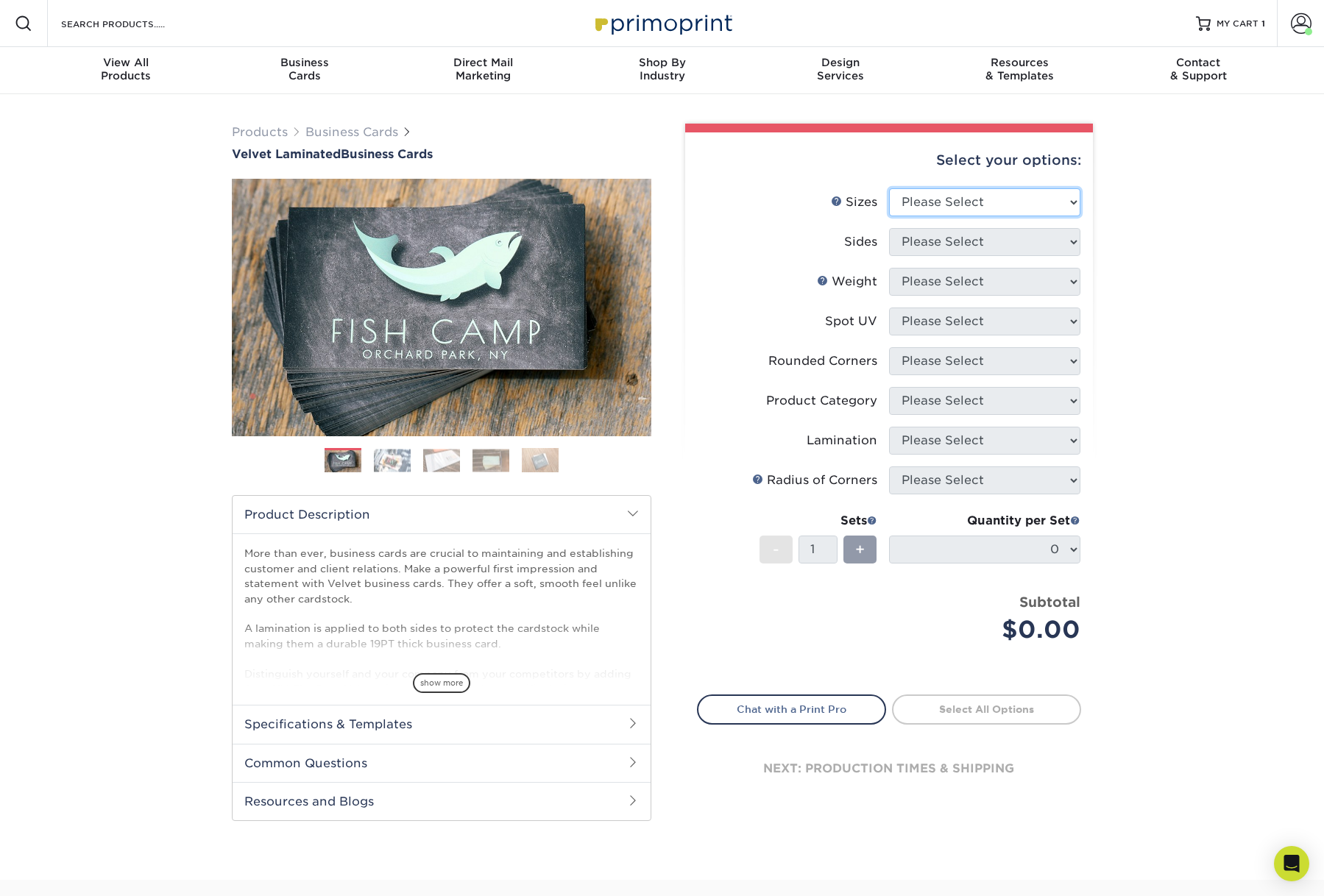
click at [965, 216] on select "Please Select 1.5" x 3.5" - Mini 1.75" x 3.5" - Mini 2" x 2" - Square 2" x 3" -…" at bounding box center [984, 202] width 192 height 28
select select "2.00x3.50"
click at [889, 211] on select "Please Select 1.5" x 3.5" - Mini 1.75" x 3.5" - Mini 2" x 2" - Square 2" x 3" -…" at bounding box center [984, 202] width 192 height 28
click at [949, 256] on select "Please Select Print Both Sides Print Front Only" at bounding box center [984, 242] width 192 height 28
select select "13abbda7-1d64-4f25-8bb2-c179b224825d"
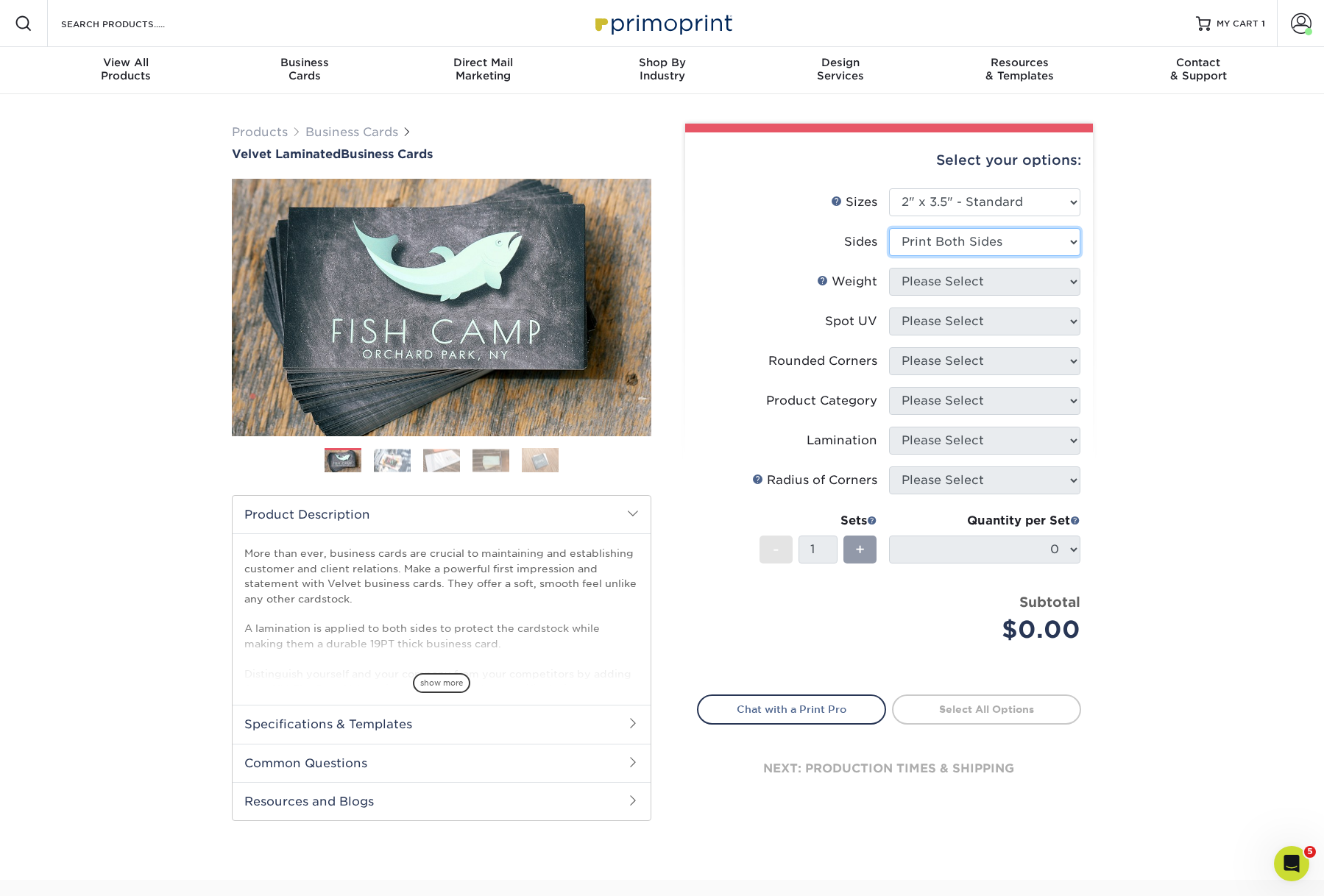
click at [889, 255] on select "Please Select Print Both Sides Print Front Only" at bounding box center [984, 242] width 192 height 28
click at [954, 295] on select "Please Select 16PT" at bounding box center [984, 281] width 192 height 28
select select "16PT"
click at [889, 295] on select "Please Select 16PT" at bounding box center [984, 281] width 192 height 28
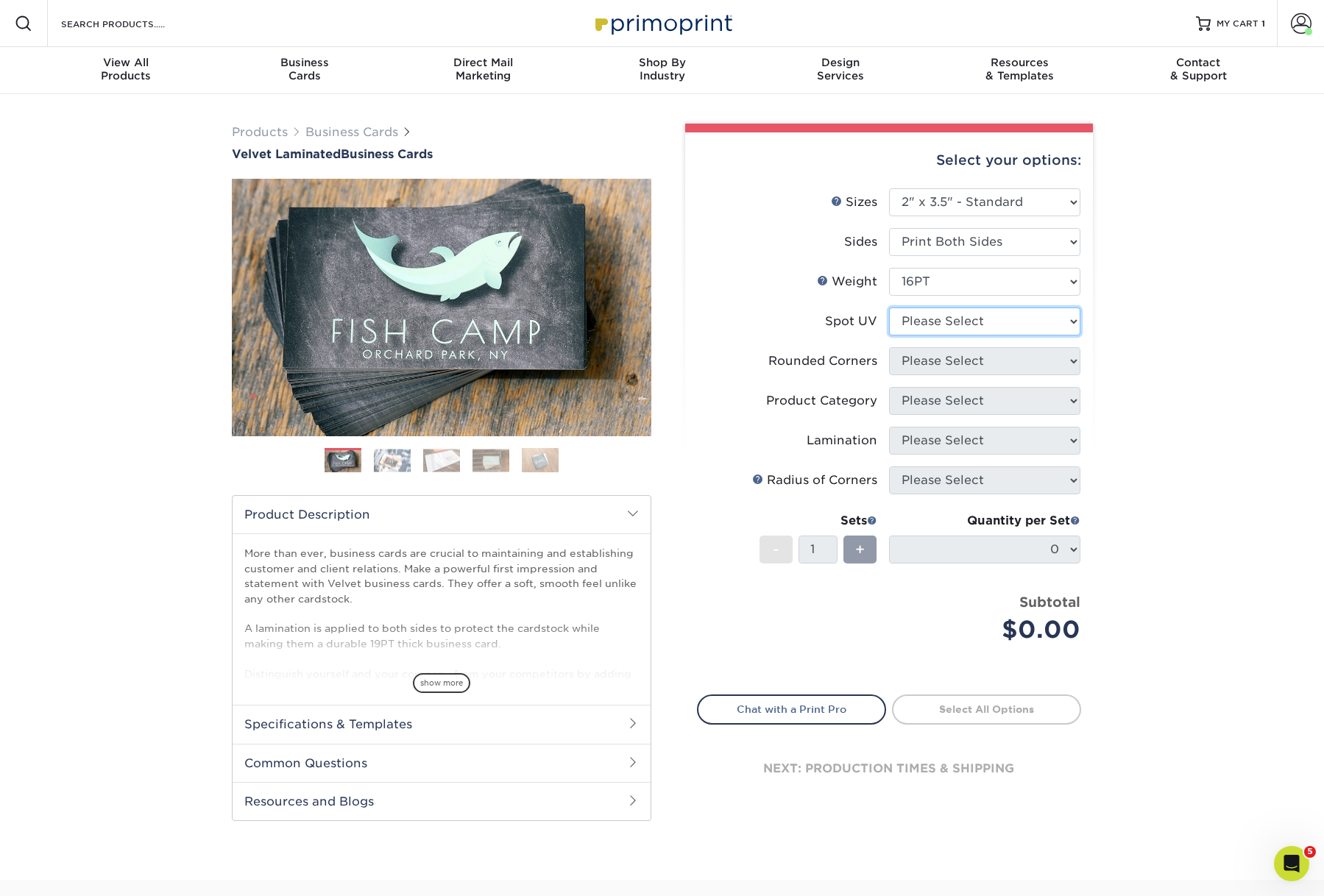
click at [962, 335] on select "Please Select No Spot UV Front and Back (Both Sides) Front Only Back Only" at bounding box center [984, 321] width 192 height 28
select select "3"
click at [889, 335] on select "Please Select No Spot UV Front and Back (Both Sides) Front Only Back Only" at bounding box center [984, 321] width 192 height 28
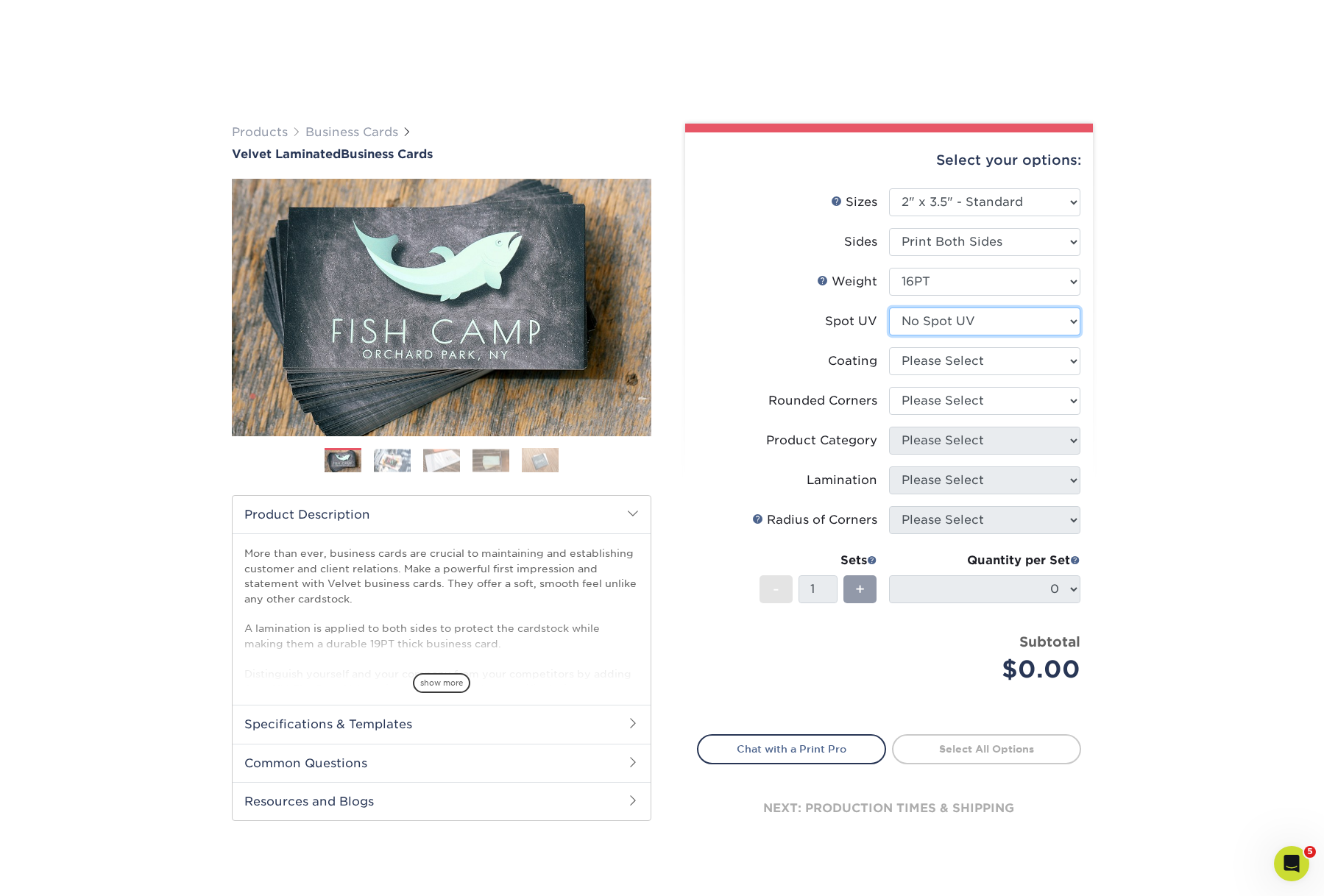
scroll to position [199, 0]
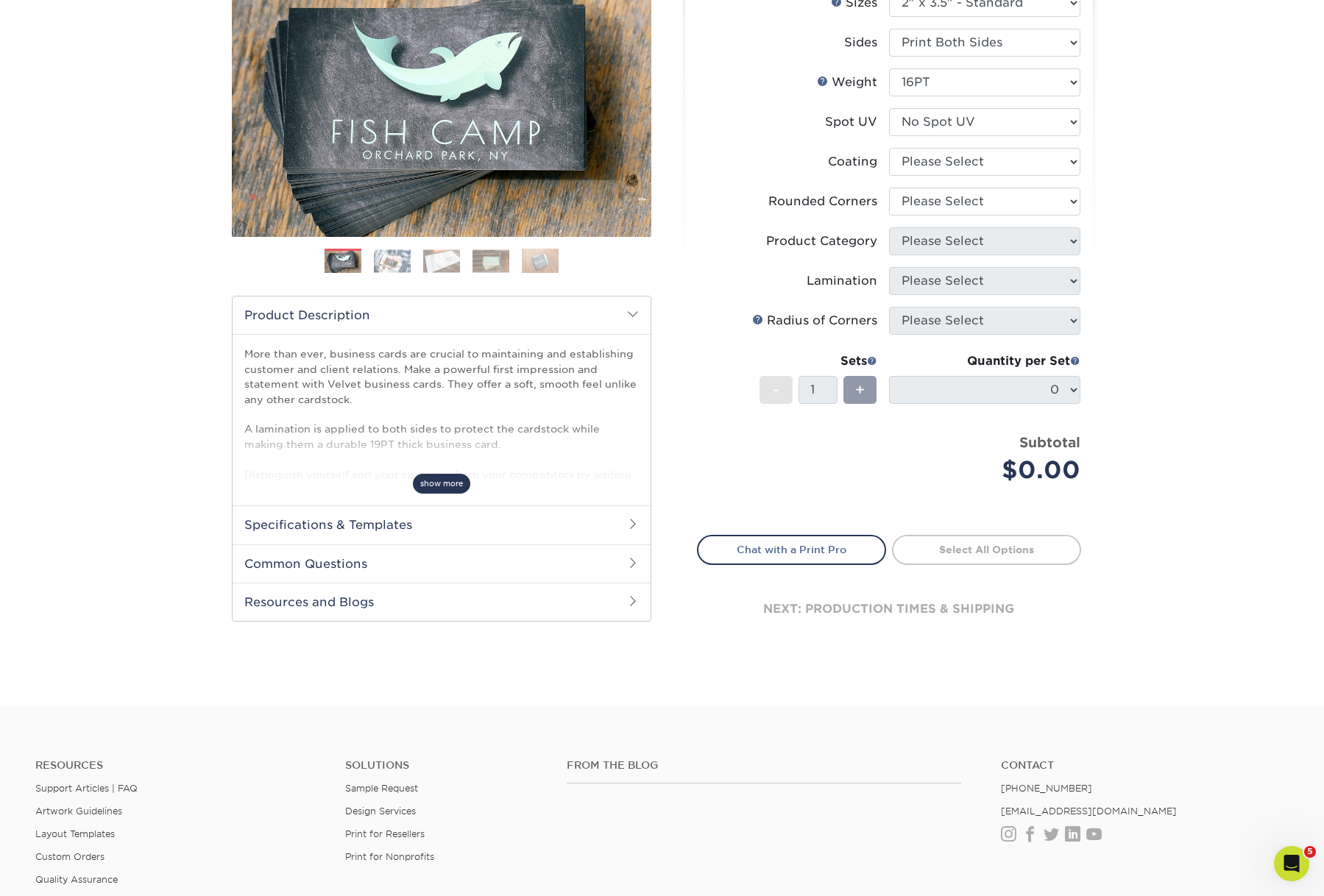
click at [452, 494] on span "show more" at bounding box center [441, 484] width 58 height 20
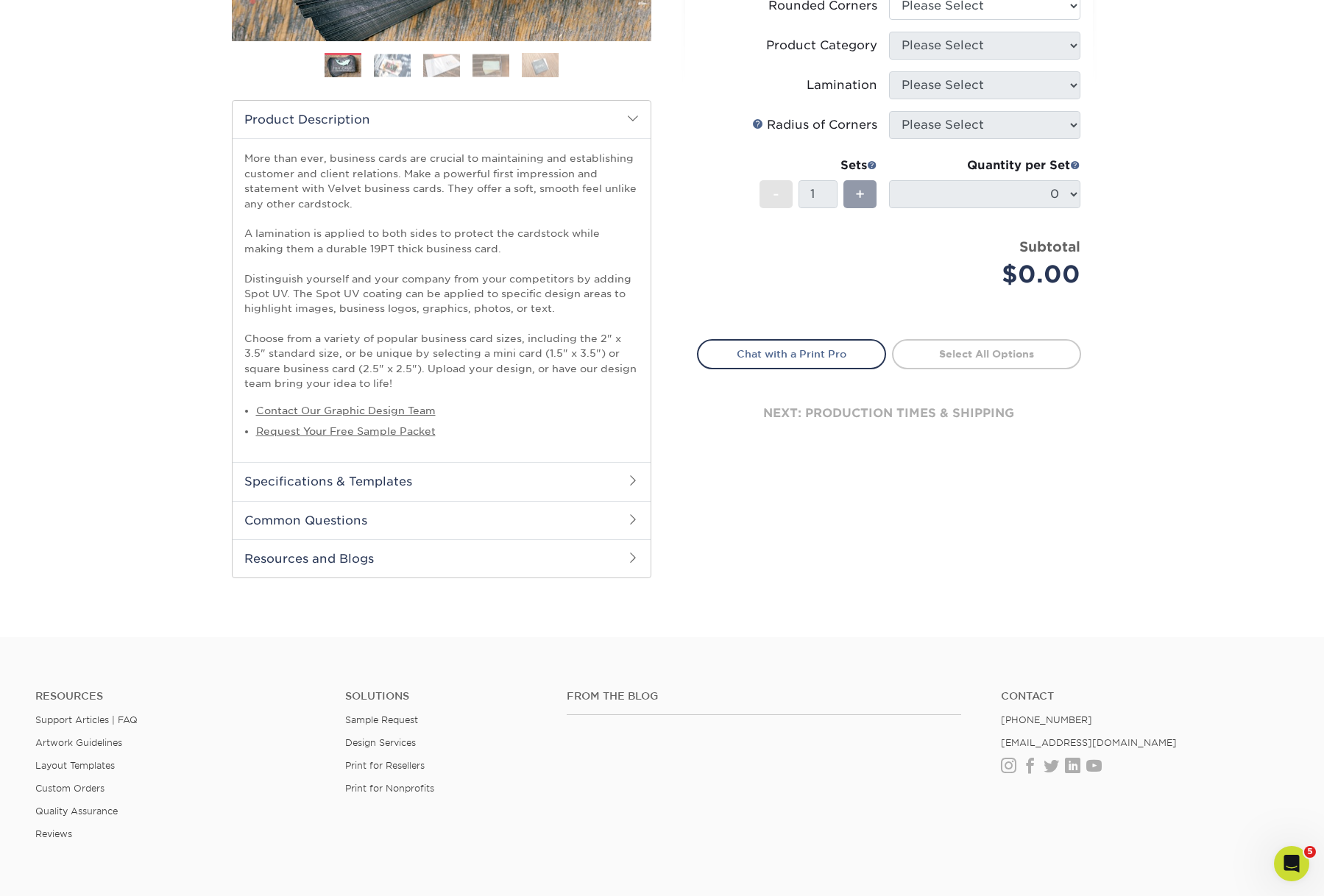
scroll to position [399, 0]
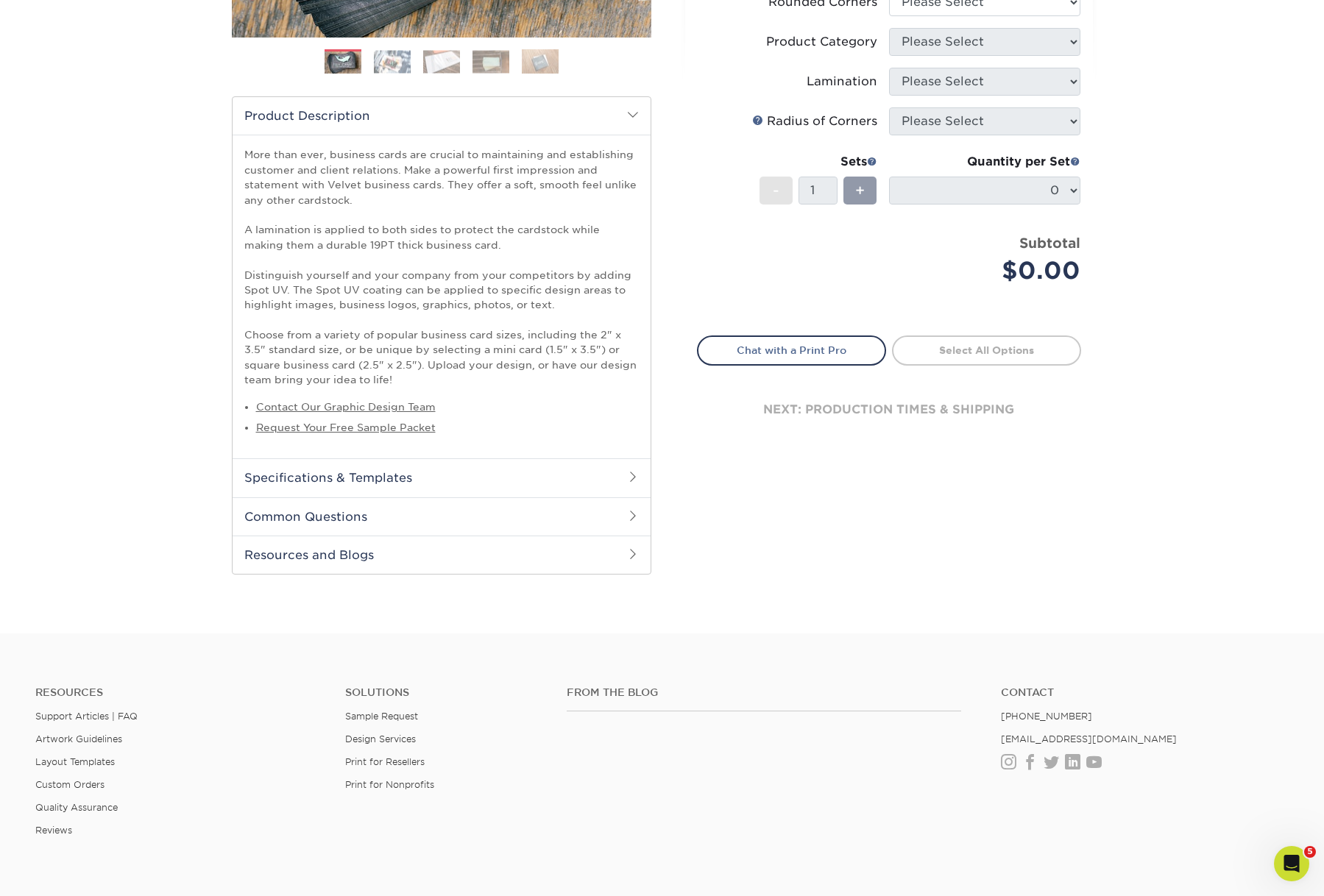
click at [611, 496] on h2 "Specifications & Templates" at bounding box center [441, 478] width 418 height 38
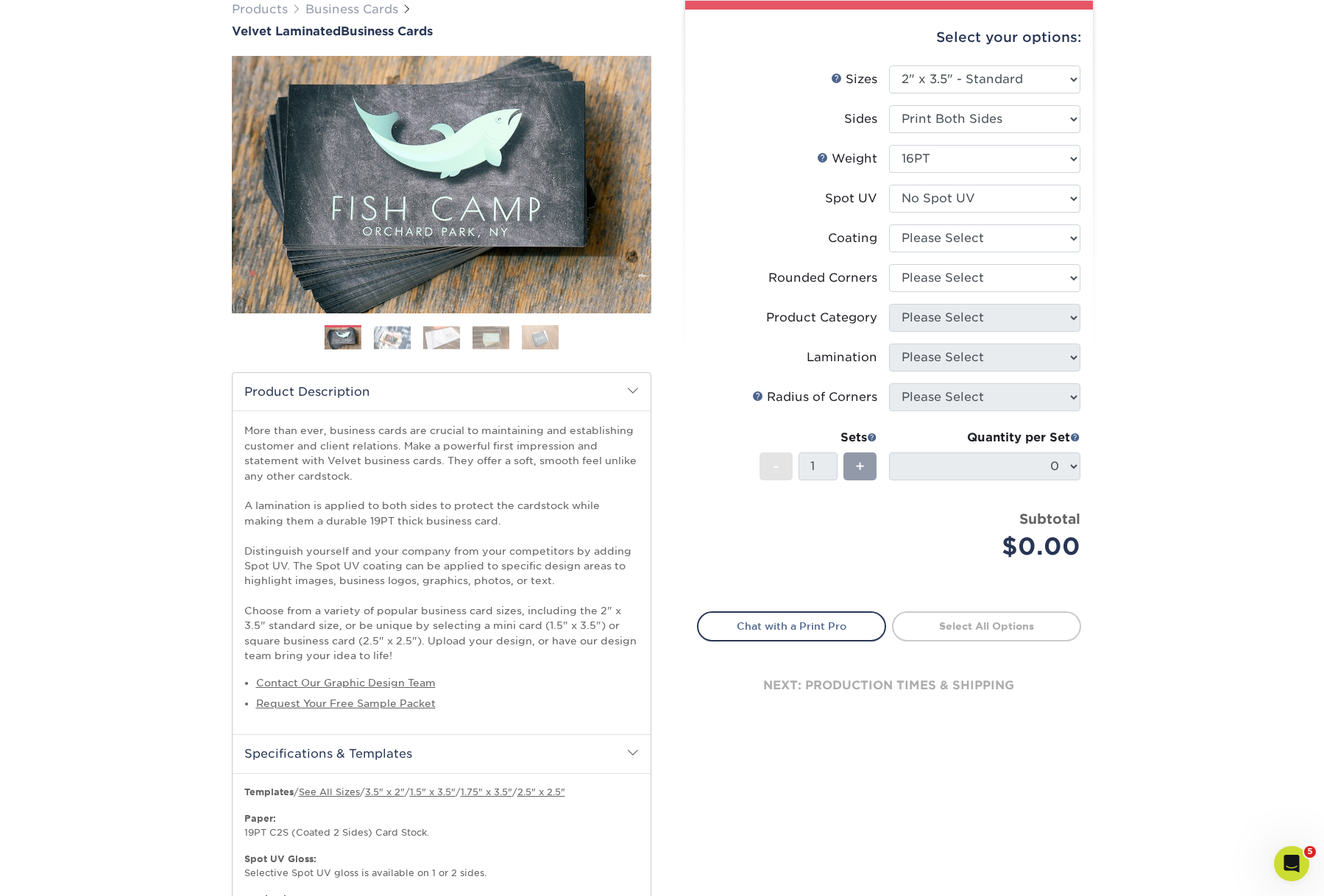
scroll to position [119, 0]
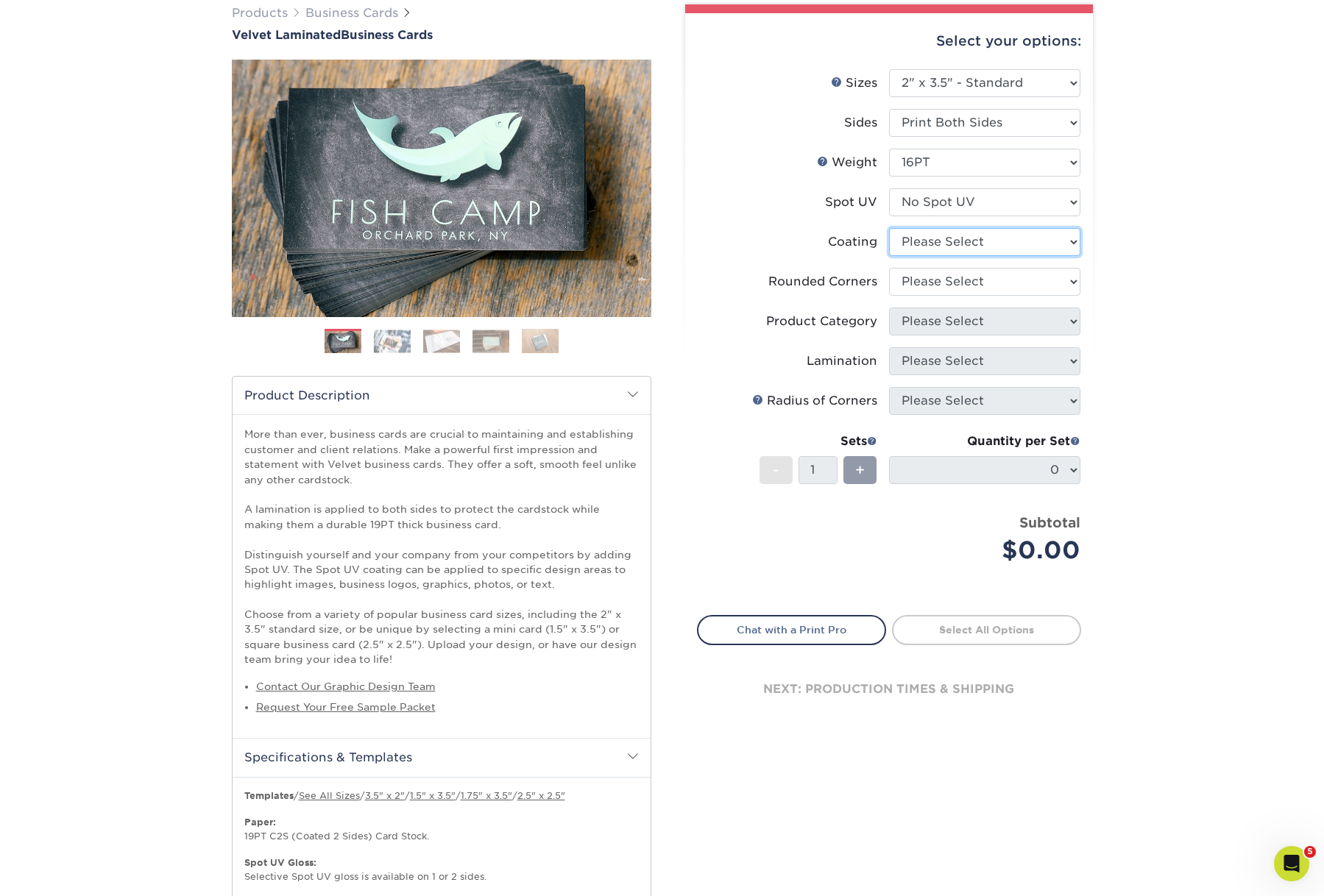
click at [974, 256] on select at bounding box center [984, 242] width 192 height 28
select select "3e7618de-abca-4bda-9f97-8b9129e913d8"
click at [889, 256] on select at bounding box center [984, 242] width 192 height 28
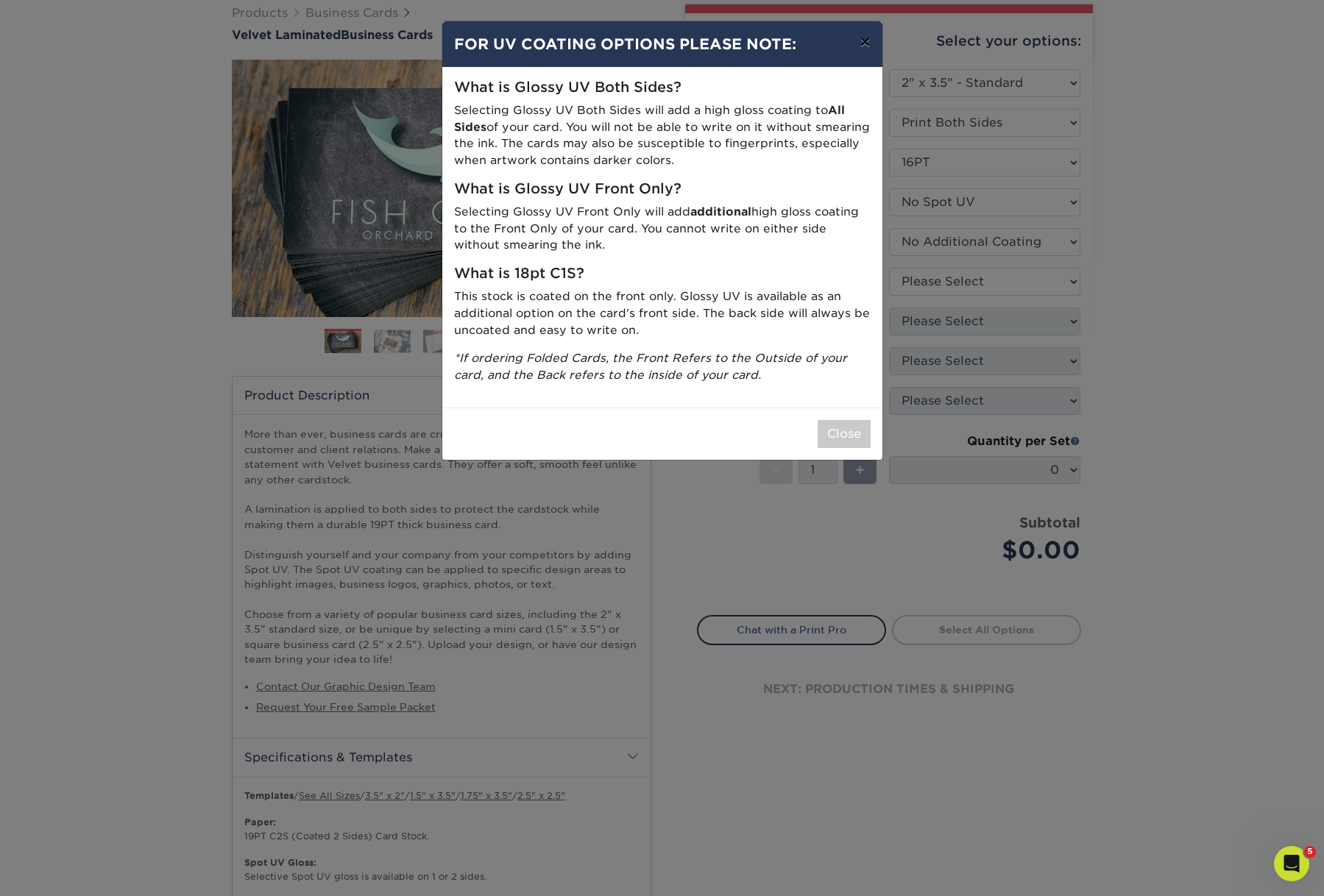
drag, startPoint x: 860, startPoint y: 47, endPoint x: 899, endPoint y: 128, distance: 89.9
click at [860, 48] on button "×" at bounding box center [865, 41] width 33 height 41
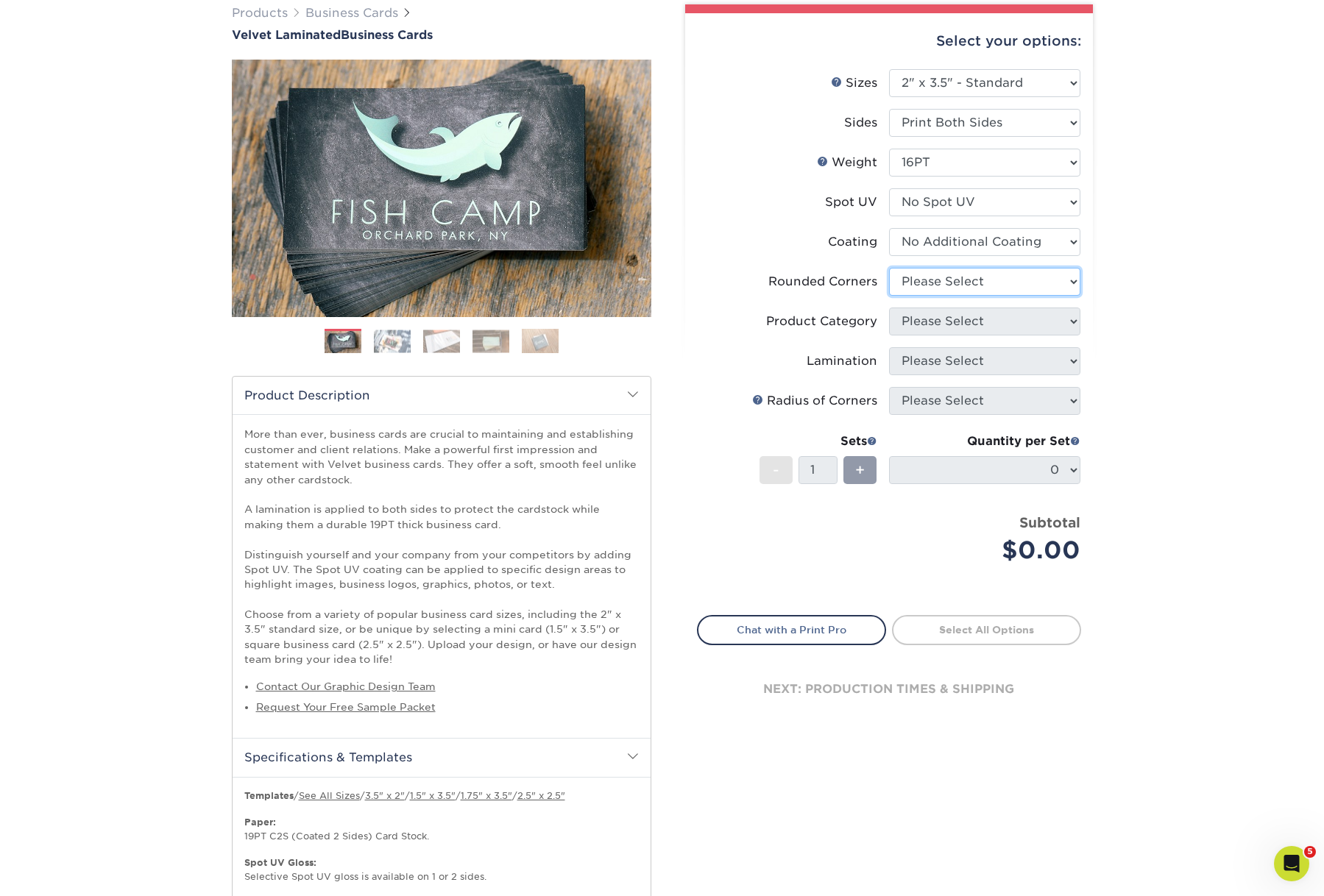
click at [986, 295] on select "Please Select Yes - Round 2 Corners Yes - Round 4 Corners No" at bounding box center [984, 281] width 192 height 28
select select "0"
click at [889, 295] on select "Please Select Yes - Round 2 Corners Yes - Round 4 Corners No" at bounding box center [984, 281] width 192 height 28
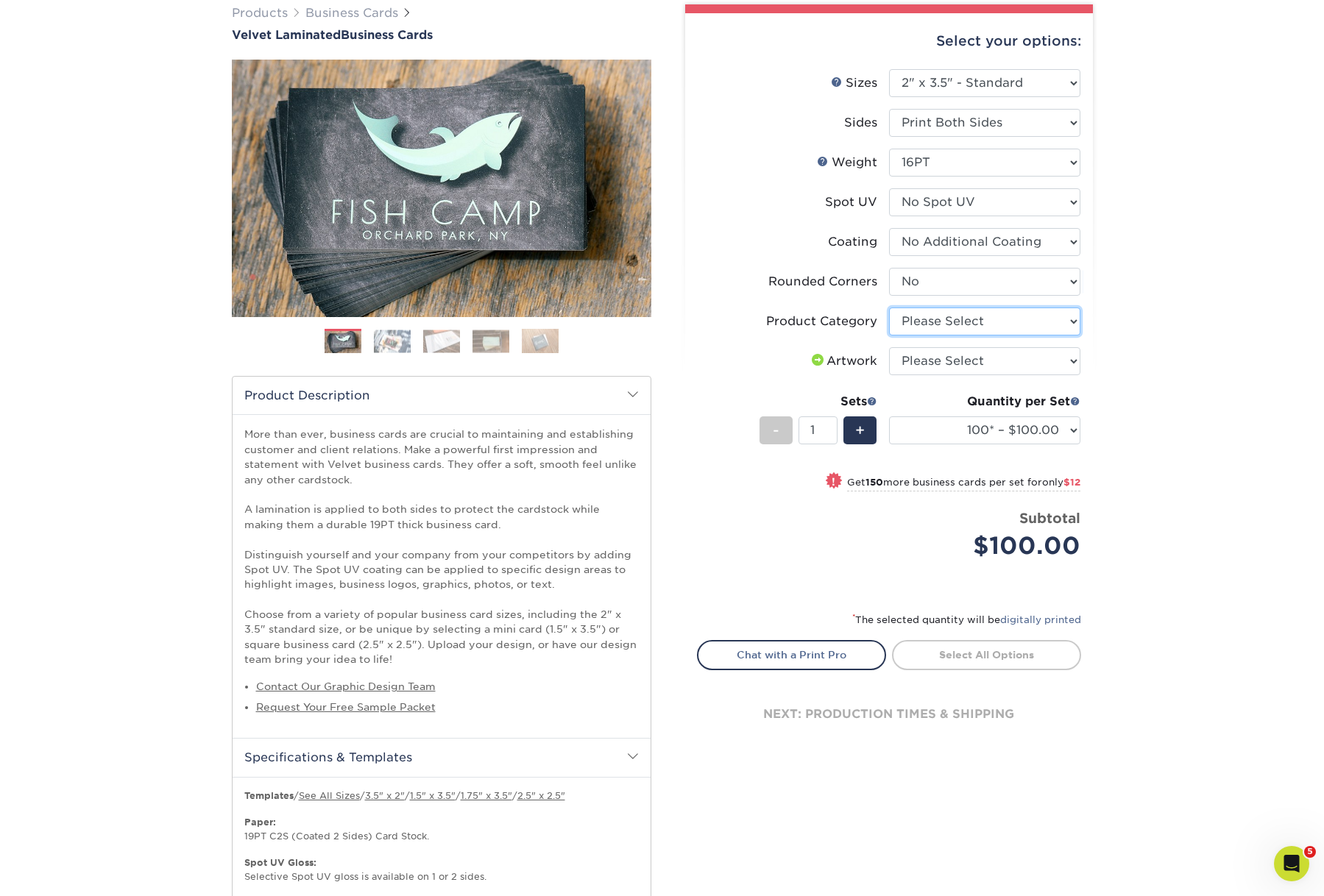
click at [970, 335] on select "Please Select Business Cards" at bounding box center [984, 321] width 192 height 28
select select "3b5148f1-0588-4f88-a218-97bcfdce65c1"
click at [889, 335] on select "Please Select Business Cards" at bounding box center [984, 321] width 192 height 28
click at [980, 375] on select "Please Select I will upload files I need a design - $100" at bounding box center [984, 361] width 192 height 28
select select "upload"
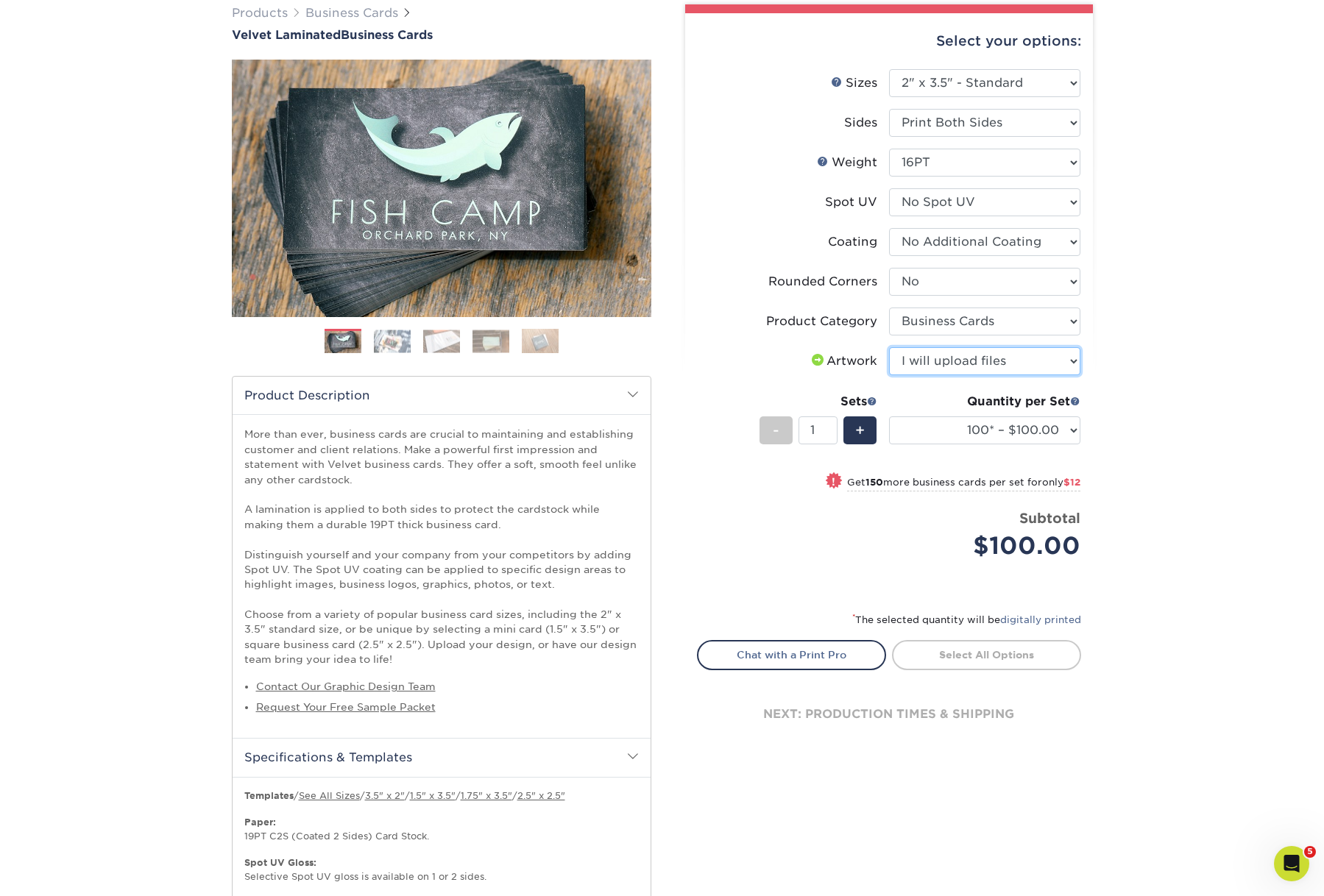
click at [889, 375] on select "Please Select I will upload files I need a design - $100" at bounding box center [984, 361] width 192 height 28
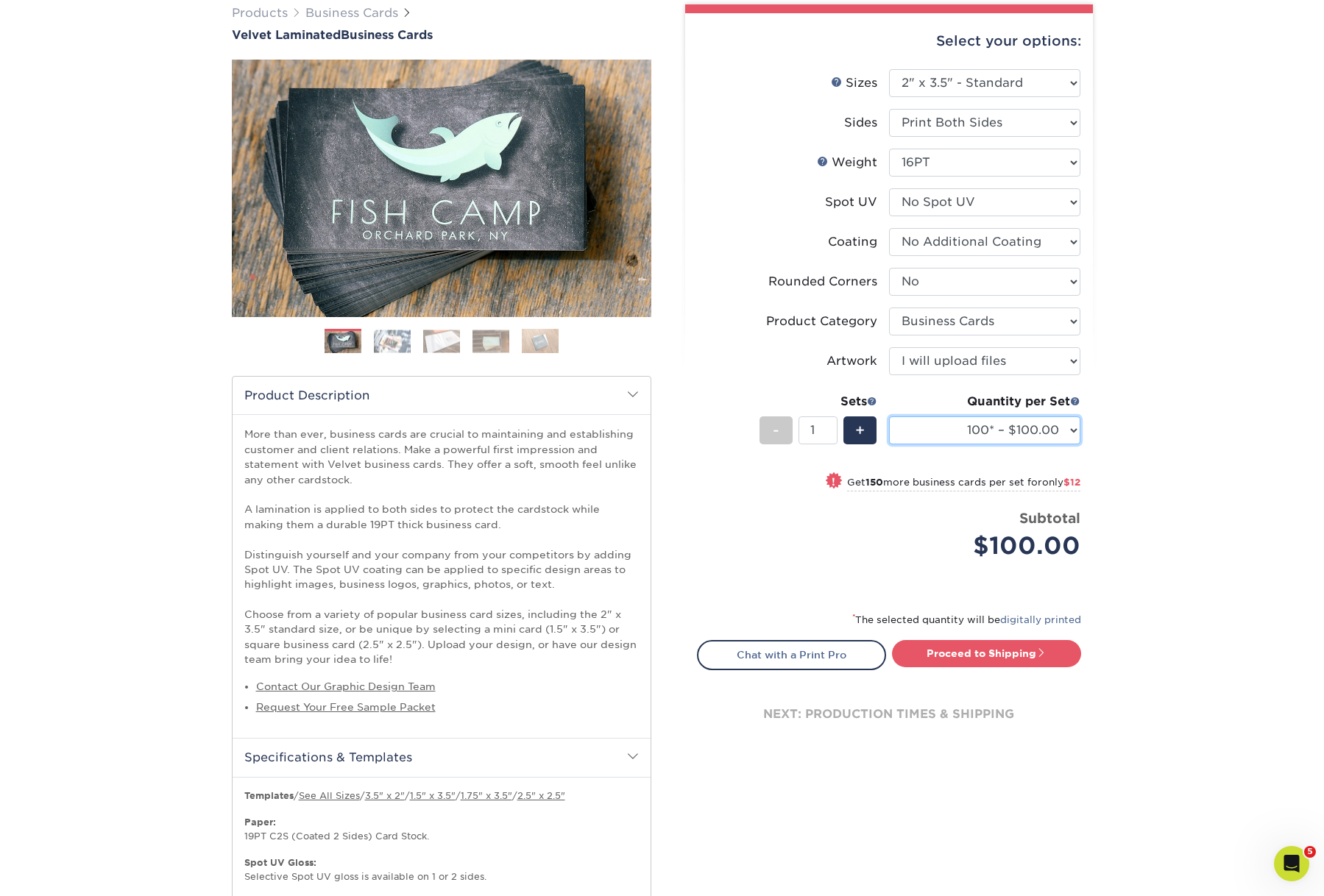
click at [942, 444] on select "100* – $100.00 250* – $112.00 500 – $120.00 1000 – $156.00 2500 – $307.00 5000 …" at bounding box center [984, 430] width 192 height 28
click at [889, 444] on select "100* – $100.00 250* – $112.00 500 – $120.00 1000 – $156.00 2500 – $307.00 5000 …" at bounding box center [984, 430] width 192 height 28
click at [972, 444] on select "100* – $100.00 250* – $112.00 500 – $120.00 1000 – $156.00 2500 – $307.00 5000 …" at bounding box center [984, 430] width 192 height 28
click at [889, 444] on select "100* – $100.00 250* – $112.00 500 – $120.00 1000 – $156.00 2500 – $307.00 5000 …" at bounding box center [984, 430] width 192 height 28
click at [1027, 444] on select "100* – $100.00 250* – $112.00 500 – $120.00 1000 – $156.00 2500 – $307.00 5000 …" at bounding box center [984, 430] width 192 height 28
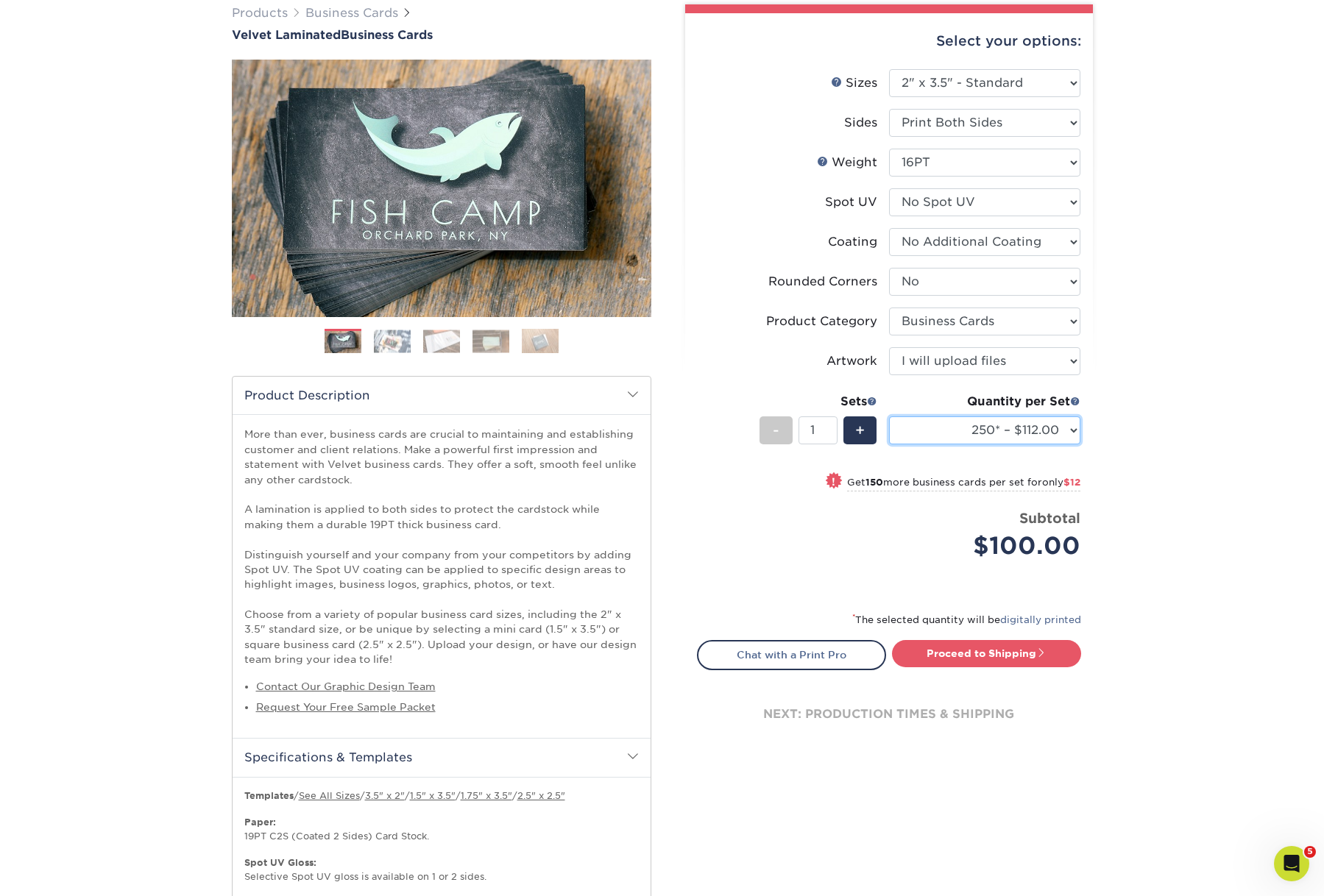
click at [889, 444] on select "100* – $100.00 250* – $112.00 500 – $120.00 1000 – $156.00 2500 – $307.00 5000 …" at bounding box center [984, 430] width 192 height 28
click at [1005, 444] on select "100* – $100.00 250* – $112.00 500 – $120.00 1000 – $156.00 2500 – $307.00 5000 …" at bounding box center [984, 430] width 192 height 28
select select "500 – $120.00"
click at [889, 444] on select "100* – $100.00 250* – $112.00 500 – $120.00 1000 – $156.00 2500 – $307.00 5000 …" at bounding box center [984, 430] width 192 height 28
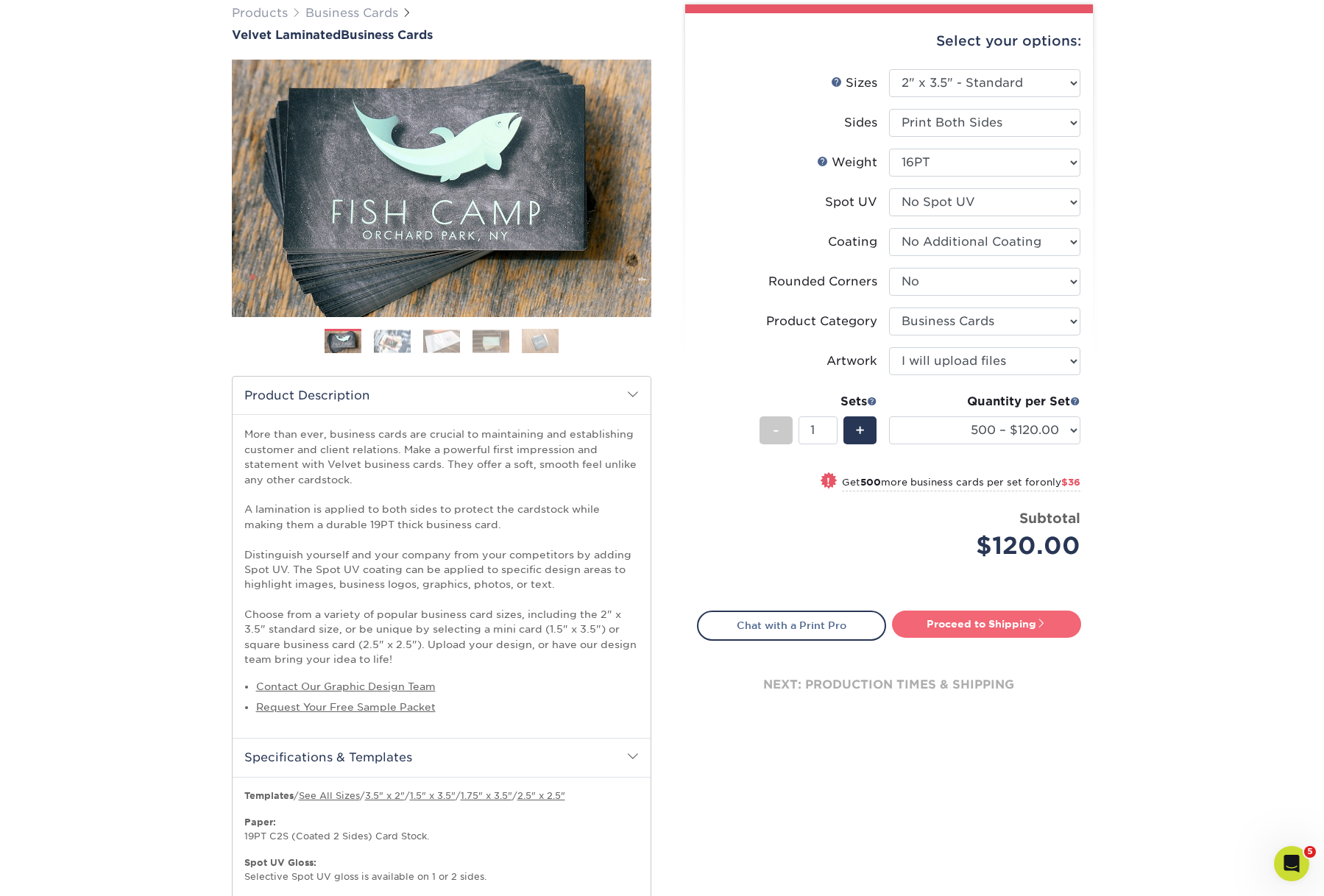
click at [979, 637] on link "Proceed to Shipping" at bounding box center [987, 624] width 189 height 27
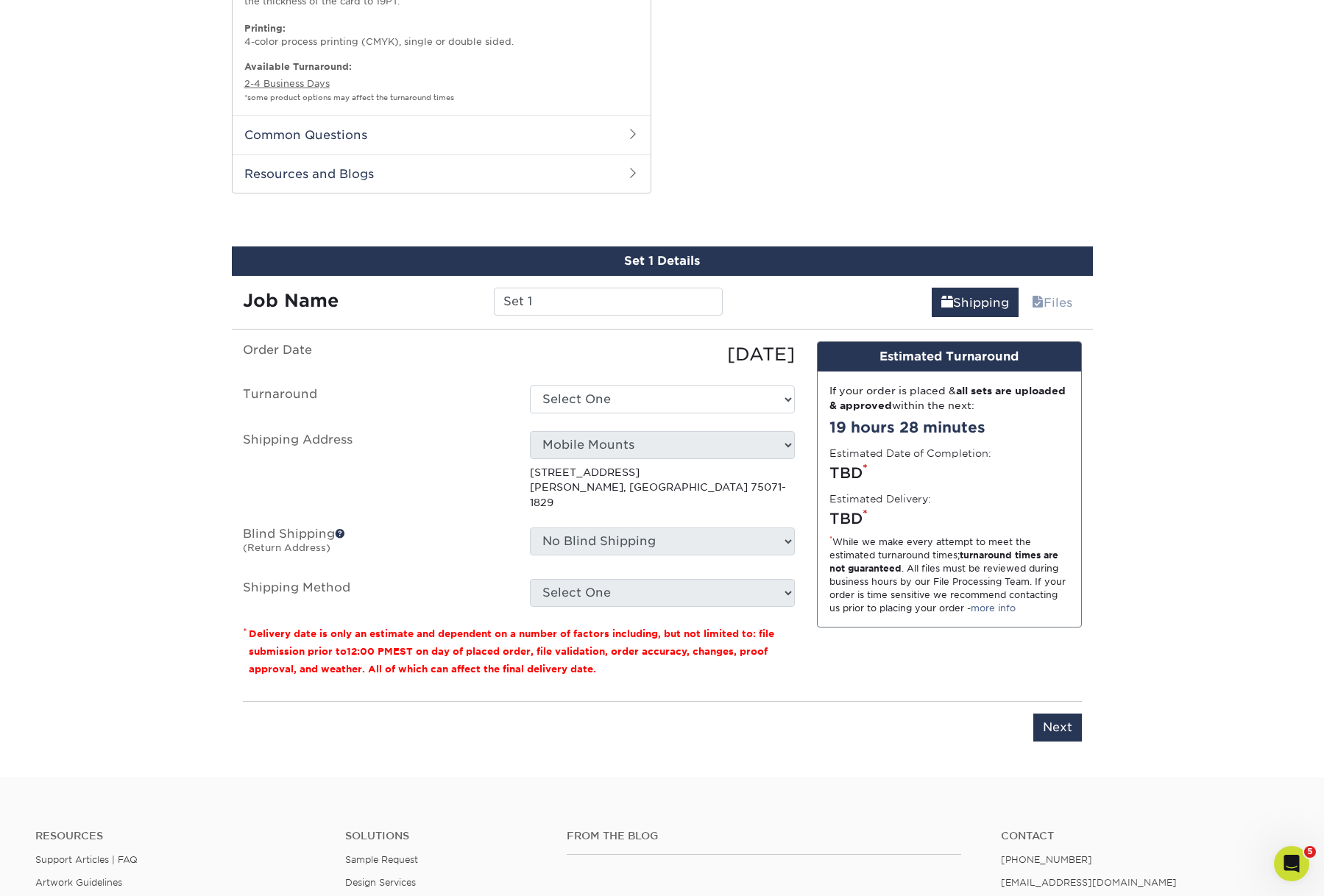
scroll to position [1312, 0]
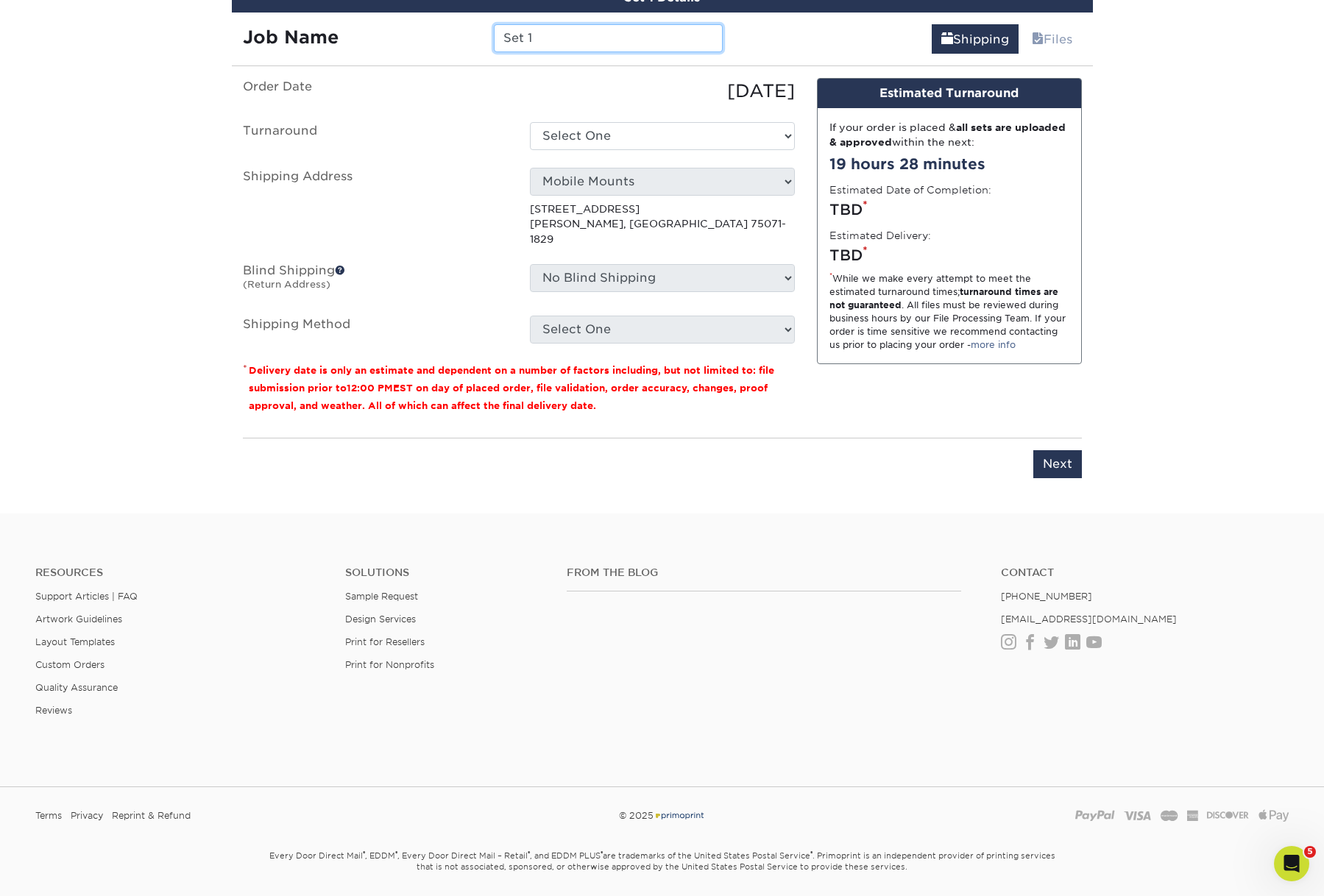
click at [558, 52] on input "Set 1" at bounding box center [608, 38] width 228 height 28
click at [624, 52] on input "PAMPAS BLACK KC" at bounding box center [608, 38] width 228 height 28
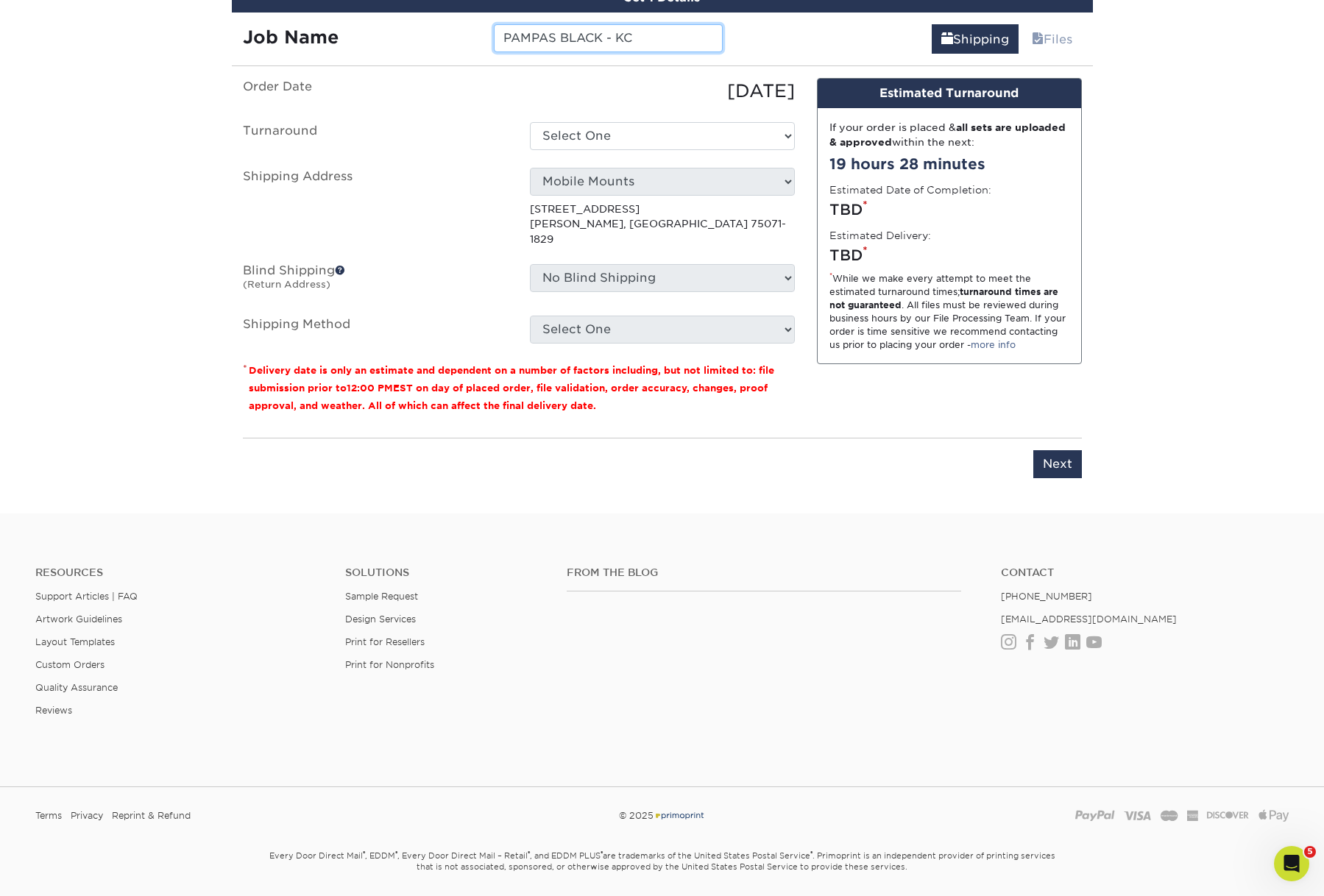
type input "PAMPAS BLACK - KC"
click at [700, 150] on select "Select One 2-4 Business Days 2 Day Next Business Day" at bounding box center [662, 136] width 265 height 28
select select "0269a54f-6afa-4918-998f-593919161a79"
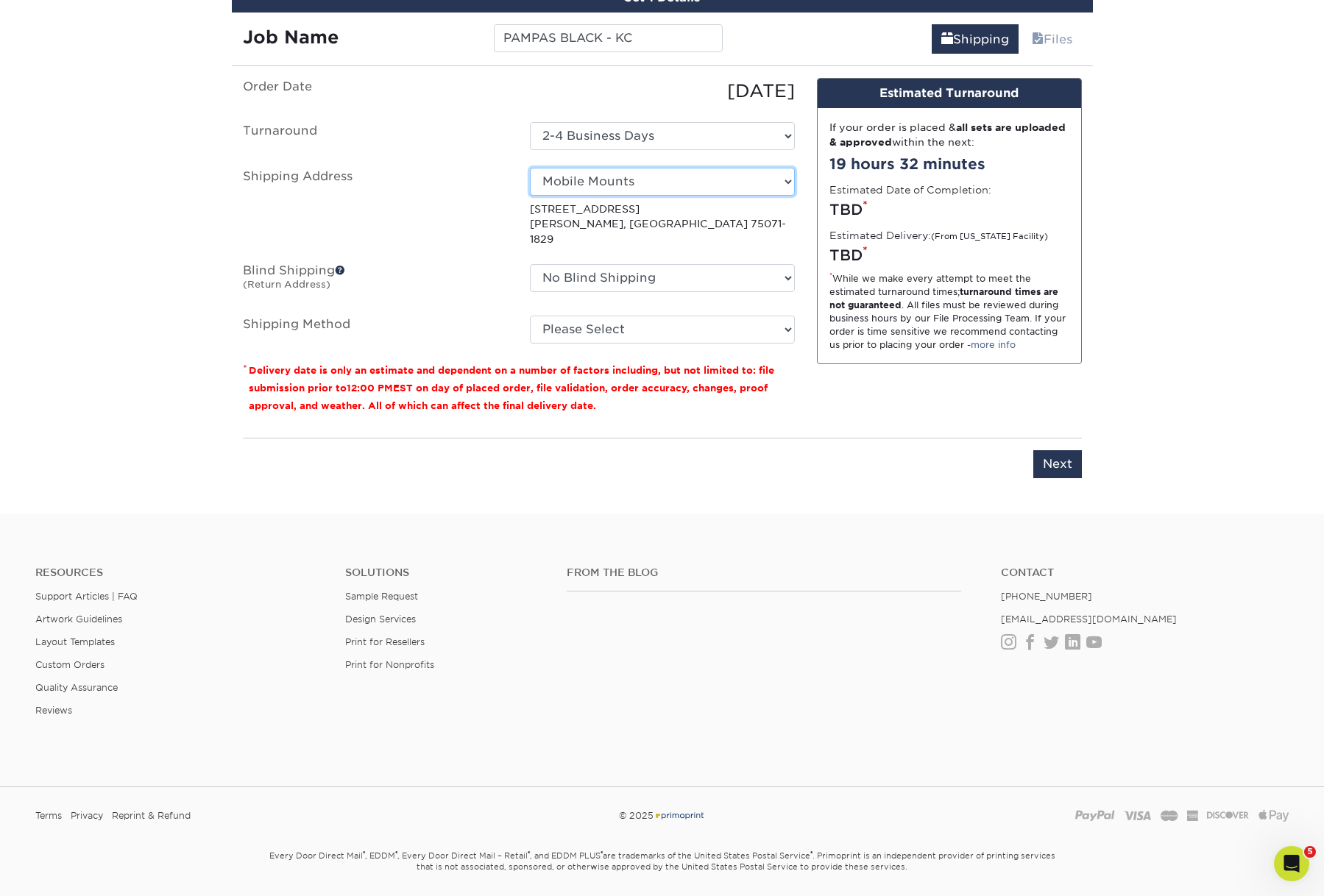
click at [761, 196] on select "Select One AGD SEMA HANDOUT Amy Higgins Bob Bolles DAN NEWLIN HOME MM AG MM CH …" at bounding box center [662, 181] width 265 height 28
select select "285922"
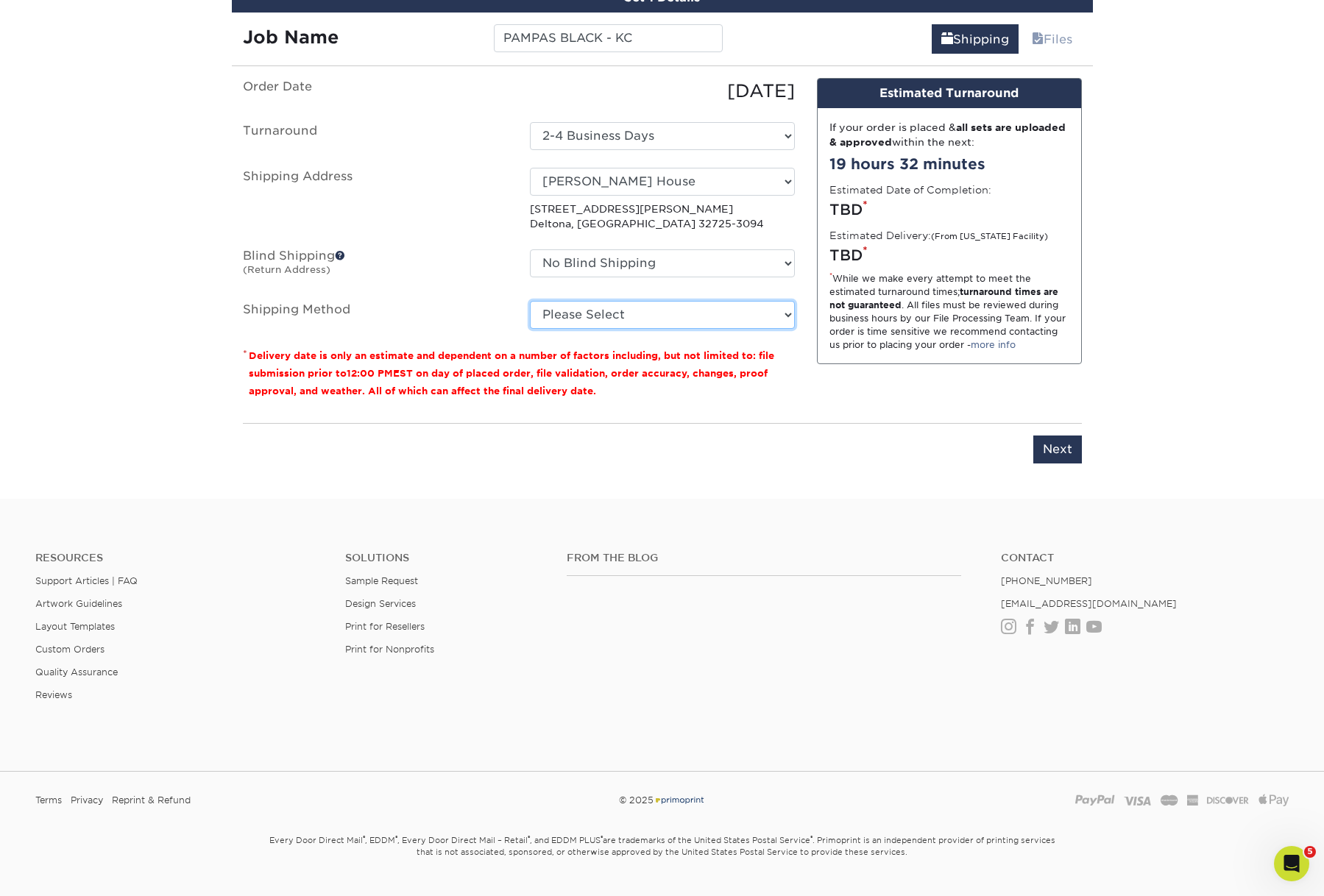
click at [678, 329] on select "Please Select Ground Shipping (+$8.96) 3 Day Shipping Service (+$20.04) 2 Day A…" at bounding box center [662, 315] width 265 height 28
select select "03"
click at [530, 329] on select "Please Select Ground Shipping (+$8.96) 3 Day Shipping Service (+$20.04) 2 Day A…" at bounding box center [662, 315] width 265 height 28
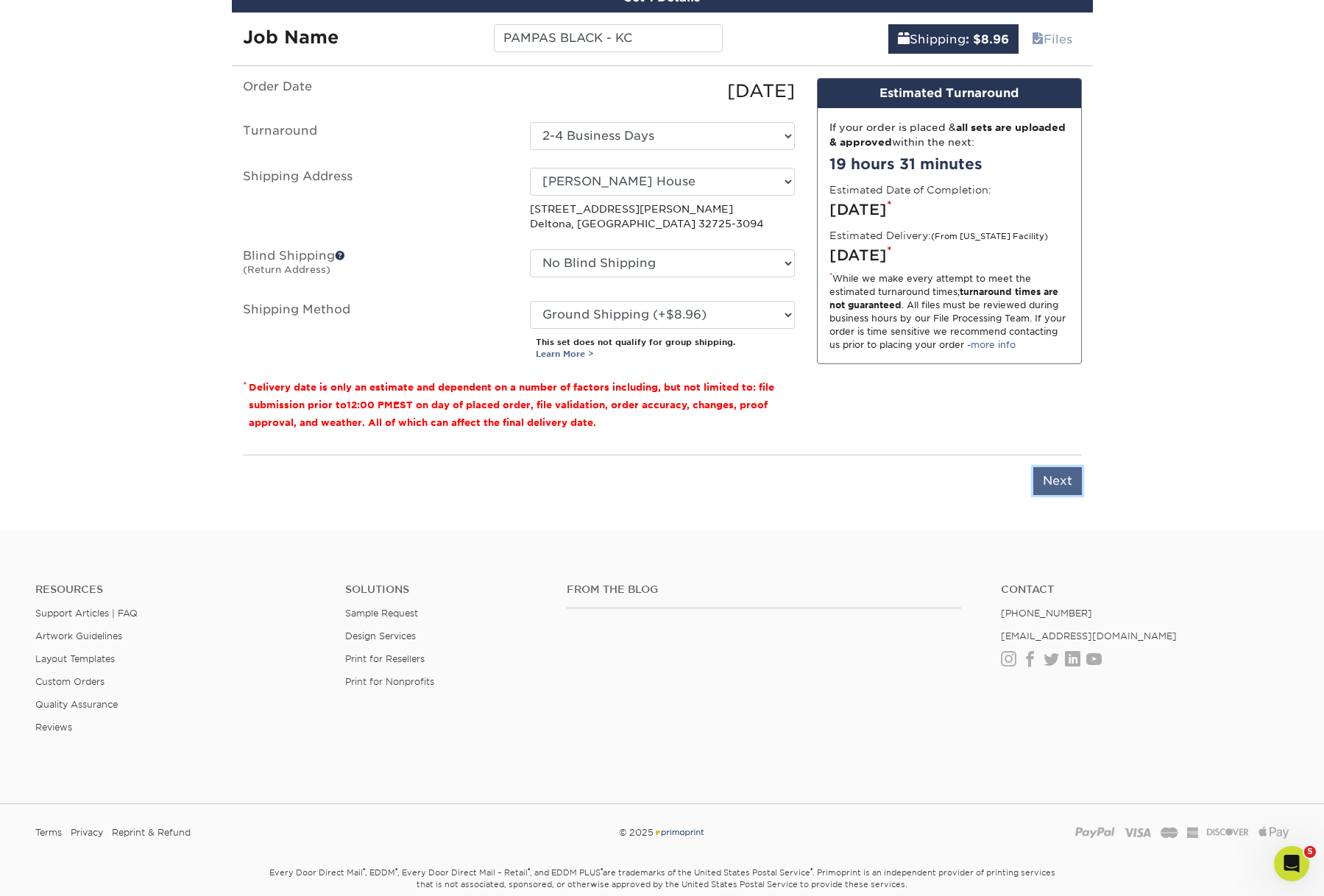
click at [1050, 495] on input "Next" at bounding box center [1057, 480] width 49 height 28
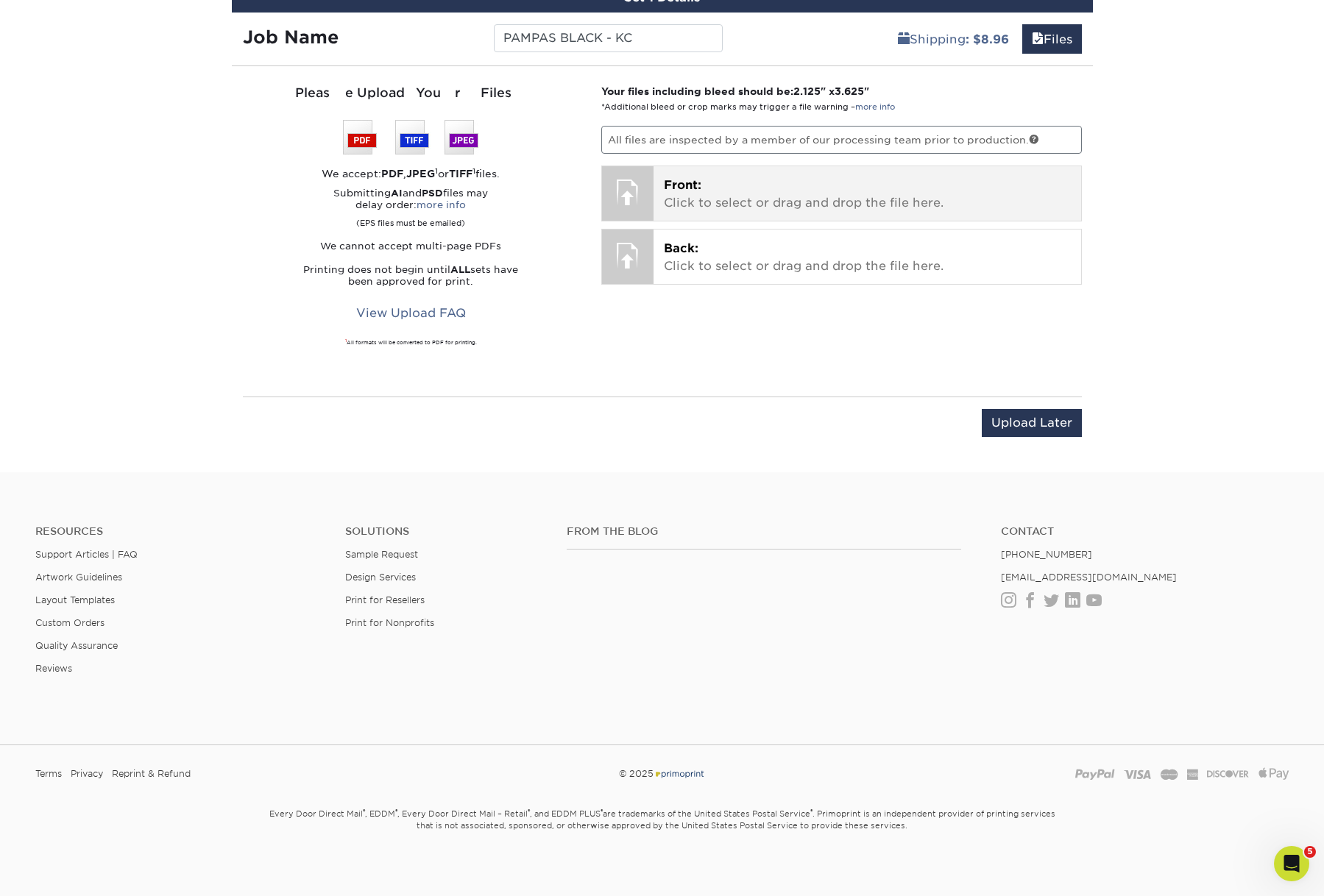
click at [736, 212] on p "Front: Click to select or drag and drop the file here." at bounding box center [867, 194] width 407 height 35
click at [736, 212] on p "Front: Click to select or drag and drop the file here." at bounding box center [867, 194] width 407 height 35
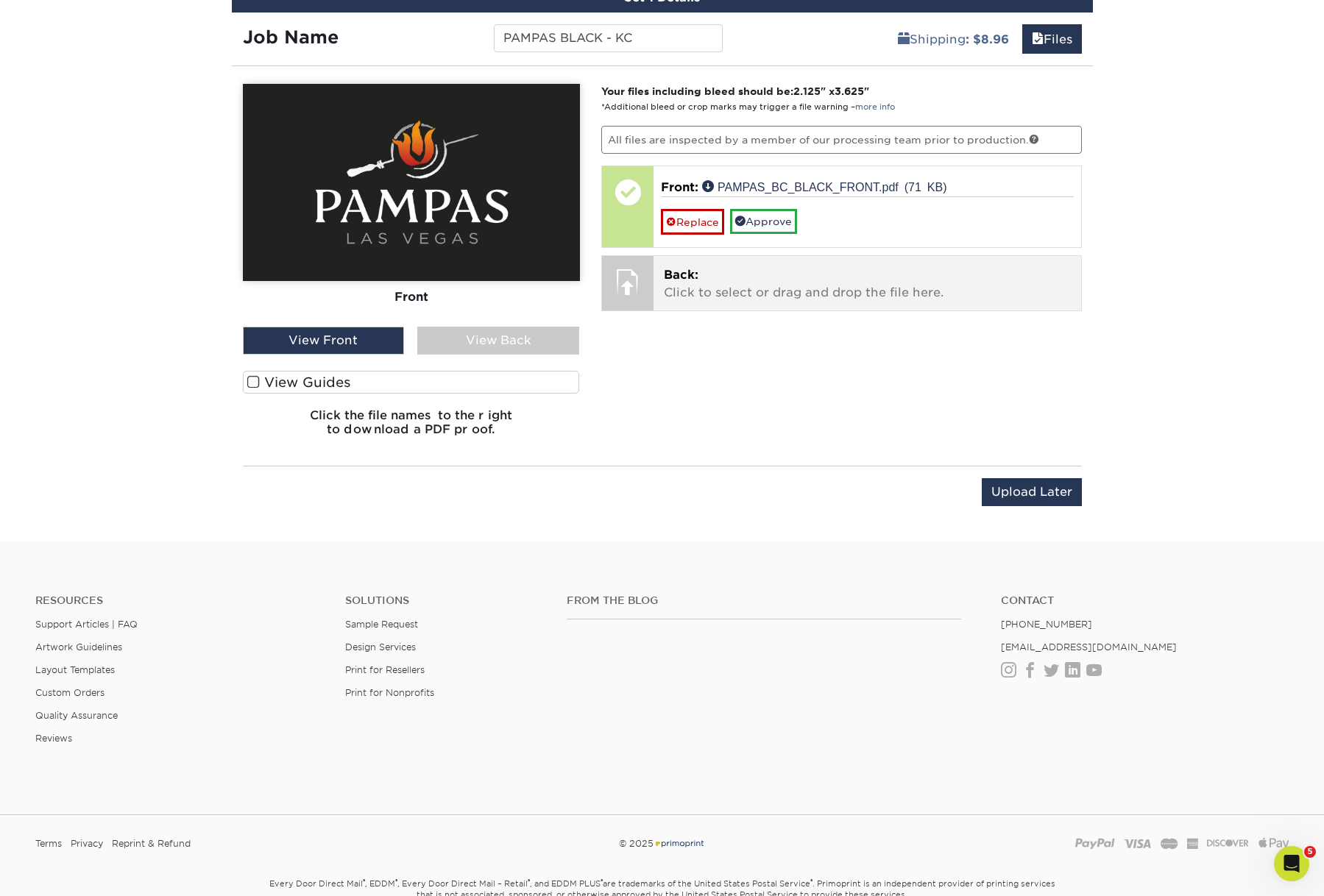
click at [819, 301] on p "Back: Click to select or drag and drop the file here." at bounding box center [867, 284] width 407 height 35
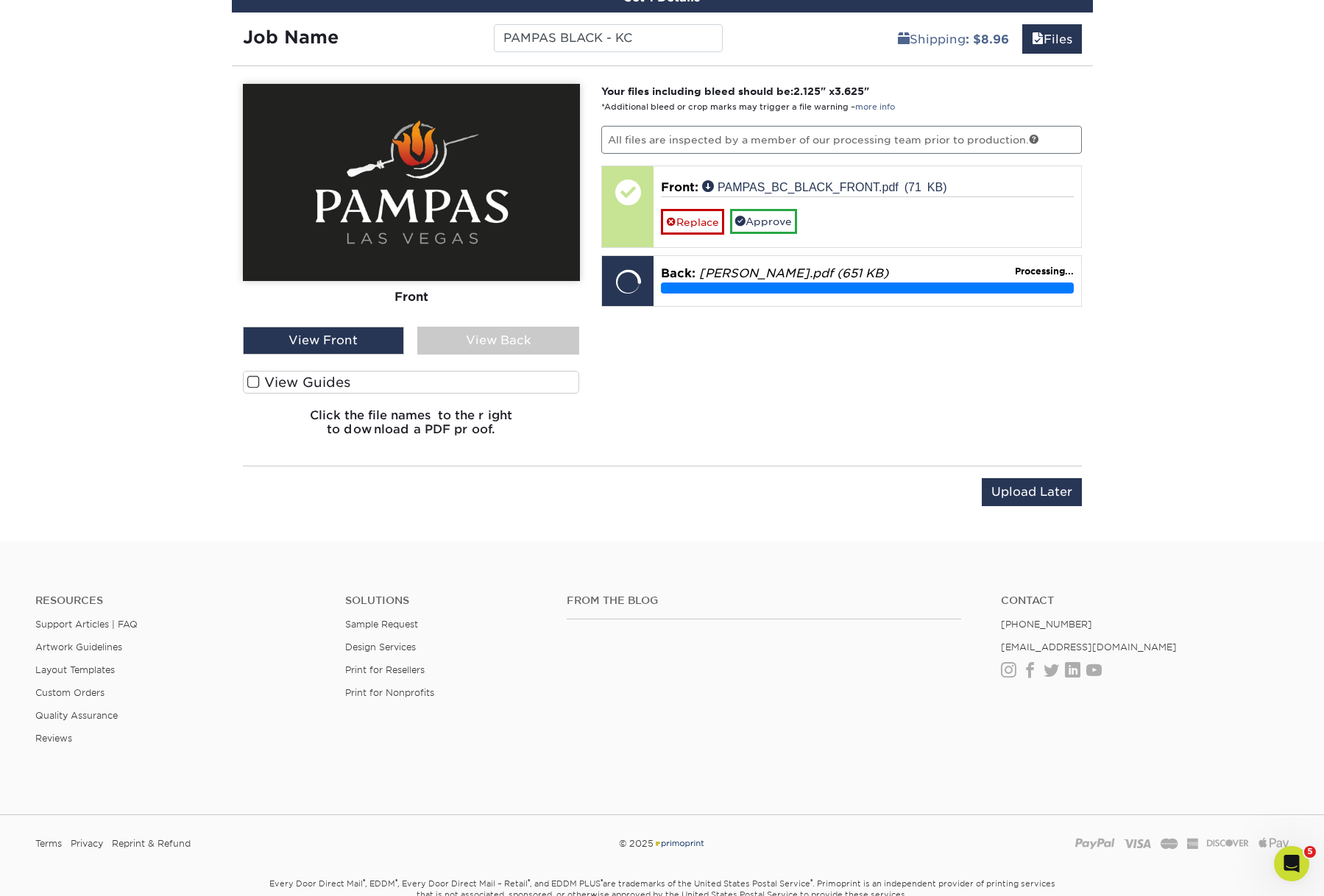
click at [252, 389] on span at bounding box center [253, 381] width 13 height 14
click at [0, 0] on input "View Guides" at bounding box center [0, 0] width 0 height 0
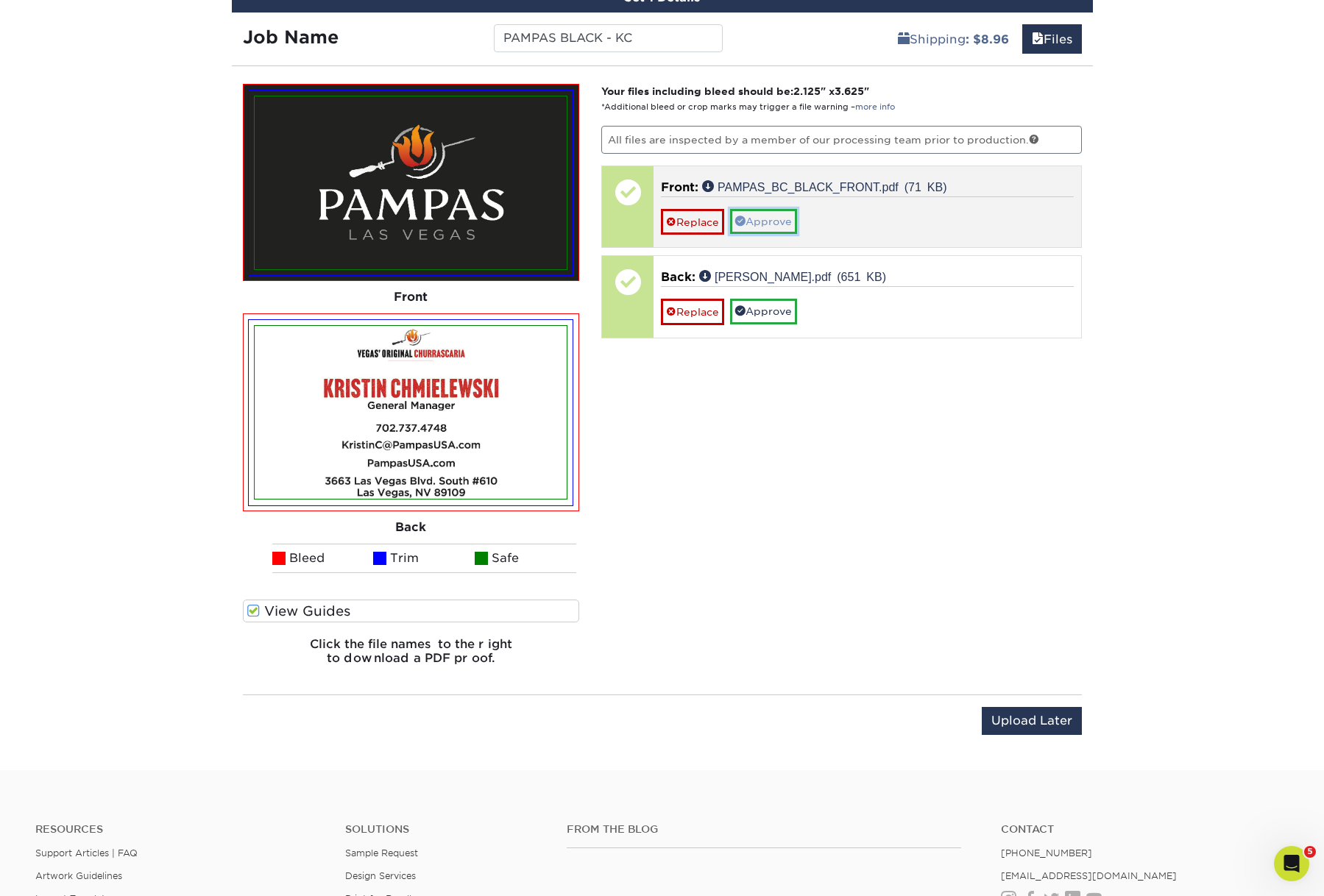
click at [780, 234] on link "Approve" at bounding box center [763, 222] width 67 height 25
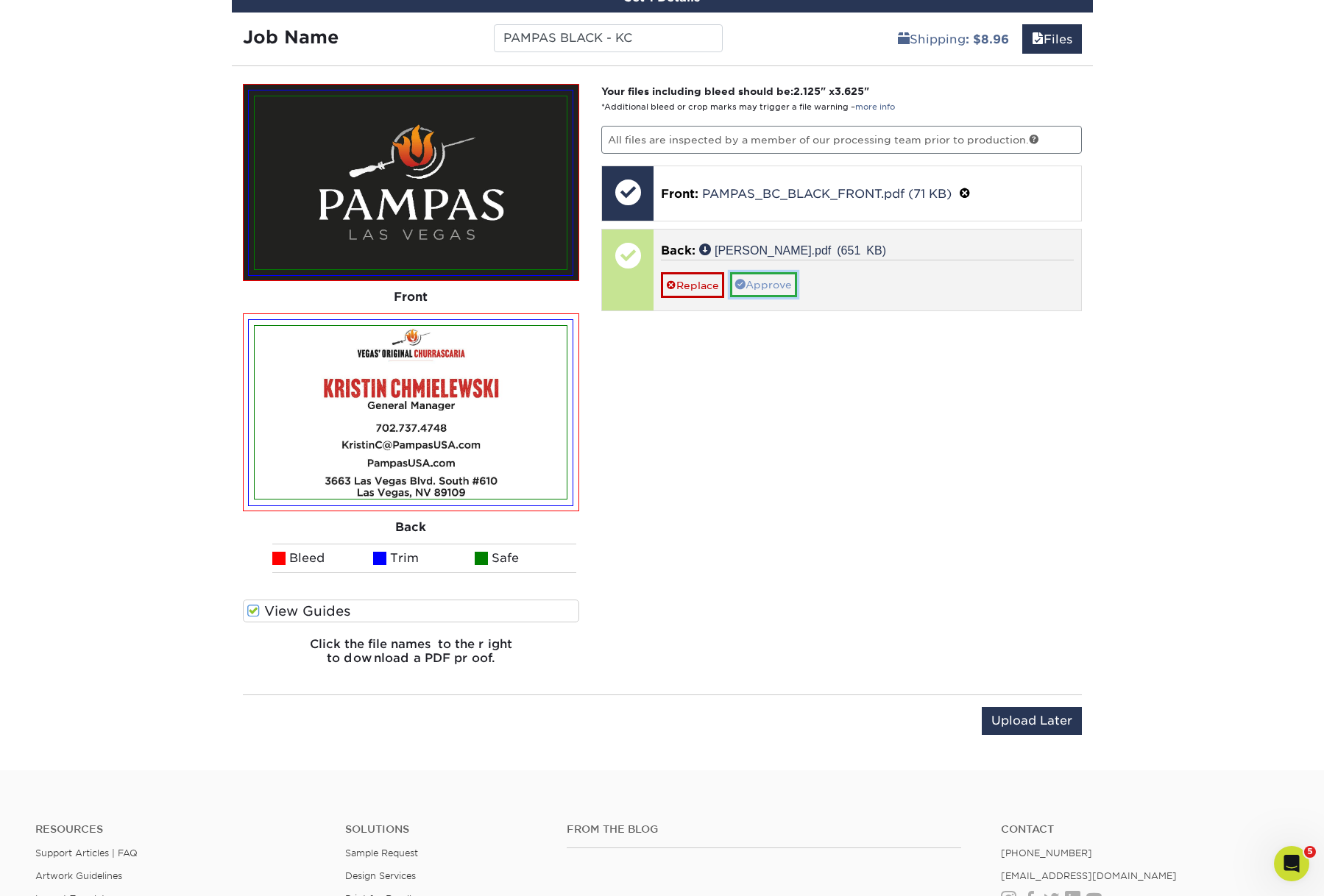
click at [786, 297] on link "Approve" at bounding box center [763, 284] width 67 height 25
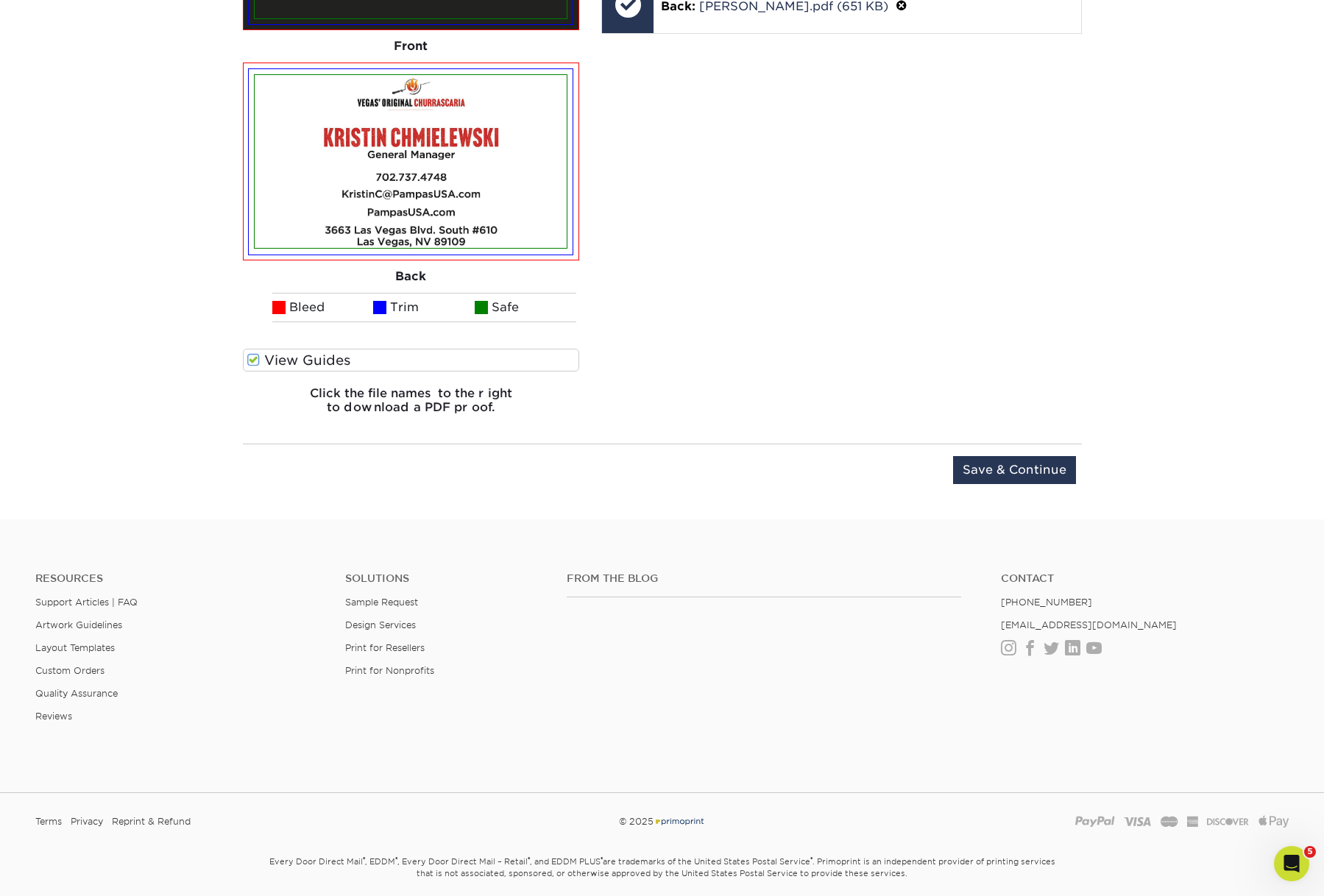
scroll to position [1569, 0]
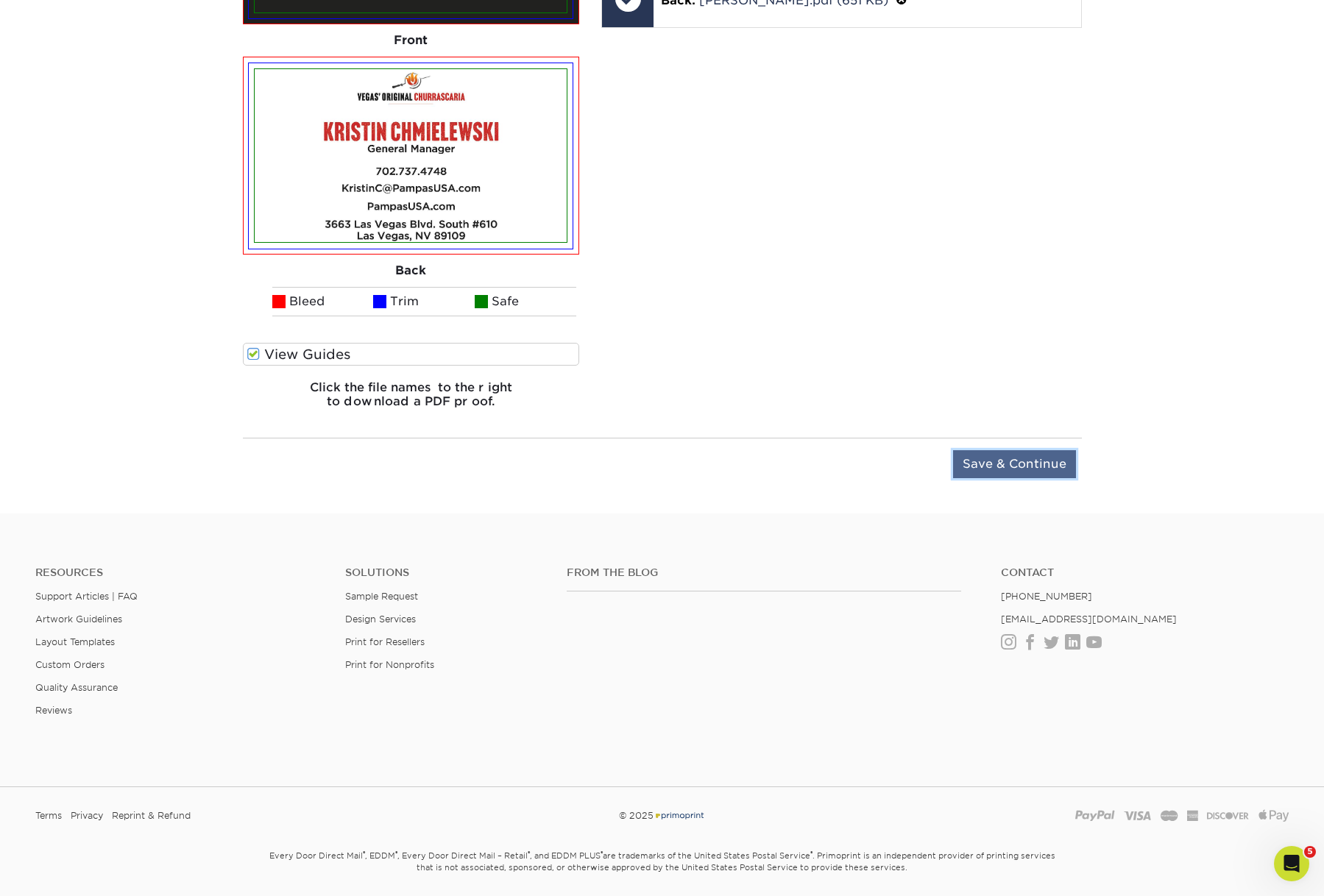
click at [989, 479] on input "Save & Continue" at bounding box center [1014, 463] width 123 height 28
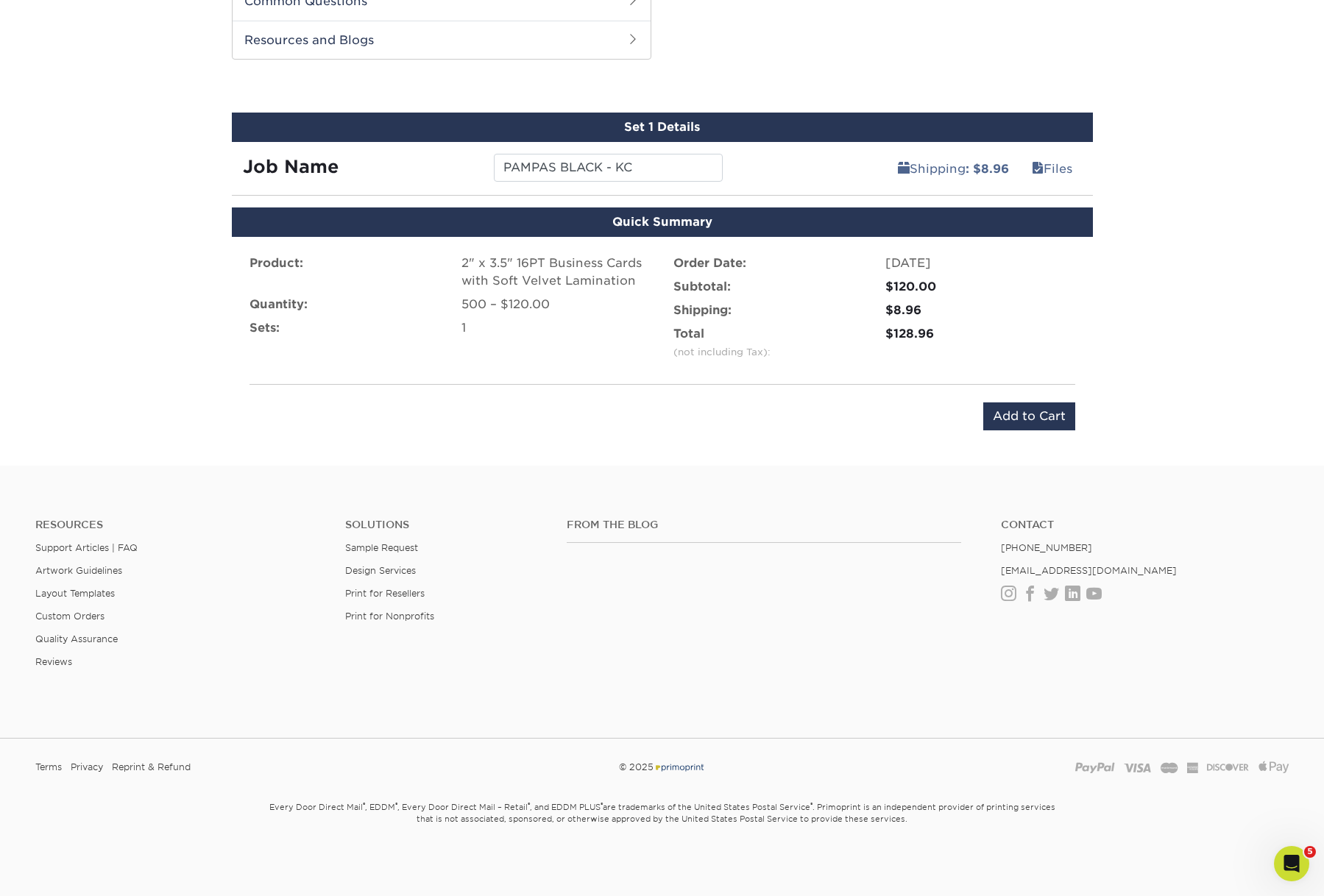
scroll to position [1419, 0]
click at [1025, 402] on input "Add to Cart" at bounding box center [1029, 416] width 92 height 28
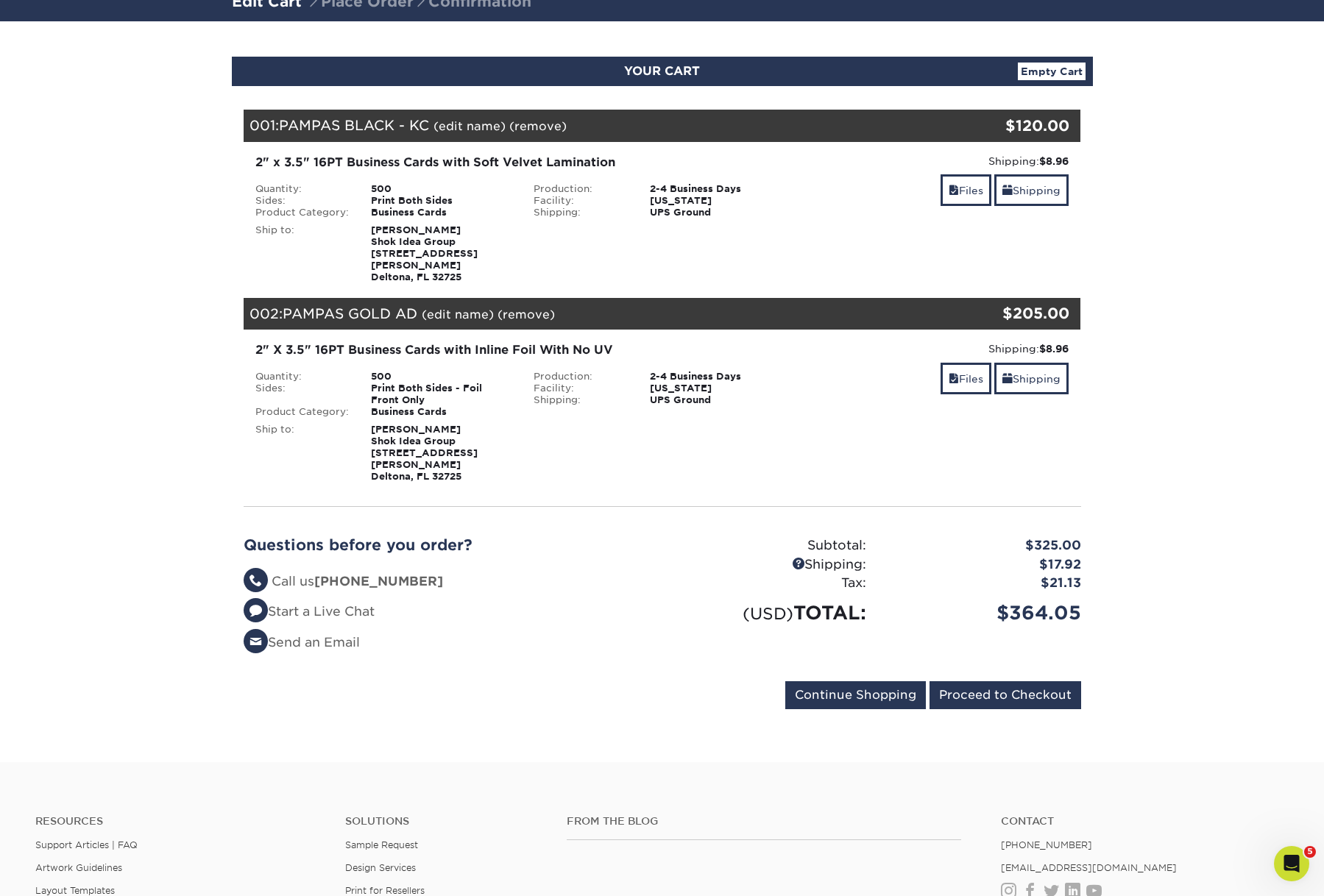
scroll to position [113, 0]
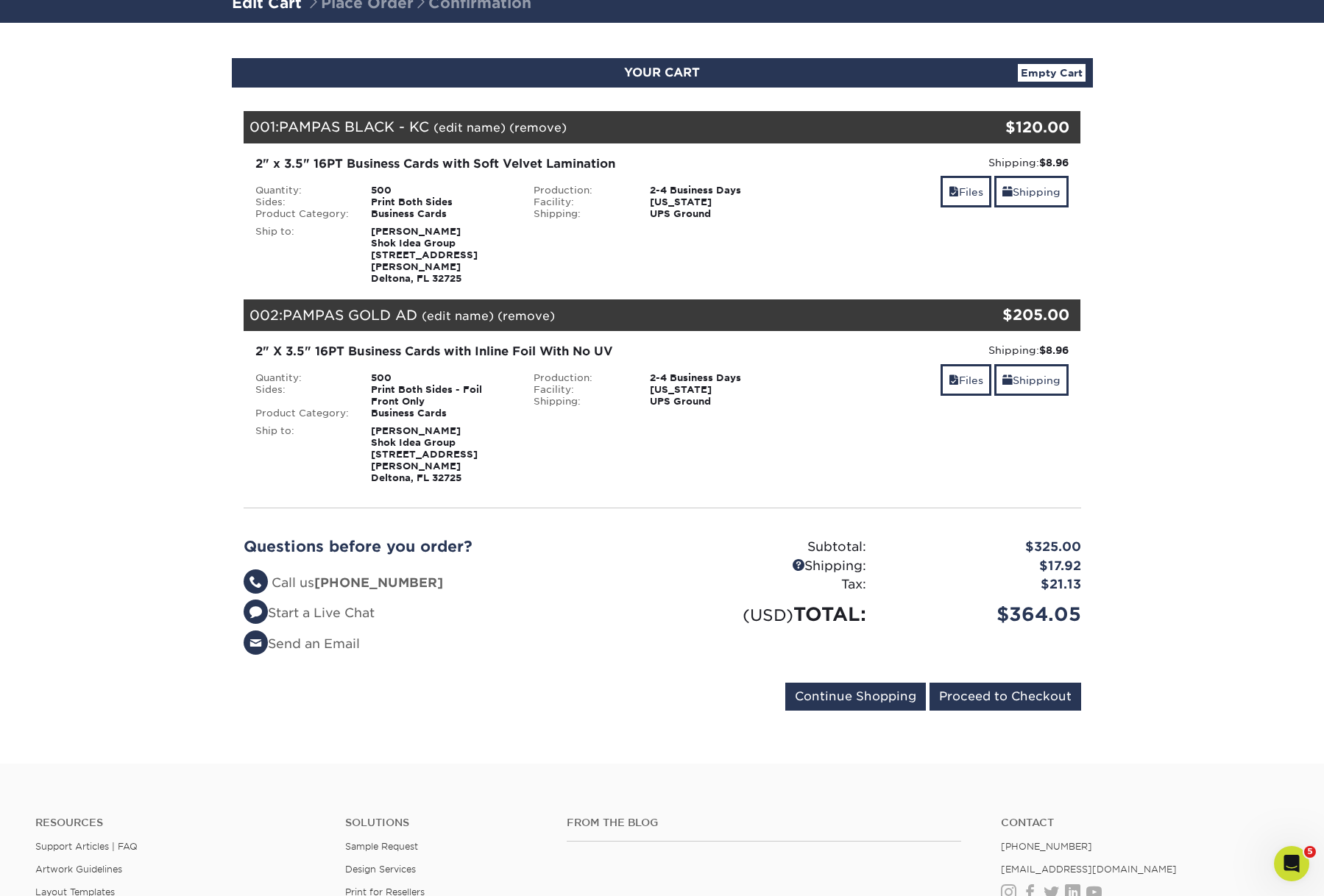
click at [418, 323] on span "PAMPAS GOLD AD" at bounding box center [350, 315] width 135 height 16
click at [494, 323] on link "(edit name)" at bounding box center [458, 315] width 72 height 14
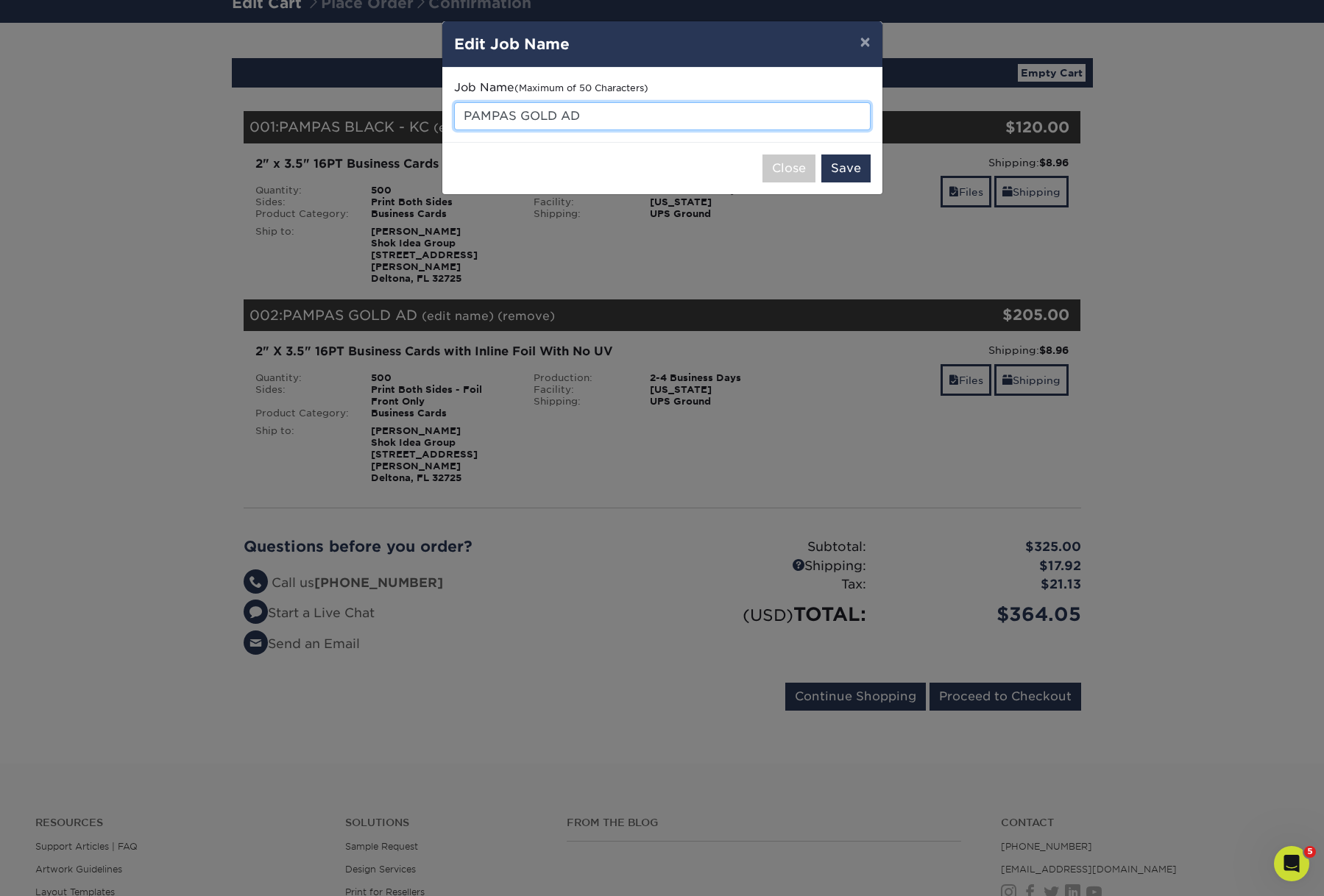
click at [577, 131] on input "PAMPAS GOLD AD" at bounding box center [662, 115] width 417 height 28
type input "PAMPAS GOLD - AD"
click at [822, 182] on button "Save" at bounding box center [845, 168] width 49 height 28
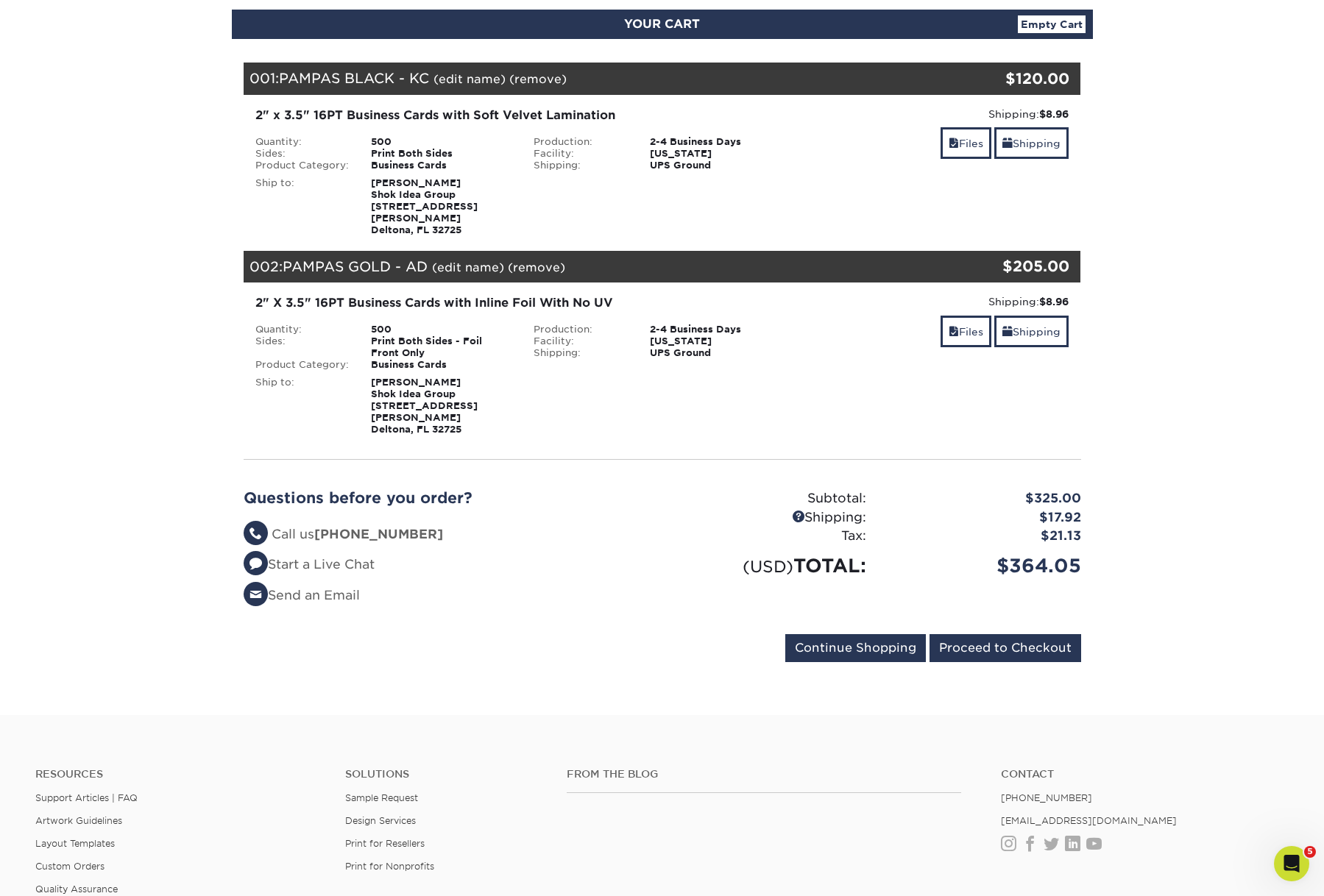
scroll to position [157, 0]
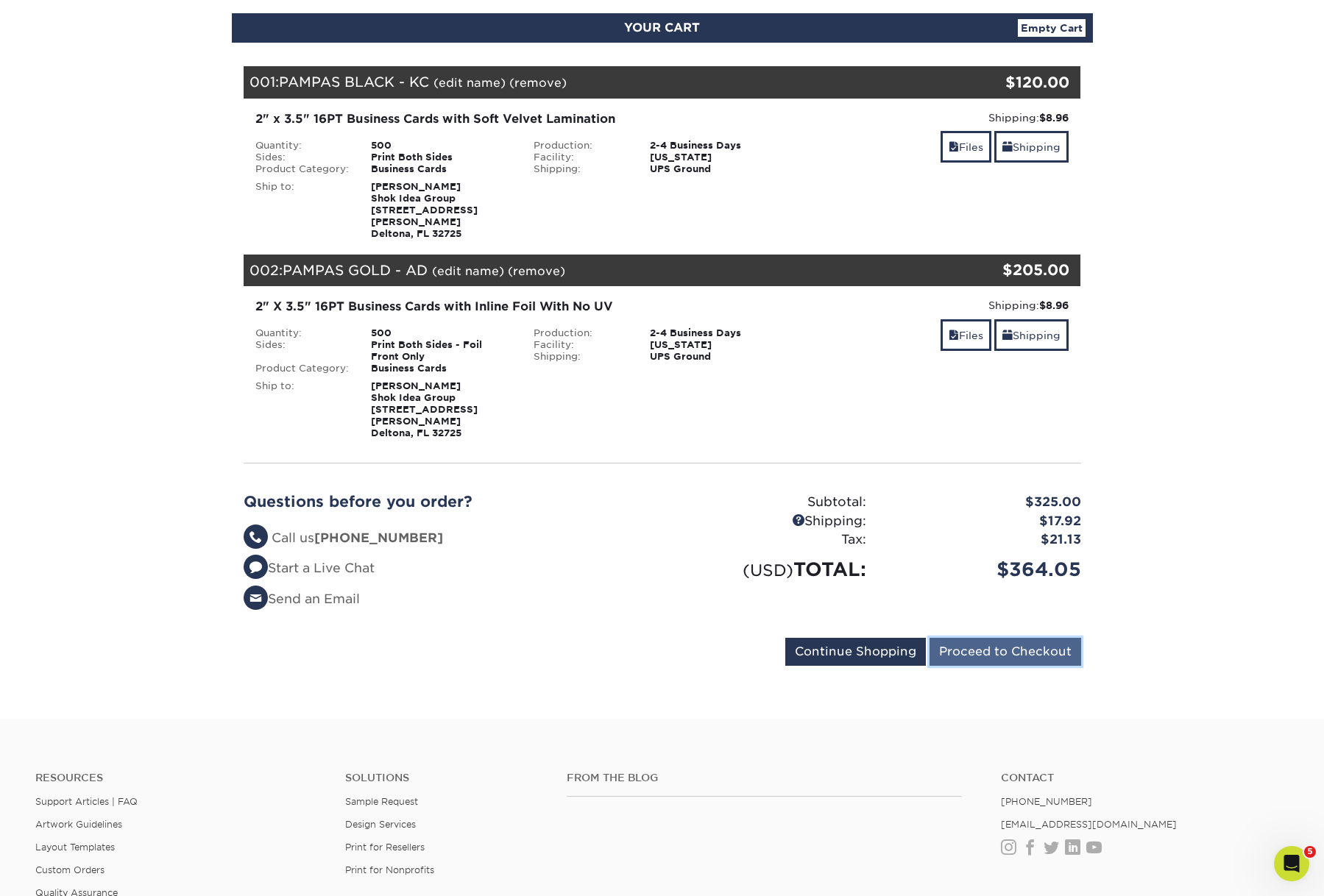
click at [996, 666] on input "Proceed to Checkout" at bounding box center [1004, 651] width 151 height 28
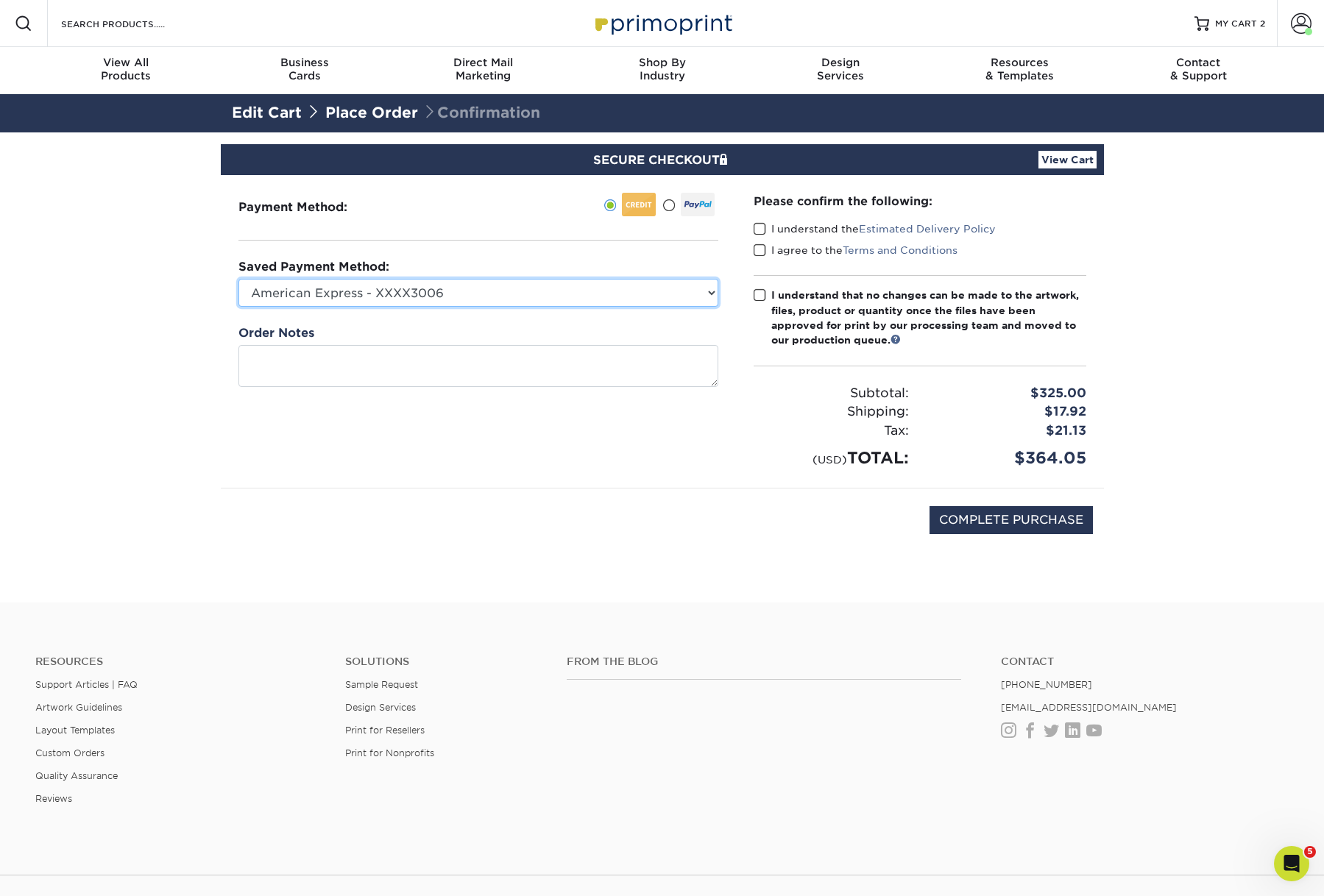
click at [565, 307] on select "American Express - XXXX3006 American Express - XXXX4004 American Express - XXXX…" at bounding box center [478, 292] width 480 height 28
select select "70704"
click at [240, 307] on select "American Express - XXXX3006 American Express - XXXX4004 American Express - XXXX…" at bounding box center [478, 292] width 480 height 28
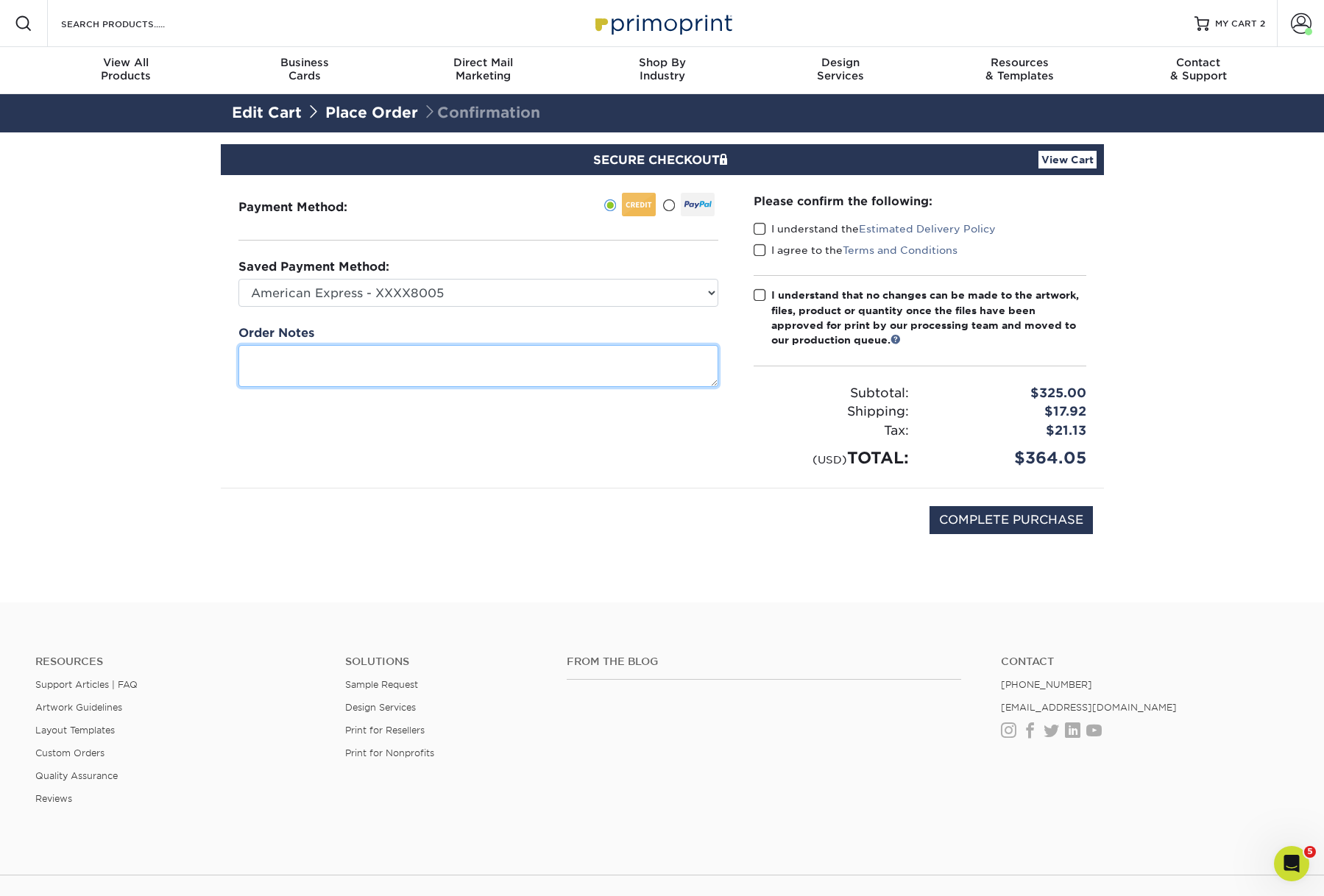
click at [526, 387] on textarea at bounding box center [478, 366] width 480 height 42
type textarea "PAMPAS BC TEST"
drag, startPoint x: 765, startPoint y: 251, endPoint x: 762, endPoint y: 268, distance: 17.3
click at [765, 236] on span at bounding box center [759, 229] width 13 height 14
click at [0, 0] on input "I understand the Estimated Delivery Policy" at bounding box center [0, 0] width 0 height 0
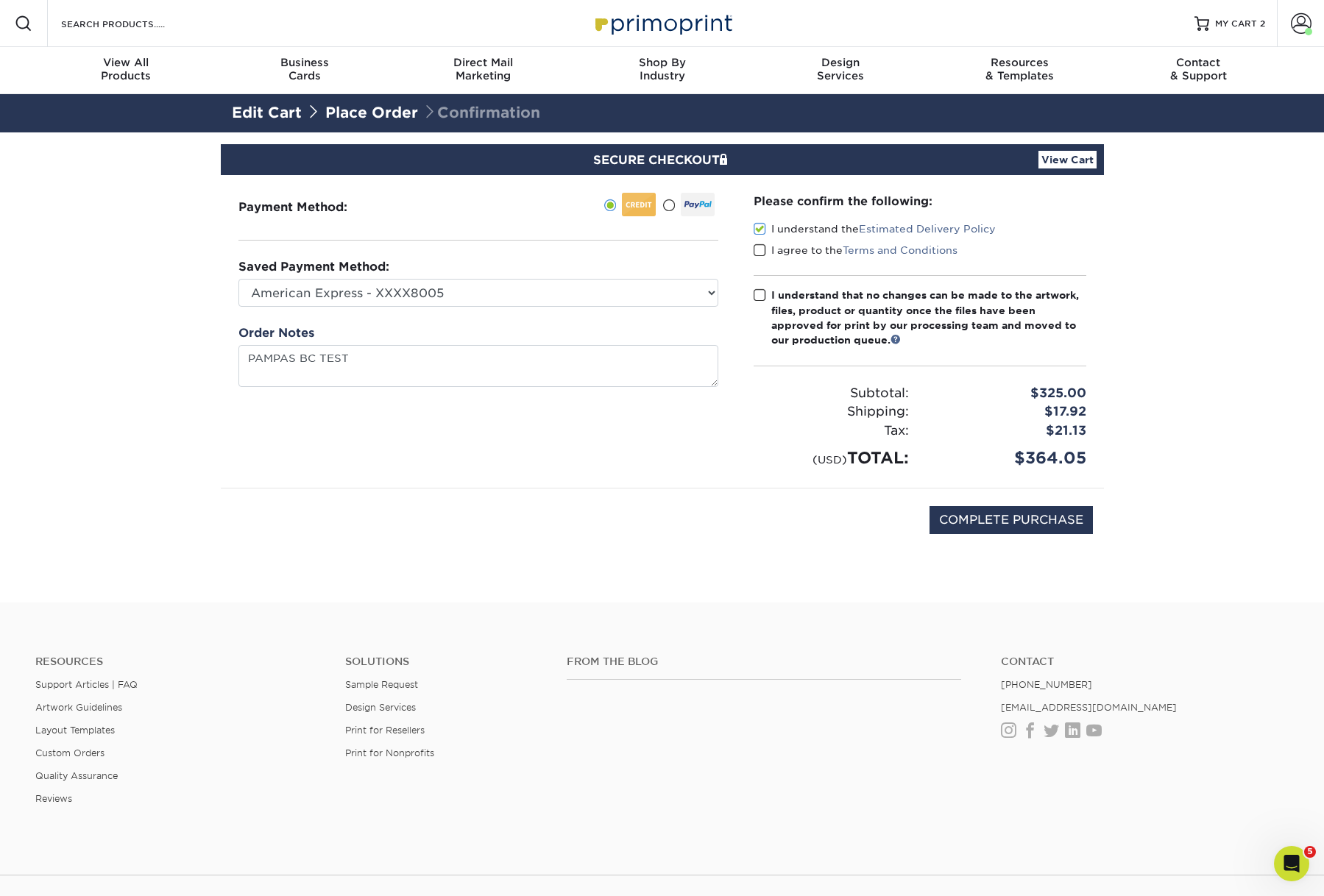
drag, startPoint x: 762, startPoint y: 275, endPoint x: 758, endPoint y: 305, distance: 30.3
click at [762, 258] on span at bounding box center [759, 250] width 13 height 14
click at [0, 0] on input "I agree to the Terms and Conditions" at bounding box center [0, 0] width 0 height 0
click at [758, 302] on span at bounding box center [759, 295] width 13 height 14
click at [0, 0] on input "I understand that no changes can be made to the artwork, files, product or quan…" at bounding box center [0, 0] width 0 height 0
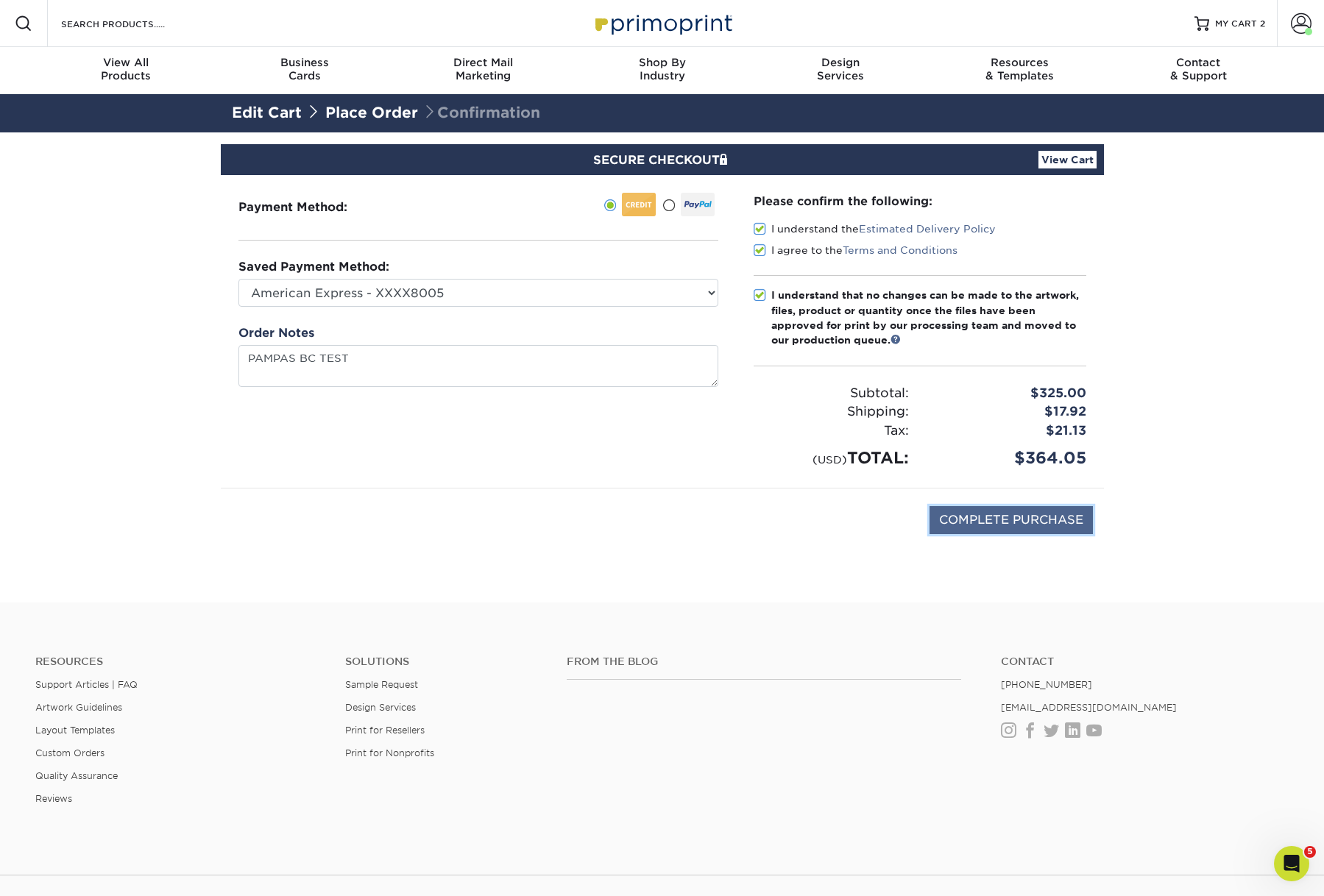
click at [1019, 534] on input "COMPLETE PURCHASE" at bounding box center [1010, 520] width 163 height 28
type input "PROCESSING, PLEASE WAIT..."
